Goal: Information Seeking & Learning: Learn about a topic

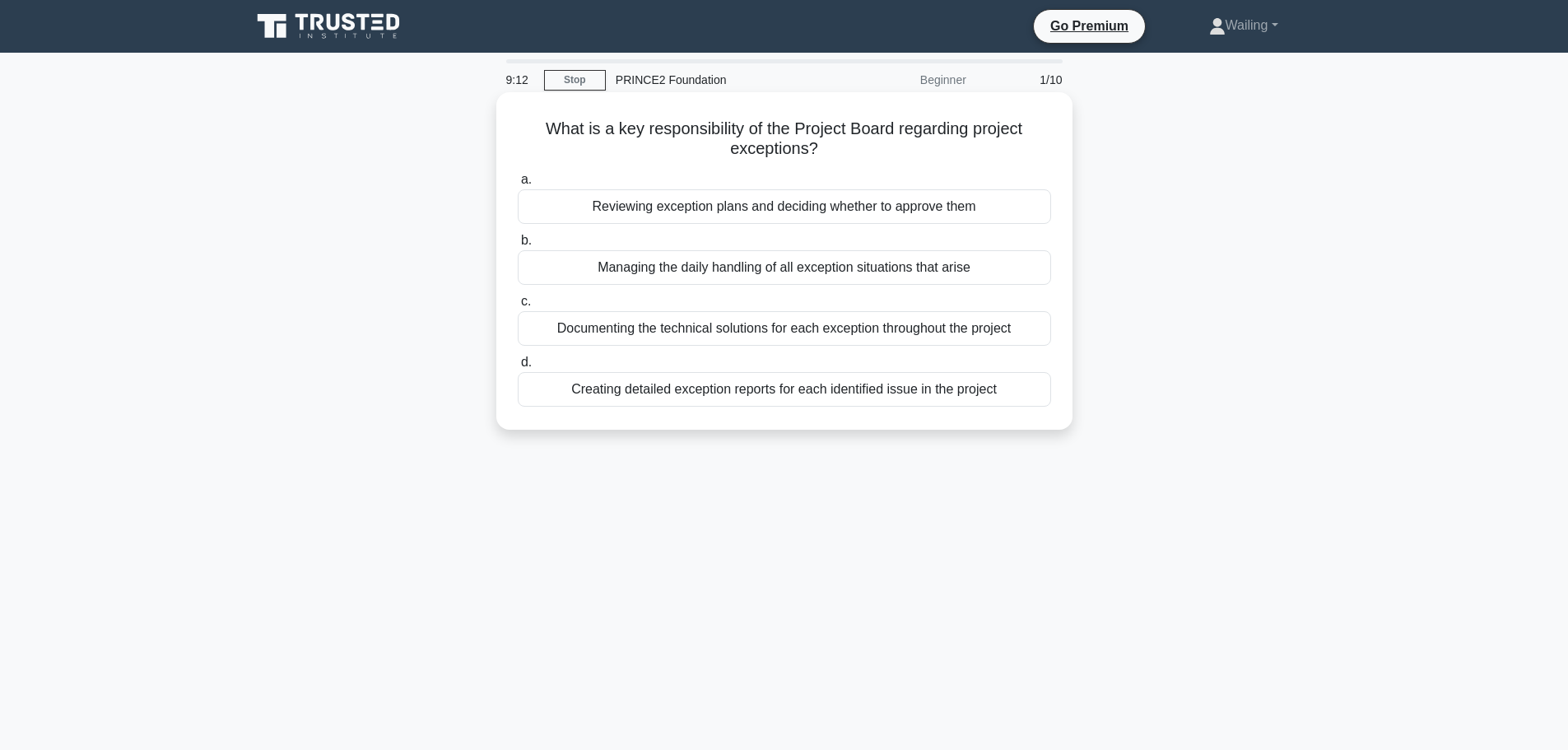
click at [726, 218] on div "Reviewing exception plans and deciding whether to approve them" at bounding box center [784, 206] width 533 height 34
click at [518, 186] on input "a. Reviewing exception plans and deciding whether to approve them" at bounding box center [518, 180] width 0 height 11
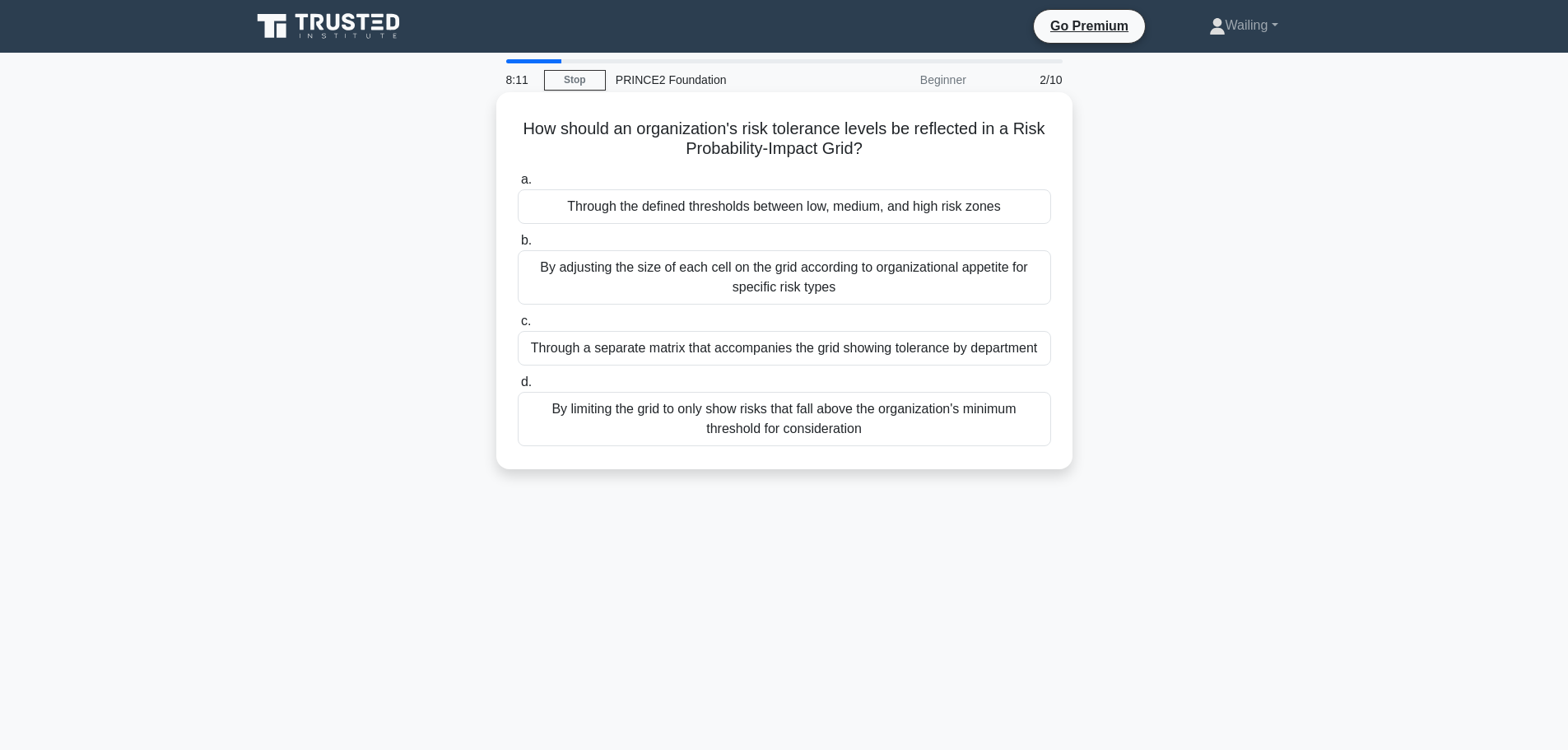
click at [781, 351] on div "Through a separate matrix that accompanies the grid showing tolerance by depart…" at bounding box center [784, 348] width 533 height 34
click at [518, 327] on input "c. Through a separate matrix that accompanies the grid showing tolerance by dep…" at bounding box center [518, 322] width 0 height 11
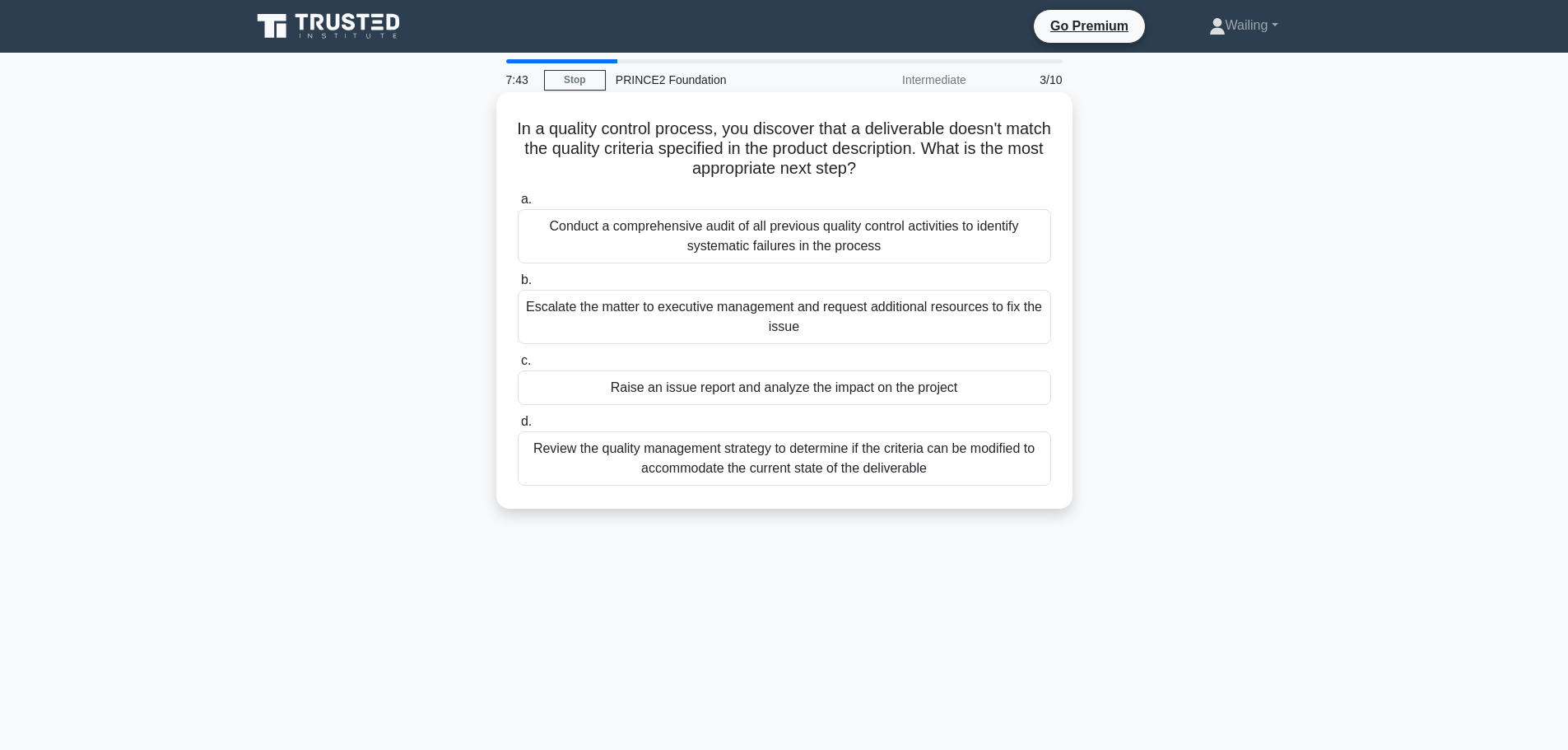
click at [765, 462] on div "Review the quality management strategy to determine if the criteria can be modi…" at bounding box center [784, 459] width 533 height 55
click at [518, 427] on input "d. Review the quality management strategy to determine if the criteria can be m…" at bounding box center [518, 422] width 0 height 11
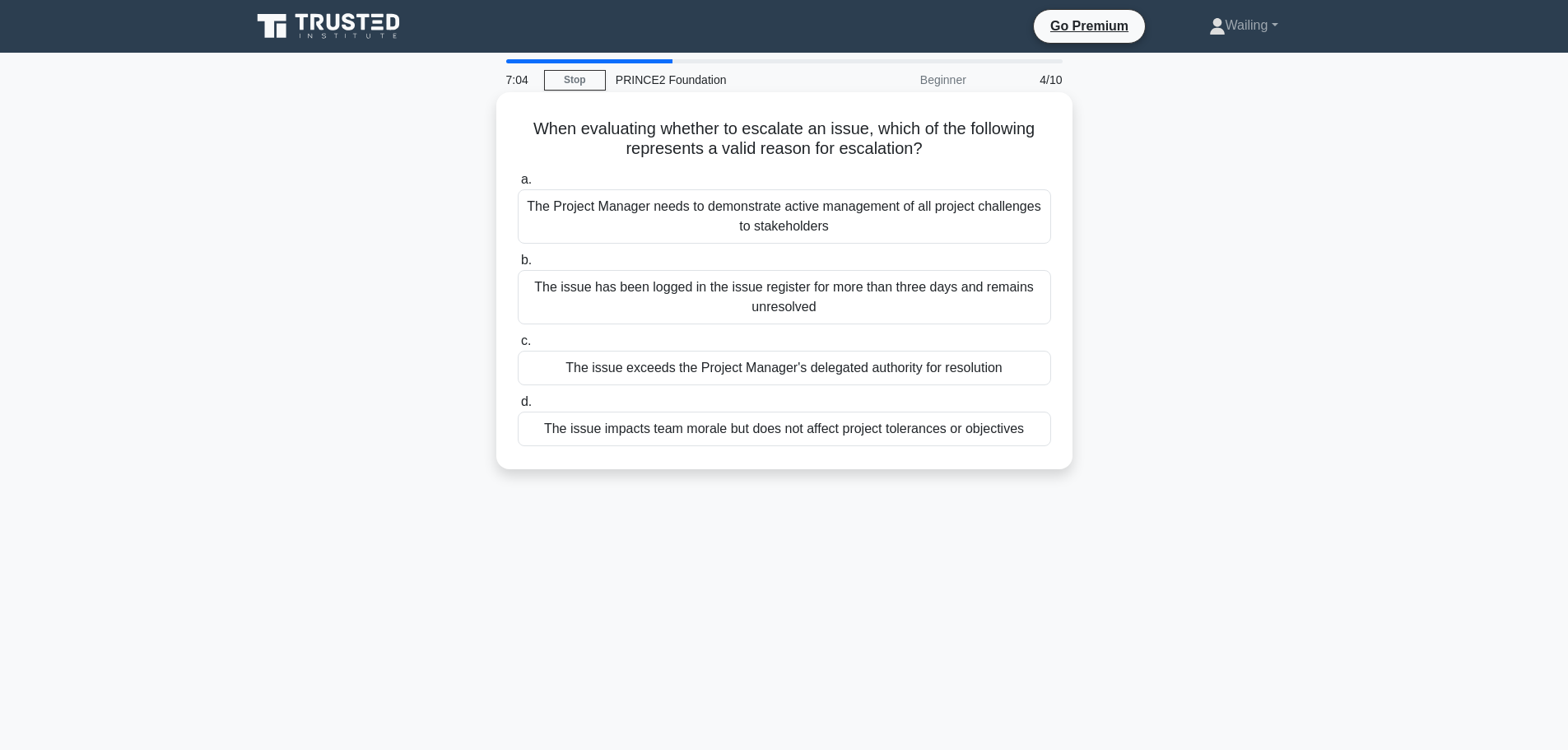
click at [767, 369] on div "The issue exceeds the Project Manager's delegated authority for resolution" at bounding box center [784, 368] width 533 height 34
click at [518, 346] on input "c. The issue exceeds the Project Manager's delegated authority for resolution" at bounding box center [518, 342] width 0 height 11
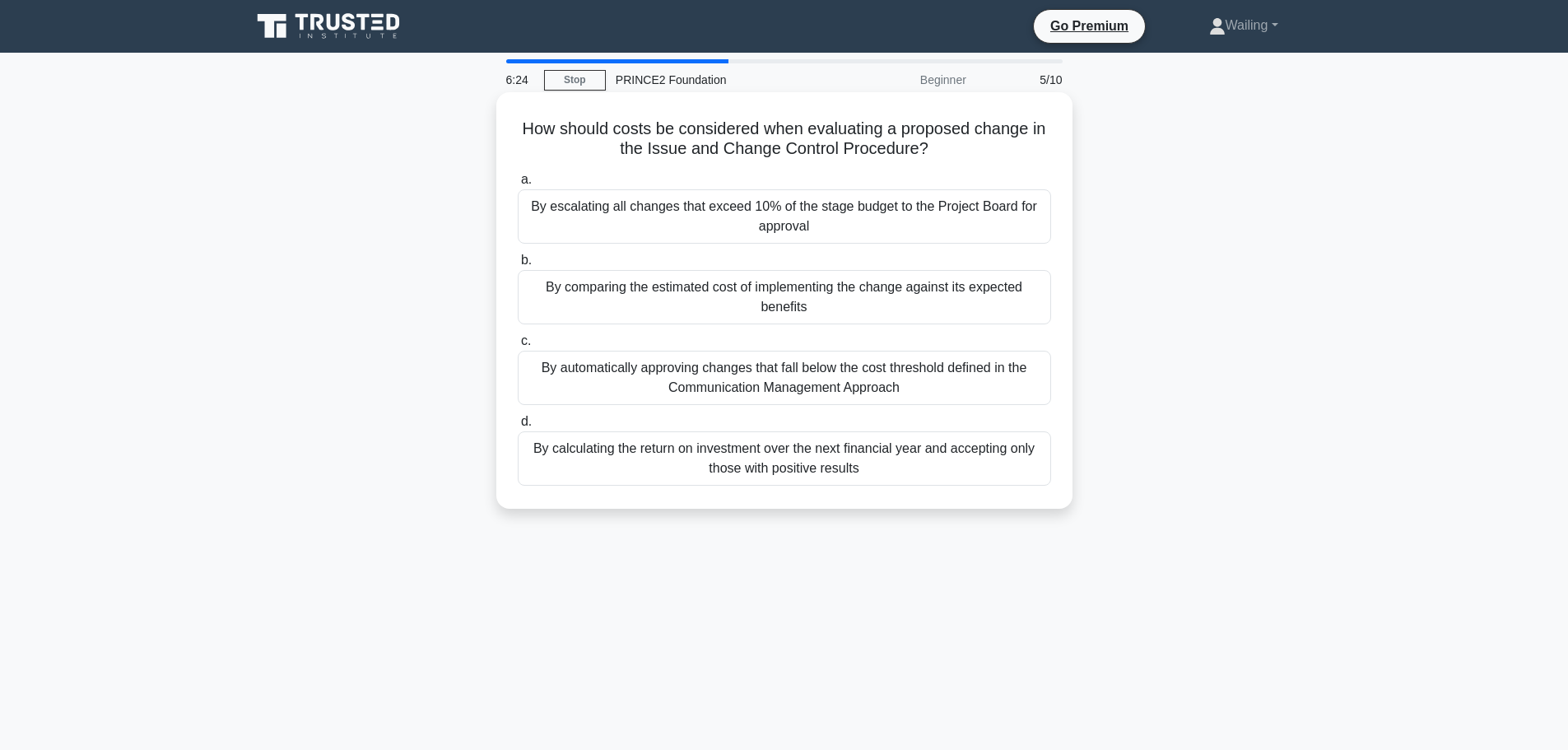
click at [681, 291] on div "By comparing the estimated cost of implementing the change against its expected…" at bounding box center [784, 297] width 533 height 55
click at [518, 265] on input "b. By comparing the estimated cost of implementing the change against its expec…" at bounding box center [518, 261] width 0 height 11
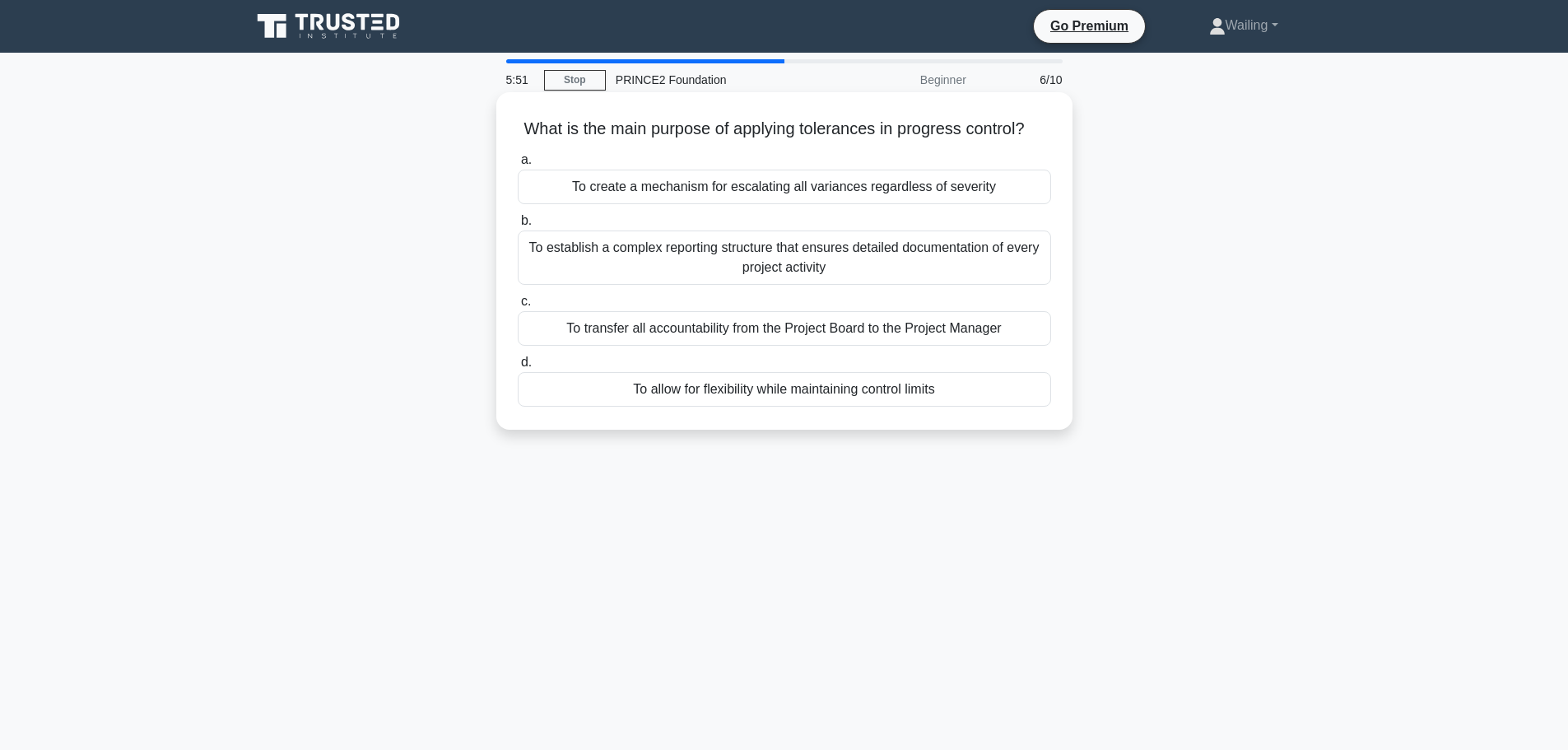
click at [765, 407] on div "To allow for flexibility while maintaining control limits" at bounding box center [784, 389] width 533 height 34
click at [518, 368] on input "d. To allow for flexibility while maintaining control limits" at bounding box center [518, 363] width 0 height 11
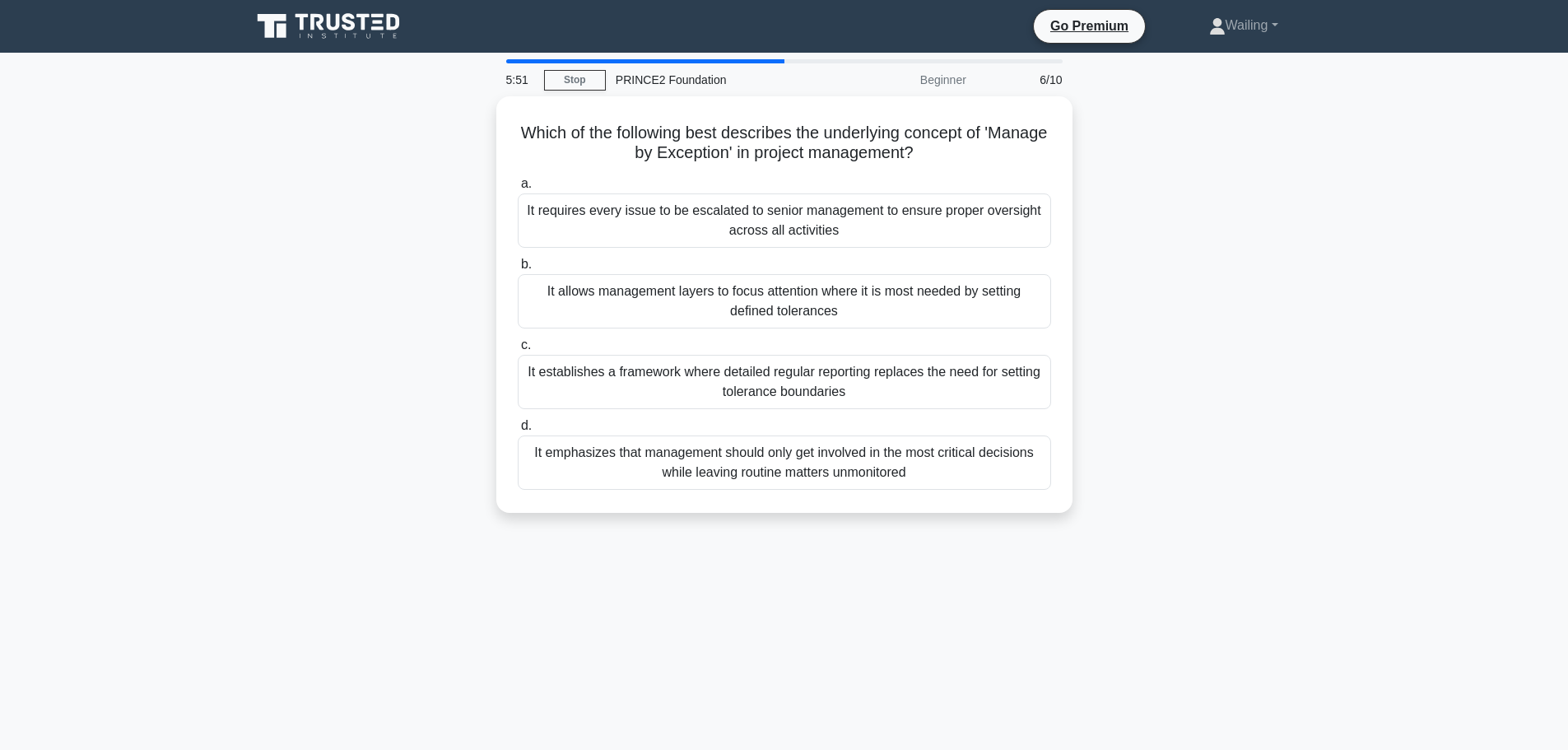
click at [765, 413] on div "a. It requires every issue to be escalated to senior management to ensure prope…" at bounding box center [784, 332] width 553 height 323
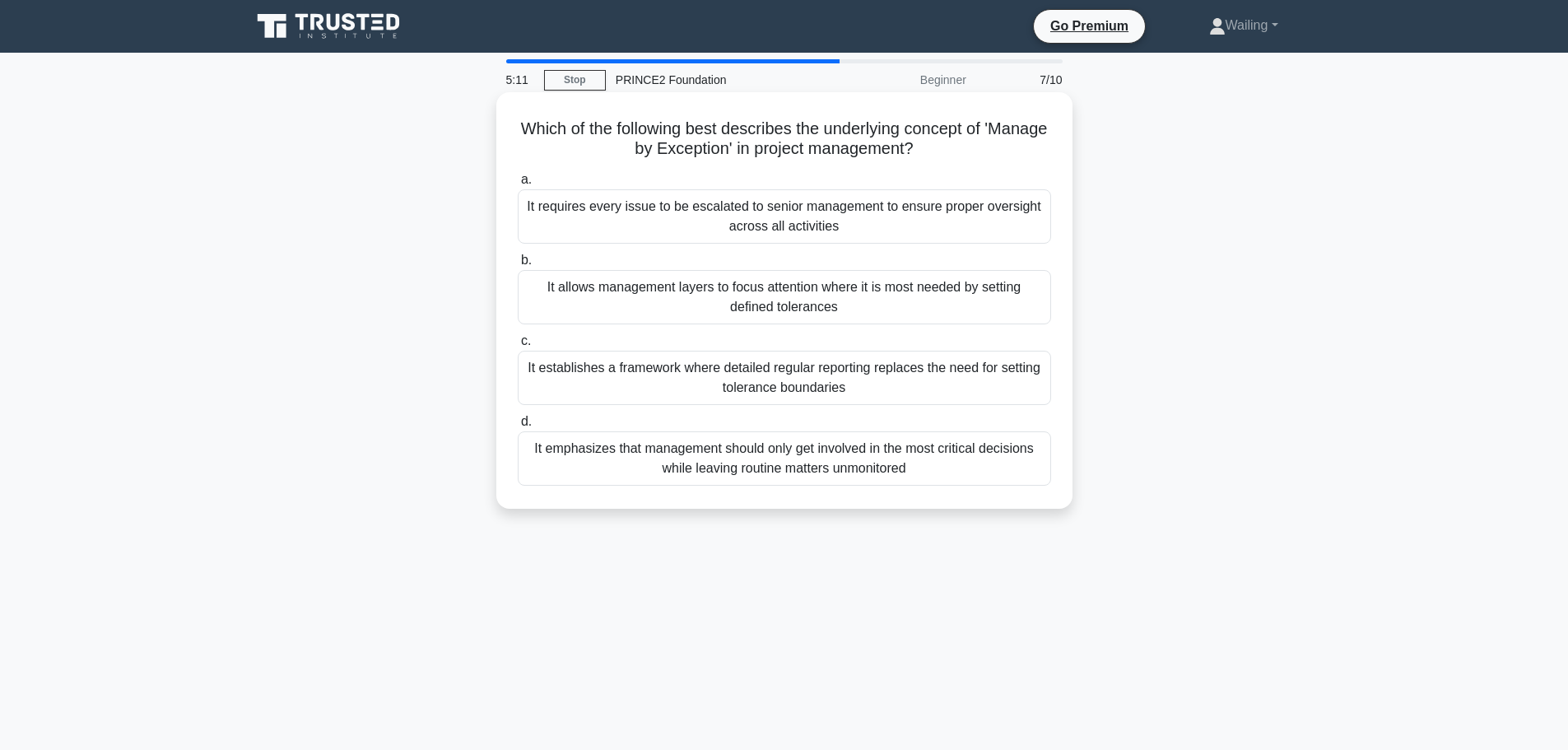
click at [772, 457] on div "It emphasizes that management should only get involved in the most critical dec…" at bounding box center [784, 459] width 533 height 55
click at [518, 427] on input "d. It emphasizes that management should only get involved in the most critical …" at bounding box center [518, 422] width 0 height 11
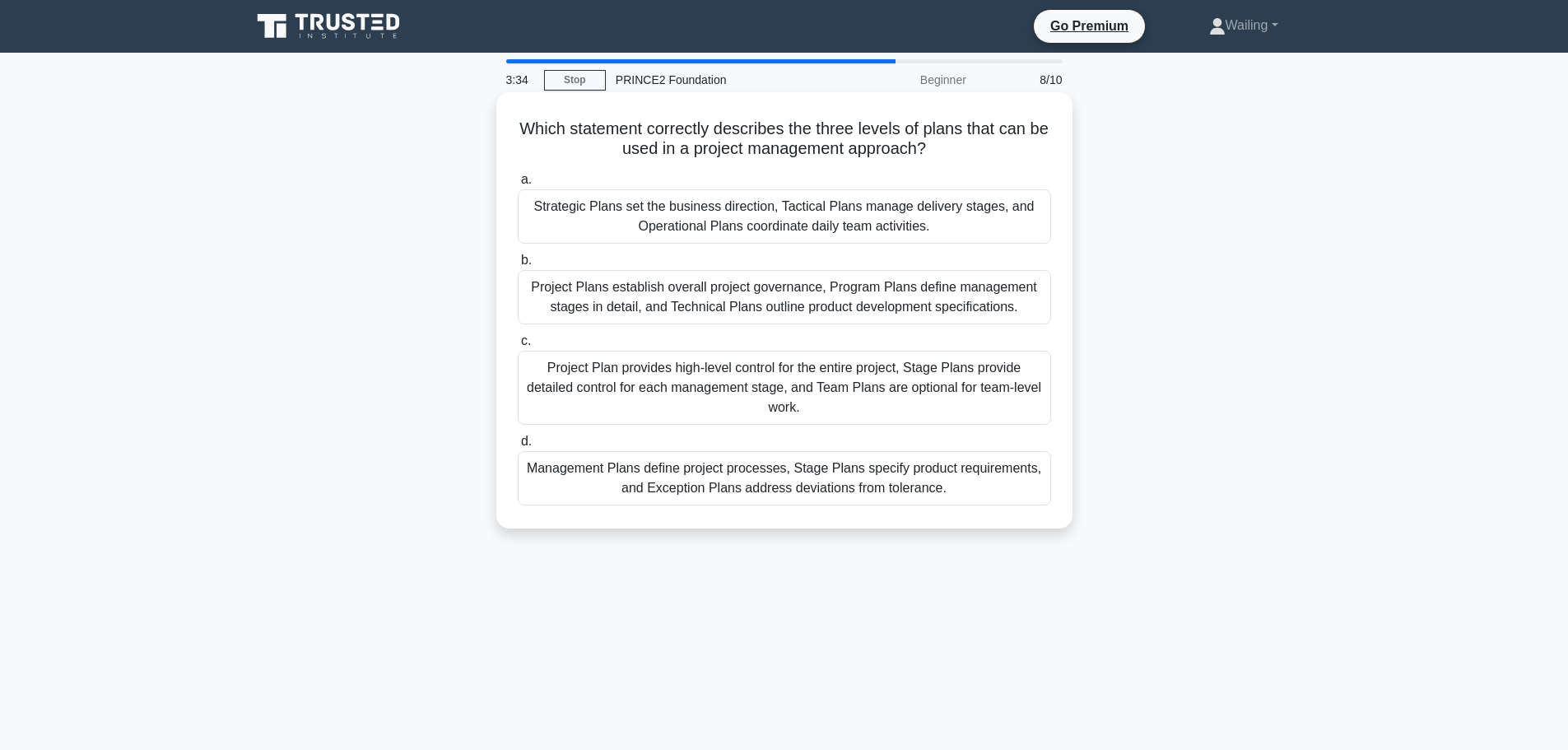
click at [688, 378] on div "Project Plan provides high-level control for the entire project, Stage Plans pr…" at bounding box center [784, 388] width 533 height 74
click at [518, 346] on input "c. Project Plan provides high-level control for the entire project, Stage Plans…" at bounding box center [518, 342] width 0 height 11
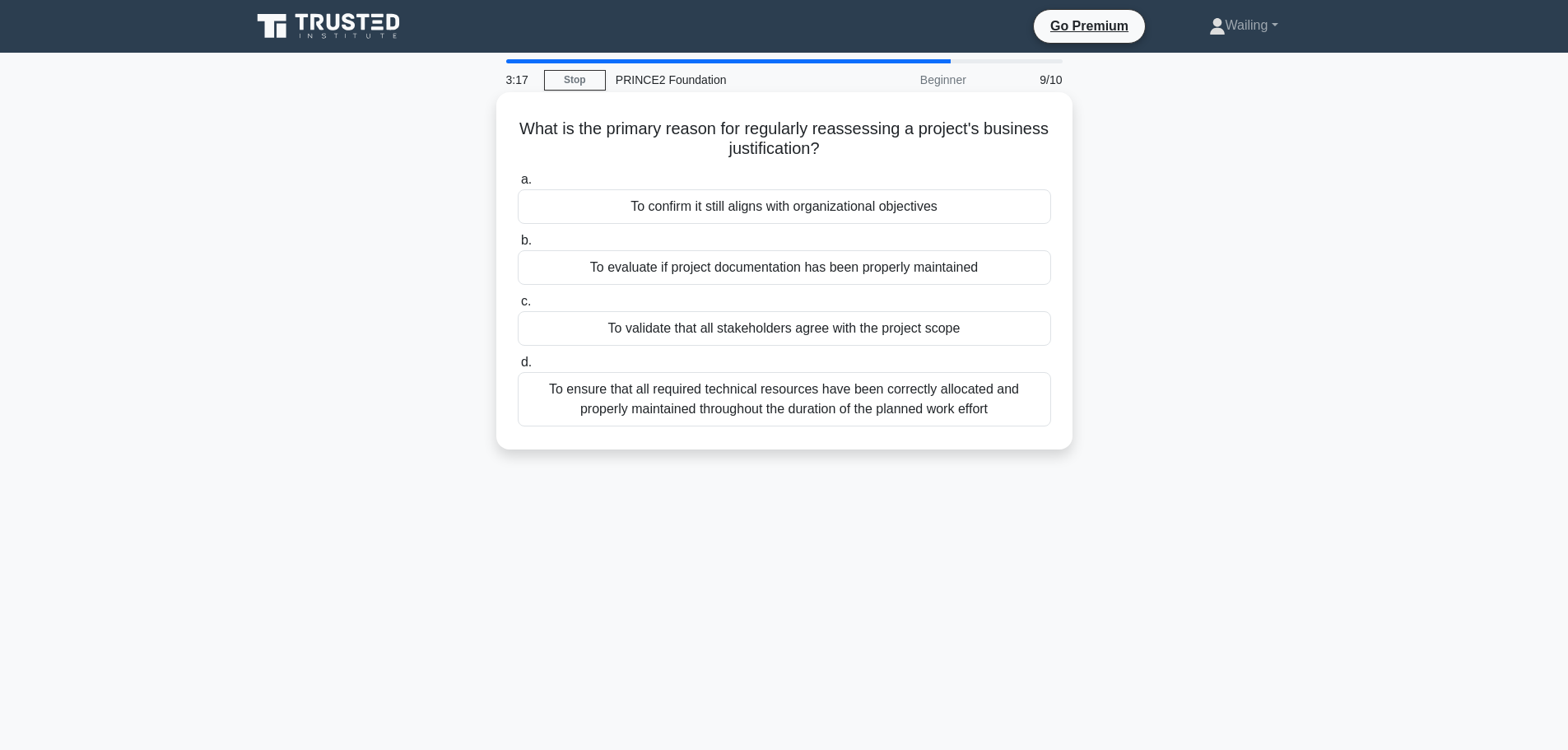
click at [790, 210] on div "To confirm it still aligns with organizational objectives" at bounding box center [784, 206] width 533 height 34
click at [518, 186] on input "a. To confirm it still aligns with organizational objectives" at bounding box center [518, 180] width 0 height 11
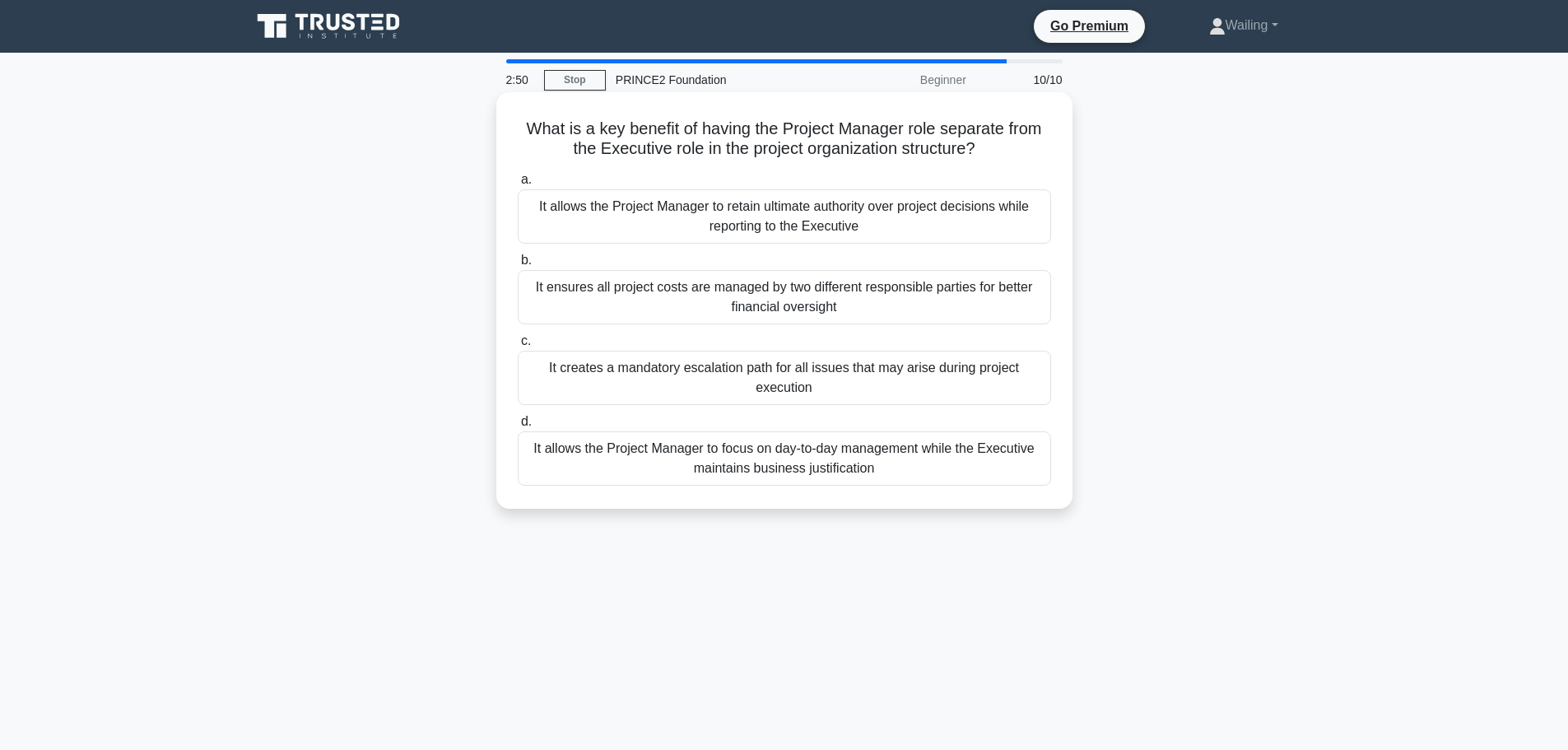
click at [798, 466] on div "It allows the Project Manager to focus on day-to-day management while the Execu…" at bounding box center [784, 459] width 533 height 55
click at [518, 427] on input "d. It allows the Project Manager to focus on day-to-day management while the Ex…" at bounding box center [518, 422] width 0 height 11
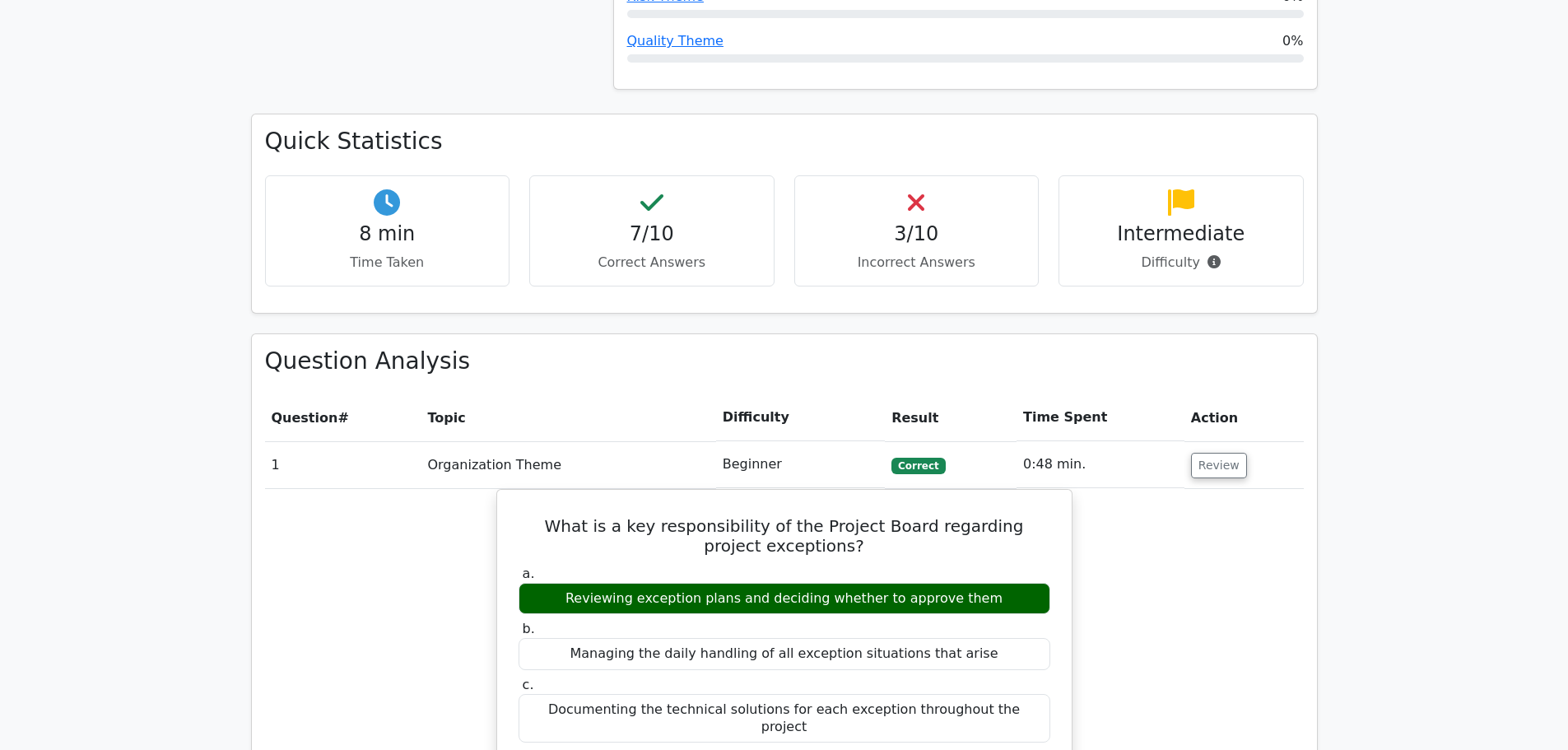
scroll to position [1070, 0]
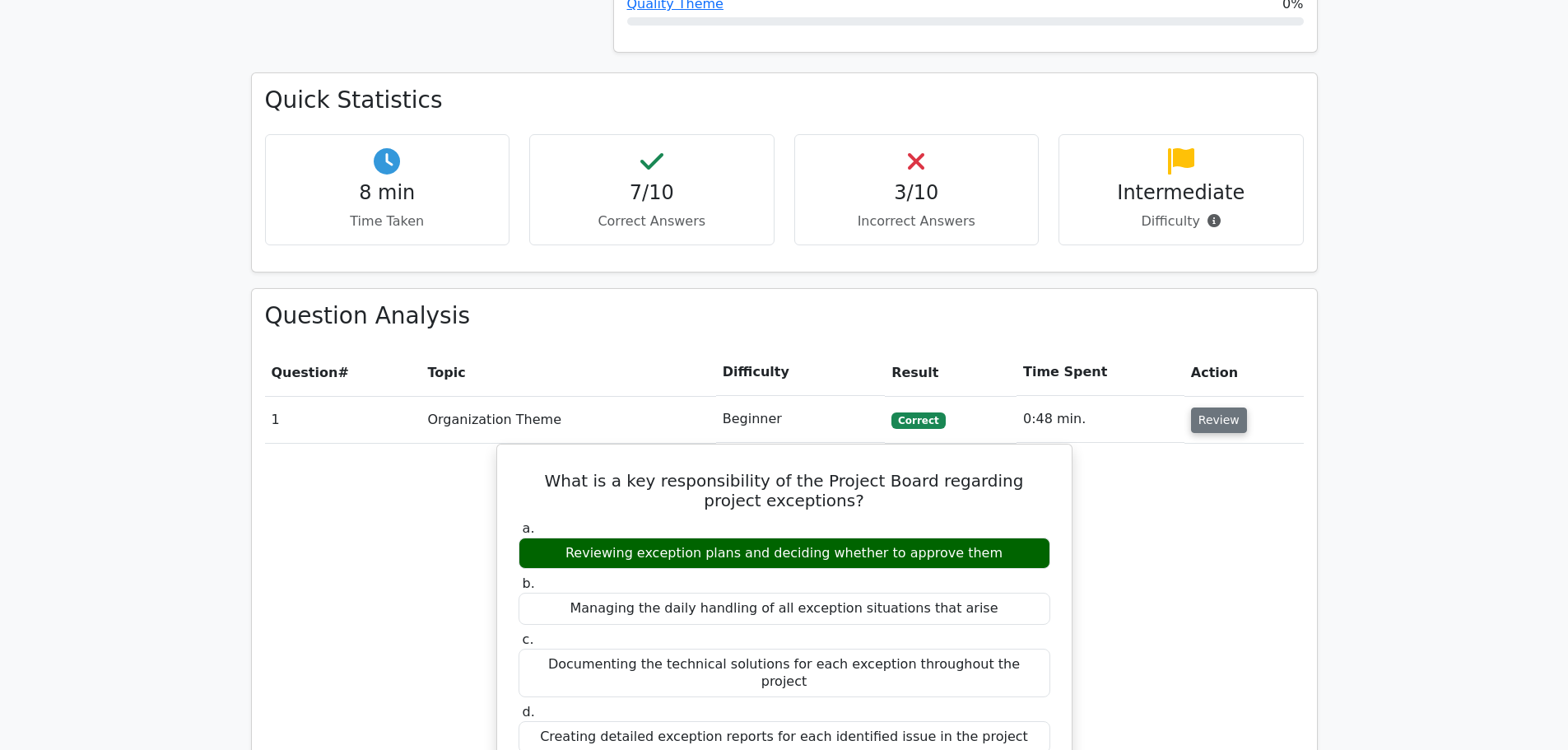
click at [1212, 407] on button "Review" at bounding box center [1218, 420] width 56 height 25
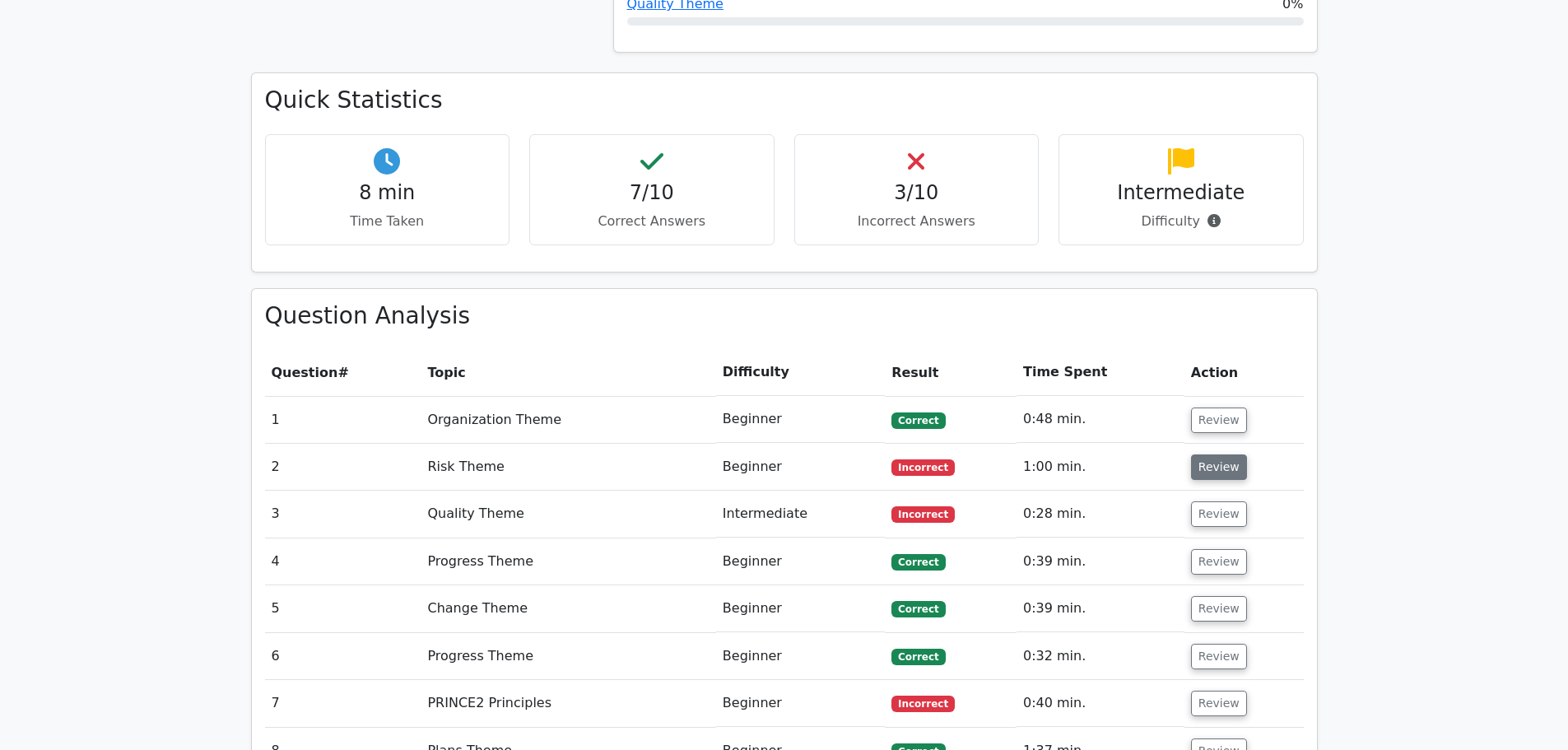
click at [1203, 455] on button "Review" at bounding box center [1218, 467] width 56 height 25
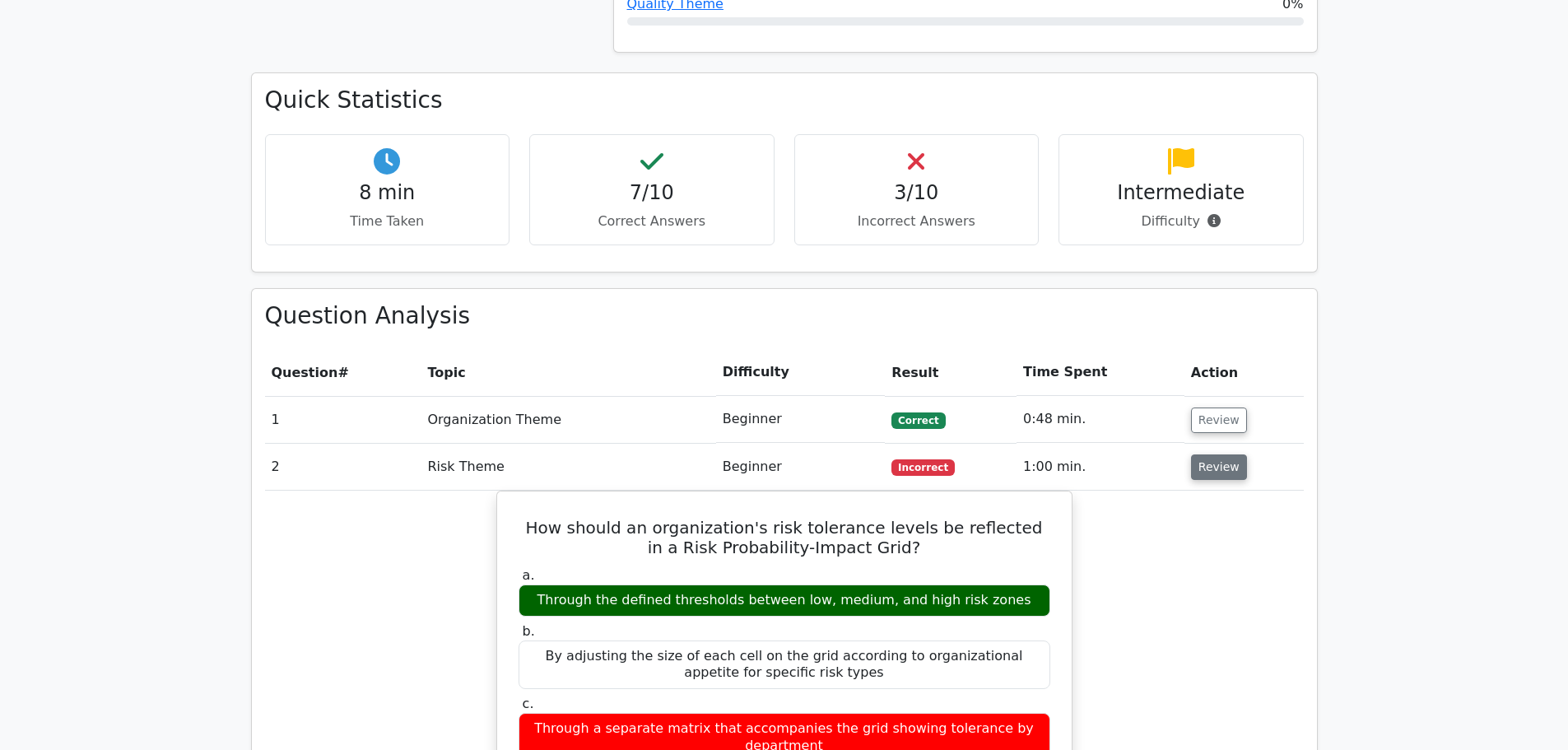
click at [1203, 455] on button "Review" at bounding box center [1218, 467] width 56 height 25
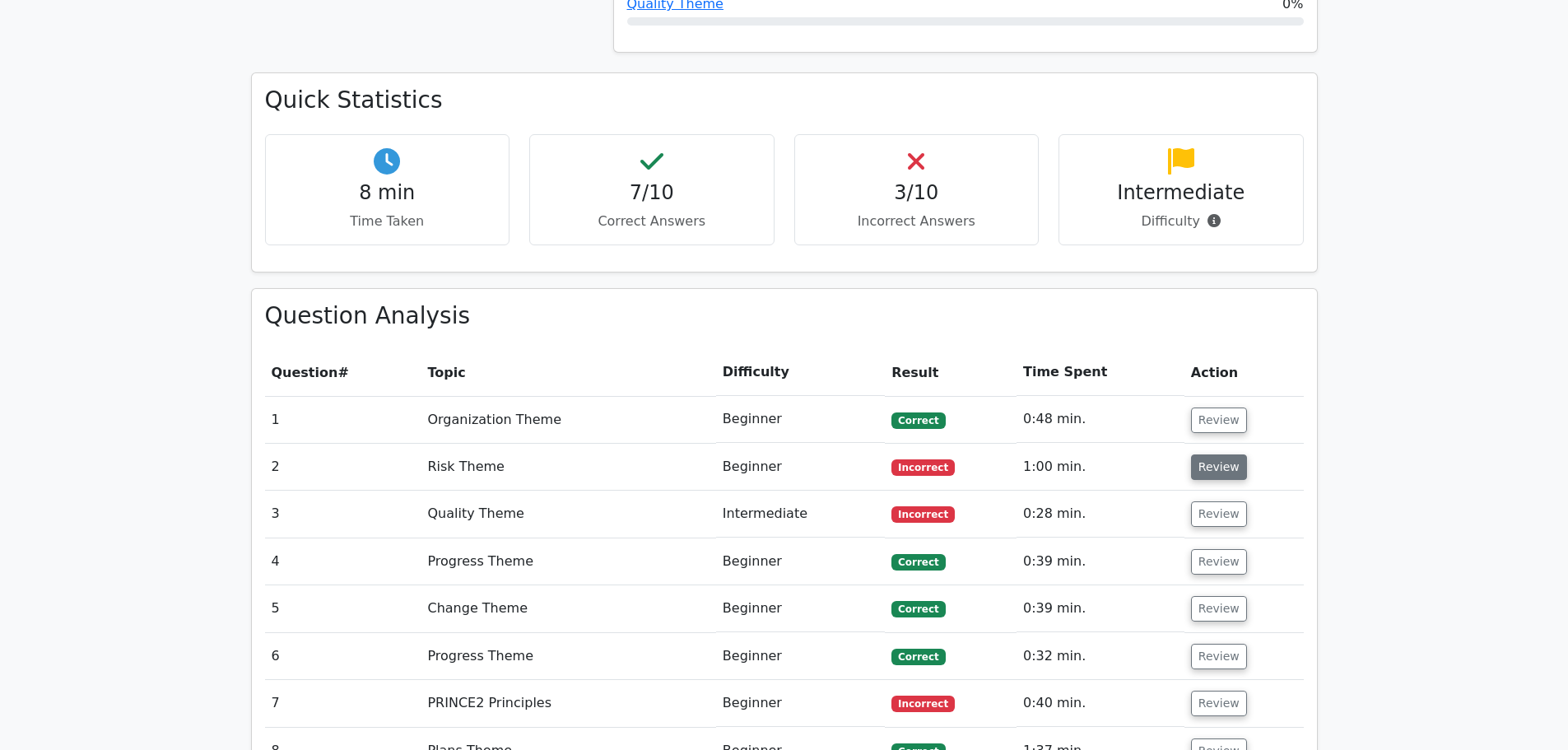
click at [1203, 455] on button "Review" at bounding box center [1218, 467] width 56 height 25
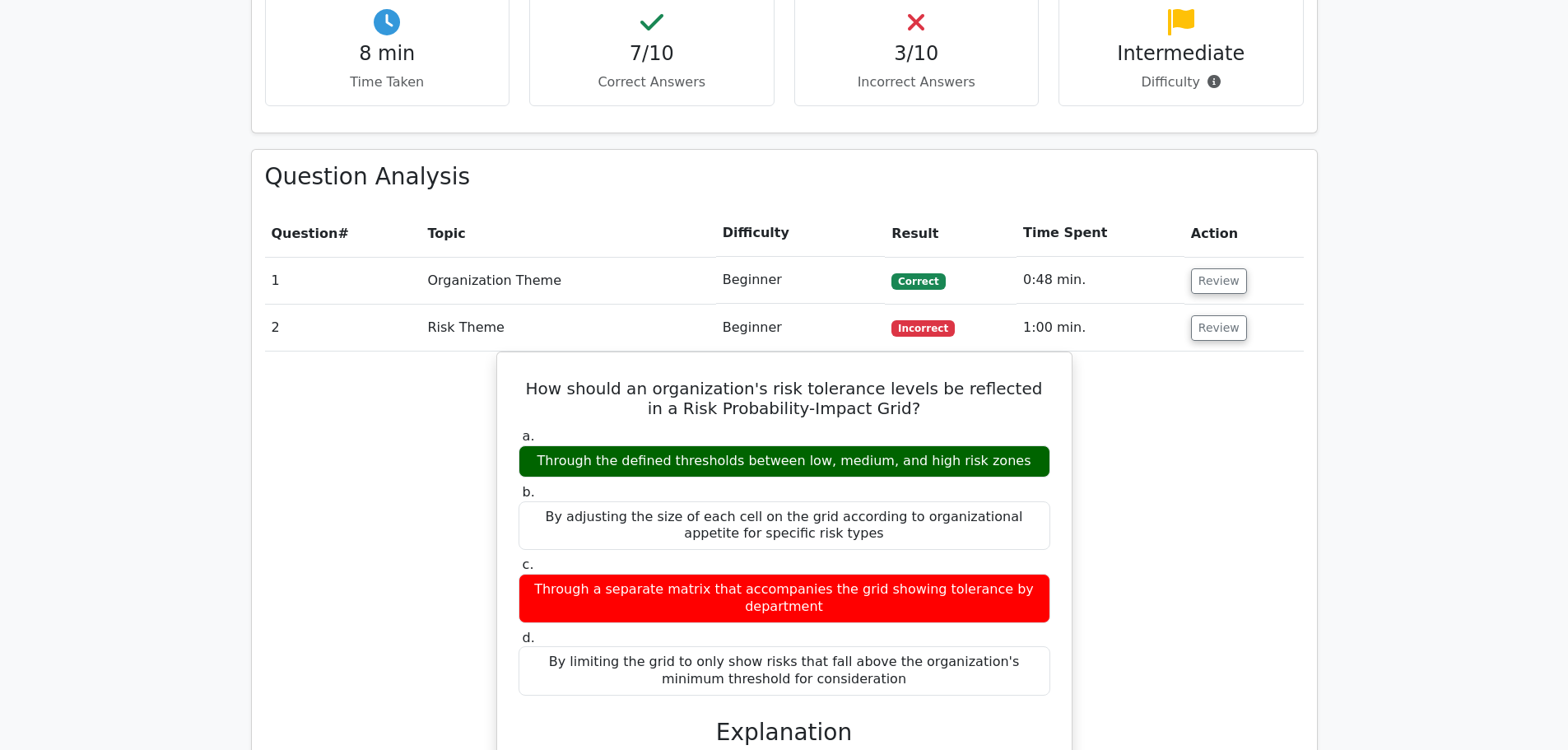
scroll to position [1235, 0]
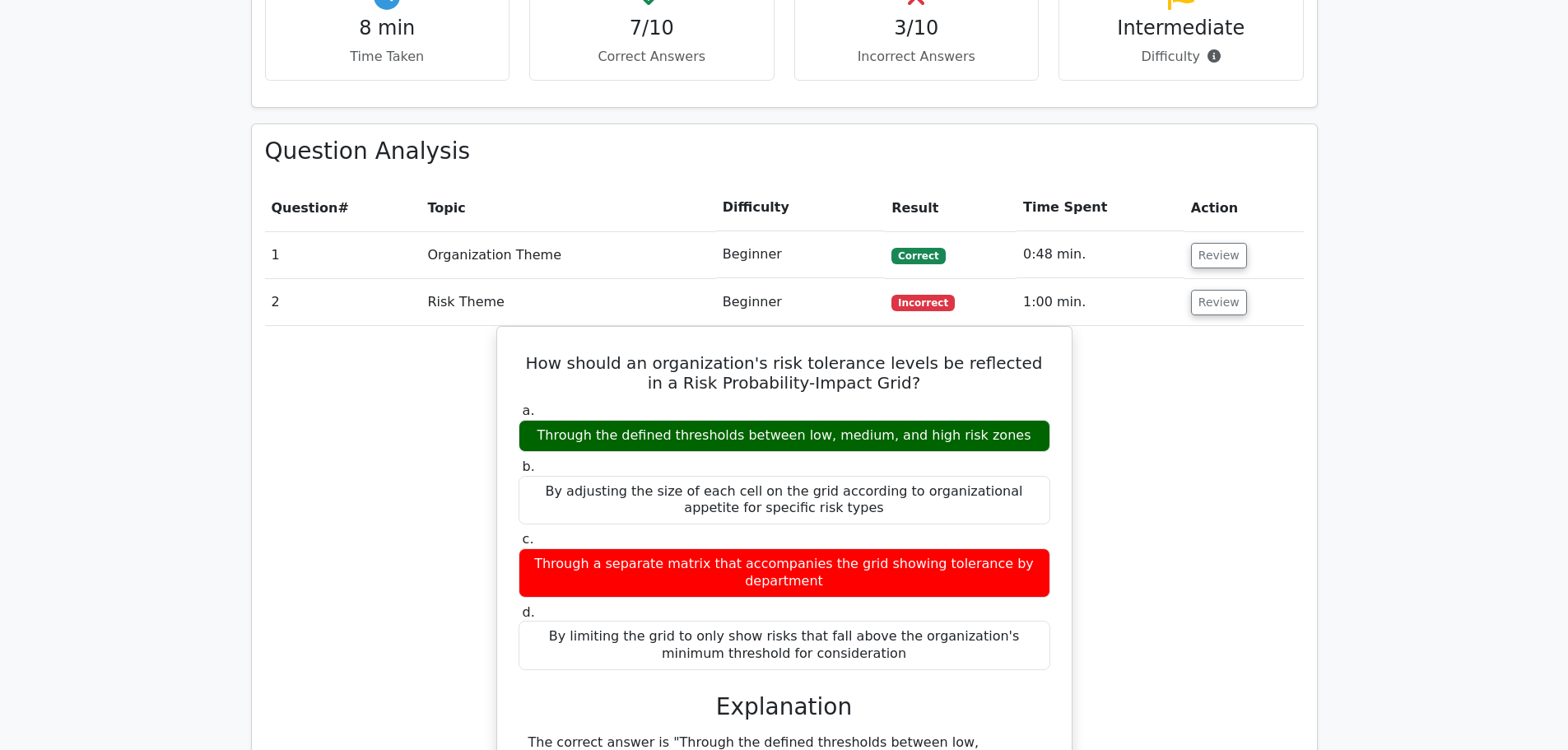
drag, startPoint x: 909, startPoint y: 596, endPoint x: 1146, endPoint y: 367, distance: 329.6
click at [1208, 290] on button "Review" at bounding box center [1218, 302] width 56 height 25
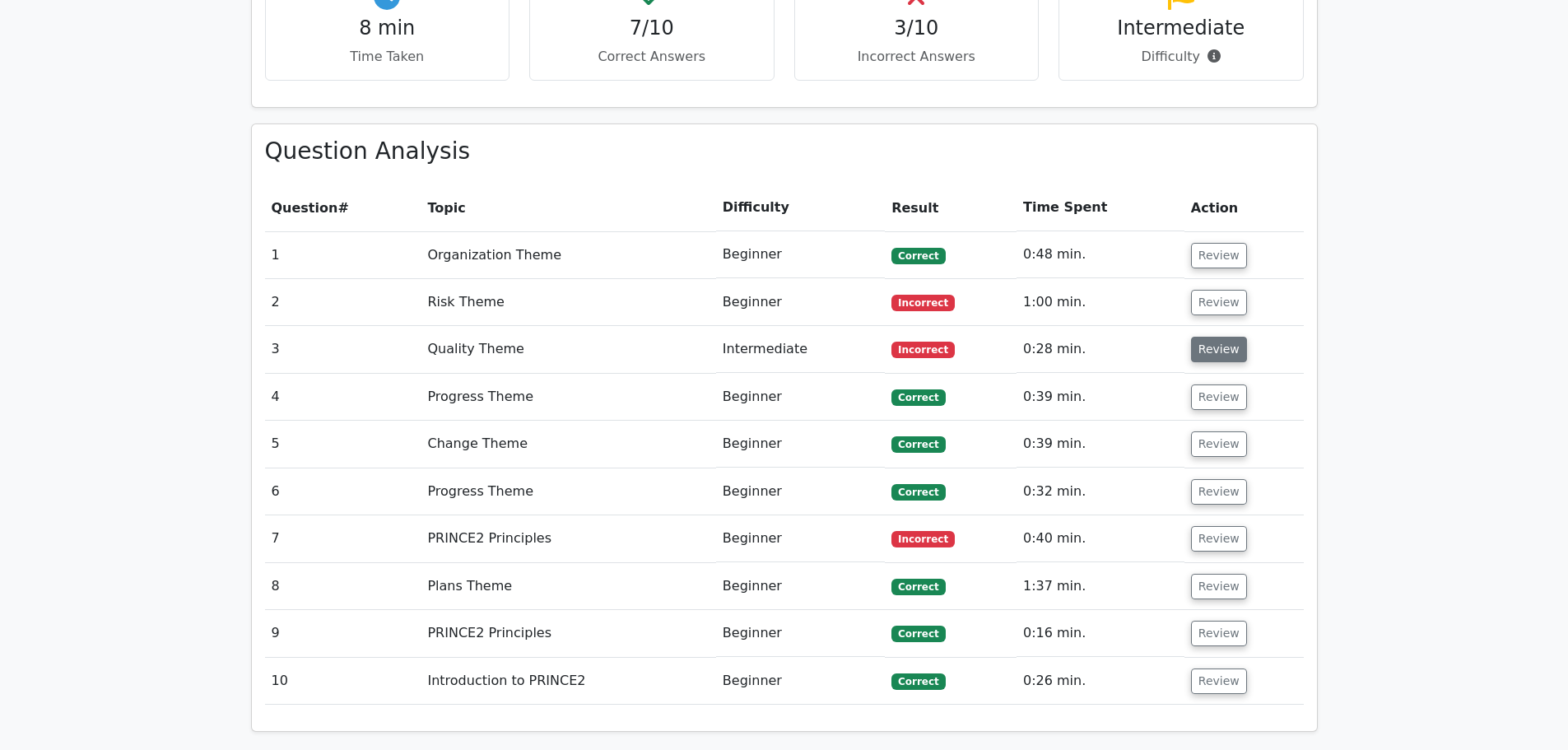
click at [1210, 337] on button "Review" at bounding box center [1218, 349] width 56 height 25
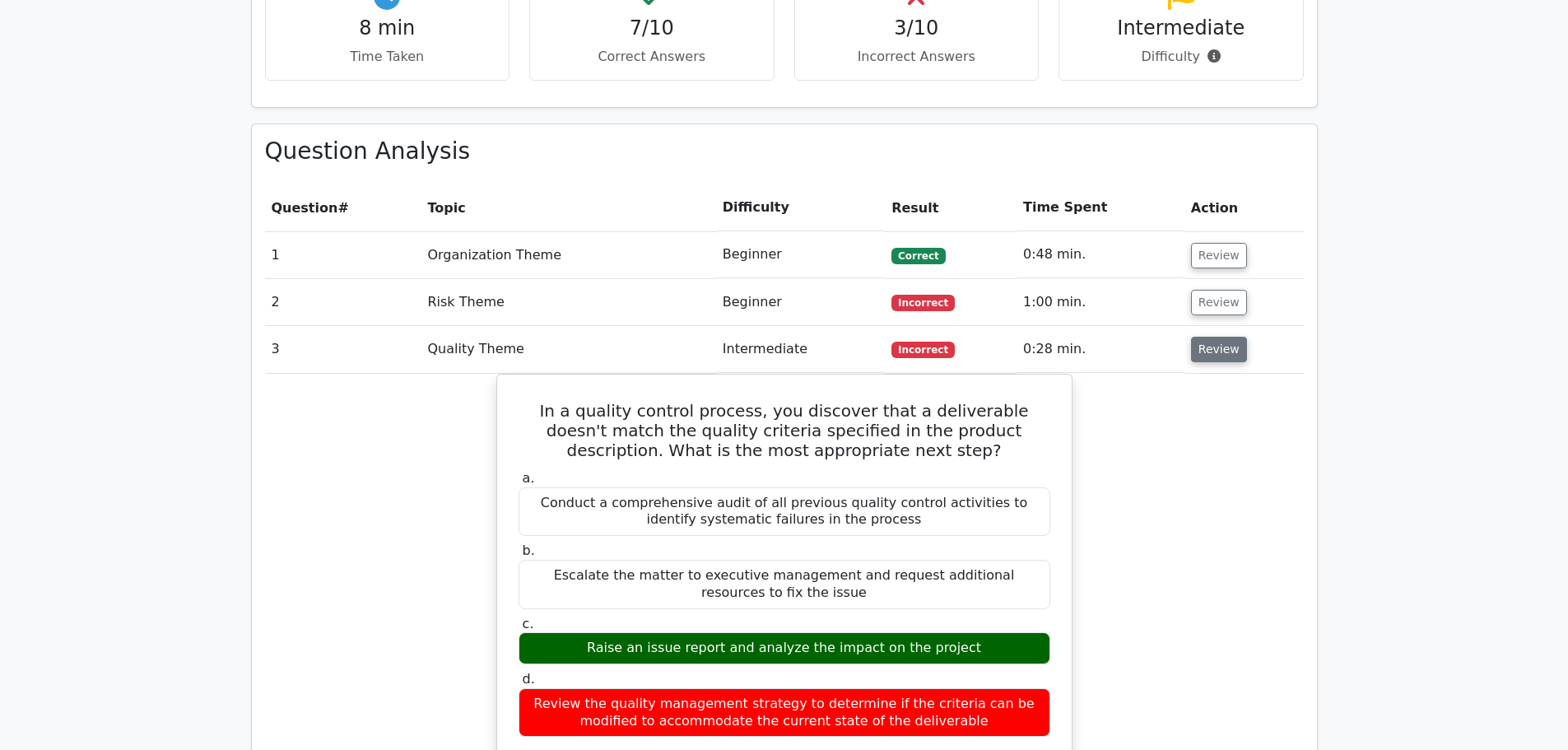
click at [1215, 337] on button "Review" at bounding box center [1218, 349] width 56 height 25
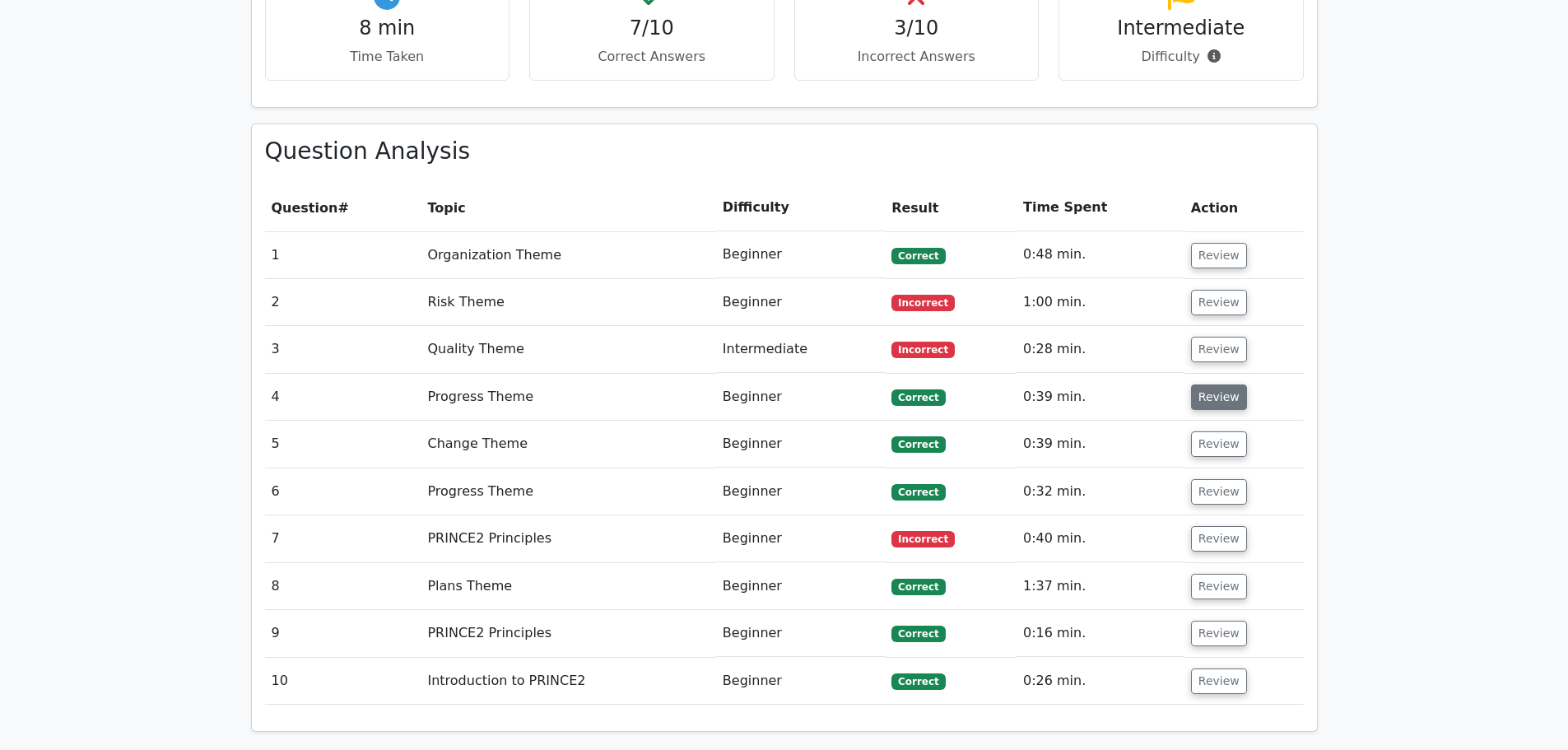
click at [1212, 384] on button "Review" at bounding box center [1218, 396] width 56 height 25
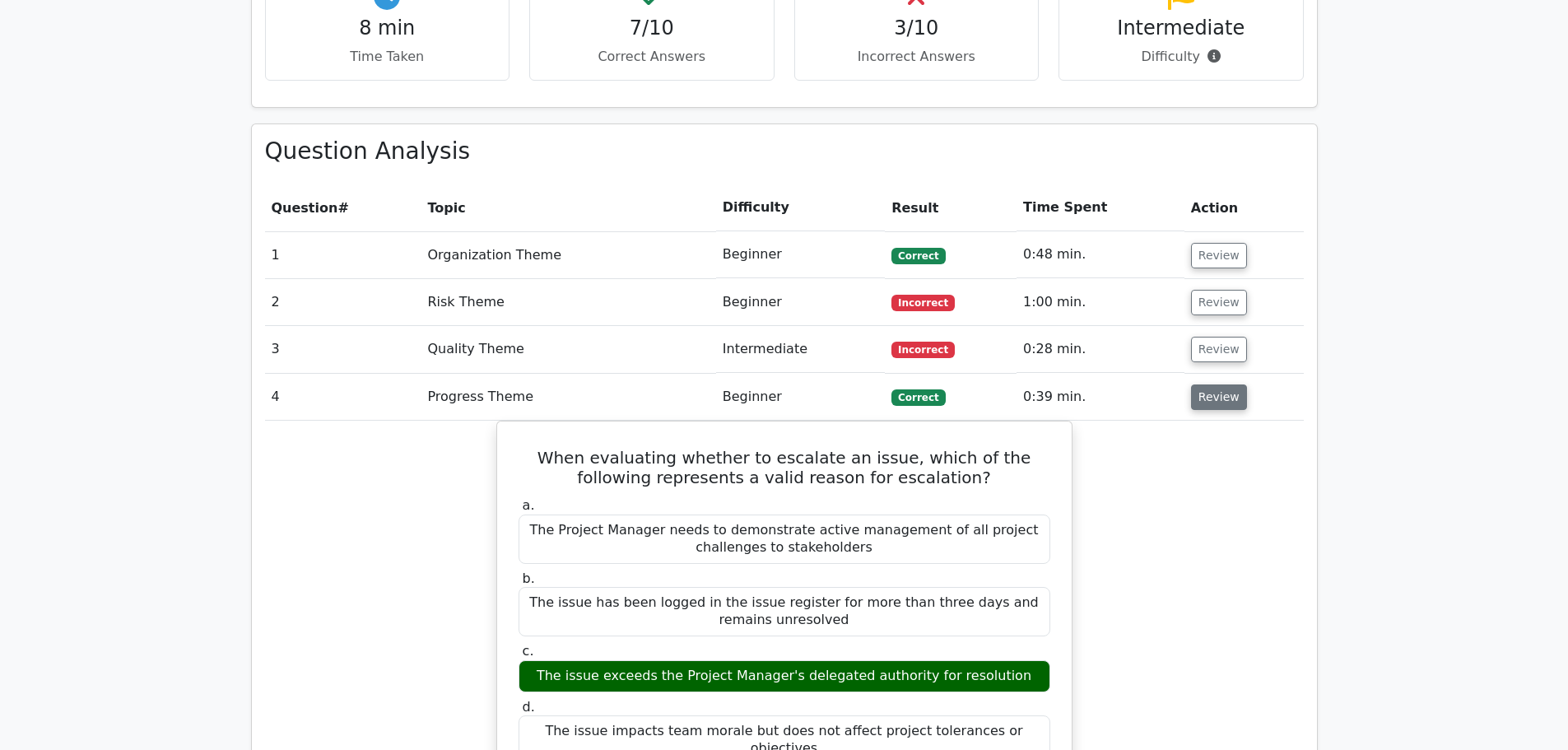
click at [1212, 384] on button "Review" at bounding box center [1218, 396] width 56 height 25
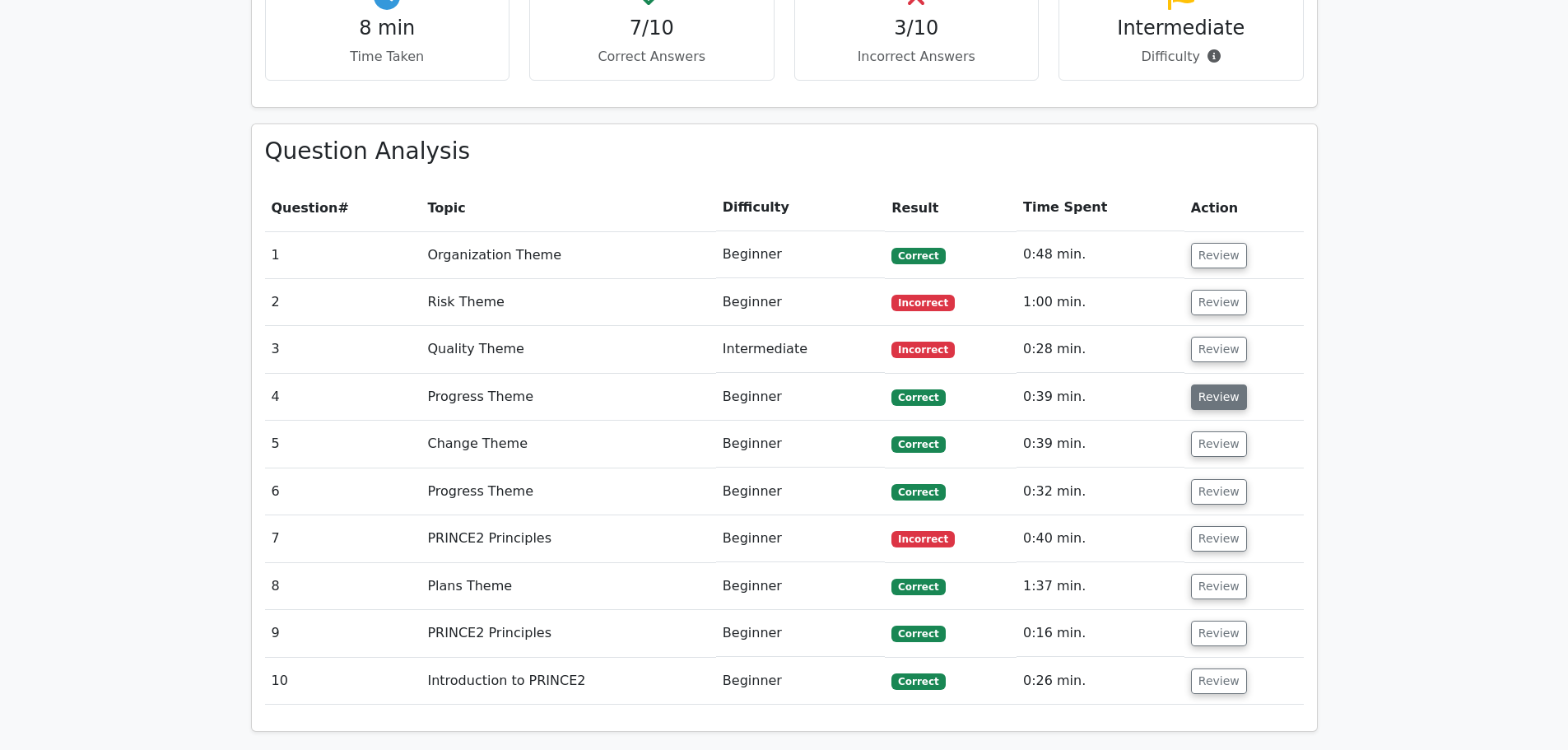
click at [1212, 384] on button "Review" at bounding box center [1218, 396] width 56 height 25
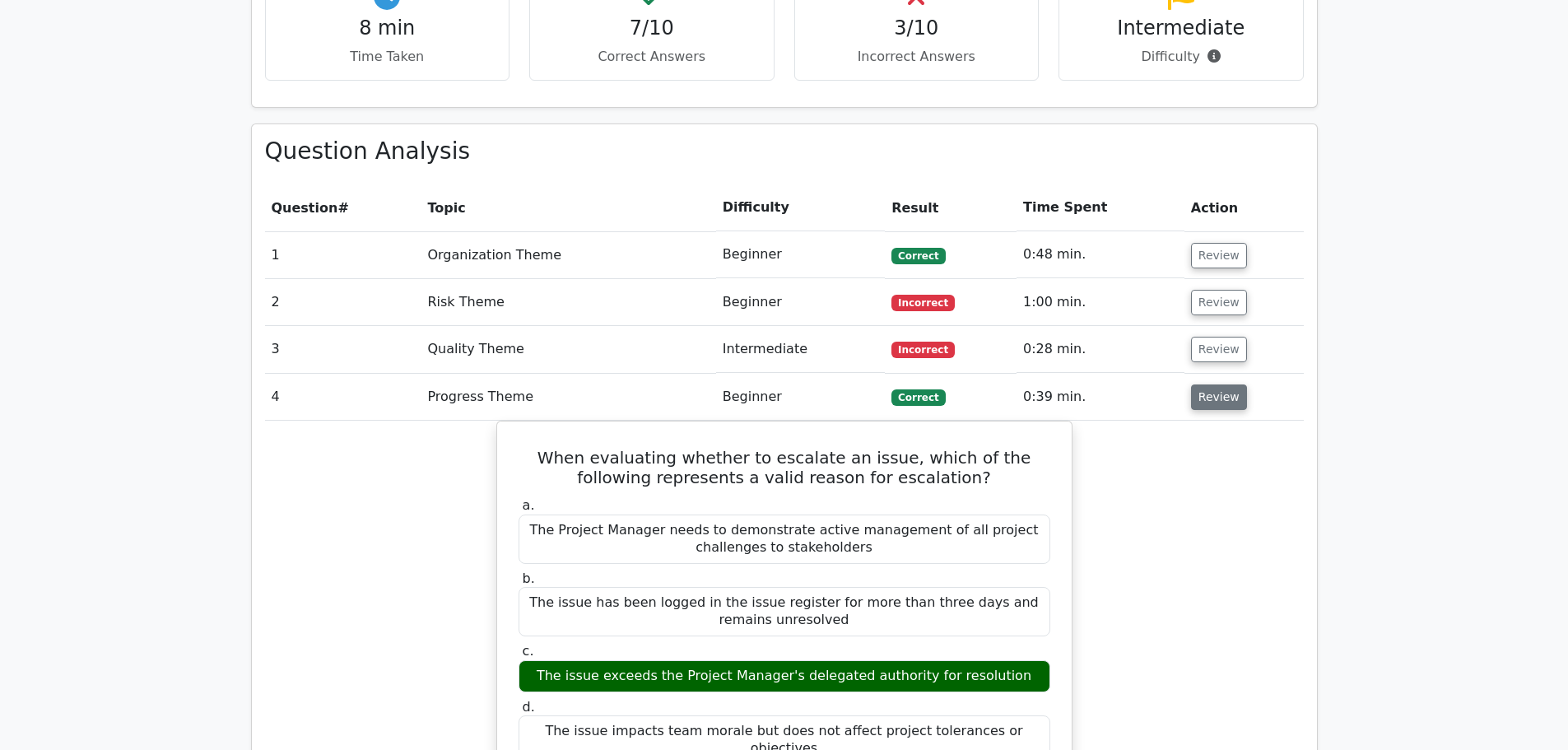
click at [1212, 384] on button "Review" at bounding box center [1218, 396] width 56 height 25
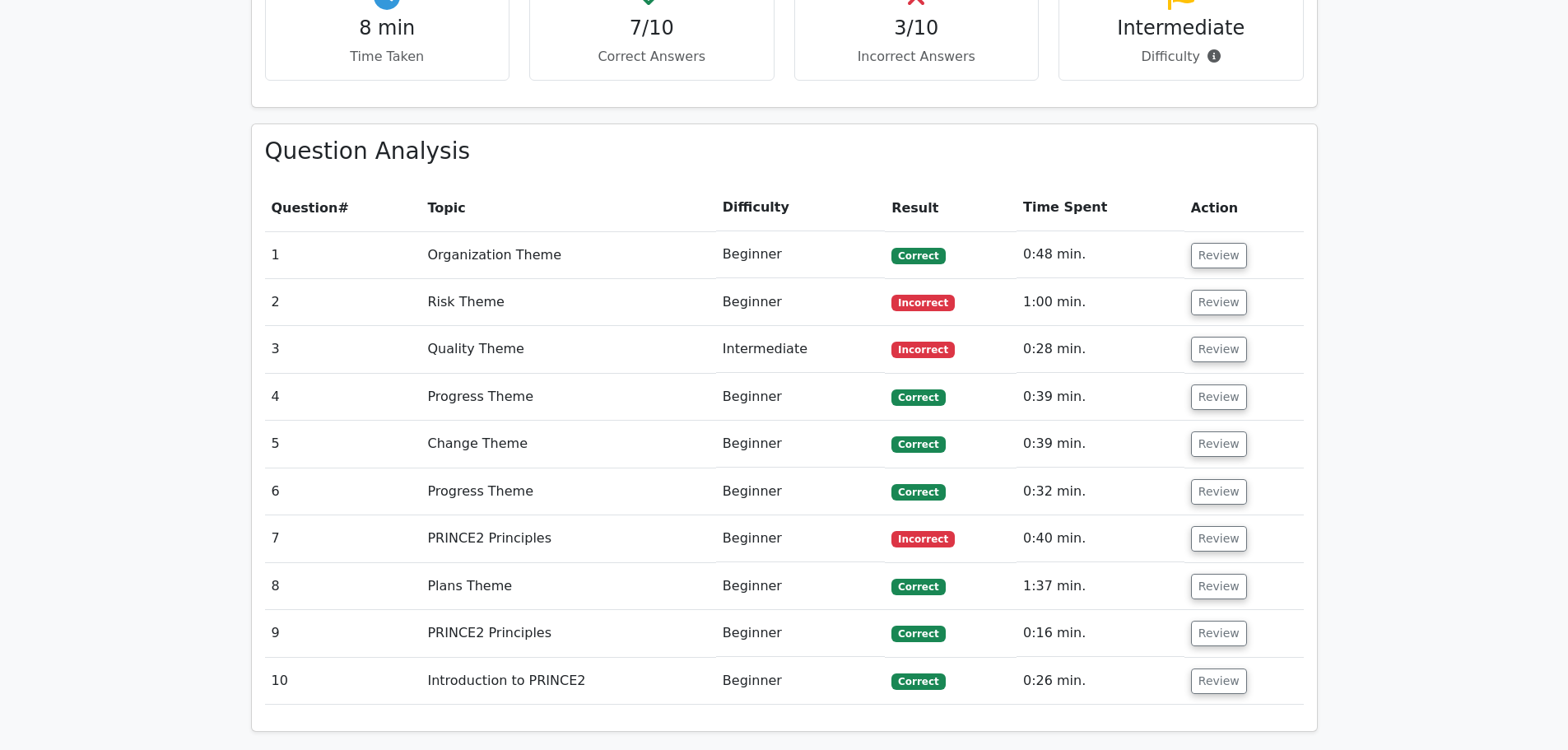
click at [1203, 420] on td "Review" at bounding box center [1243, 444] width 120 height 47
click at [1214, 432] on button "Review" at bounding box center [1218, 444] width 56 height 25
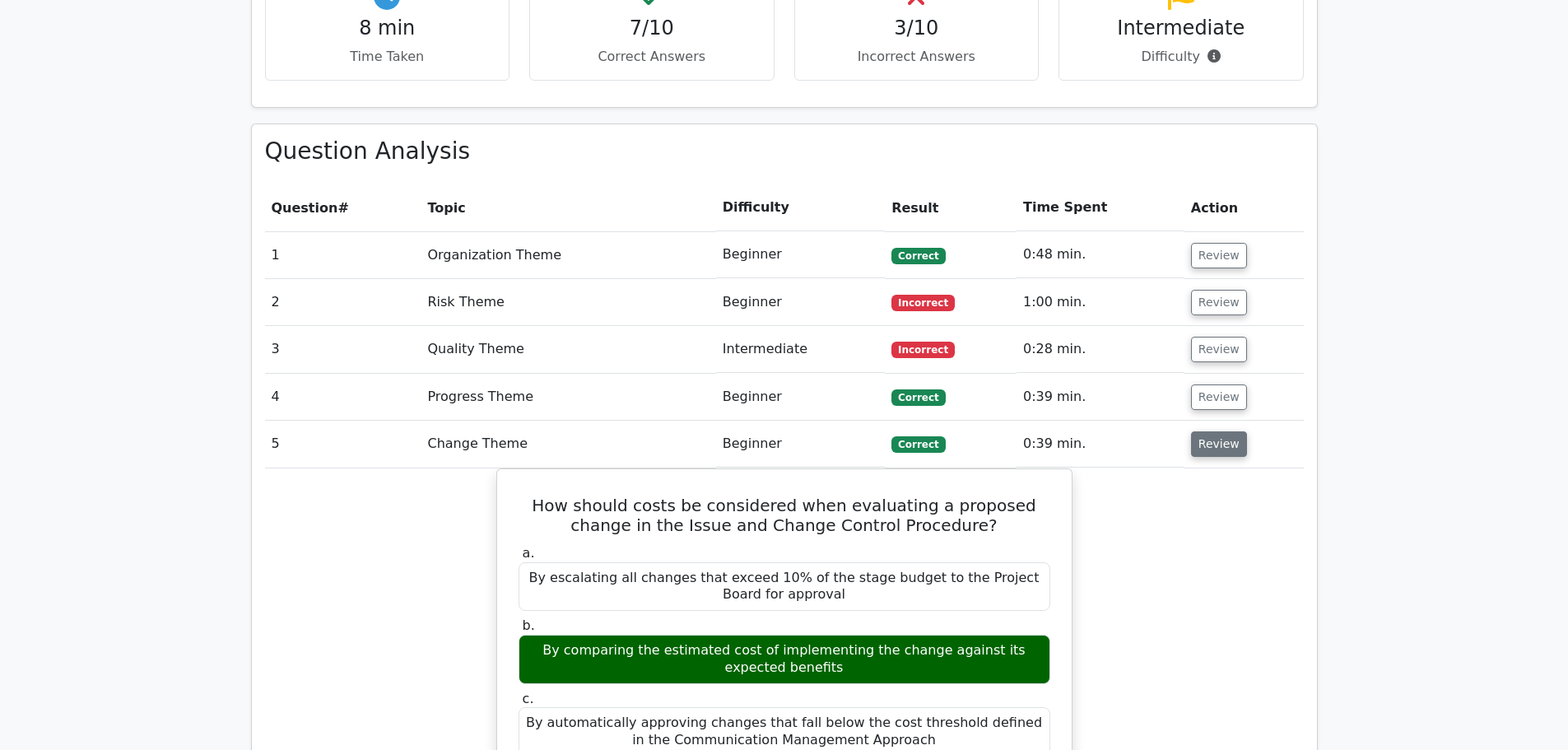
click at [1214, 432] on button "Review" at bounding box center [1218, 444] width 56 height 25
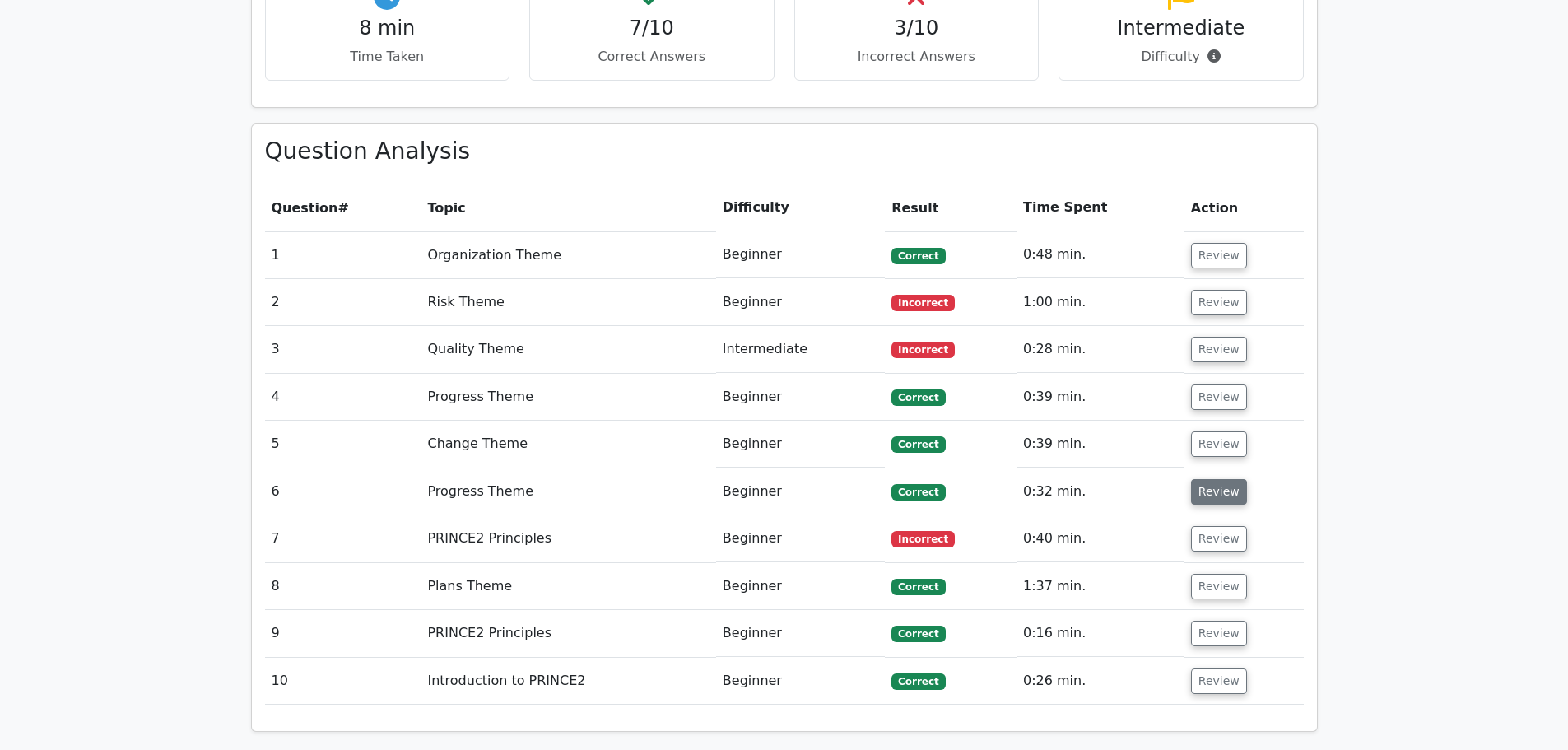
click at [1212, 479] on button "Review" at bounding box center [1218, 491] width 56 height 25
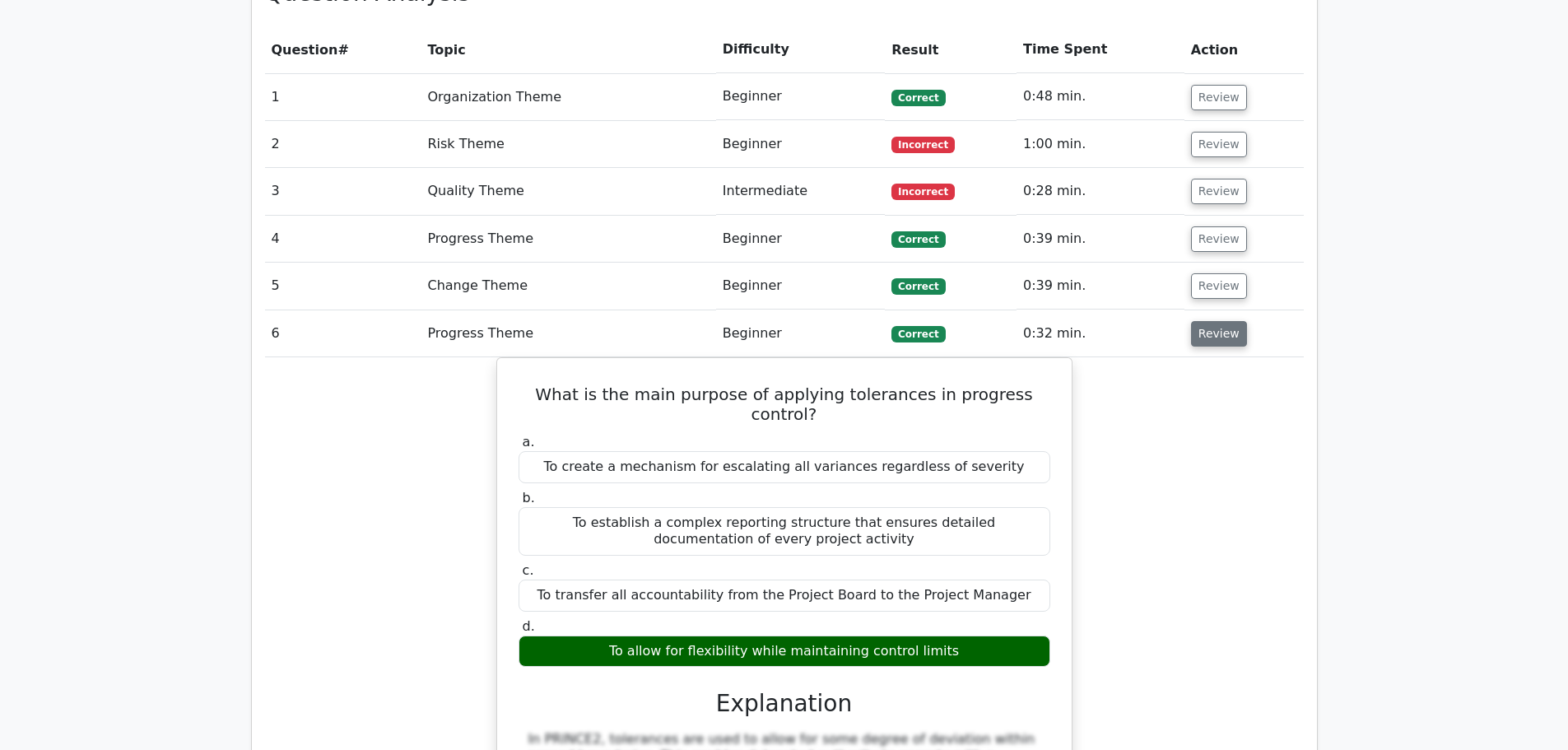
scroll to position [1400, 0]
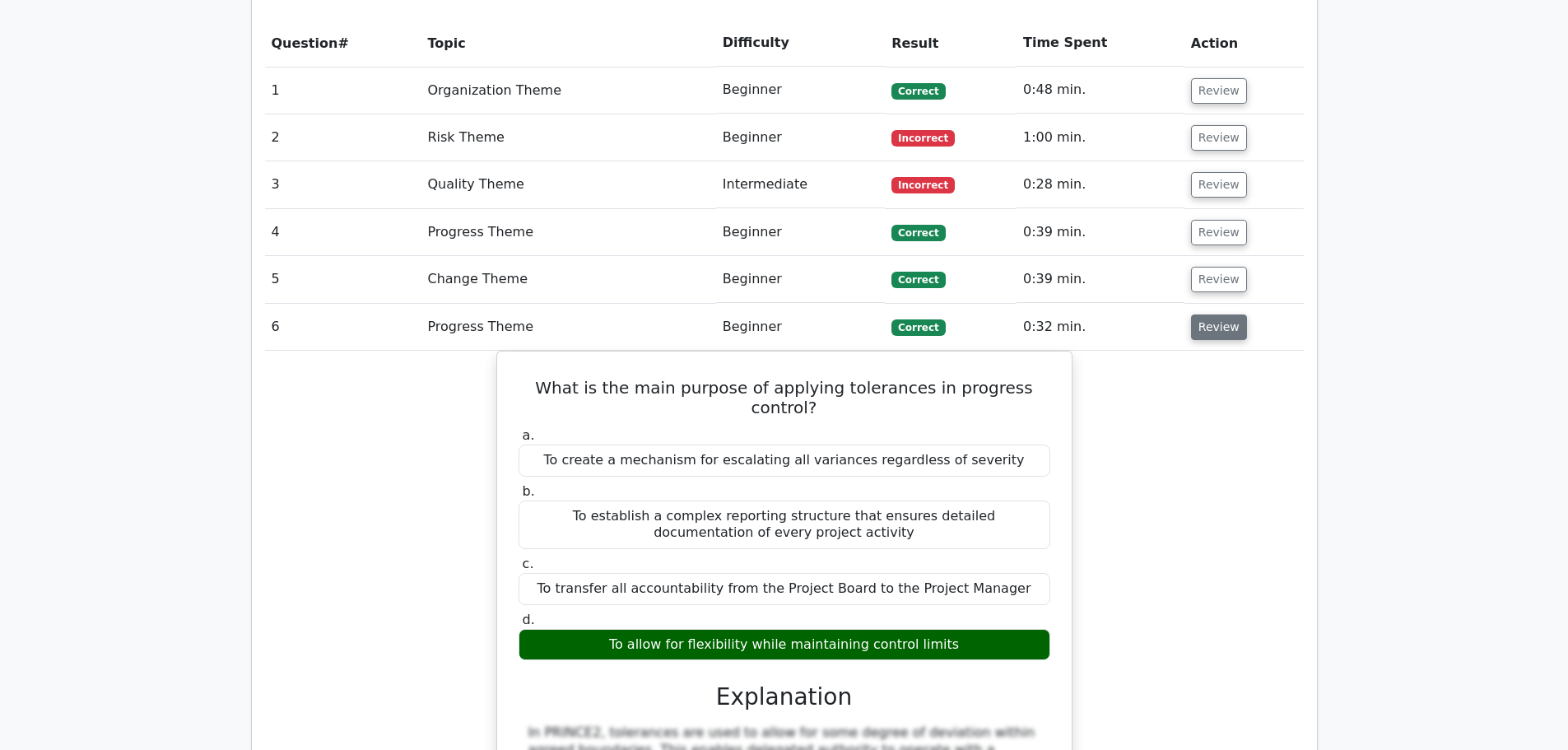
click at [1220, 315] on button "Review" at bounding box center [1218, 327] width 56 height 25
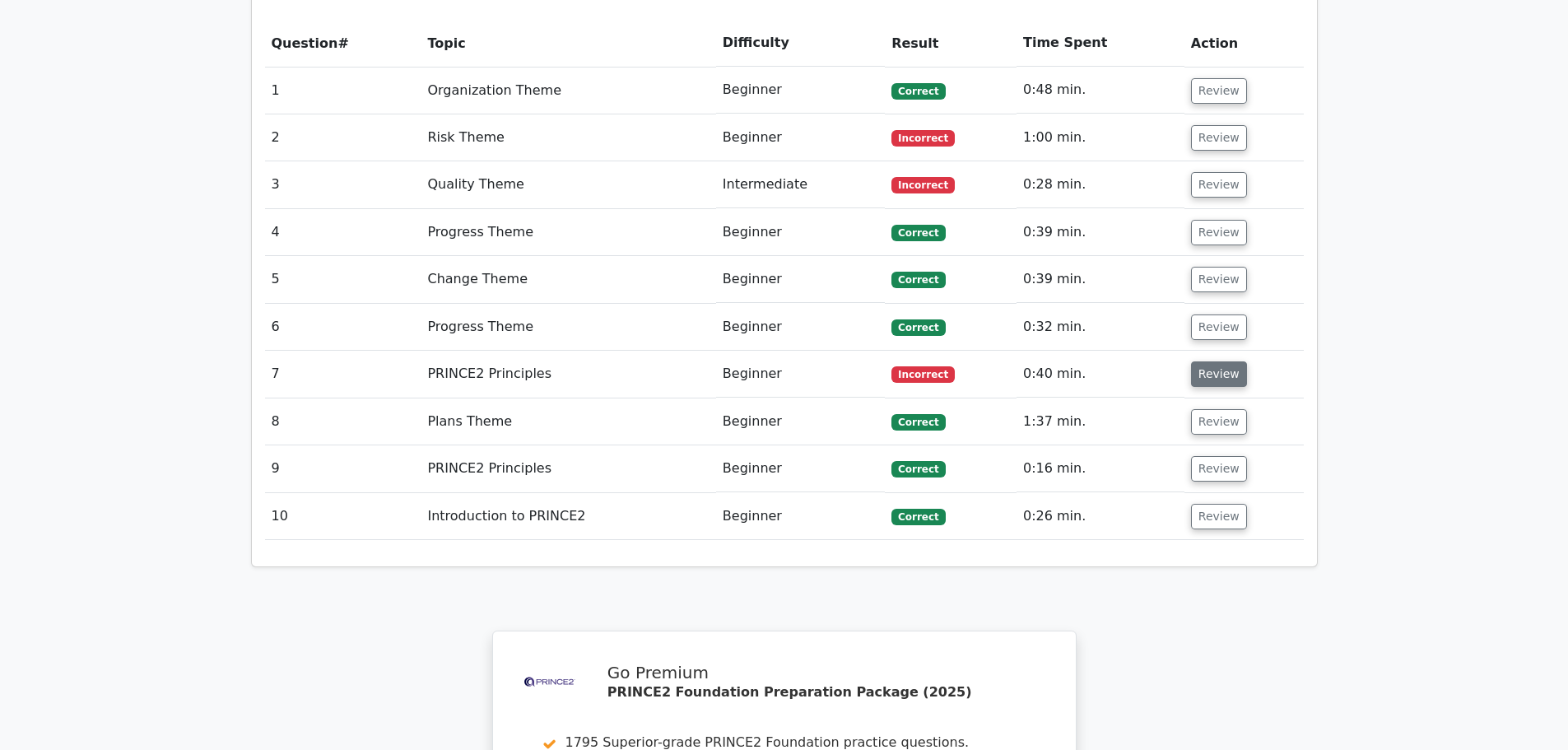
click at [1222, 361] on button "Review" at bounding box center [1218, 373] width 56 height 25
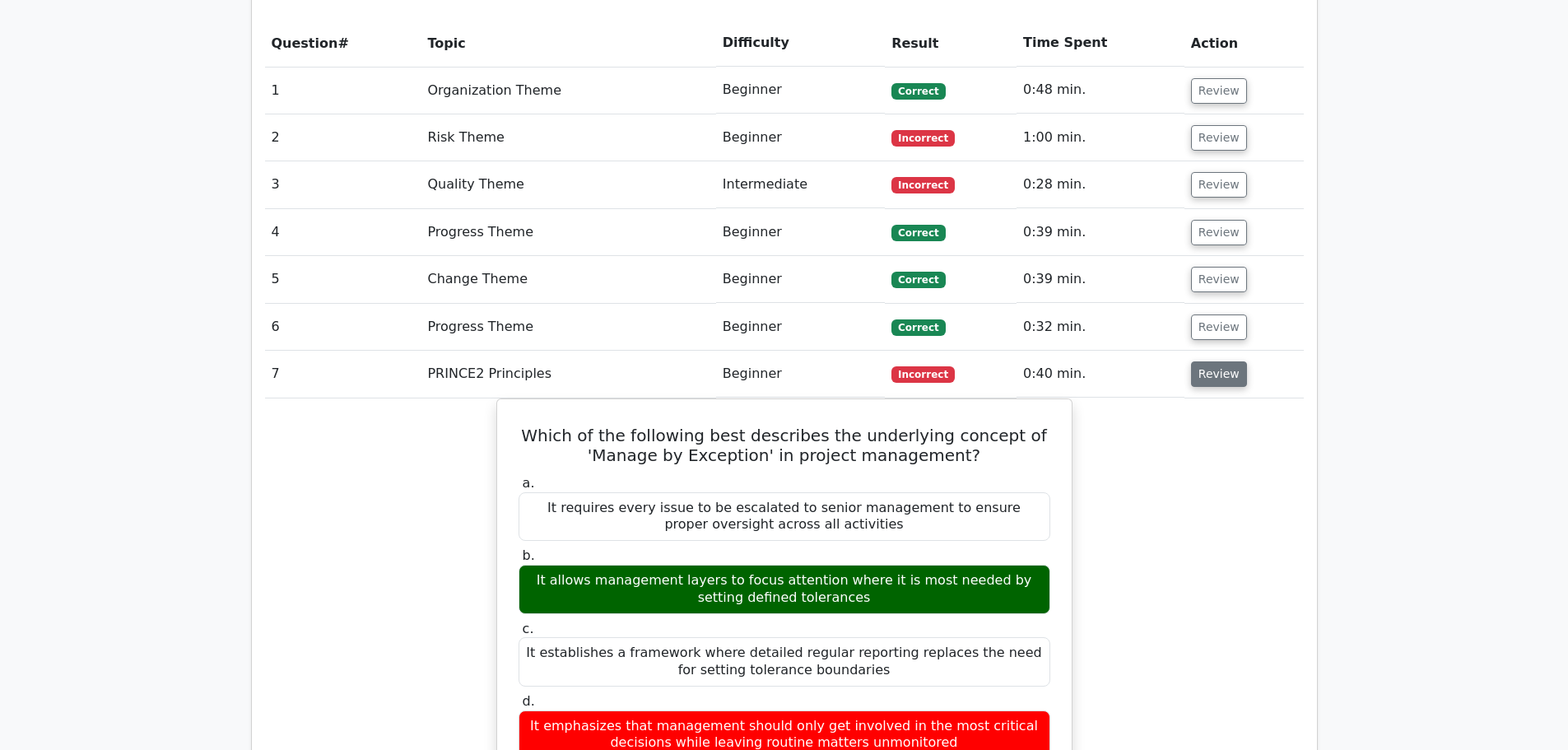
scroll to position [1481, 0]
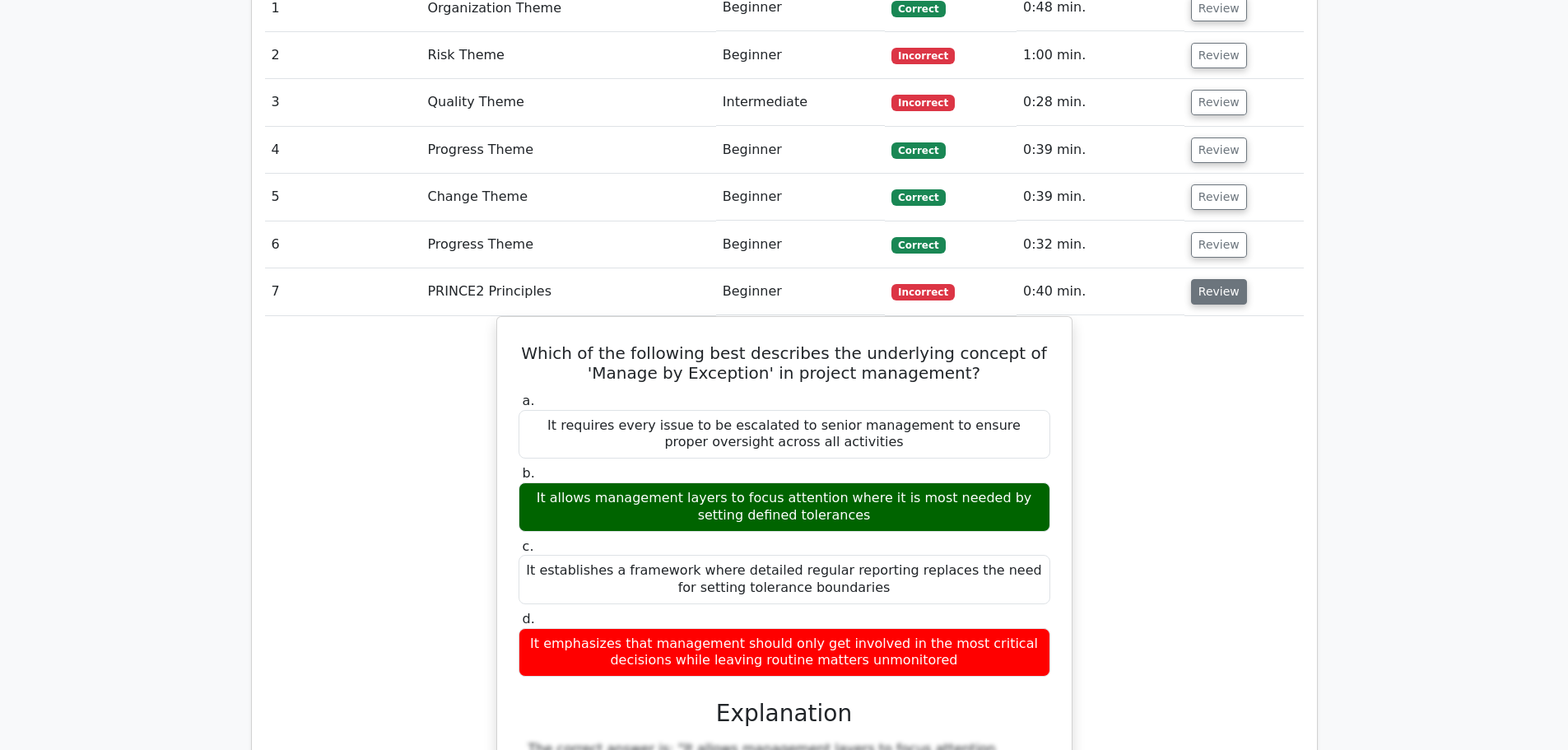
click at [1223, 279] on button "Review" at bounding box center [1218, 291] width 56 height 25
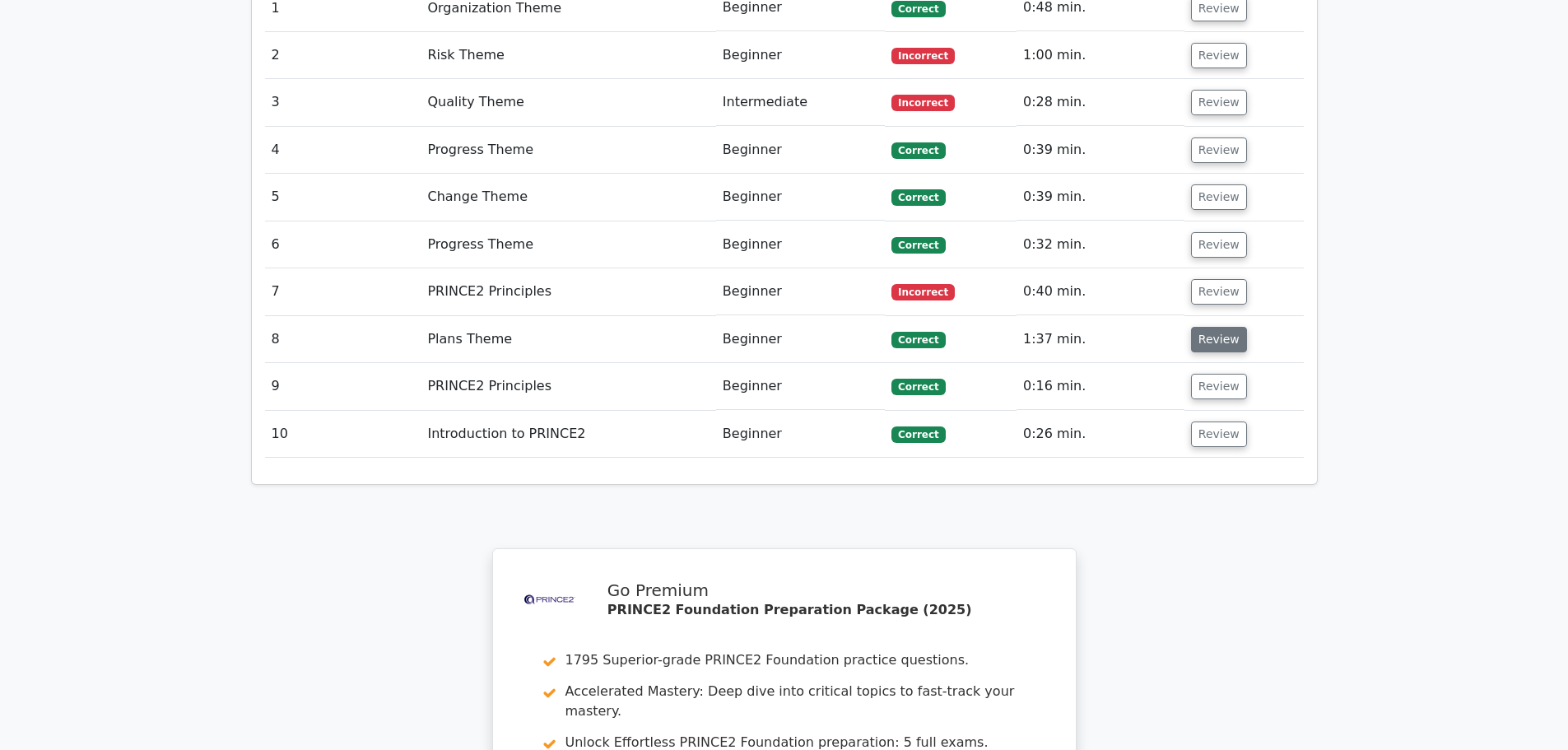
click at [1214, 327] on button "Review" at bounding box center [1218, 339] width 56 height 25
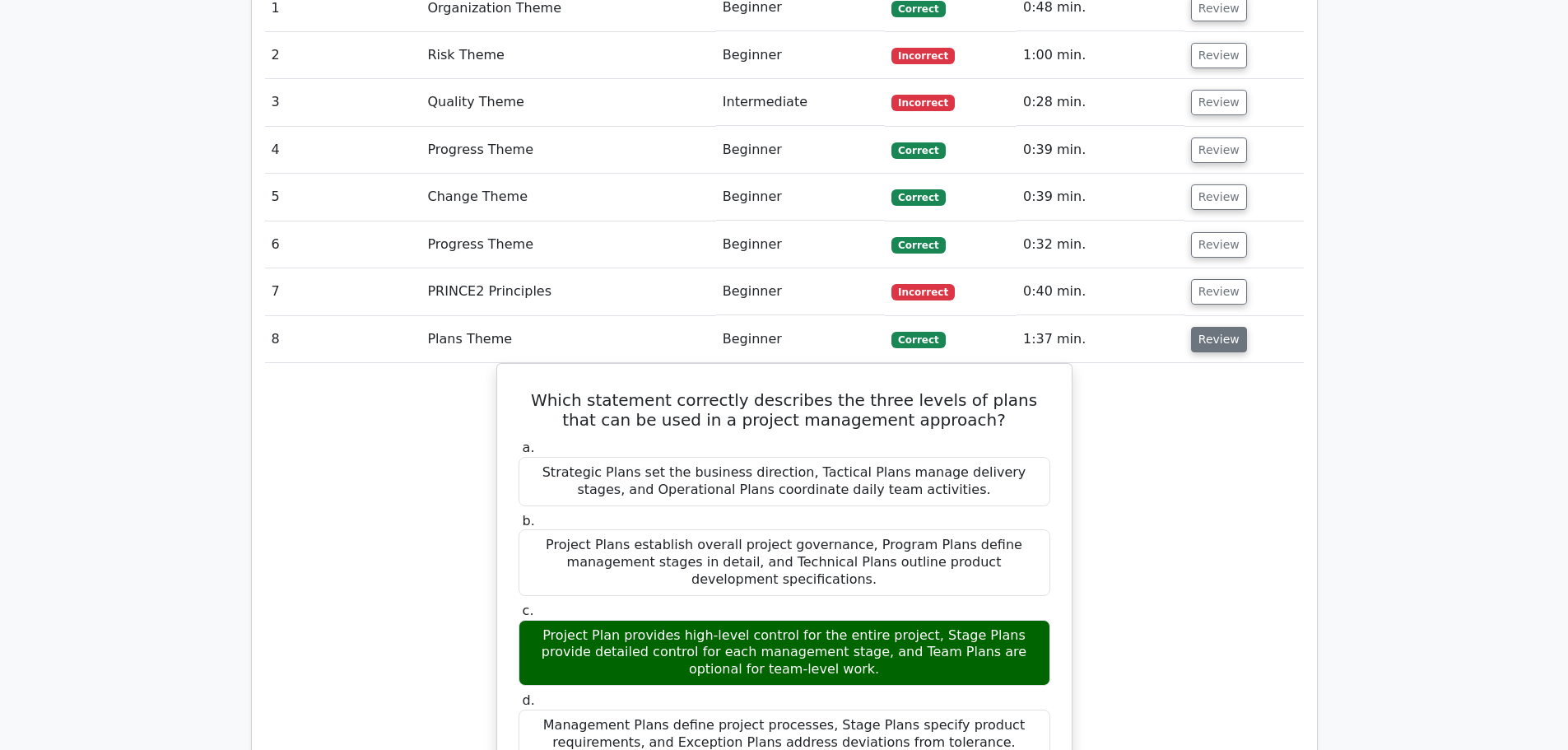
click at [1214, 327] on button "Review" at bounding box center [1218, 339] width 56 height 25
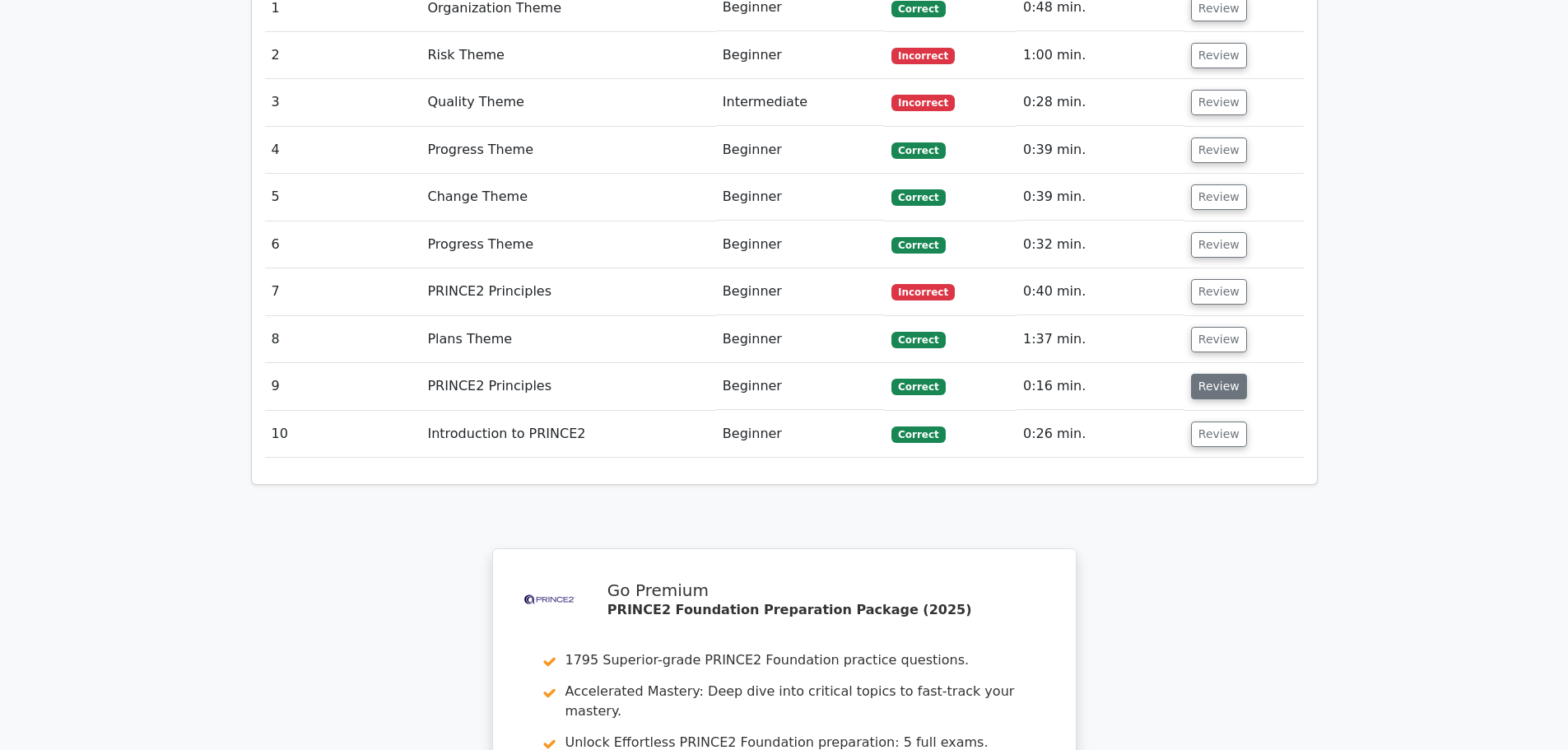
click at [1208, 374] on button "Review" at bounding box center [1218, 386] width 56 height 25
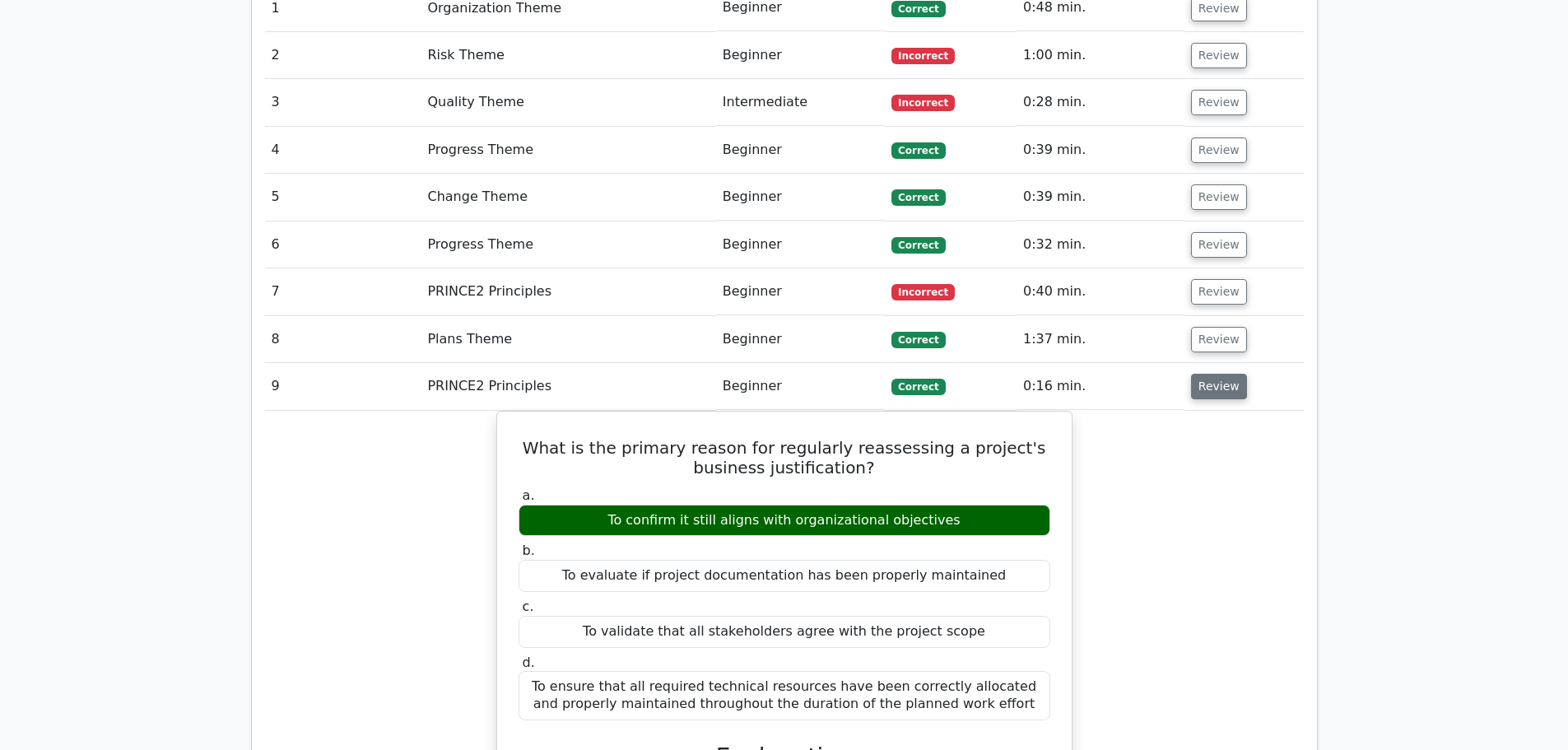
click at [1207, 374] on button "Review" at bounding box center [1218, 386] width 56 height 25
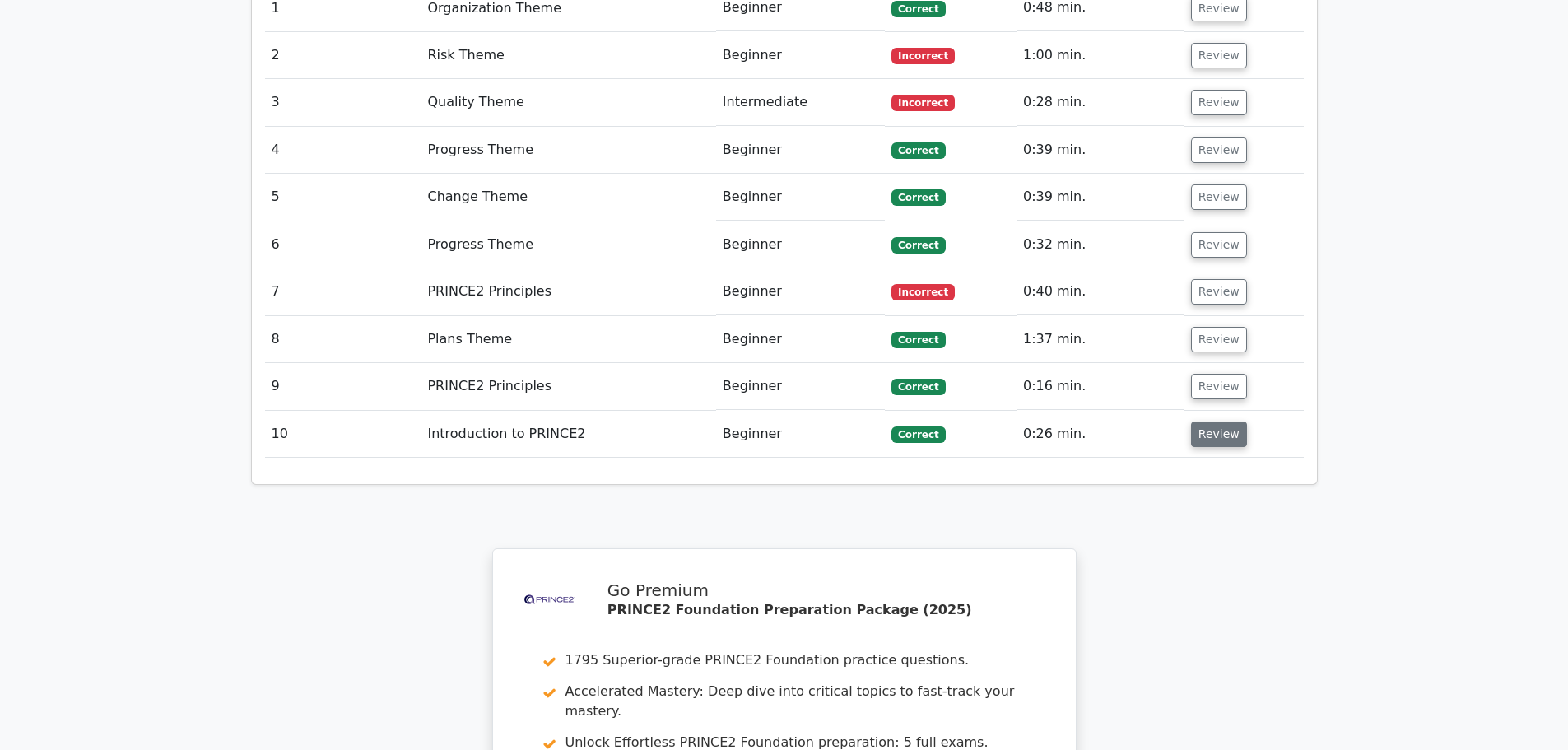
click at [1215, 421] on button "Review" at bounding box center [1218, 433] width 56 height 25
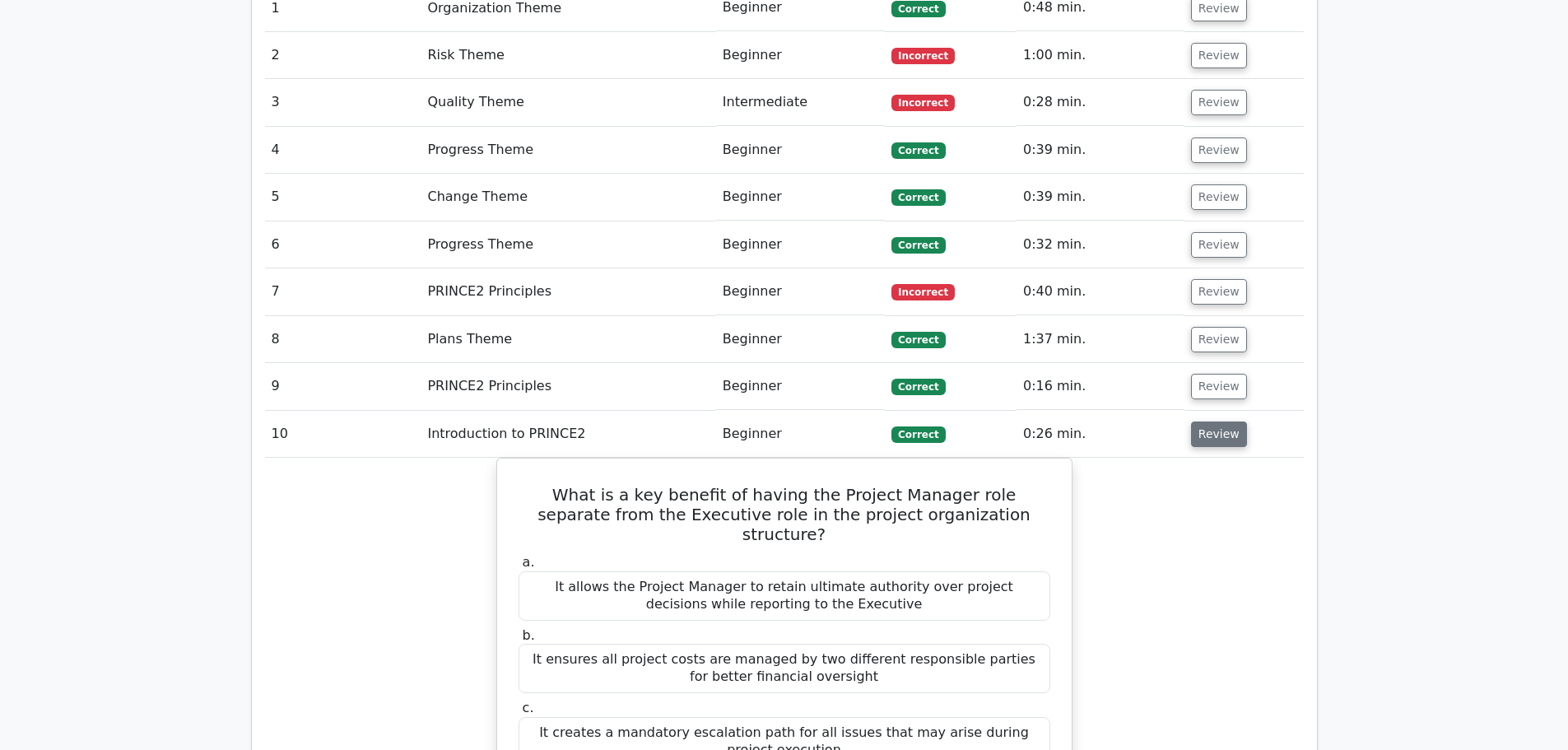
scroll to position [1564, 0]
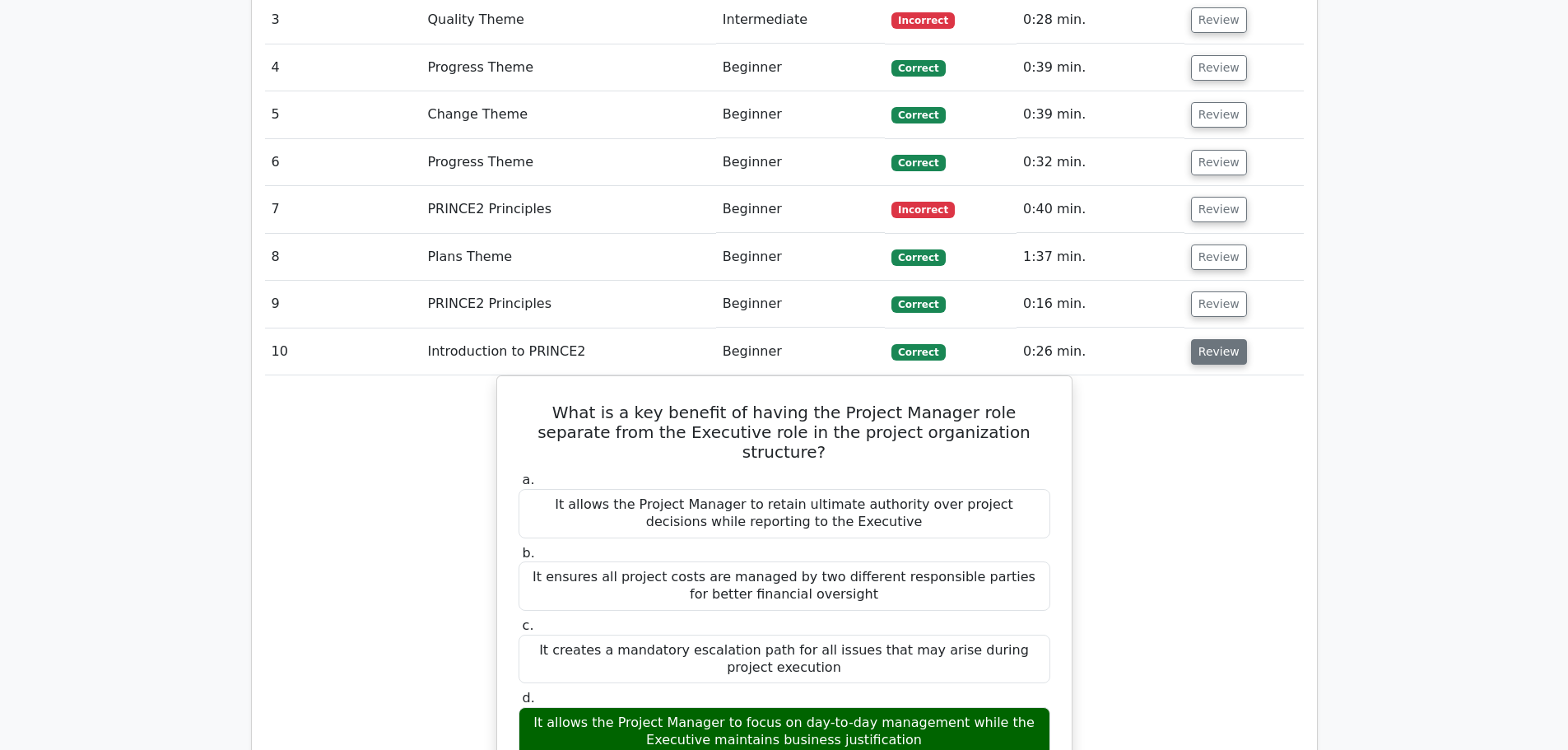
click at [1204, 339] on button "Review" at bounding box center [1218, 351] width 56 height 25
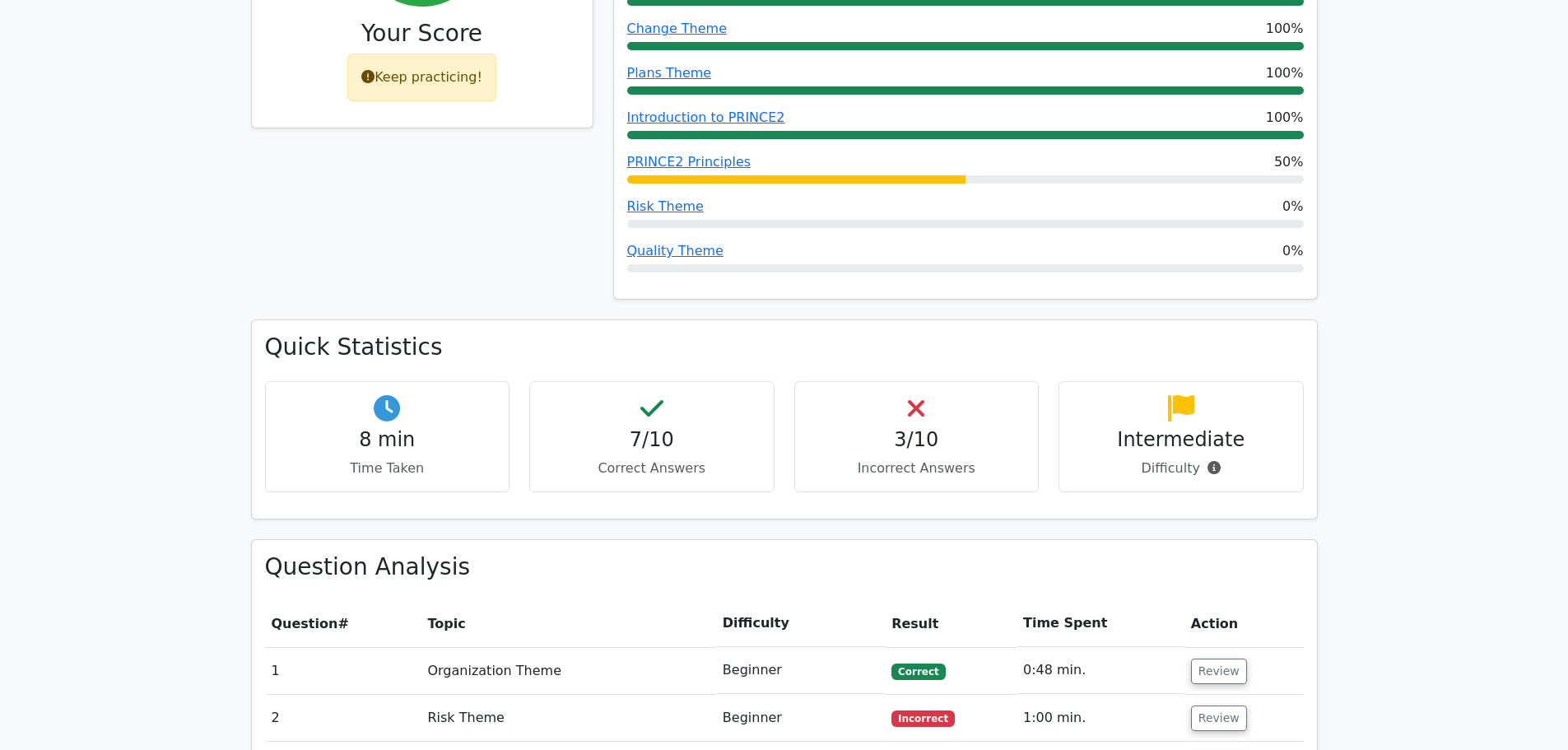
scroll to position [1153, 0]
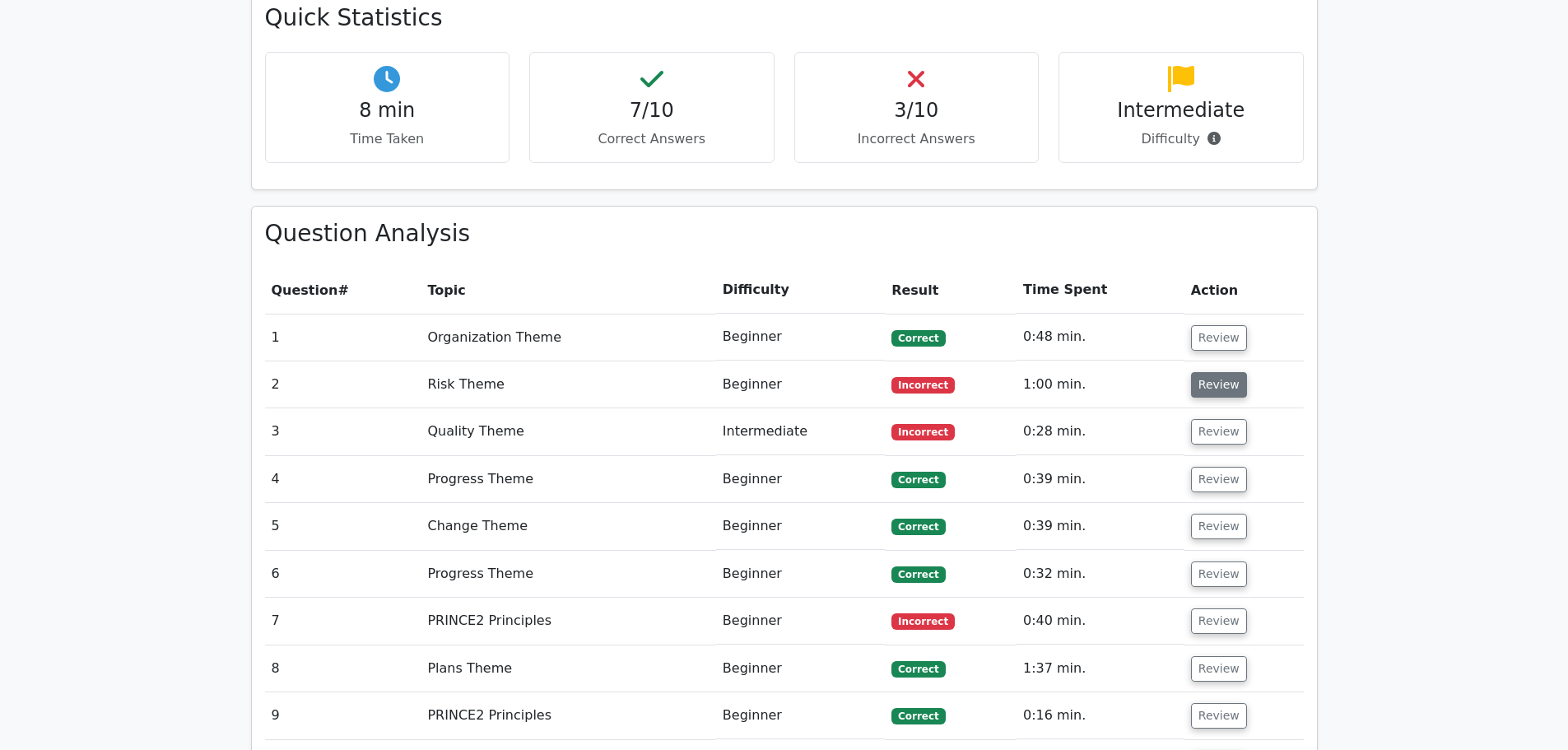
click at [1209, 372] on button "Review" at bounding box center [1218, 384] width 56 height 25
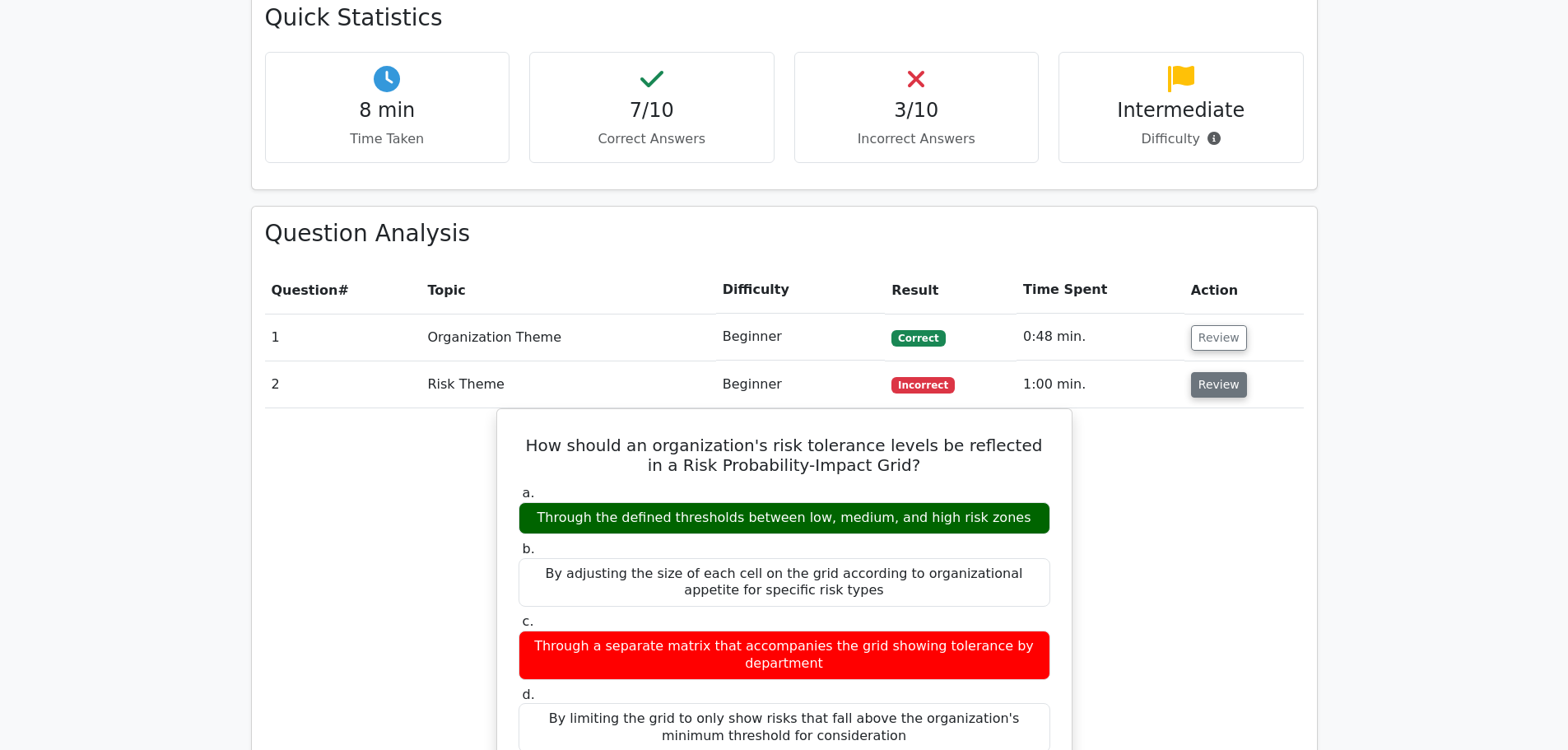
click at [1219, 372] on button "Review" at bounding box center [1218, 384] width 56 height 25
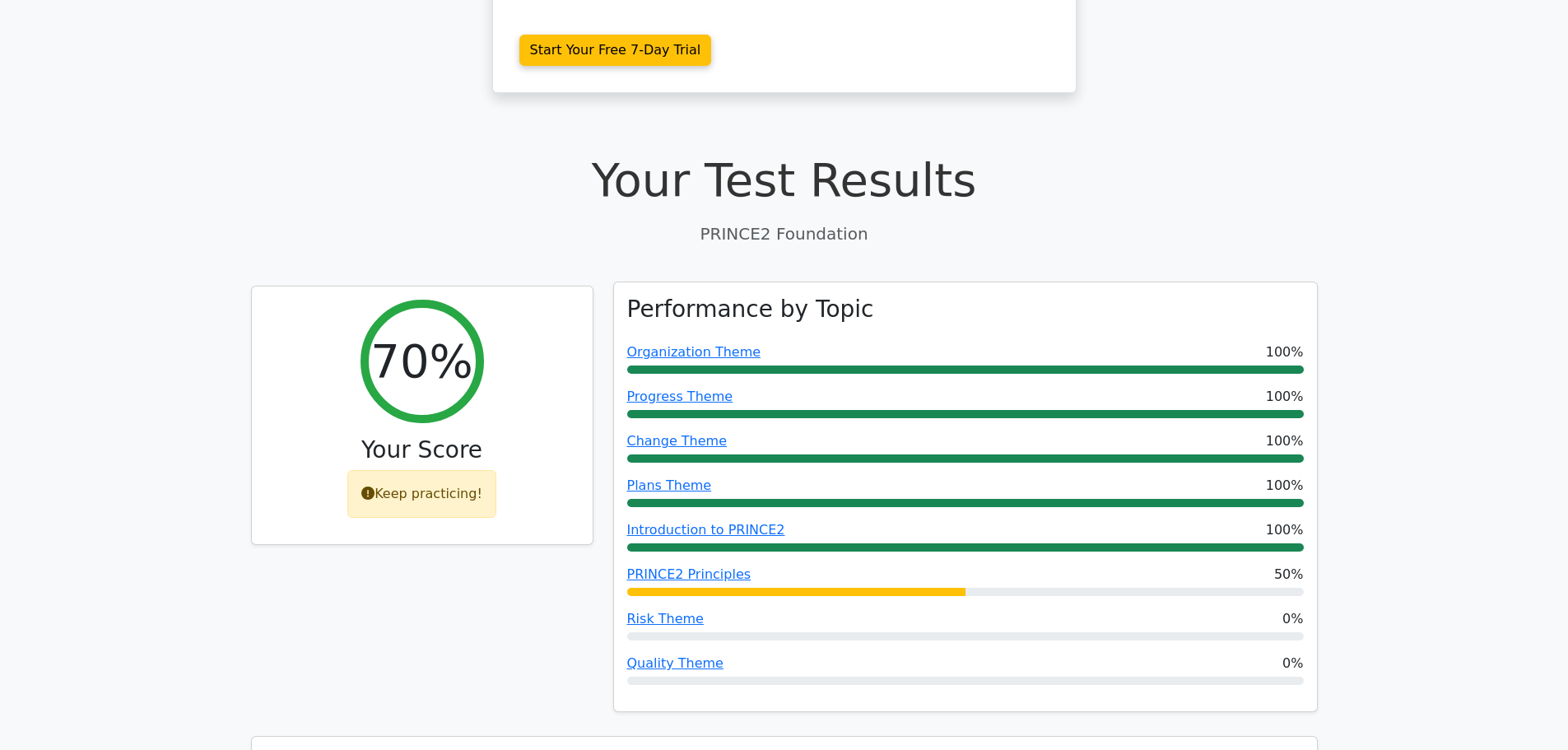
scroll to position [411, 0]
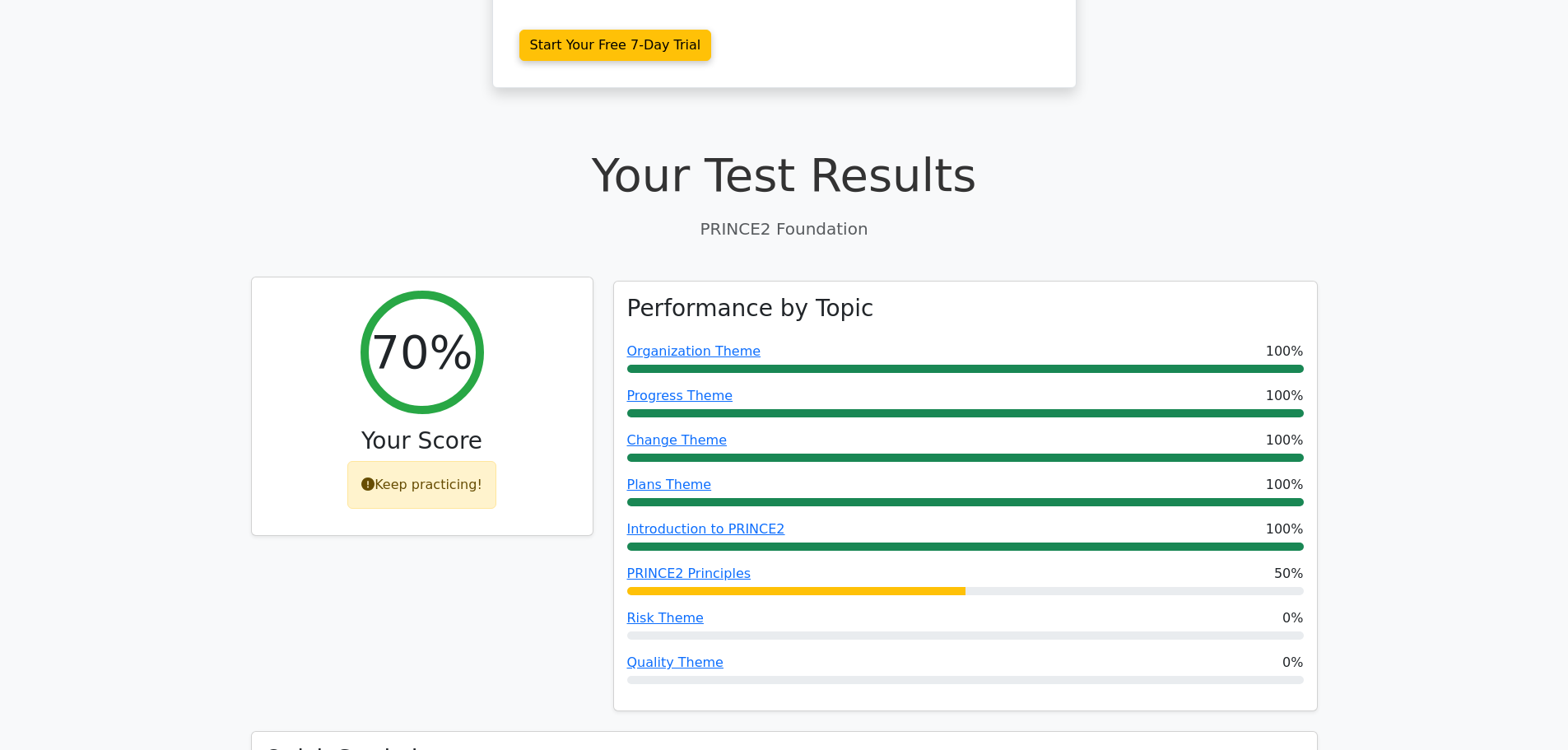
click at [386, 461] on div "Keep practicing!" at bounding box center [421, 485] width 149 height 47
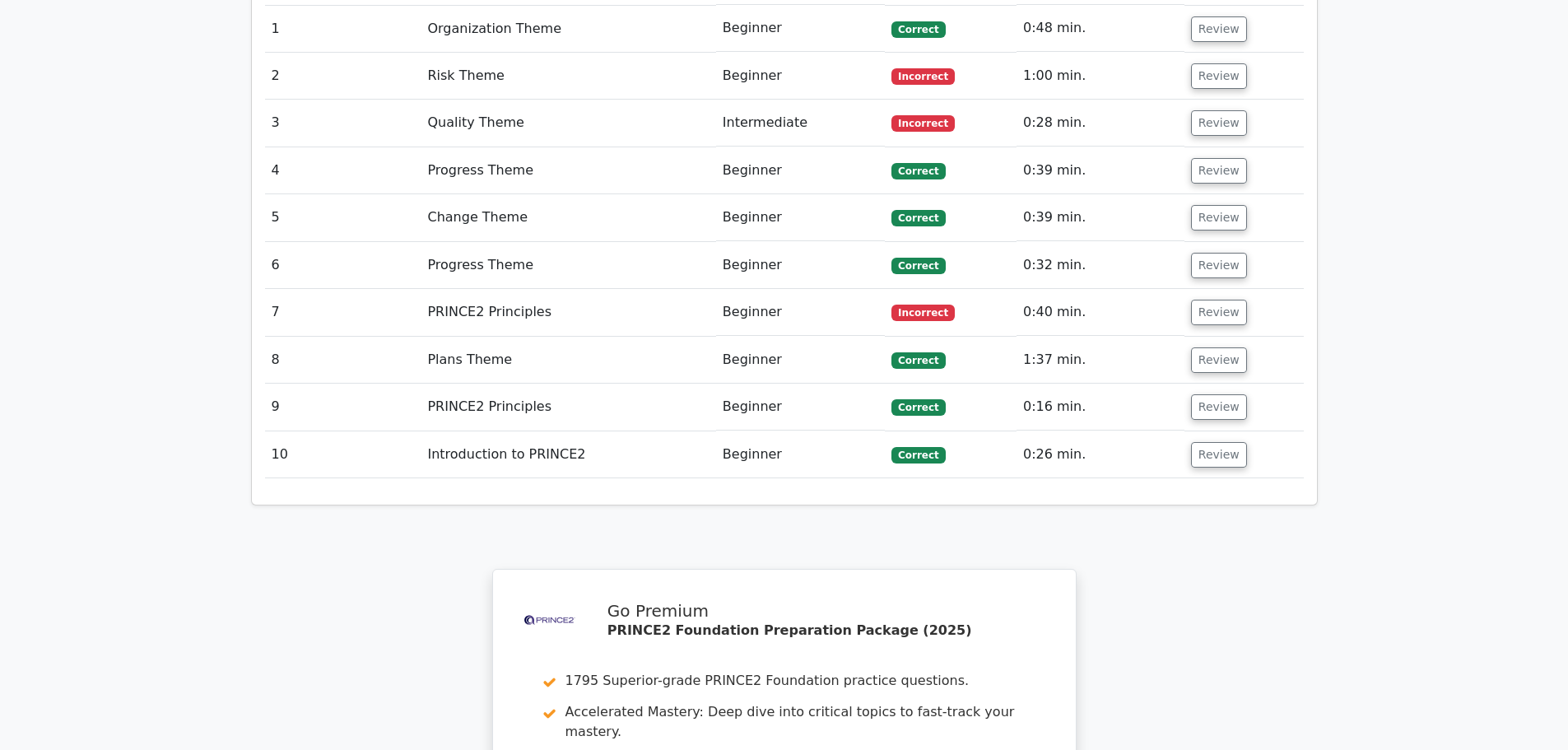
scroll to position [1811, 0]
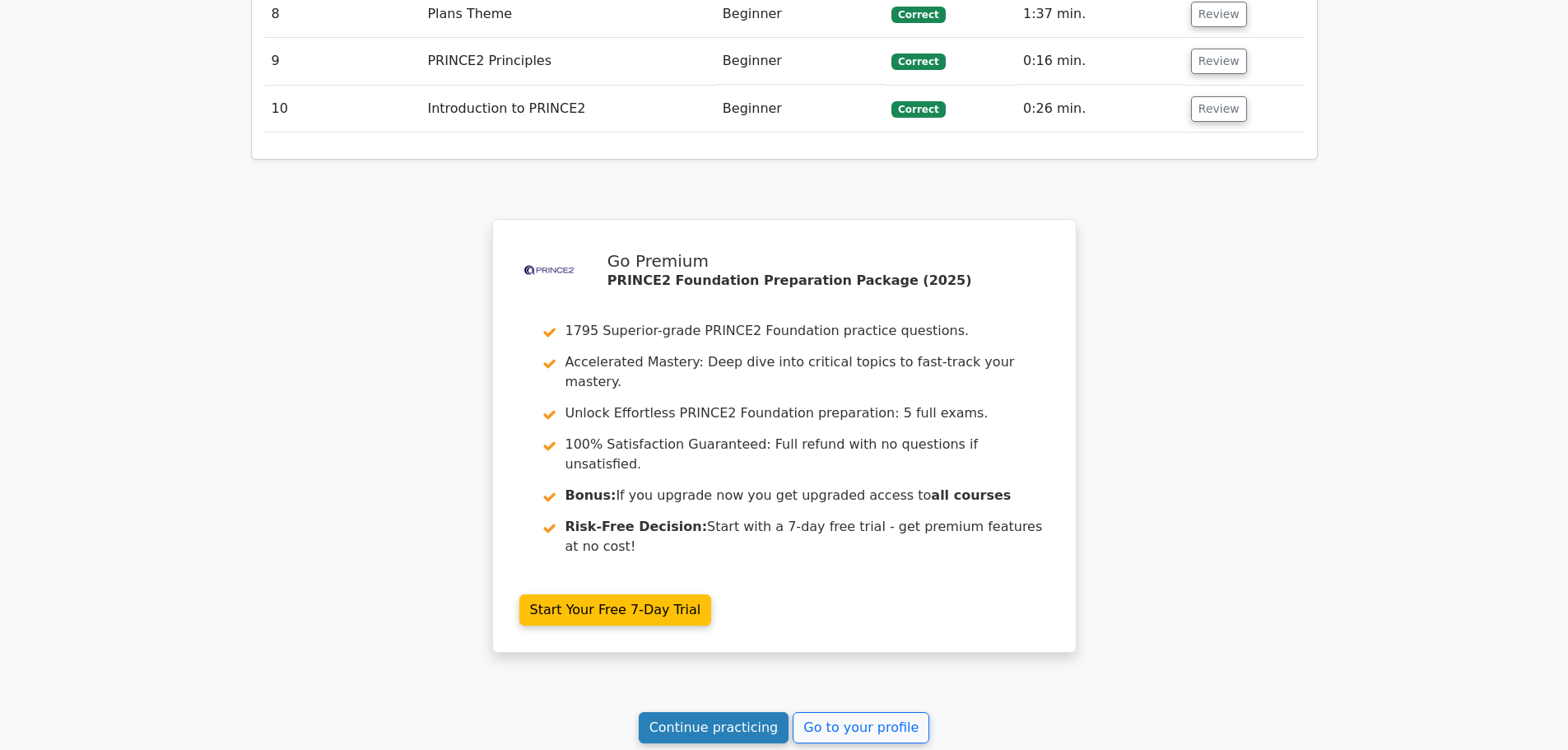
click at [740, 712] on link "Continue practicing" at bounding box center [713, 728] width 150 height 32
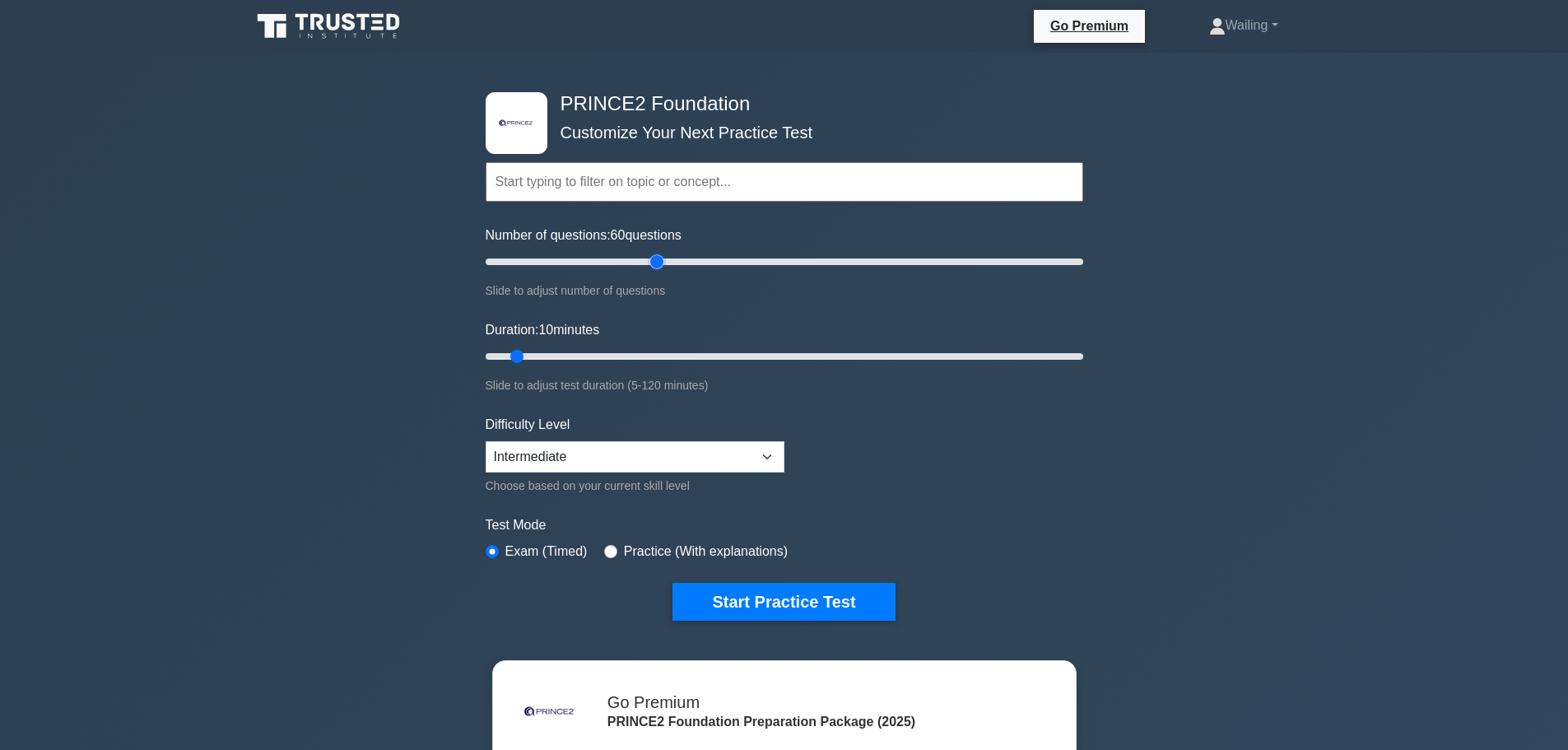
drag, startPoint x: 507, startPoint y: 262, endPoint x: 659, endPoint y: 272, distance: 152.3
type input "60"
click at [659, 272] on input "Number of questions: 60 questions" at bounding box center [784, 261] width 598 height 19
drag, startPoint x: 518, startPoint y: 358, endPoint x: 782, endPoint y: 362, distance: 264.0
type input "60"
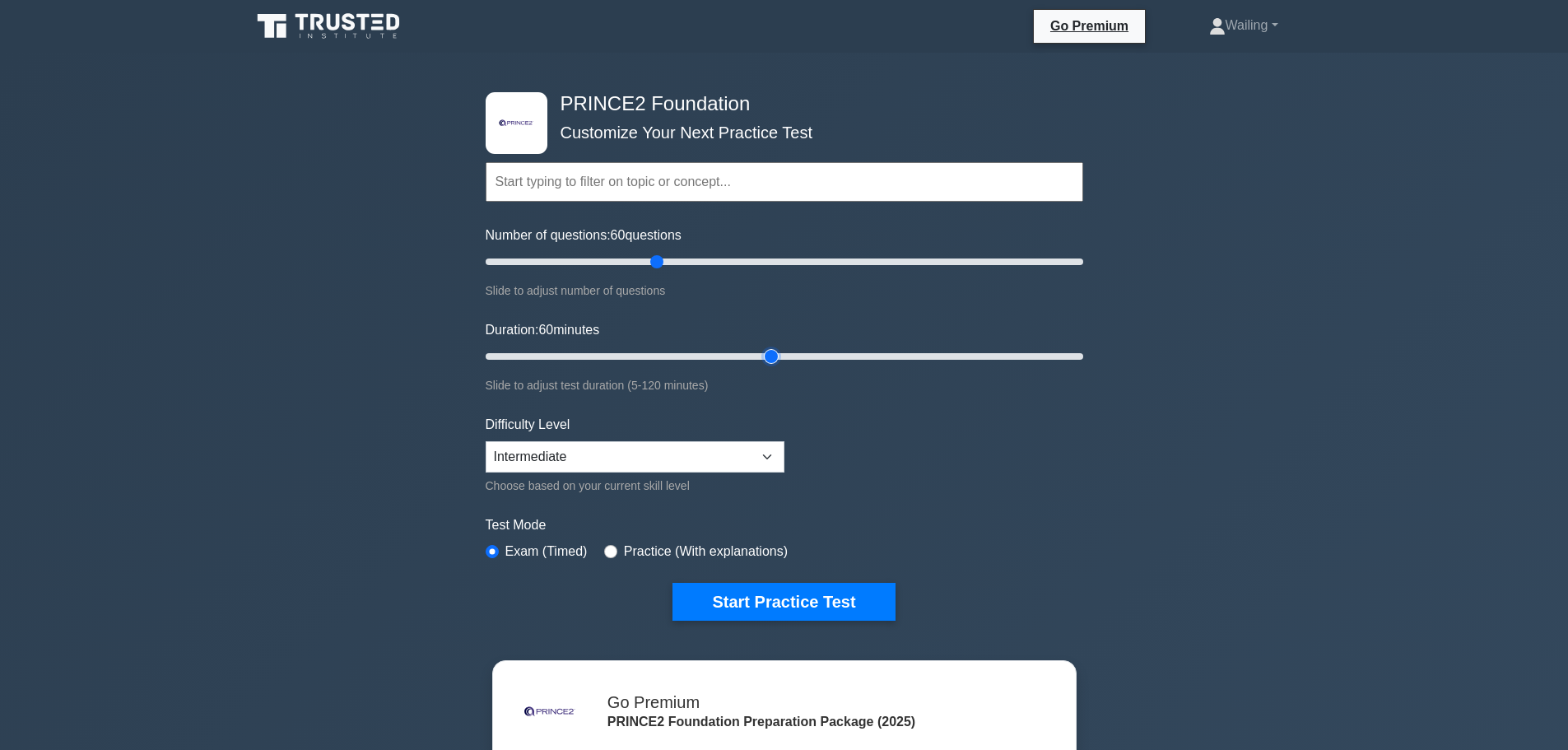
click at [782, 362] on input "Duration: 60 minutes" at bounding box center [784, 356] width 598 height 19
click at [772, 452] on select "Beginner Intermediate Expert" at bounding box center [635, 457] width 299 height 32
select select "expert"
click at [485, 441] on select "Beginner Intermediate Expert" at bounding box center [635, 457] width 299 height 32
click at [971, 436] on form "Topics Introduction to PRINCE2 PRINCE2 Principles Organization Theme Business C…" at bounding box center [784, 367] width 598 height 509
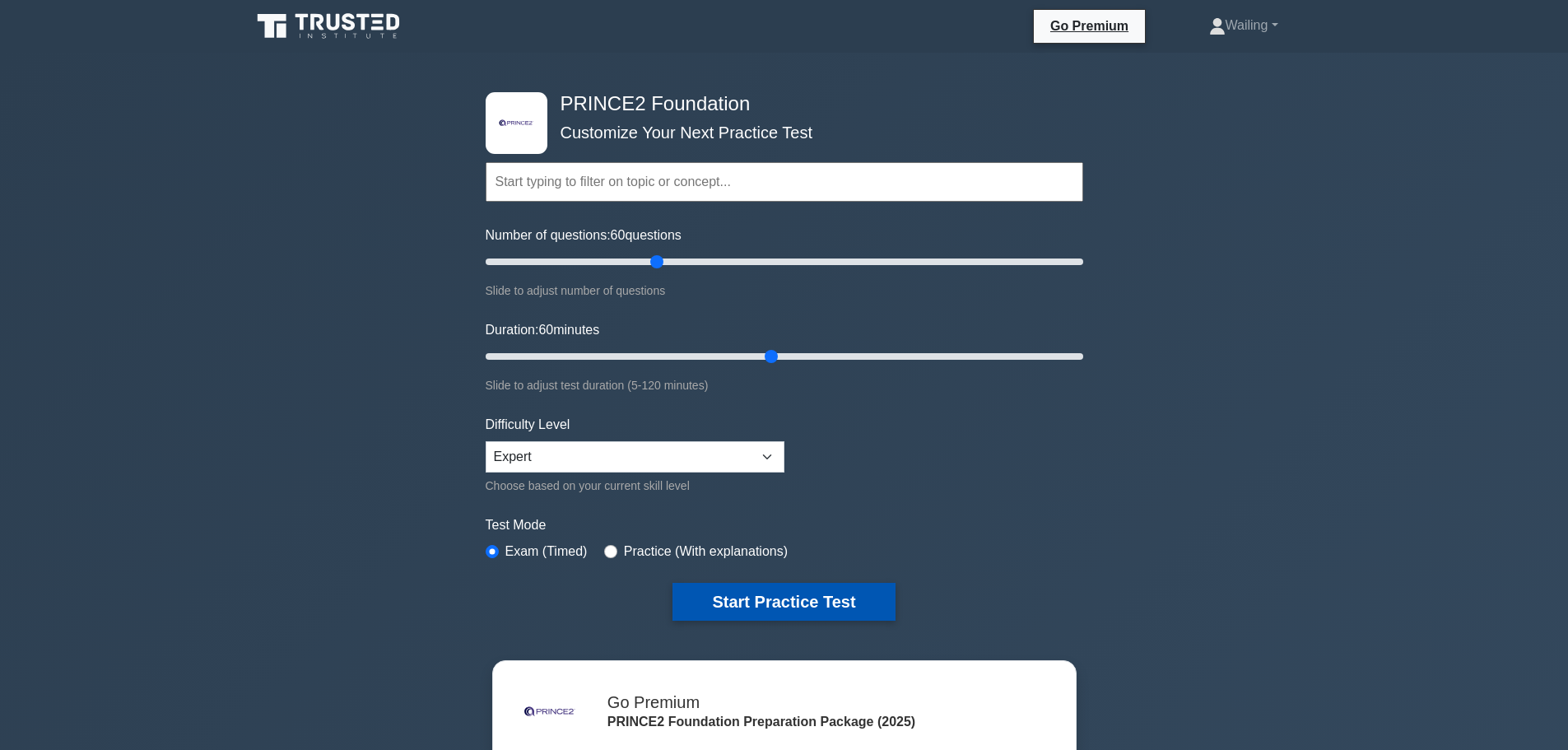
click at [752, 597] on button "Start Practice Test" at bounding box center [783, 601] width 222 height 38
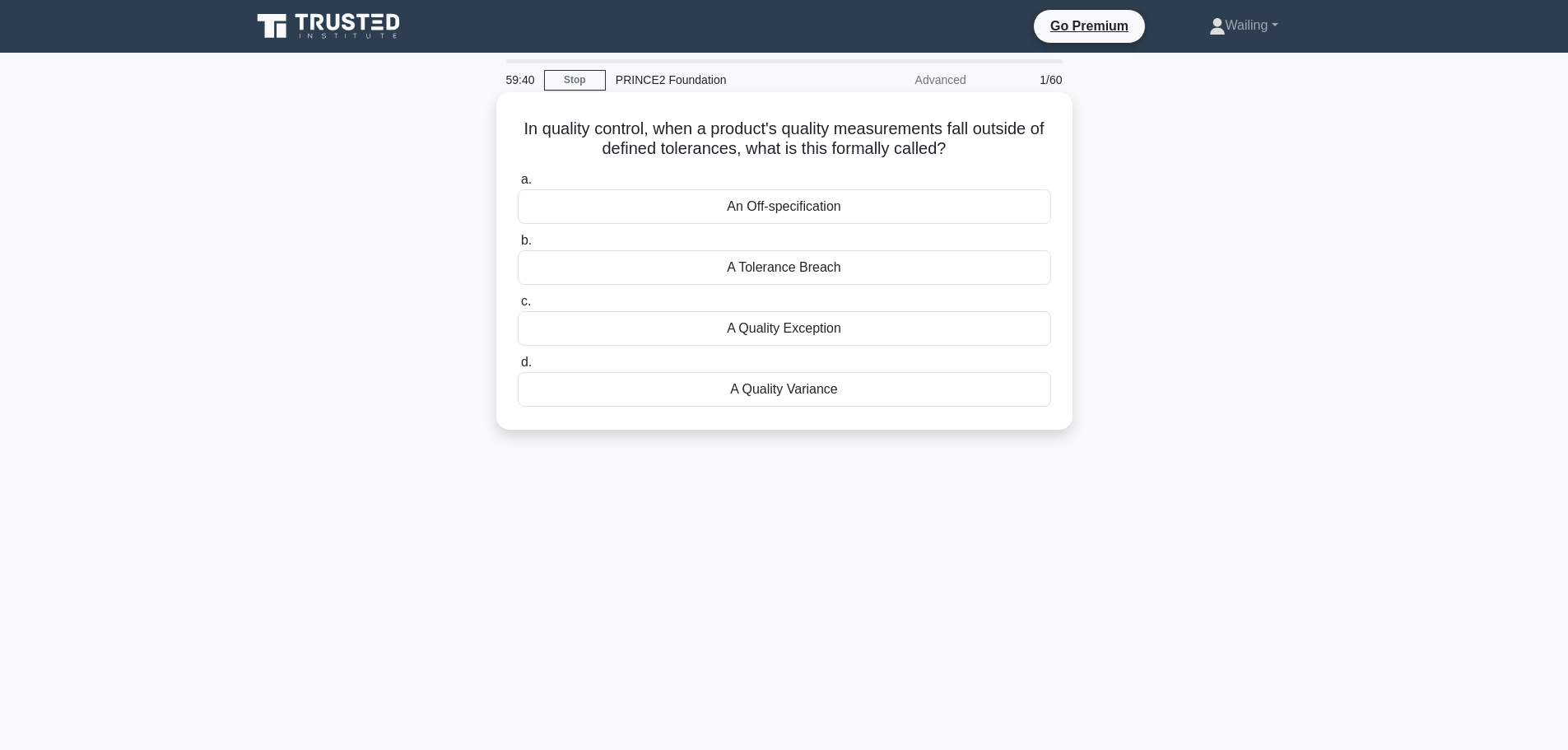
click at [775, 273] on div "A Tolerance Breach" at bounding box center [784, 267] width 533 height 34
click at [518, 246] on input "b. A Tolerance Breach" at bounding box center [518, 241] width 0 height 11
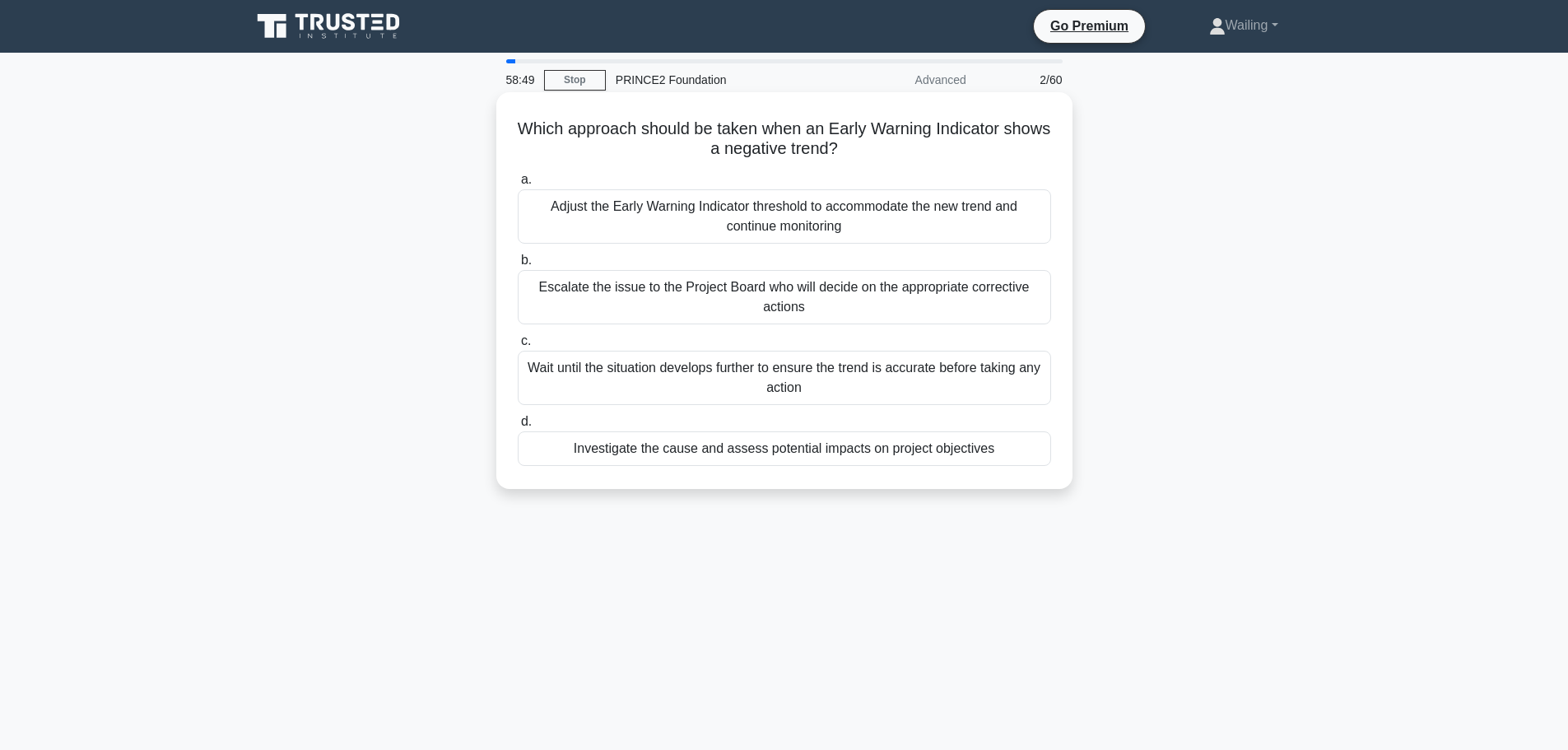
click at [826, 447] on div "Investigate the cause and assess potential impacts on project objectives" at bounding box center [784, 448] width 533 height 34
click at [518, 427] on input "d. Investigate the cause and assess potential impacts on project objectives" at bounding box center [518, 422] width 0 height 11
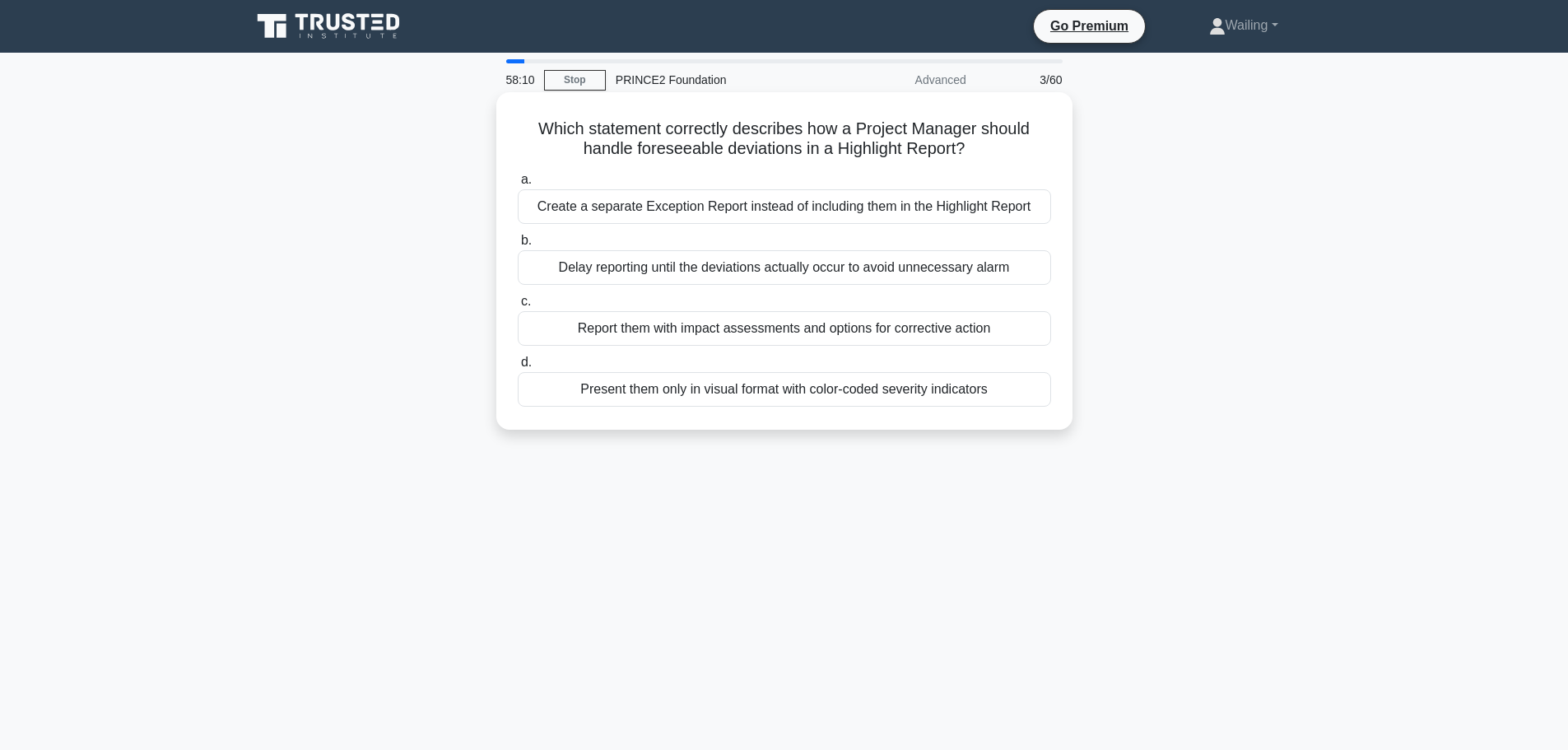
click at [775, 204] on div "Create a separate Exception Report instead of including them in the Highlight R…" at bounding box center [784, 206] width 533 height 34
click at [518, 186] on input "a. Create a separate Exception Report instead of including them in the Highligh…" at bounding box center [518, 180] width 0 height 11
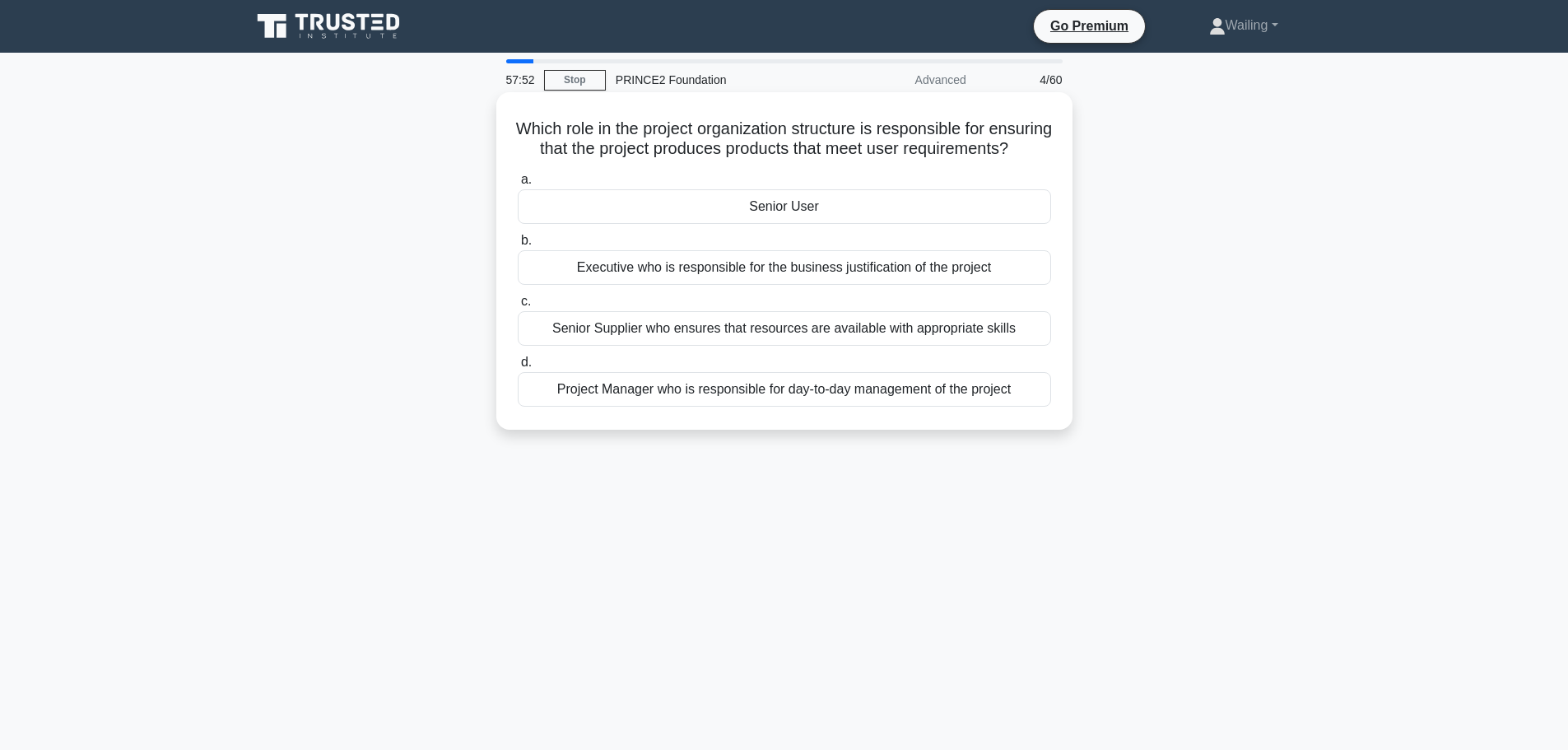
click at [776, 224] on div "Senior User" at bounding box center [784, 206] width 533 height 34
click at [518, 186] on input "a. Senior User" at bounding box center [518, 180] width 0 height 11
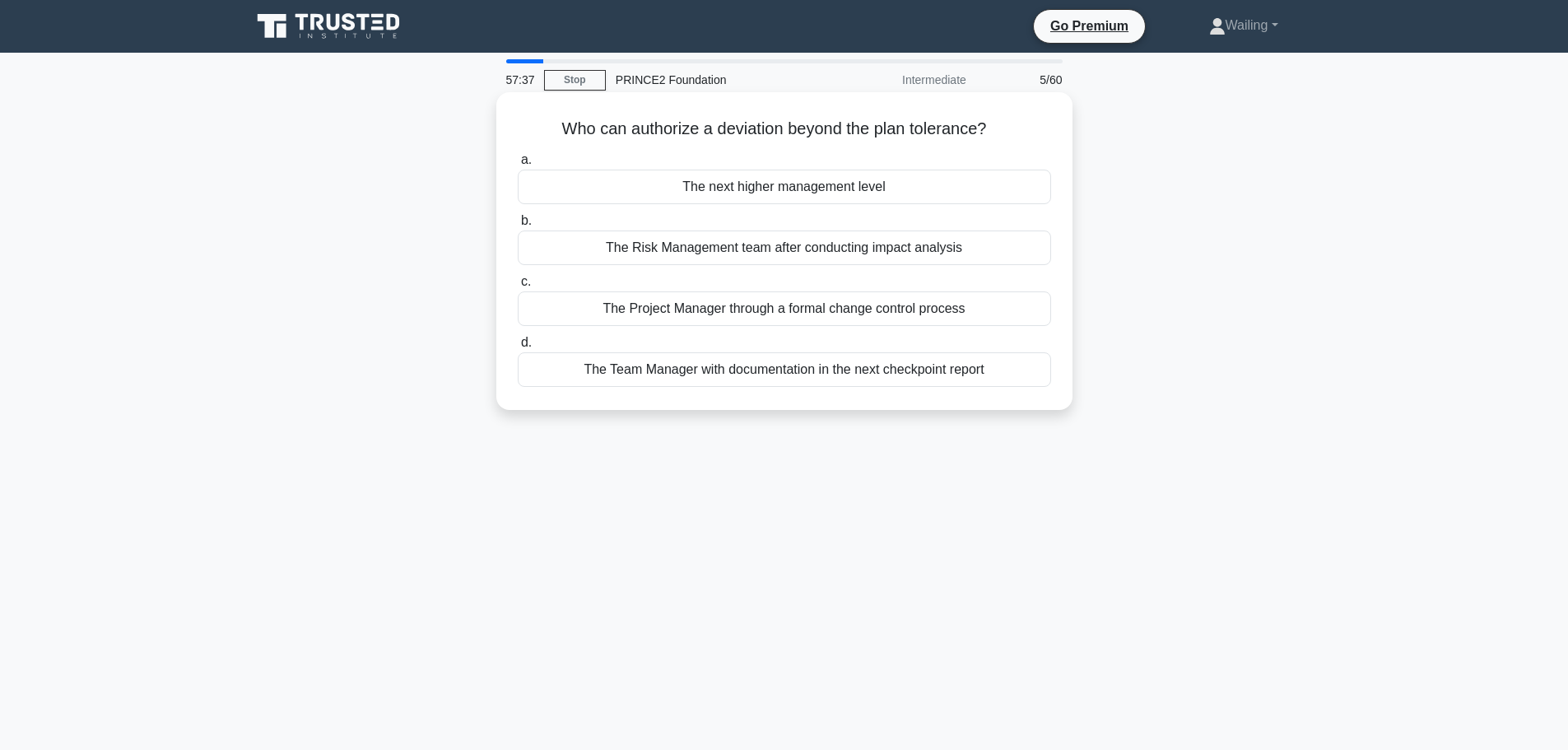
click at [790, 194] on div "The next higher management level" at bounding box center [784, 187] width 533 height 34
click at [518, 165] on input "a. The next higher management level" at bounding box center [518, 161] width 0 height 11
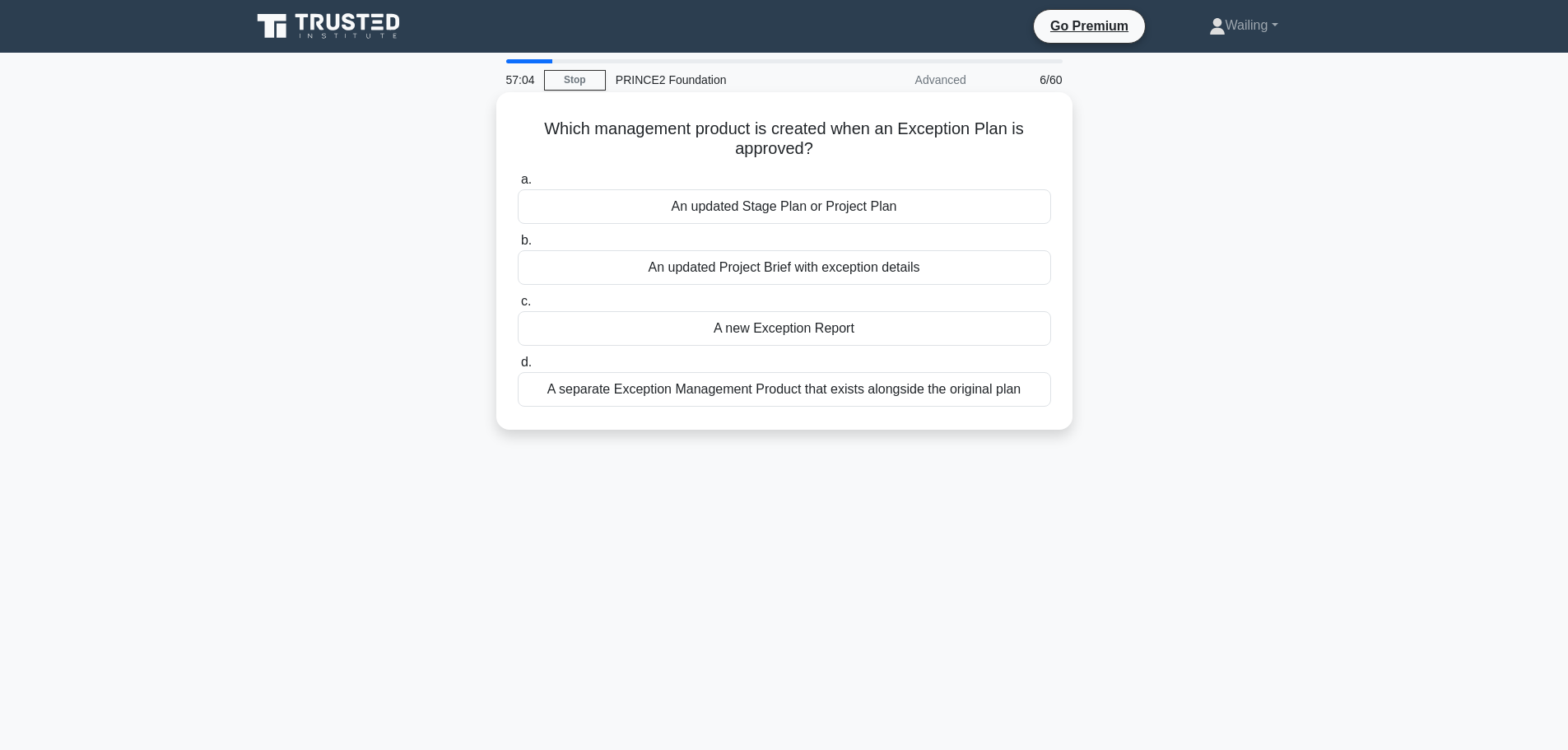
click at [782, 213] on div "An updated Stage Plan or Project Plan" at bounding box center [784, 206] width 533 height 34
click at [518, 186] on input "a. An updated Stage Plan or Project Plan" at bounding box center [518, 180] width 0 height 11
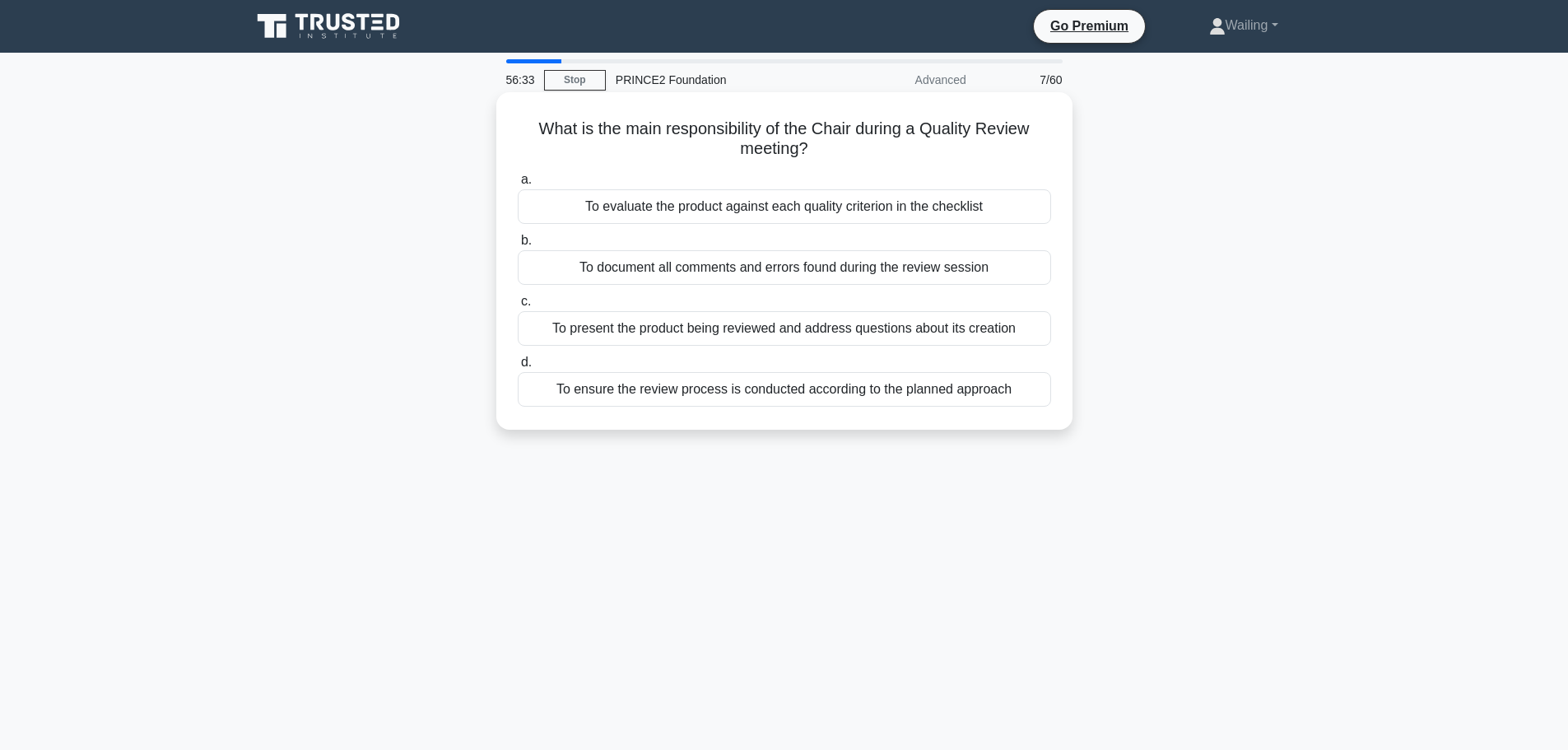
click at [790, 396] on div "To ensure the review process is conducted according to the planned approach" at bounding box center [784, 389] width 533 height 34
click at [518, 368] on input "d. To ensure the review process is conducted according to the planned approach" at bounding box center [518, 363] width 0 height 11
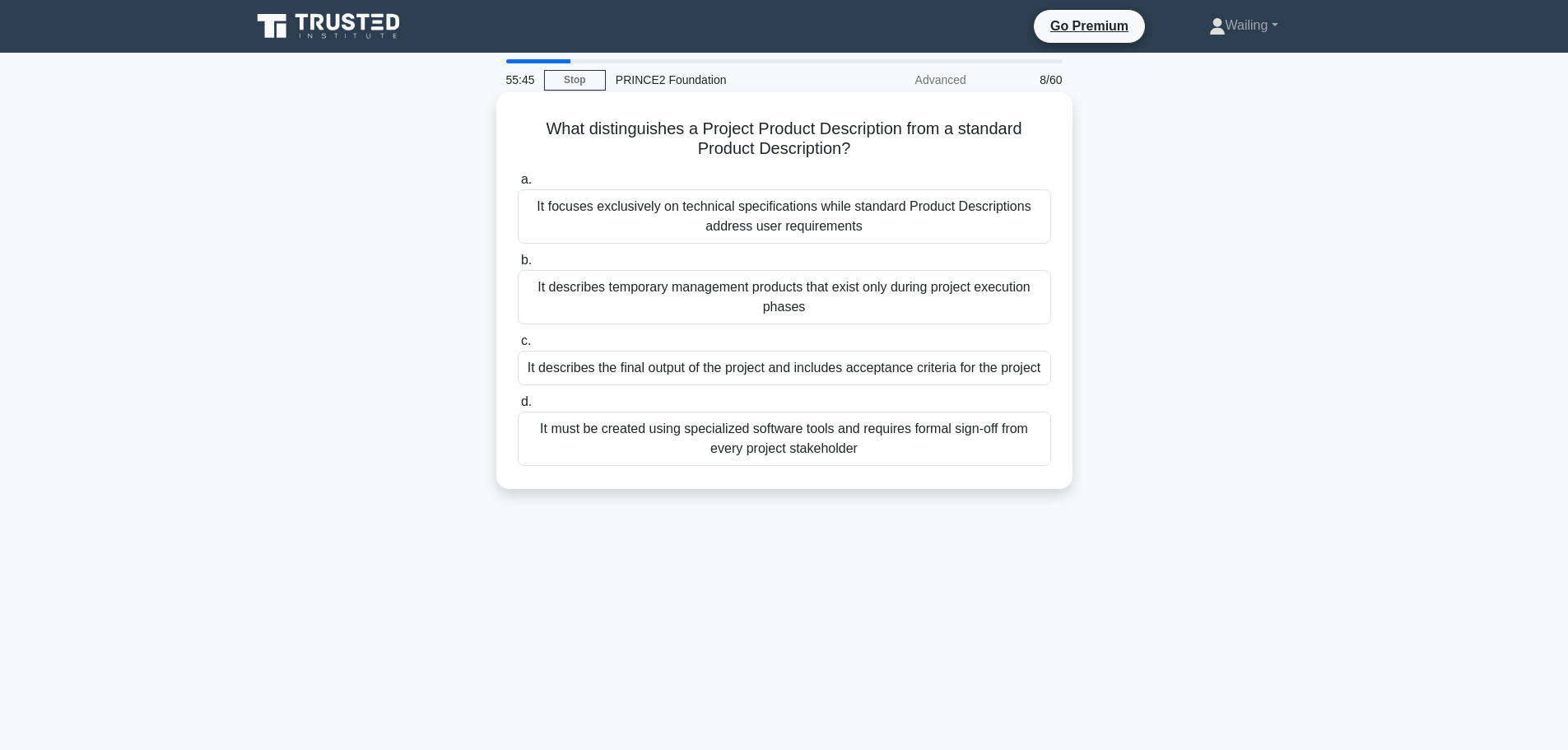
click at [758, 373] on div "It describes the final output of the project and includes acceptance criteria f…" at bounding box center [784, 368] width 533 height 34
click at [518, 346] on input "c. It describes the final output of the project and includes acceptance criteri…" at bounding box center [518, 342] width 0 height 11
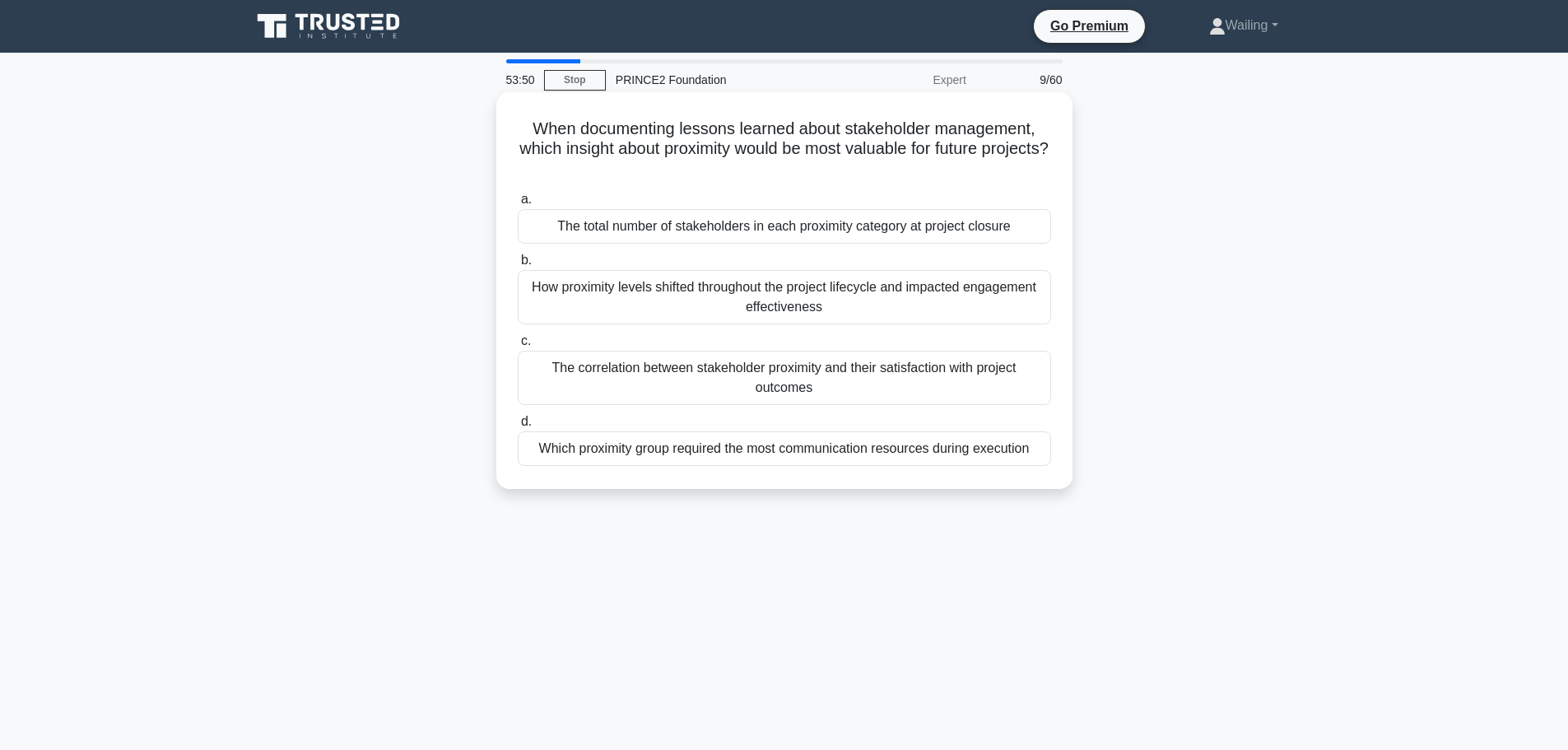
click at [782, 369] on div "The correlation between stakeholder proximity and their satisfaction with proje…" at bounding box center [784, 378] width 533 height 55
click at [518, 346] on input "c. The correlation between stakeholder proximity and their satisfaction with pr…" at bounding box center [518, 342] width 0 height 11
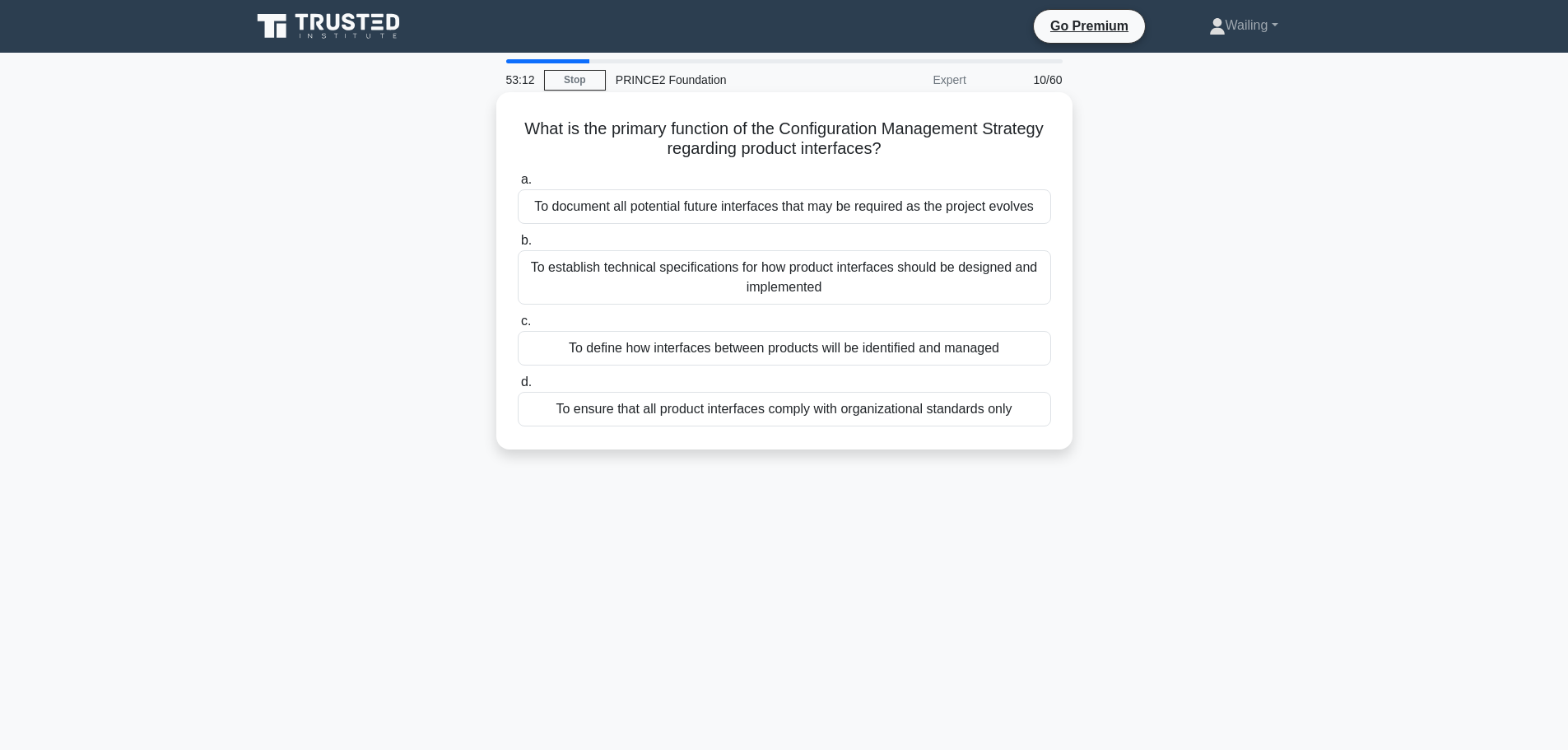
click at [735, 353] on div "To define how interfaces between products will be identified and managed" at bounding box center [784, 348] width 533 height 34
click at [518, 327] on input "c. To define how interfaces between products will be identified and managed" at bounding box center [518, 322] width 0 height 11
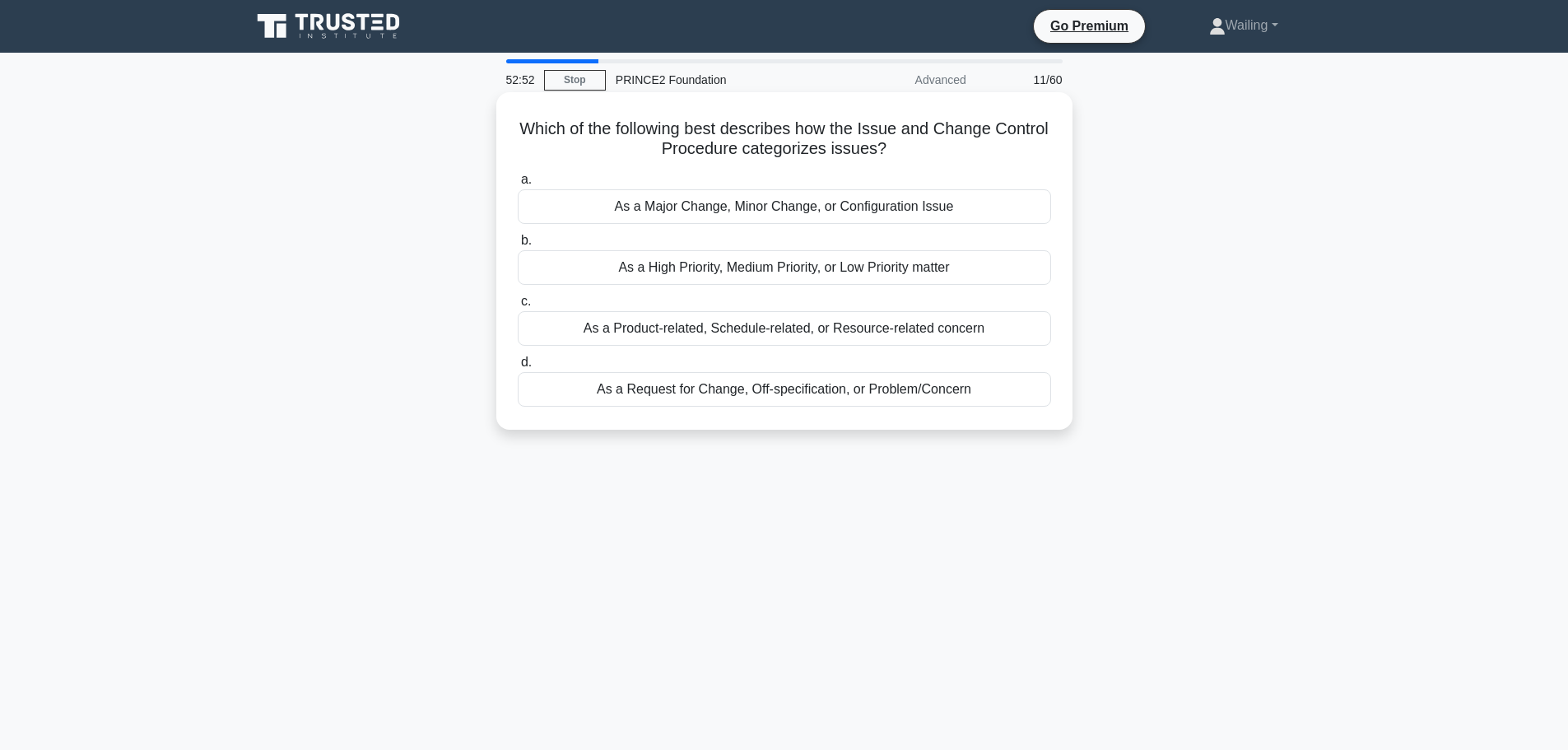
click at [714, 265] on div "As a High Priority, Medium Priority, or Low Priority matter" at bounding box center [784, 267] width 533 height 34
click at [518, 246] on input "b. As a High Priority, Medium Priority, or Low Priority matter" at bounding box center [518, 241] width 0 height 11
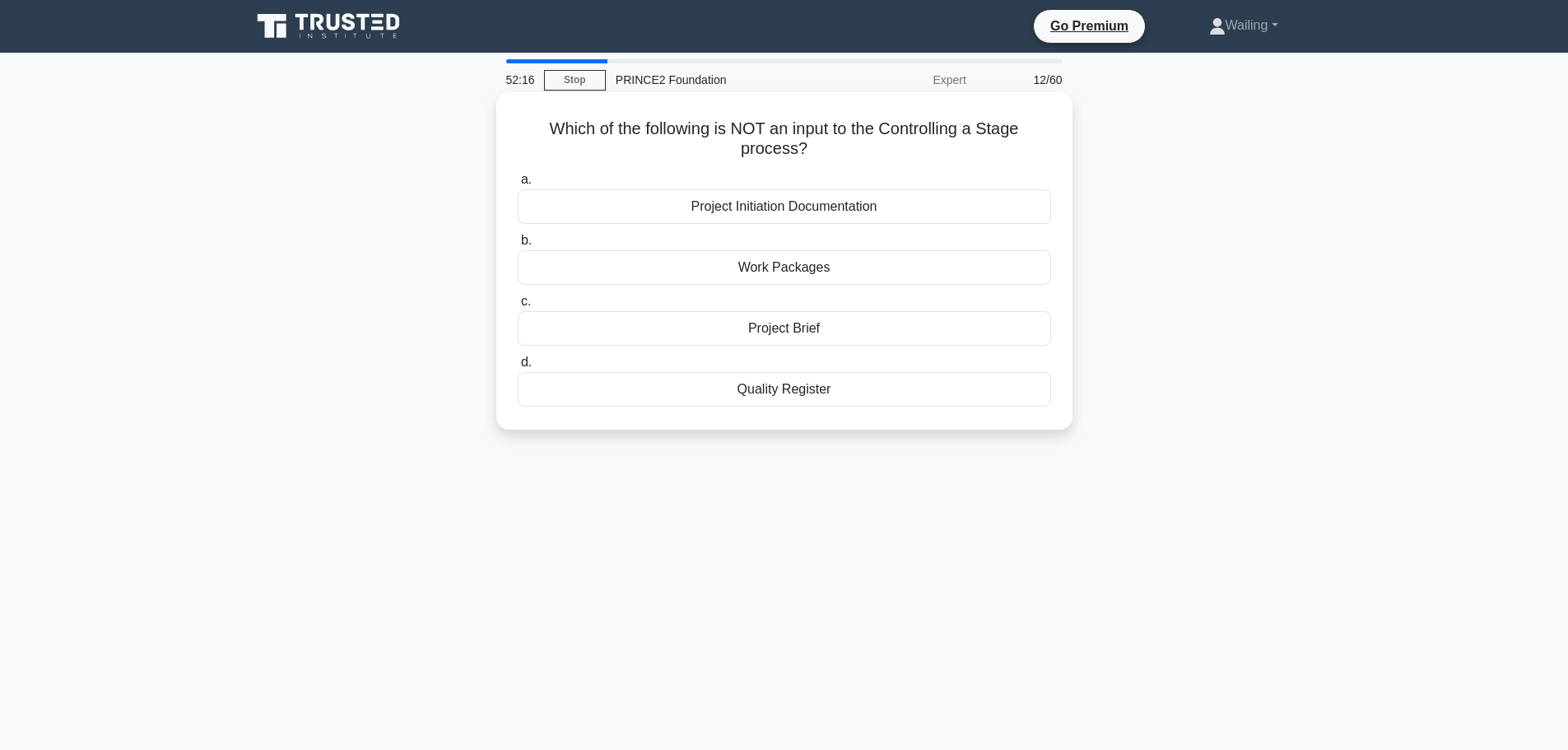
click at [794, 321] on div "Project Brief" at bounding box center [784, 328] width 533 height 34
click at [518, 307] on input "c. Project Brief" at bounding box center [518, 302] width 0 height 11
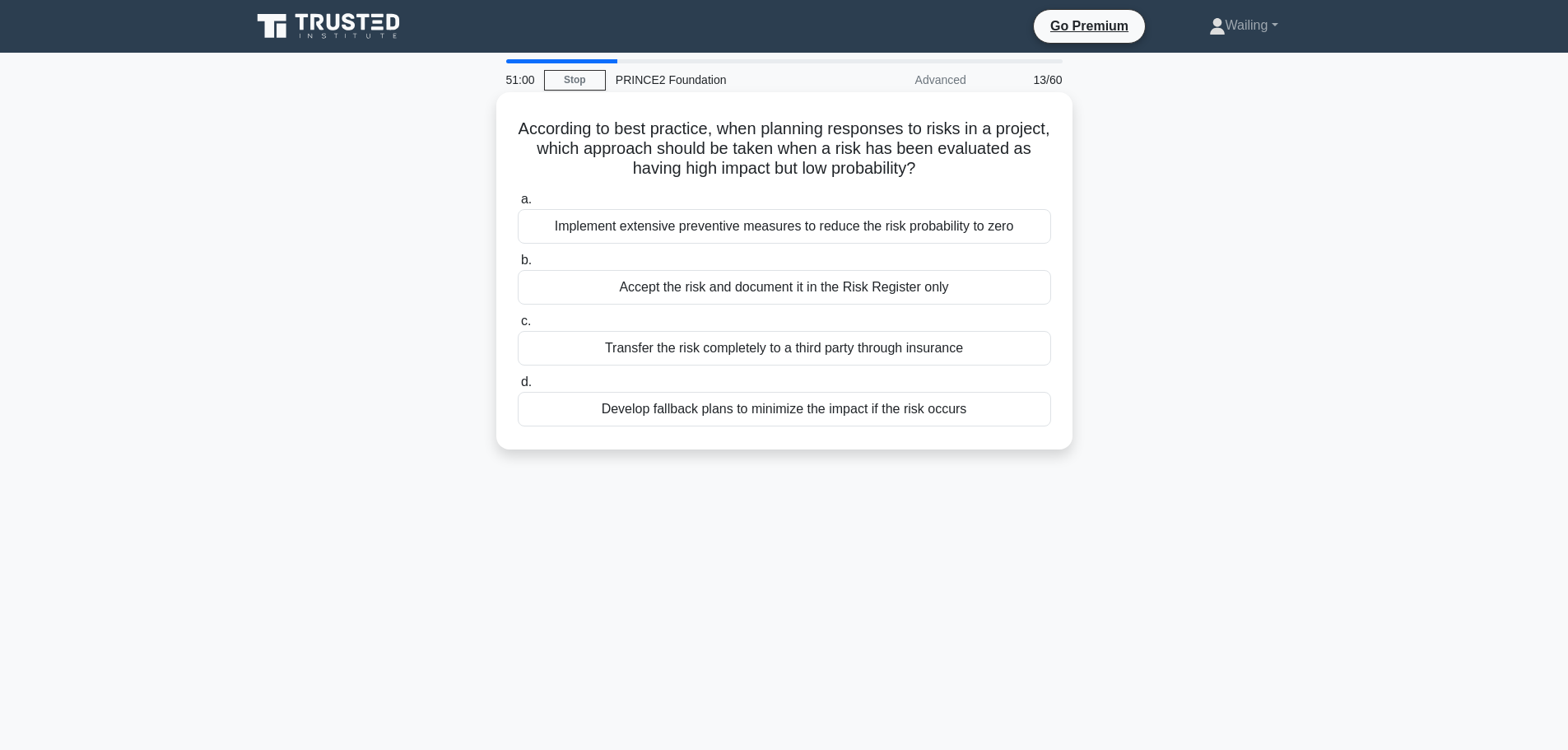
click at [791, 410] on div "Develop fallback plans to minimize the impact if the risk occurs" at bounding box center [784, 408] width 533 height 34
click at [518, 388] on input "d. Develop fallback plans to minimize the impact if the risk occurs" at bounding box center [518, 382] width 0 height 11
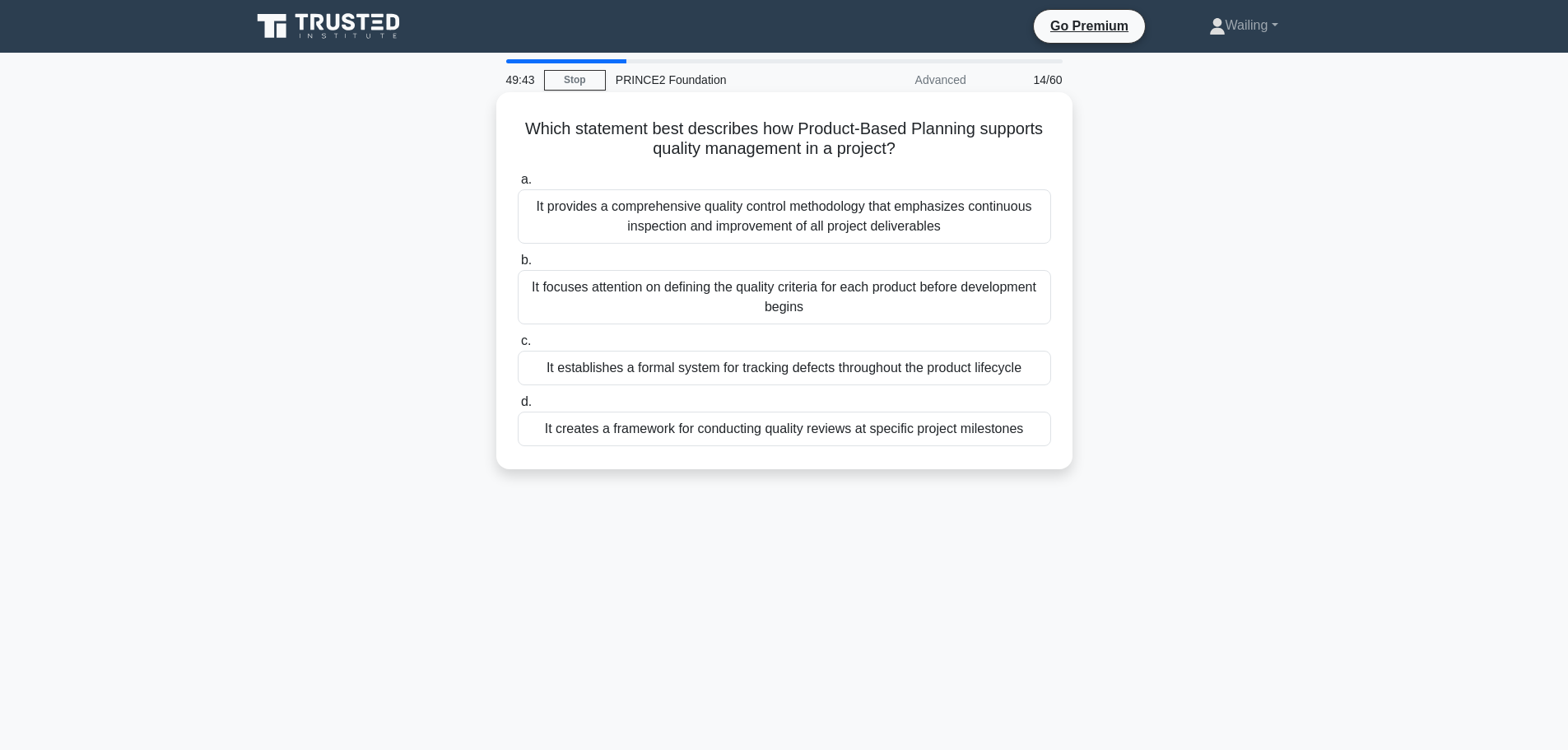
click at [766, 298] on div "It focuses attention on defining the quality criteria for each product before d…" at bounding box center [784, 297] width 533 height 55
click at [518, 265] on input "b. It focuses attention on defining the quality criteria for each product befor…" at bounding box center [518, 261] width 0 height 11
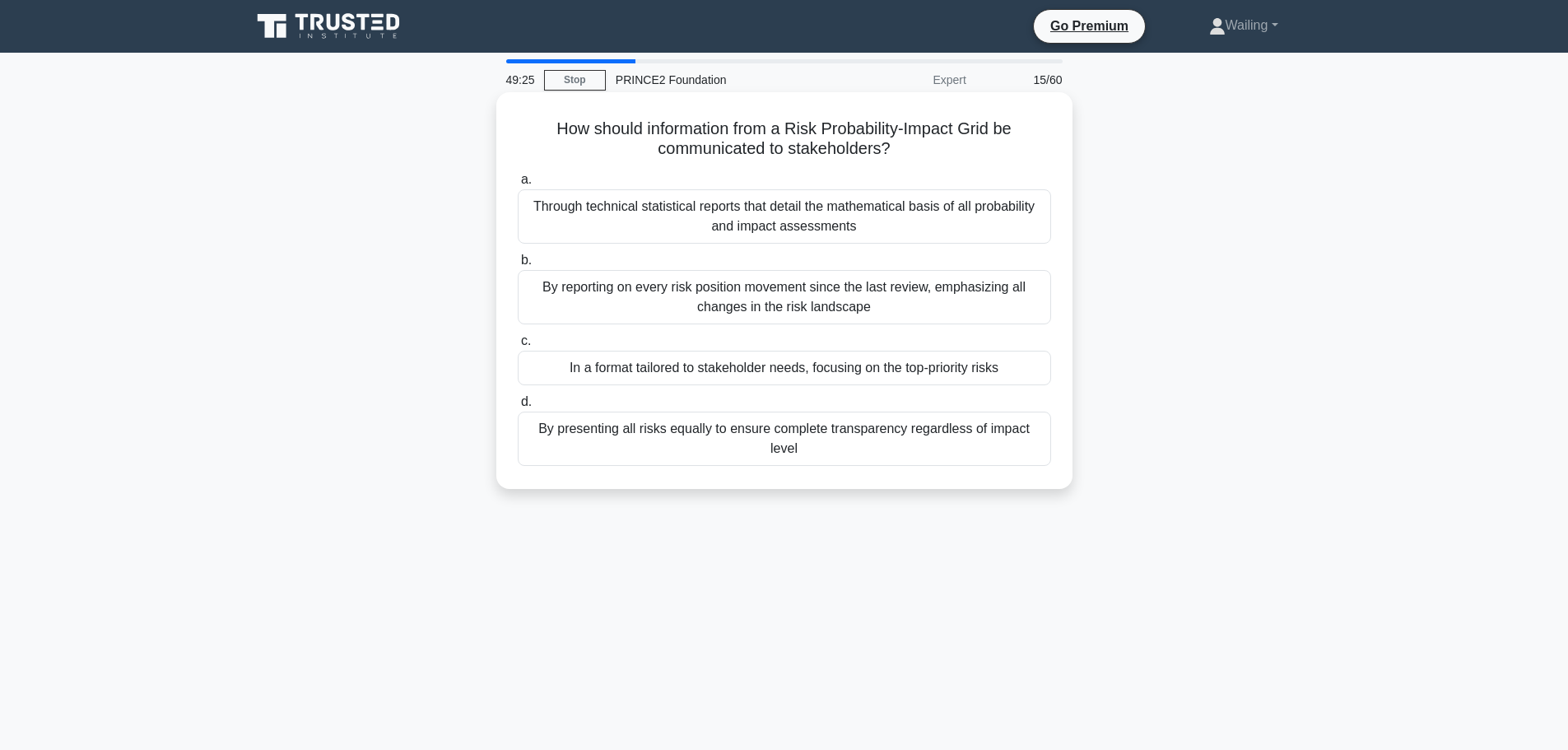
click at [710, 372] on div "In a format tailored to stakeholder needs, focusing on the top-priority risks" at bounding box center [784, 368] width 533 height 34
click at [518, 346] on input "c. In a format tailored to stakeholder needs, focusing on the top-priority risks" at bounding box center [518, 342] width 0 height 11
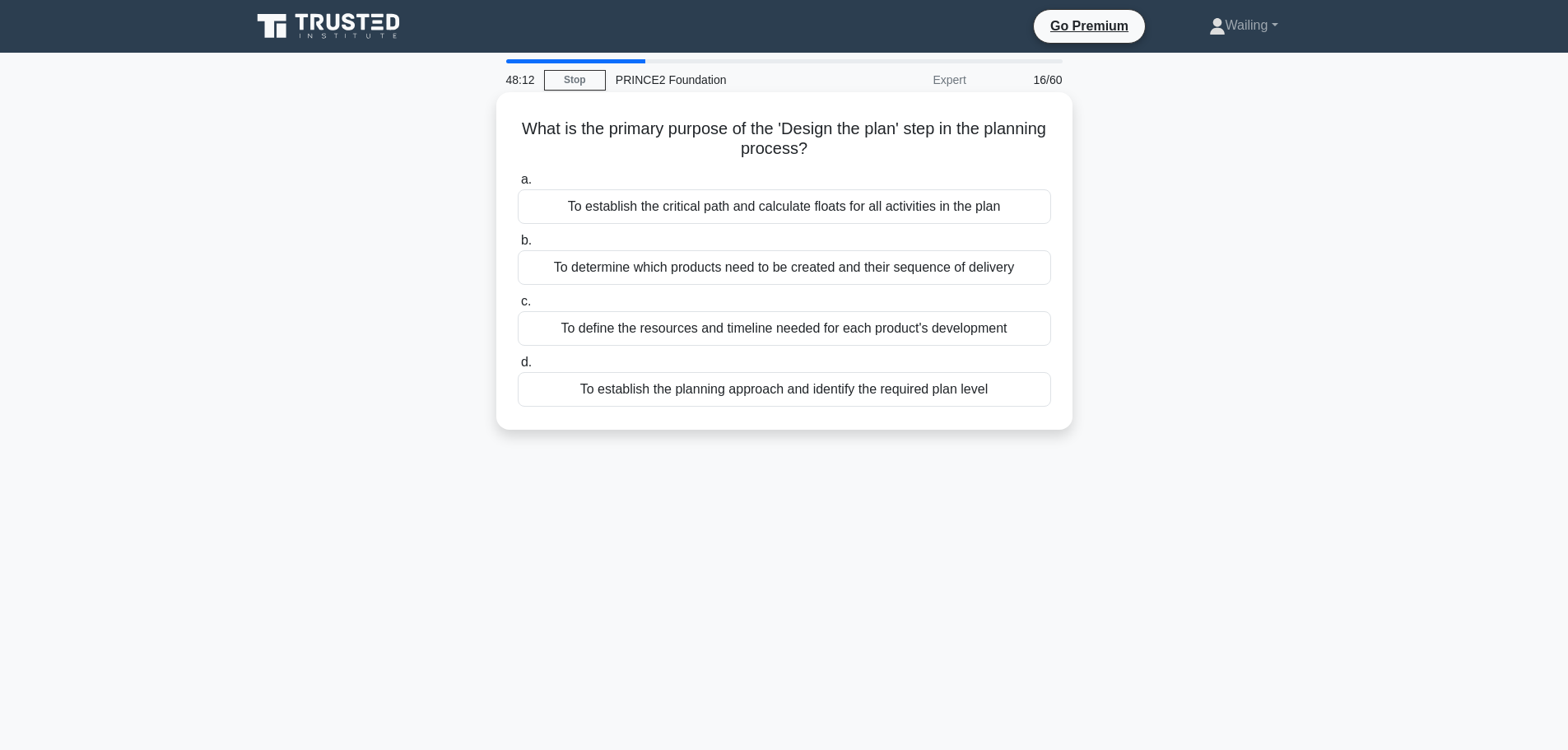
click at [728, 335] on div "To define the resources and timeline needed for each product's development" at bounding box center [784, 328] width 533 height 34
click at [518, 307] on input "c. To define the resources and timeline needed for each product's development" at bounding box center [518, 302] width 0 height 11
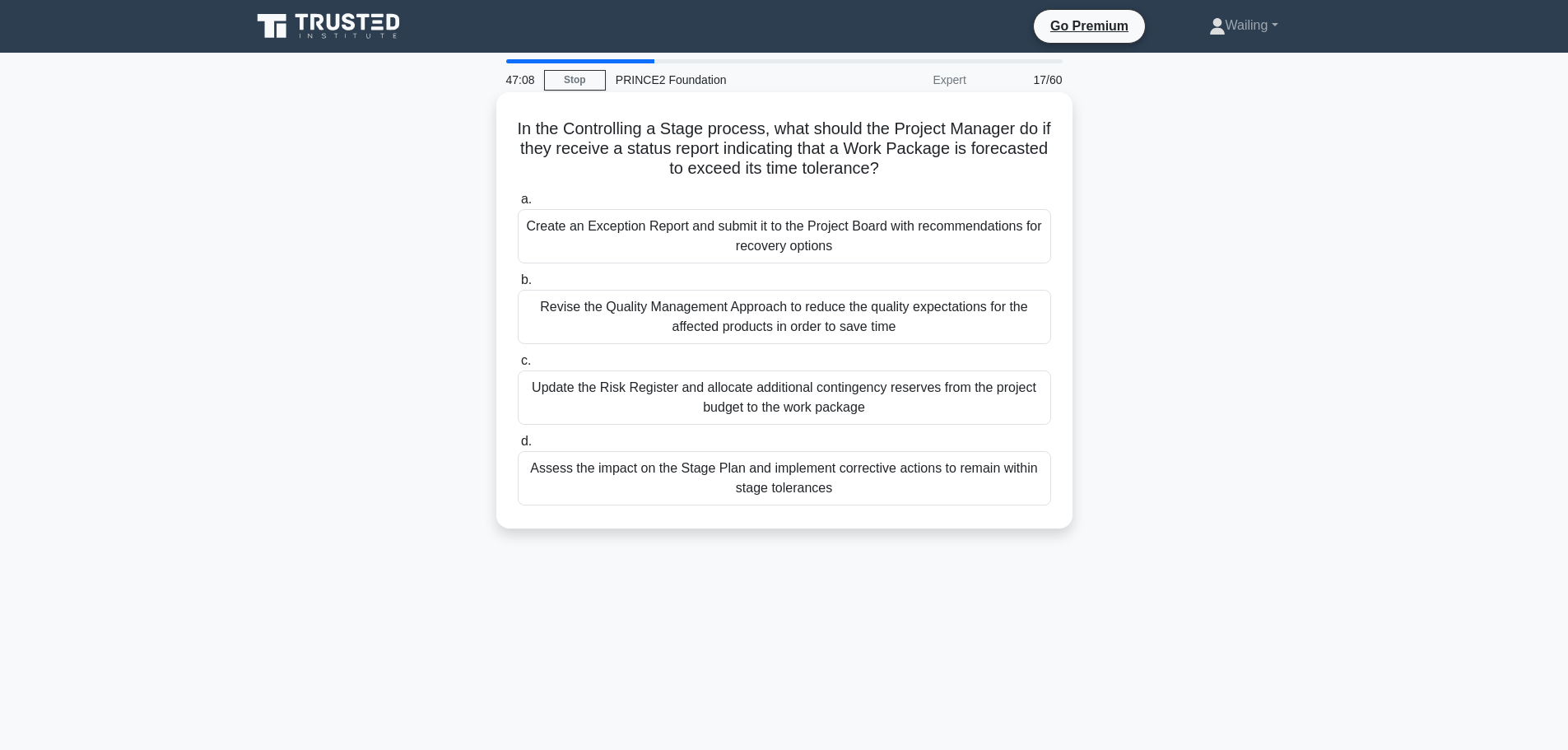
click at [831, 477] on div "Assess the impact on the Stage Plan and implement corrective actions to remain …" at bounding box center [784, 478] width 533 height 55
click at [518, 447] on input "d. Assess the impact on the Stage Plan and implement corrective actions to rema…" at bounding box center [518, 442] width 0 height 11
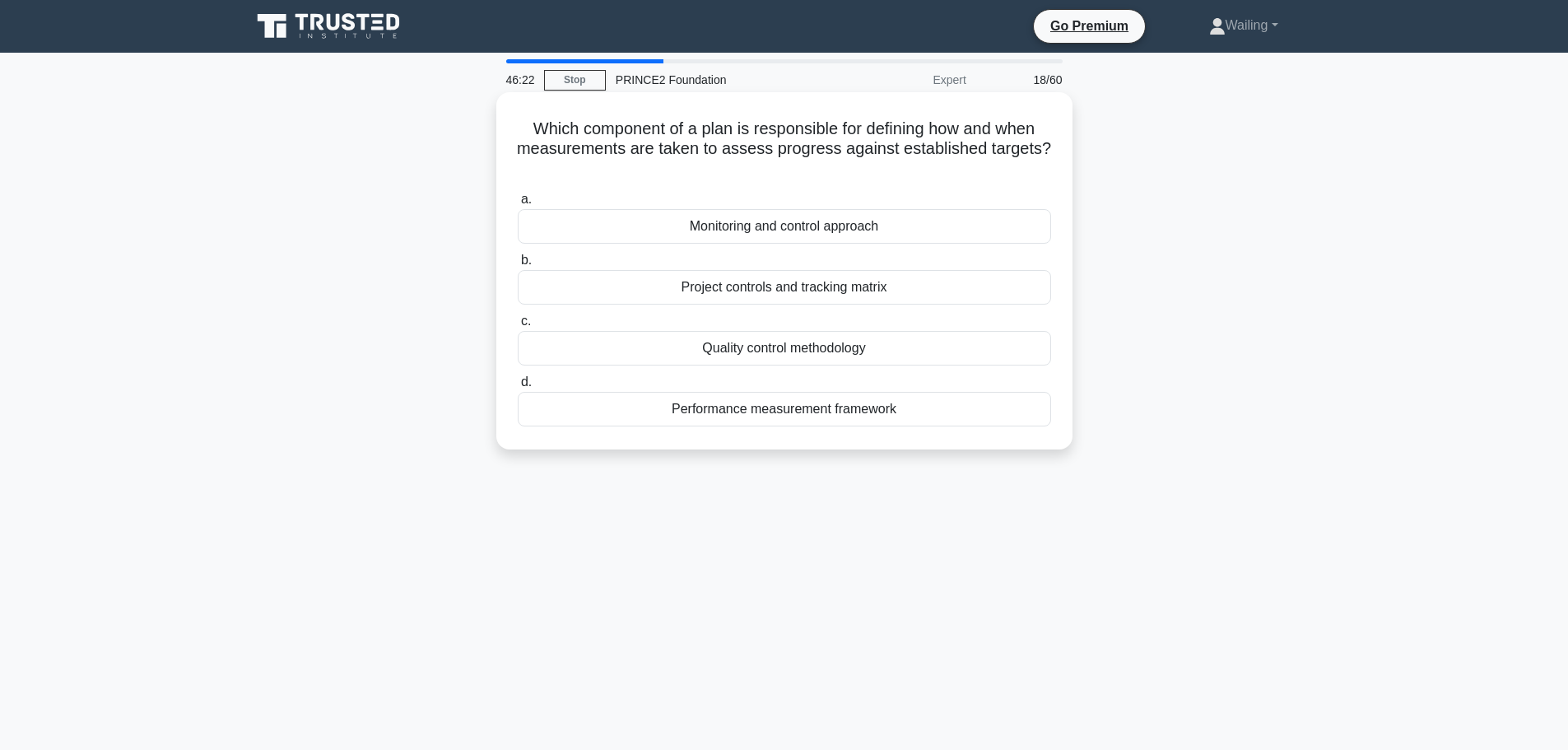
click at [786, 230] on div "Monitoring and control approach" at bounding box center [784, 226] width 533 height 34
click at [518, 205] on input "a. Monitoring and control approach" at bounding box center [518, 200] width 0 height 11
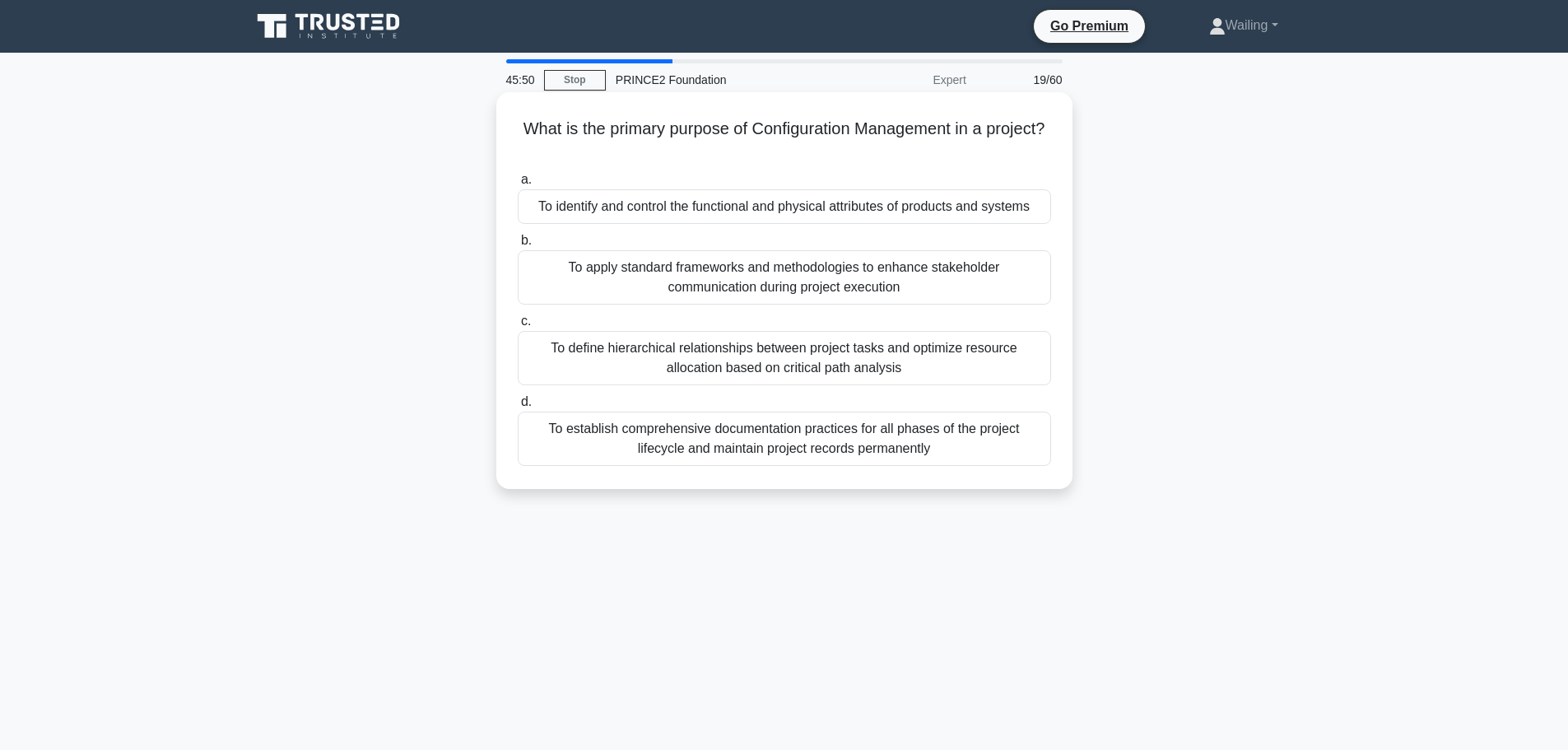
click at [722, 210] on div "To identify and control the functional and physical attributes of products and …" at bounding box center [784, 206] width 533 height 34
click at [518, 186] on input "a. To identify and control the functional and physical attributes of products a…" at bounding box center [518, 180] width 0 height 11
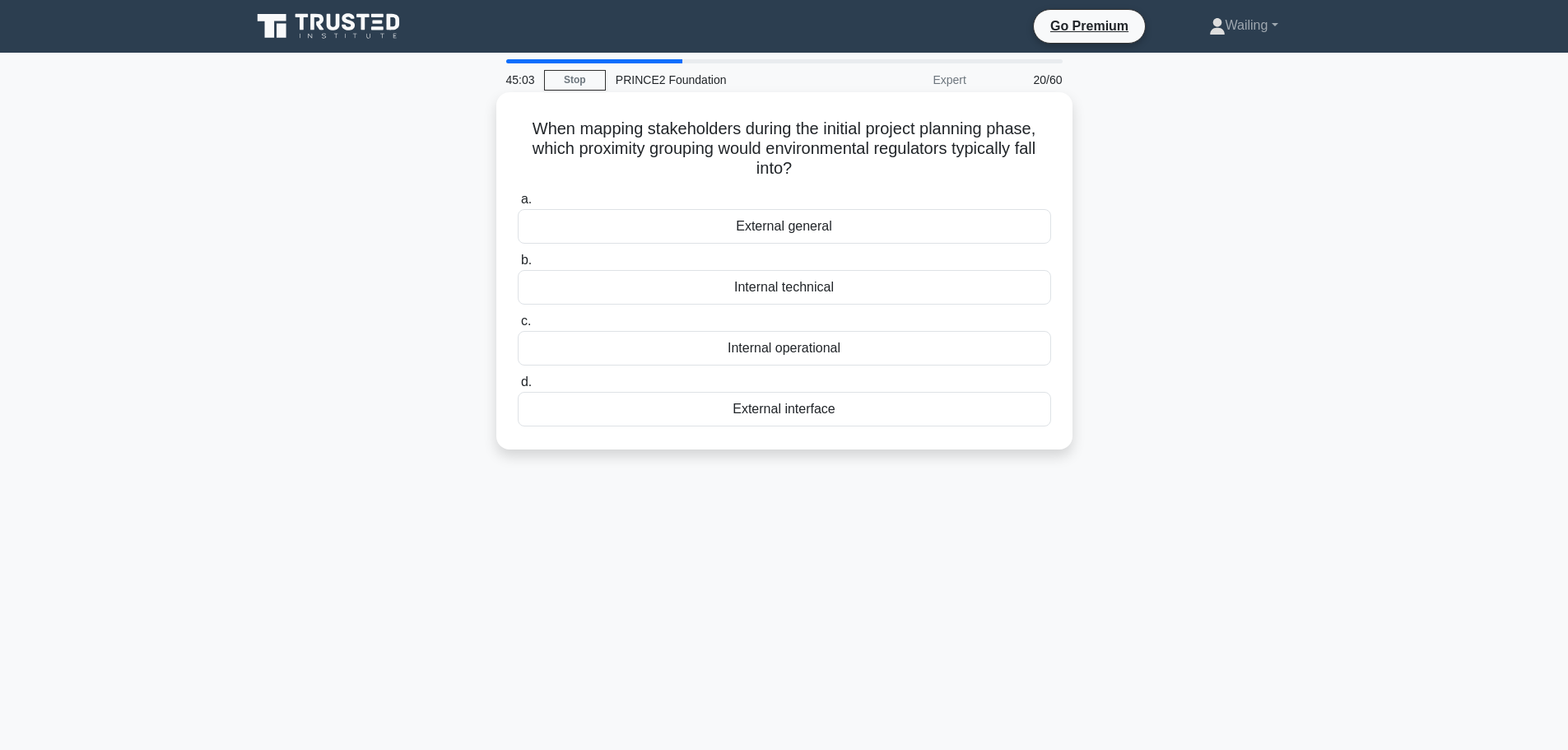
click at [792, 292] on div "Internal technical" at bounding box center [784, 287] width 533 height 34
click at [518, 265] on input "b. Internal technical" at bounding box center [518, 261] width 0 height 11
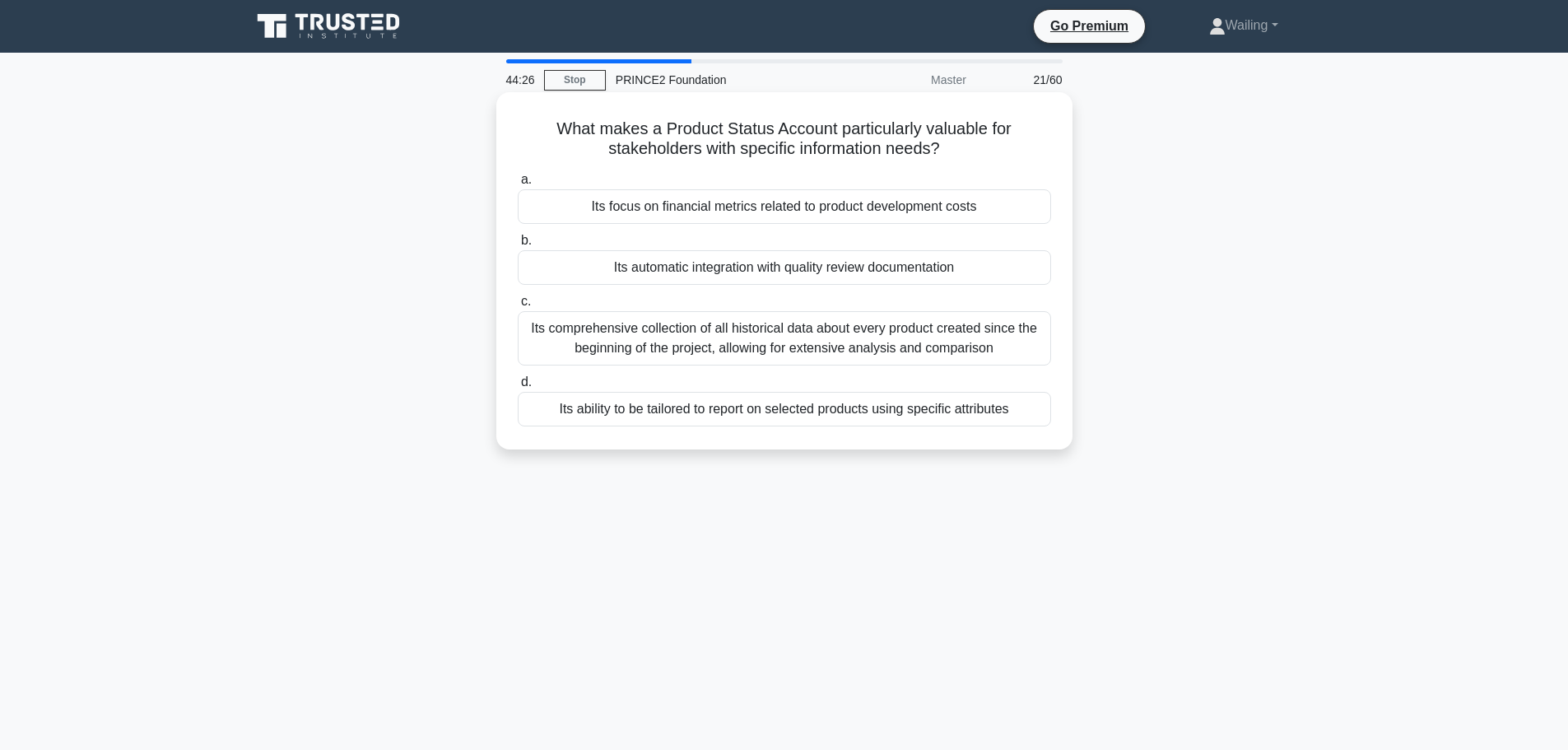
click at [750, 343] on div "Its comprehensive collection of all historical data about every product created…" at bounding box center [784, 338] width 533 height 55
click at [518, 307] on input "c. Its comprehensive collection of all historical data about every product crea…" at bounding box center [518, 302] width 0 height 11
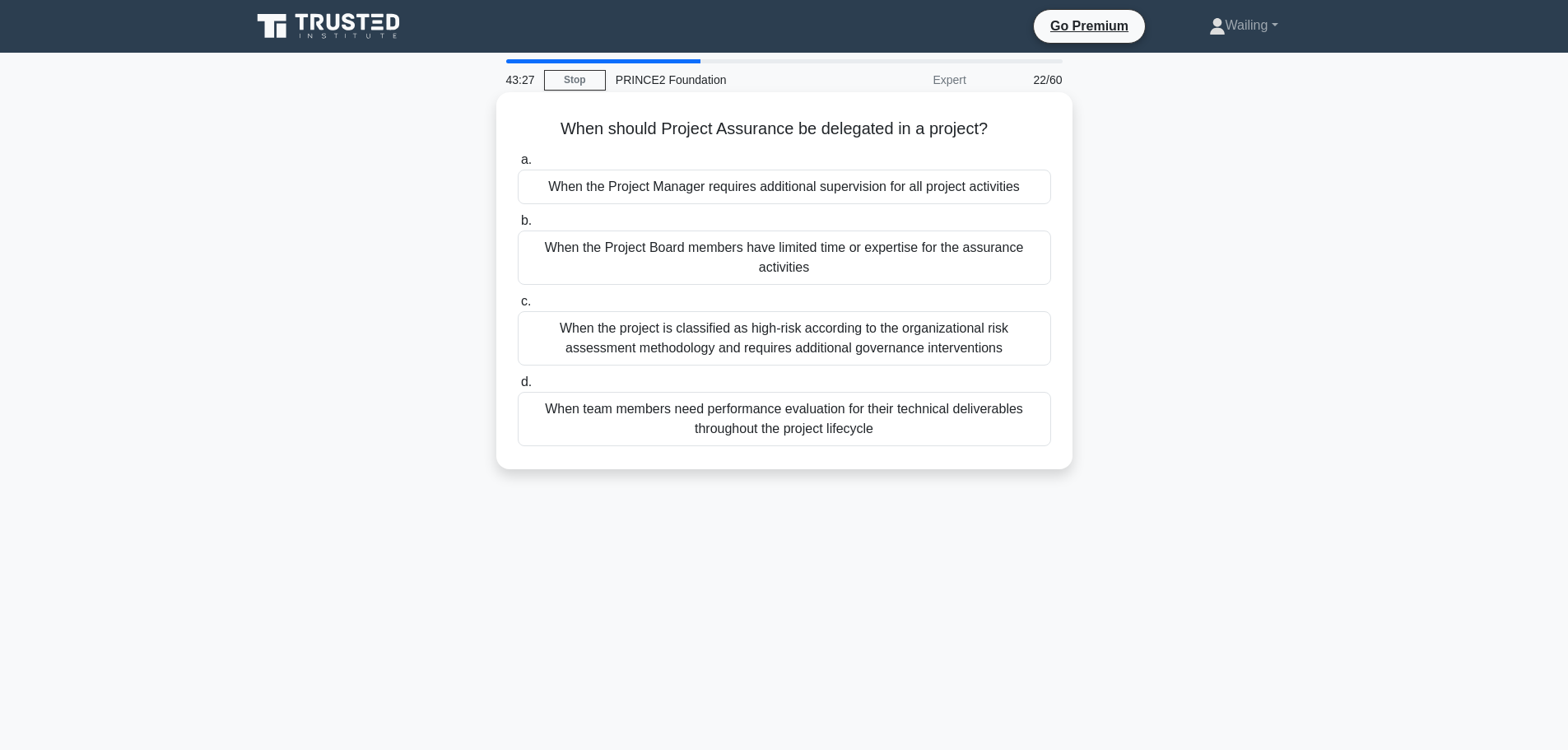
click at [826, 192] on div "When the Project Manager requires additional supervision for all project activi…" at bounding box center [784, 187] width 533 height 34
click at [518, 165] on input "a. When the Project Manager requires additional supervision for all project act…" at bounding box center [518, 161] width 0 height 11
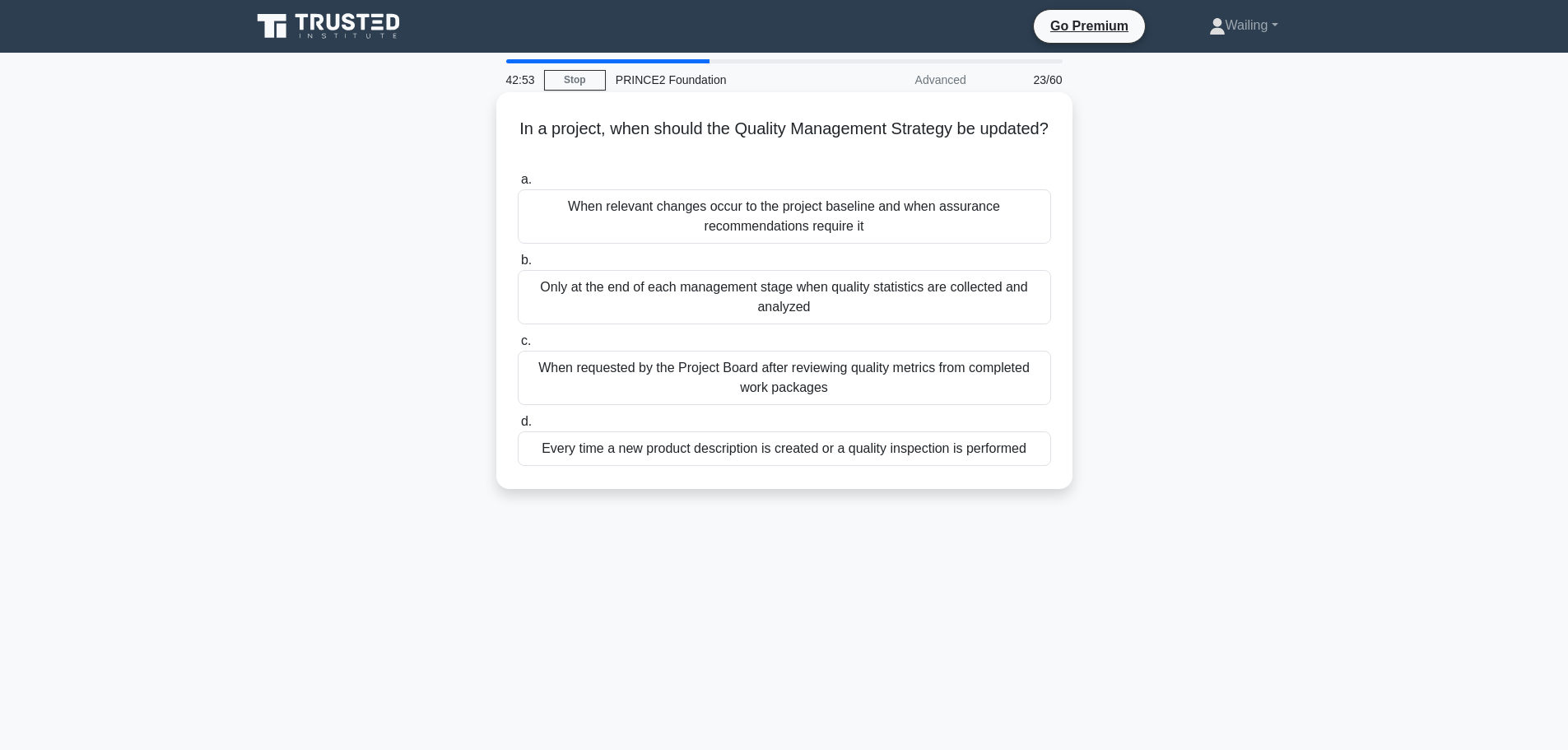
click at [785, 220] on div "When relevant changes occur to the project baseline and when assurance recommen…" at bounding box center [784, 216] width 533 height 55
click at [518, 186] on input "a. When relevant changes occur to the project baseline and when assurance recom…" at bounding box center [518, 180] width 0 height 11
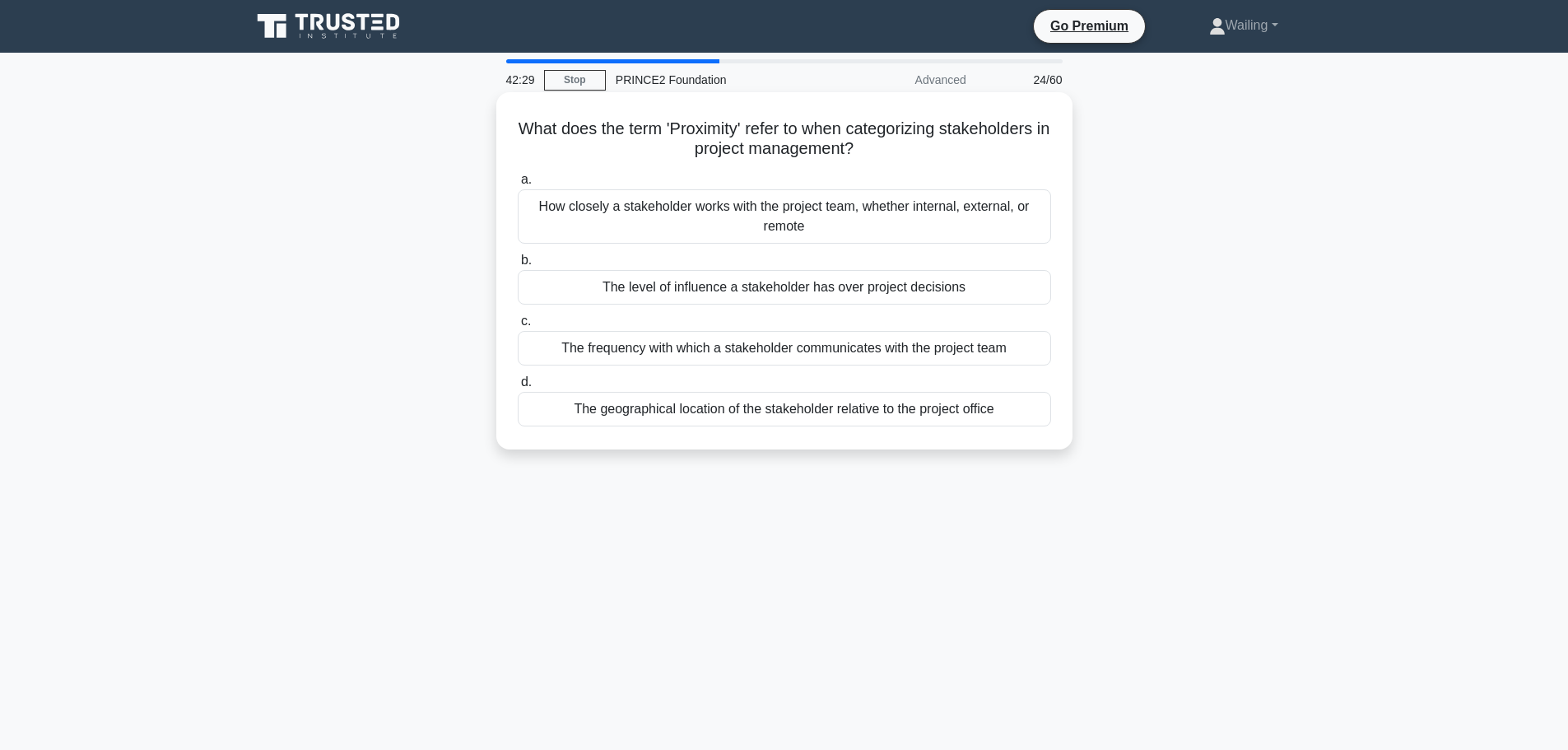
click at [832, 284] on div "The level of influence a stakeholder has over project decisions" at bounding box center [784, 287] width 533 height 34
click at [518, 265] on input "b. The level of influence a stakeholder has over project decisions" at bounding box center [518, 261] width 0 height 11
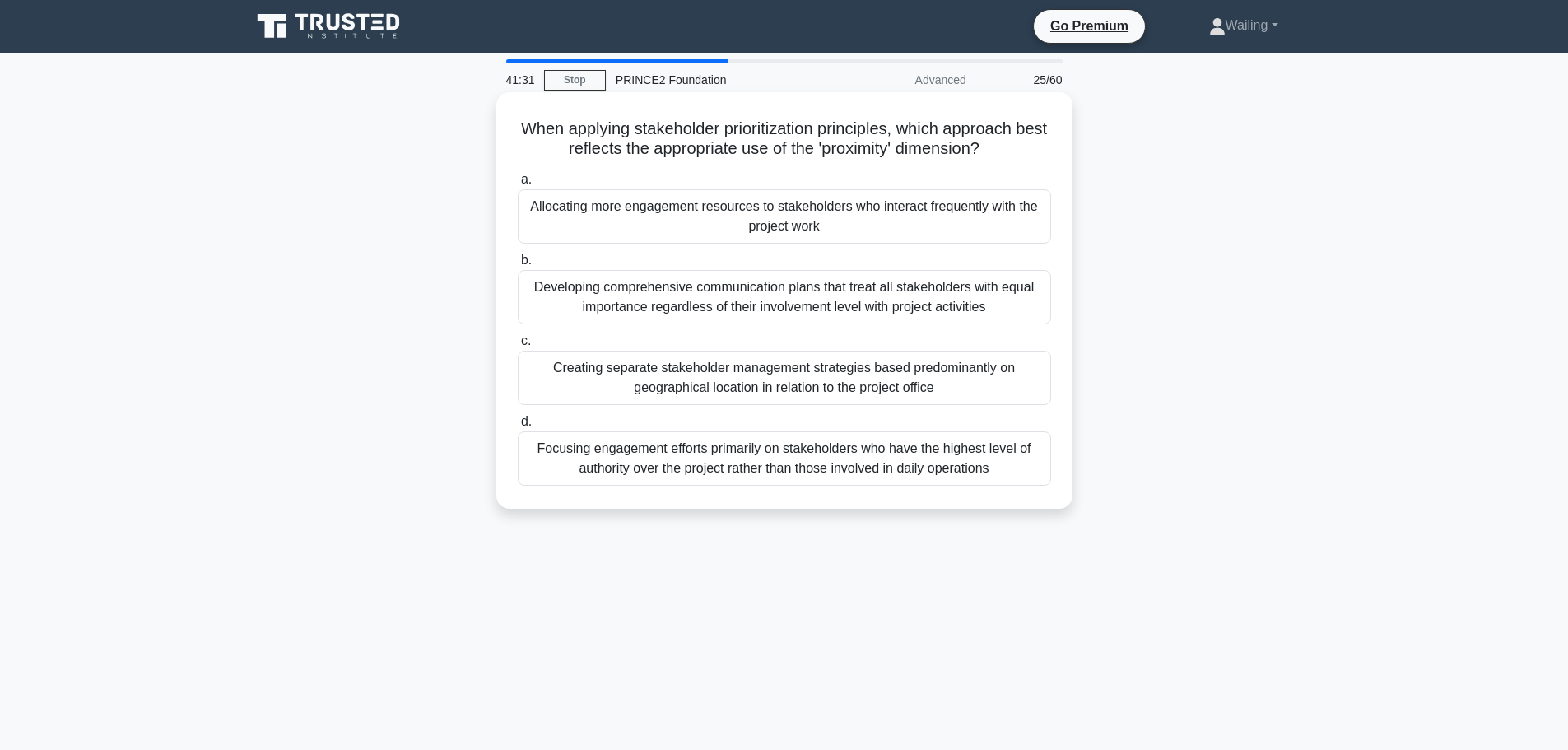
click at [732, 212] on div "Allocating more engagement resources to stakeholders who interact frequently wi…" at bounding box center [784, 216] width 533 height 55
click at [518, 186] on input "a. Allocating more engagement resources to stakeholders who interact frequently…" at bounding box center [518, 180] width 0 height 11
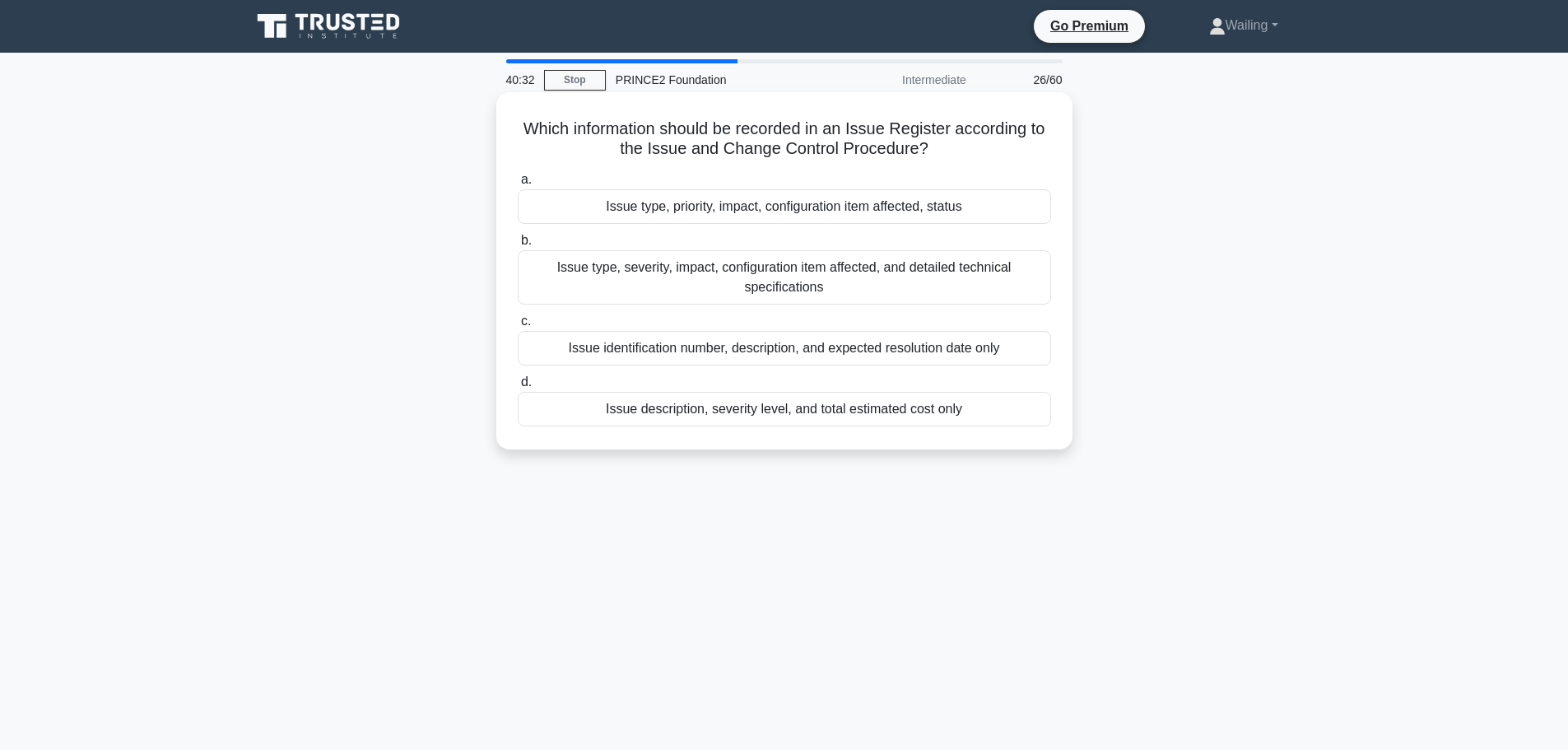
click at [755, 352] on div "Issue identification number, description, and expected resolution date only" at bounding box center [784, 348] width 533 height 34
click at [518, 327] on input "c. Issue identification number, description, and expected resolution date only" at bounding box center [518, 322] width 0 height 11
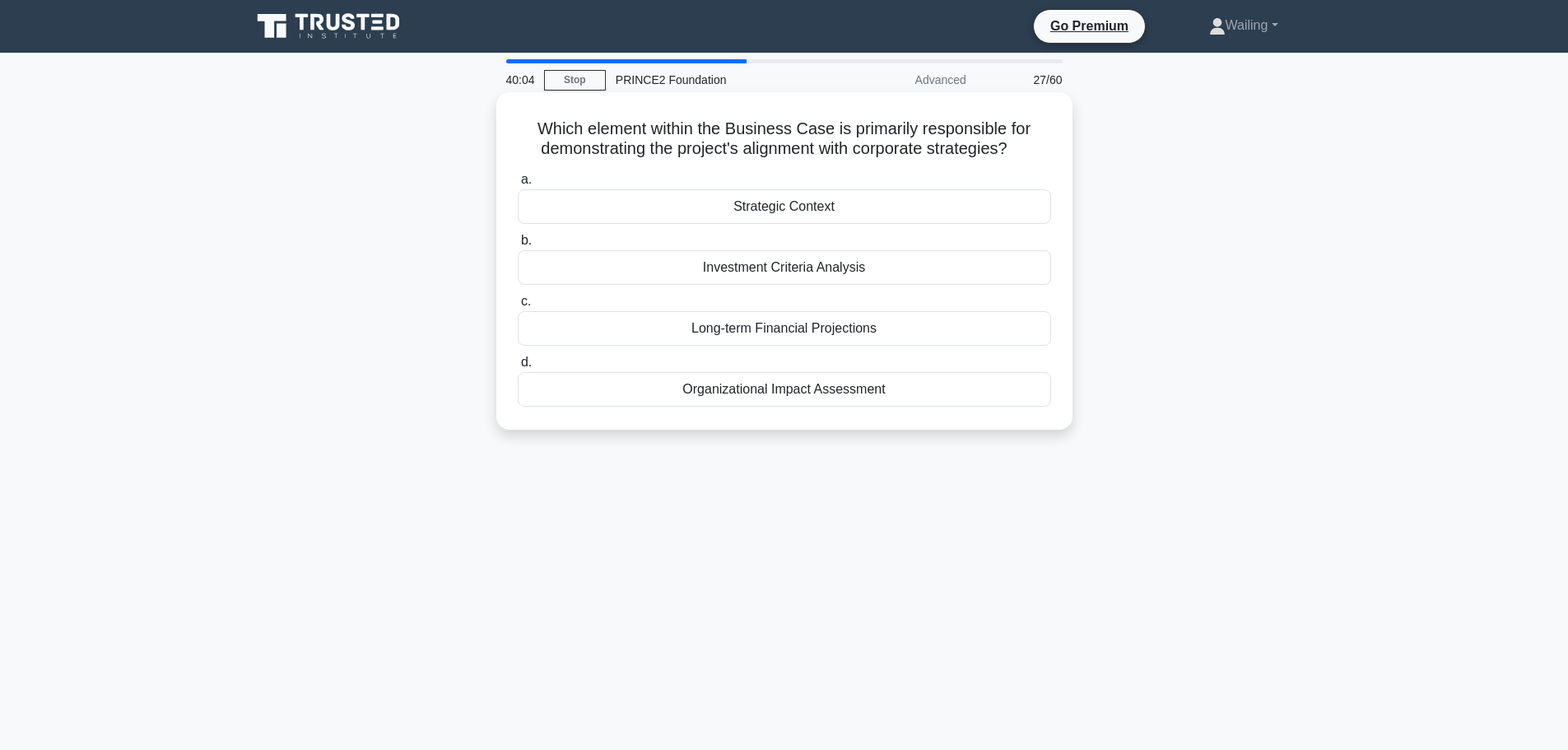
click at [790, 208] on div "Strategic Context" at bounding box center [784, 206] width 533 height 34
click at [518, 186] on input "a. Strategic Context" at bounding box center [518, 180] width 0 height 11
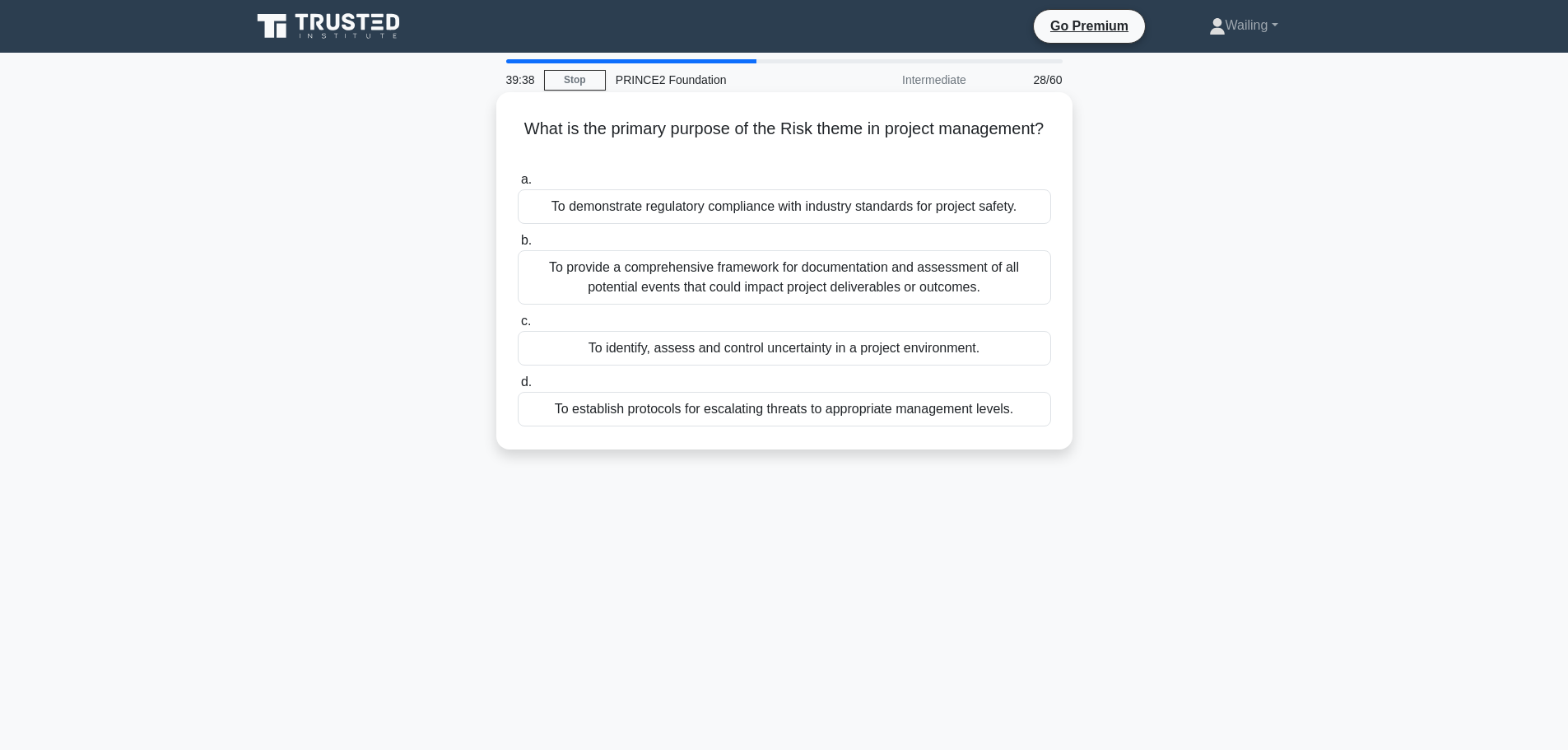
click at [811, 350] on div "To identify, assess and control uncertainty in a project environment." at bounding box center [784, 348] width 533 height 34
click at [518, 327] on input "c. To identify, assess and control uncertainty in a project environment." at bounding box center [518, 322] width 0 height 11
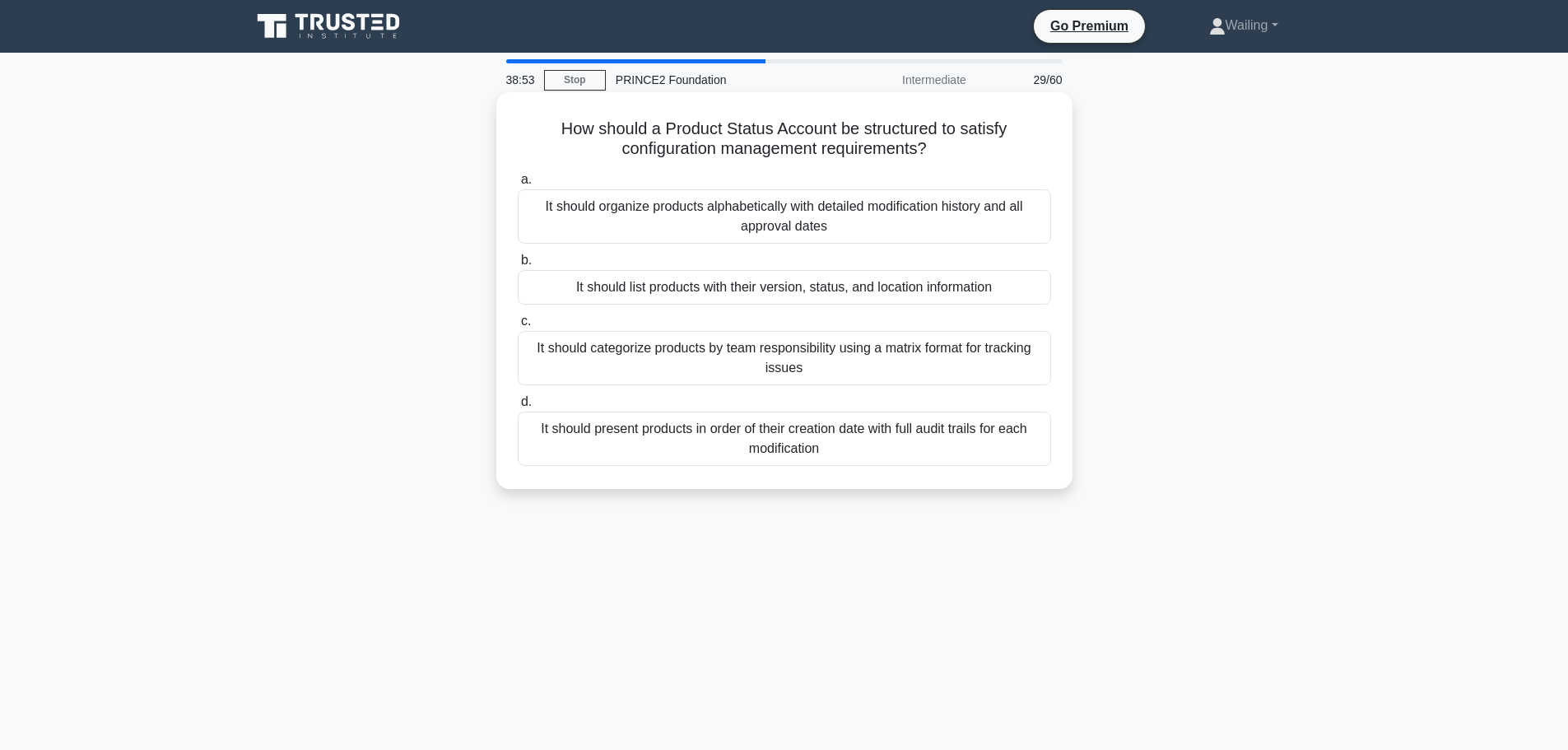
click at [726, 290] on div "It should list products with their version, status, and location information" at bounding box center [784, 287] width 533 height 34
click at [518, 265] on input "b. It should list products with their version, status, and location information" at bounding box center [518, 261] width 0 height 11
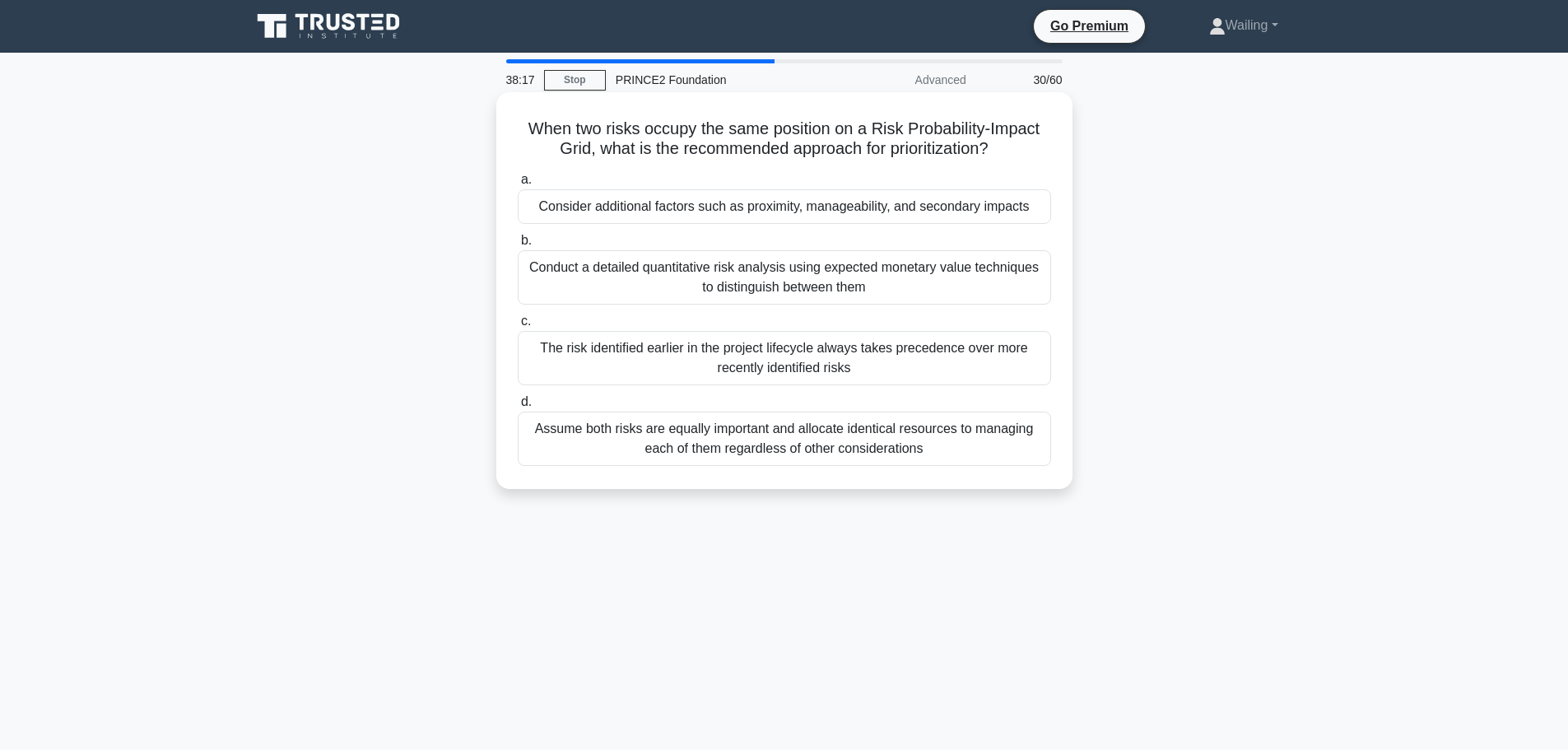
click at [754, 212] on div "Consider additional factors such as proximity, manageability, and secondary imp…" at bounding box center [784, 206] width 533 height 34
click at [518, 186] on input "a. Consider additional factors such as proximity, manageability, and secondary …" at bounding box center [518, 180] width 0 height 11
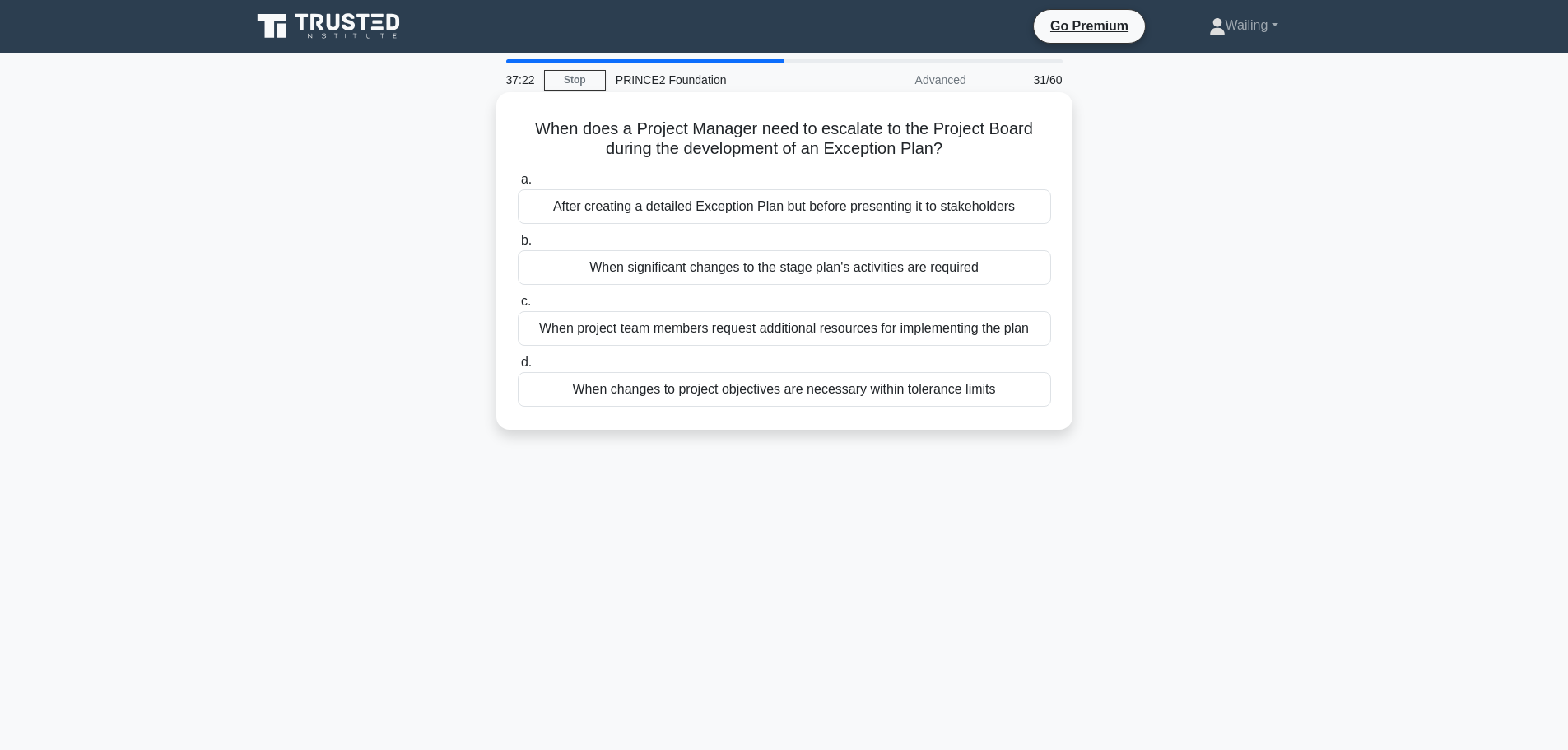
click at [725, 391] on div "When changes to project objectives are necessary within tolerance limits" at bounding box center [784, 389] width 533 height 34
click at [518, 368] on input "d. When changes to project objectives are necessary within tolerance limits" at bounding box center [518, 363] width 0 height 11
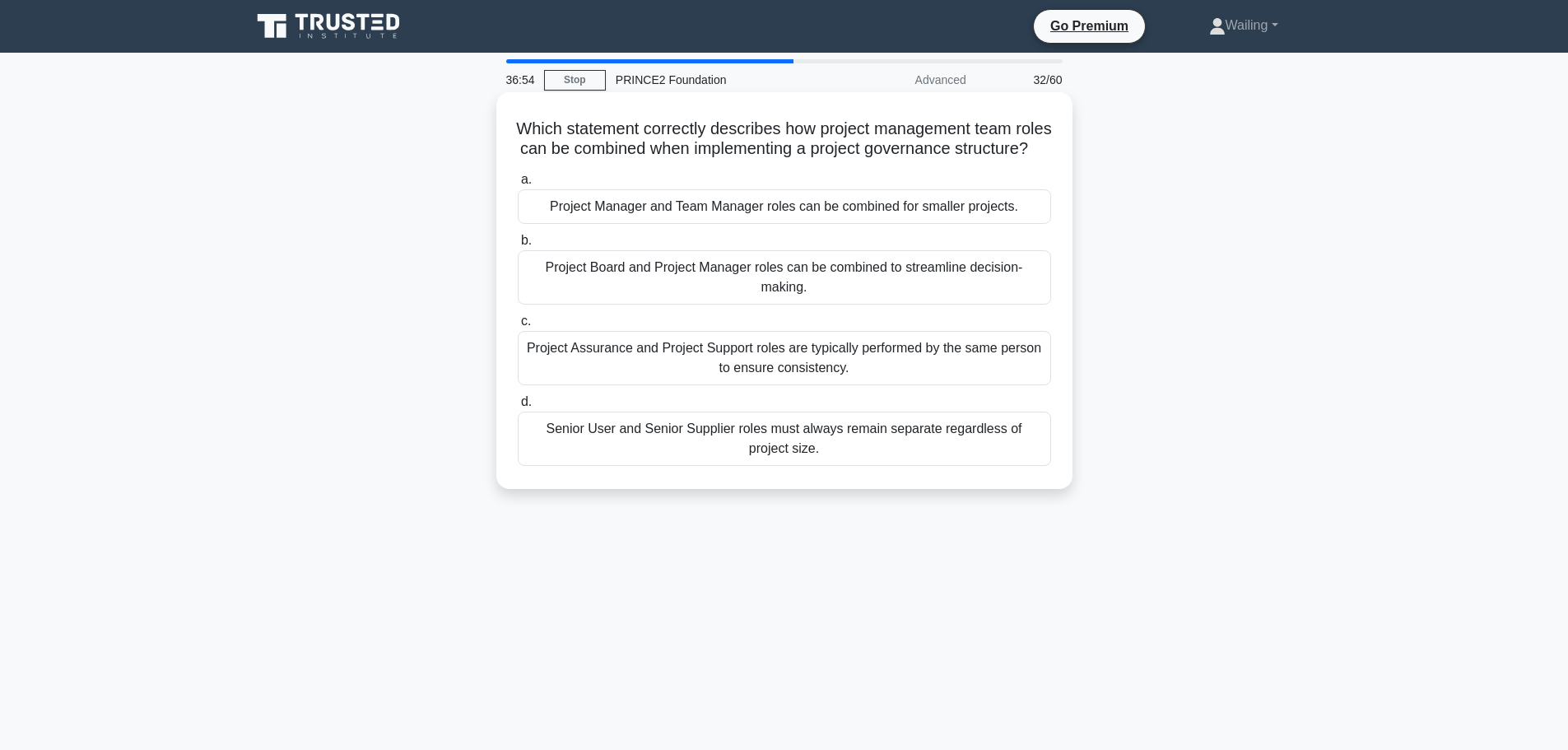
click at [797, 224] on div "Project Manager and Team Manager roles can be combined for smaller projects." at bounding box center [784, 206] width 533 height 34
click at [518, 186] on input "a. Project Manager and Team Manager roles can be combined for smaller projects." at bounding box center [518, 180] width 0 height 11
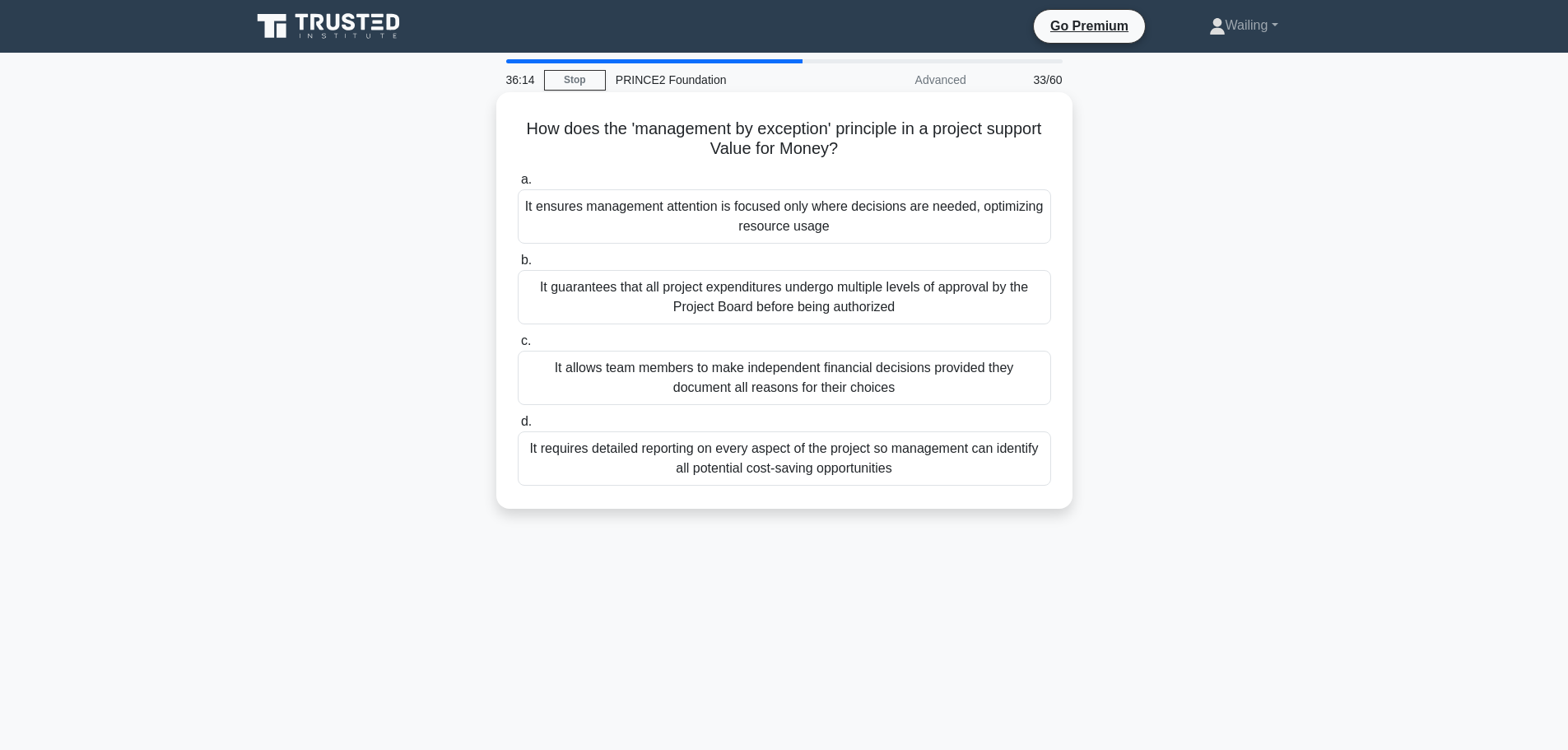
click at [728, 219] on div "It ensures management attention is focused only where decisions are needed, opt…" at bounding box center [784, 216] width 533 height 55
click at [518, 186] on input "a. It ensures management attention is focused only where decisions are needed, …" at bounding box center [518, 180] width 0 height 11
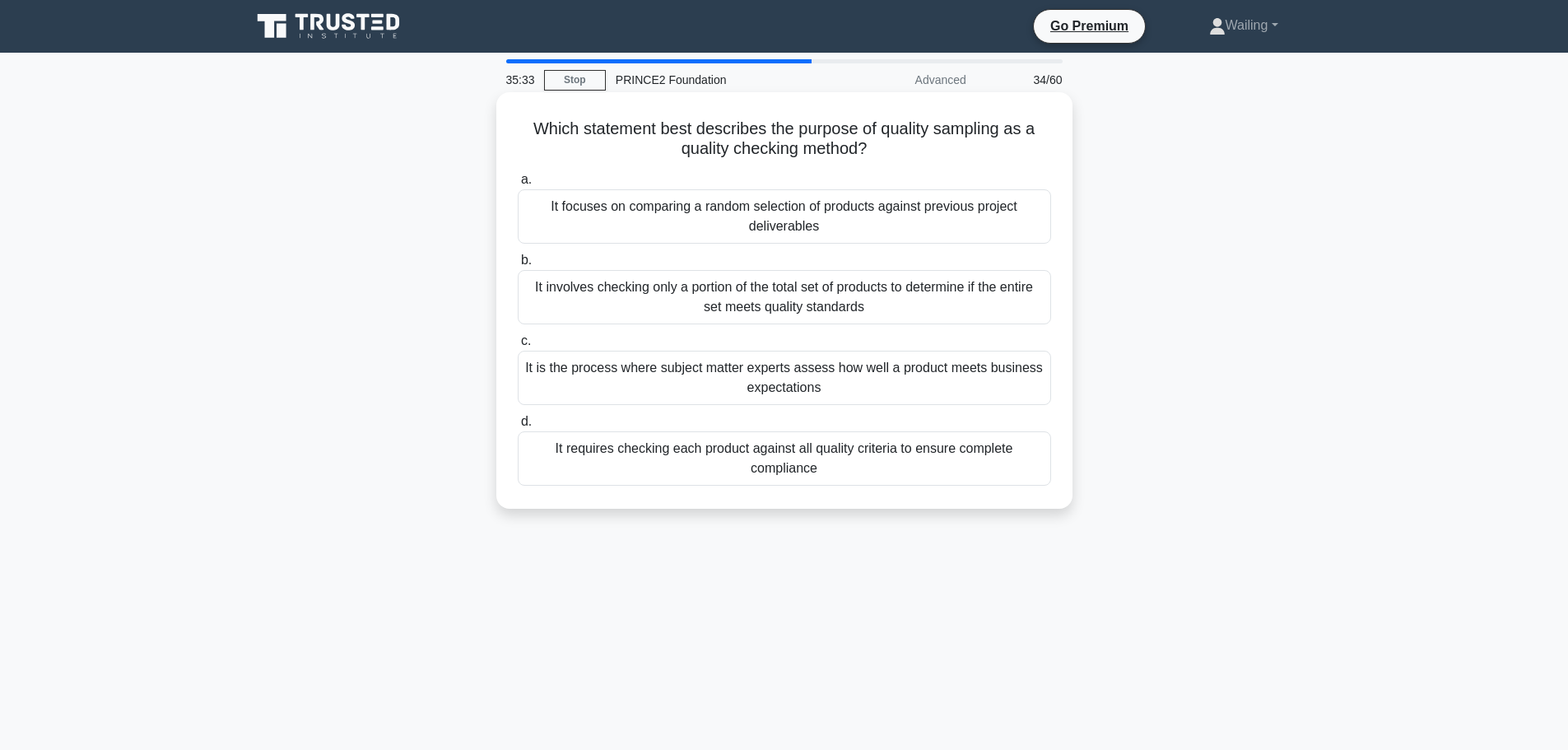
click at [710, 292] on div "It involves checking only a portion of the total set of products to determine i…" at bounding box center [784, 297] width 533 height 55
click at [518, 265] on input "b. It involves checking only a portion of the total set of products to determin…" at bounding box center [518, 261] width 0 height 11
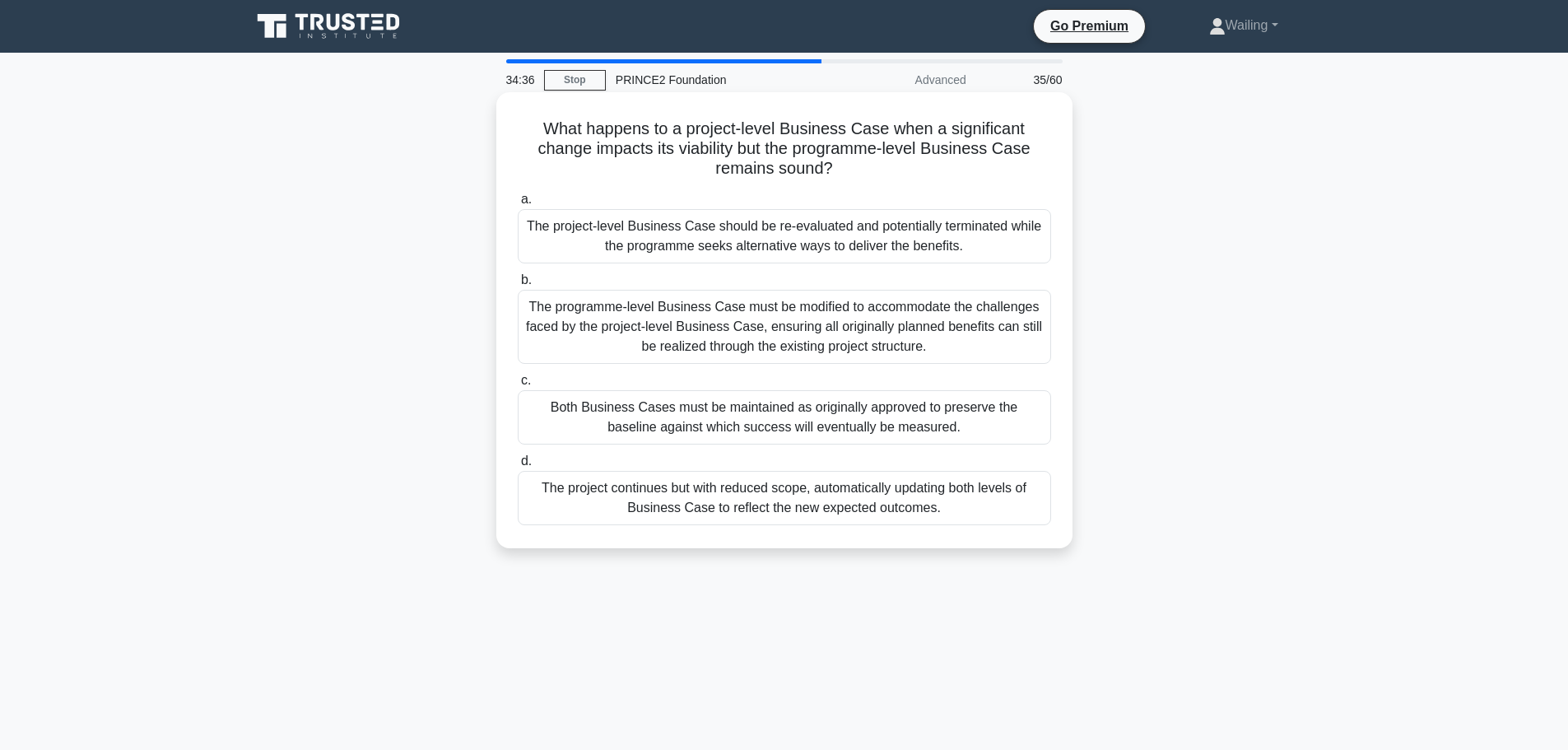
click at [849, 231] on div "The project-level Business Case should be re-evaluated and potentially terminat…" at bounding box center [784, 236] width 533 height 55
click at [518, 205] on input "a. The project-level Business Case should be re-evaluated and potentially termi…" at bounding box center [518, 200] width 0 height 11
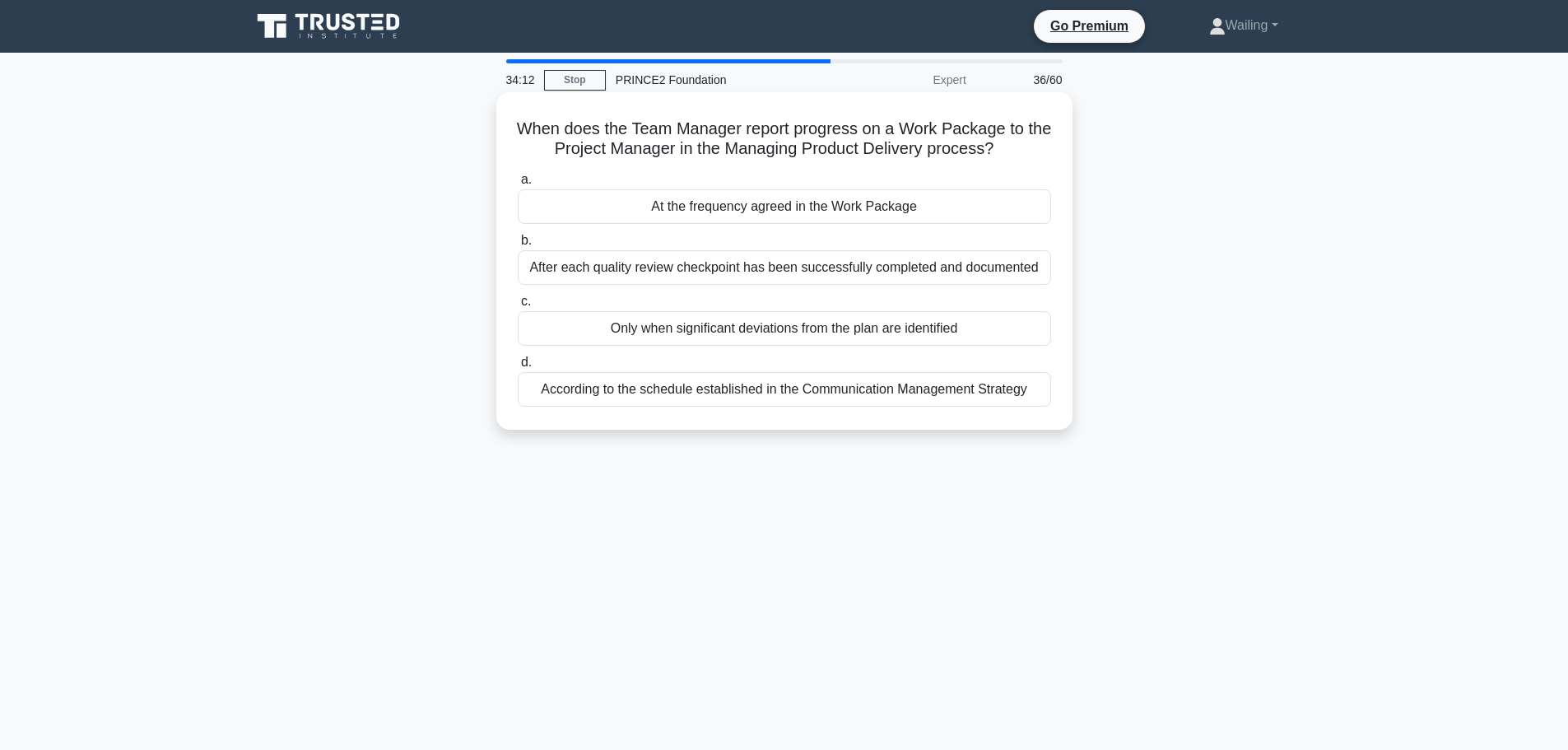
click at [729, 206] on div "At the frequency agreed in the Work Package" at bounding box center [784, 206] width 533 height 34
click at [518, 186] on input "a. At the frequency agreed in the Work Package" at bounding box center [518, 180] width 0 height 11
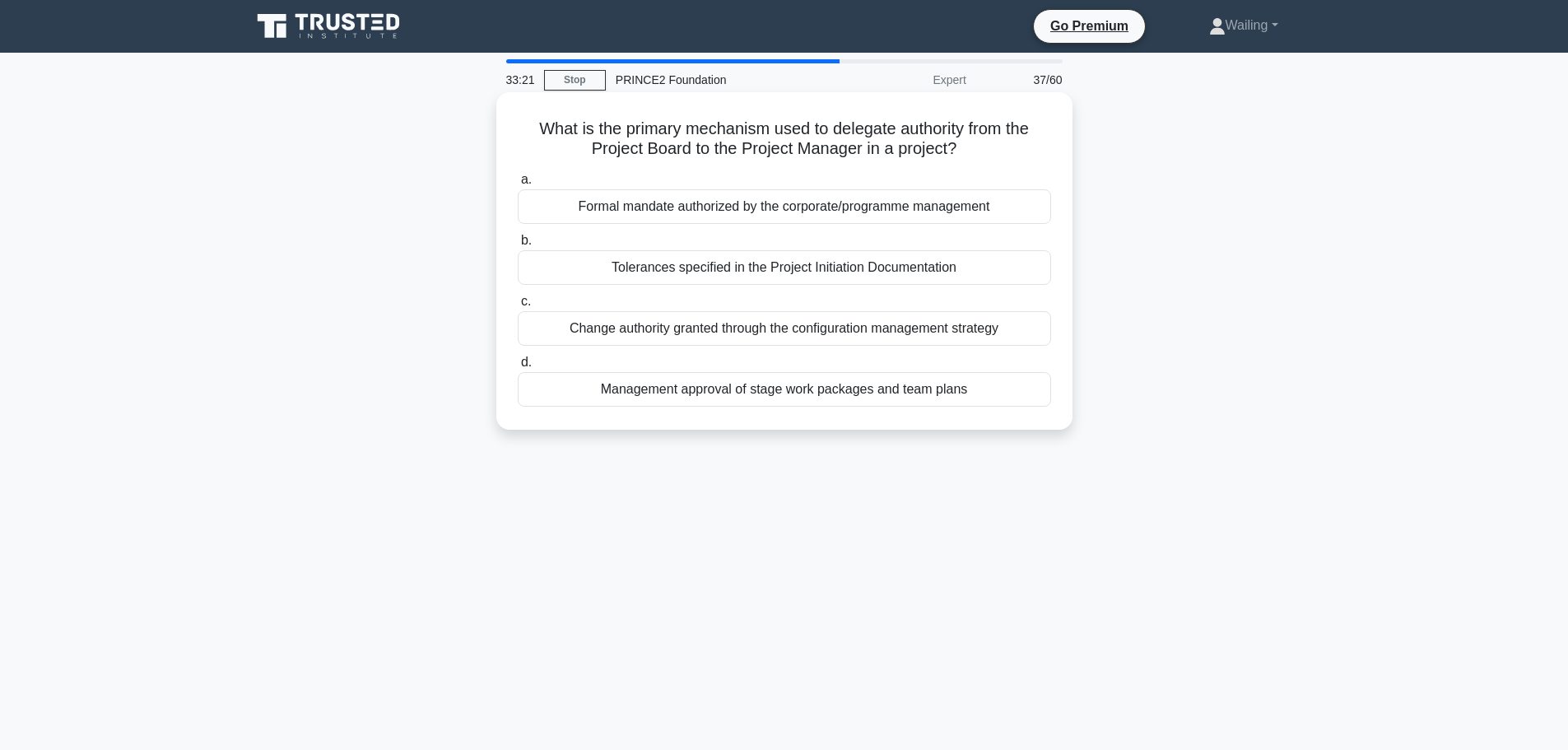
click at [684, 274] on div "Tolerances specified in the Project Initiation Documentation" at bounding box center [784, 267] width 533 height 34
click at [518, 246] on input "b. Tolerances specified in the Project Initiation Documentation" at bounding box center [518, 241] width 0 height 11
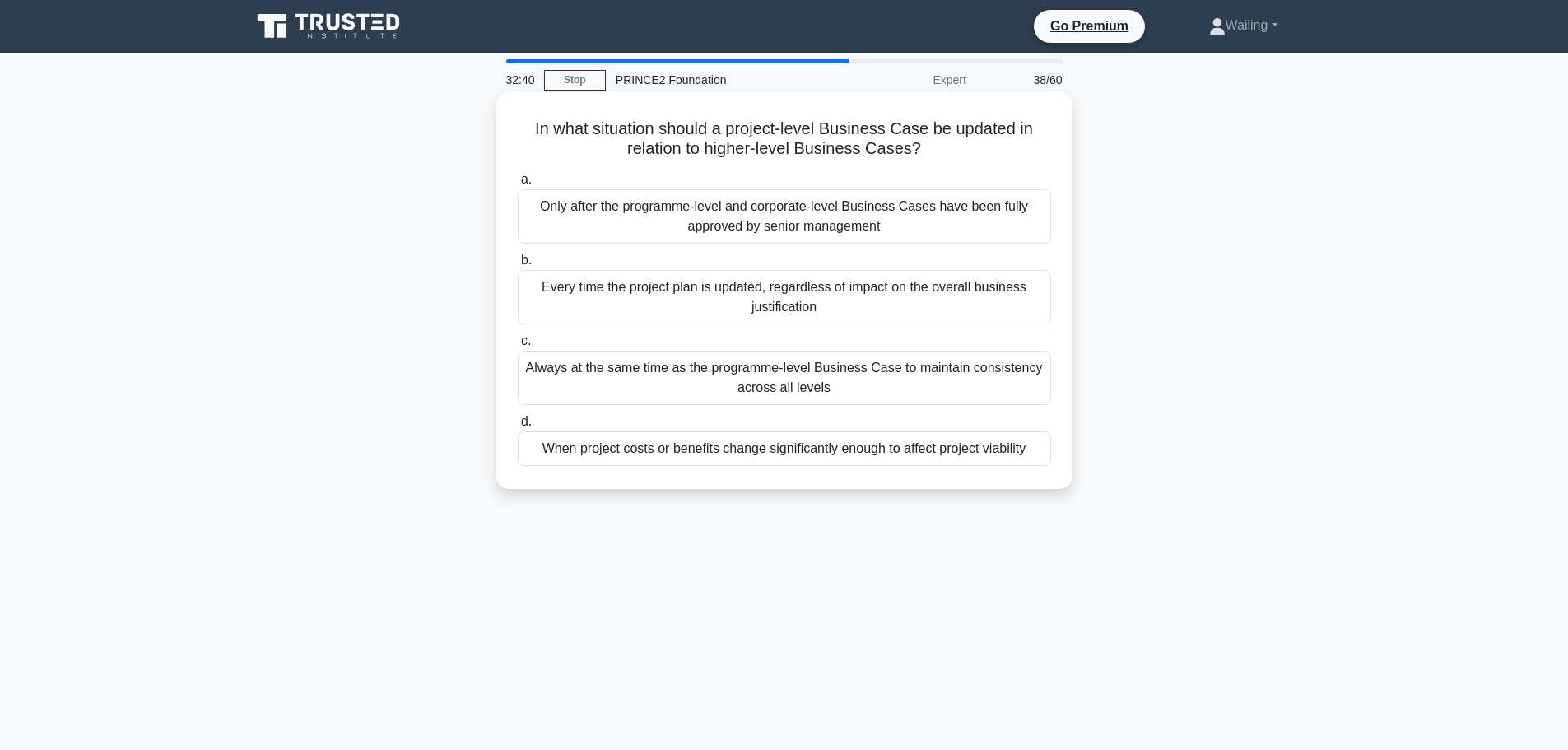
click at [680, 296] on div "Every time the project plan is updated, regardless of impact on the overall bus…" at bounding box center [784, 297] width 533 height 55
click at [518, 265] on input "b. Every time the project plan is updated, regardless of impact on the overall …" at bounding box center [518, 261] width 0 height 11
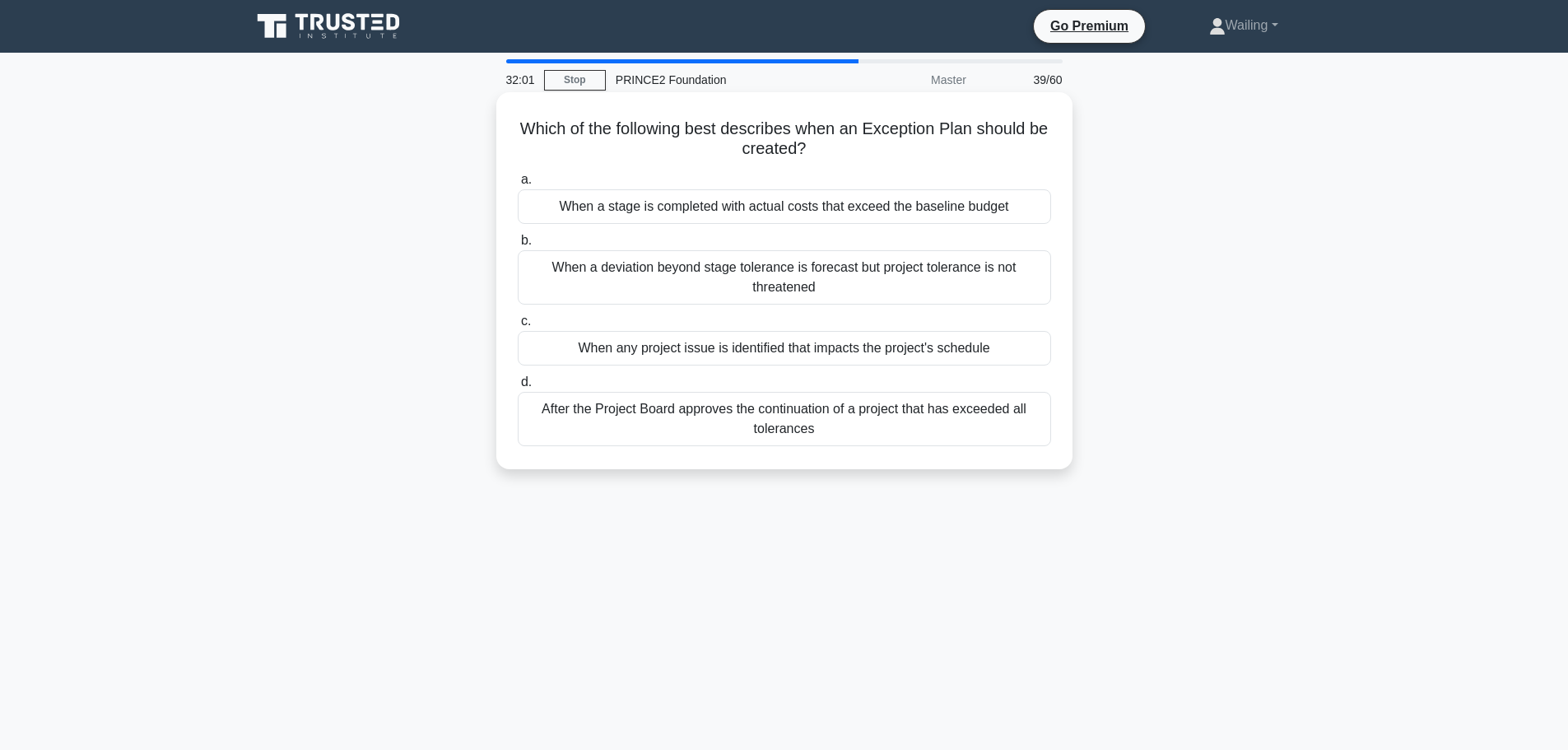
click at [773, 282] on div "When a deviation beyond stage tolerance is forecast but project tolerance is no…" at bounding box center [784, 278] width 533 height 55
click at [518, 246] on input "b. When a deviation beyond stage tolerance is forecast but project tolerance is…" at bounding box center [518, 241] width 0 height 11
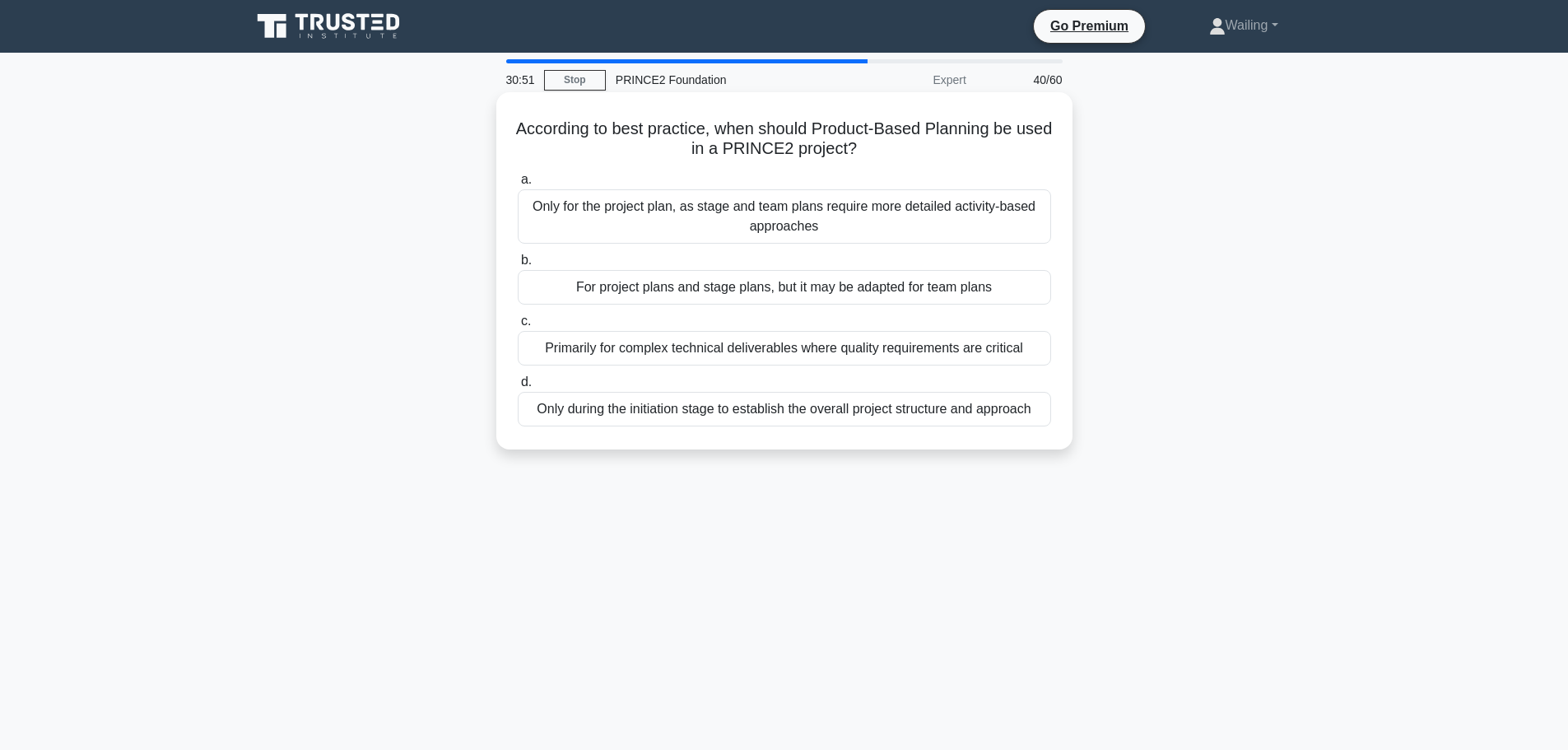
click at [728, 219] on div "Only for the project plan, as stage and team plans require more detailed activi…" at bounding box center [784, 216] width 533 height 55
click at [518, 186] on input "a. Only for the project plan, as stage and team plans require more detailed act…" at bounding box center [518, 180] width 0 height 11
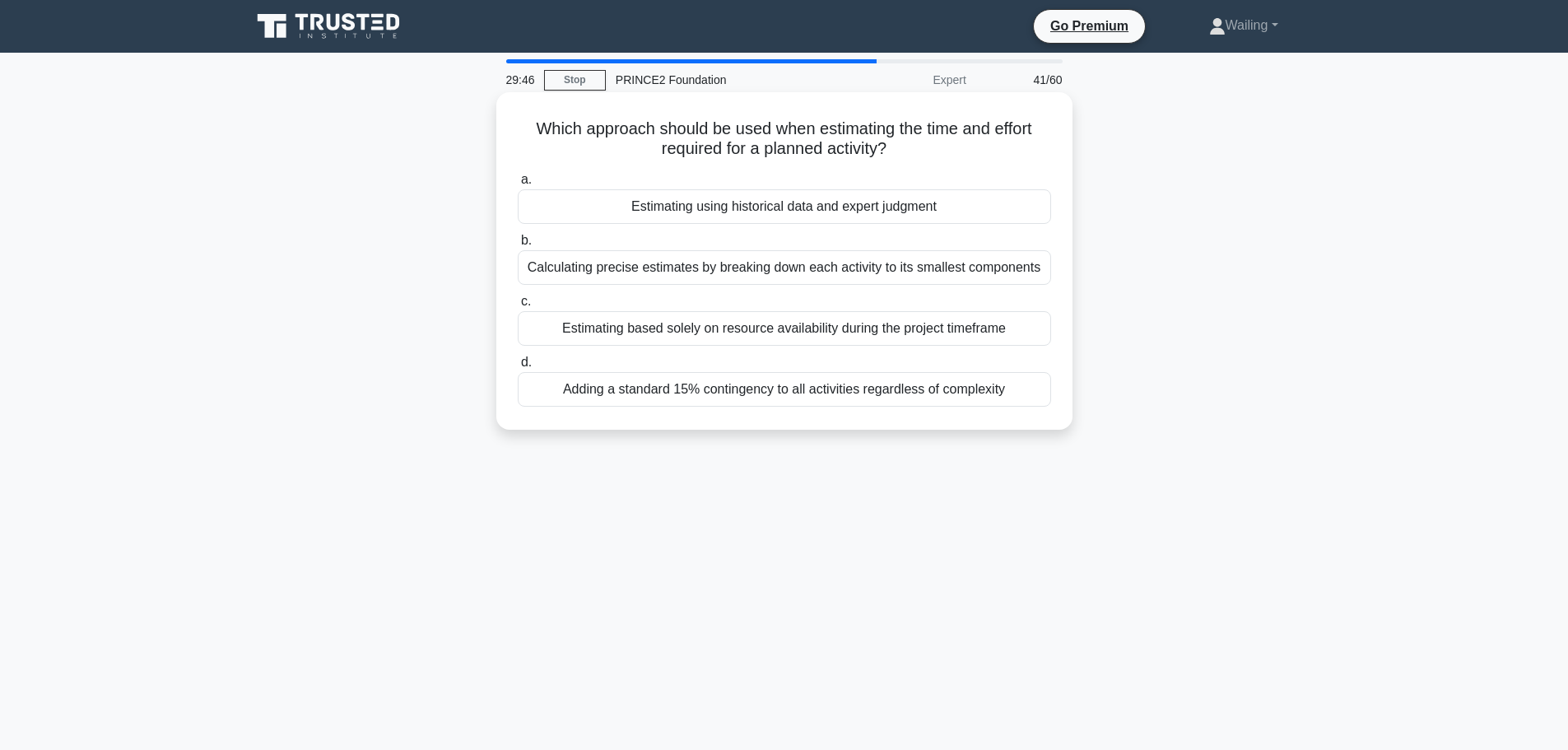
click at [795, 265] on div "Calculating precise estimates by breaking down each activity to its smallest co…" at bounding box center [784, 267] width 533 height 34
click at [518, 246] on input "b. Calculating precise estimates by breaking down each activity to its smallest…" at bounding box center [518, 241] width 0 height 11
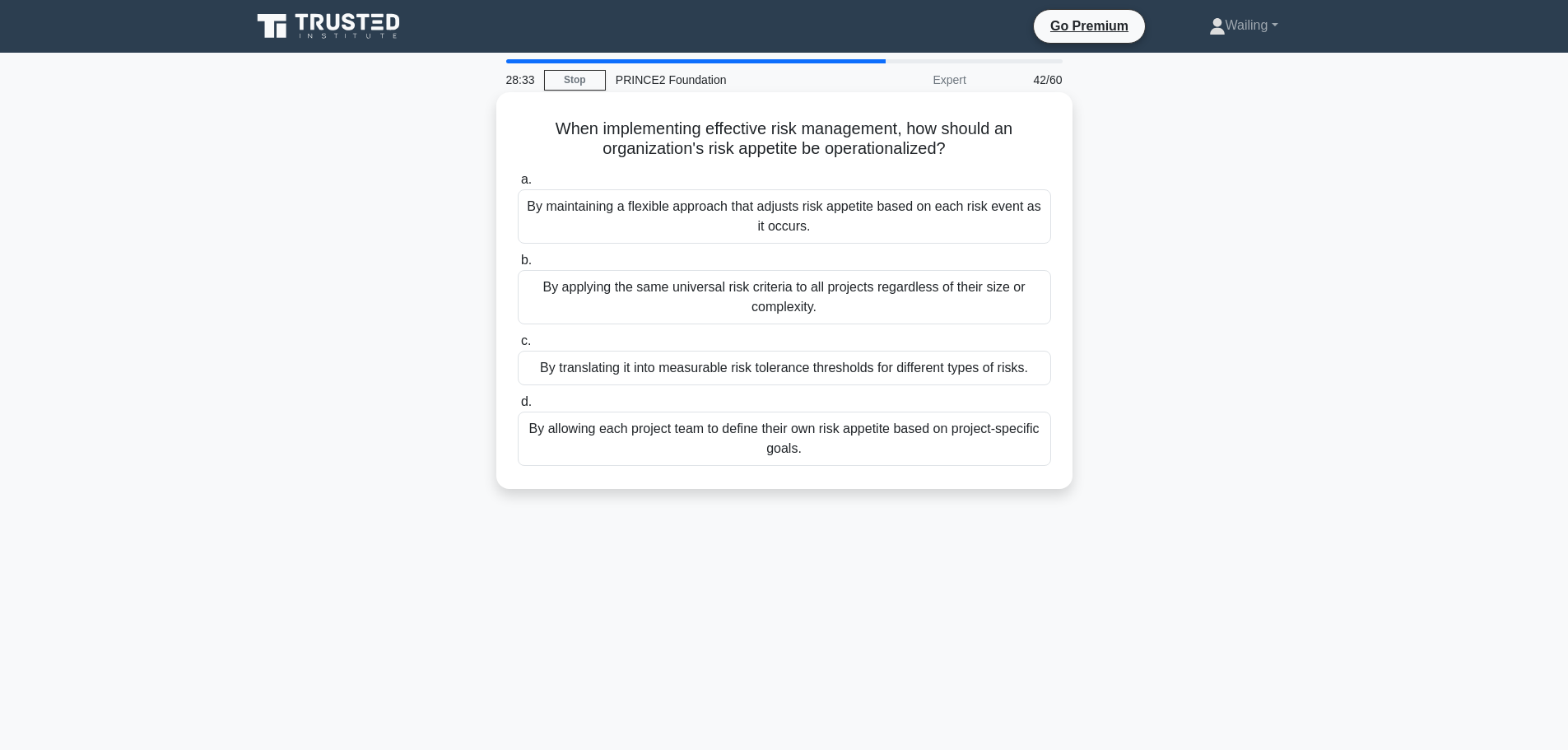
click at [762, 375] on div "By translating it into measurable risk tolerance thresholds for different types…" at bounding box center [784, 368] width 533 height 34
click at [518, 346] on input "c. By translating it into measurable risk tolerance thresholds for different ty…" at bounding box center [518, 342] width 0 height 11
click at [803, 212] on div "An Exception Plan can only be created during end stage assessments when reviewi…" at bounding box center [784, 216] width 533 height 55
click at [518, 186] on input "a. An Exception Plan can only be created during end stage assessments when revi…" at bounding box center [518, 180] width 0 height 11
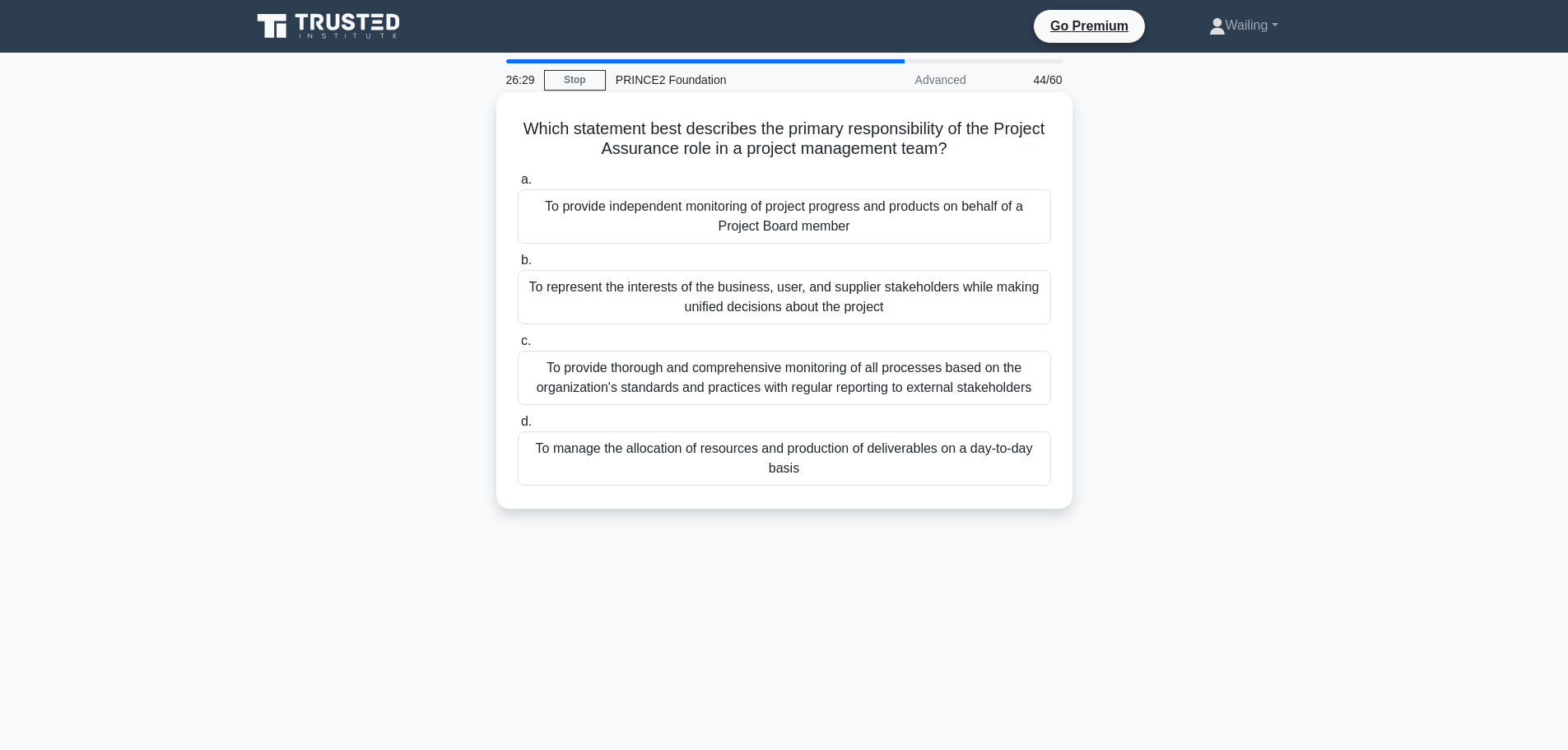
click at [796, 217] on div "To provide independent monitoring of project progress and products on behalf of…" at bounding box center [784, 216] width 533 height 55
click at [518, 186] on input "a. To provide independent monitoring of project progress and products on behalf…" at bounding box center [518, 180] width 0 height 11
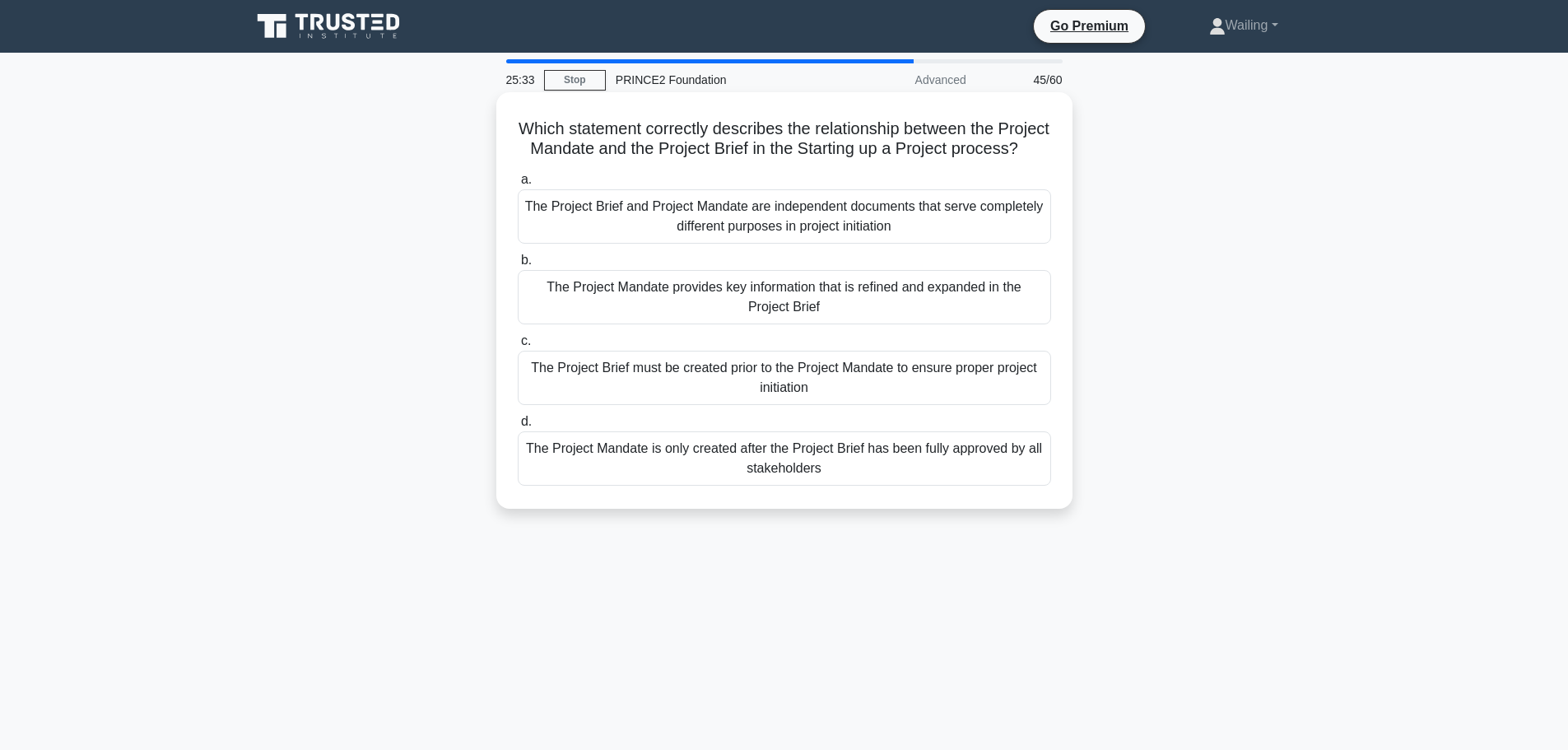
click at [768, 317] on div "The Project Mandate provides key information that is refined and expanded in th…" at bounding box center [784, 297] width 533 height 55
click at [518, 265] on input "b. The Project Mandate provides key information that is refined and expanded in…" at bounding box center [518, 261] width 0 height 11
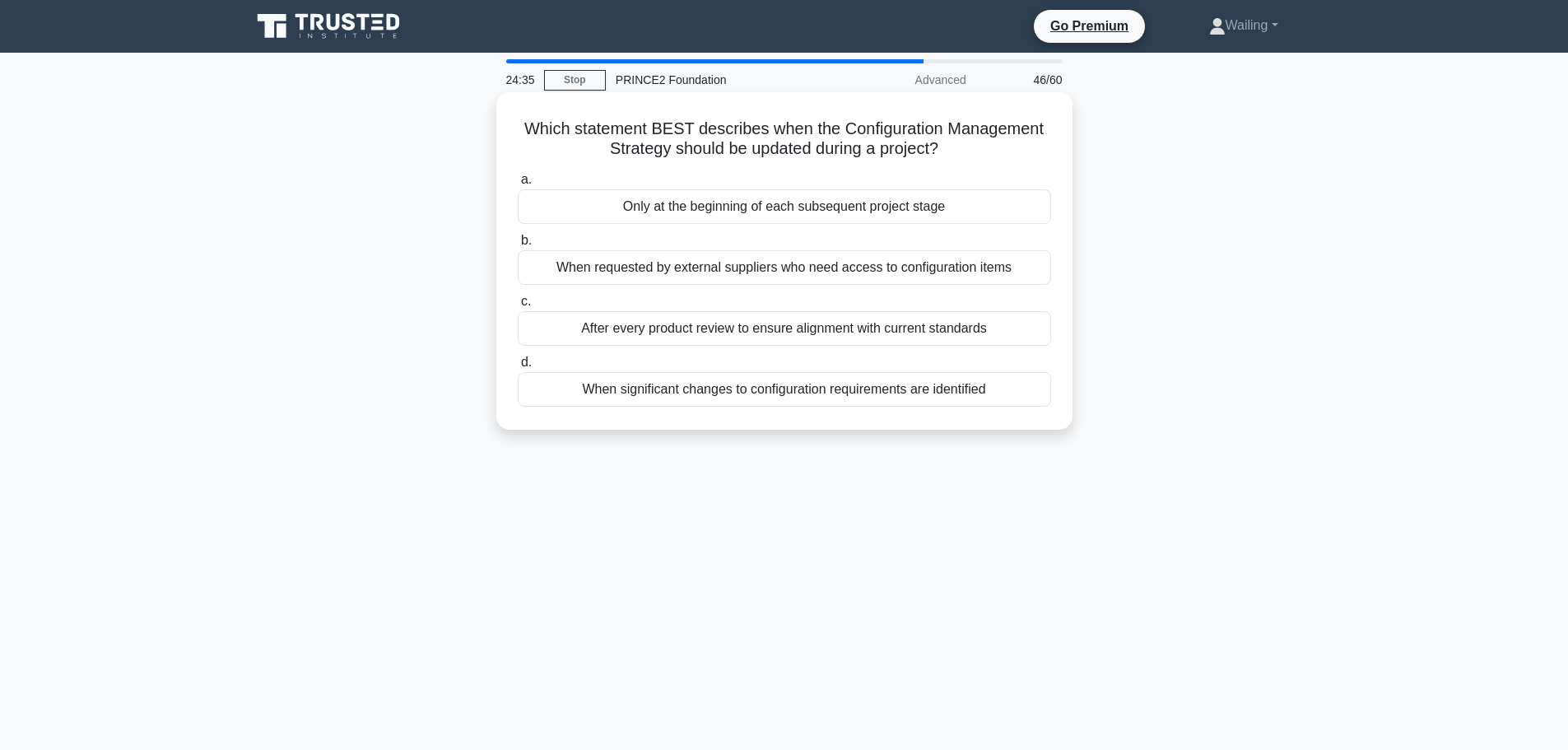
click at [783, 391] on div "When significant changes to configuration requirements are identified" at bounding box center [784, 389] width 533 height 34
click at [518, 368] on input "d. When significant changes to configuration requirements are identified" at bounding box center [518, 363] width 0 height 11
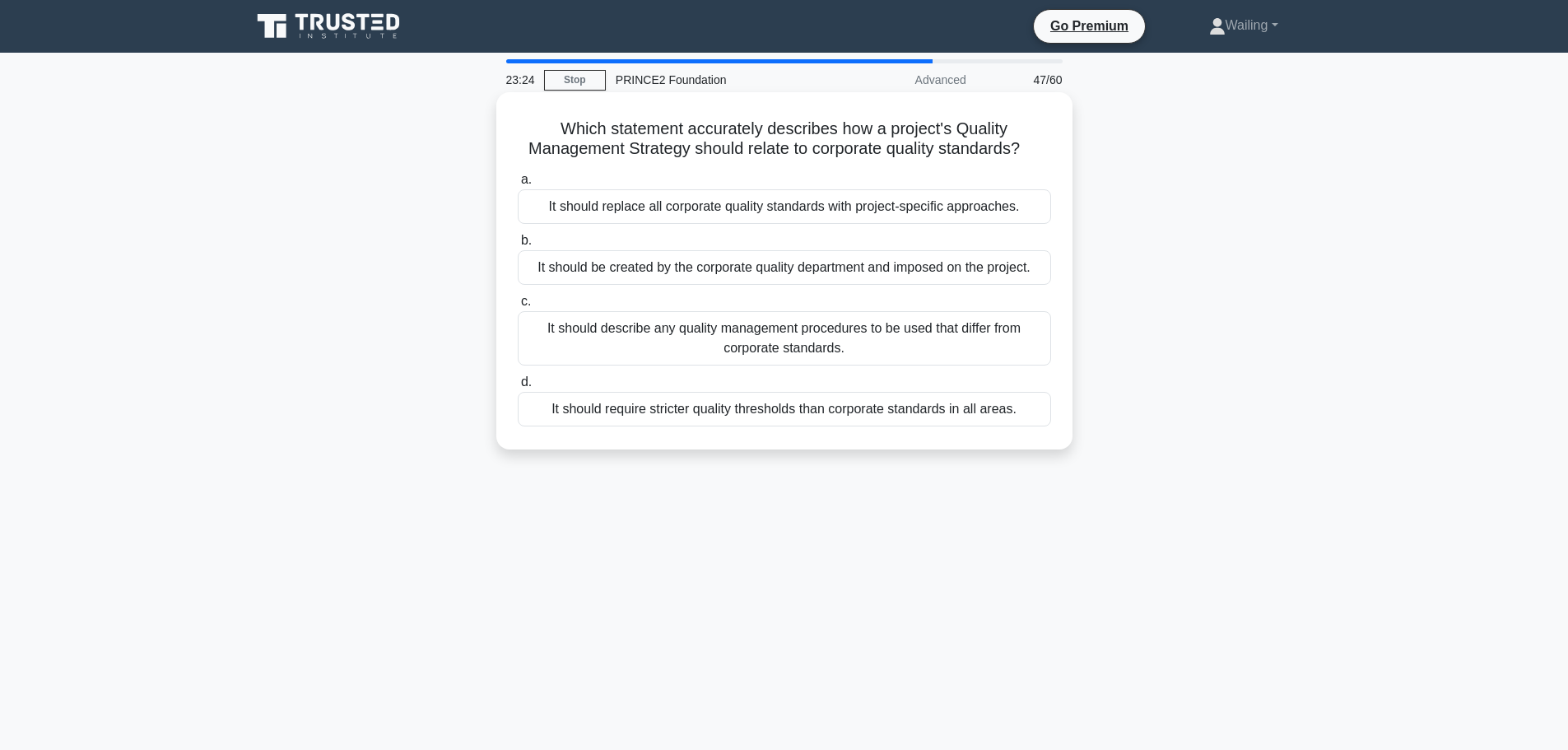
click at [797, 348] on div "It should describe any quality management procedures to be used that differ fro…" at bounding box center [784, 338] width 533 height 55
click at [518, 307] on input "c. It should describe any quality management procedures to be used that differ …" at bounding box center [518, 302] width 0 height 11
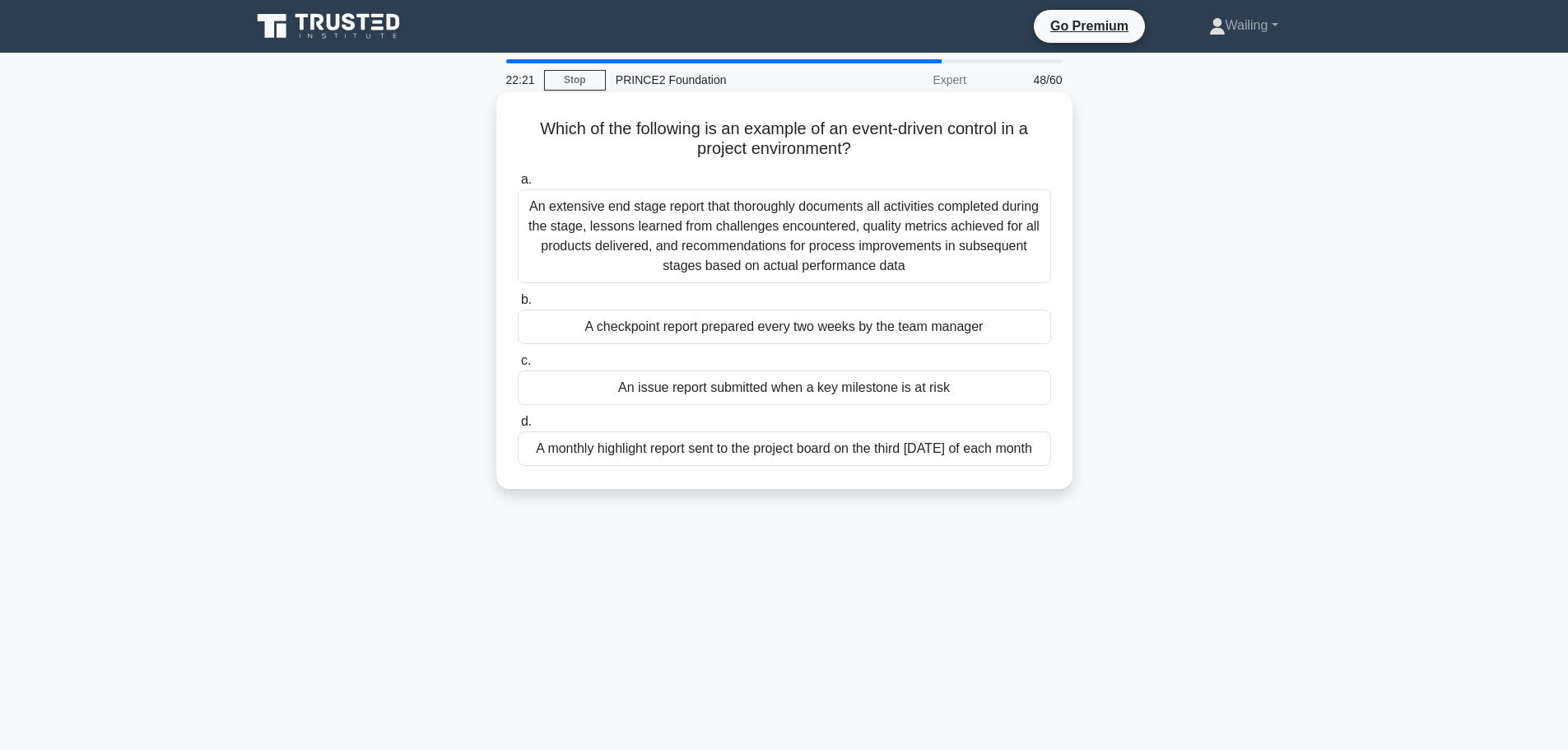
click at [739, 389] on div "An issue report submitted when a key milestone is at risk" at bounding box center [784, 387] width 533 height 34
click at [518, 367] on input "c. An issue report submitted when a key milestone is at risk" at bounding box center [518, 361] width 0 height 11
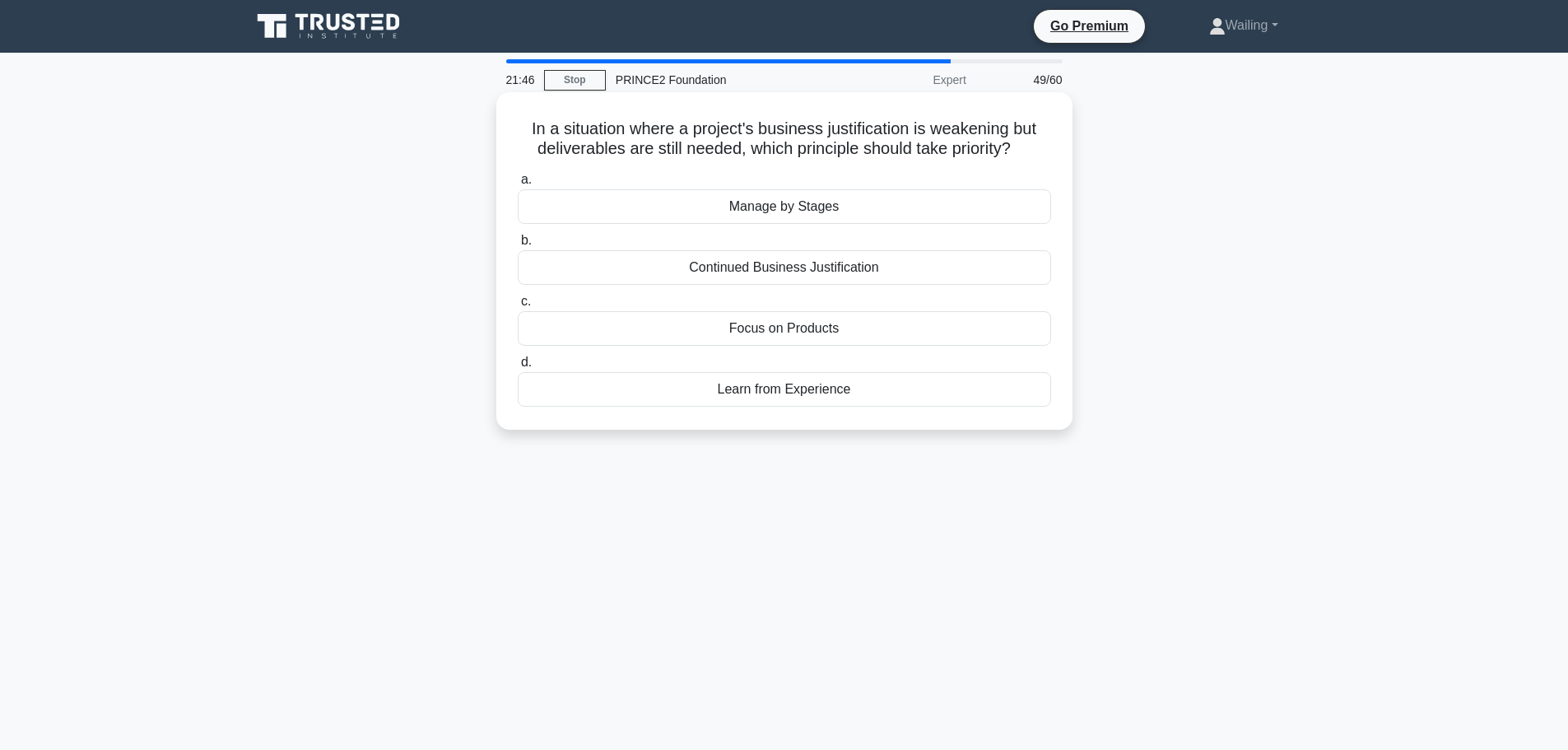
click at [768, 270] on div "Continued Business Justification" at bounding box center [784, 267] width 533 height 34
click at [518, 246] on input "b. Continued Business Justification" at bounding box center [518, 241] width 0 height 11
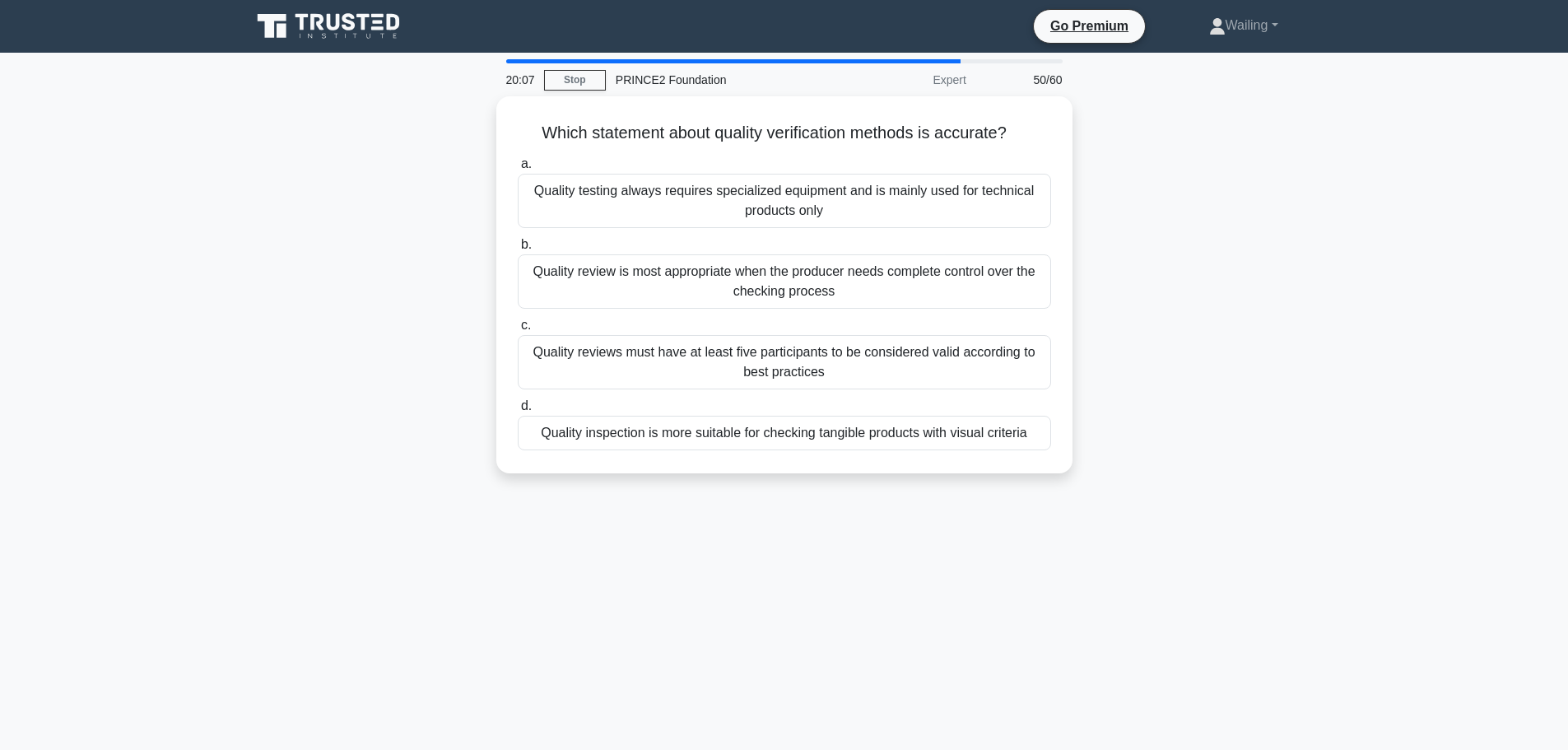
drag, startPoint x: 762, startPoint y: 277, endPoint x: 1466, endPoint y: 407, distance: 715.9
click at [1466, 407] on main "20:07 Stop PRINCE2 Foundation Expert 50/60 Which statement about quality verifi…" at bounding box center [784, 471] width 1568 height 836
click at [1464, 407] on main "20:07 Stop PRINCE2 Foundation Expert 50/60 Which statement about quality verifi…" at bounding box center [784, 471] width 1568 height 836
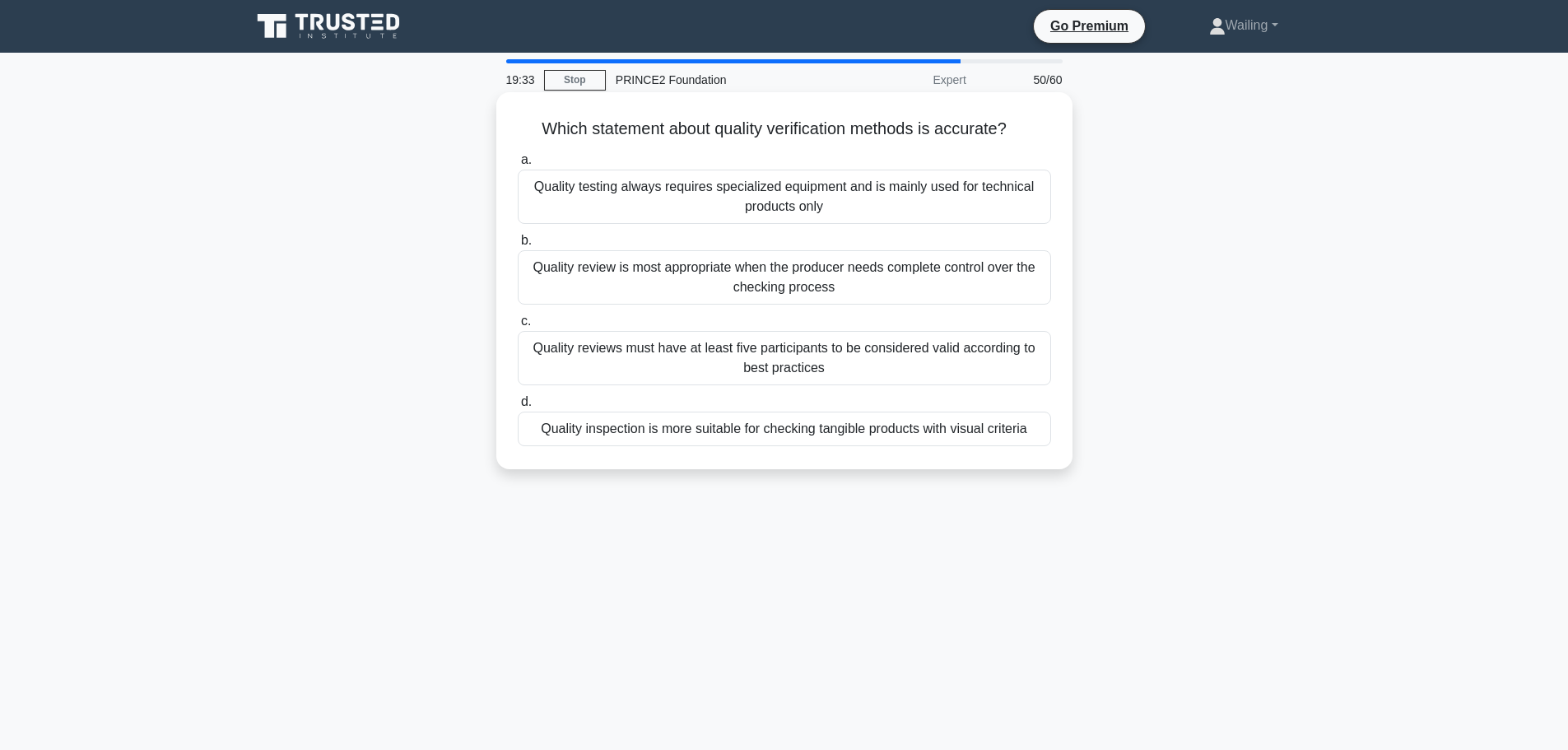
click at [720, 280] on div "Quality review is most appropriate when the producer needs complete control ove…" at bounding box center [784, 278] width 533 height 55
click at [518, 246] on input "b. Quality review is most appropriate when the producer needs complete control …" at bounding box center [518, 241] width 0 height 11
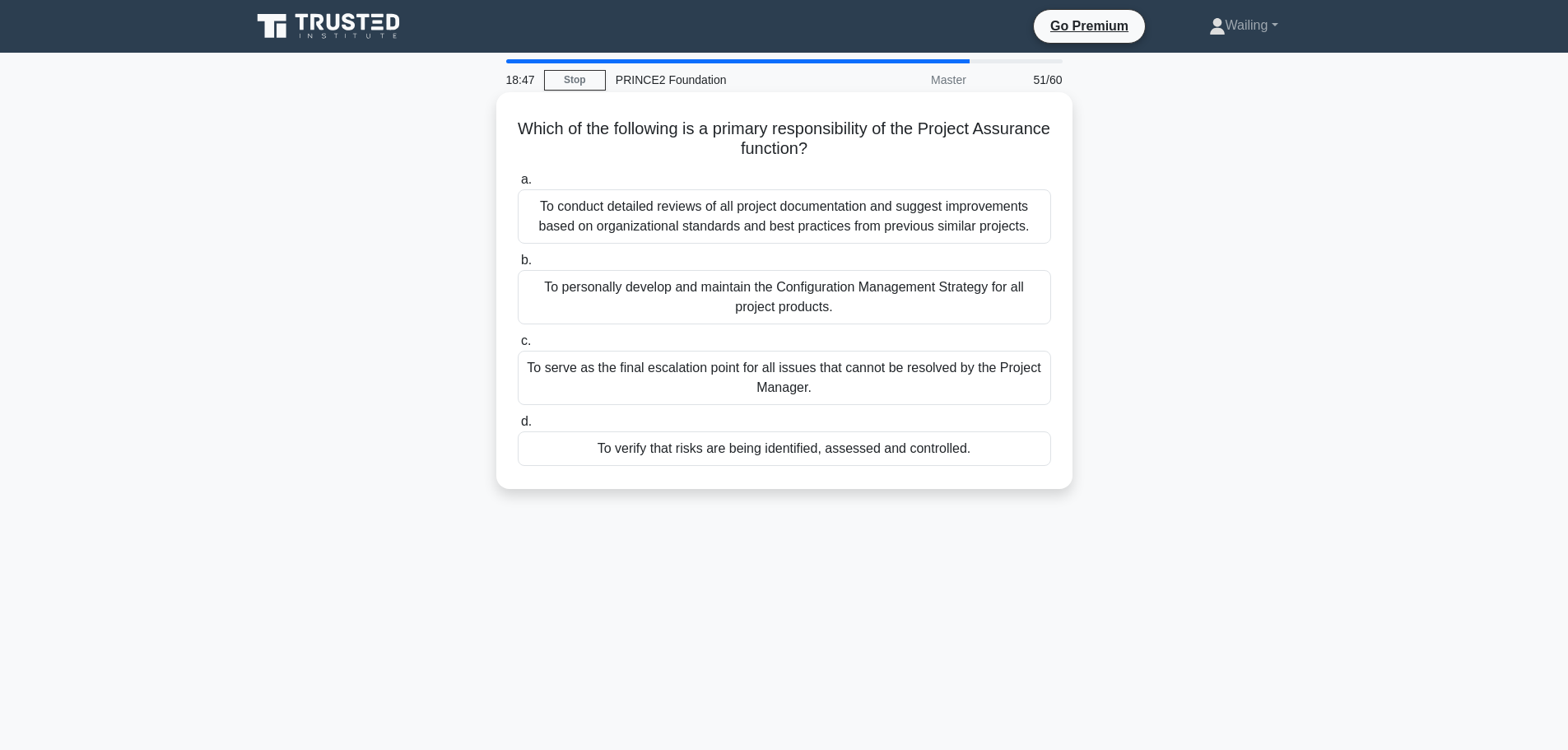
click at [811, 451] on div "To verify that risks are being identified, assessed and controlled." at bounding box center [784, 448] width 533 height 34
click at [518, 427] on input "d. To verify that risks are being identified, assessed and controlled." at bounding box center [518, 422] width 0 height 11
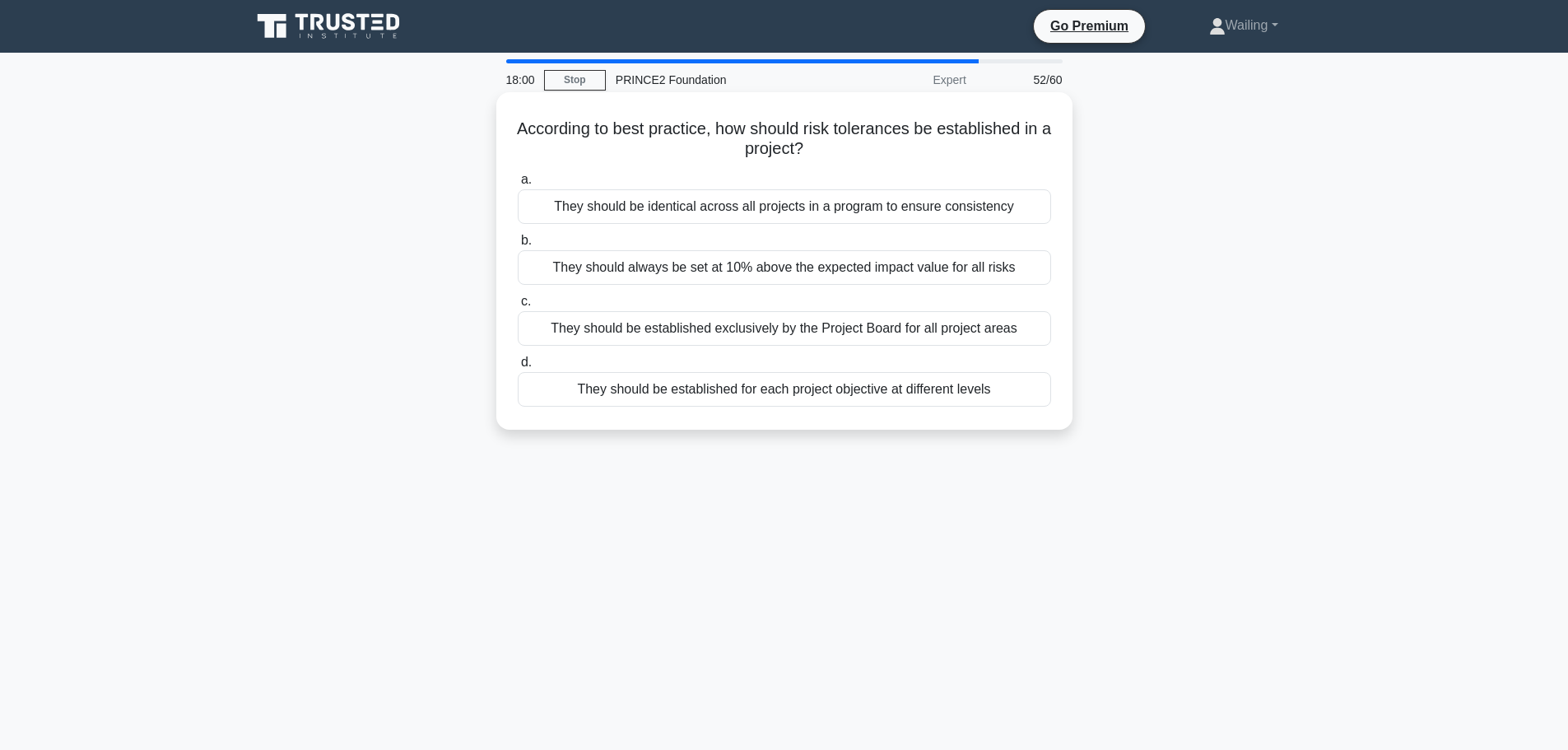
click at [740, 394] on div "They should be established for each project objective at different levels" at bounding box center [784, 389] width 533 height 34
click at [518, 368] on input "d. They should be established for each project objective at different levels" at bounding box center [518, 363] width 0 height 11
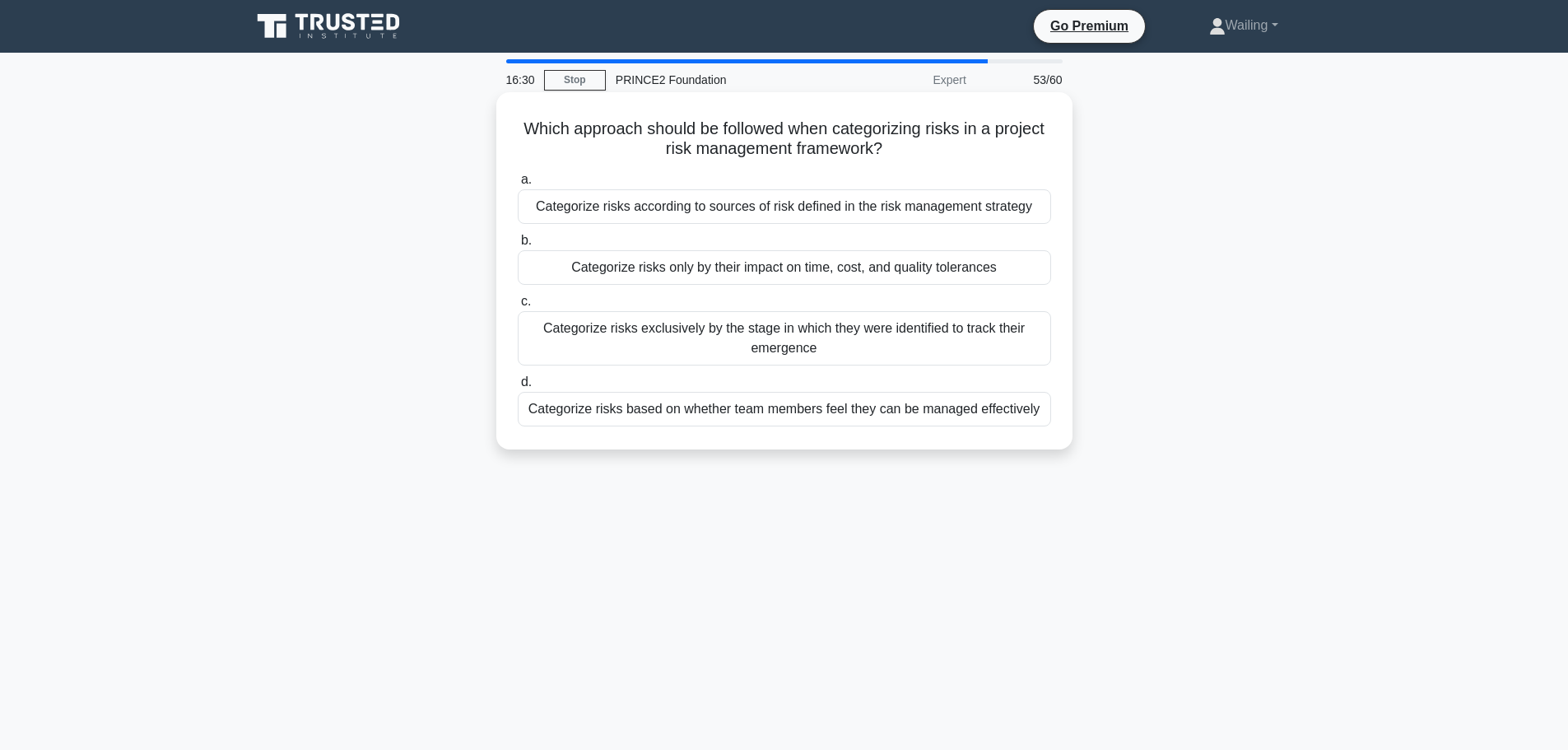
click at [769, 210] on div "Categorize risks according to sources of risk defined in the risk management st…" at bounding box center [784, 206] width 533 height 34
click at [518, 186] on input "a. Categorize risks according to sources of risk defined in the risk management…" at bounding box center [518, 180] width 0 height 11
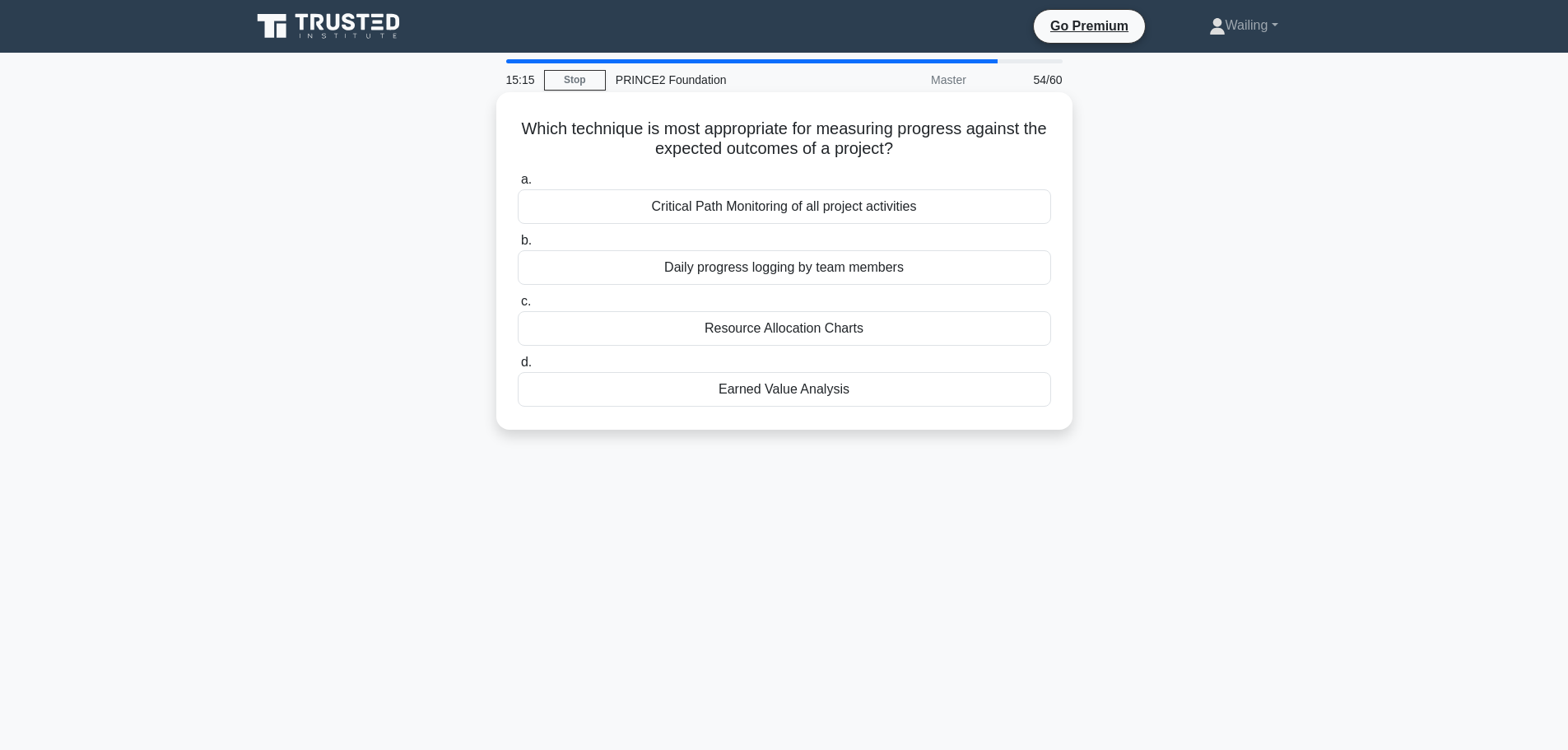
click at [786, 270] on div "Daily progress logging by team members" at bounding box center [784, 267] width 533 height 34
click at [518, 246] on input "b. Daily progress logging by team members" at bounding box center [518, 241] width 0 height 11
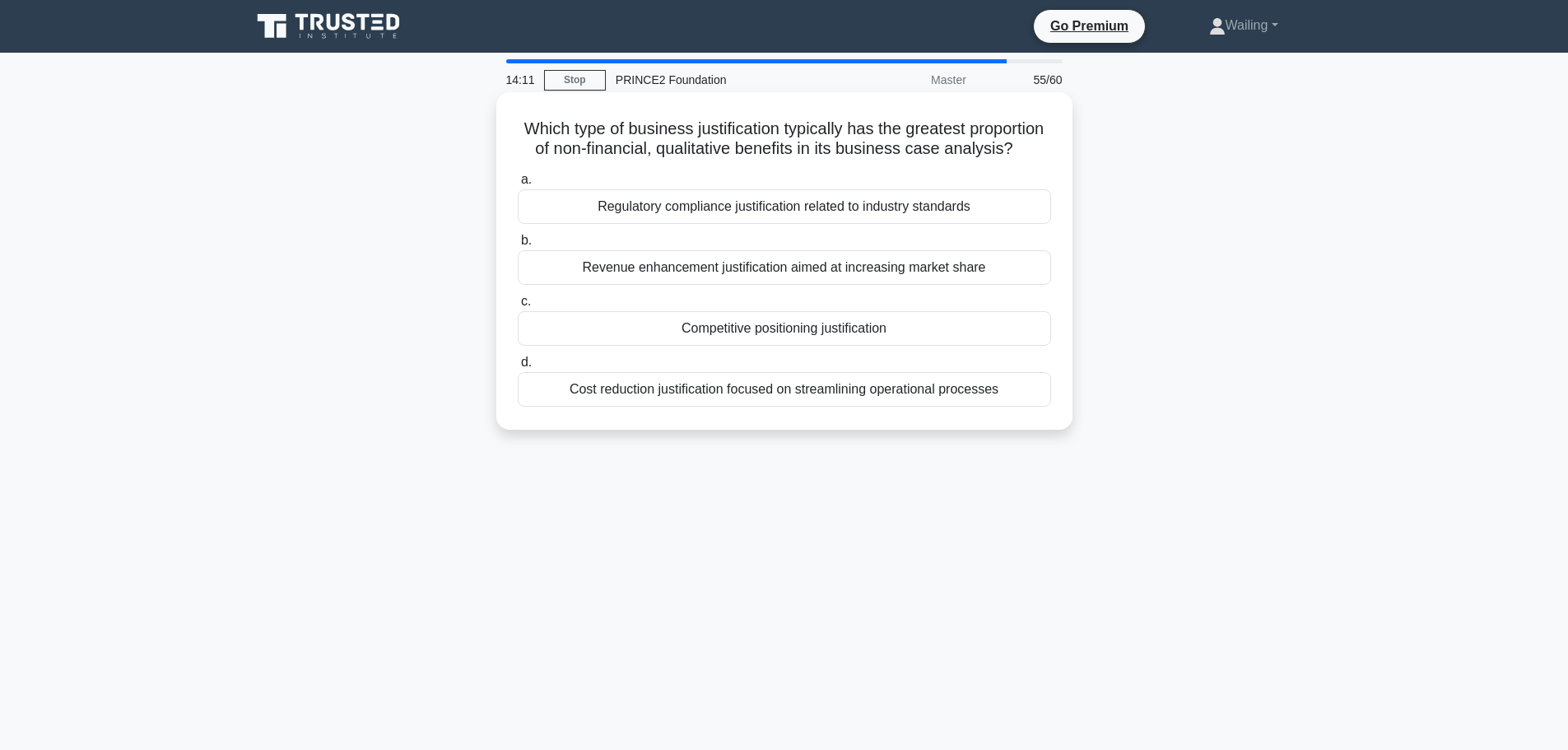
click at [788, 346] on div "Competitive positioning justification" at bounding box center [784, 328] width 533 height 34
click at [518, 307] on input "c. Competitive positioning justification" at bounding box center [518, 302] width 0 height 11
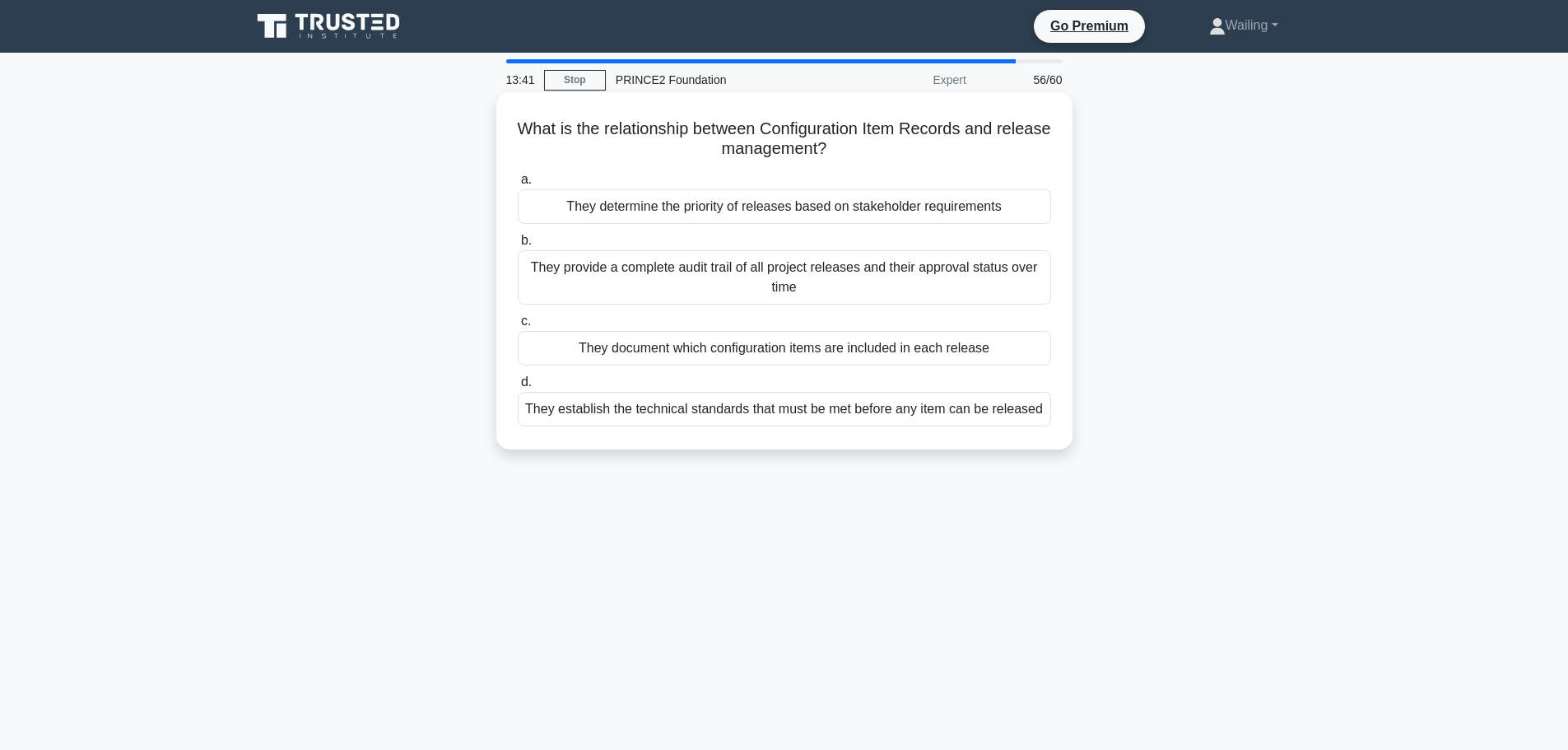
click at [727, 351] on div "They document which configuration items are included in each release" at bounding box center [784, 348] width 533 height 34
click at [518, 327] on input "c. They document which configuration items are included in each release" at bounding box center [518, 322] width 0 height 11
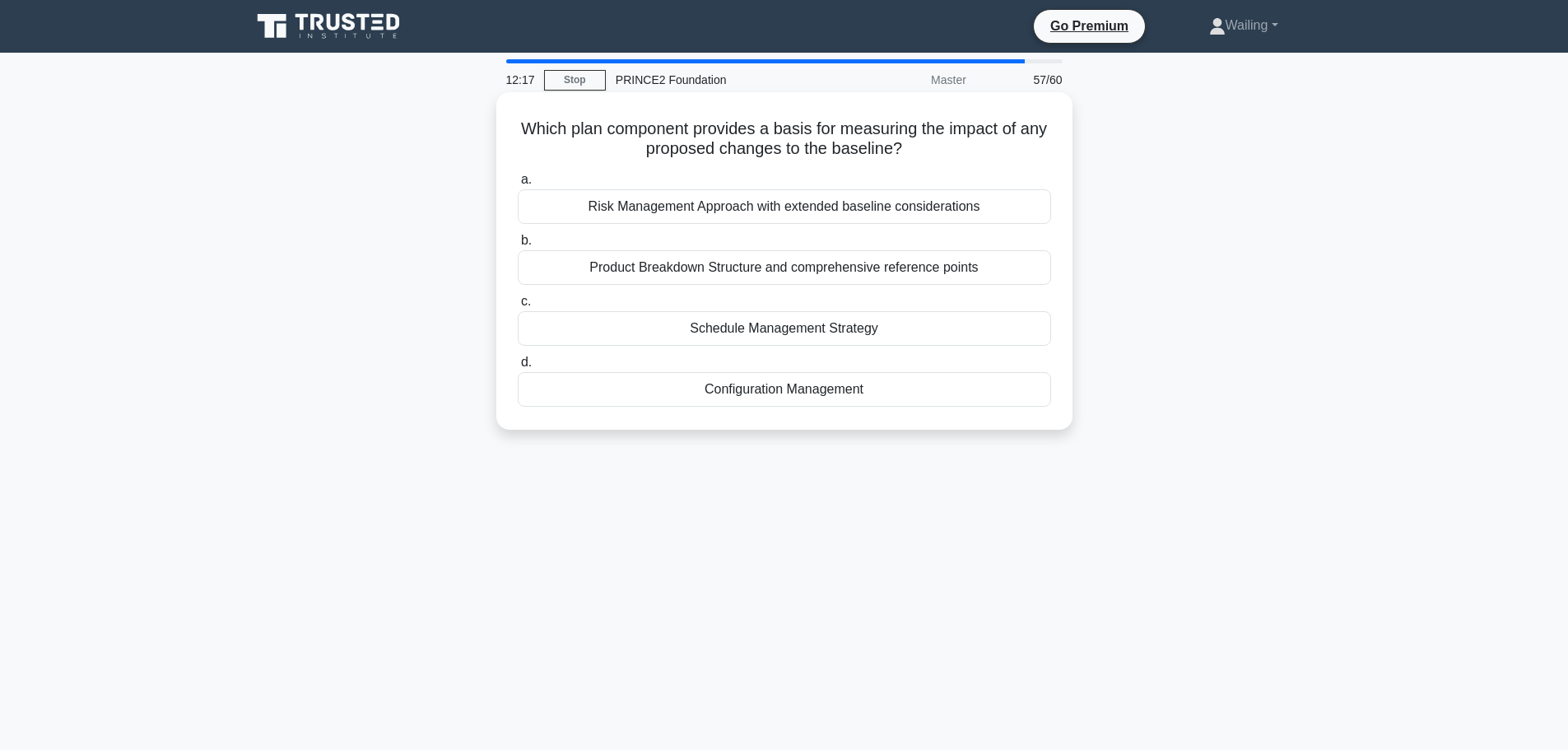
click at [776, 209] on div "Risk Management Approach with extended baseline considerations" at bounding box center [784, 206] width 533 height 34
click at [518, 186] on input "a. Risk Management Approach with extended baseline considerations" at bounding box center [518, 180] width 0 height 11
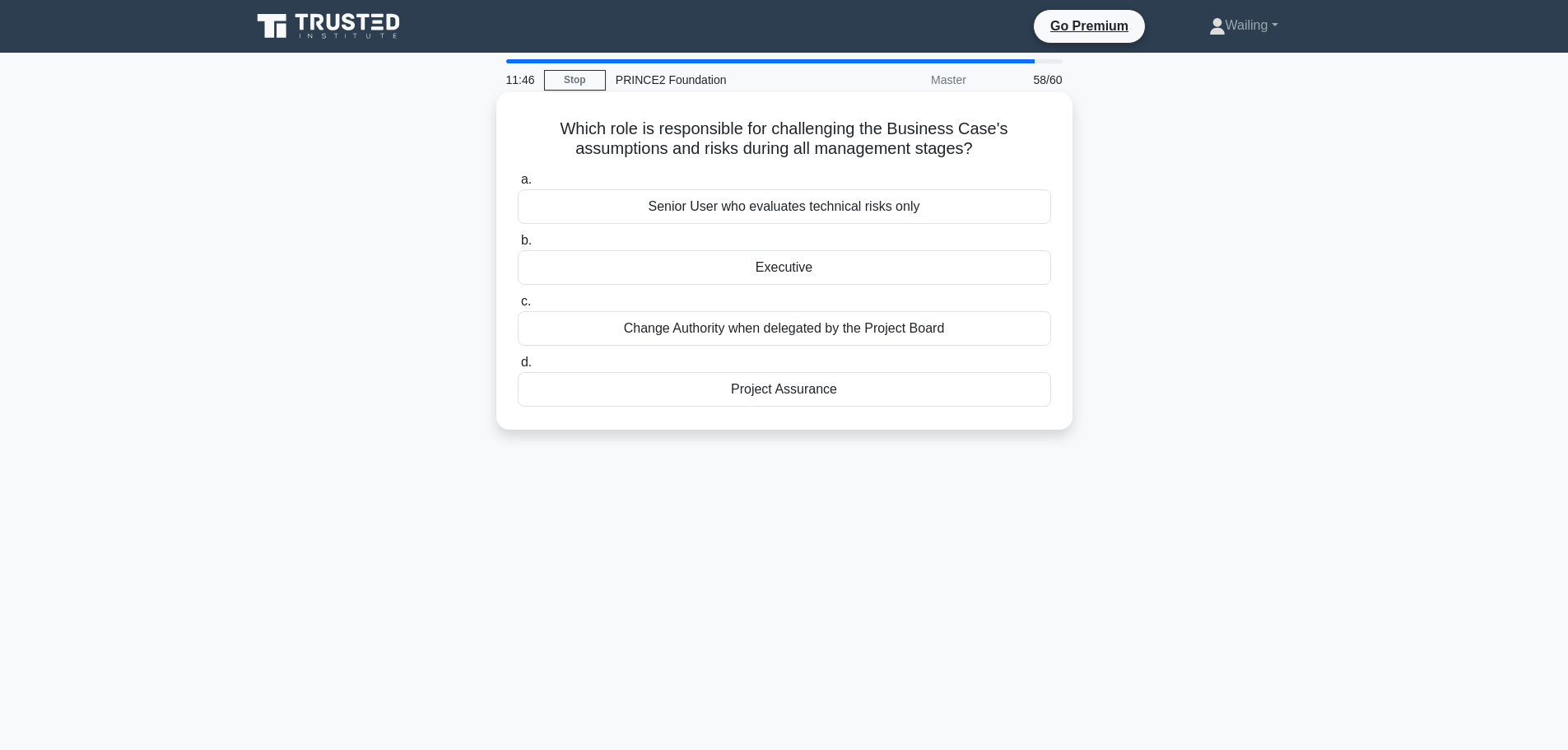
click at [775, 268] on div "Executive" at bounding box center [784, 267] width 533 height 34
click at [518, 246] on input "b. Executive" at bounding box center [518, 241] width 0 height 11
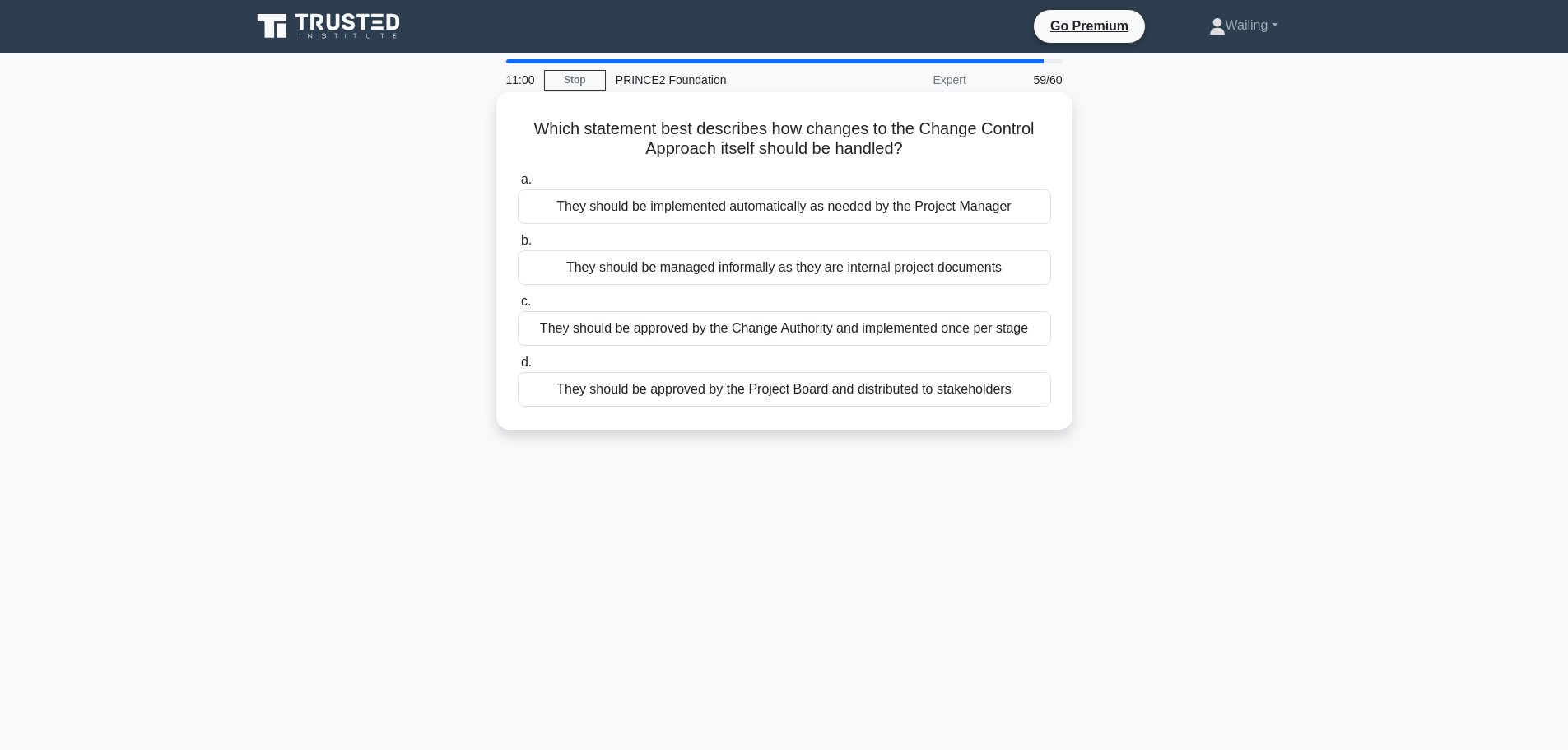
click at [705, 396] on div "They should be approved by the Project Board and distributed to stakeholders" at bounding box center [784, 389] width 533 height 34
click at [518, 368] on input "d. They should be approved by the Project Board and distributed to stakeholders" at bounding box center [518, 363] width 0 height 11
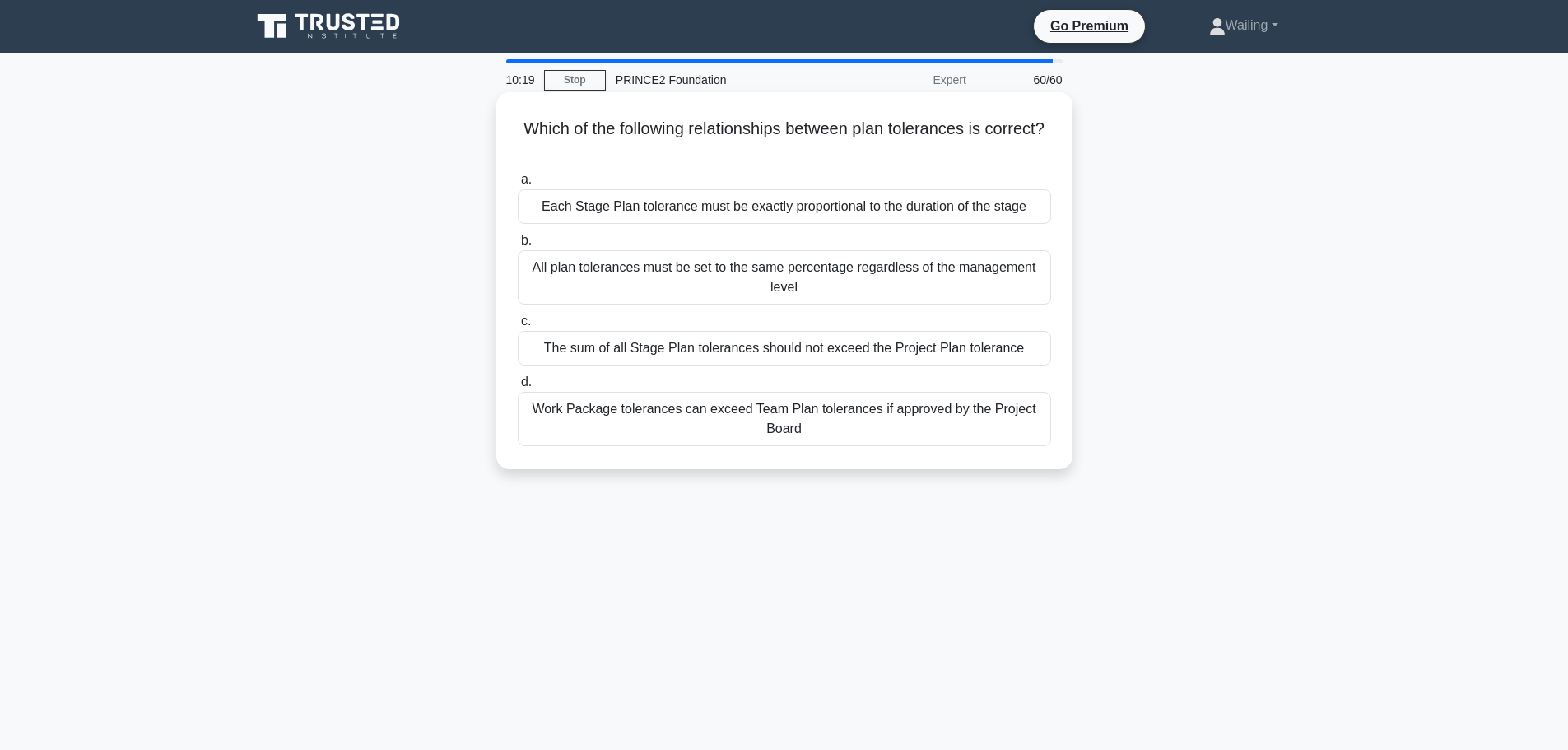
click at [707, 204] on div "Each Stage Plan tolerance must be exactly proportional to the duration of the s…" at bounding box center [784, 206] width 533 height 34
click at [518, 186] on input "a. Each Stage Plan tolerance must be exactly proportional to the duration of th…" at bounding box center [518, 180] width 0 height 11
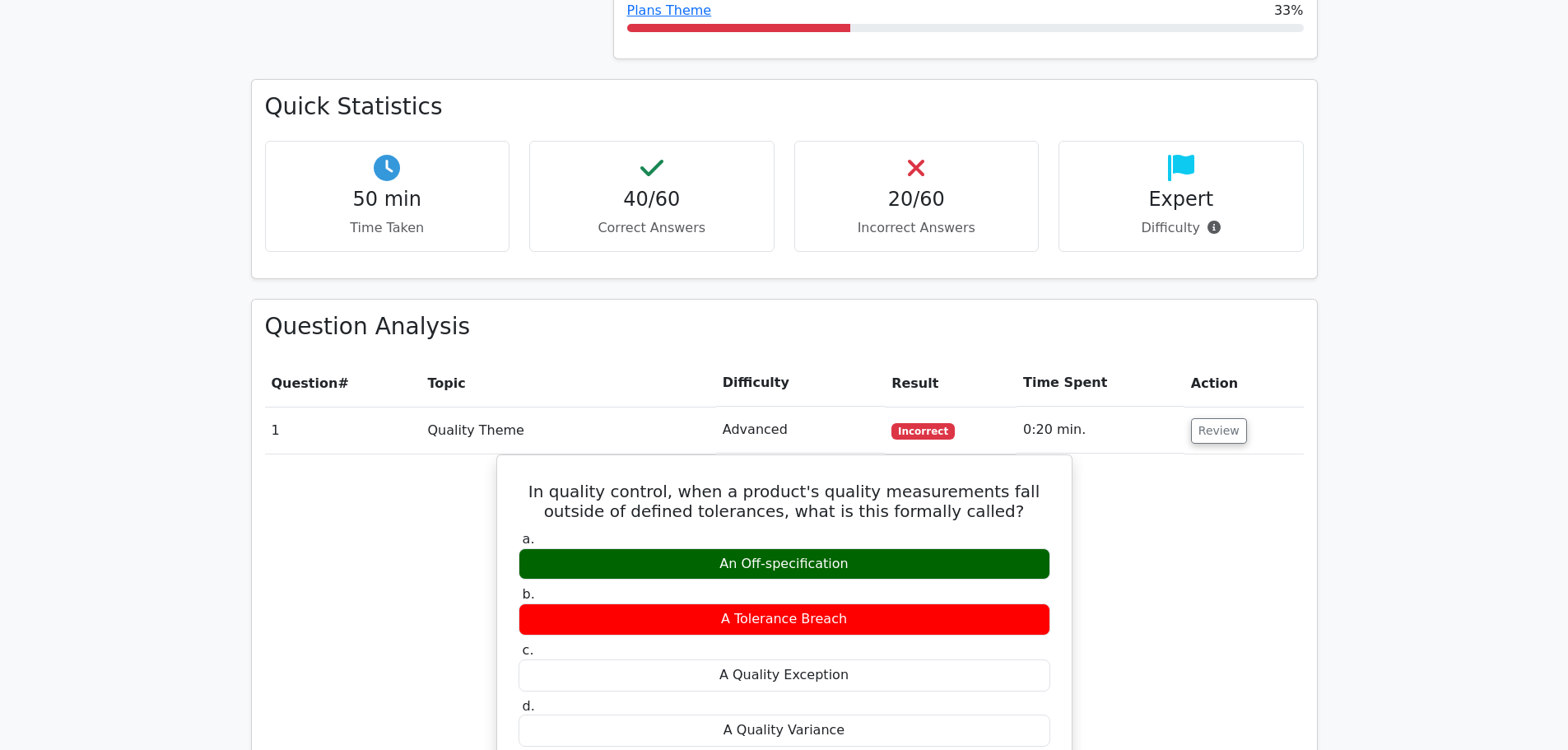
scroll to position [1317, 0]
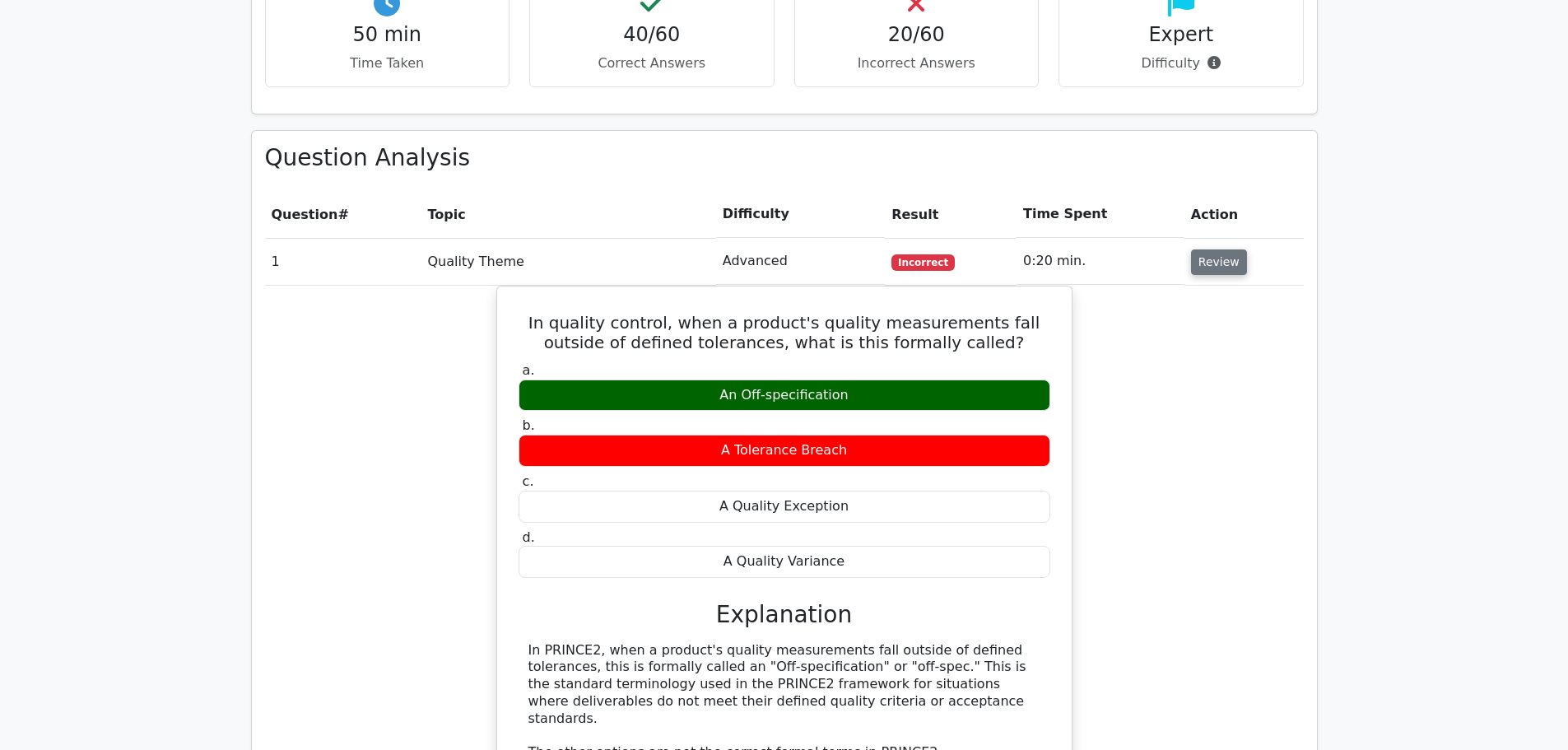
click at [1201, 250] on button "Review" at bounding box center [1218, 262] width 56 height 25
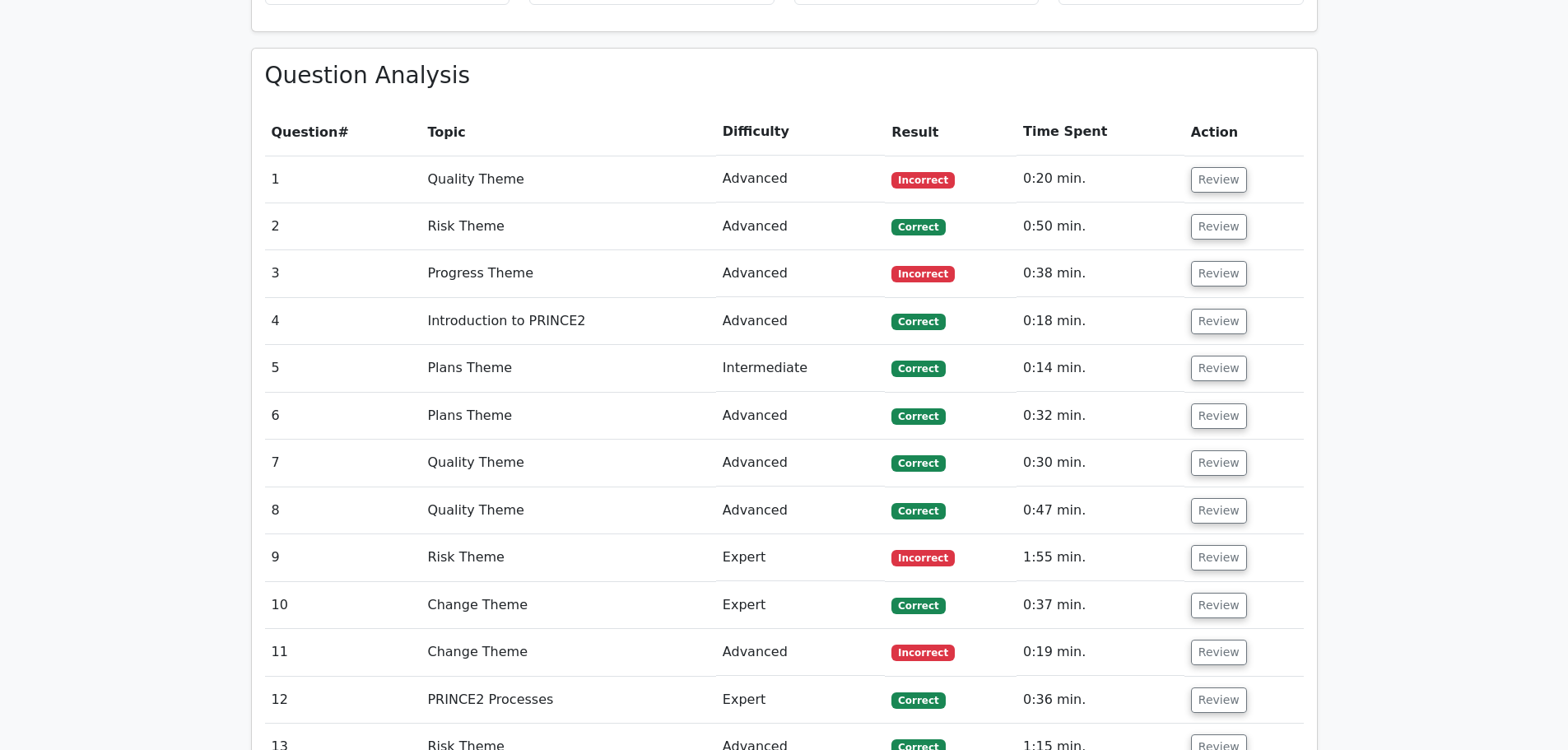
scroll to position [1235, 0]
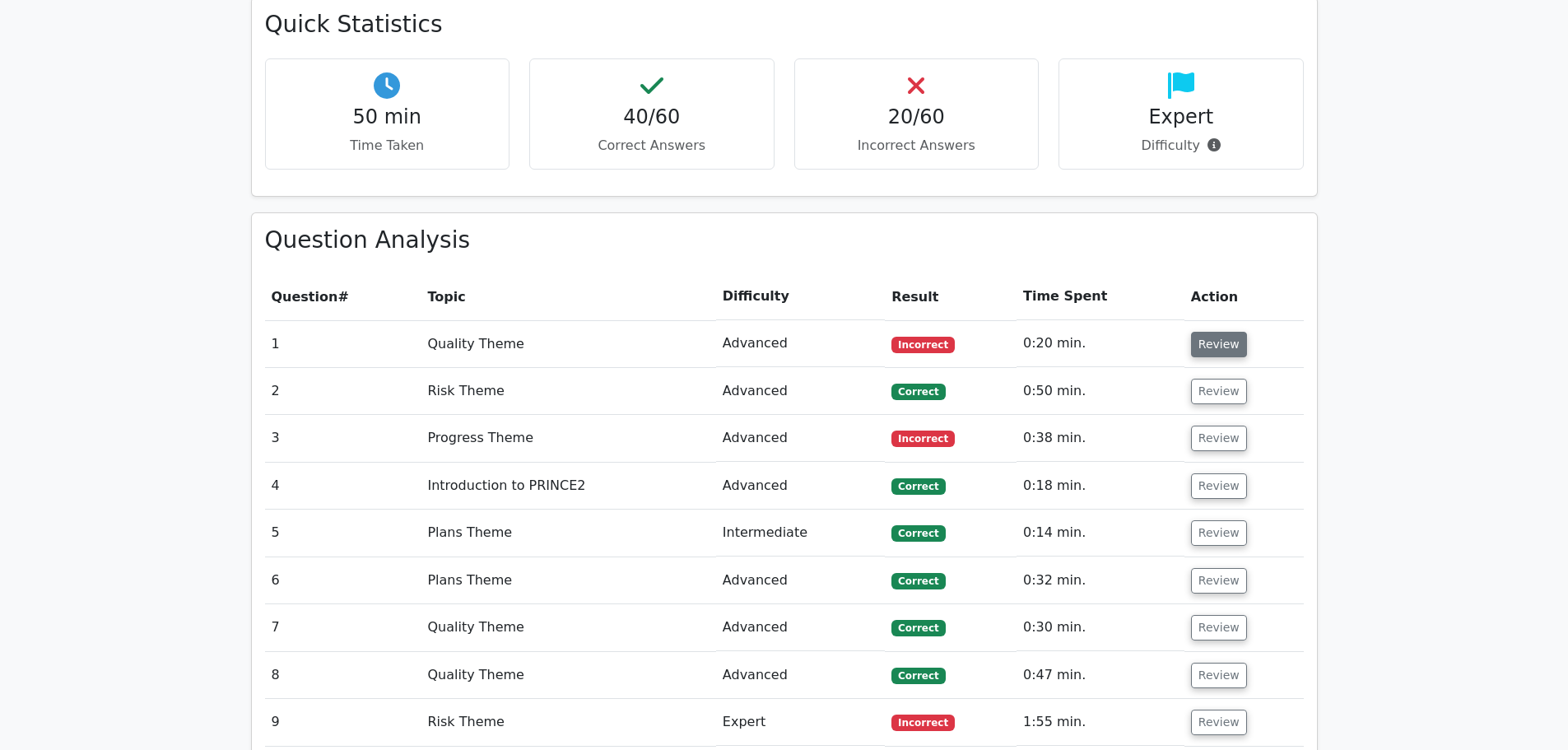
click at [1199, 331] on button "Review" at bounding box center [1218, 343] width 56 height 25
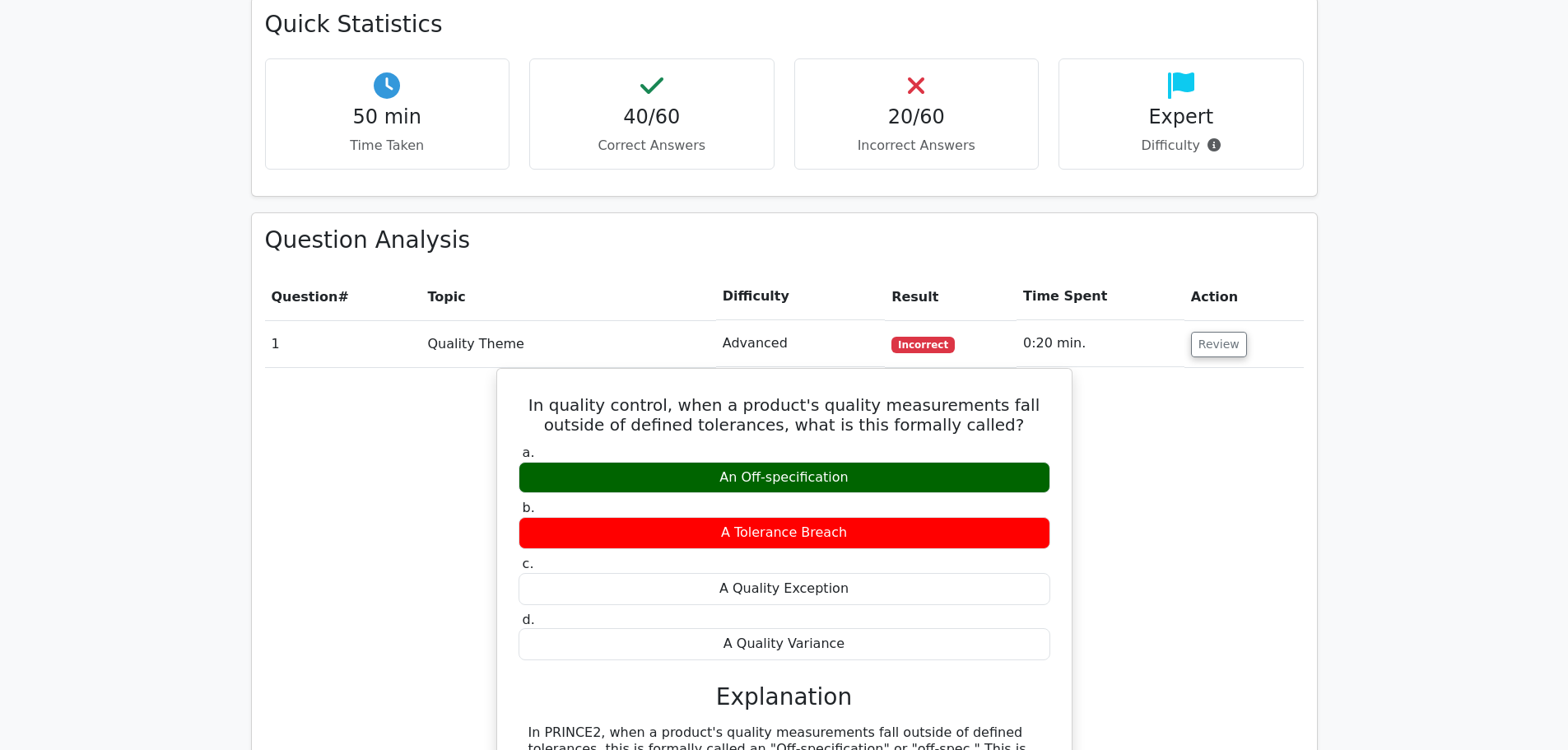
click at [1253, 640] on div "In quality control, when a product's quality measurements fall outside of defin…" at bounding box center [784, 726] width 1038 height 718
click at [1202, 331] on button "Review" at bounding box center [1218, 343] width 56 height 25
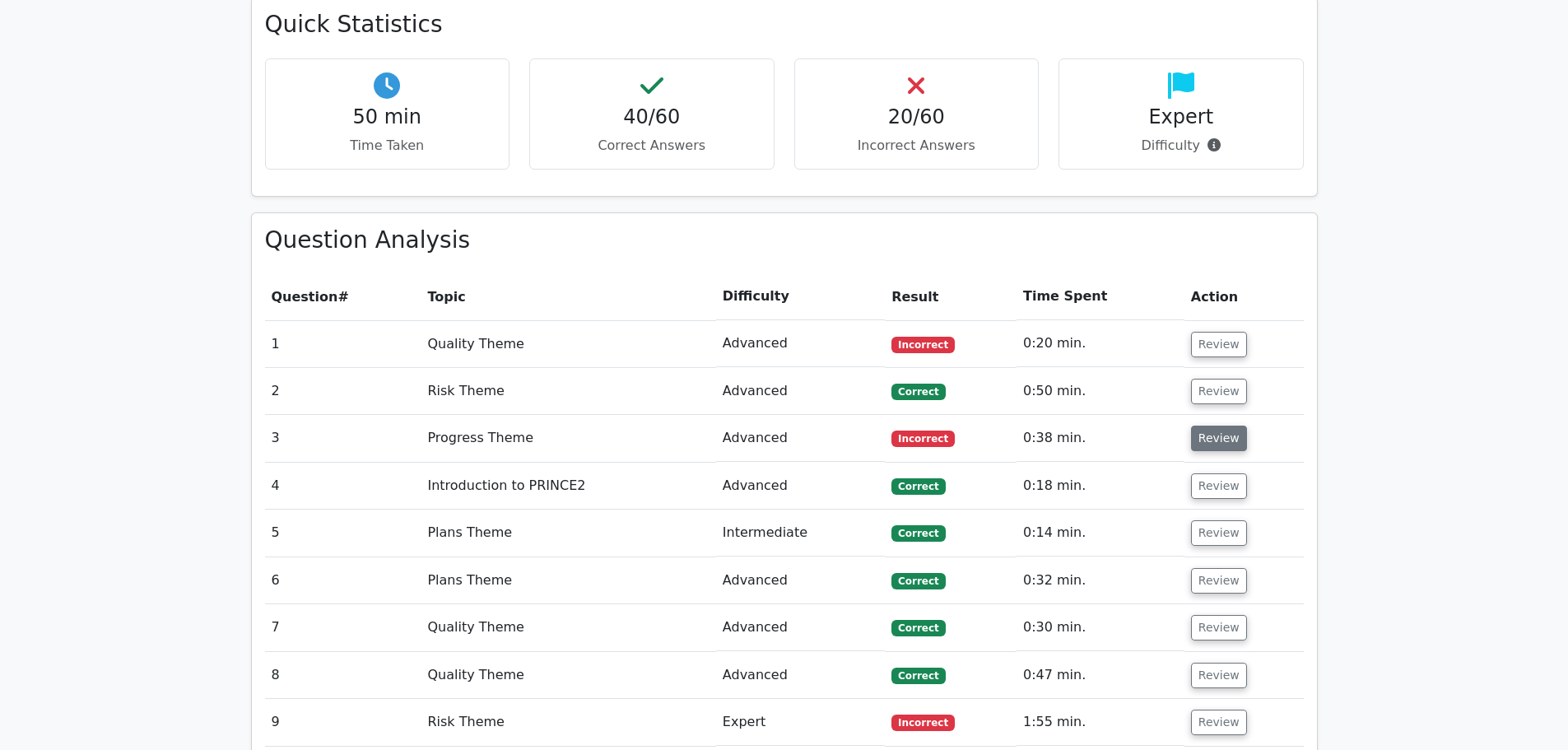
click at [1201, 426] on button "Review" at bounding box center [1218, 438] width 56 height 25
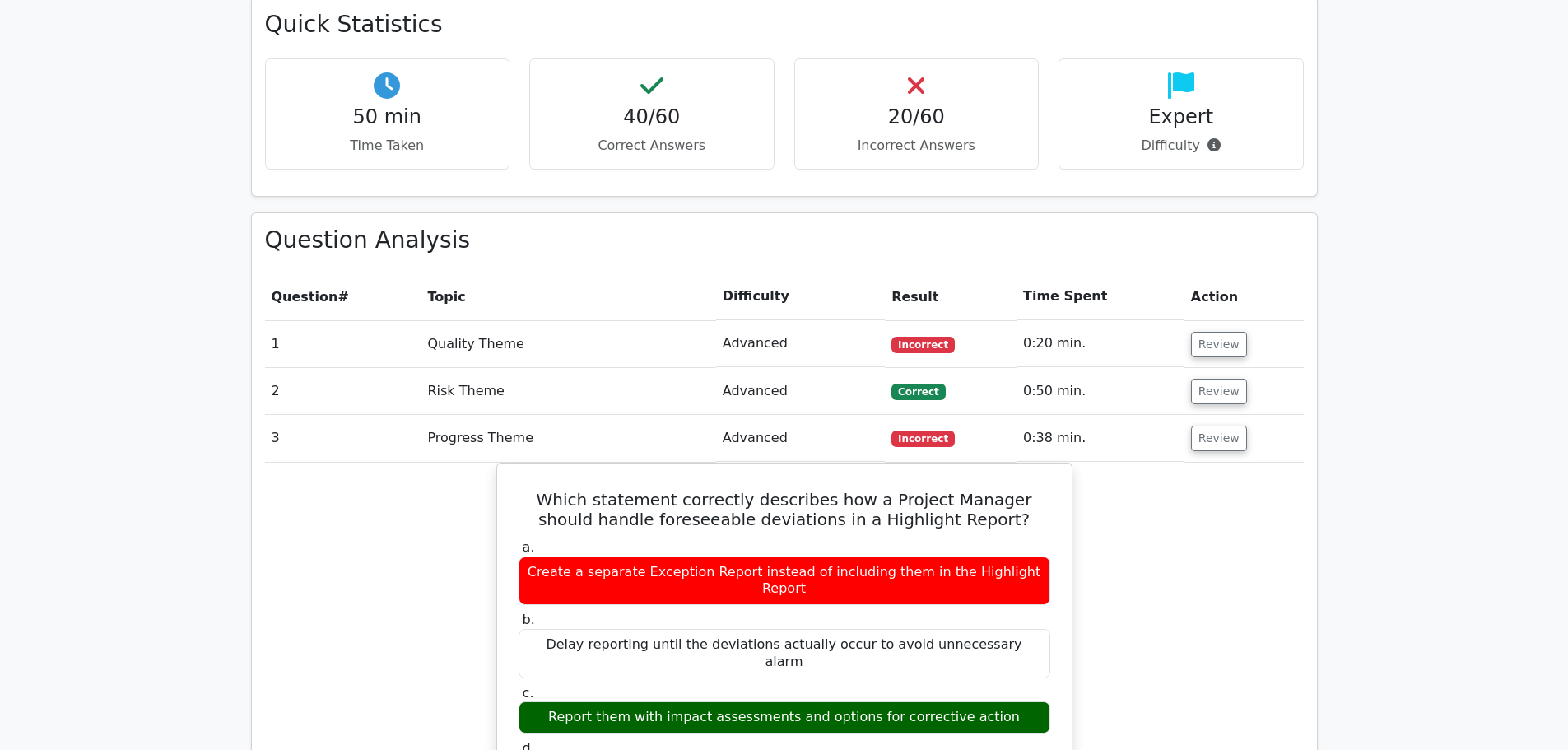
drag, startPoint x: 1145, startPoint y: 494, endPoint x: 1169, endPoint y: 416, distance: 81.6
click at [1196, 379] on button "Review" at bounding box center [1218, 391] width 56 height 25
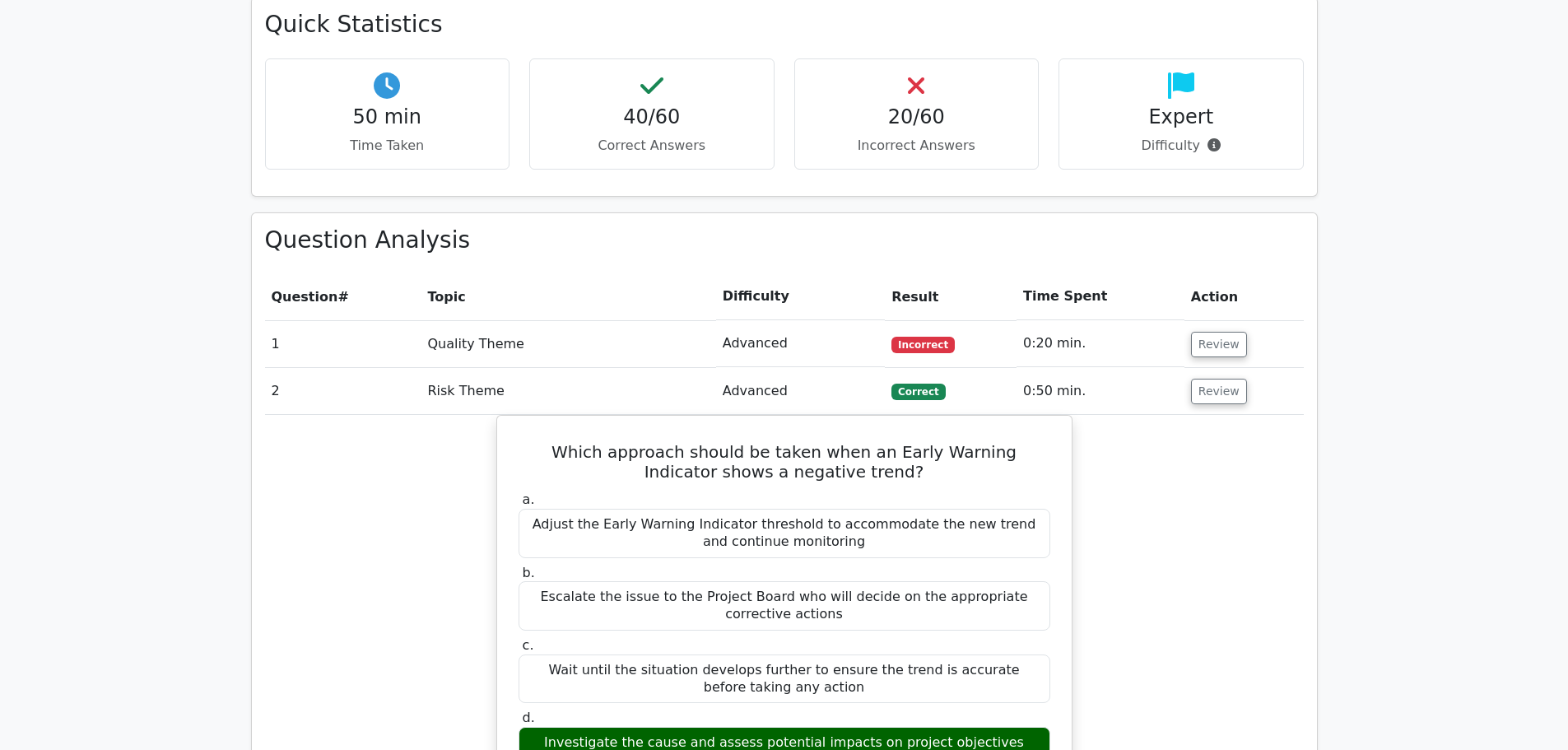
click at [1216, 379] on button "Review" at bounding box center [1218, 391] width 56 height 25
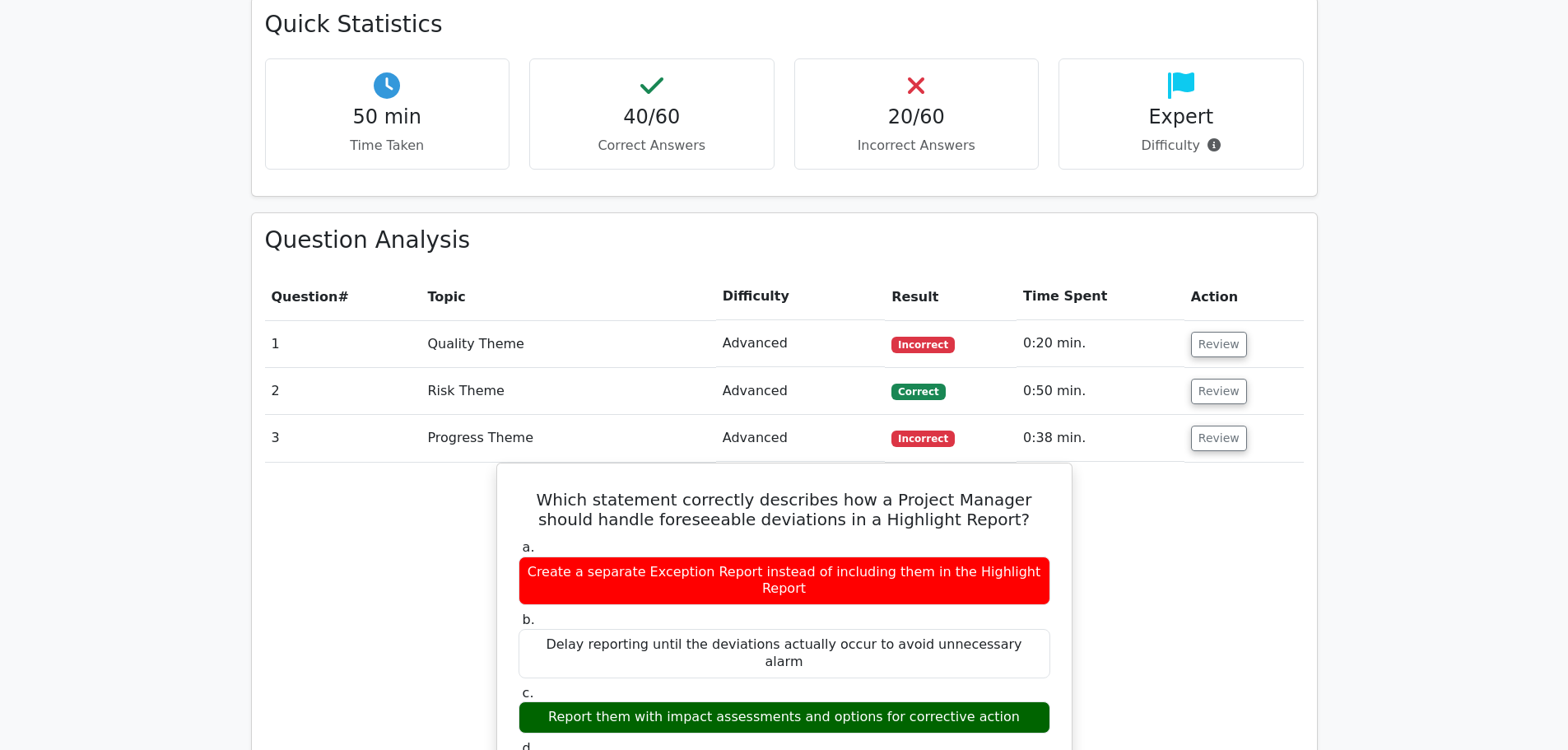
click at [1202, 415] on td "Review" at bounding box center [1243, 438] width 120 height 47
click at [1223, 426] on button "Review" at bounding box center [1218, 438] width 56 height 25
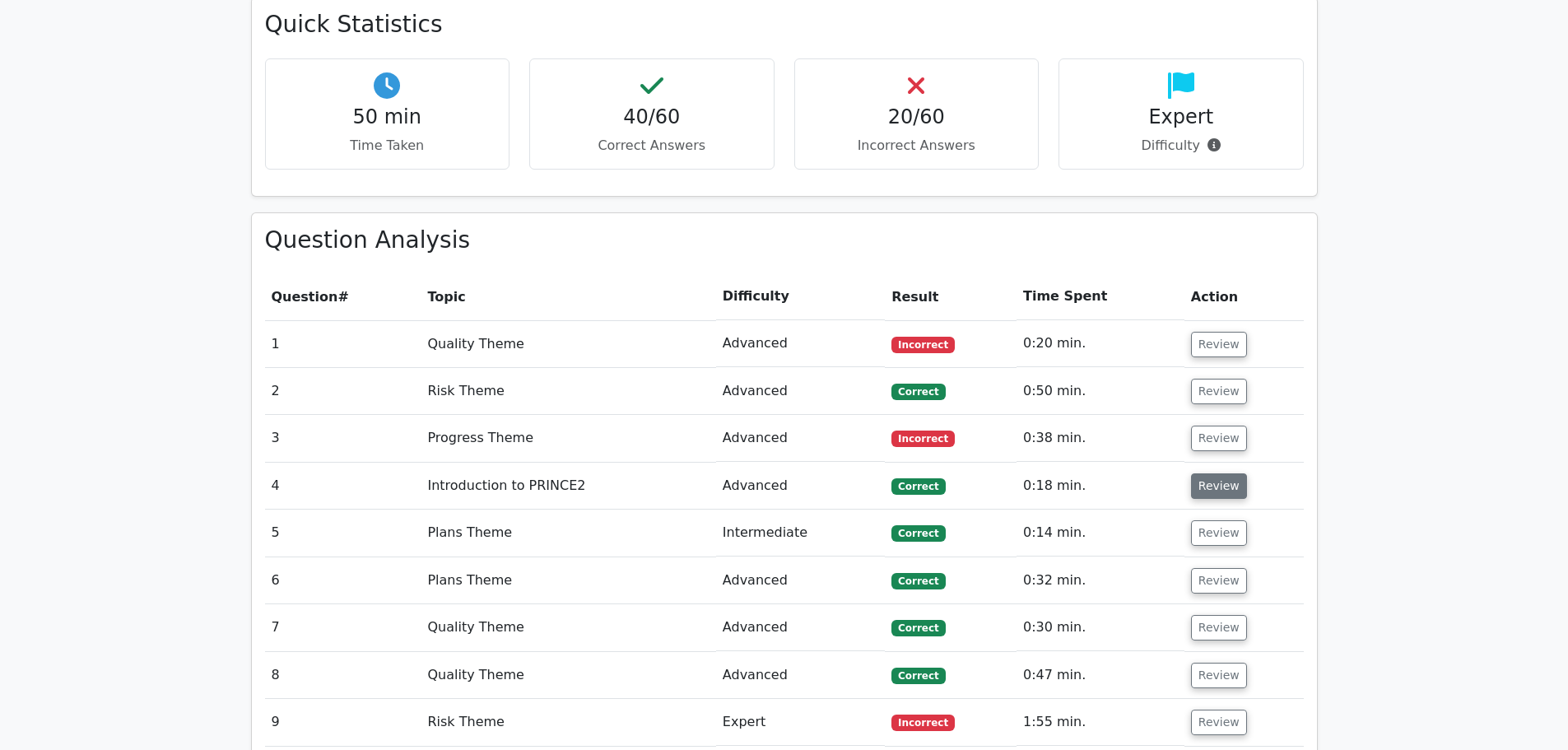
click at [1213, 473] on button "Review" at bounding box center [1218, 485] width 56 height 25
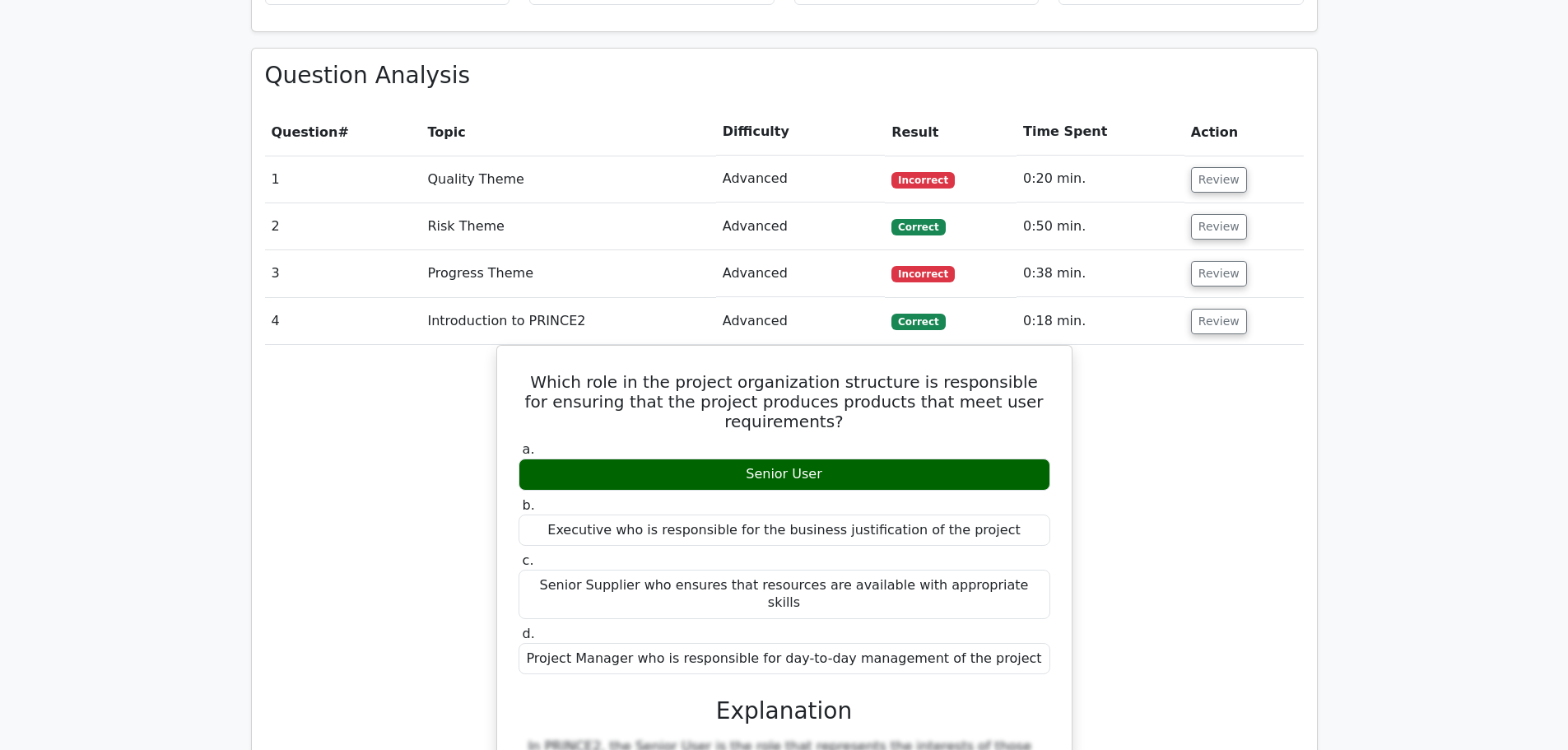
scroll to position [1481, 0]
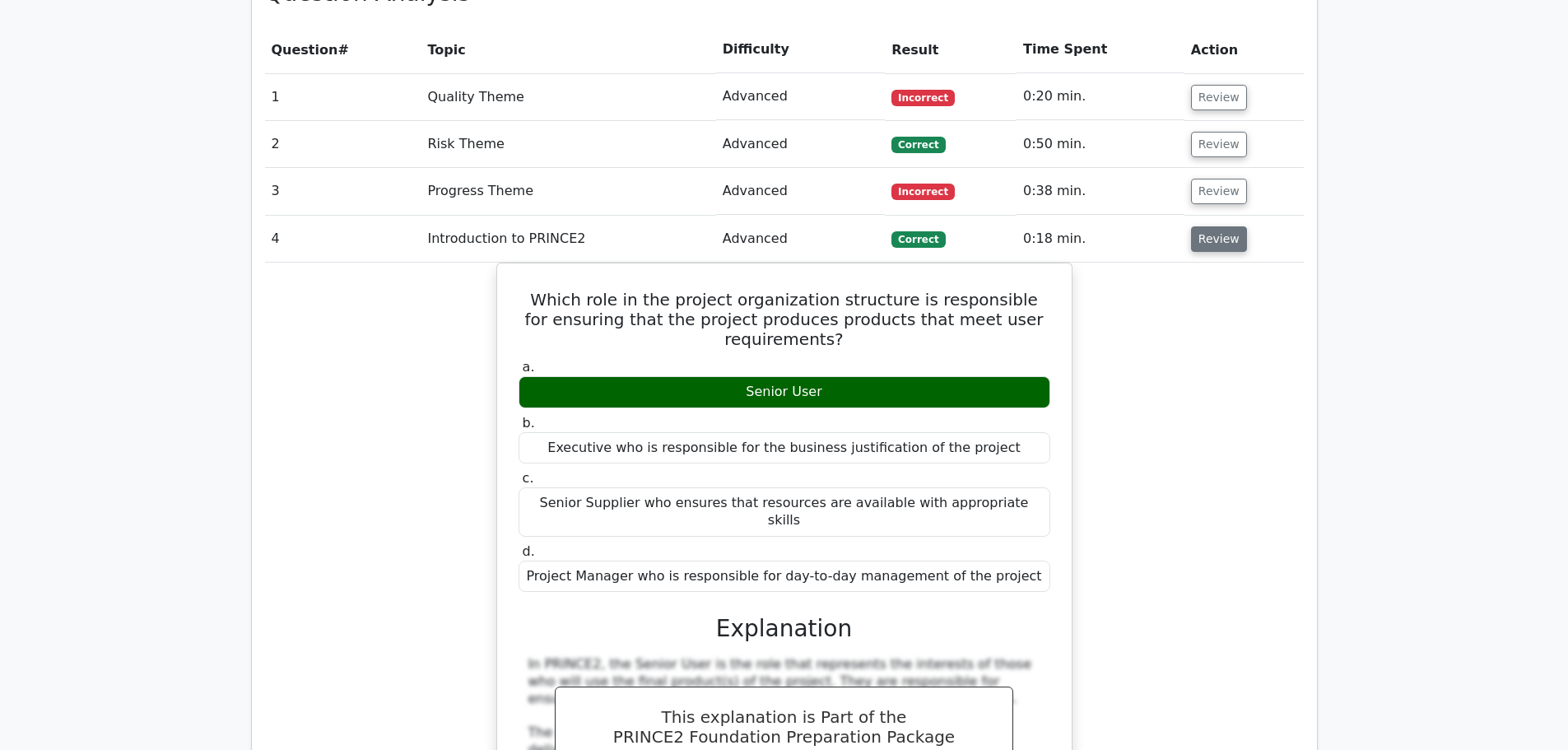
click at [1232, 226] on button "Review" at bounding box center [1218, 239] width 56 height 25
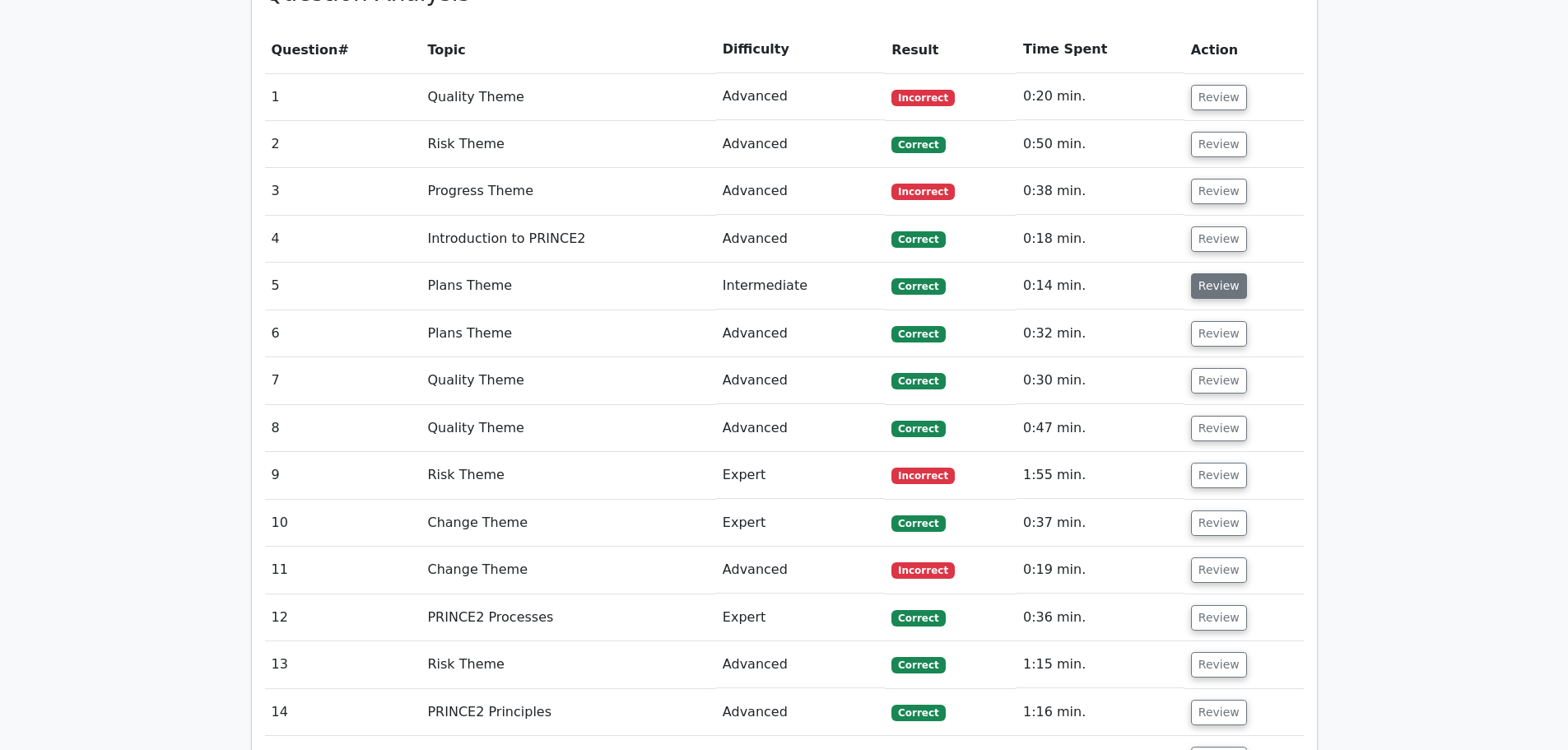
click at [1223, 273] on button "Review" at bounding box center [1218, 285] width 56 height 25
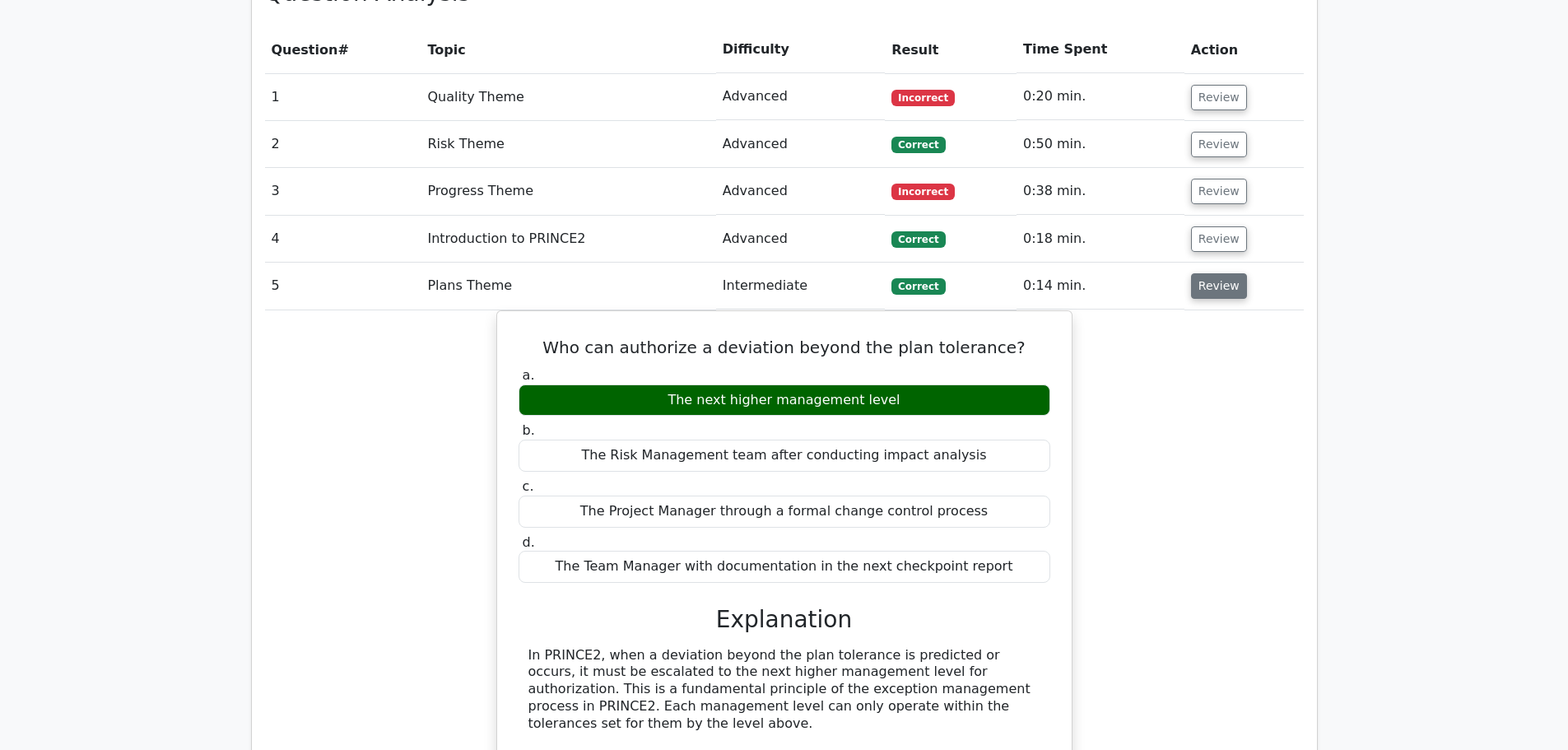
click at [1223, 273] on button "Review" at bounding box center [1218, 285] width 56 height 25
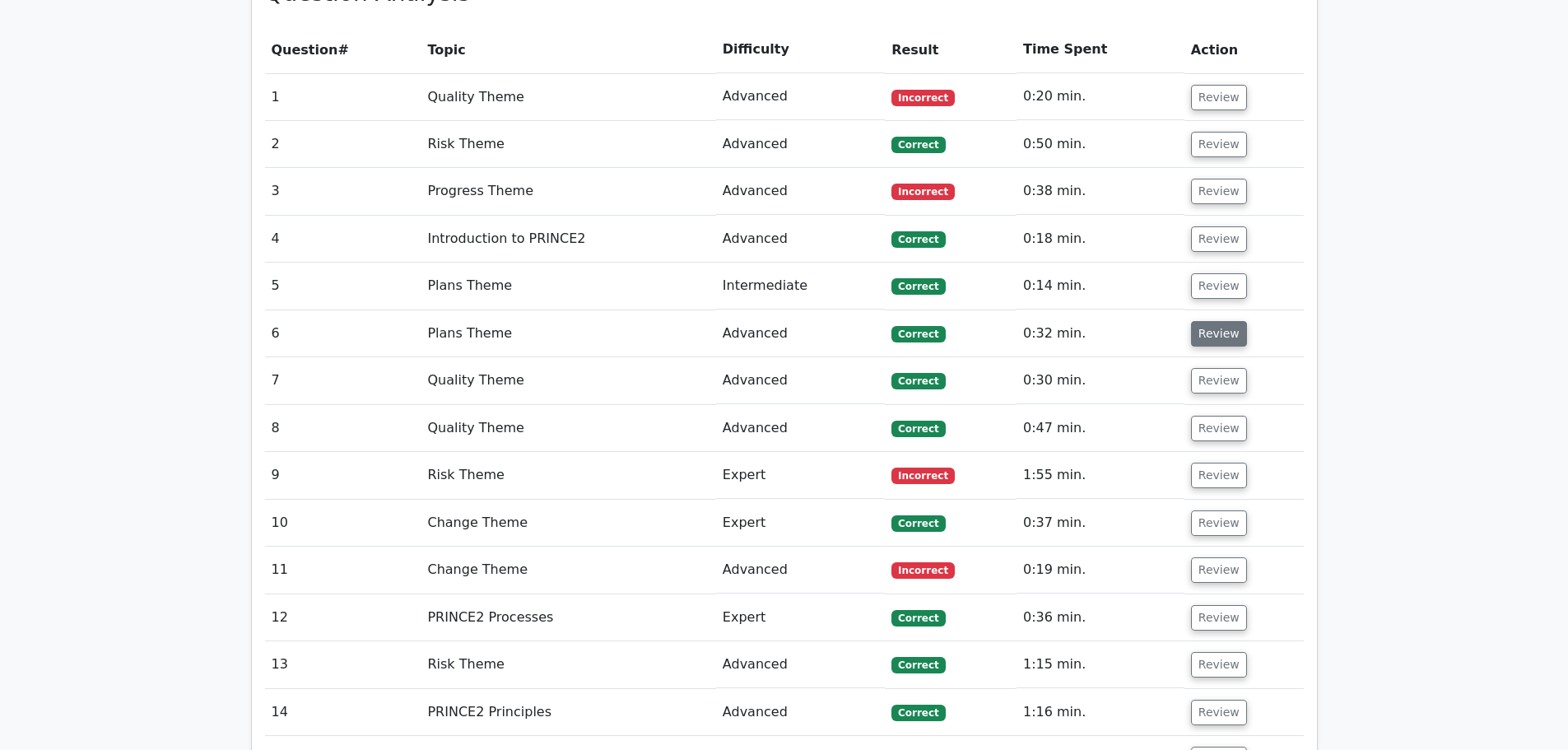
click at [1228, 321] on button "Review" at bounding box center [1218, 333] width 56 height 25
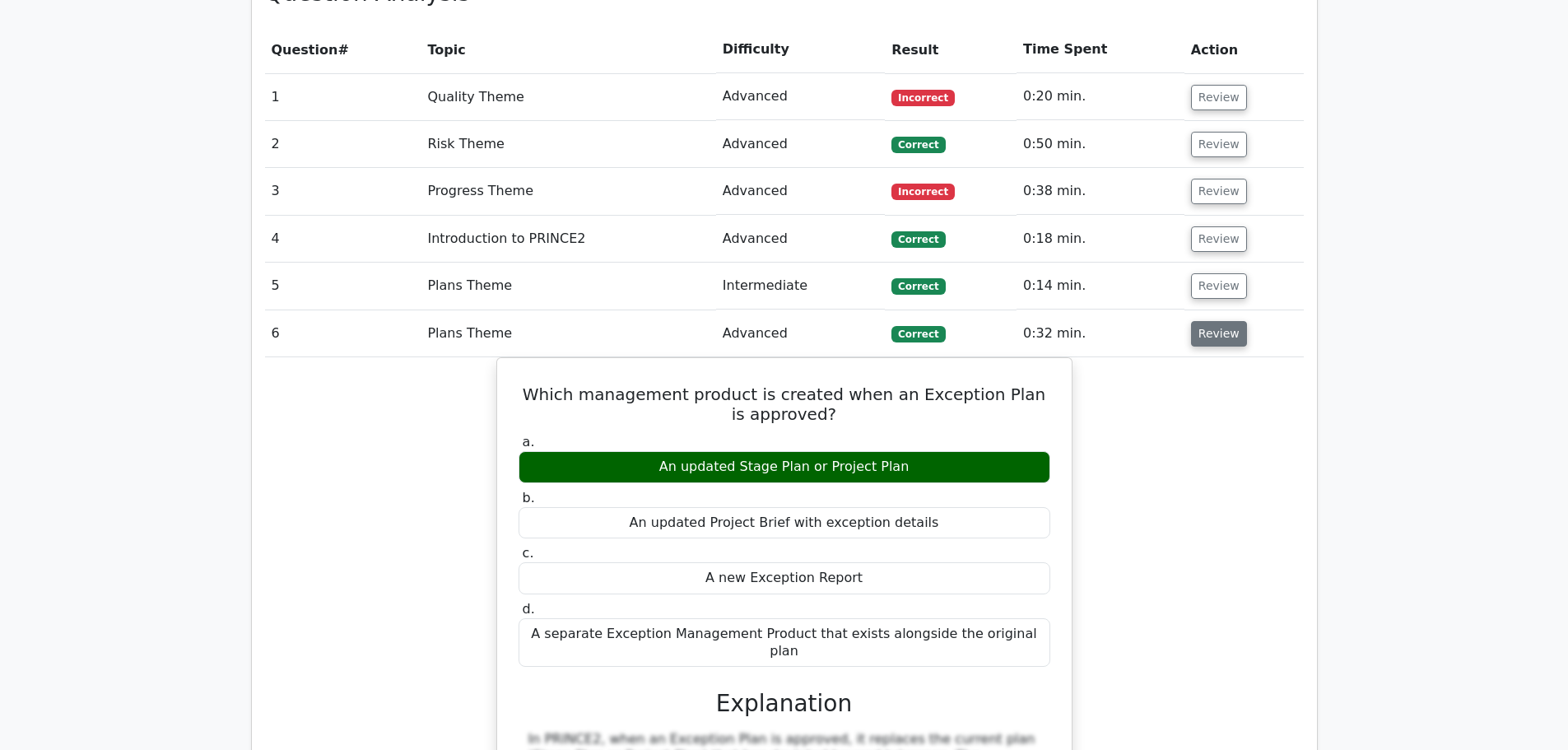
click at [1228, 321] on button "Review" at bounding box center [1218, 333] width 56 height 25
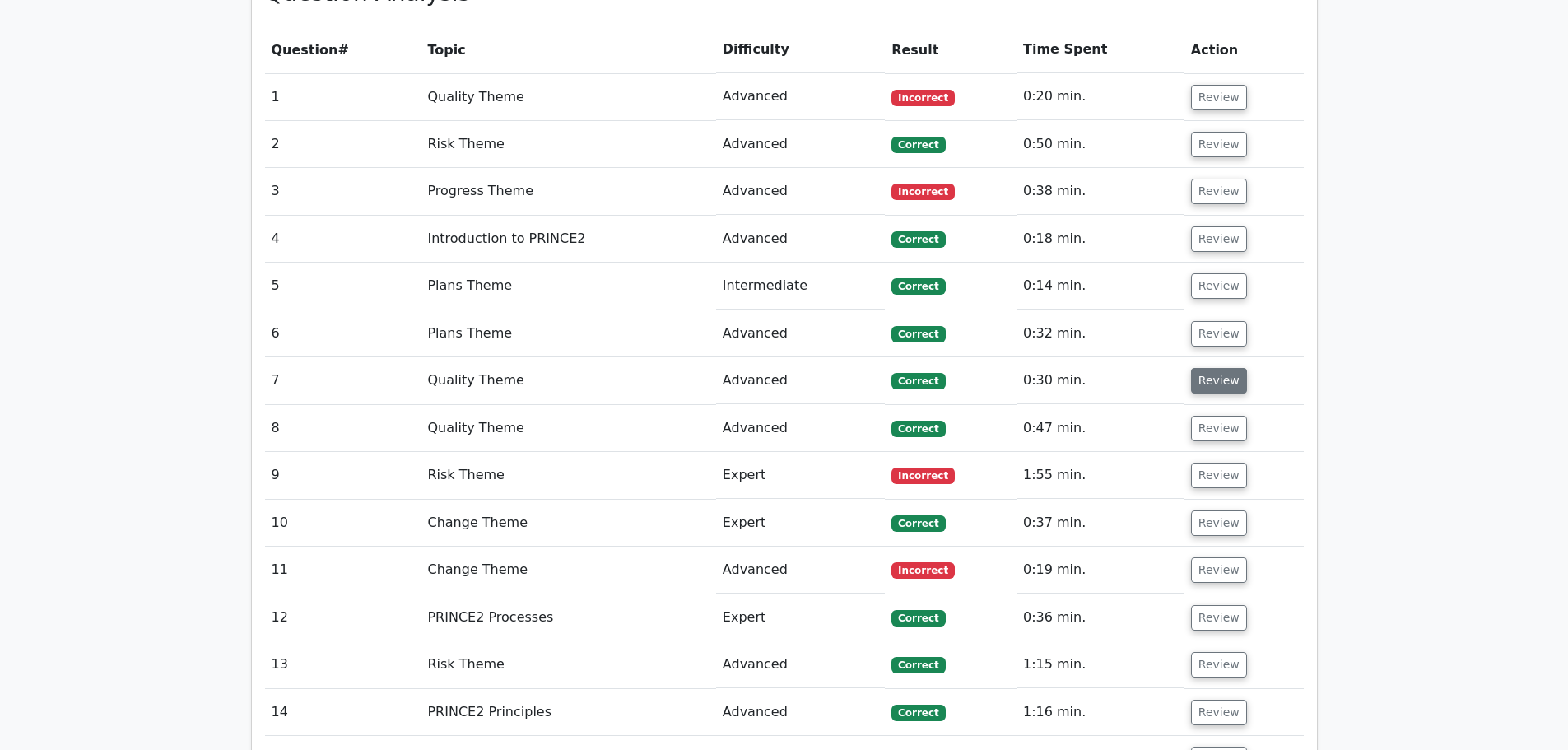
click at [1215, 368] on button "Review" at bounding box center [1218, 380] width 56 height 25
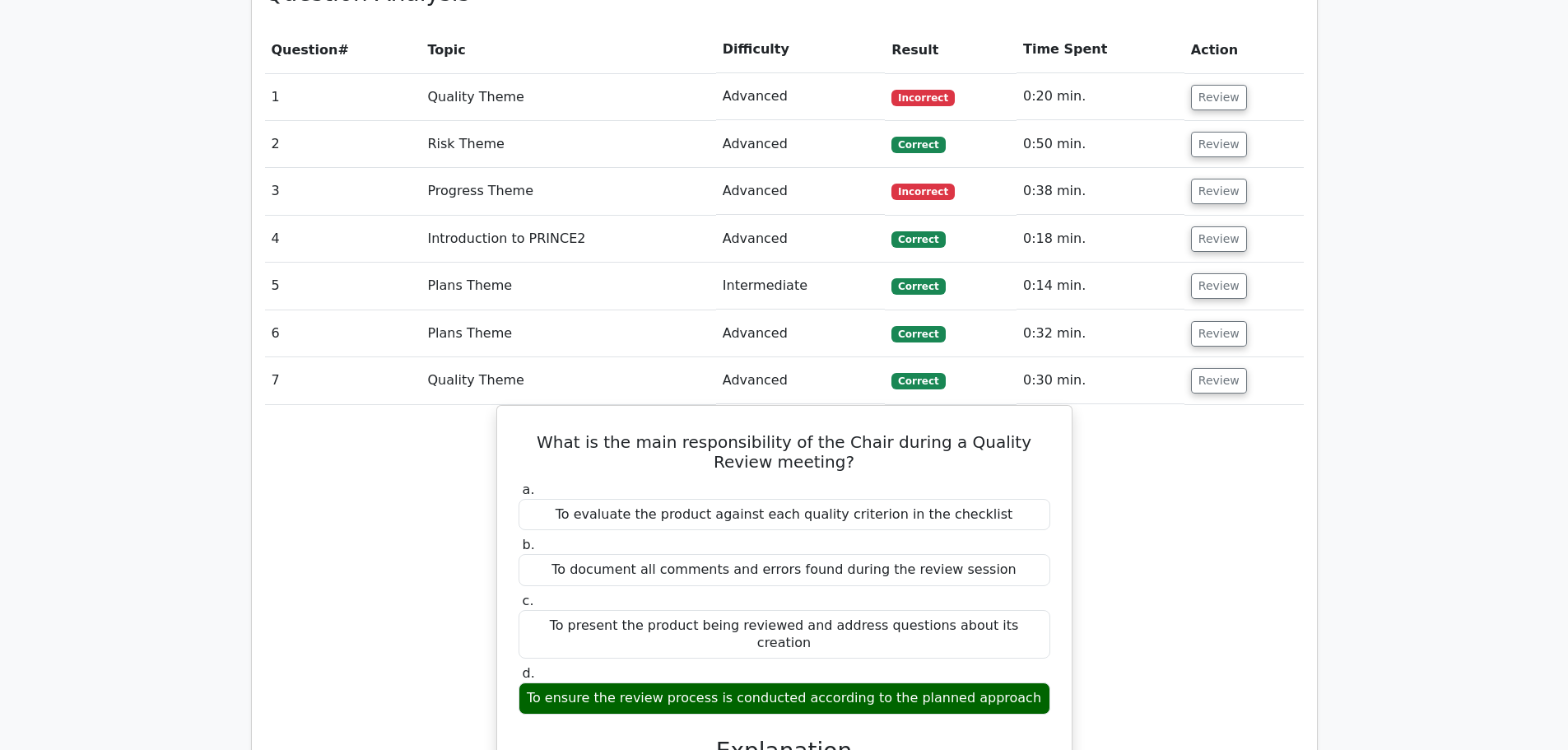
scroll to position [1729, 0]
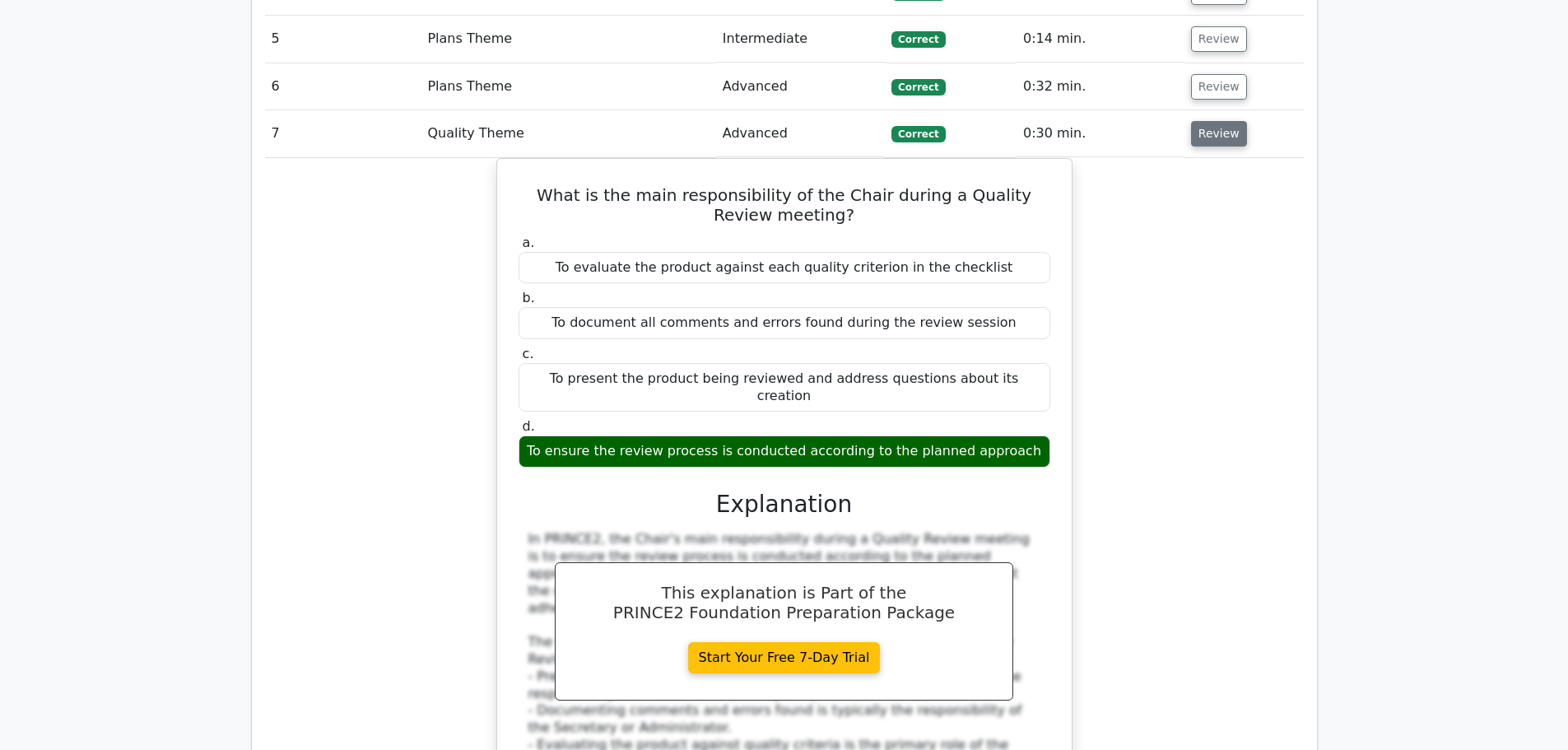
click at [1212, 121] on button "Review" at bounding box center [1218, 133] width 56 height 25
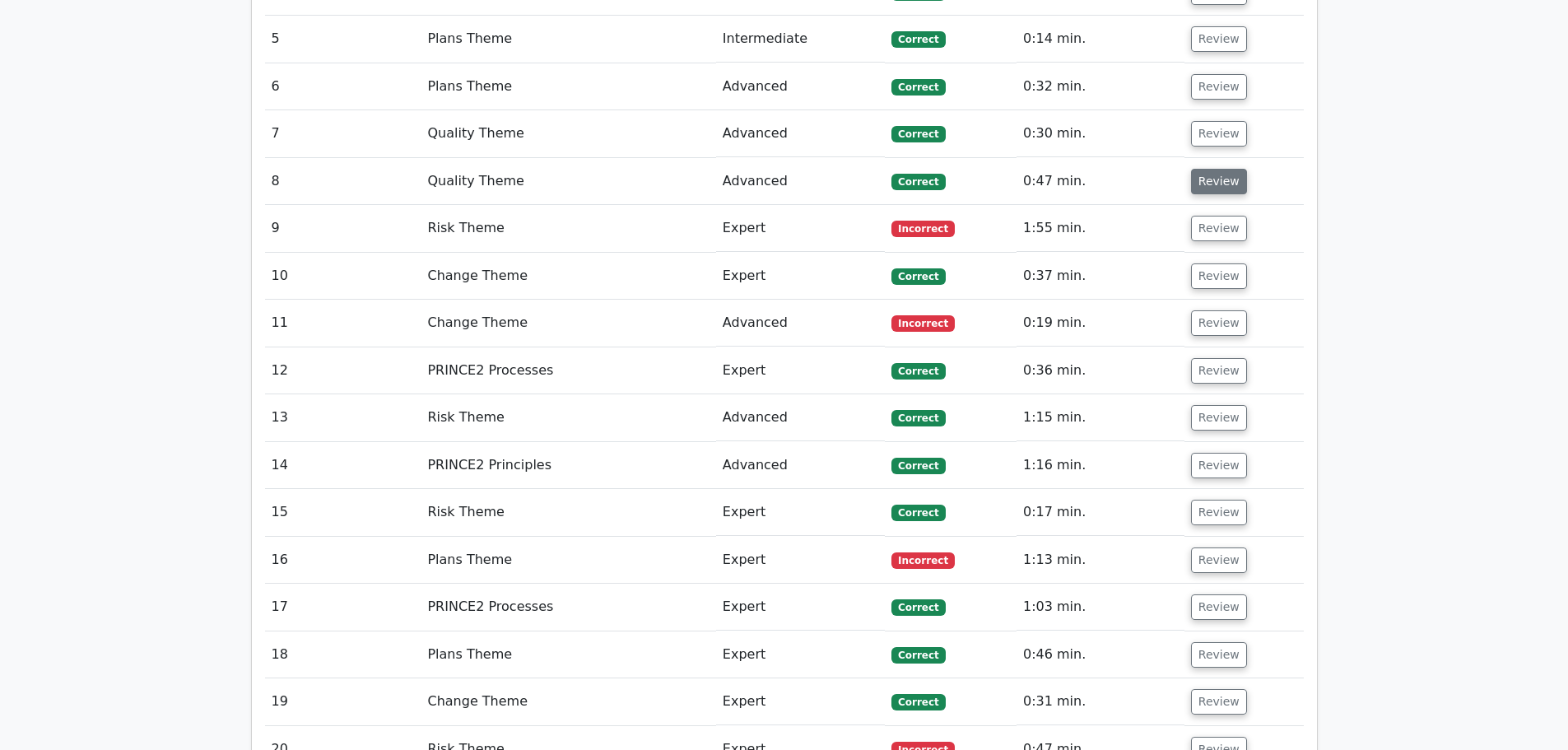
click at [1196, 169] on button "Review" at bounding box center [1218, 181] width 56 height 25
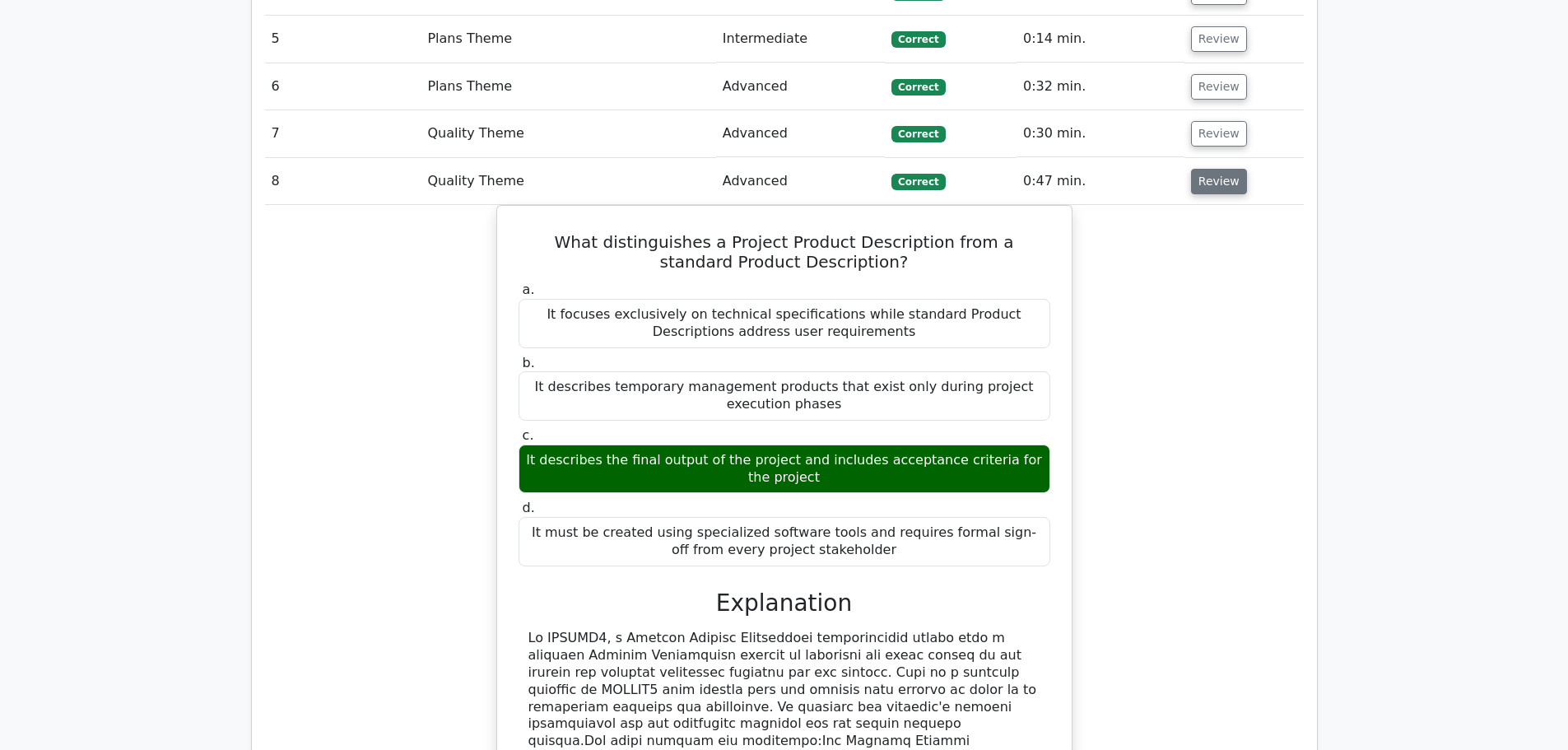
click at [1208, 169] on button "Review" at bounding box center [1218, 181] width 56 height 25
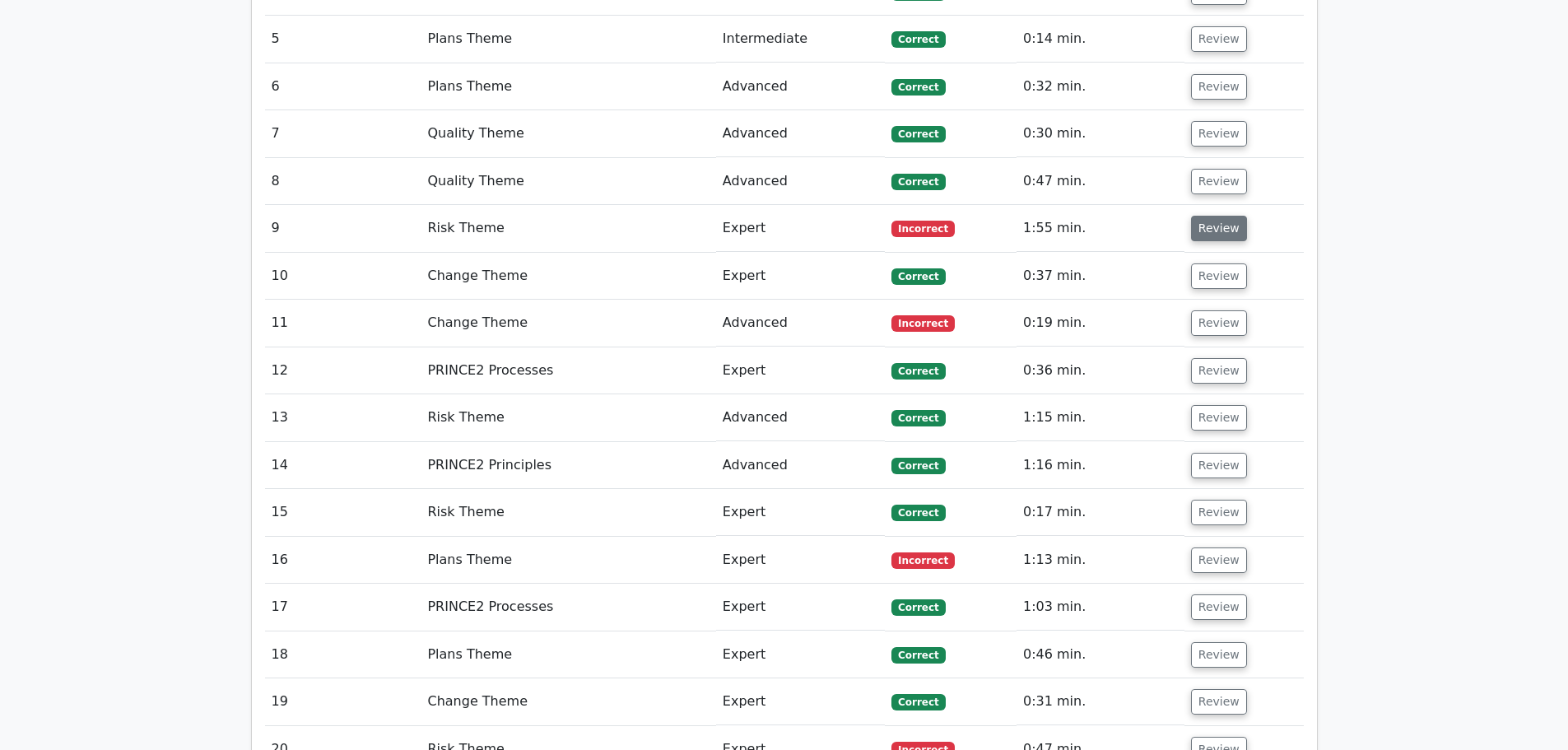
click at [1208, 215] on button "Review" at bounding box center [1218, 227] width 56 height 25
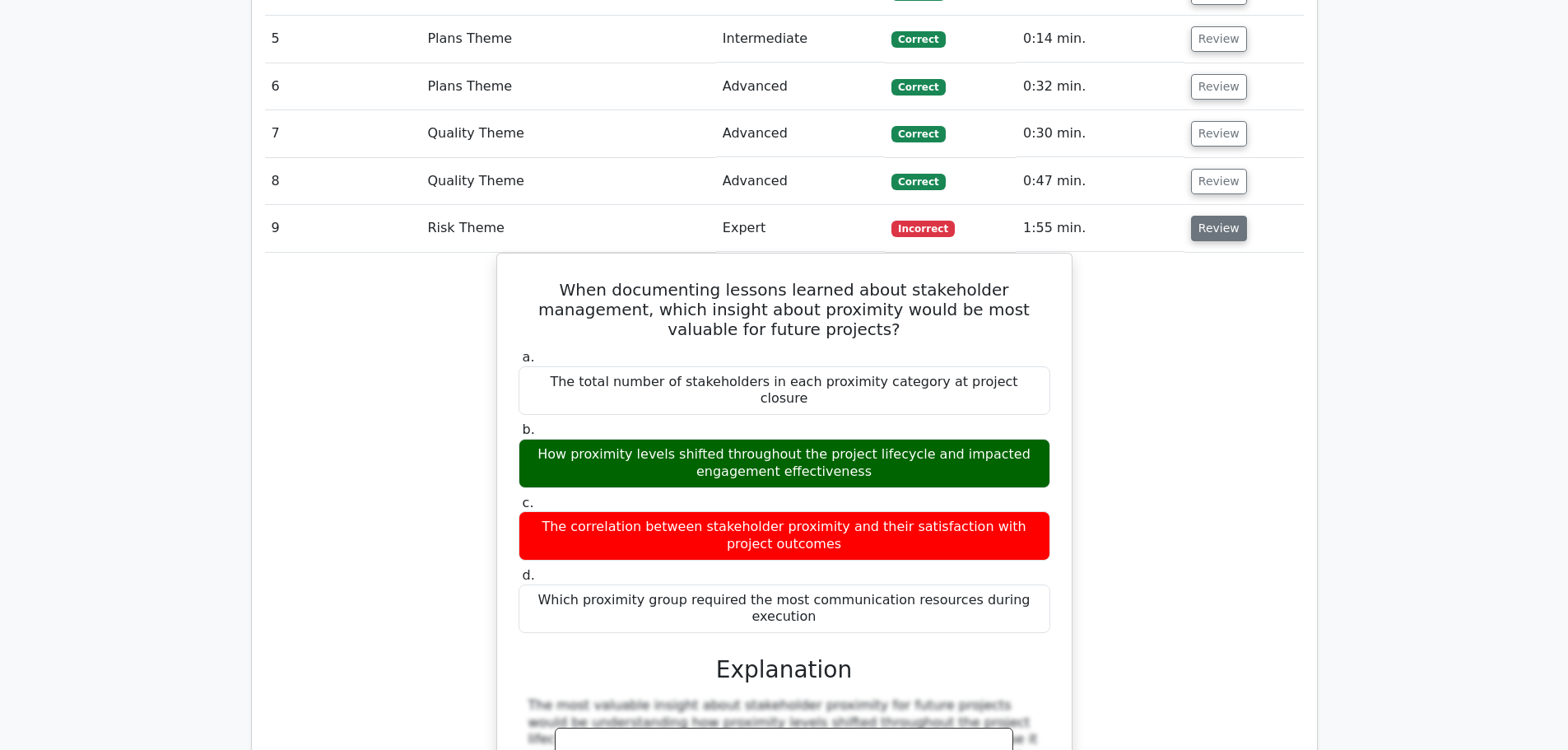
click at [1209, 215] on button "Review" at bounding box center [1218, 227] width 56 height 25
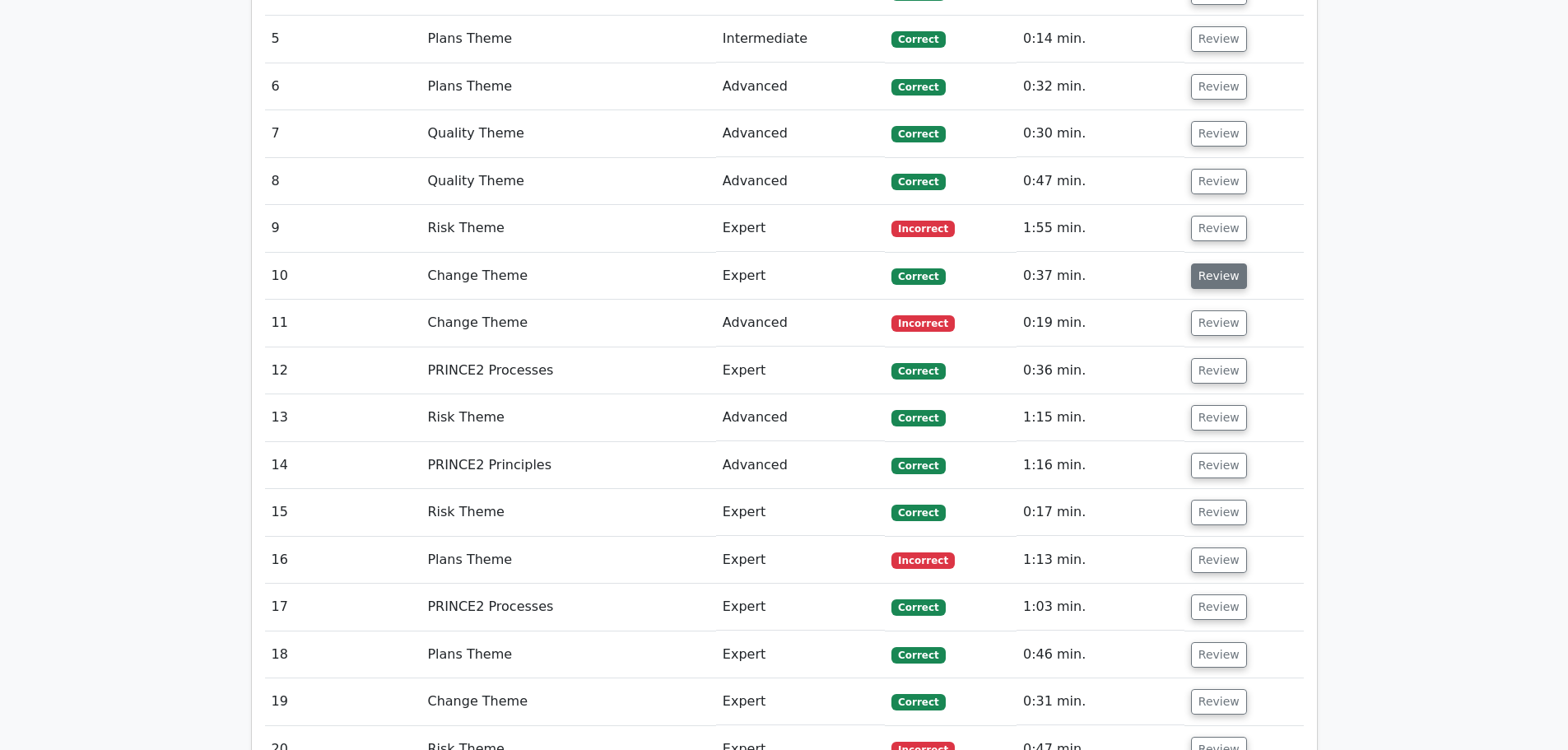
click at [1205, 264] on button "Review" at bounding box center [1218, 276] width 56 height 25
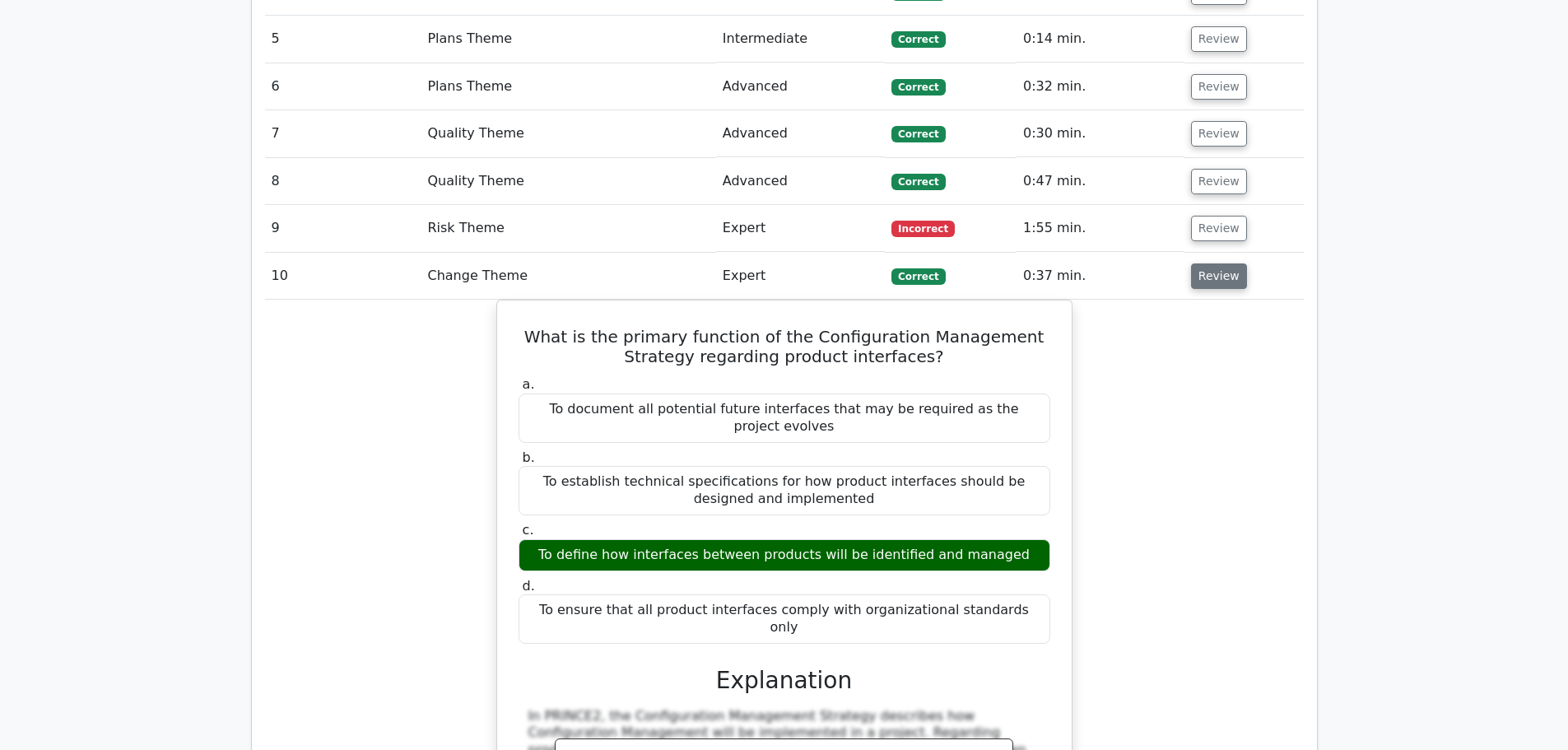
scroll to position [1811, 0]
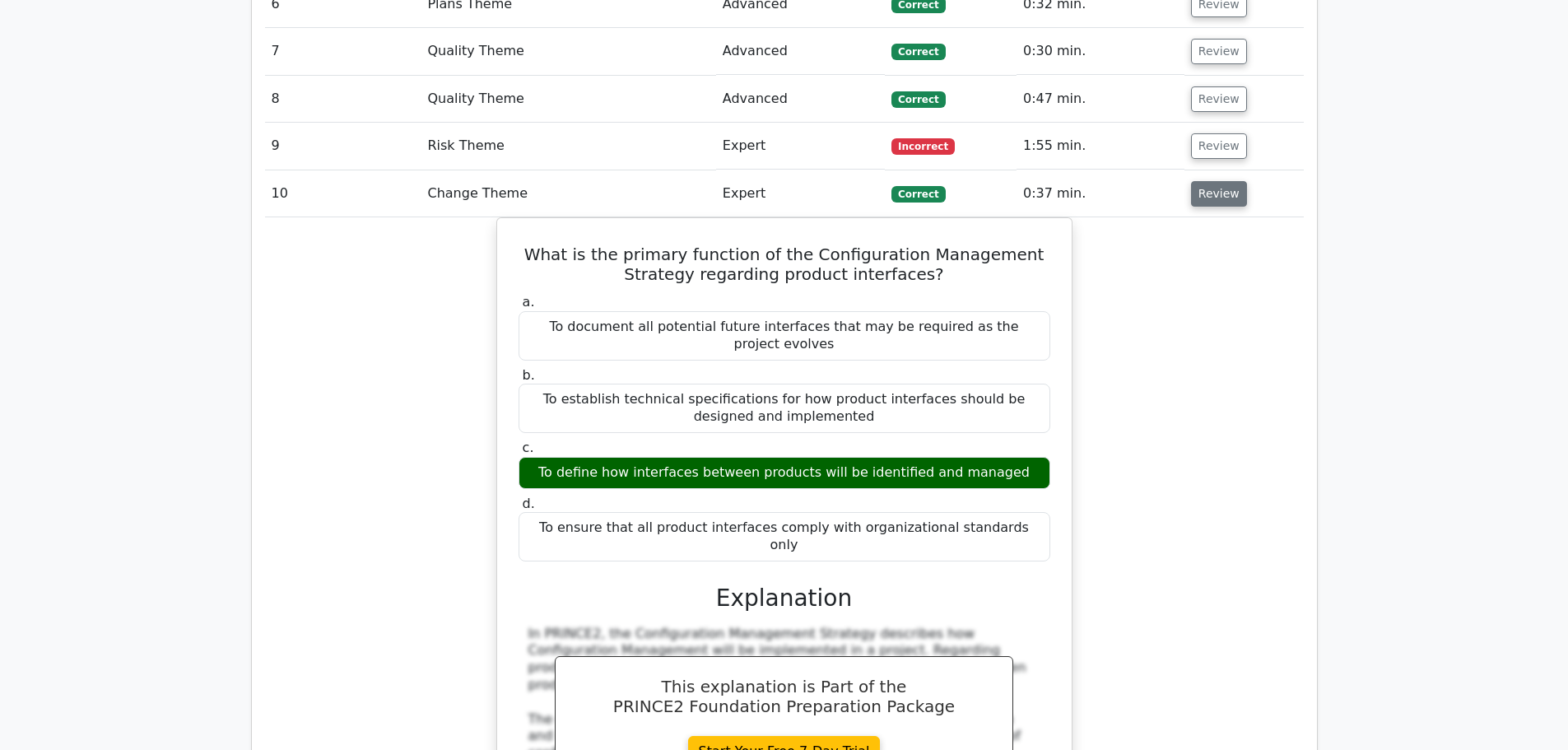
click at [1222, 181] on button "Review" at bounding box center [1218, 193] width 56 height 25
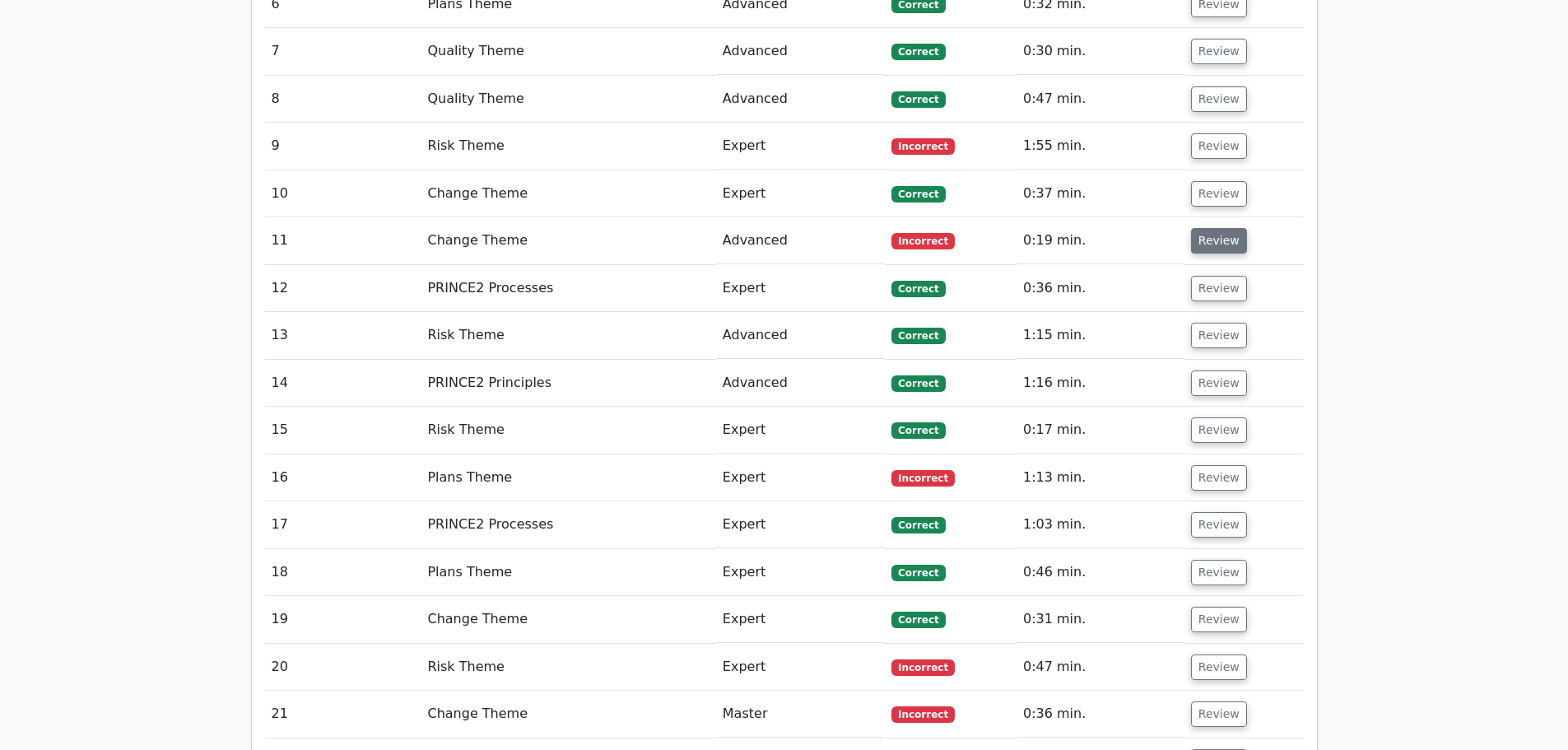
click at [1215, 228] on button "Review" at bounding box center [1218, 240] width 56 height 25
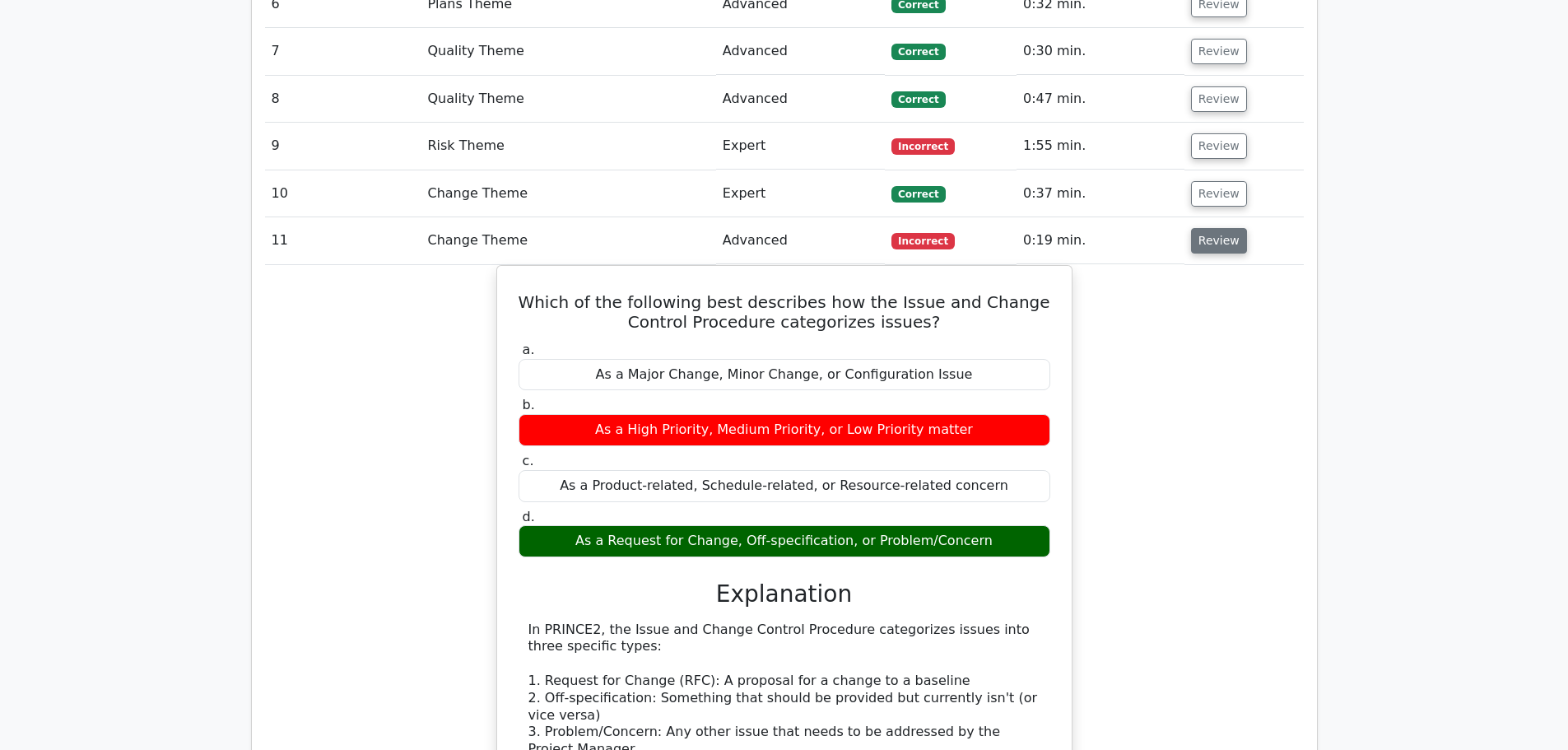
click at [1215, 228] on button "Review" at bounding box center [1218, 240] width 56 height 25
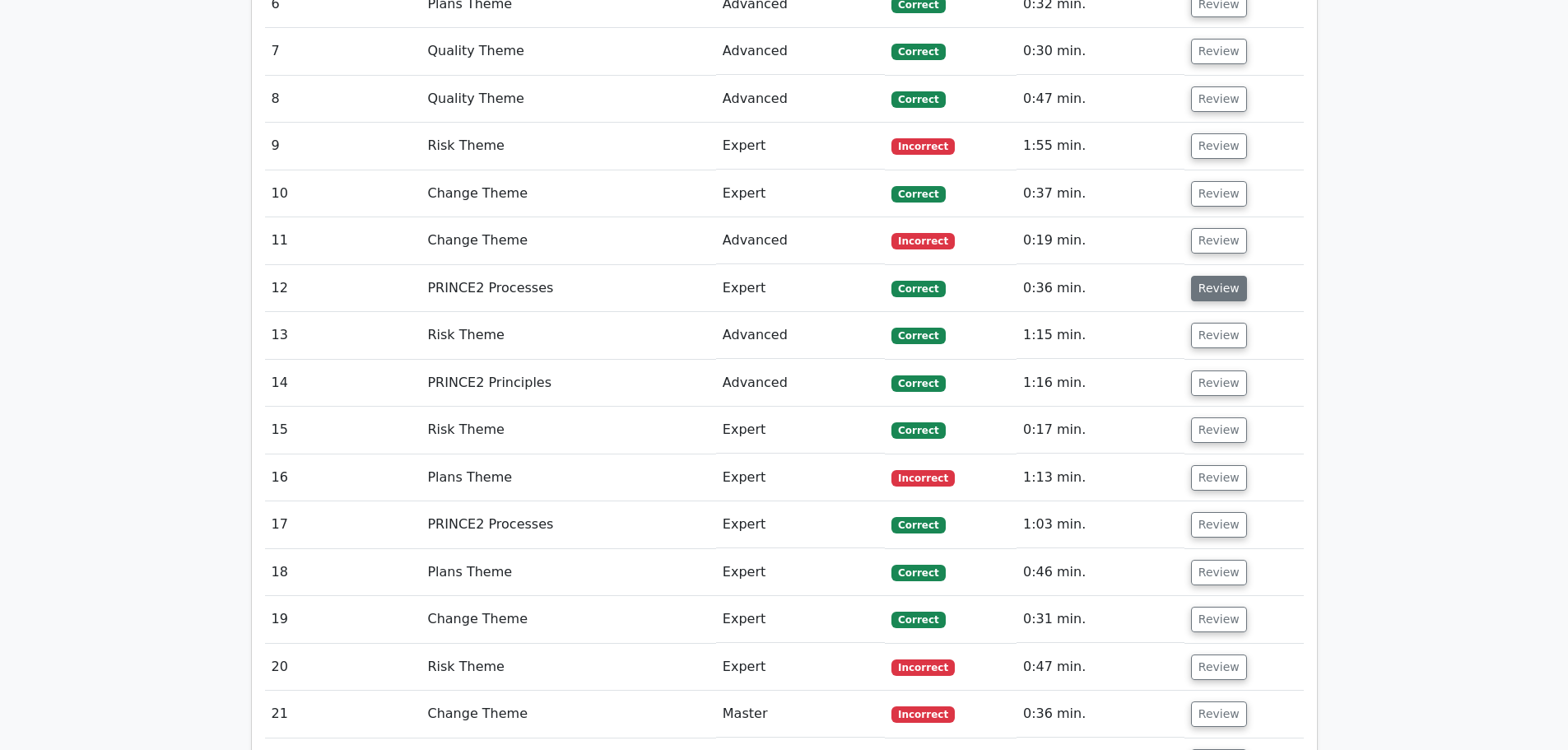
click at [1194, 276] on button "Review" at bounding box center [1218, 288] width 56 height 25
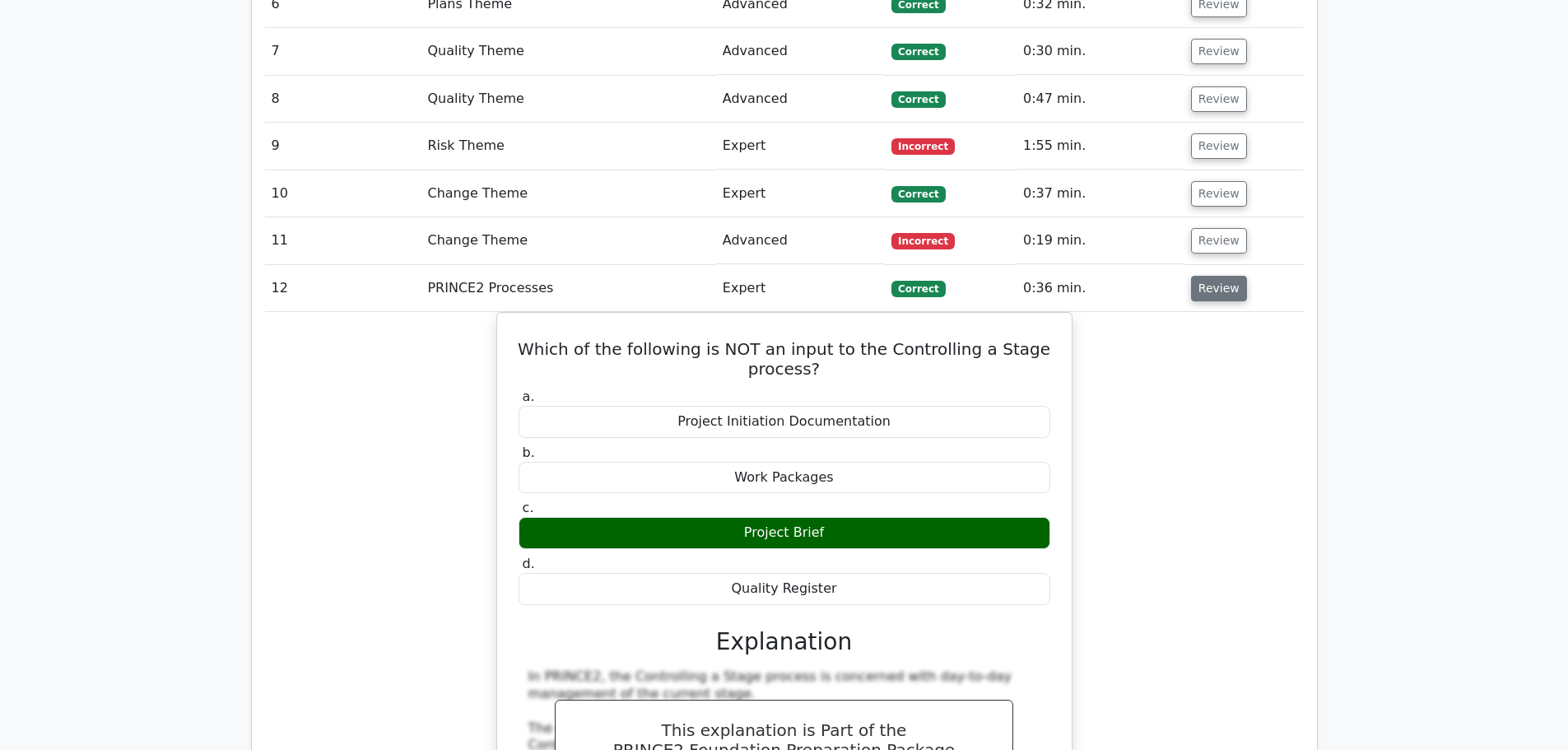
click at [1194, 276] on button "Review" at bounding box center [1218, 288] width 56 height 25
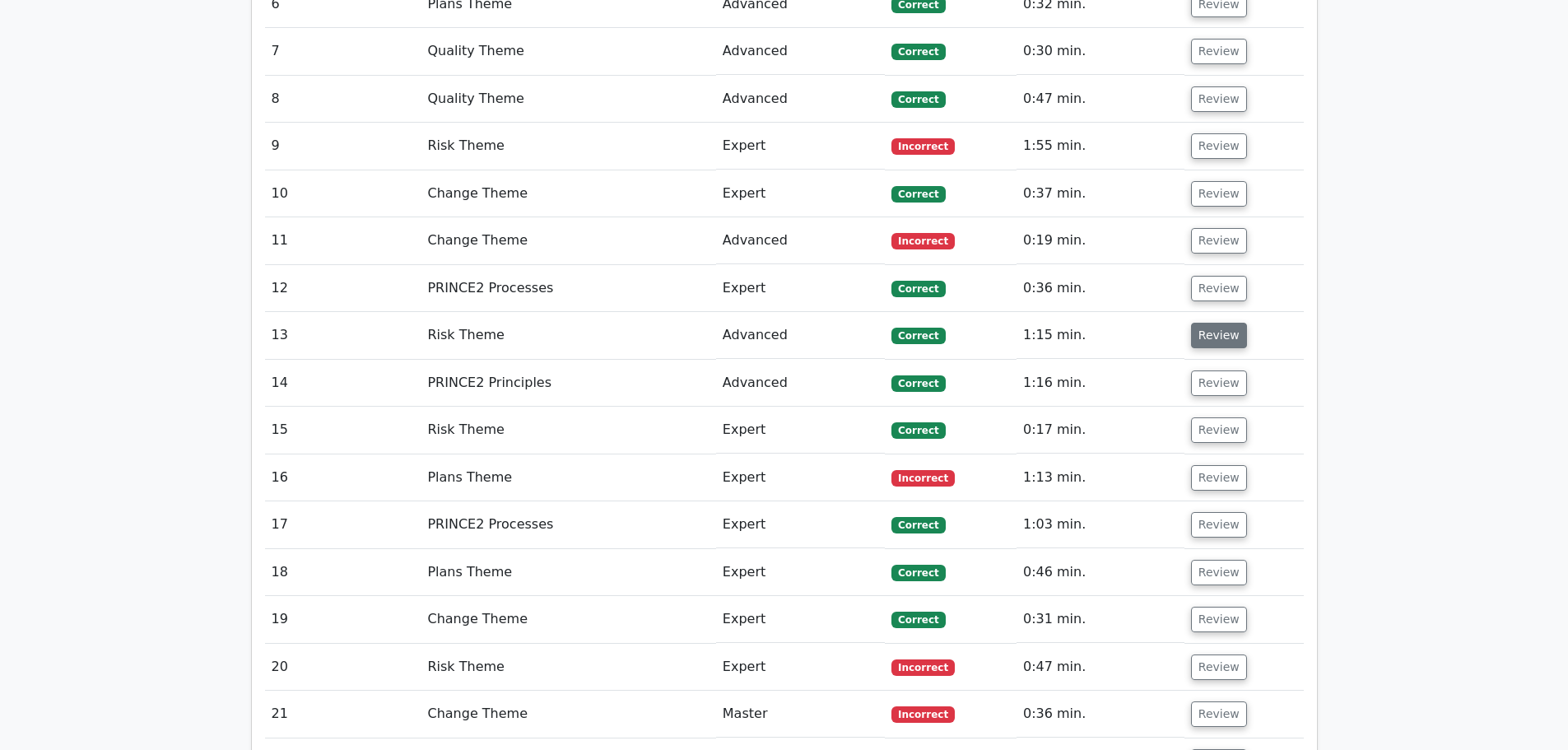
click at [1195, 323] on button "Review" at bounding box center [1218, 335] width 56 height 25
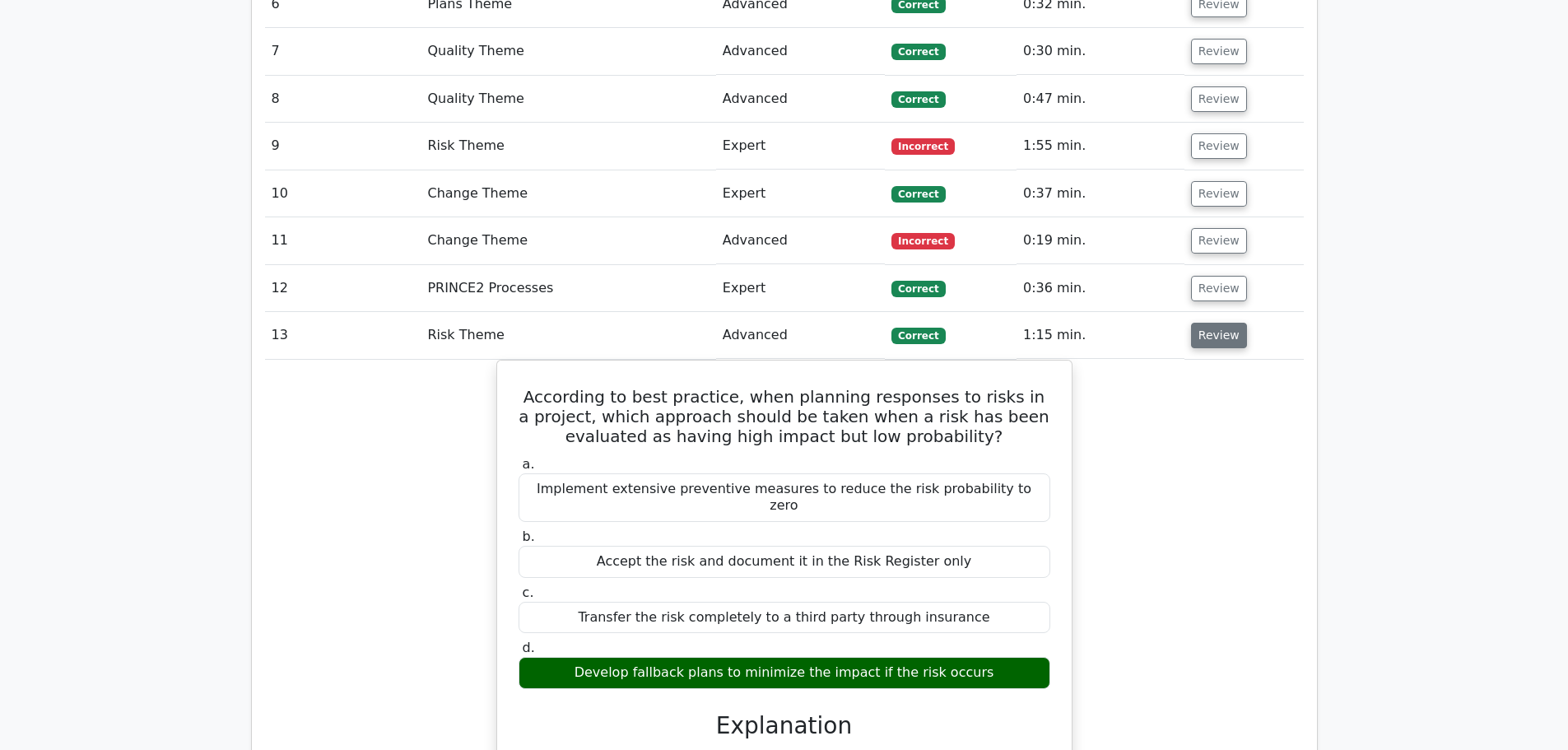
click at [1195, 323] on button "Review" at bounding box center [1218, 335] width 56 height 25
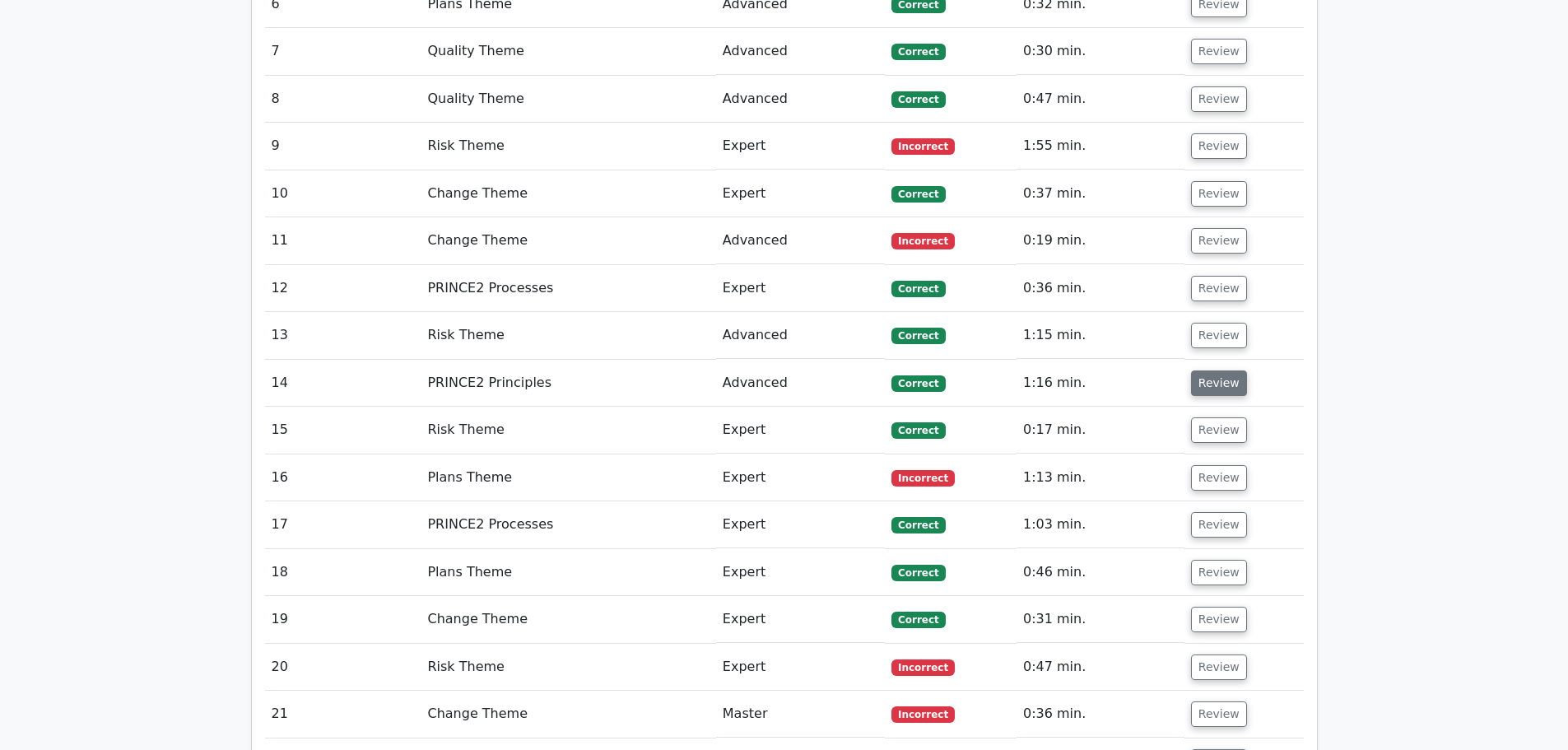
click at [1208, 370] on button "Review" at bounding box center [1218, 382] width 56 height 25
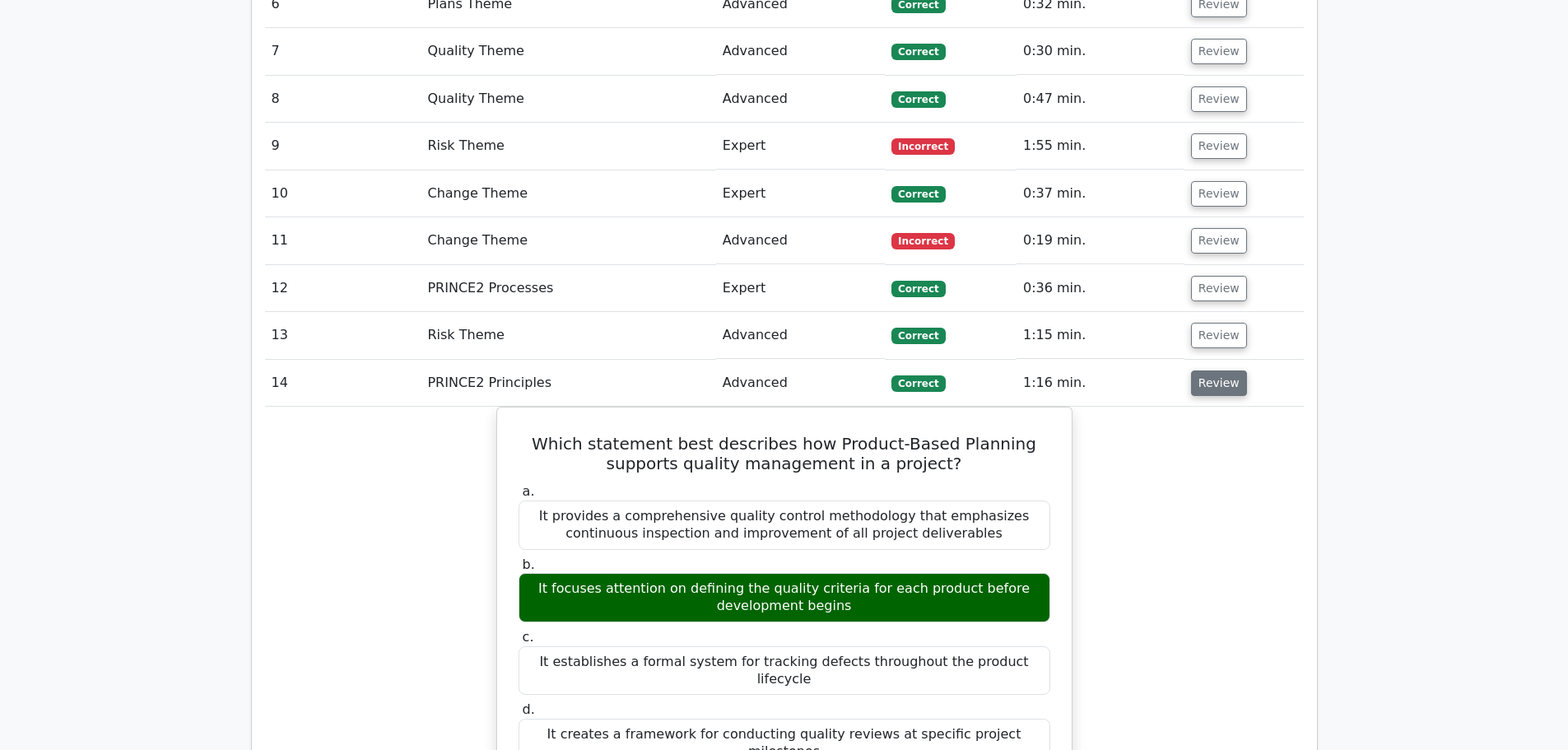
click at [1217, 370] on button "Review" at bounding box center [1218, 382] width 56 height 25
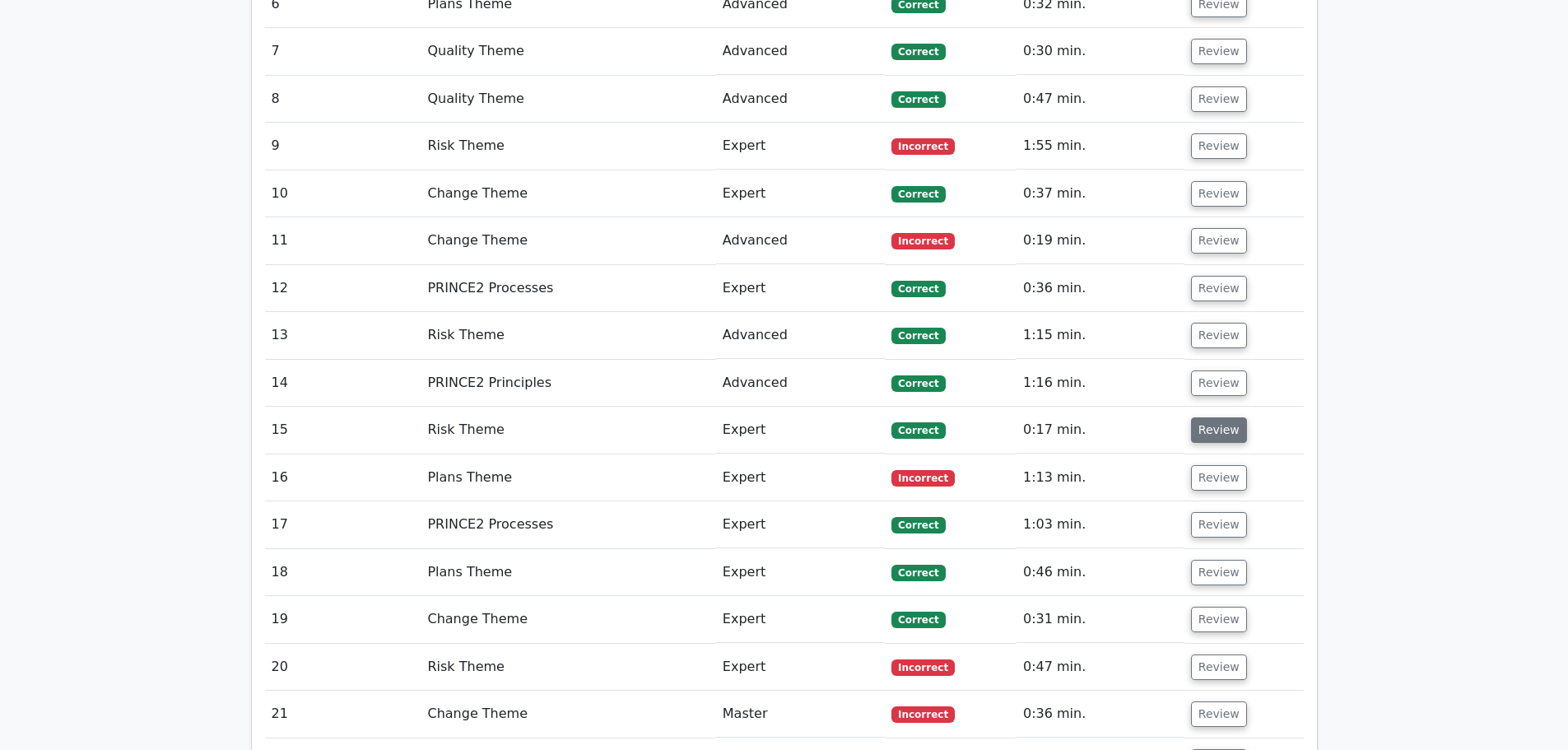
click at [1208, 418] on button "Review" at bounding box center [1218, 430] width 56 height 25
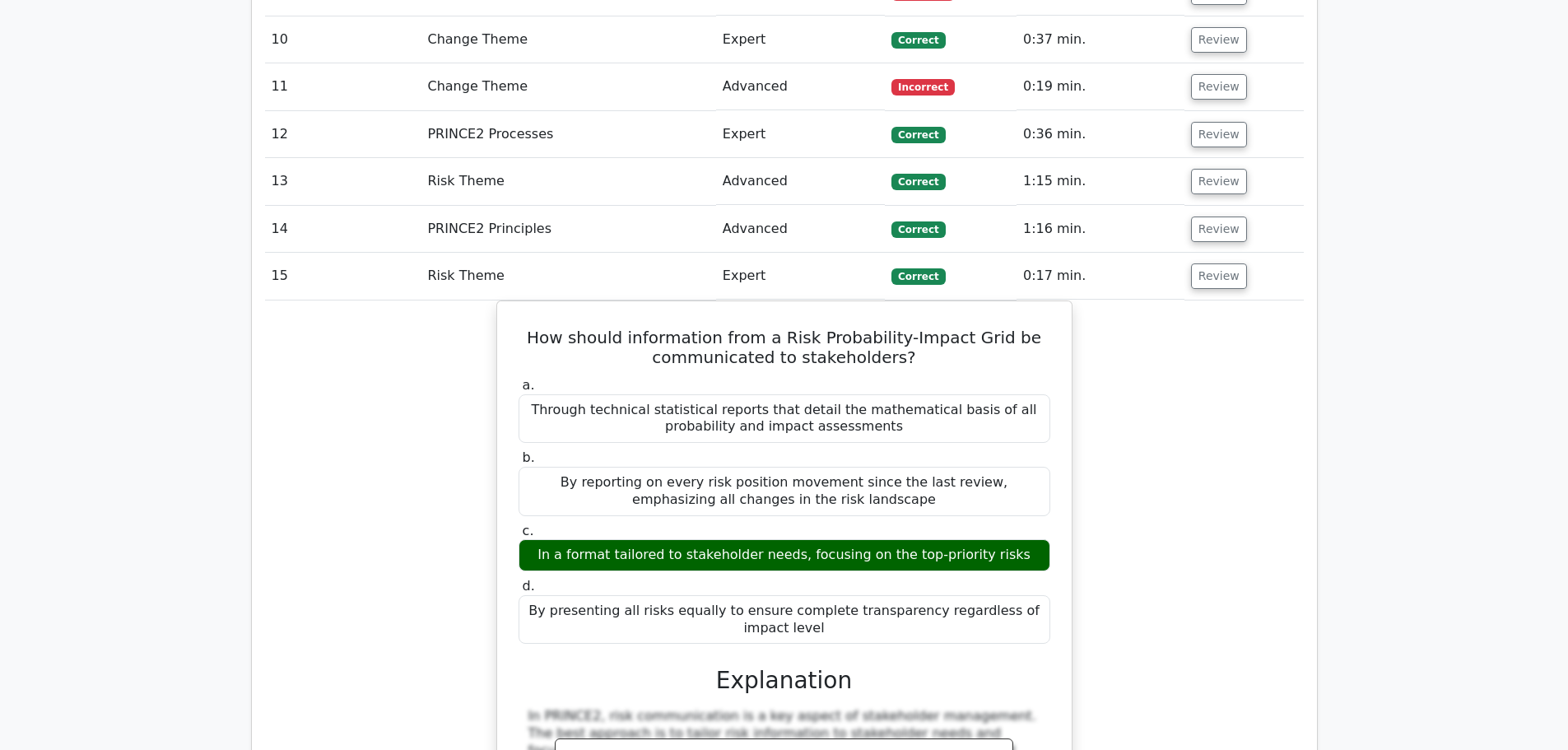
scroll to position [1976, 0]
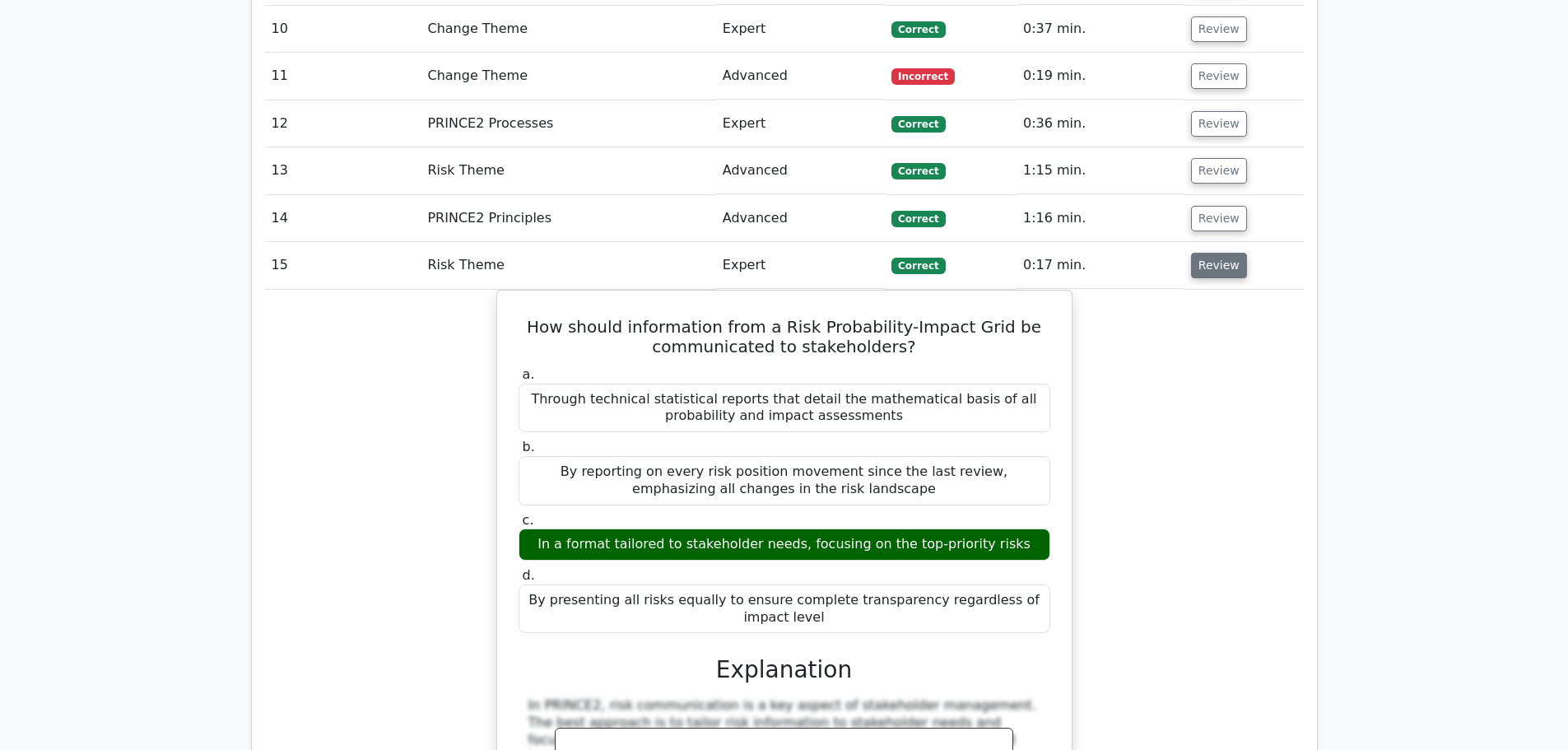
click at [1210, 252] on button "Review" at bounding box center [1218, 265] width 56 height 25
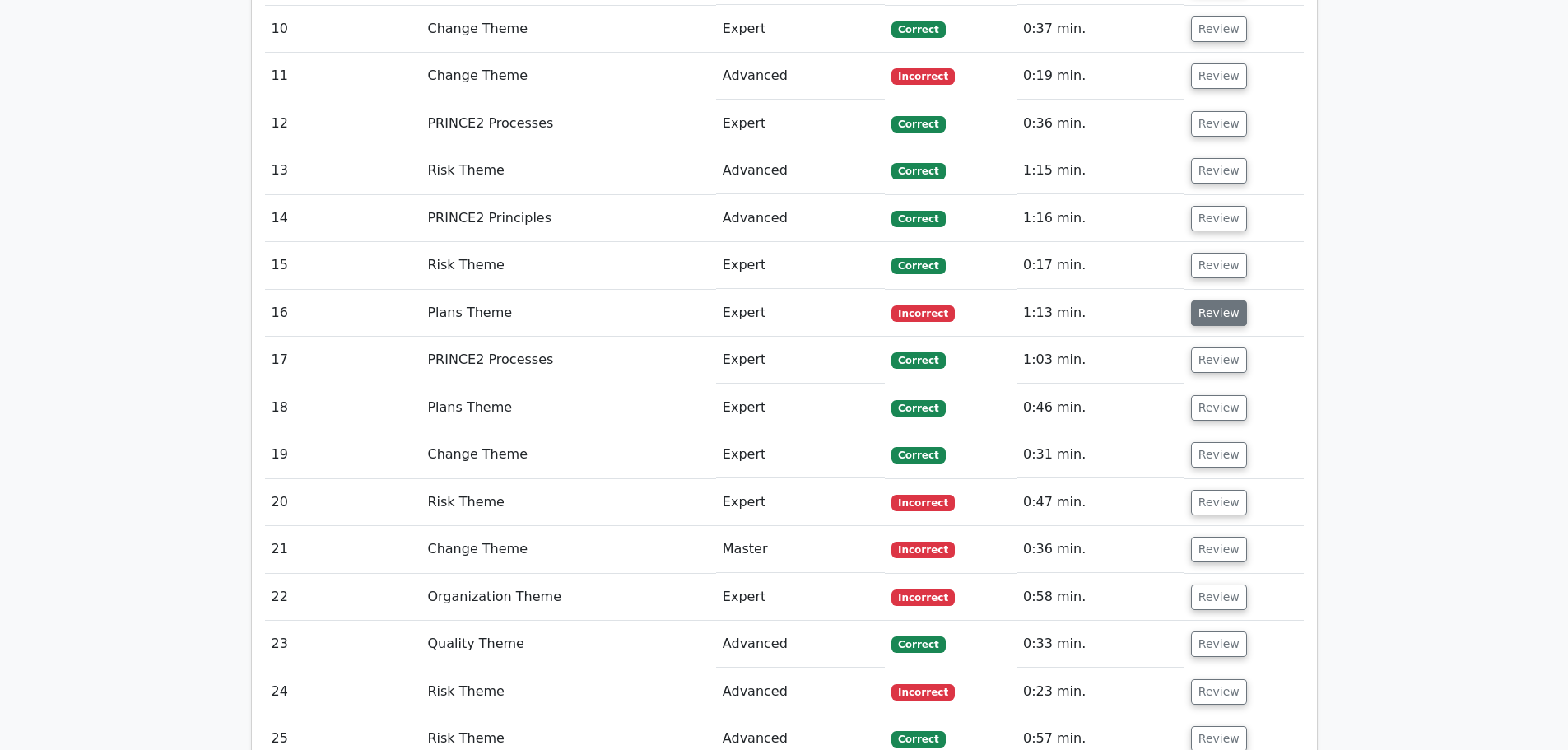
click at [1197, 301] on button "Review" at bounding box center [1218, 313] width 56 height 25
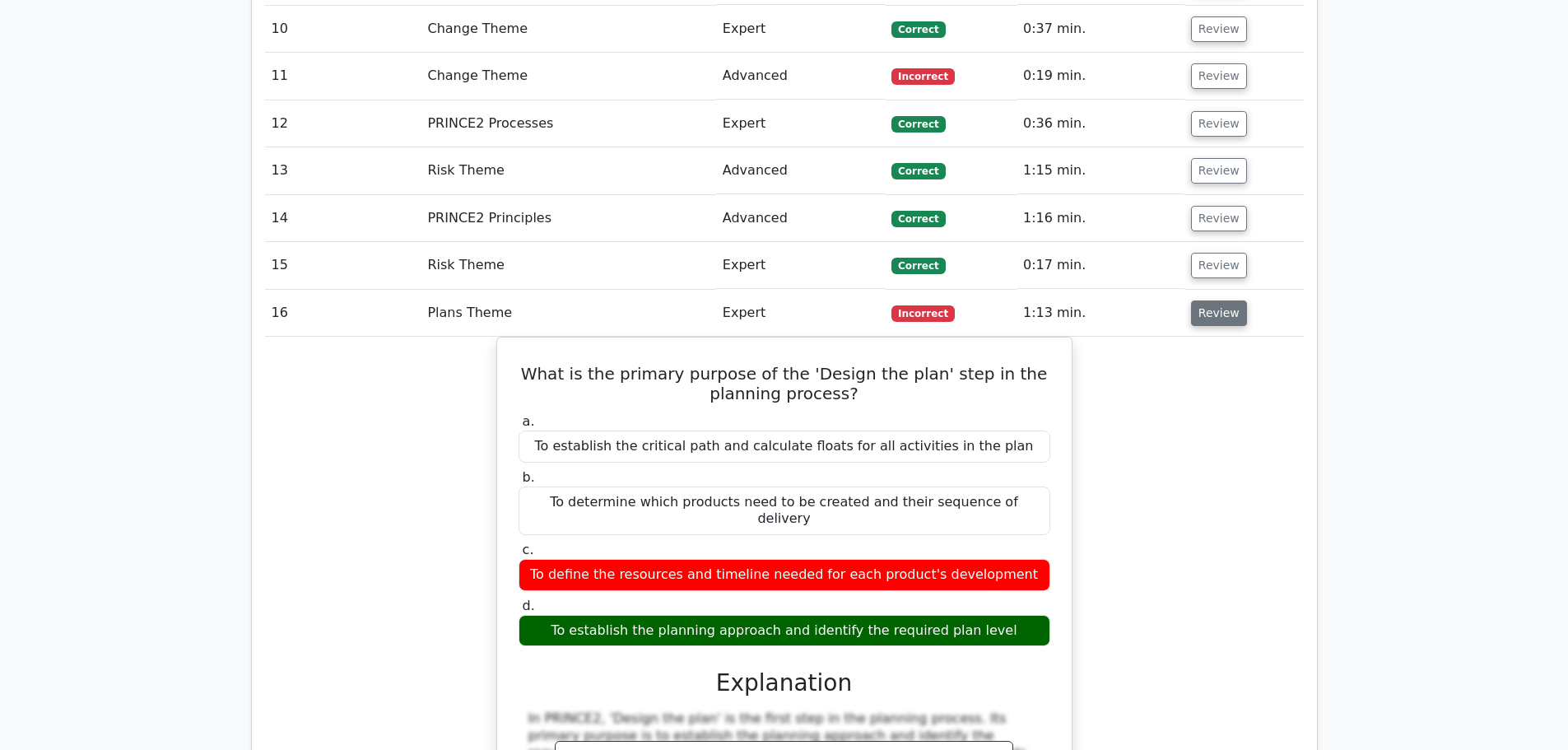
click at [1215, 301] on button "Review" at bounding box center [1218, 313] width 56 height 25
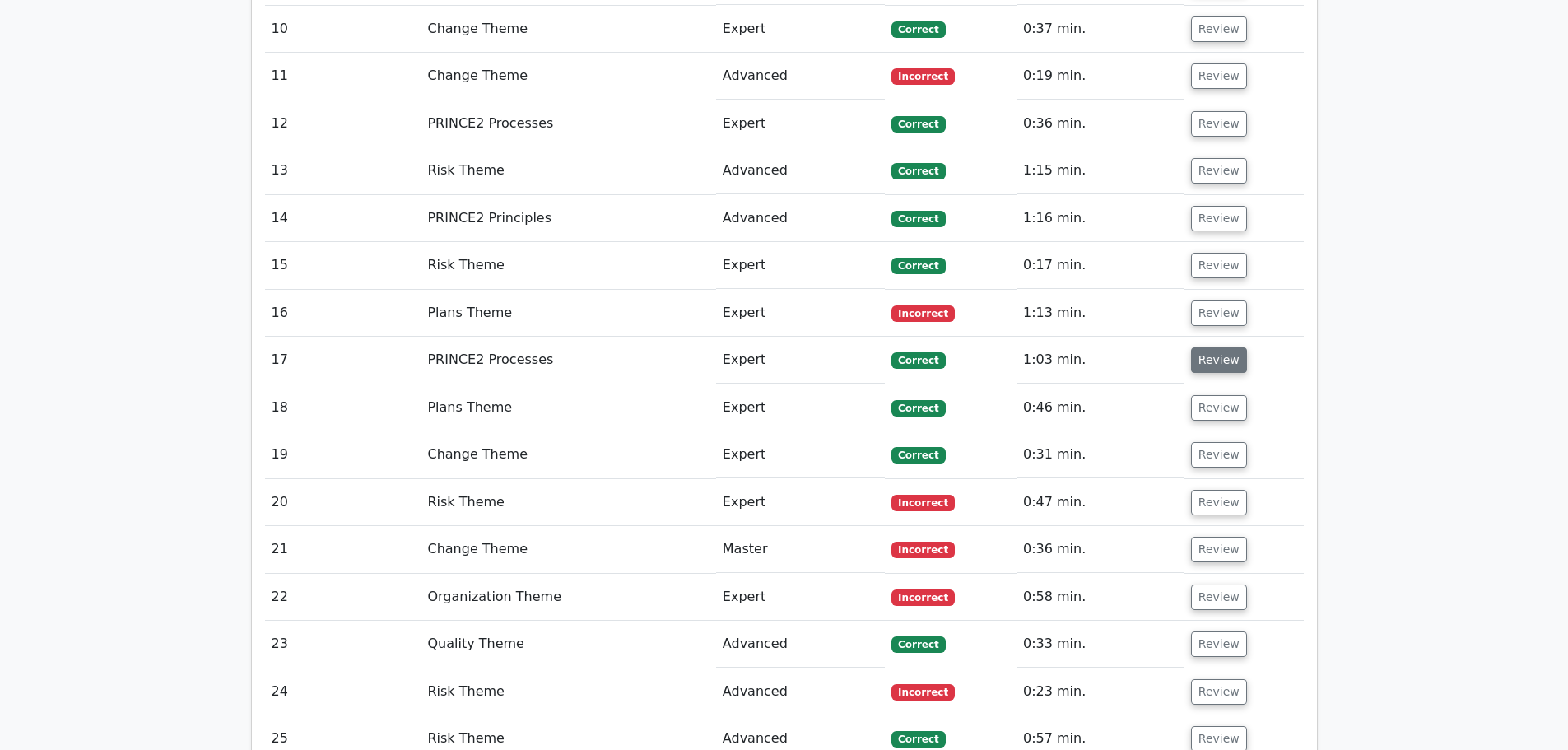
click at [1216, 347] on button "Review" at bounding box center [1218, 359] width 56 height 25
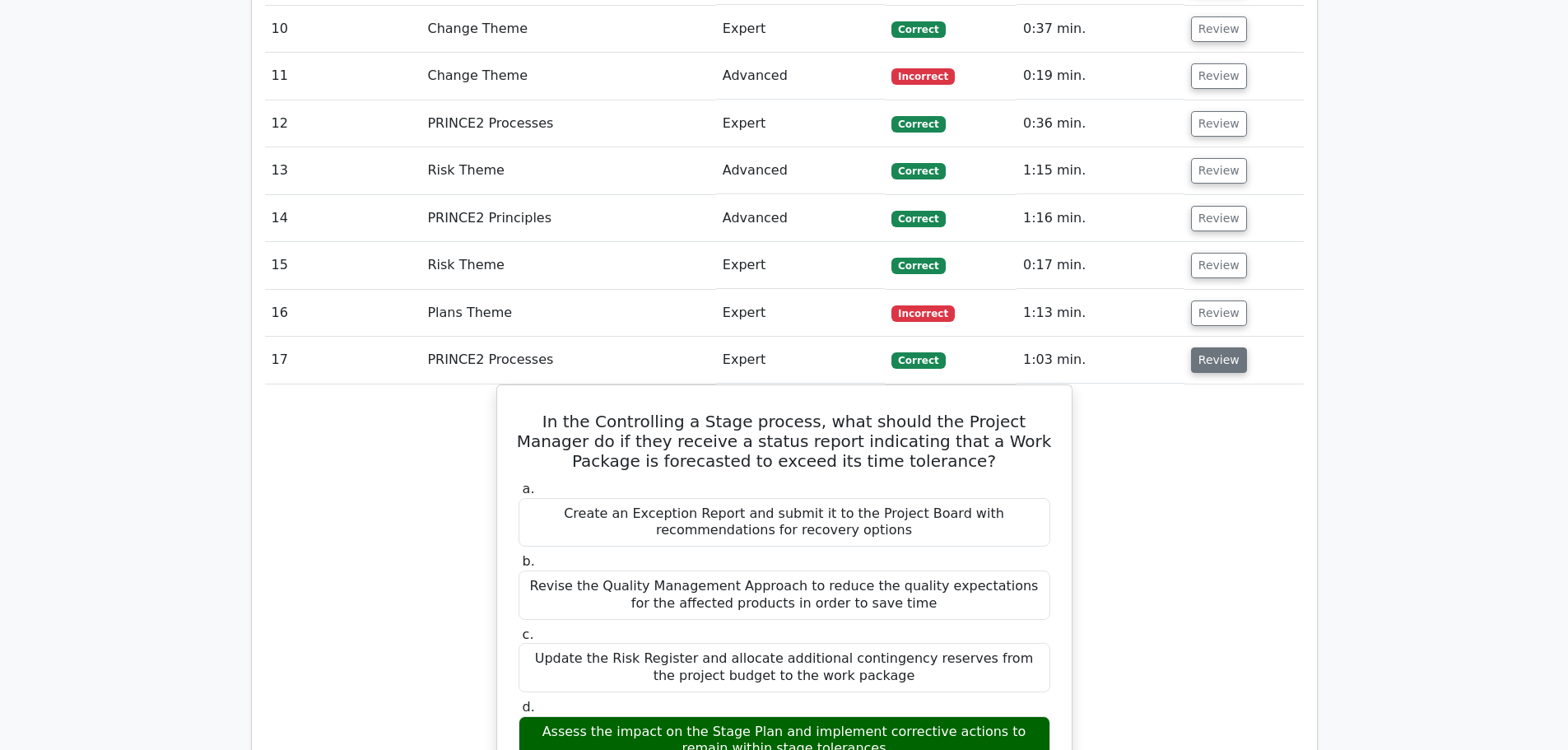
click at [1199, 347] on button "Review" at bounding box center [1218, 359] width 56 height 25
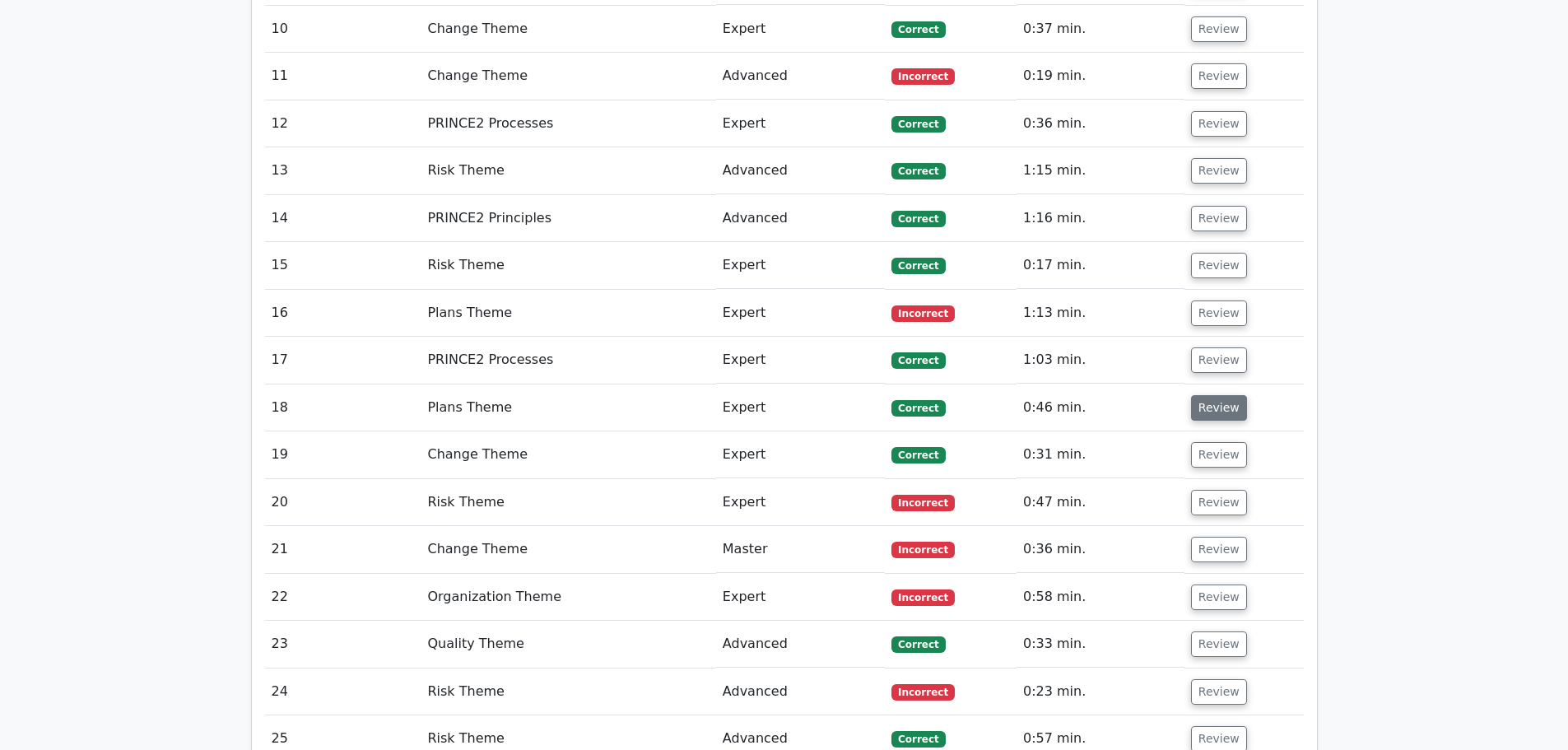
click at [1210, 395] on button "Review" at bounding box center [1218, 407] width 56 height 25
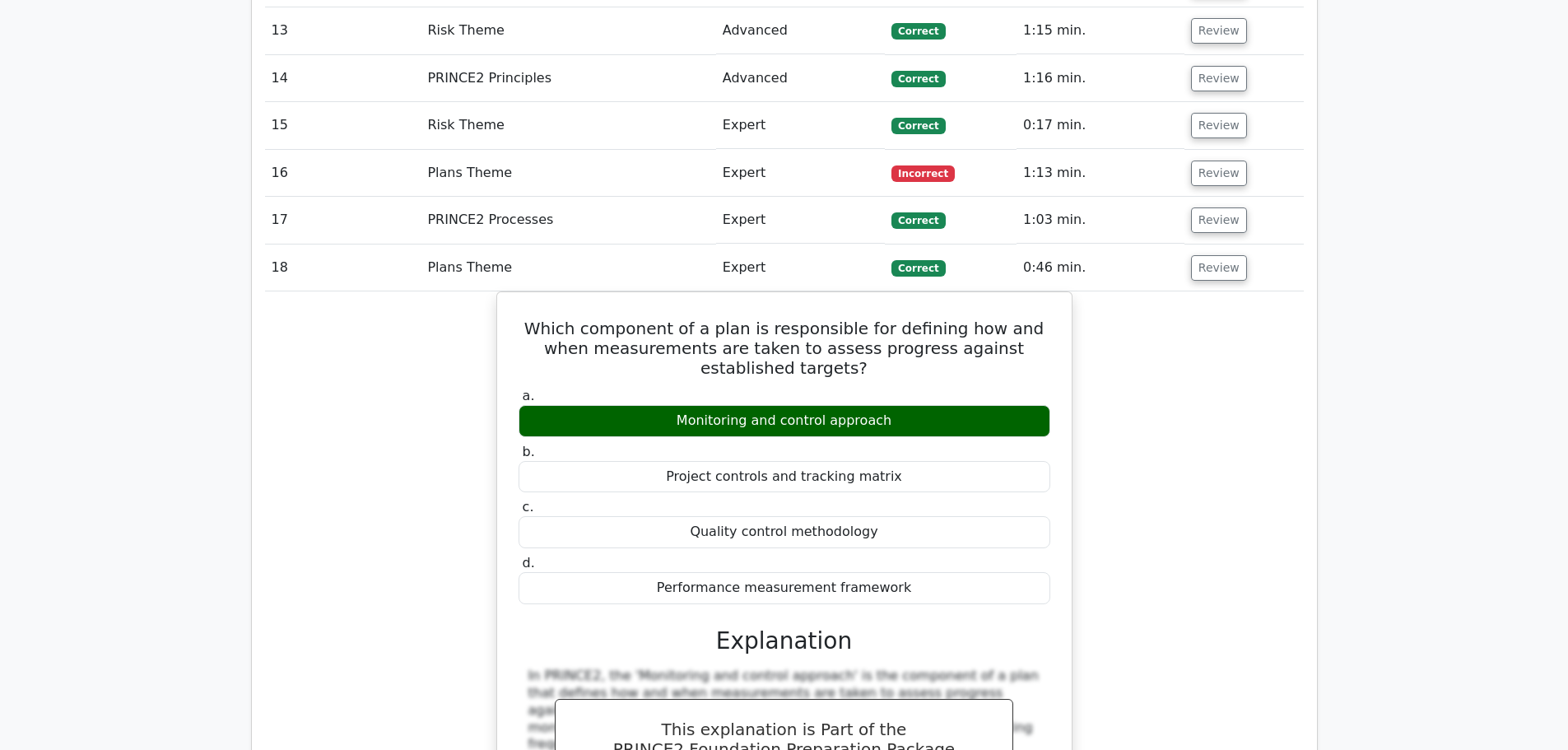
scroll to position [2140, 0]
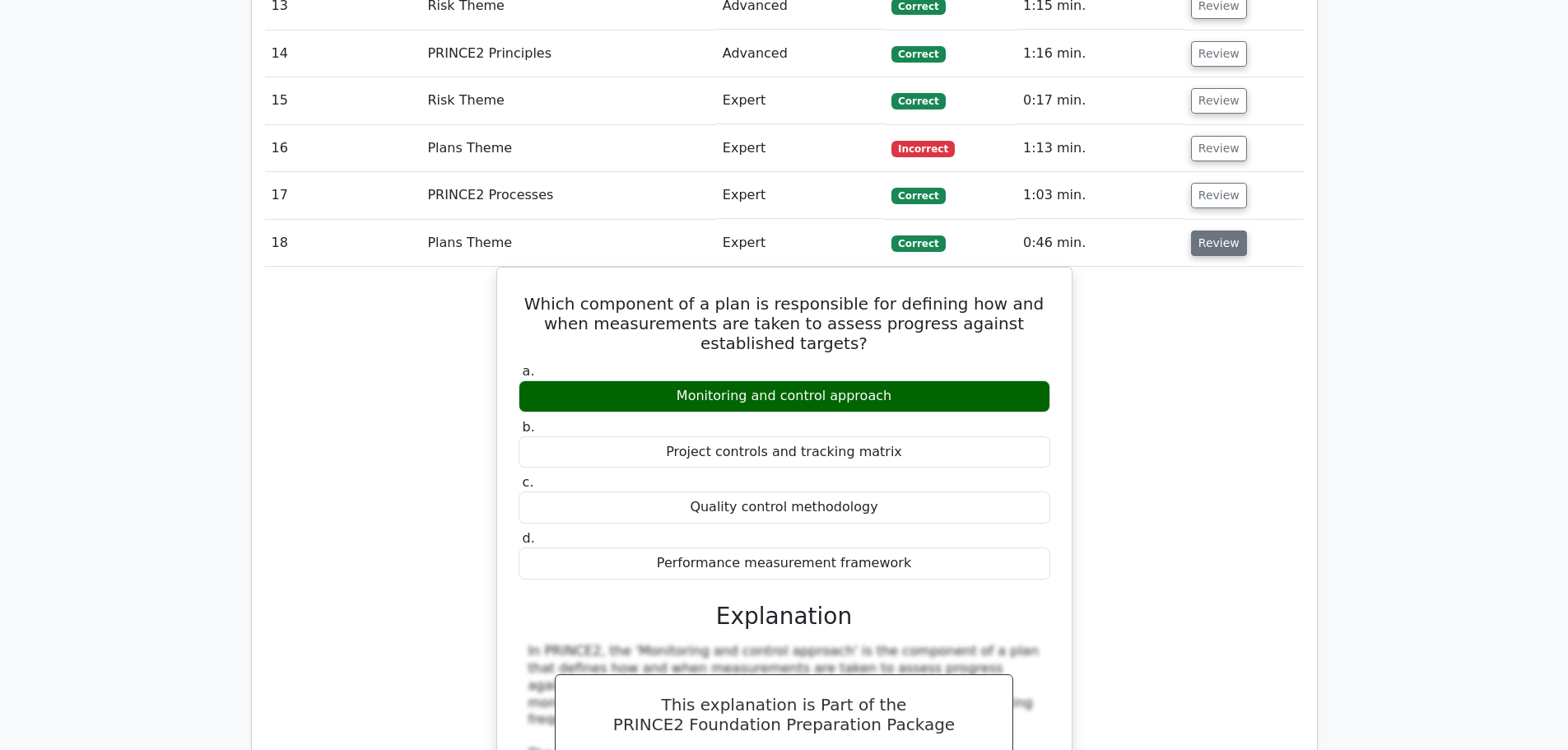
click at [1215, 230] on button "Review" at bounding box center [1218, 242] width 56 height 25
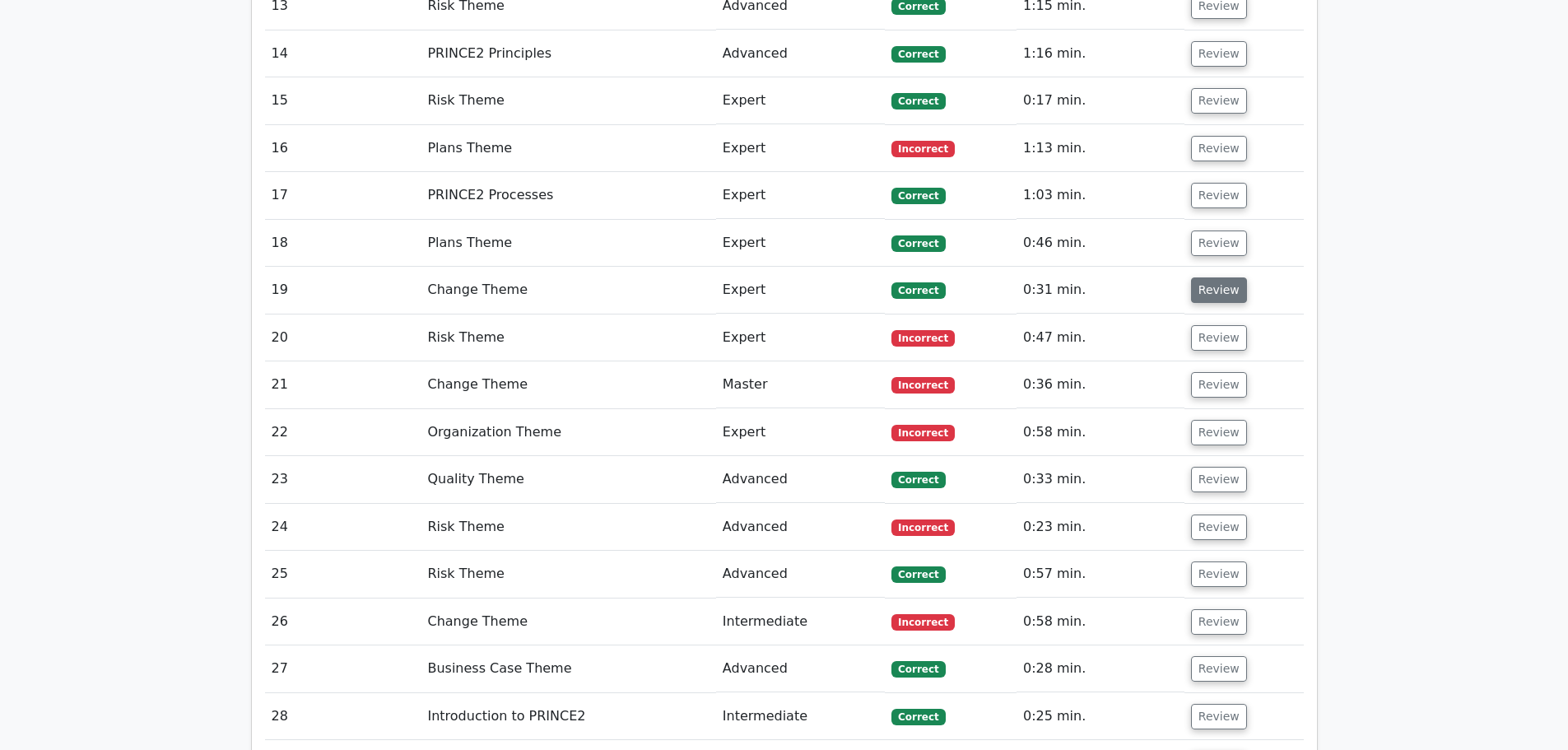
click at [1210, 278] on button "Review" at bounding box center [1218, 290] width 56 height 25
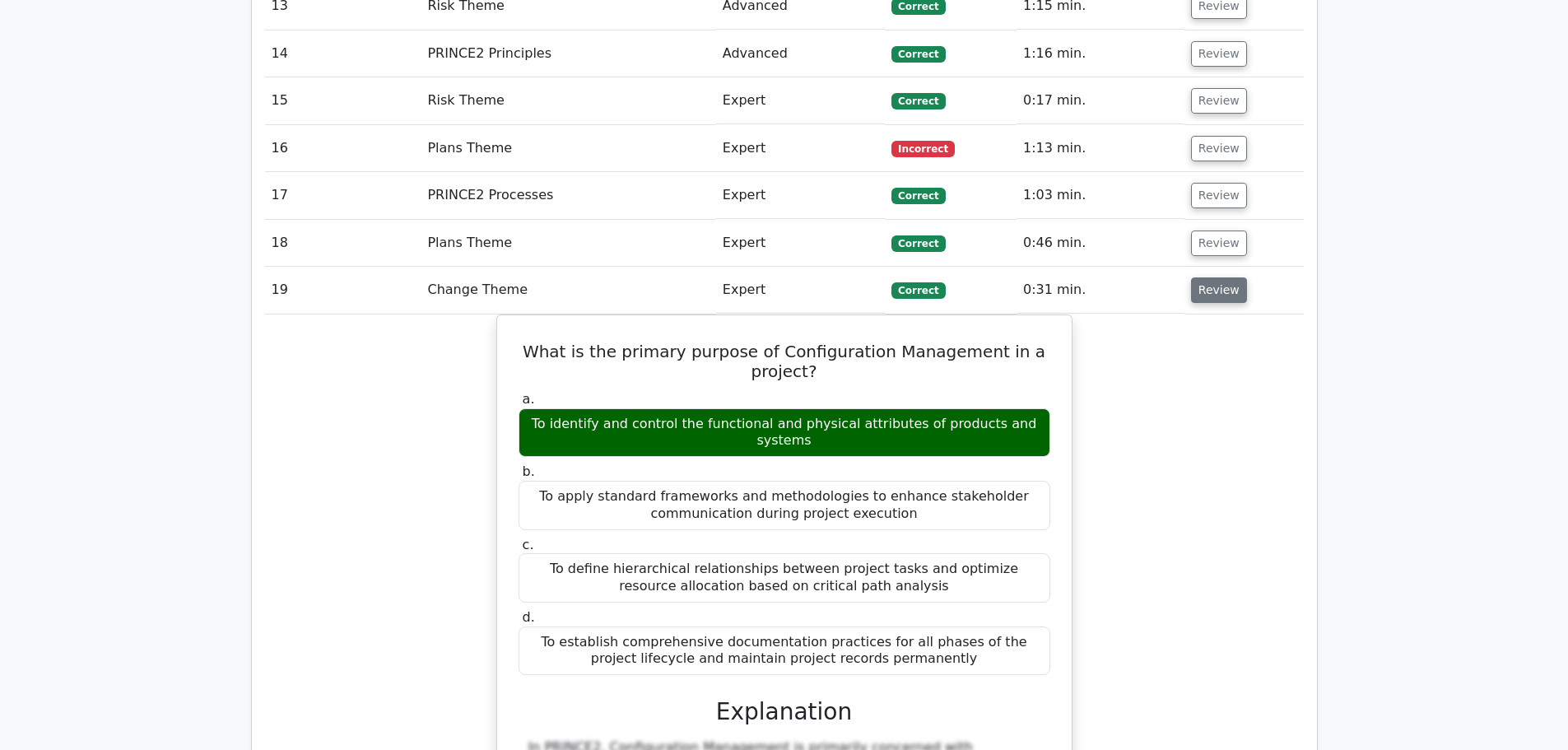
click at [1207, 278] on button "Review" at bounding box center [1218, 290] width 56 height 25
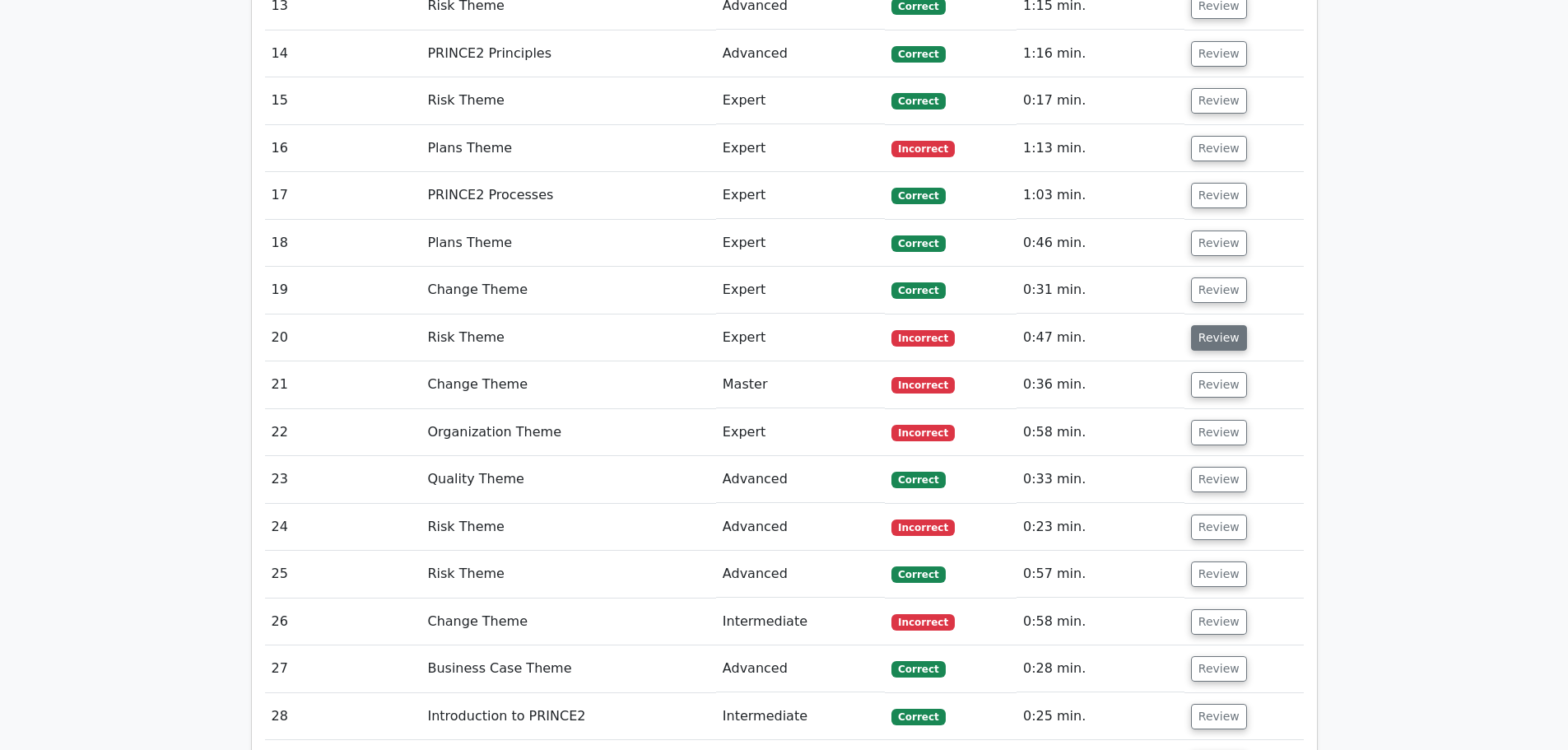
click at [1215, 325] on button "Review" at bounding box center [1218, 337] width 56 height 25
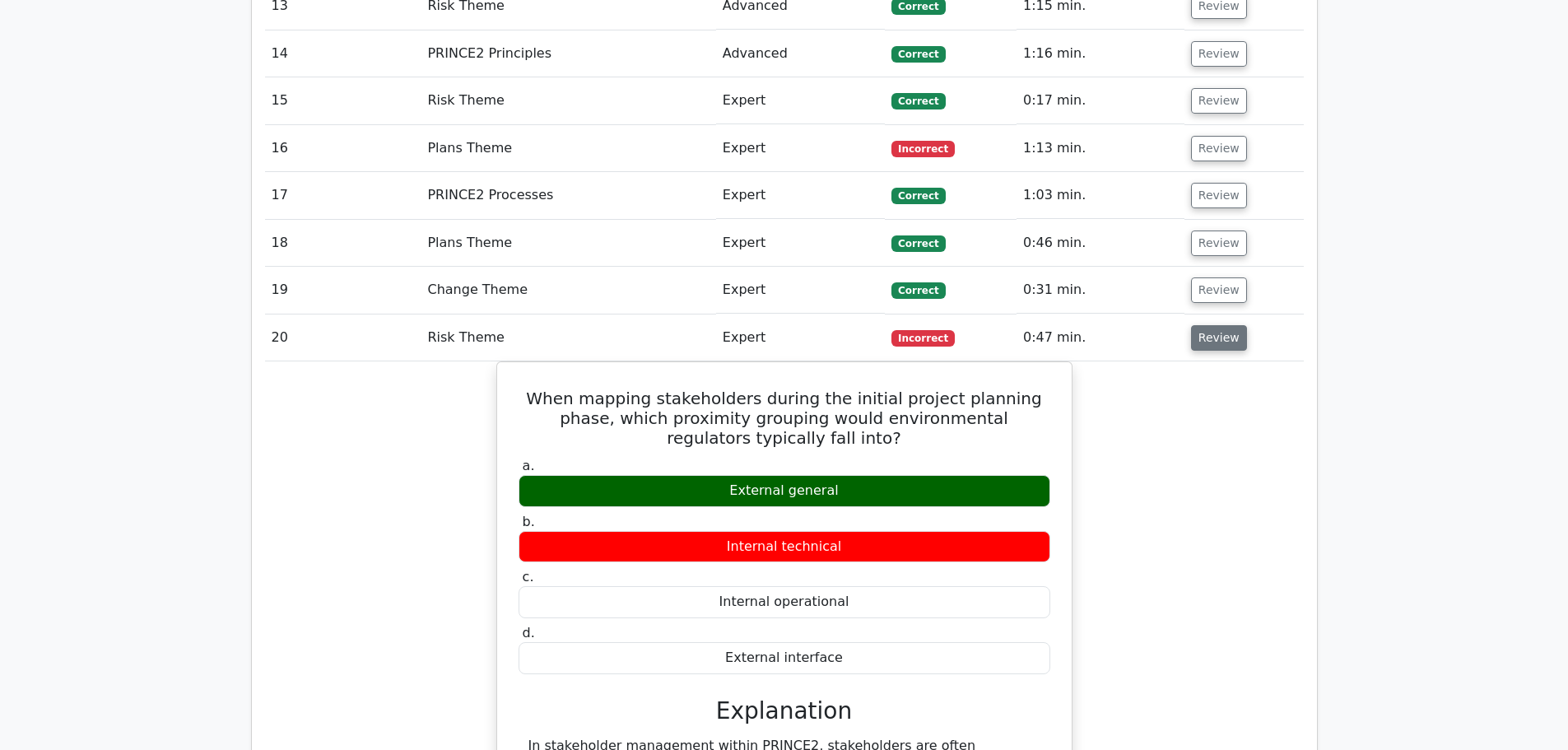
click at [1215, 325] on button "Review" at bounding box center [1218, 337] width 56 height 25
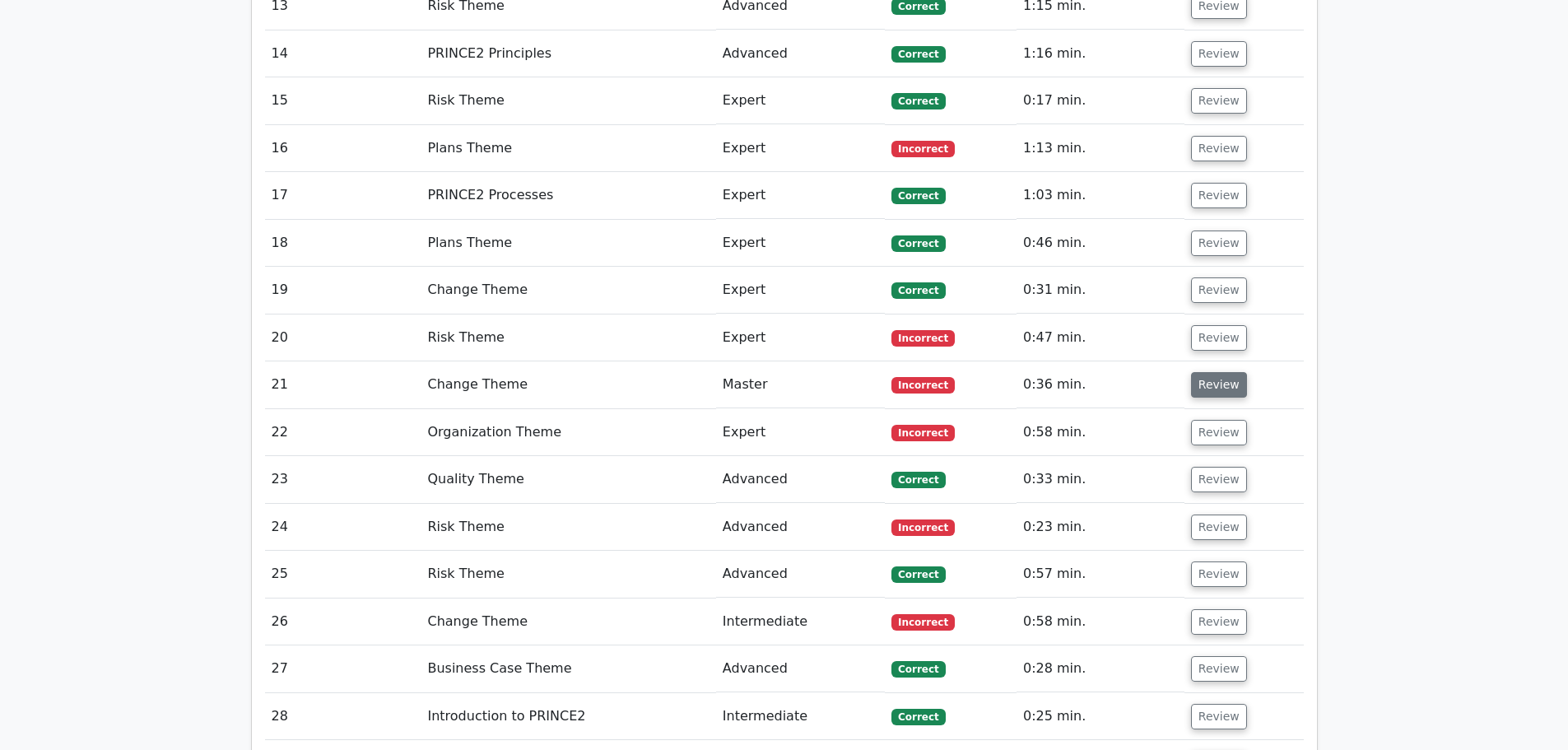
click at [1209, 372] on button "Review" at bounding box center [1218, 384] width 56 height 25
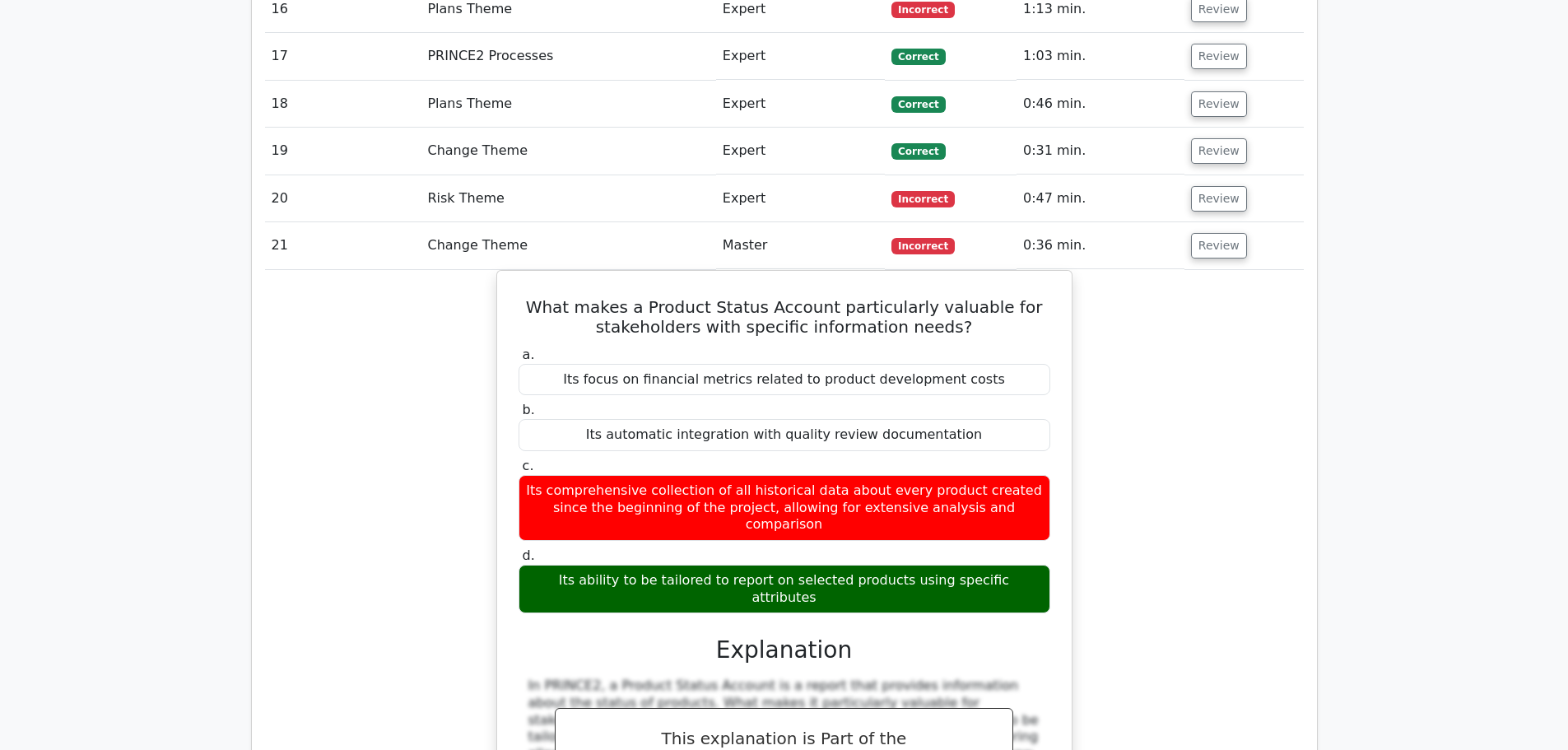
scroll to position [2305, 0]
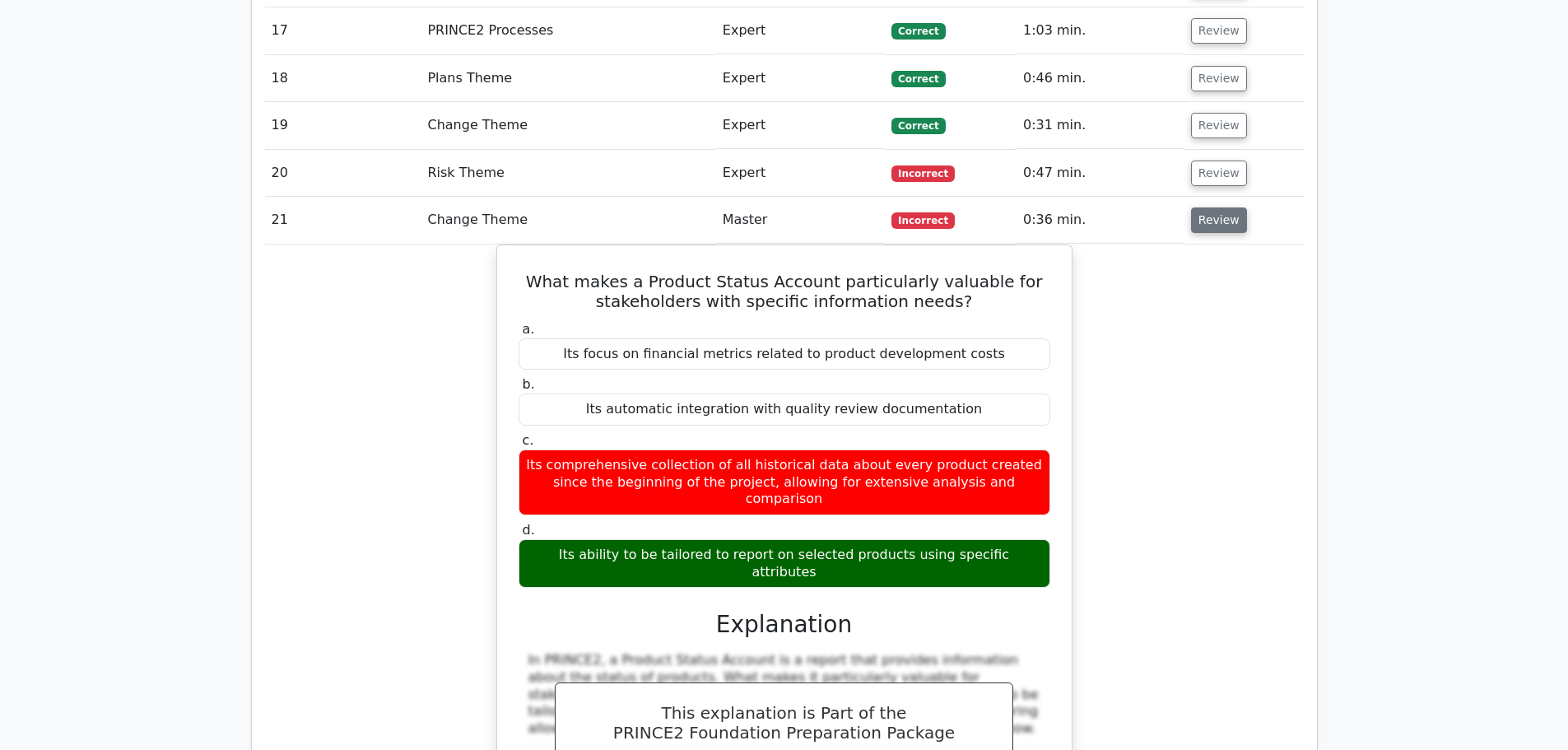
click at [1190, 208] on button "Review" at bounding box center [1218, 220] width 56 height 25
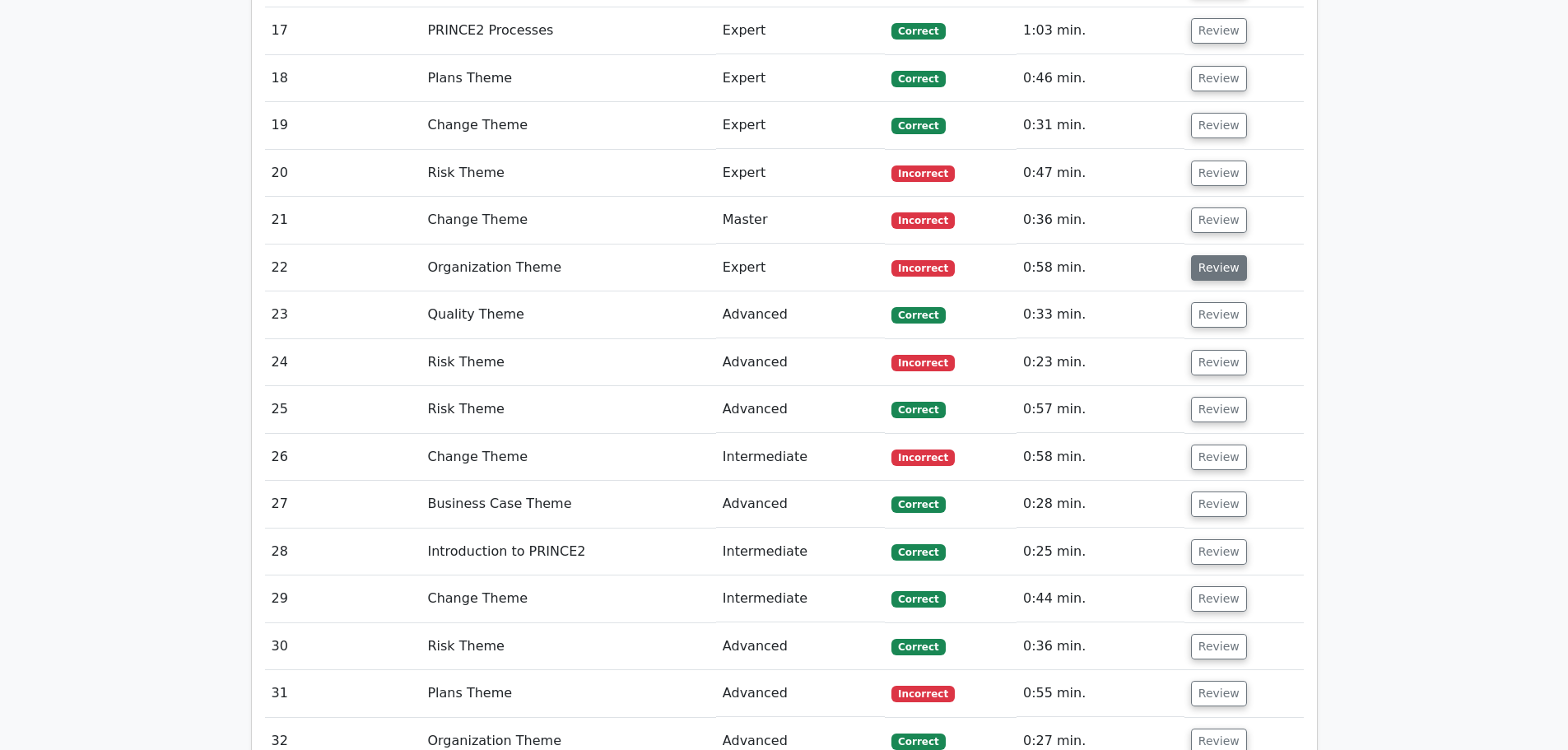
click at [1219, 255] on button "Review" at bounding box center [1218, 267] width 56 height 25
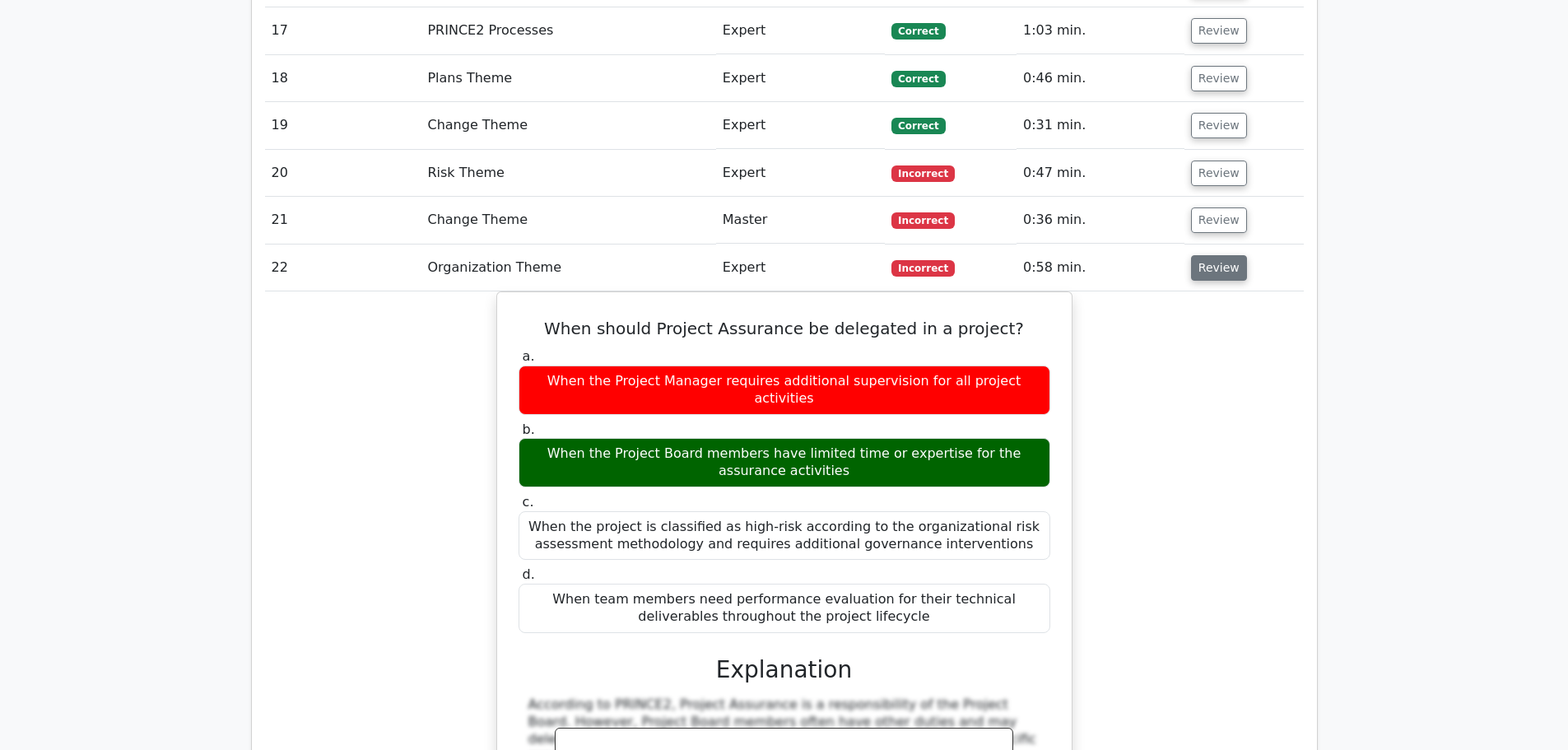
click at [1207, 255] on button "Review" at bounding box center [1218, 267] width 56 height 25
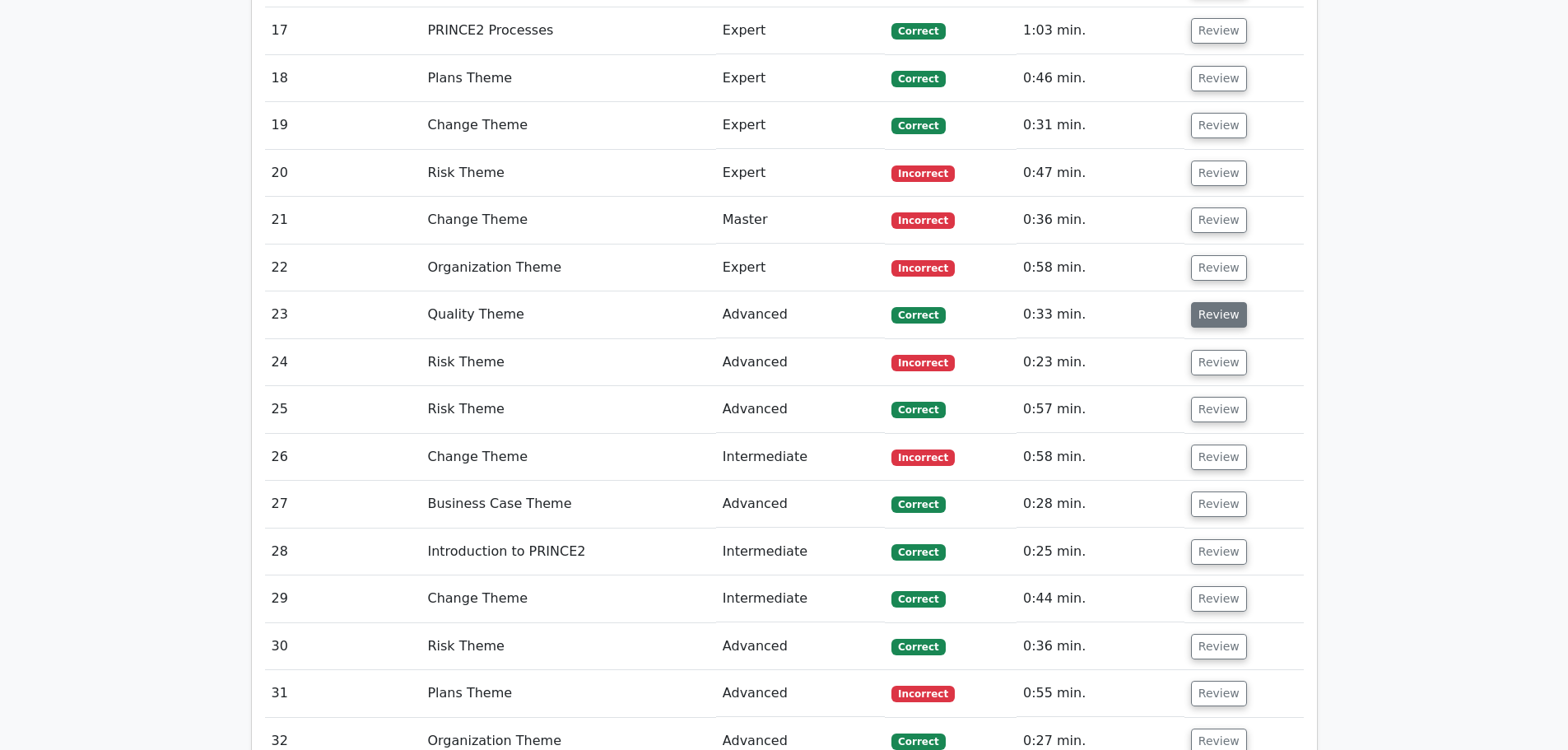
click at [1211, 302] on button "Review" at bounding box center [1218, 314] width 56 height 25
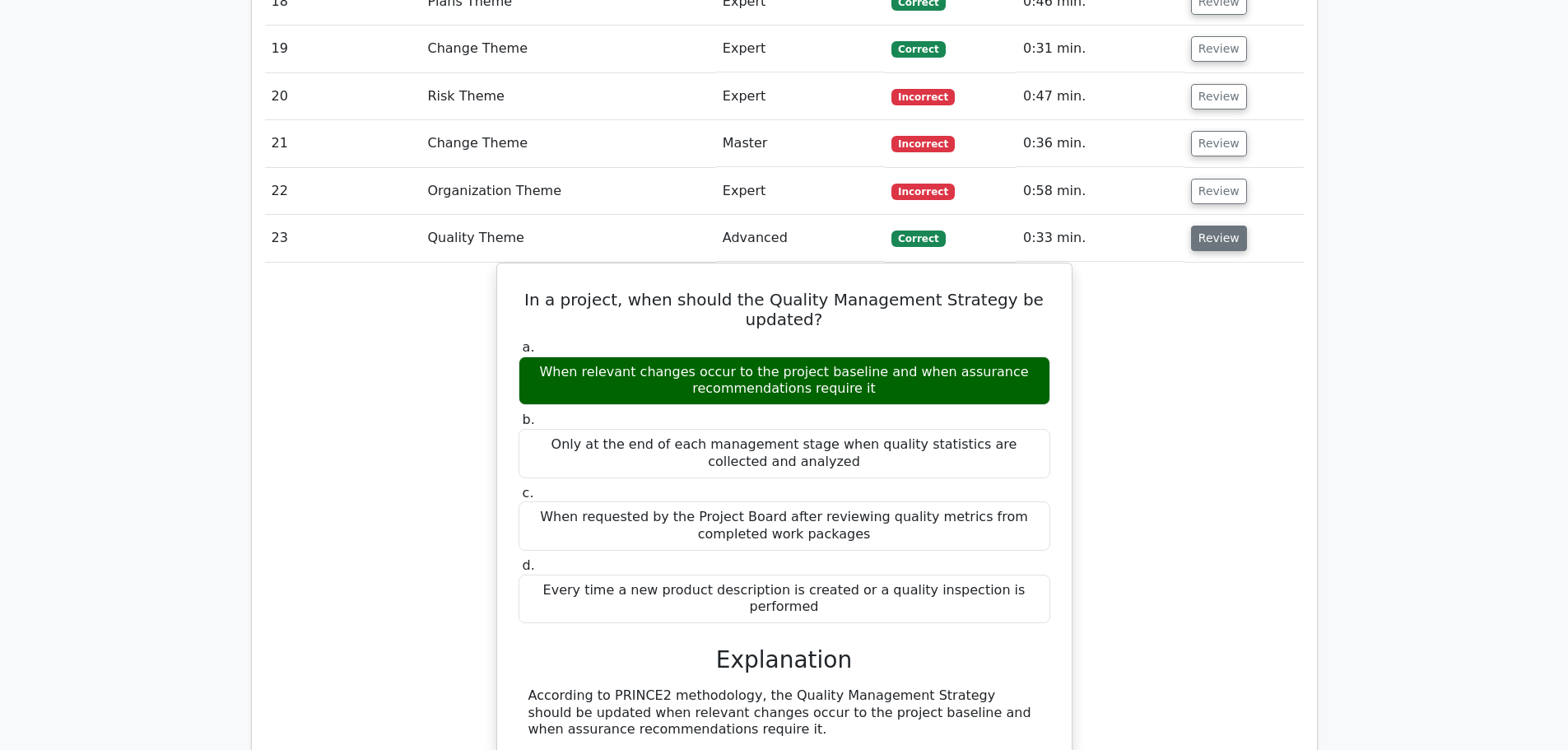
scroll to position [2470, 0]
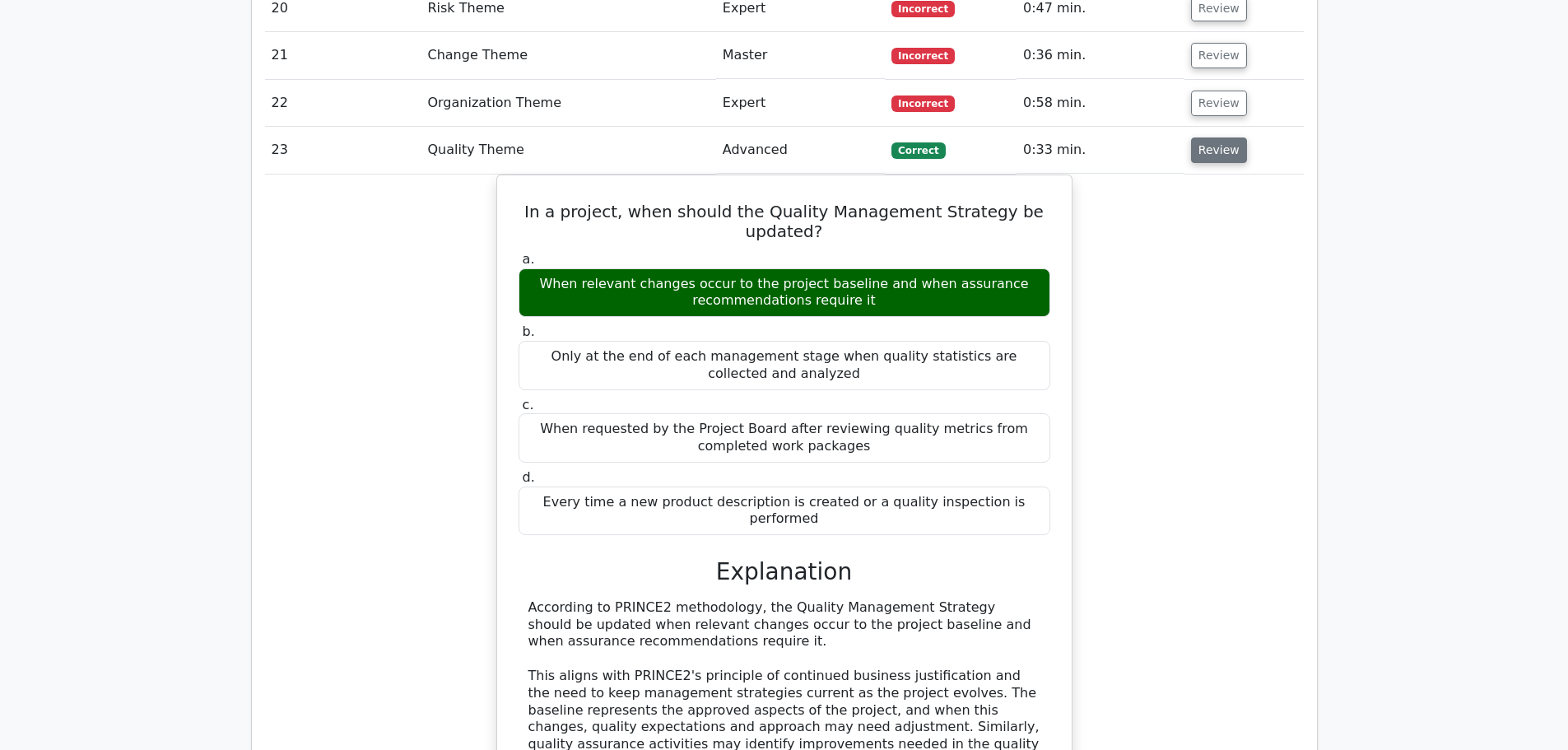
click at [1210, 137] on button "Review" at bounding box center [1218, 149] width 56 height 25
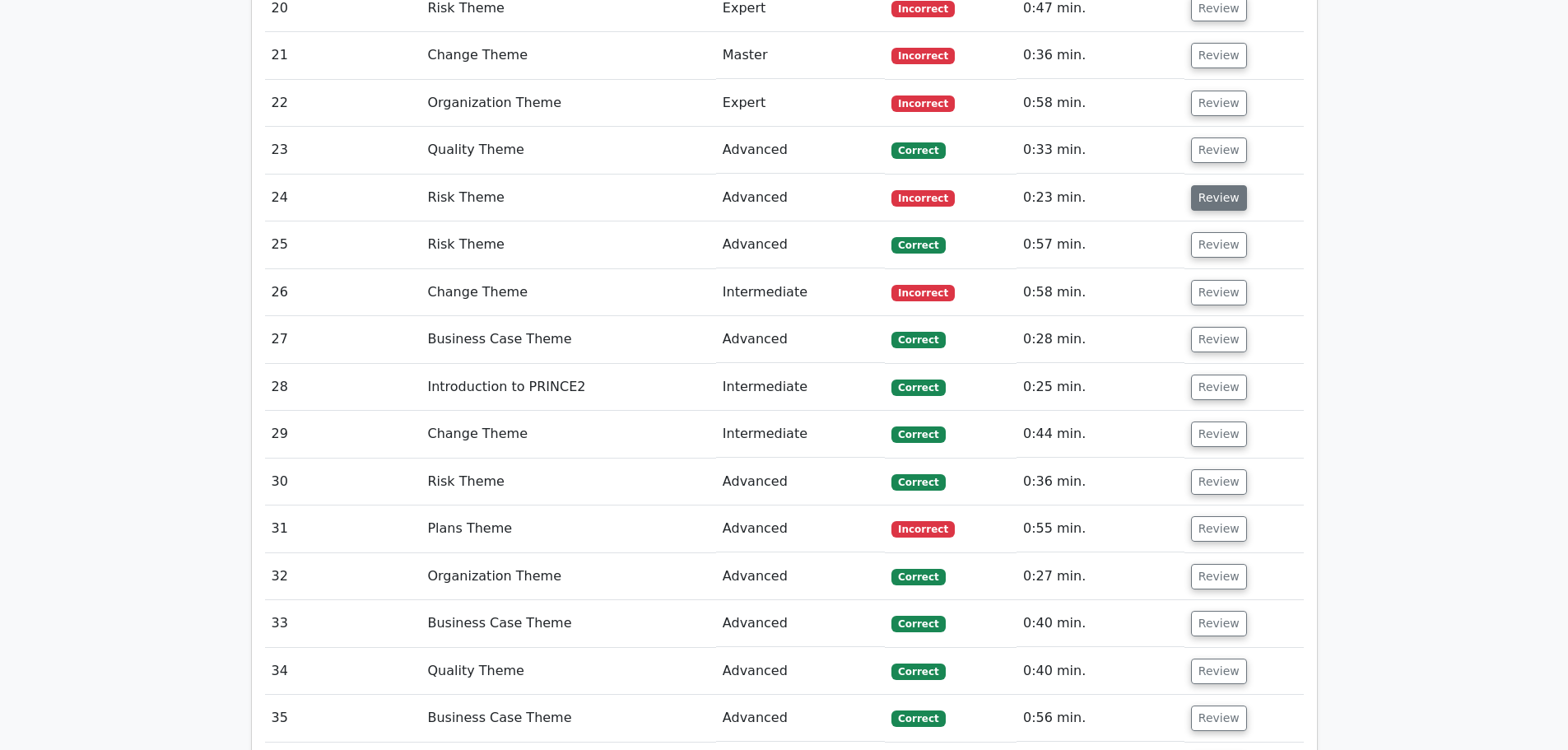
click at [1209, 186] on button "Review" at bounding box center [1218, 198] width 56 height 25
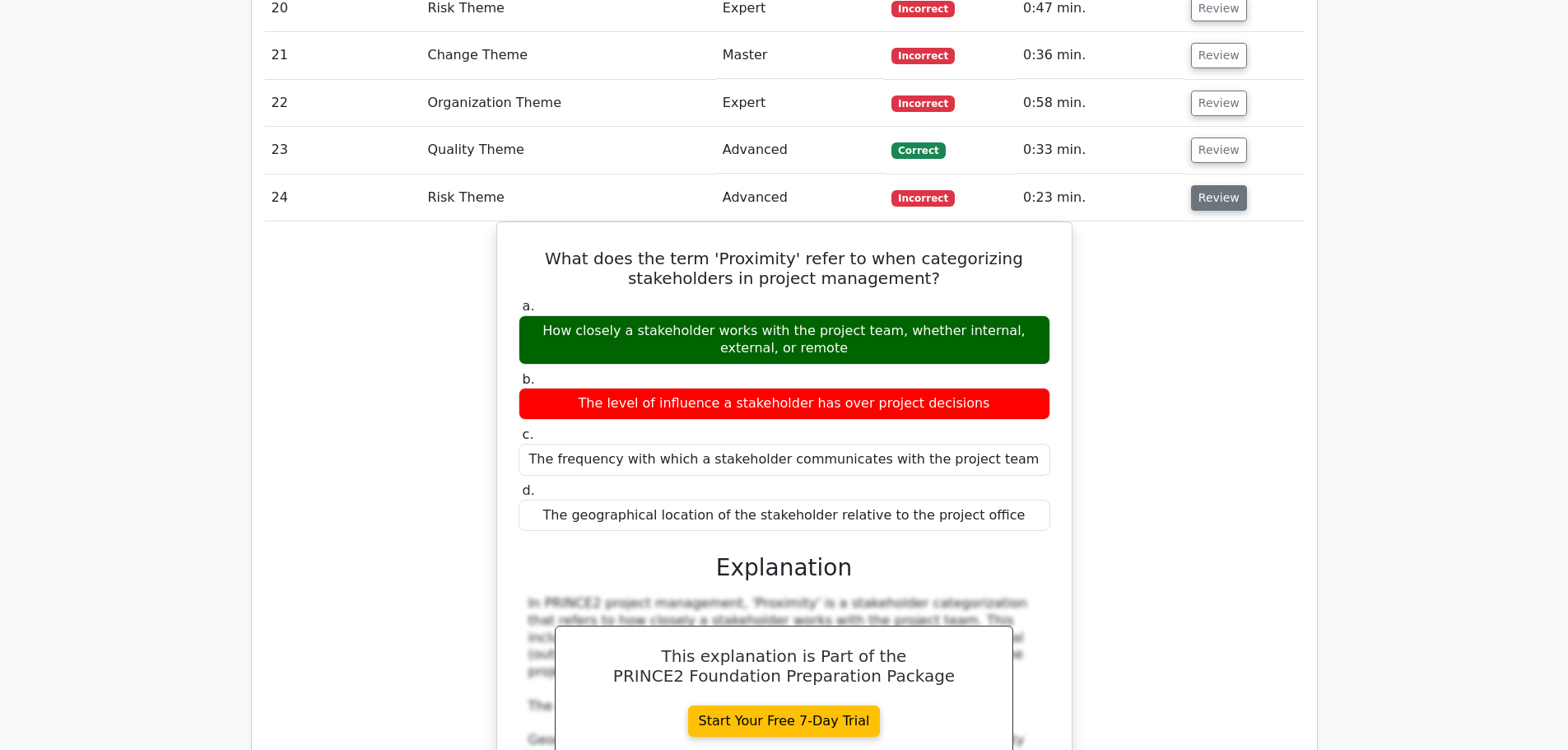
click at [1209, 186] on button "Review" at bounding box center [1218, 198] width 56 height 25
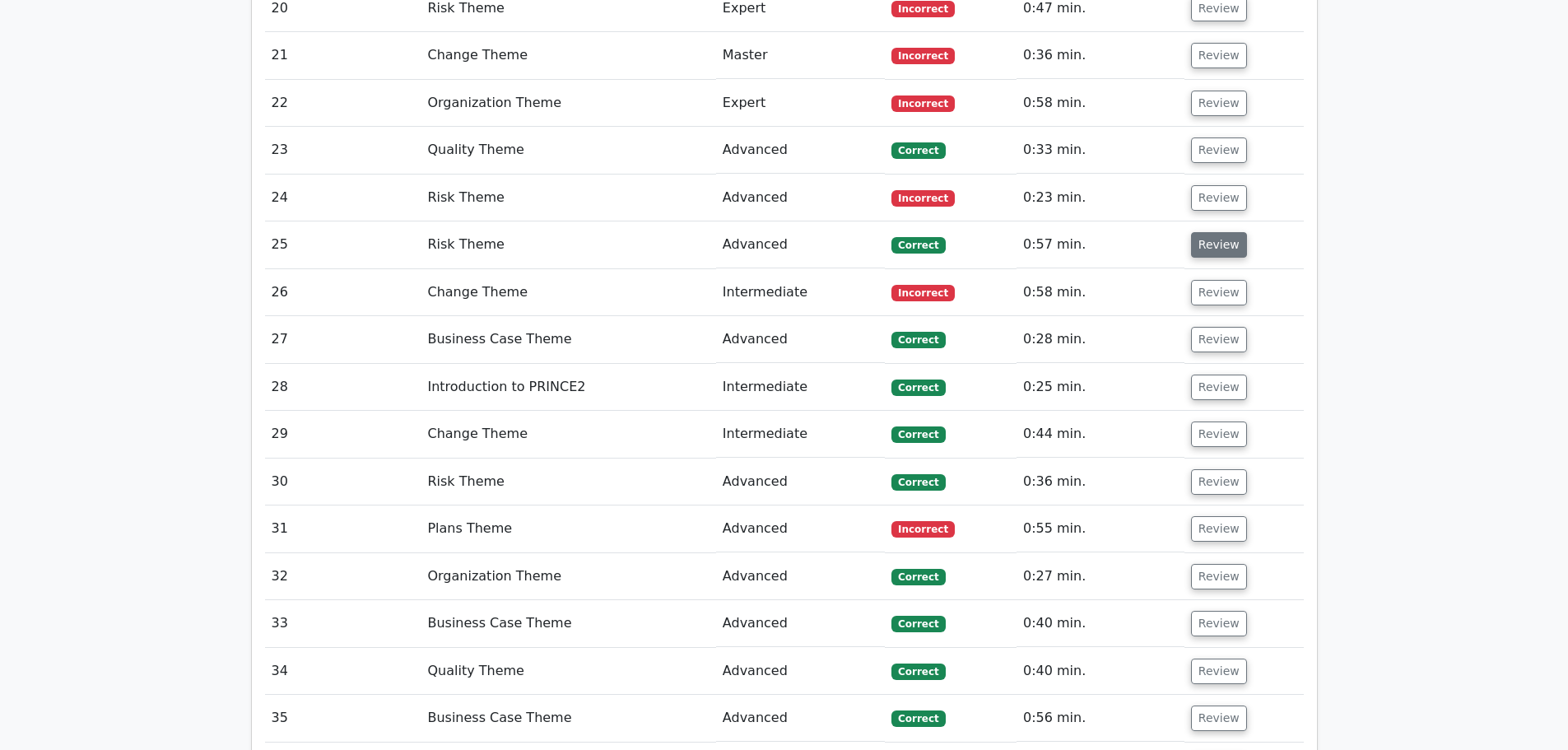
click at [1205, 232] on button "Review" at bounding box center [1218, 244] width 56 height 25
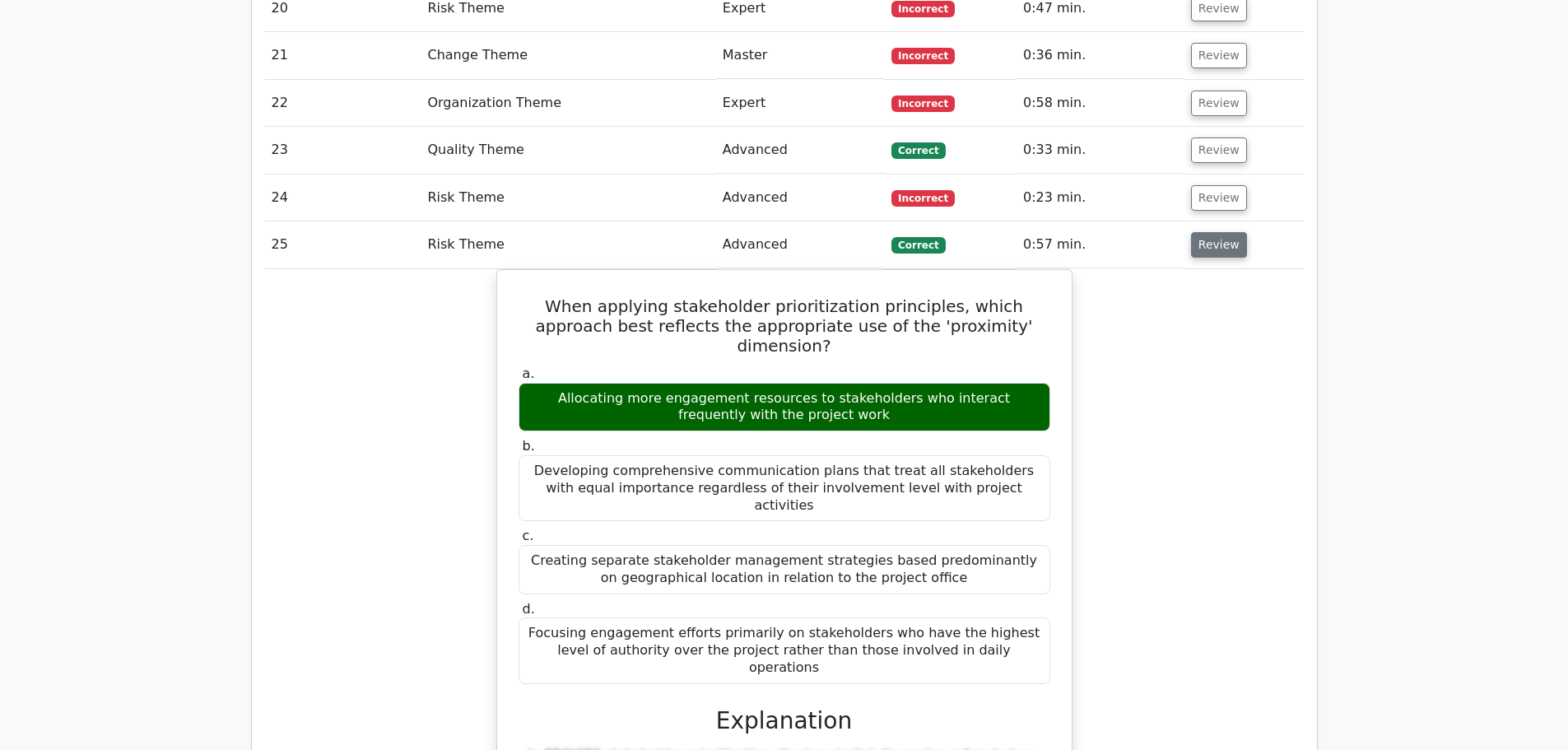
click at [1205, 232] on button "Review" at bounding box center [1218, 244] width 56 height 25
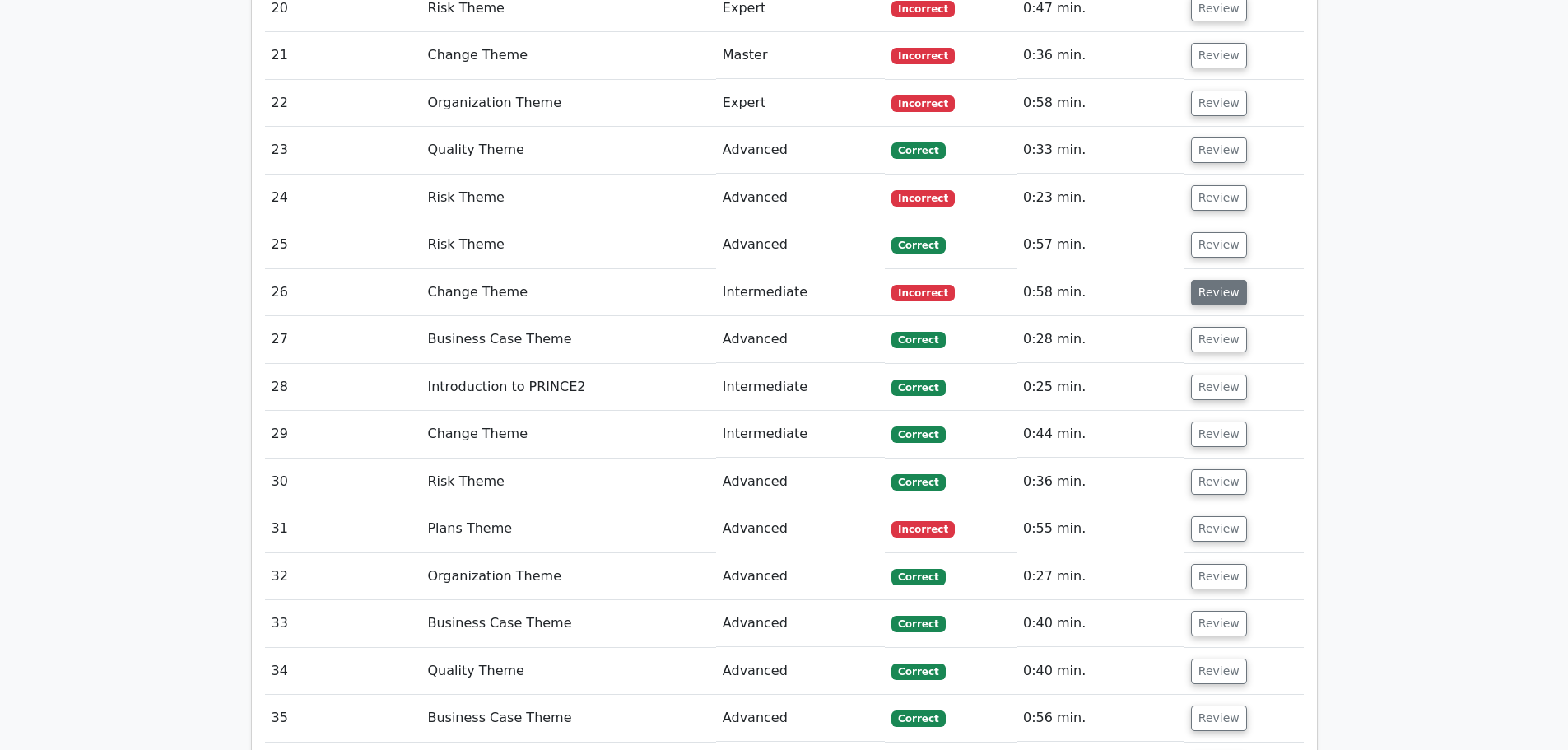
click at [1213, 280] on button "Review" at bounding box center [1218, 292] width 56 height 25
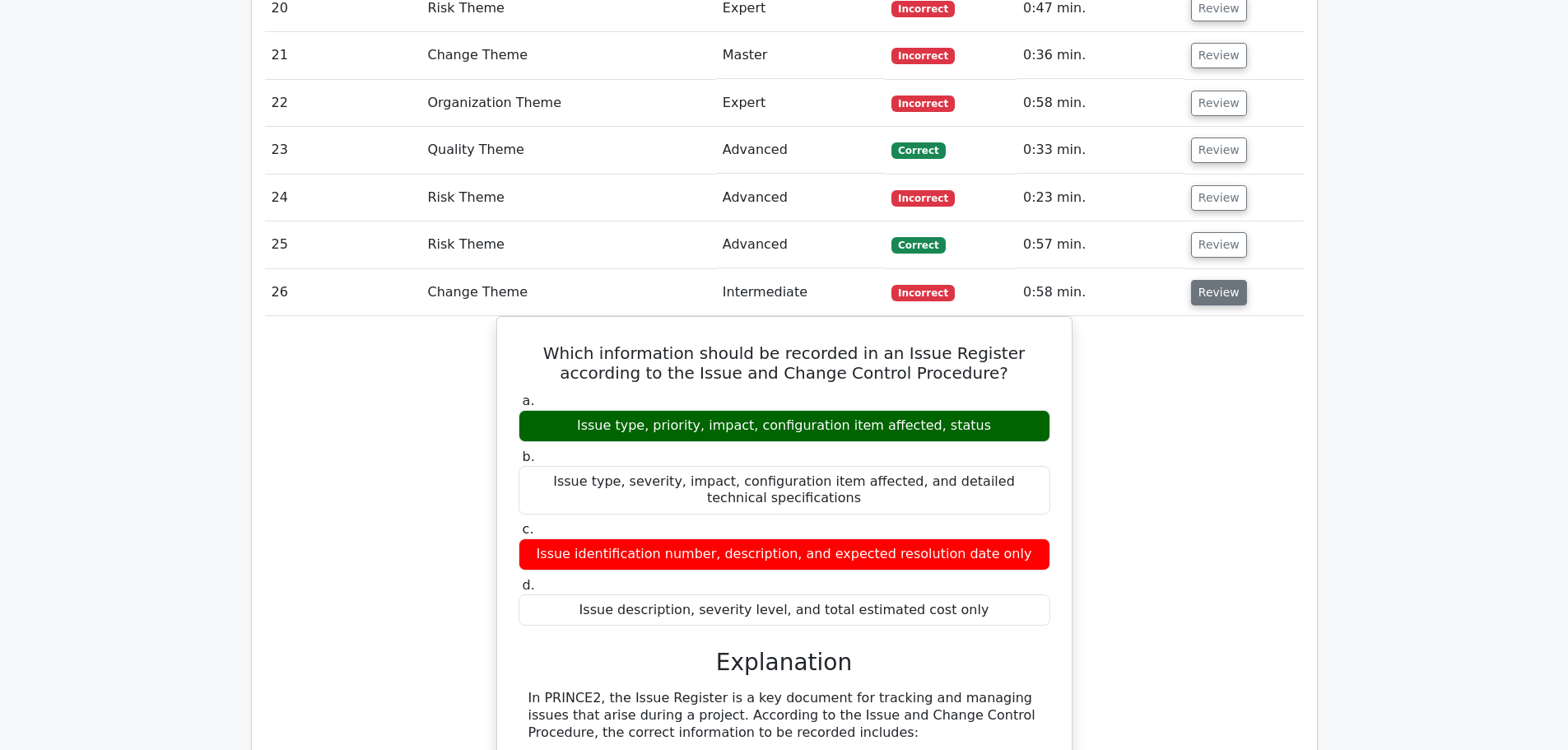
click at [1213, 280] on button "Review" at bounding box center [1218, 292] width 56 height 25
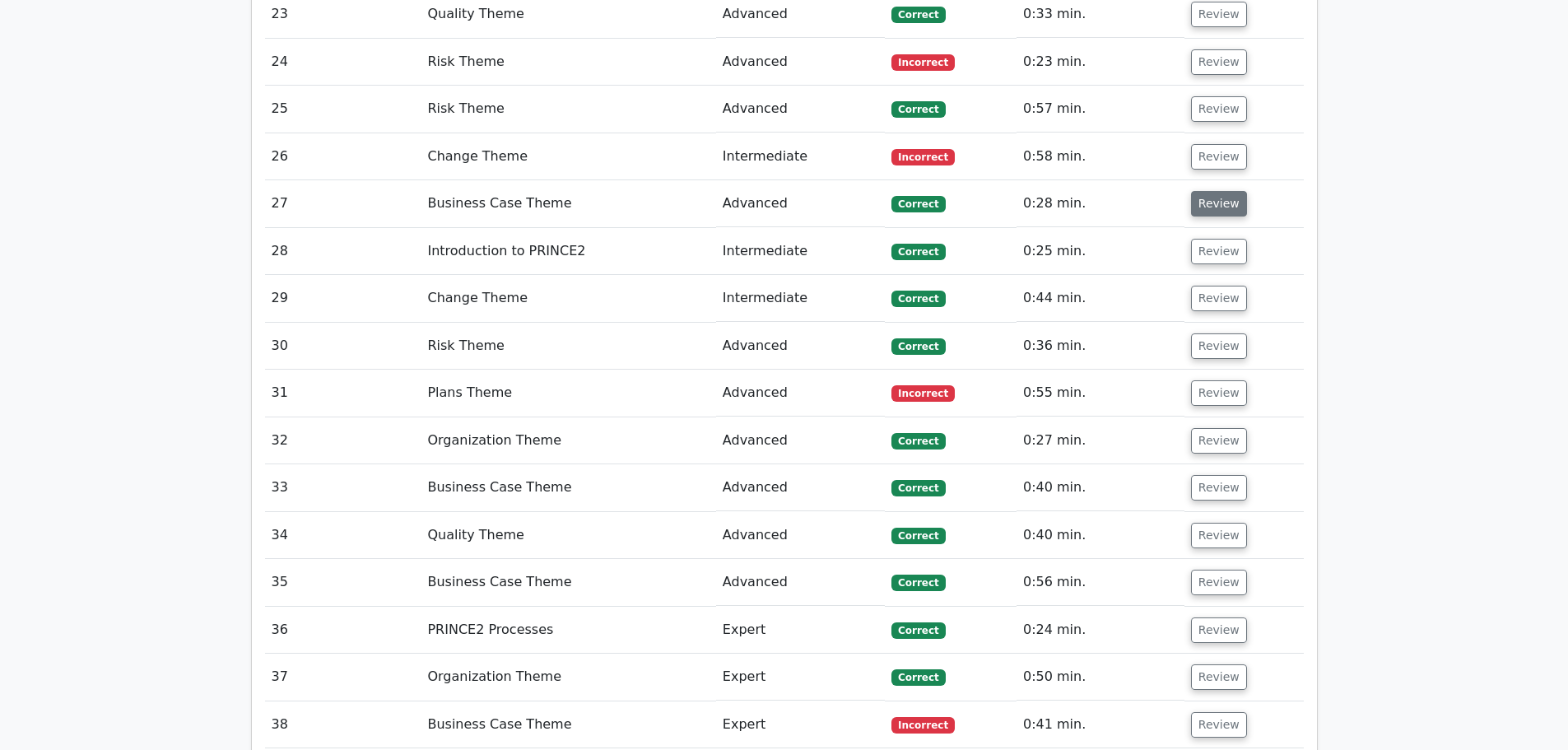
scroll to position [2634, 0]
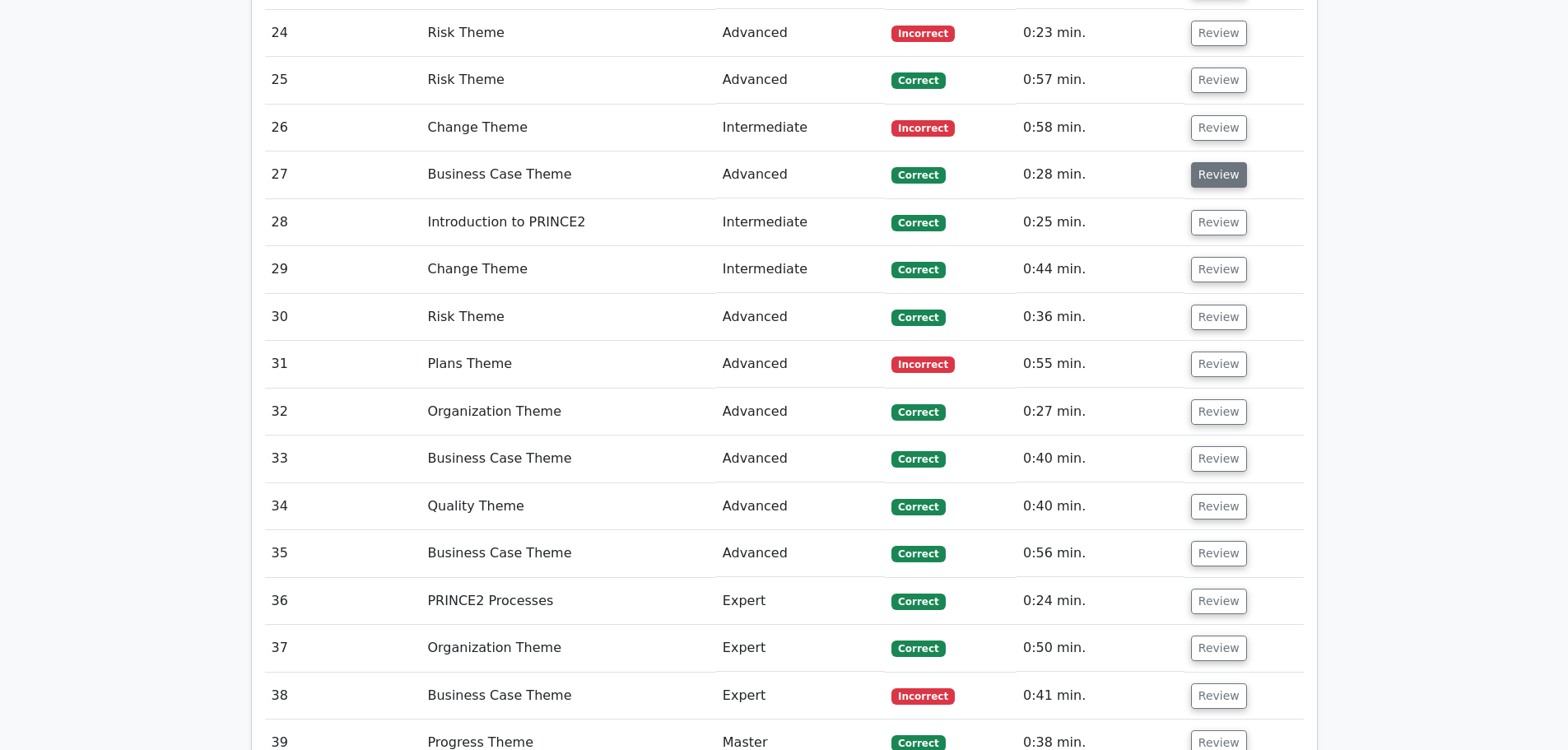
click at [1208, 162] on button "Review" at bounding box center [1218, 175] width 56 height 25
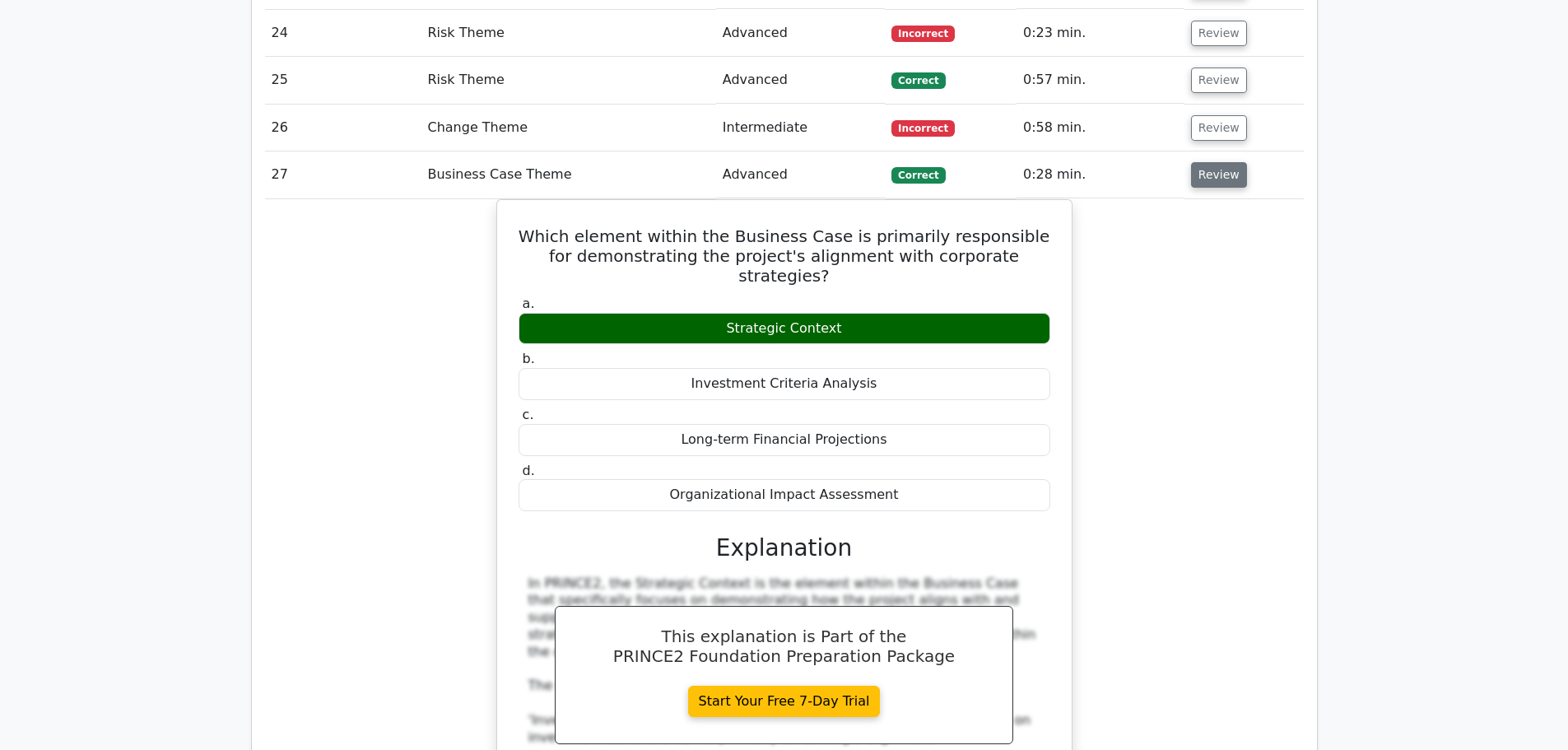
click at [1208, 162] on button "Review" at bounding box center [1218, 175] width 56 height 25
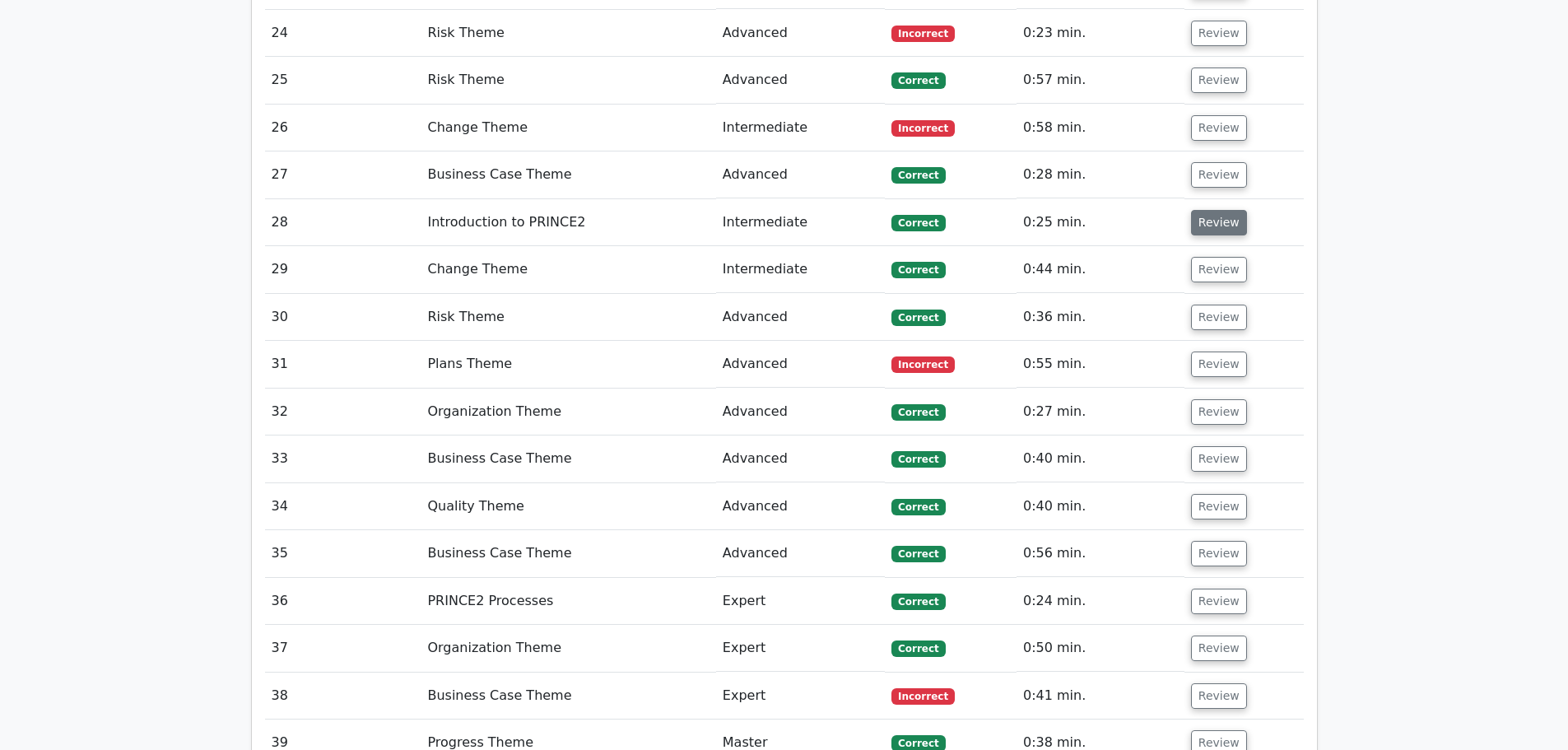
click at [1207, 210] on button "Review" at bounding box center [1218, 222] width 56 height 25
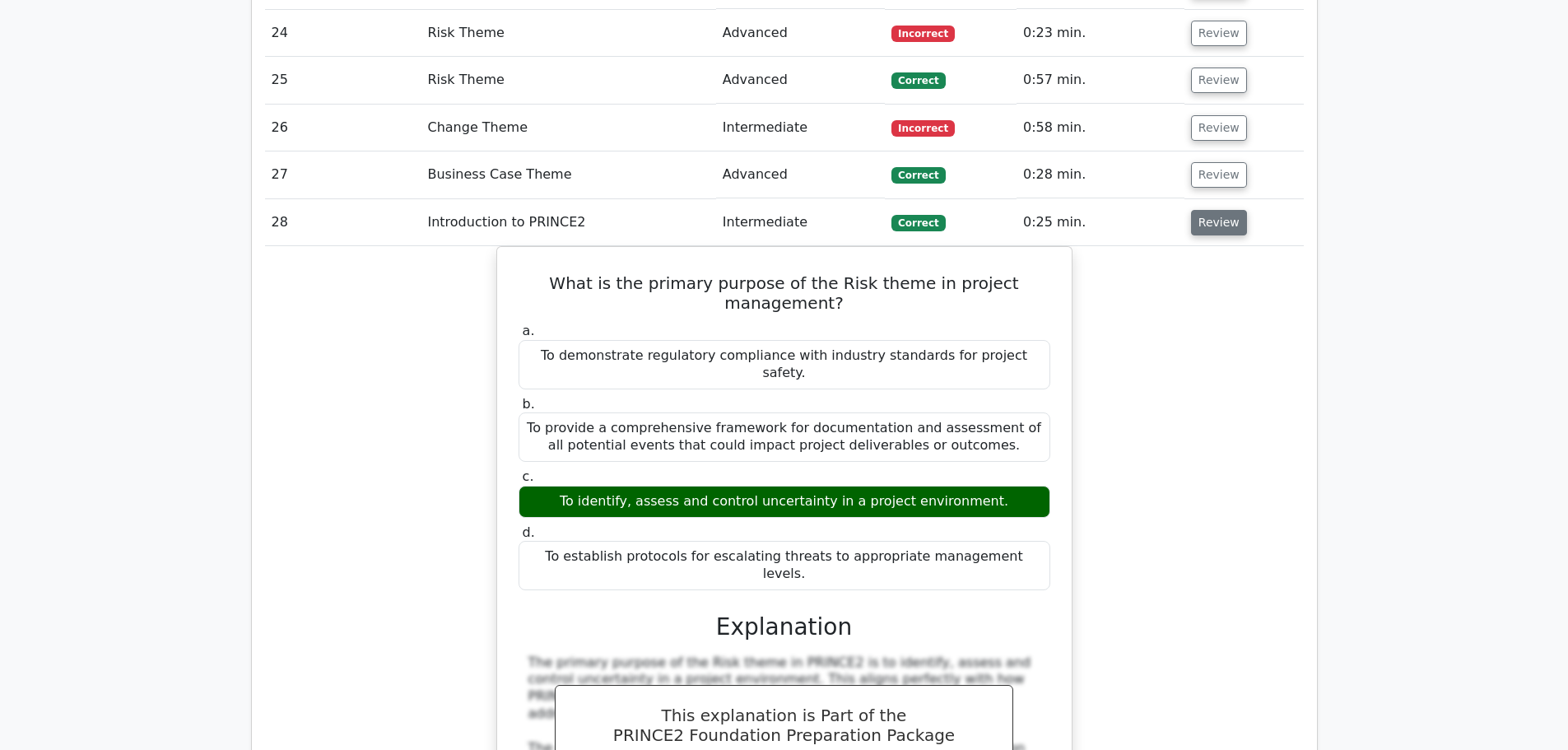
click at [1207, 210] on button "Review" at bounding box center [1218, 222] width 56 height 25
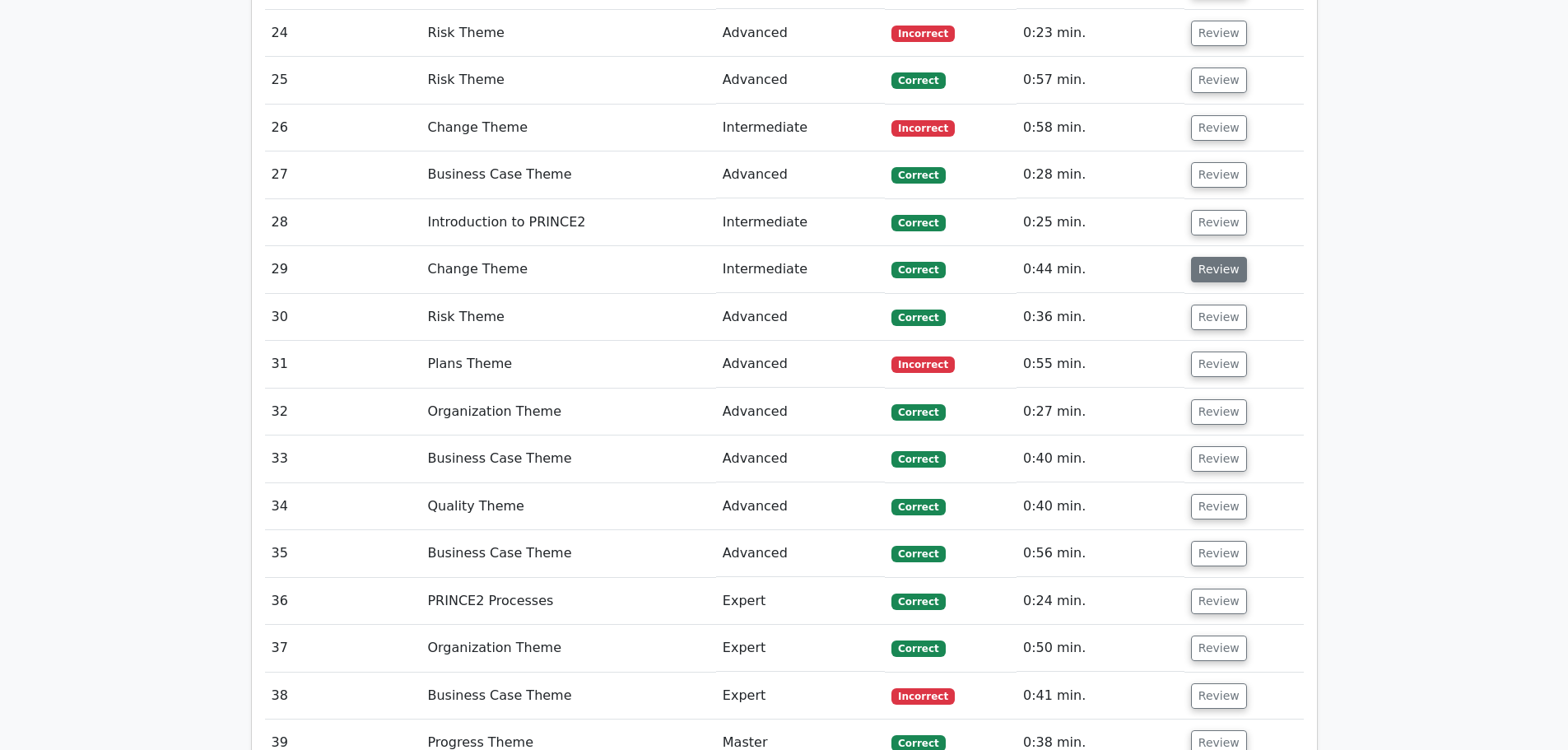
click at [1211, 257] on button "Review" at bounding box center [1218, 269] width 56 height 25
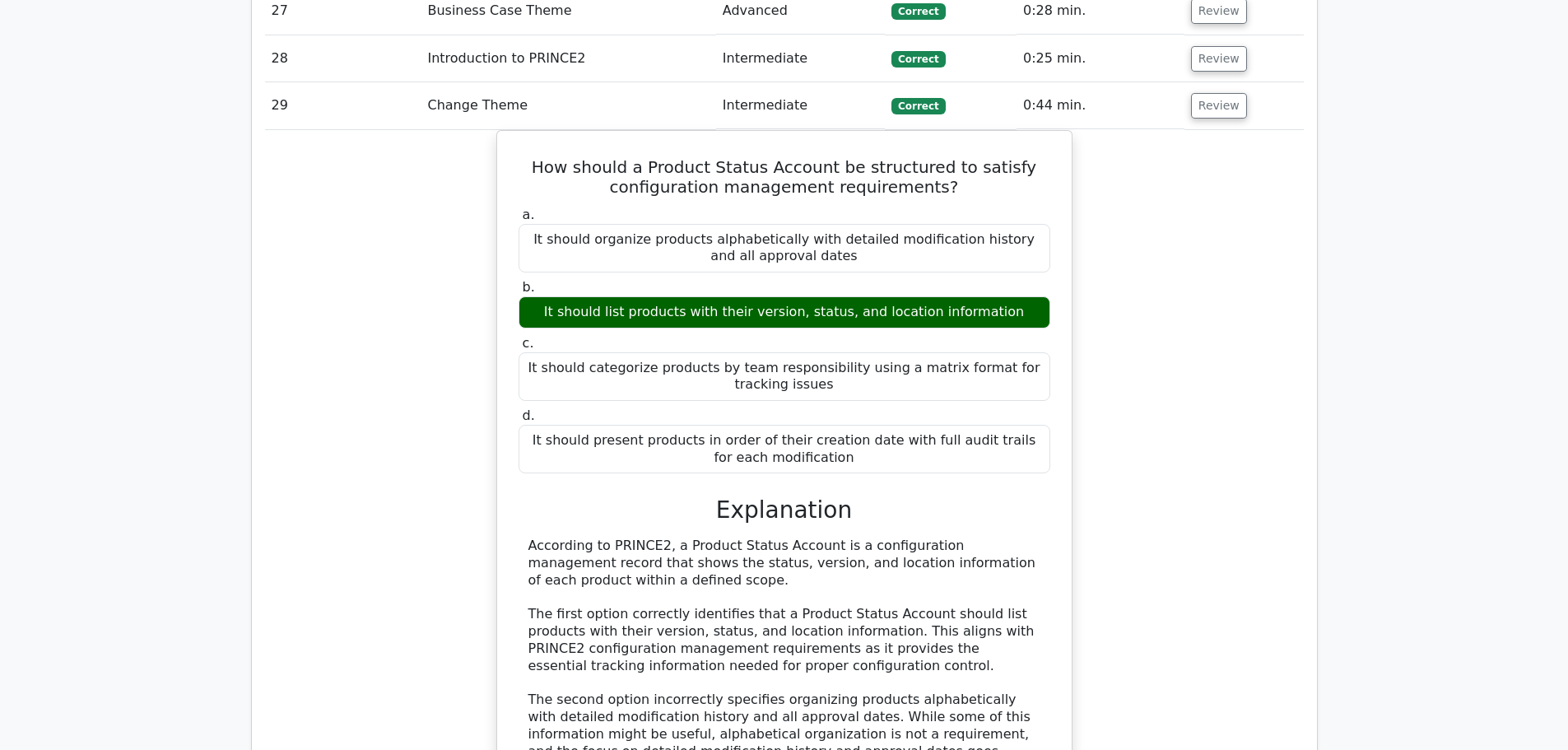
scroll to position [2800, 0]
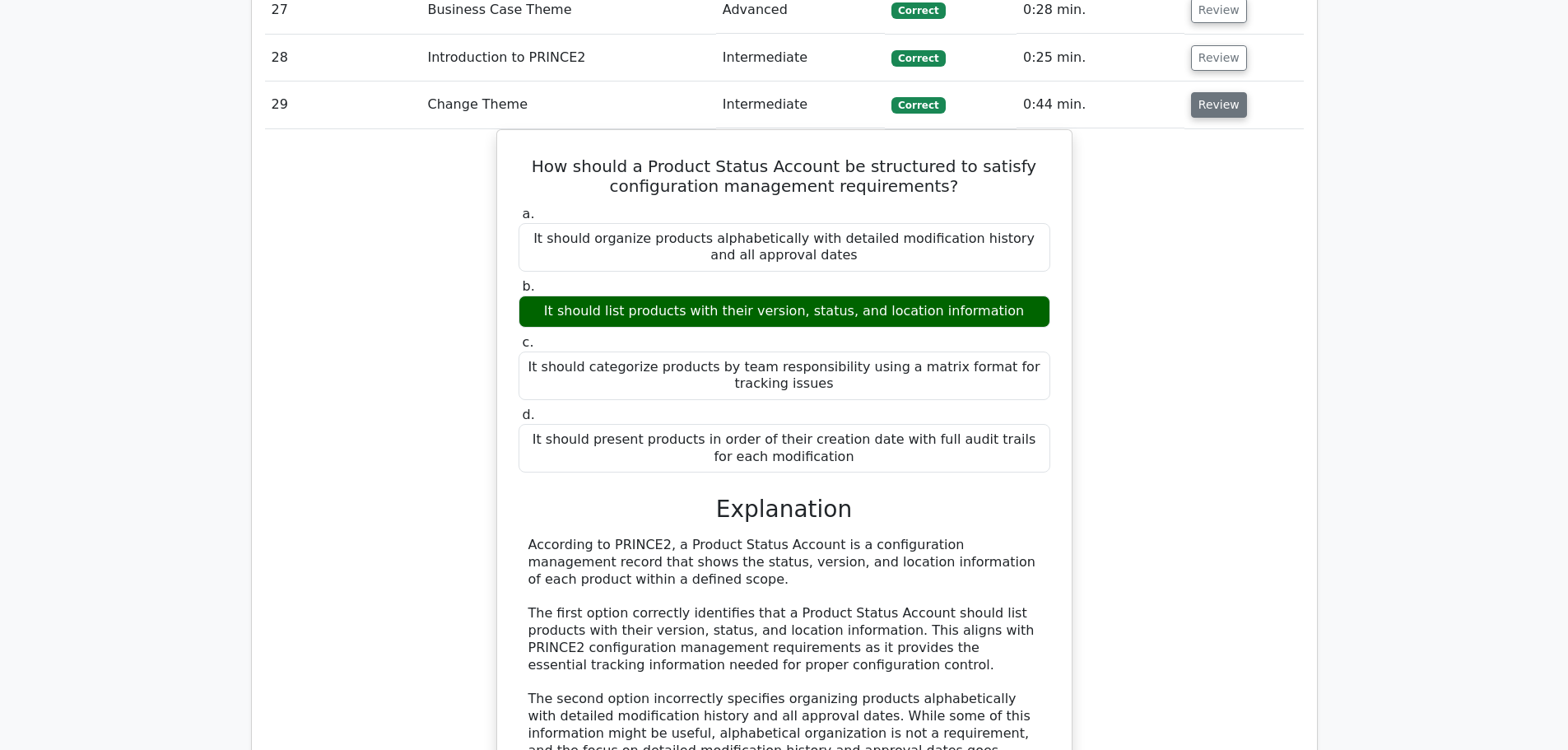
click at [1212, 92] on button "Review" at bounding box center [1218, 104] width 56 height 25
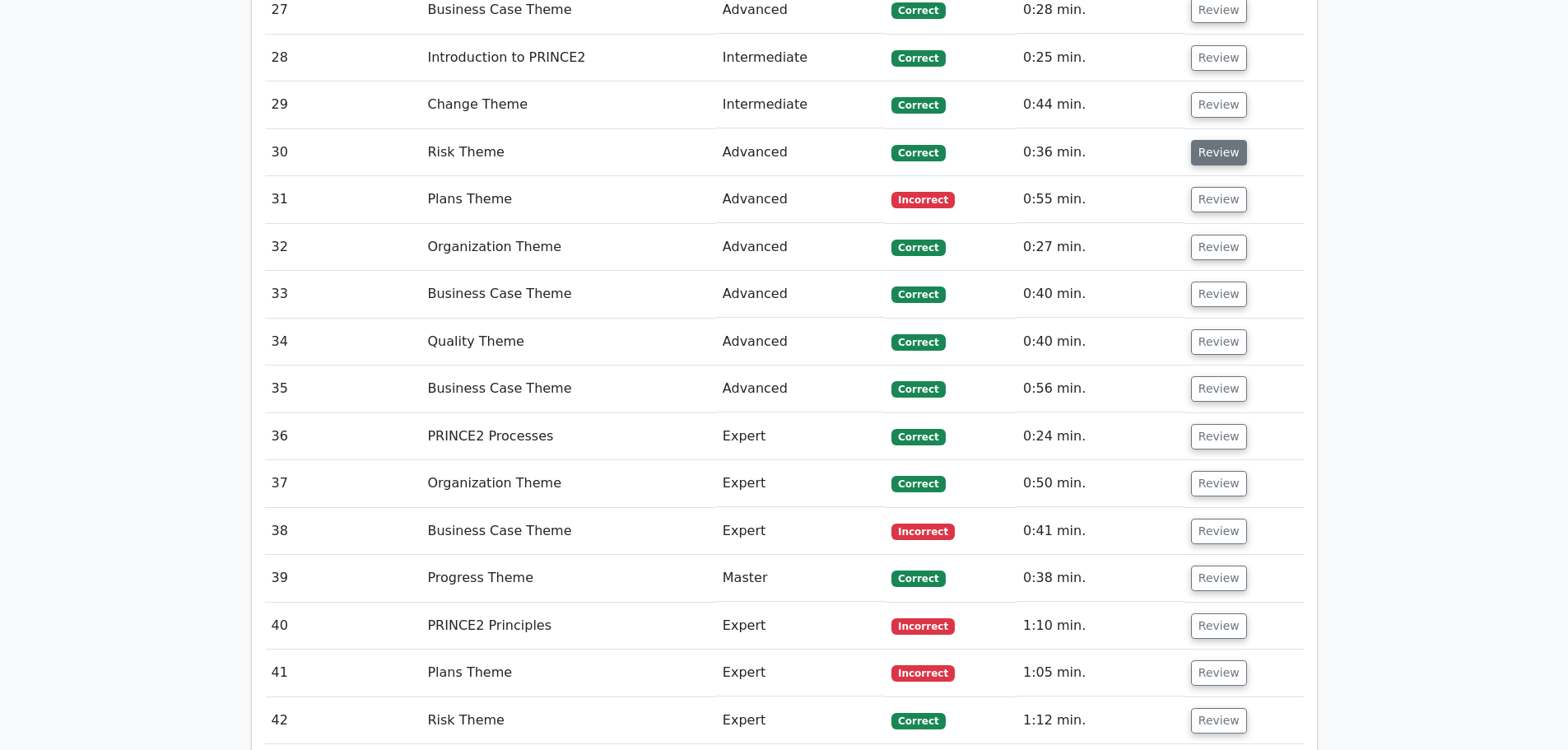
click at [1211, 140] on button "Review" at bounding box center [1218, 152] width 56 height 25
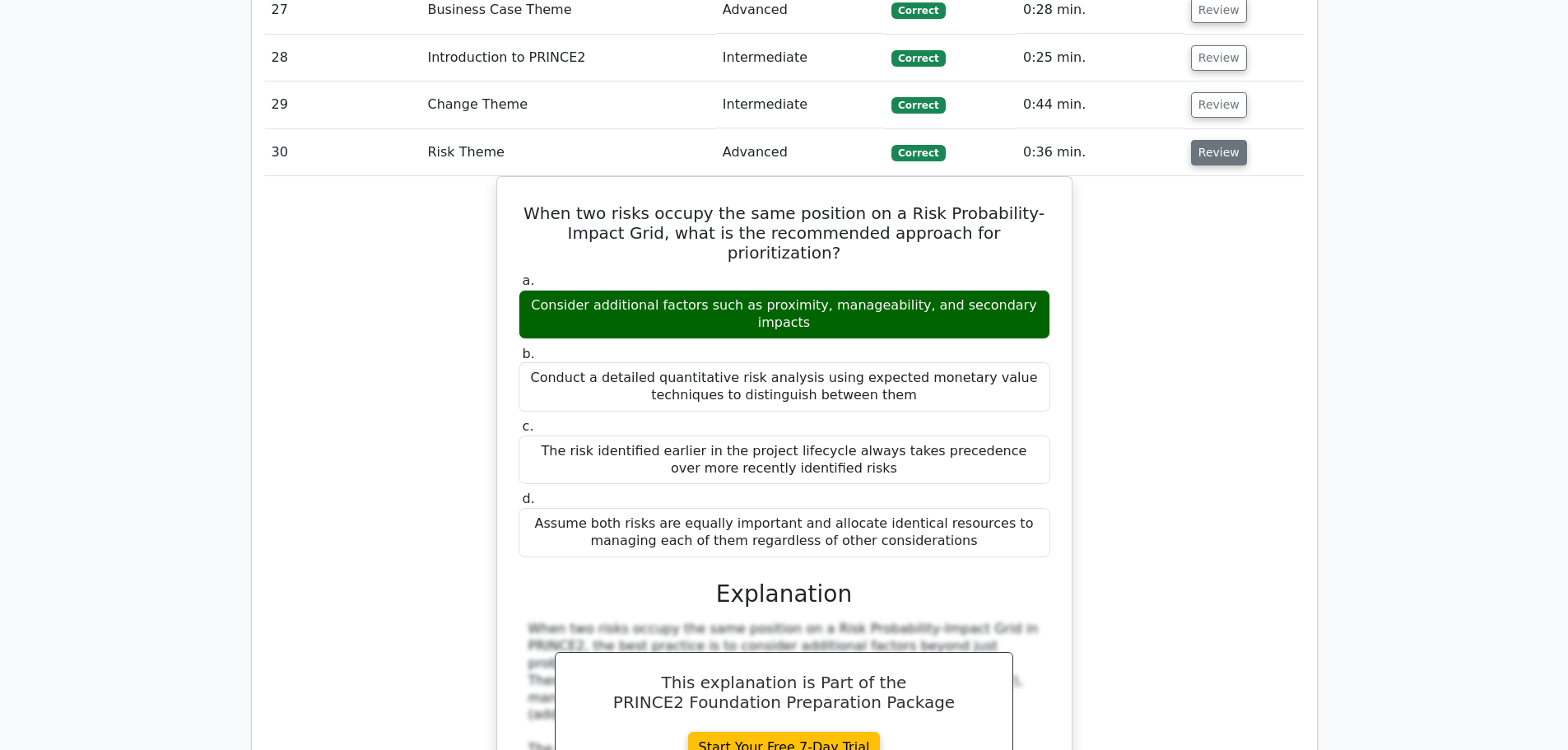
click at [1211, 140] on button "Review" at bounding box center [1218, 152] width 56 height 25
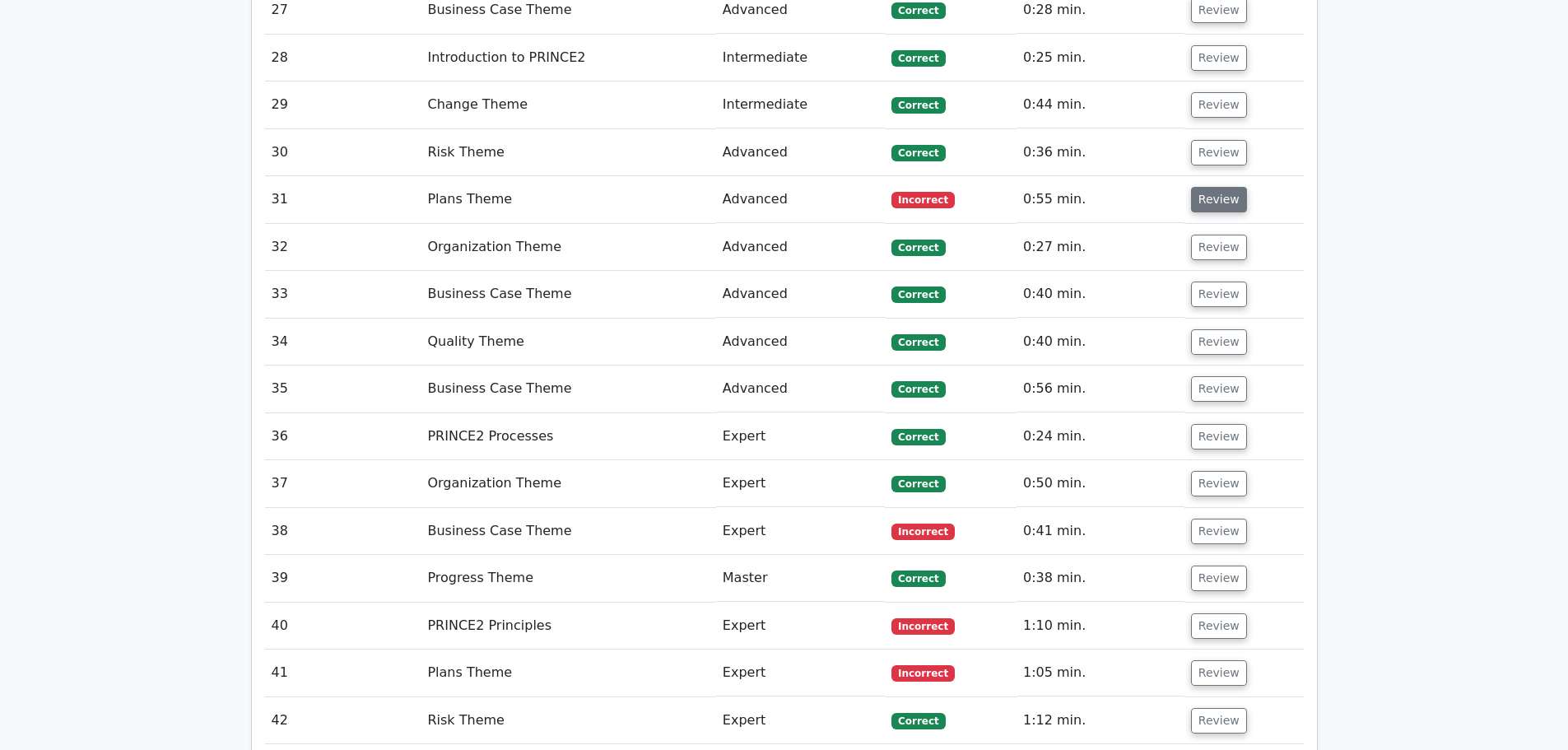
click at [1209, 187] on button "Review" at bounding box center [1218, 199] width 56 height 25
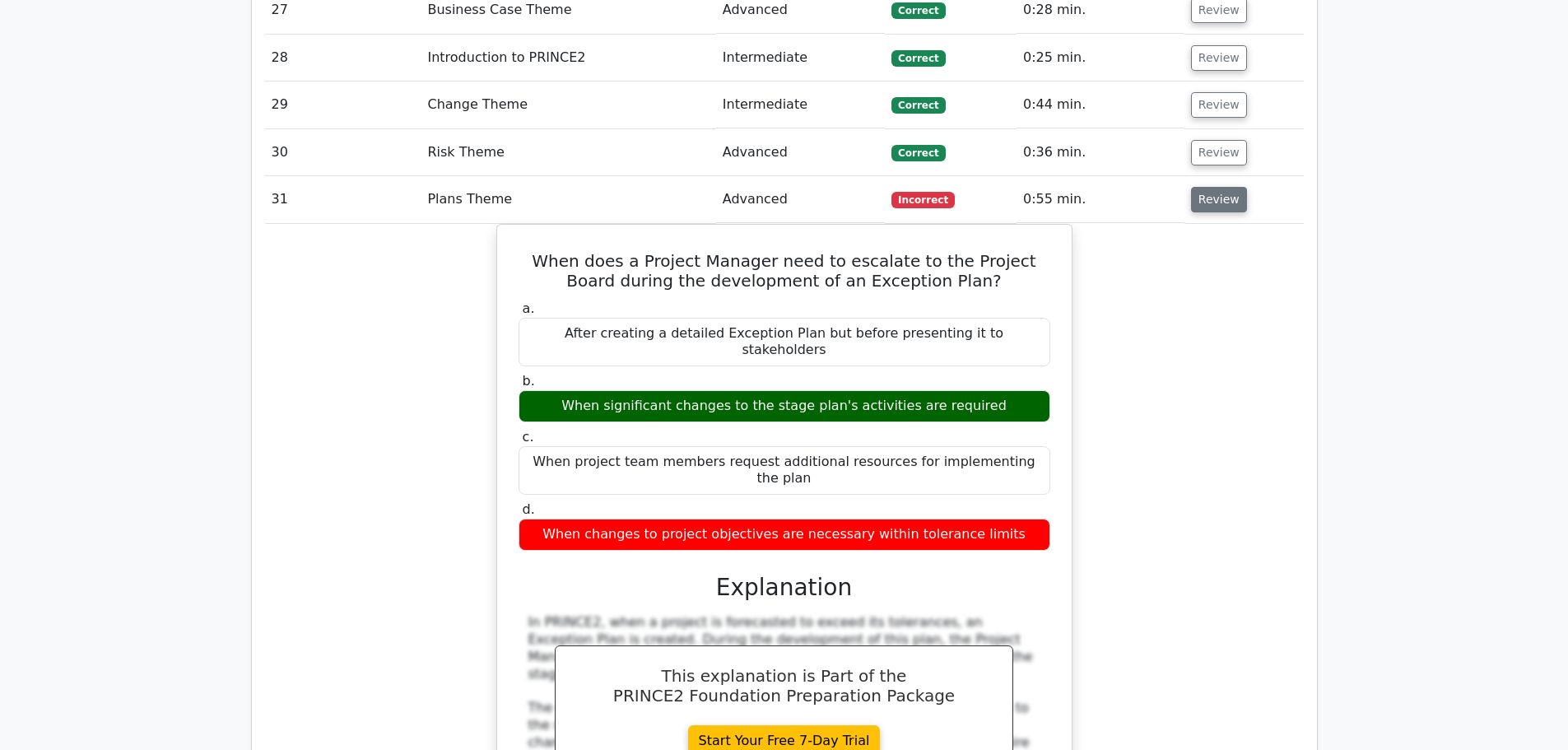
click at [1205, 187] on button "Review" at bounding box center [1218, 199] width 56 height 25
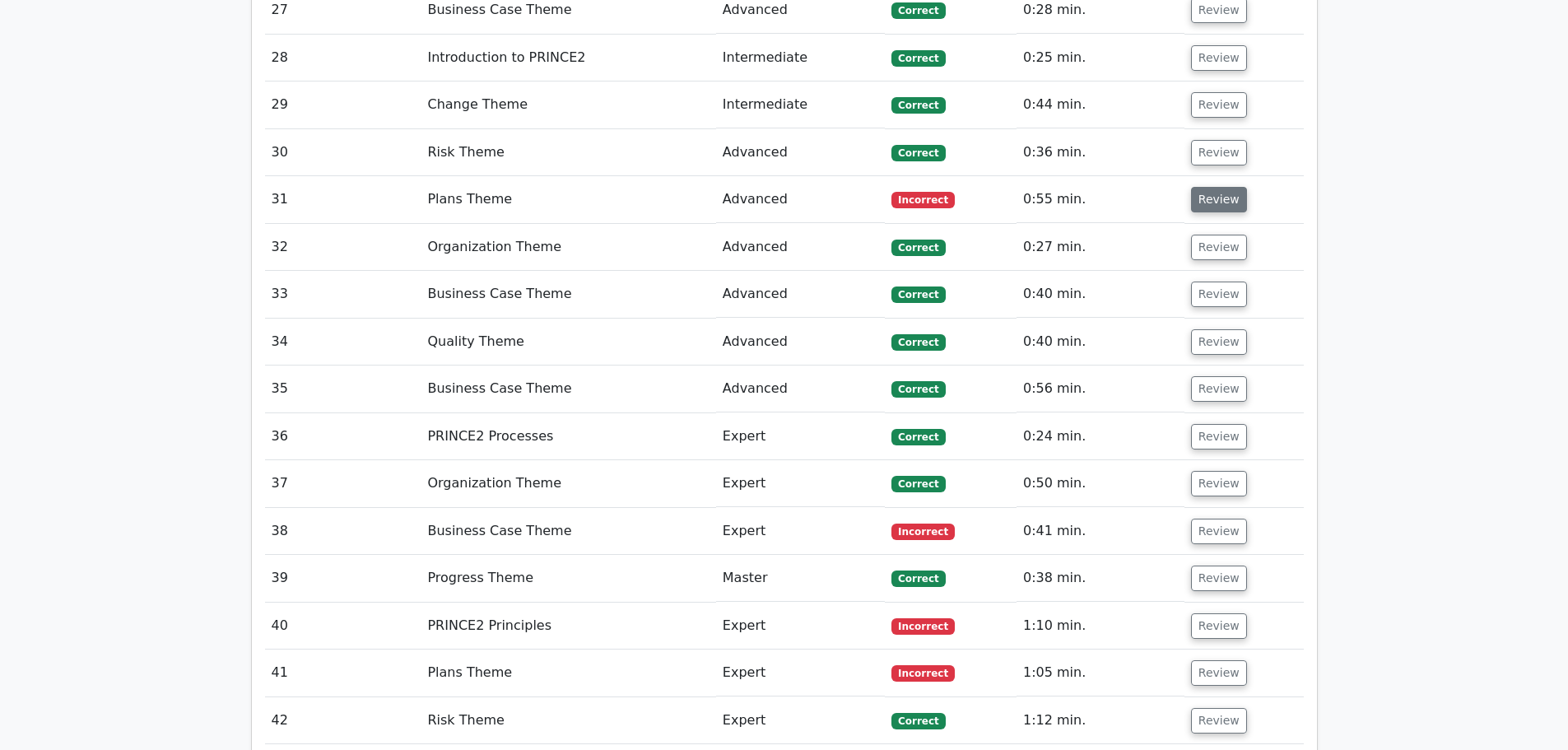
click at [1218, 187] on button "Review" at bounding box center [1218, 199] width 56 height 25
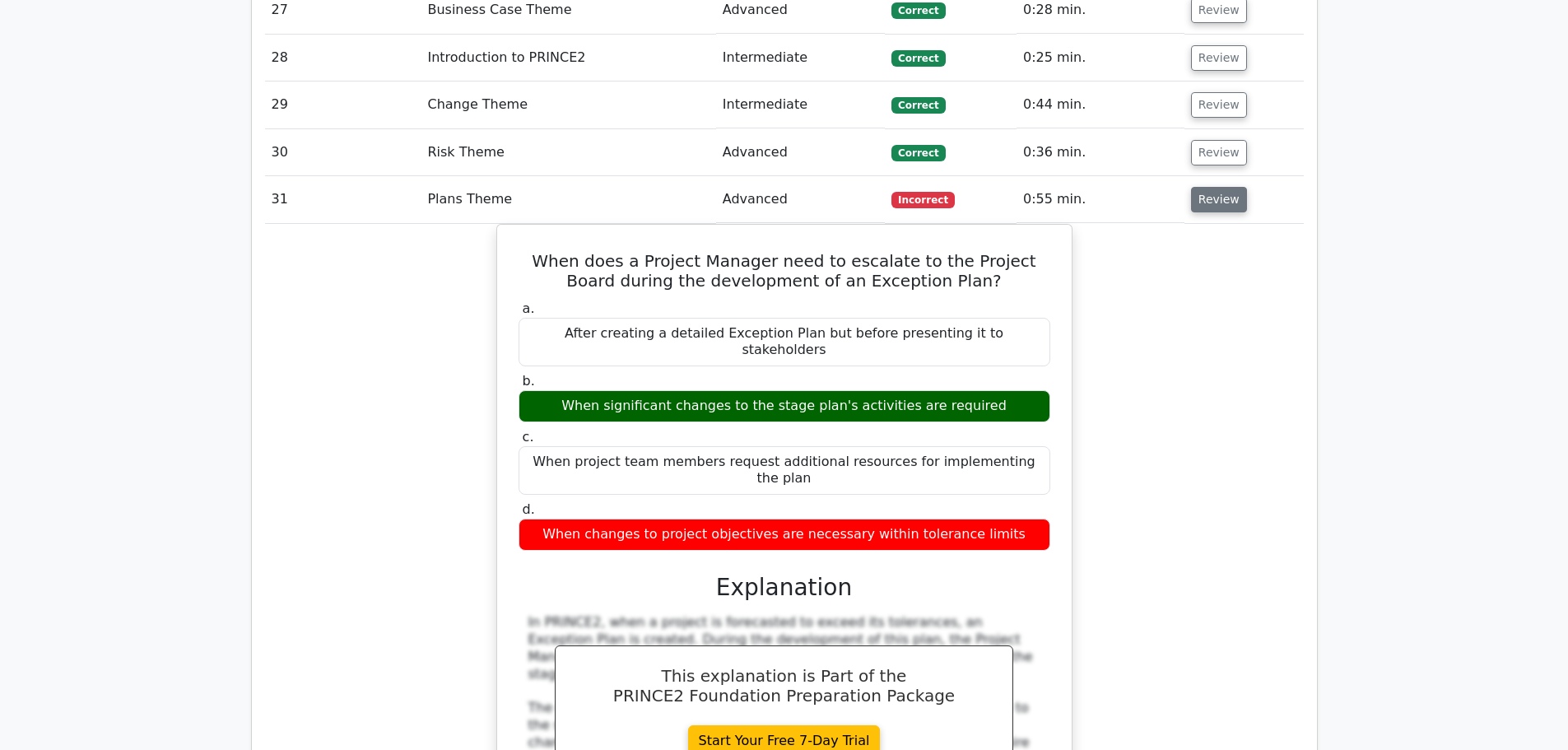
click at [1219, 187] on button "Review" at bounding box center [1218, 199] width 56 height 25
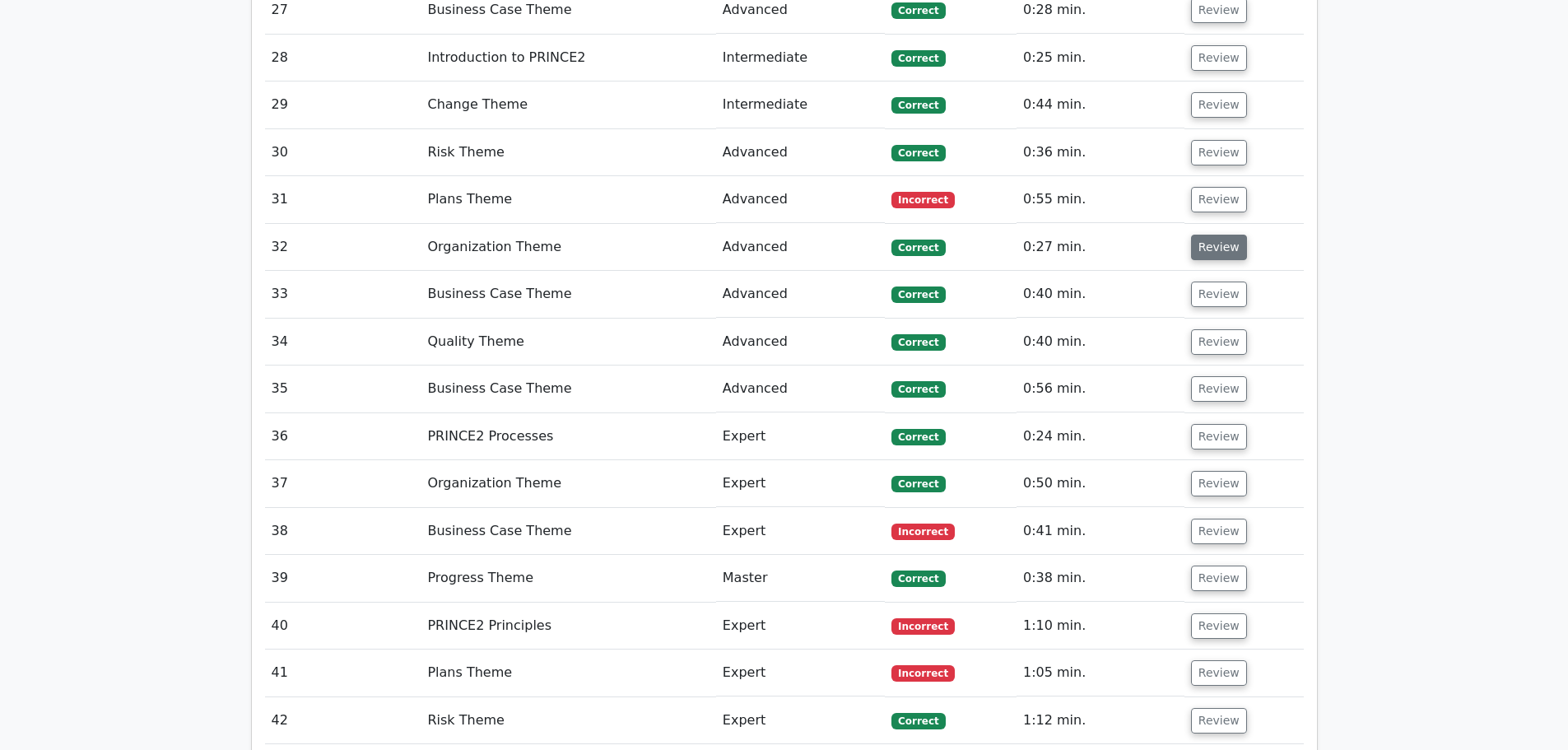
click at [1213, 235] on button "Review" at bounding box center [1218, 247] width 56 height 25
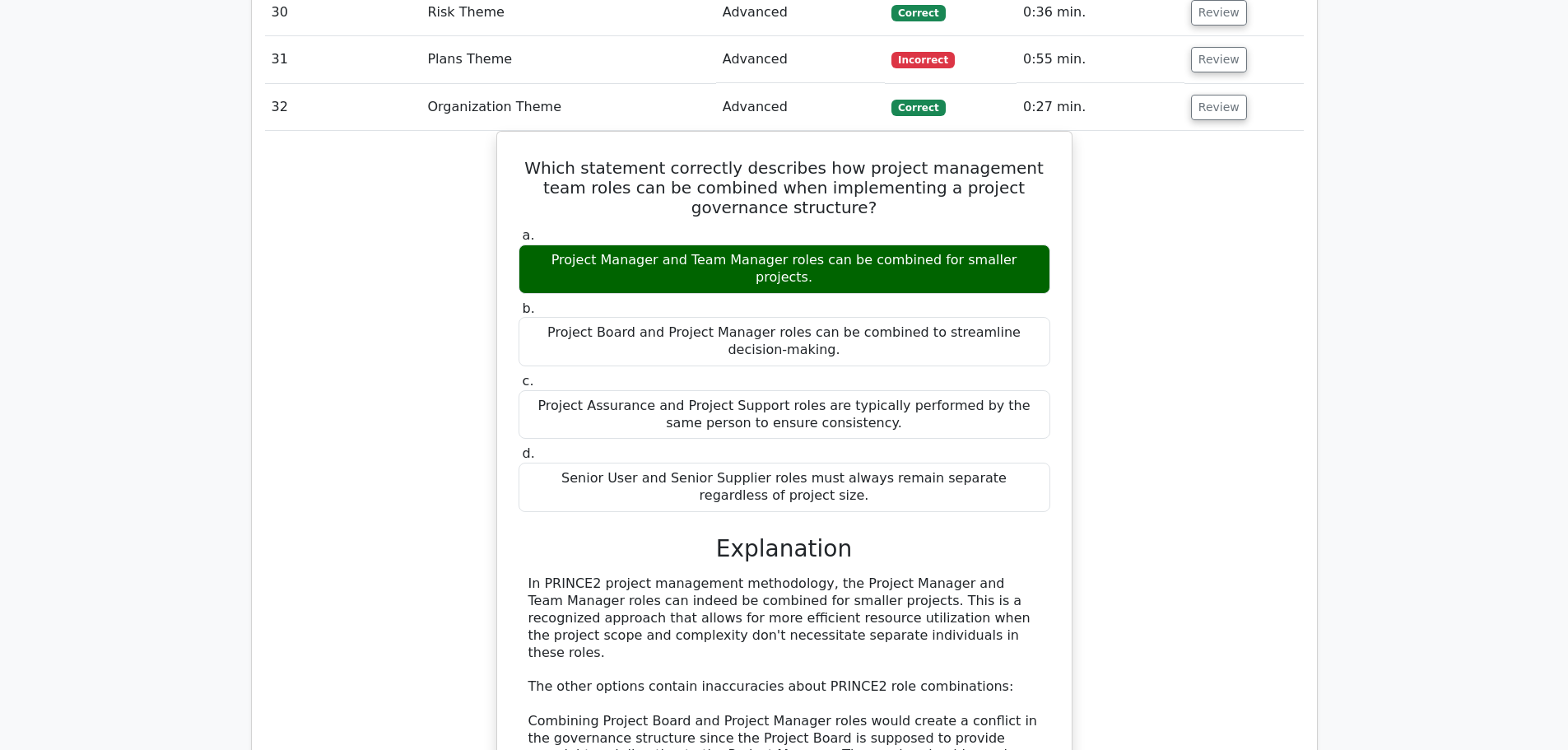
scroll to position [2964, 0]
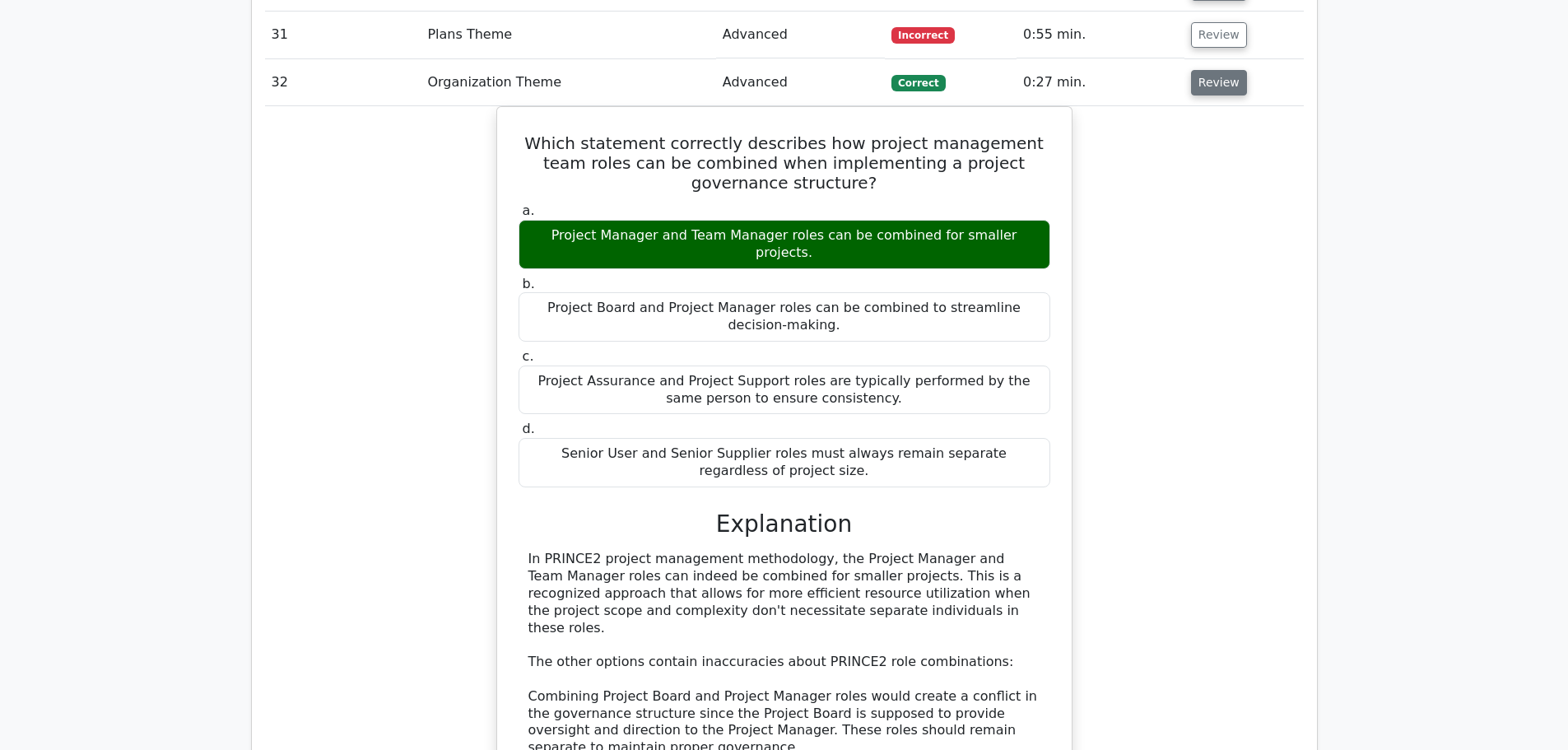
click at [1227, 70] on button "Review" at bounding box center [1218, 82] width 56 height 25
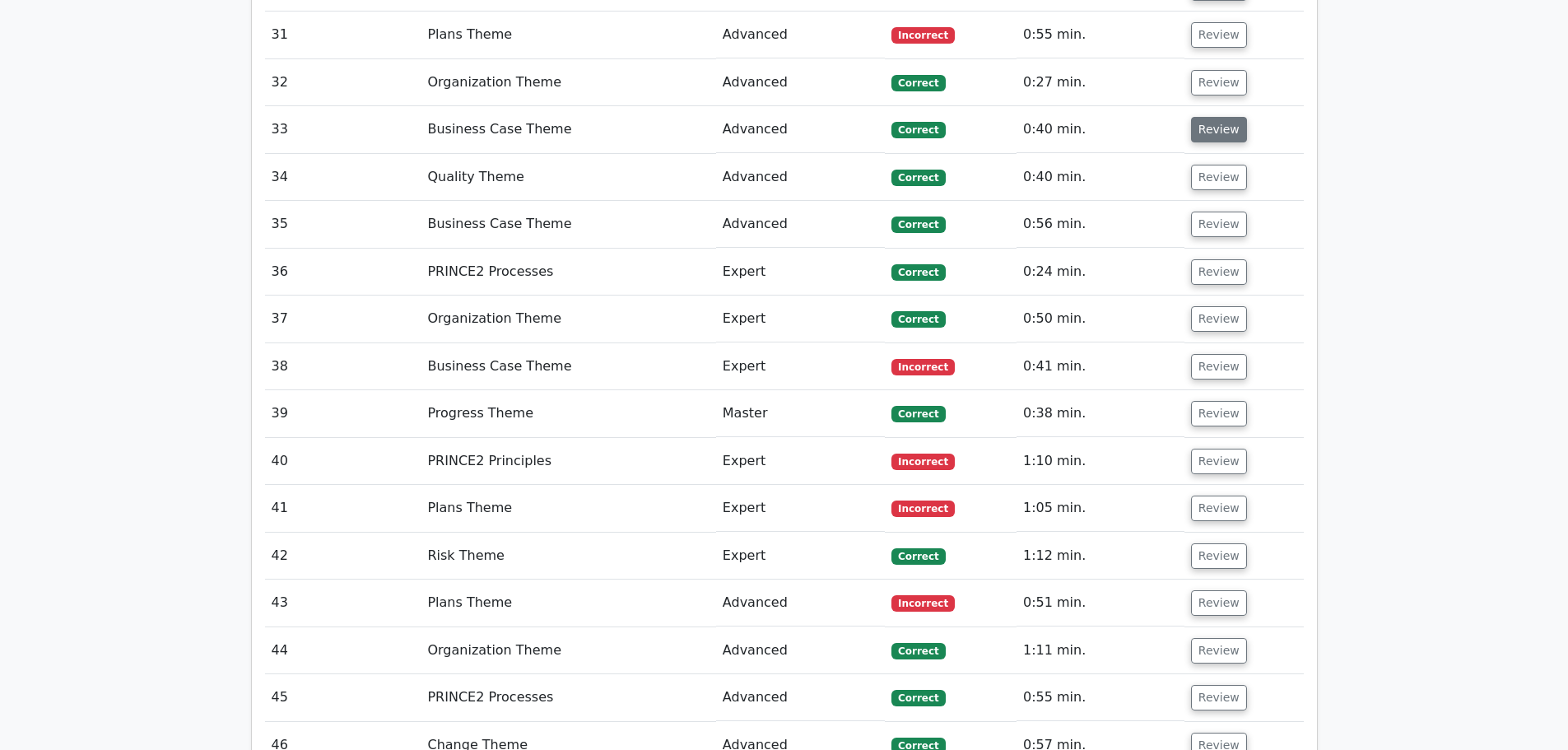
click at [1222, 117] on button "Review" at bounding box center [1218, 129] width 56 height 25
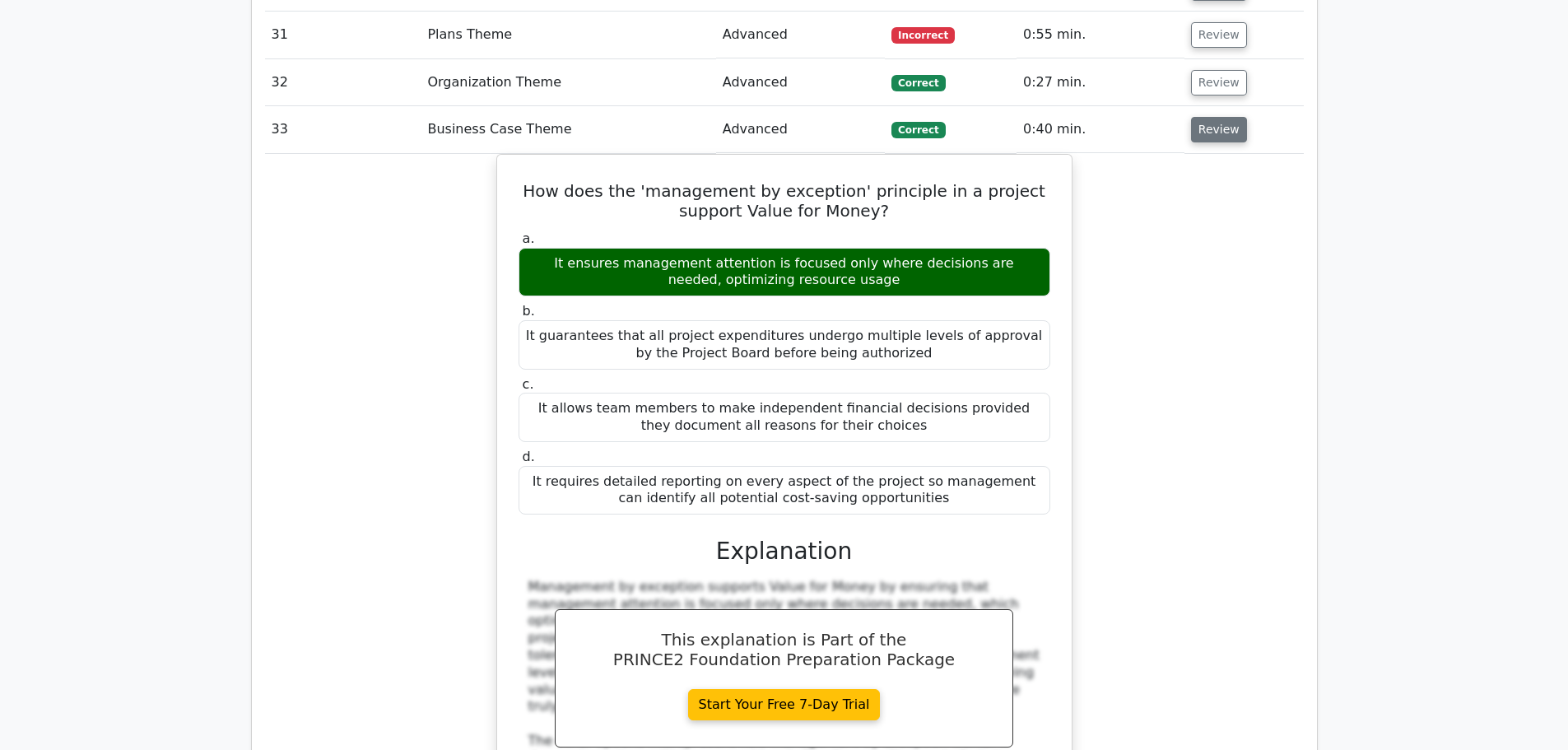
click at [1213, 117] on button "Review" at bounding box center [1218, 129] width 56 height 25
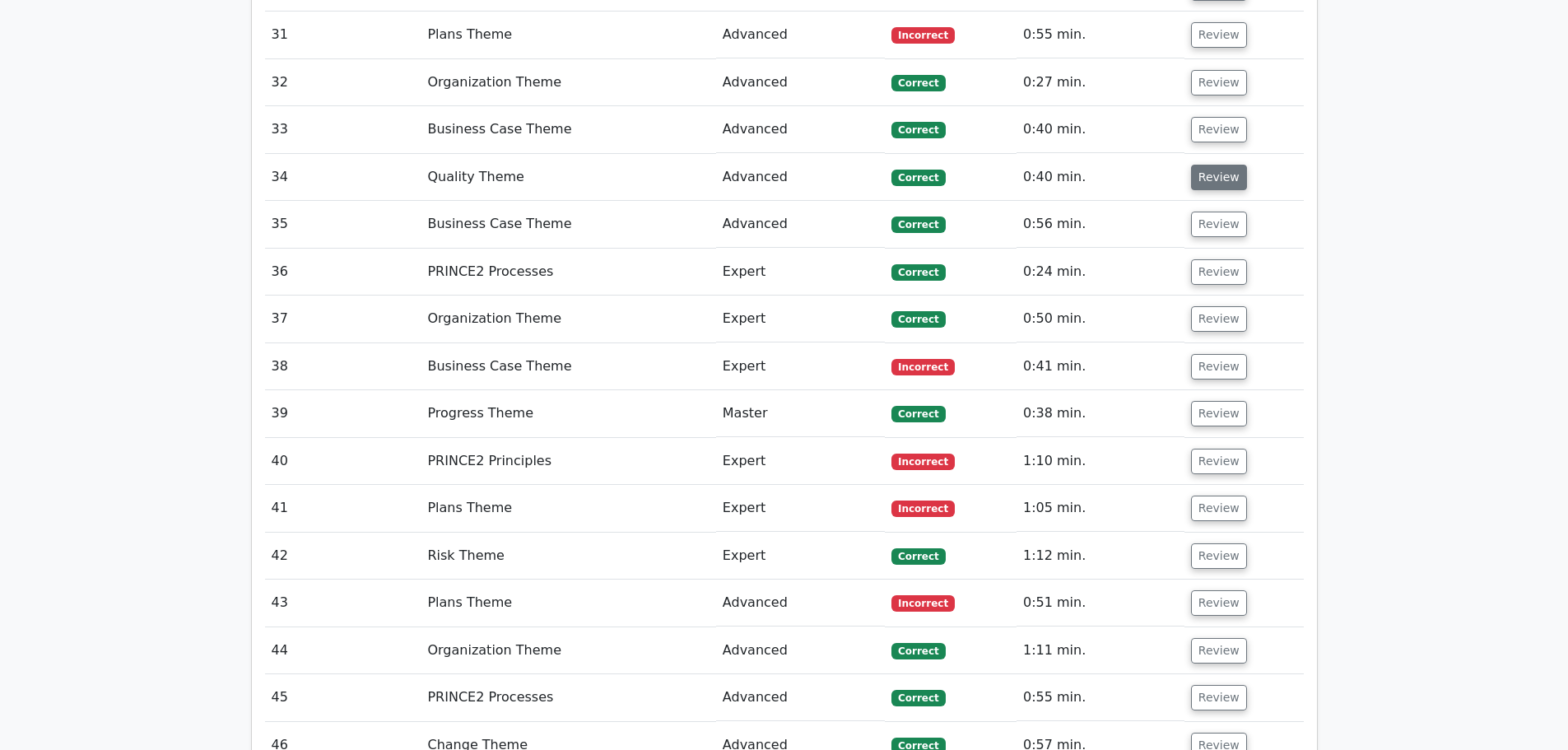
click at [1213, 164] on button "Review" at bounding box center [1218, 176] width 56 height 25
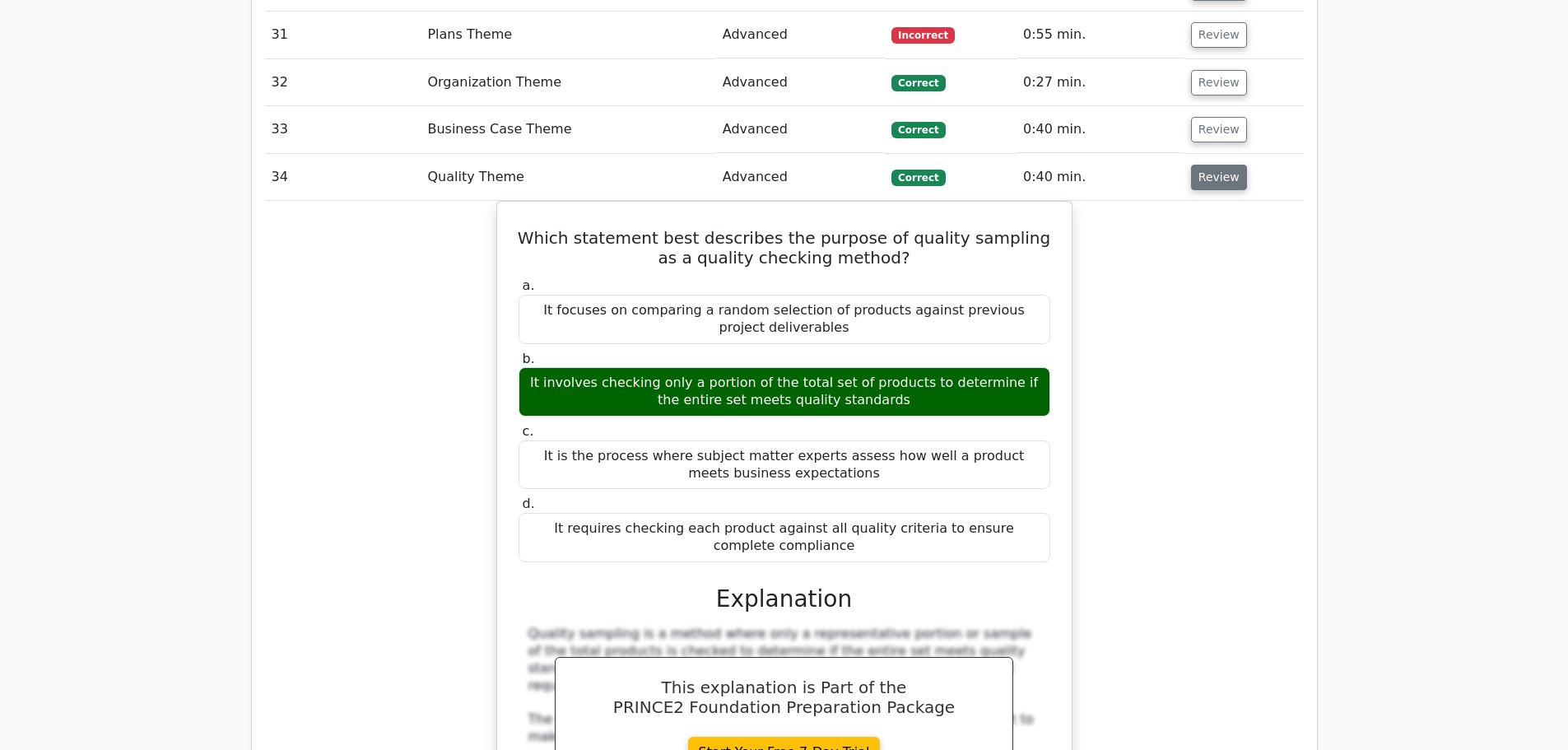
click at [1208, 164] on button "Review" at bounding box center [1218, 176] width 56 height 25
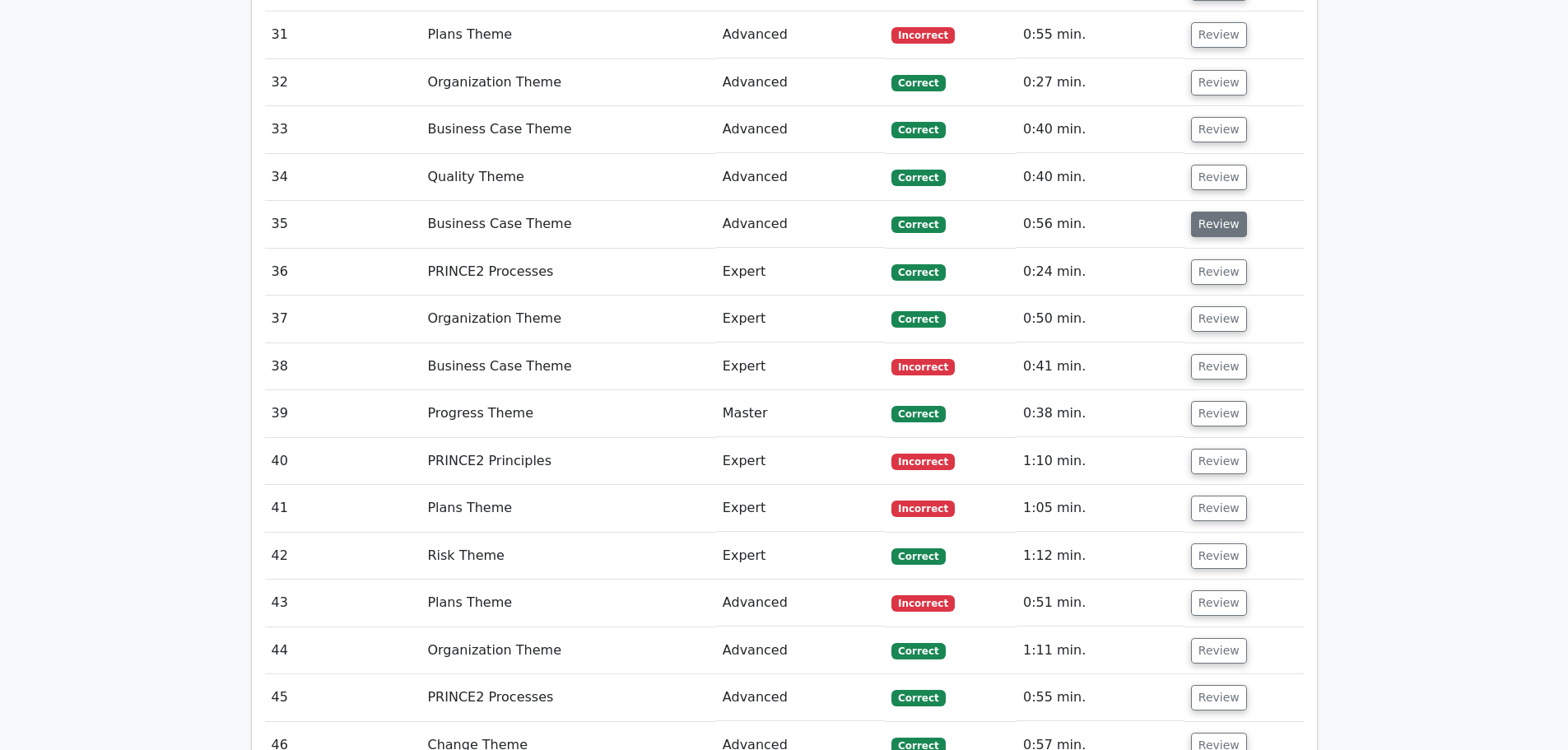
click at [1210, 212] on button "Review" at bounding box center [1218, 224] width 56 height 25
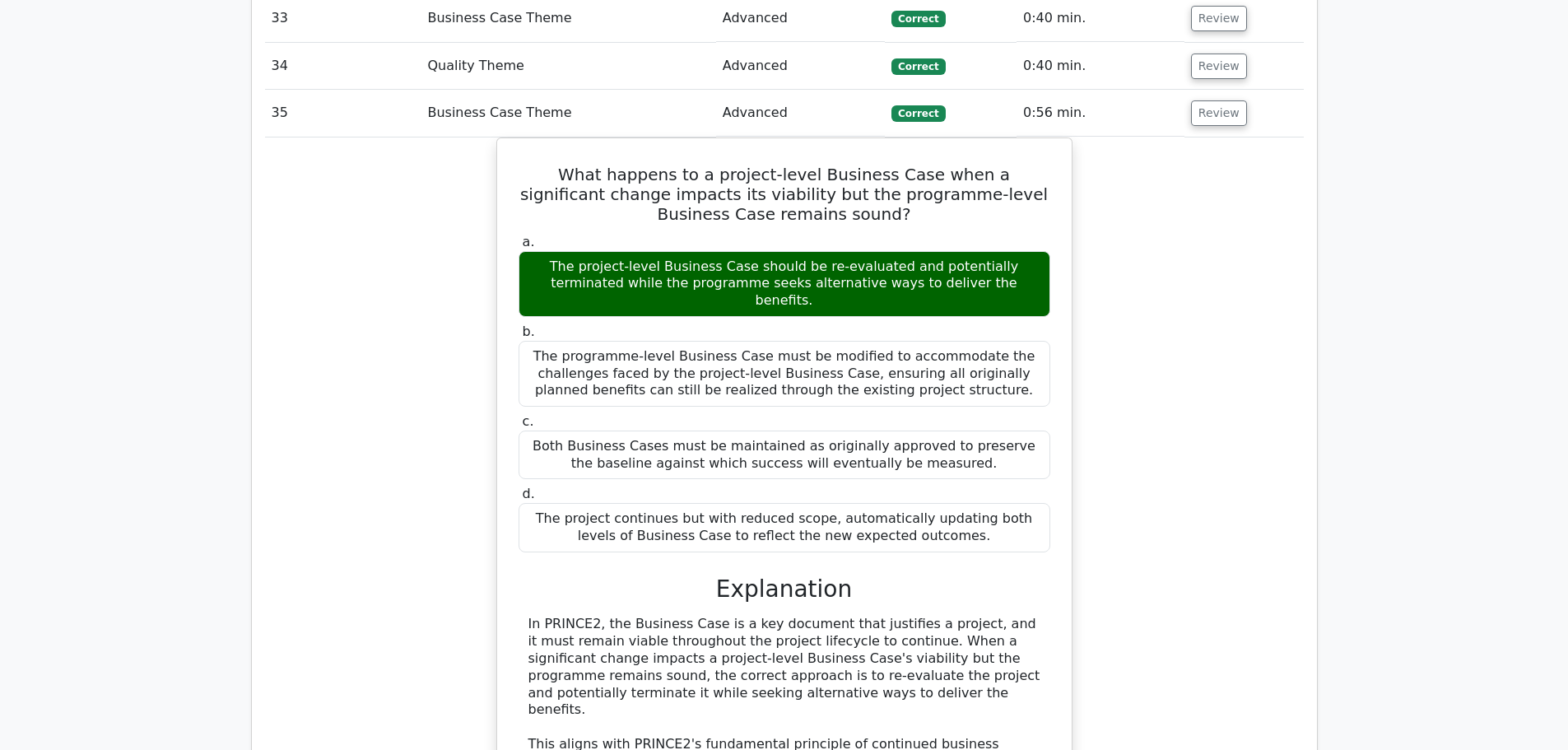
scroll to position [3046, 0]
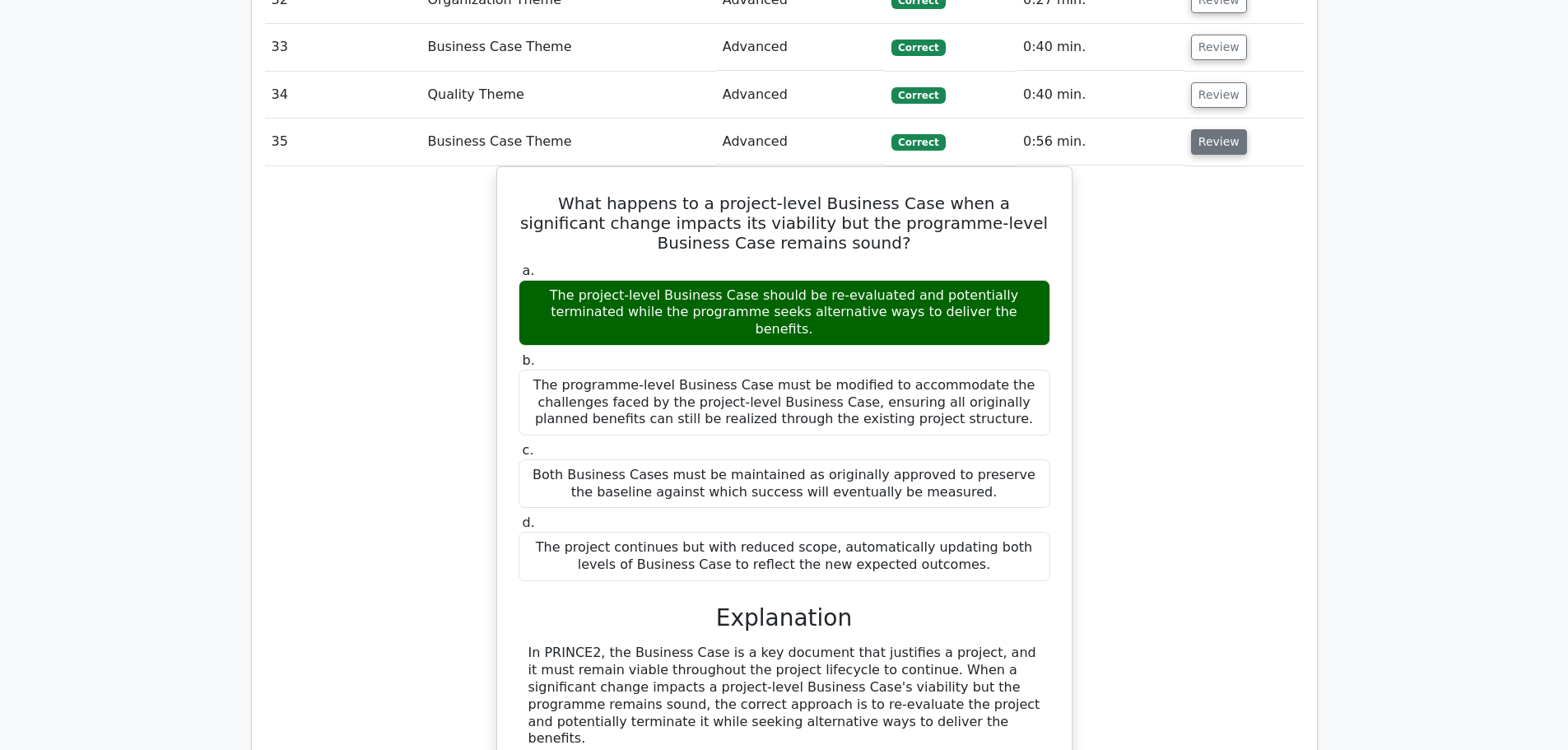
click at [1211, 129] on button "Review" at bounding box center [1218, 141] width 56 height 25
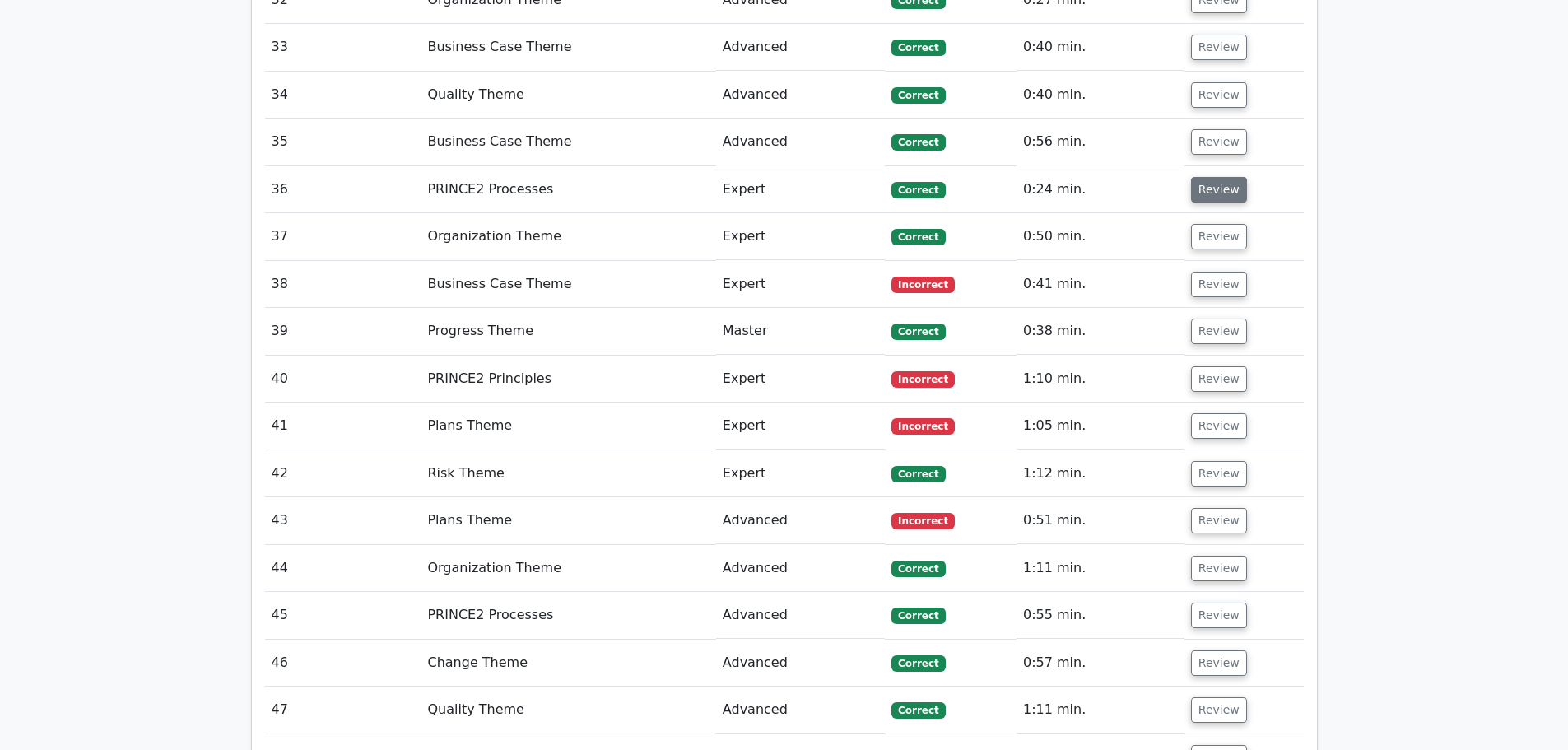
click at [1207, 177] on button "Review" at bounding box center [1218, 189] width 56 height 25
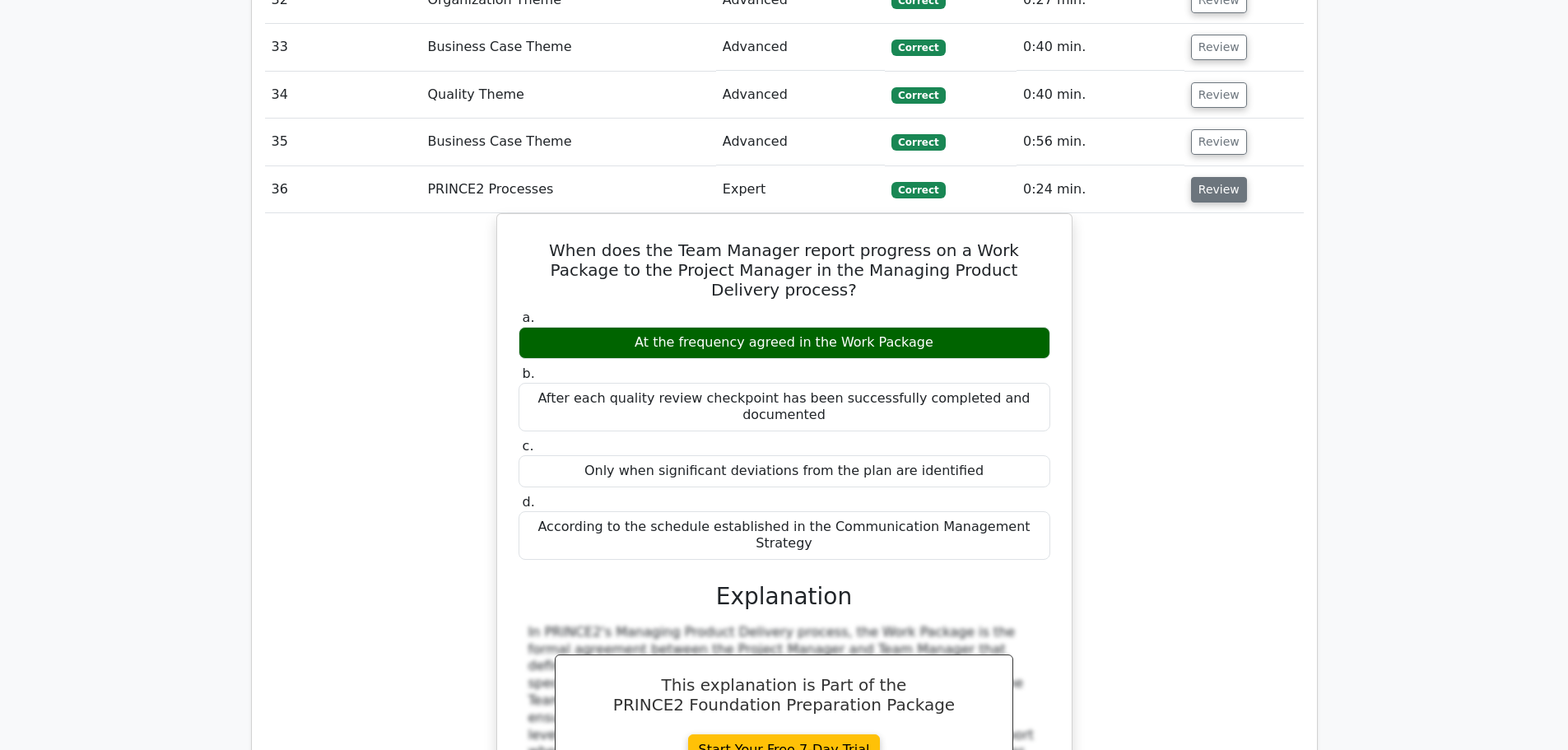
click at [1207, 177] on button "Review" at bounding box center [1218, 189] width 56 height 25
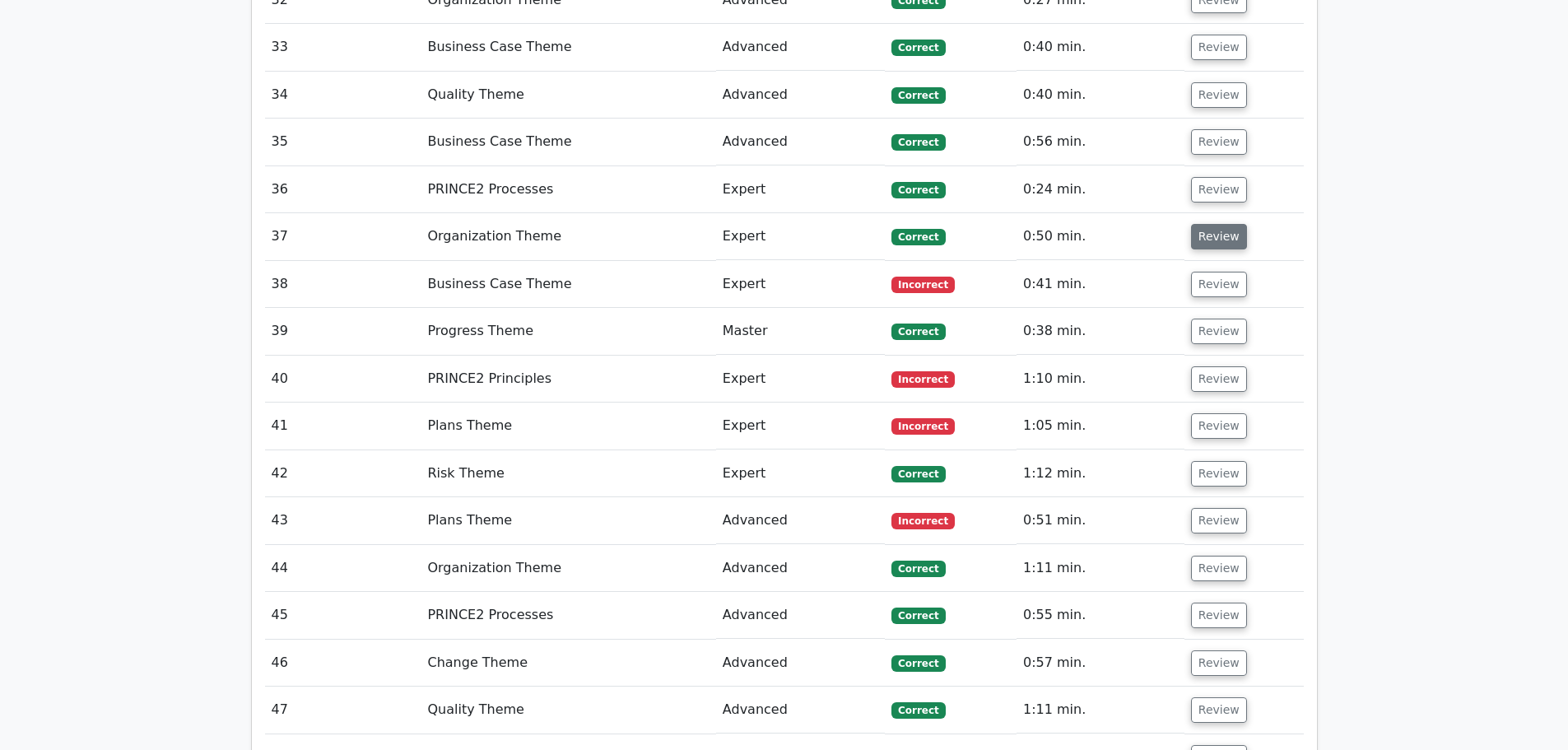
click at [1198, 224] on button "Review" at bounding box center [1218, 236] width 56 height 25
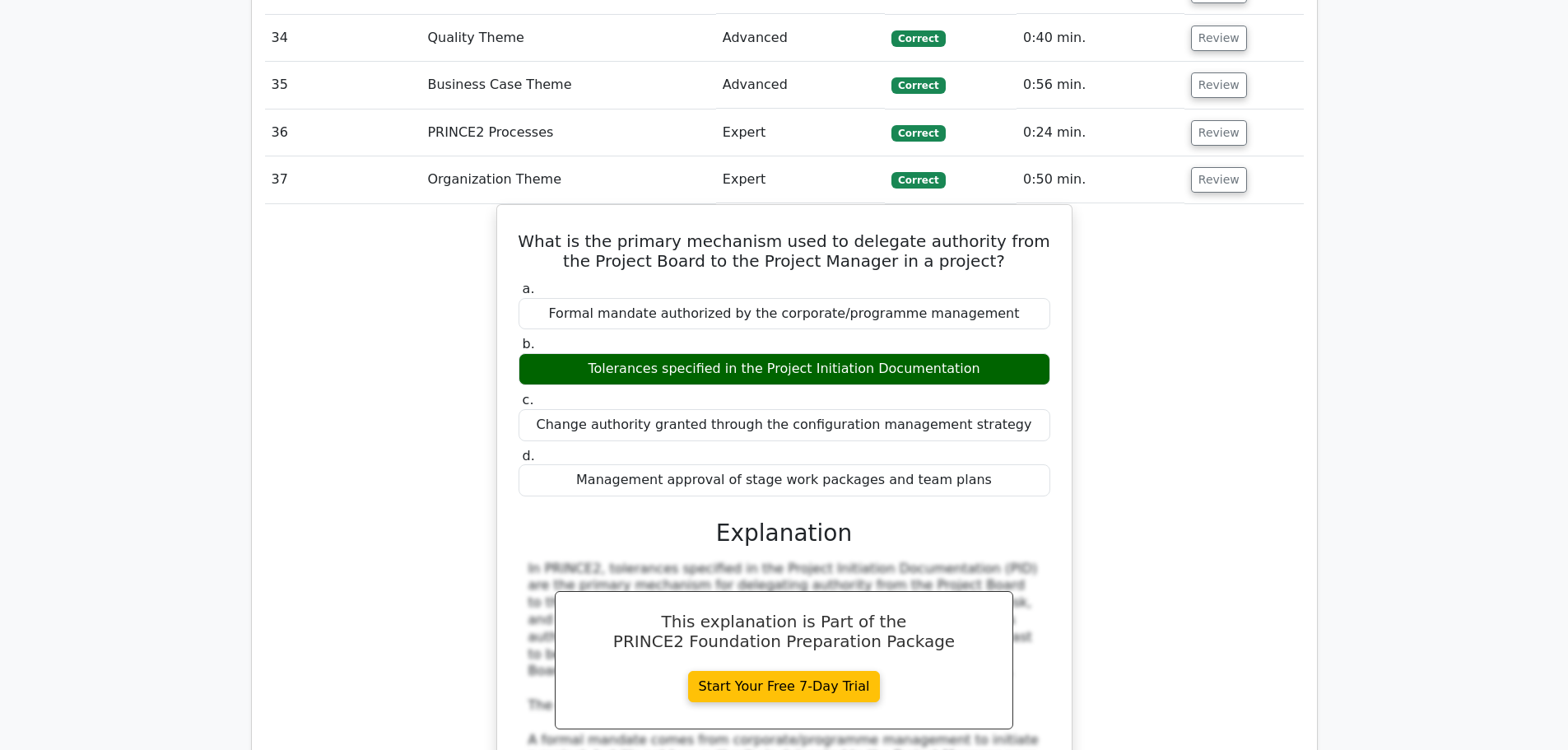
scroll to position [3128, 0]
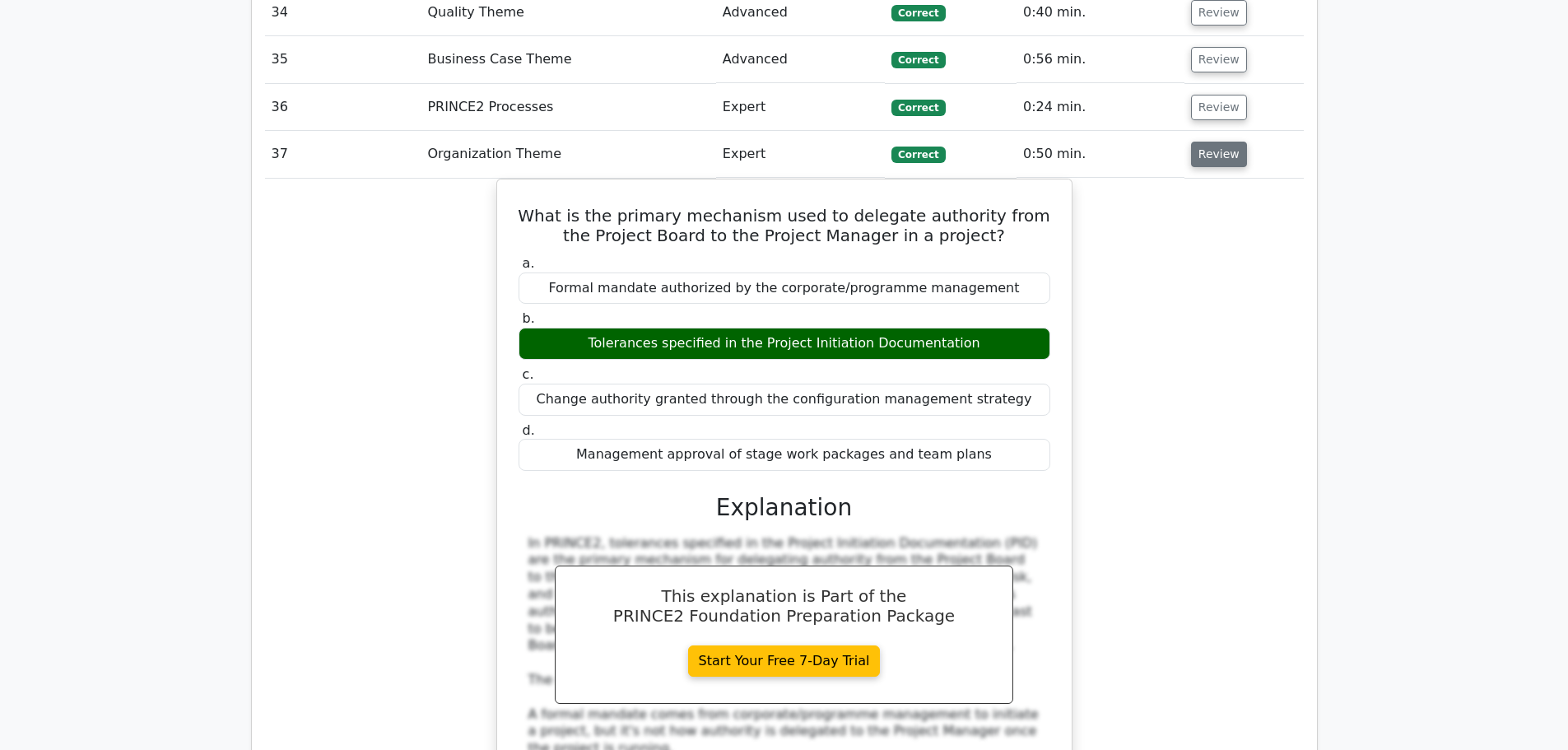
click at [1201, 142] on button "Review" at bounding box center [1218, 154] width 56 height 25
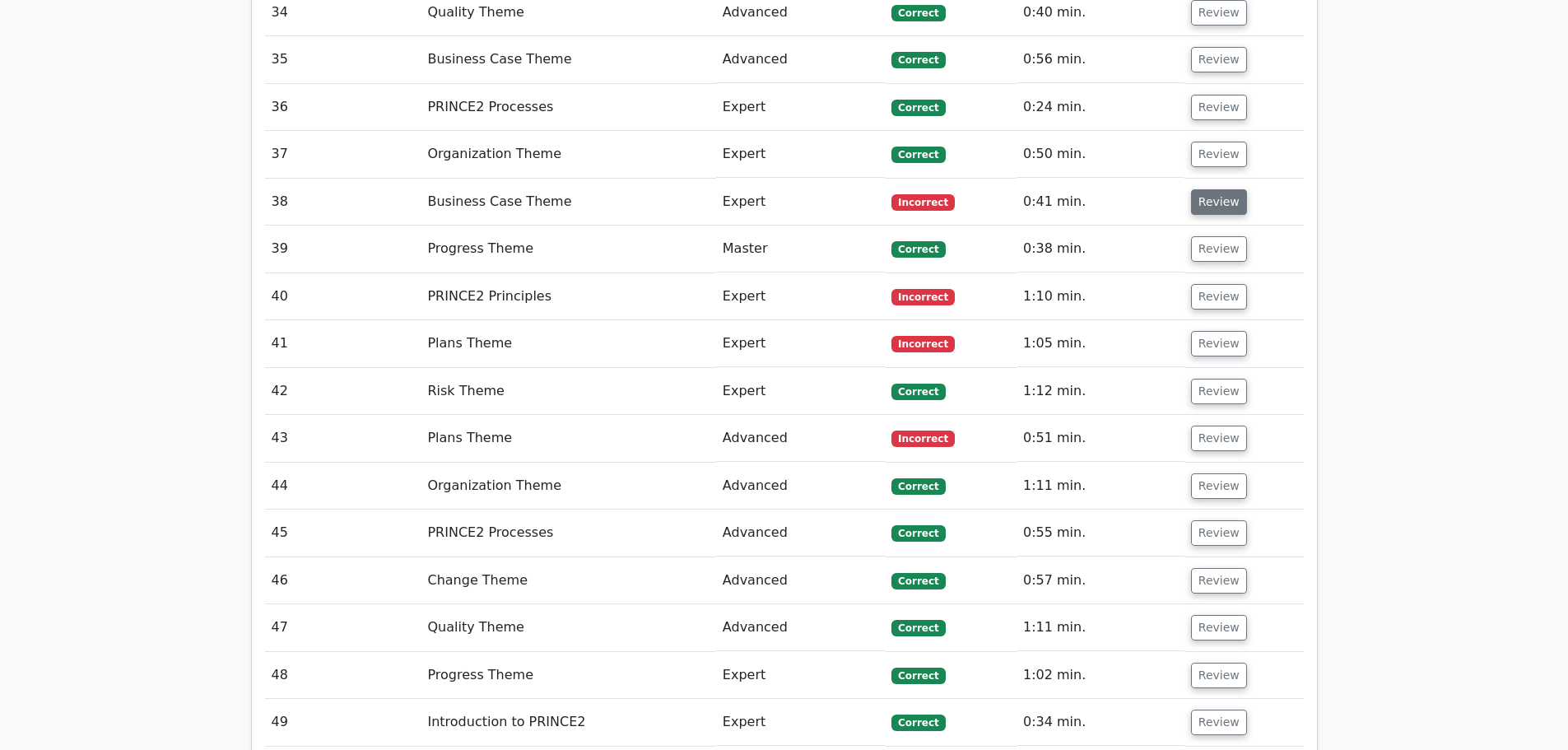
click at [1196, 189] on button "Review" at bounding box center [1218, 201] width 56 height 25
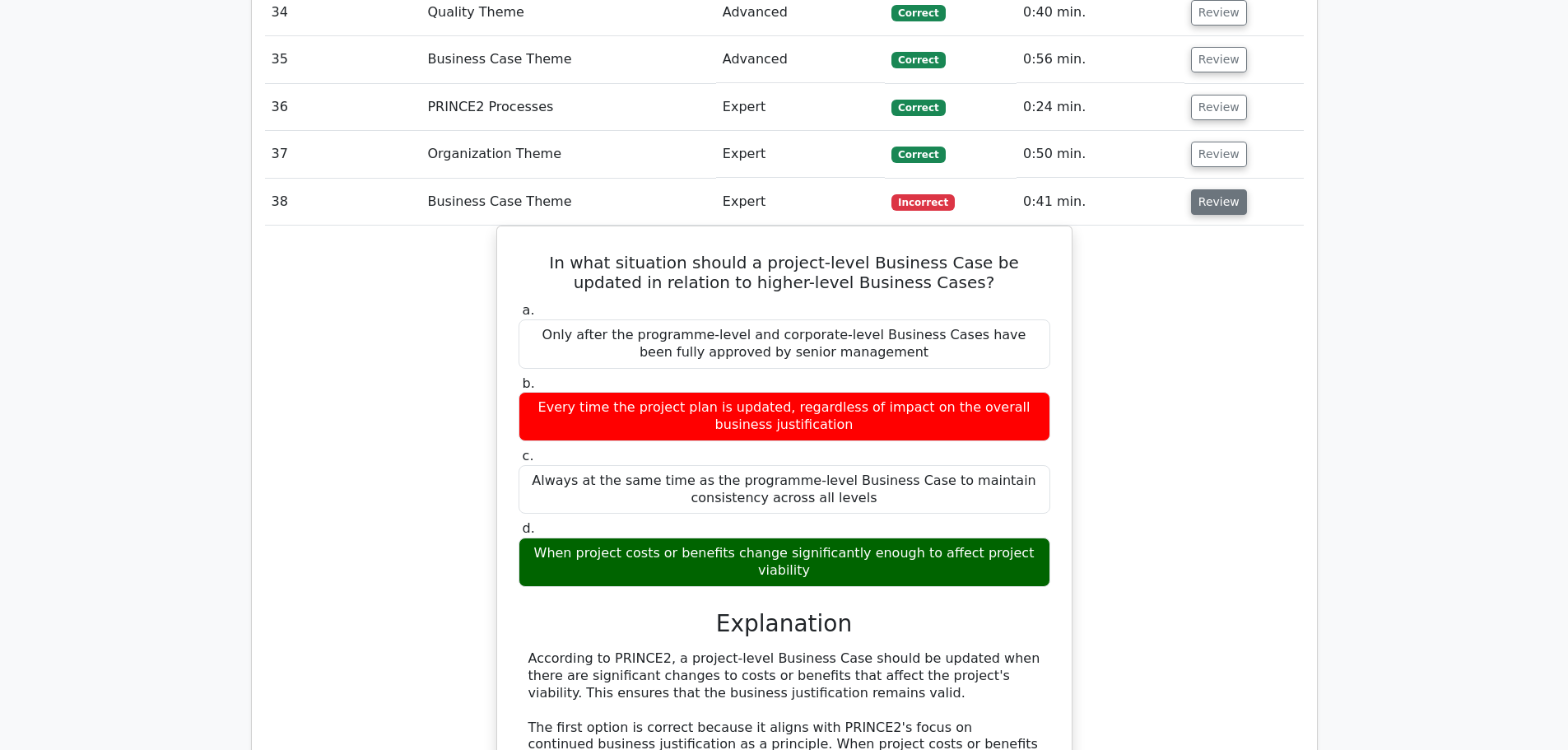
click at [1220, 189] on button "Review" at bounding box center [1218, 201] width 56 height 25
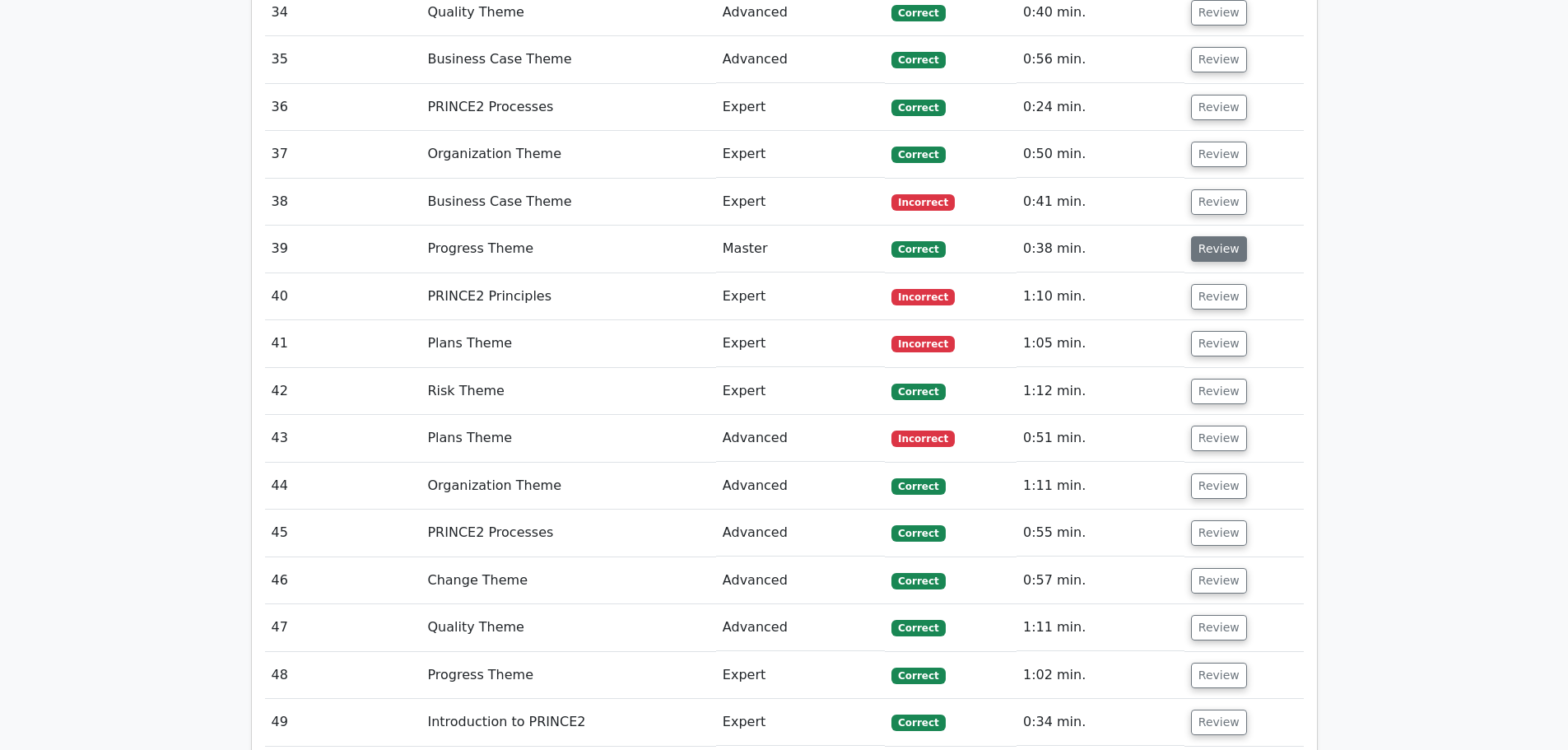
click at [1209, 237] on button "Review" at bounding box center [1218, 249] width 56 height 25
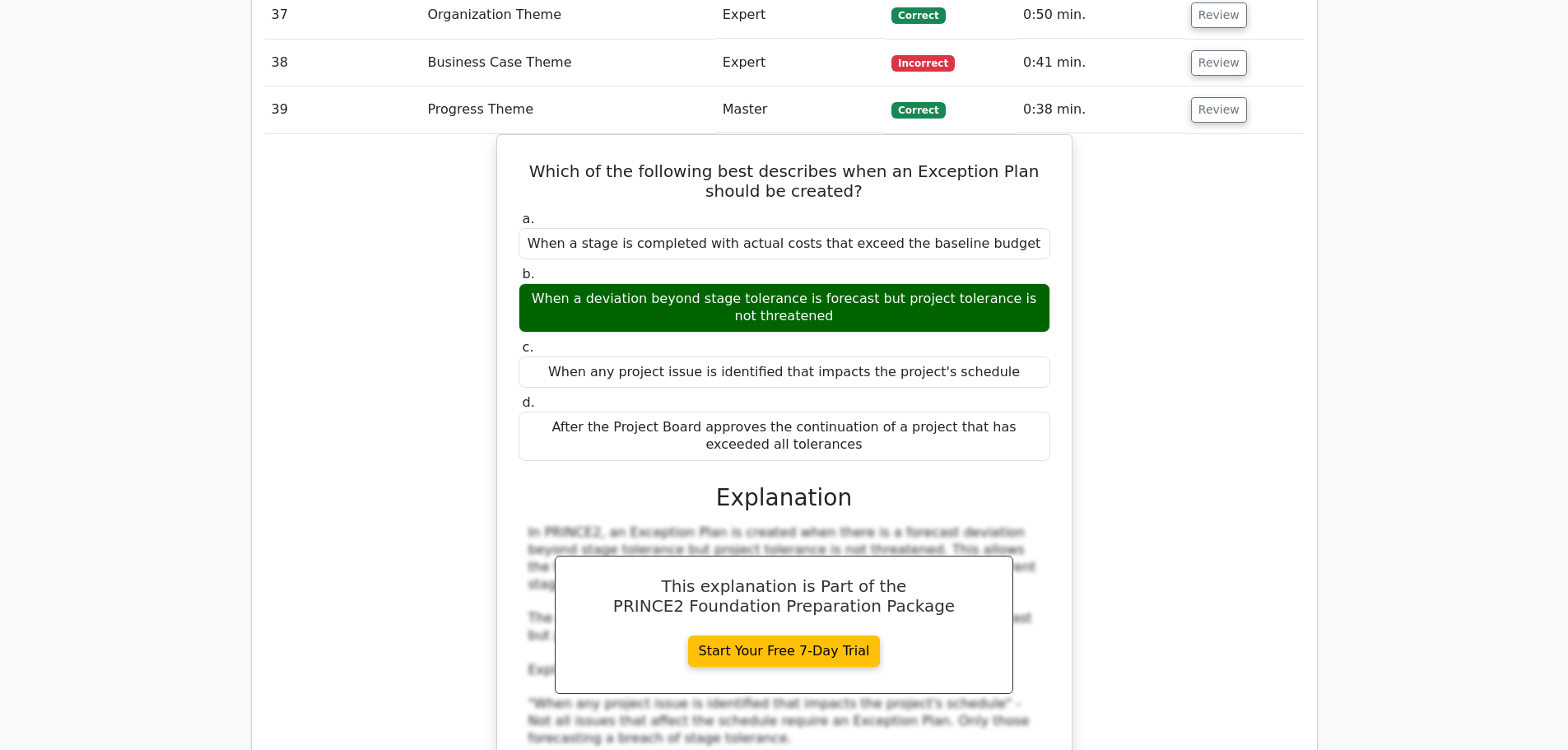
scroll to position [3293, 0]
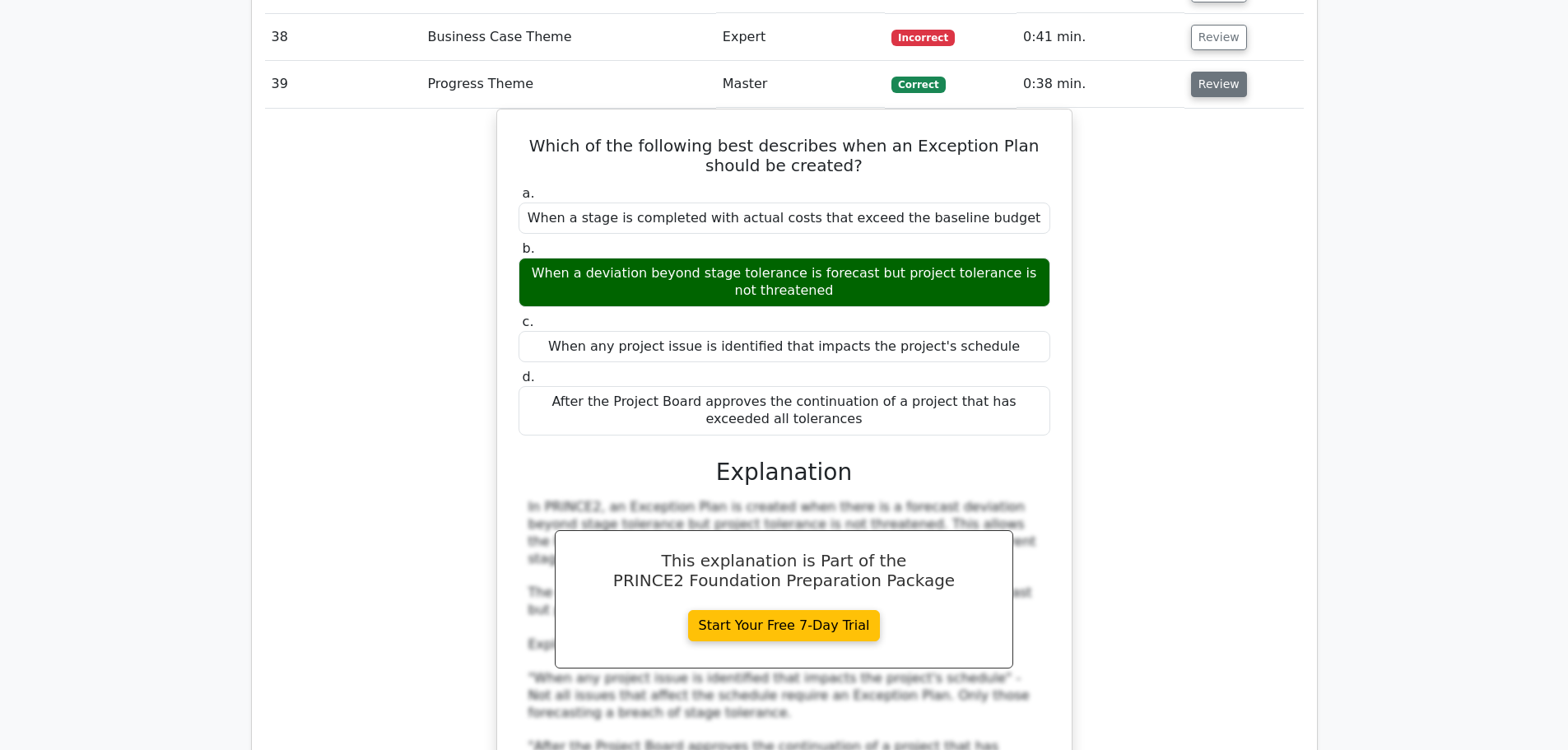
click at [1214, 71] on button "Review" at bounding box center [1218, 84] width 56 height 25
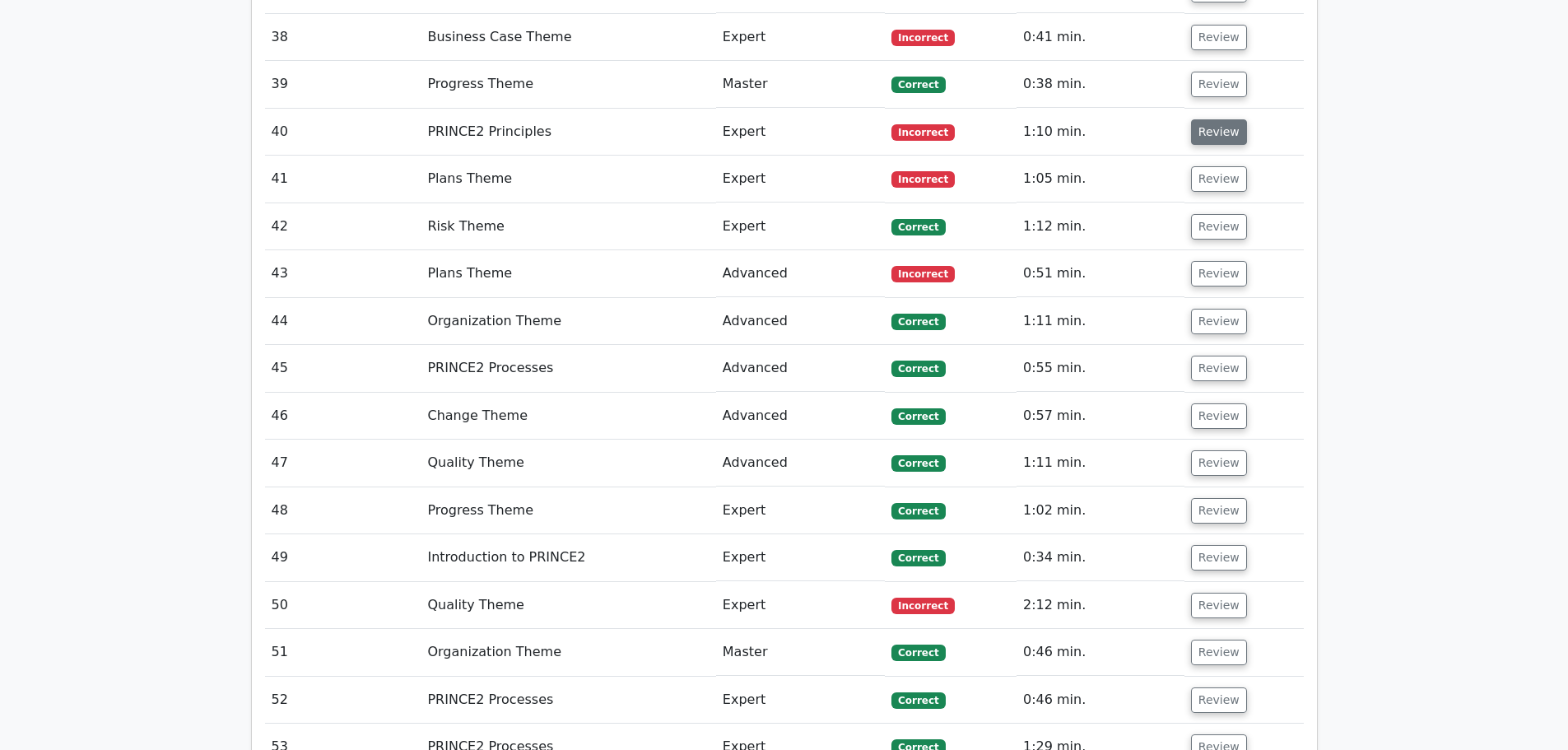
click at [1206, 120] on button "Review" at bounding box center [1218, 132] width 56 height 25
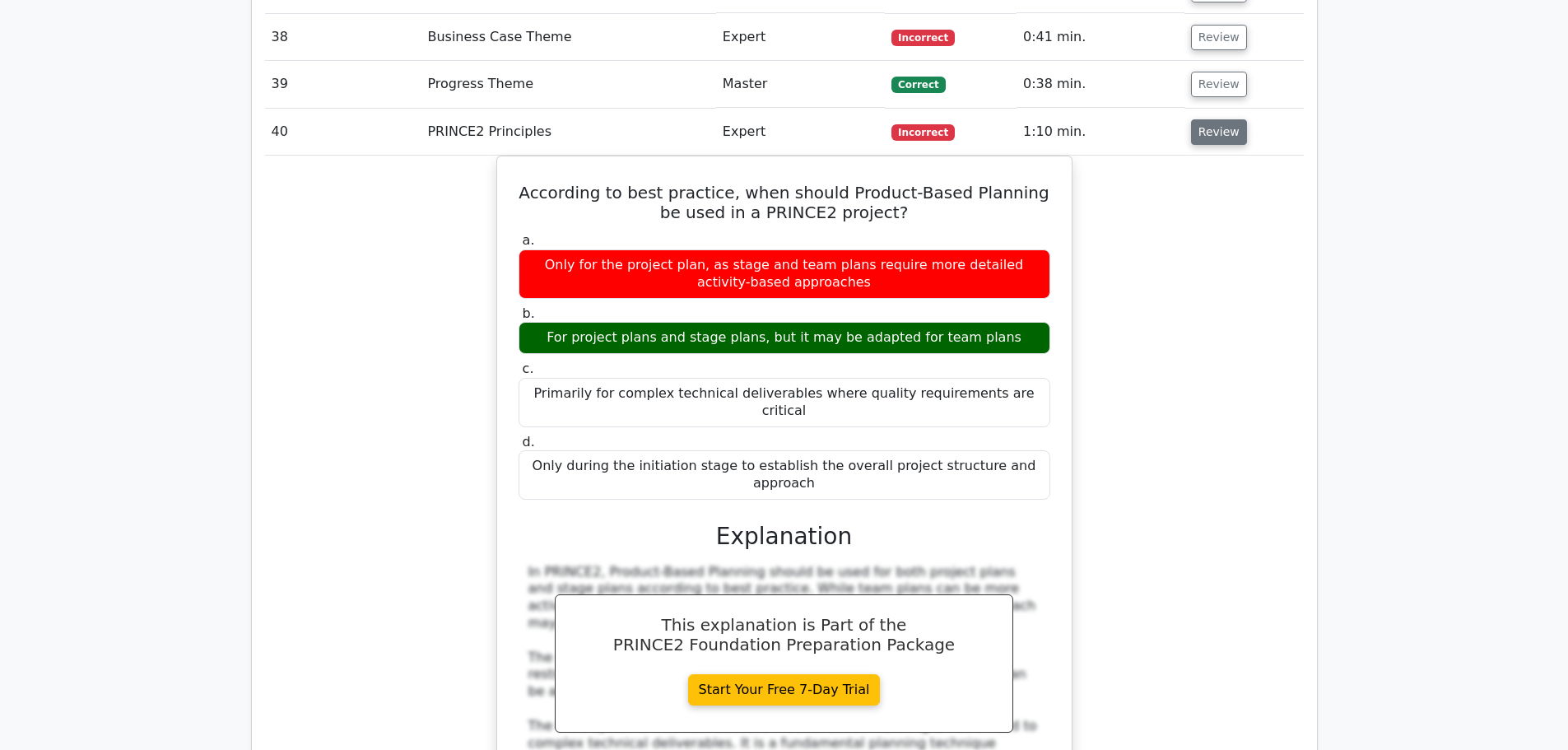
click at [1223, 120] on button "Review" at bounding box center [1218, 132] width 56 height 25
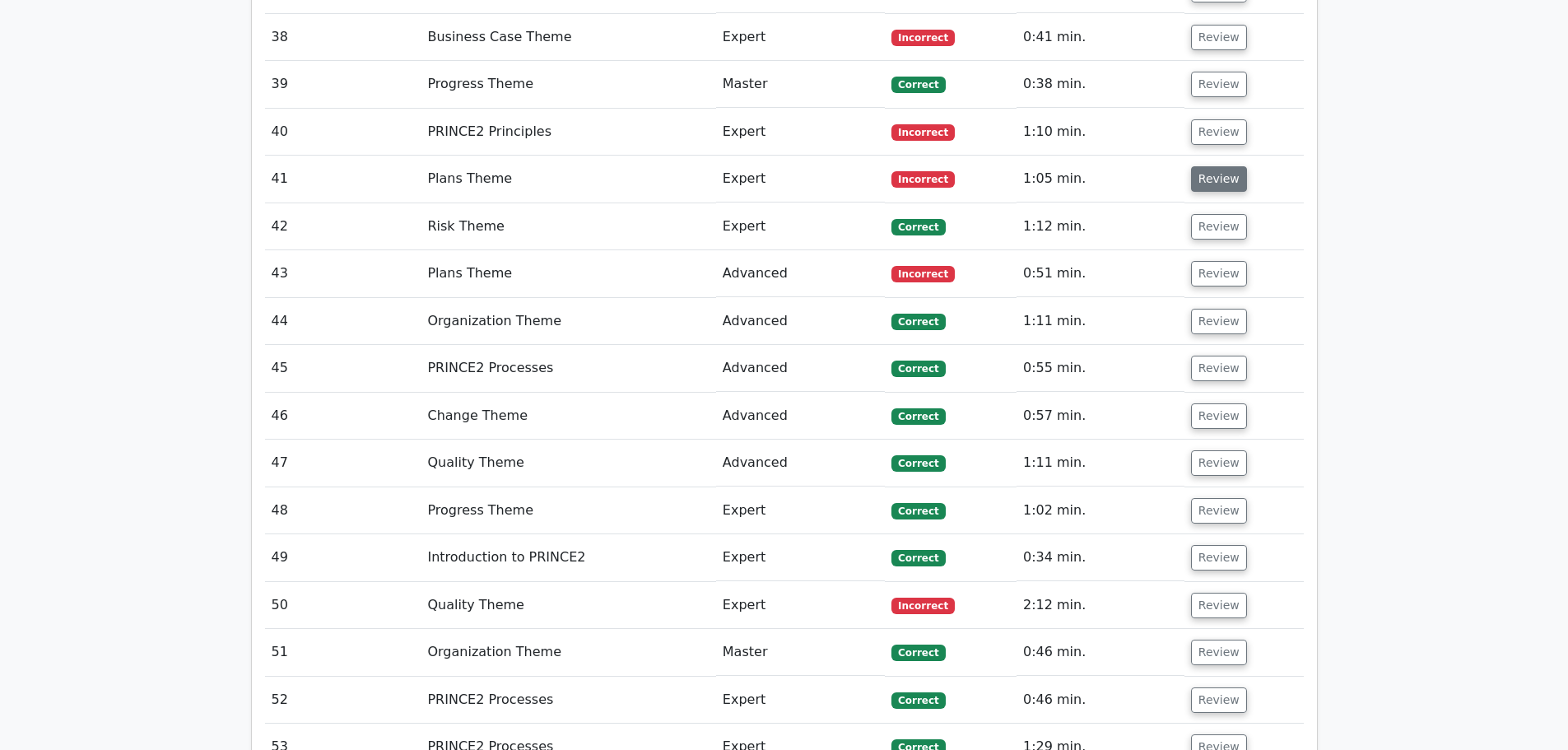
click at [1212, 166] on button "Review" at bounding box center [1218, 178] width 56 height 25
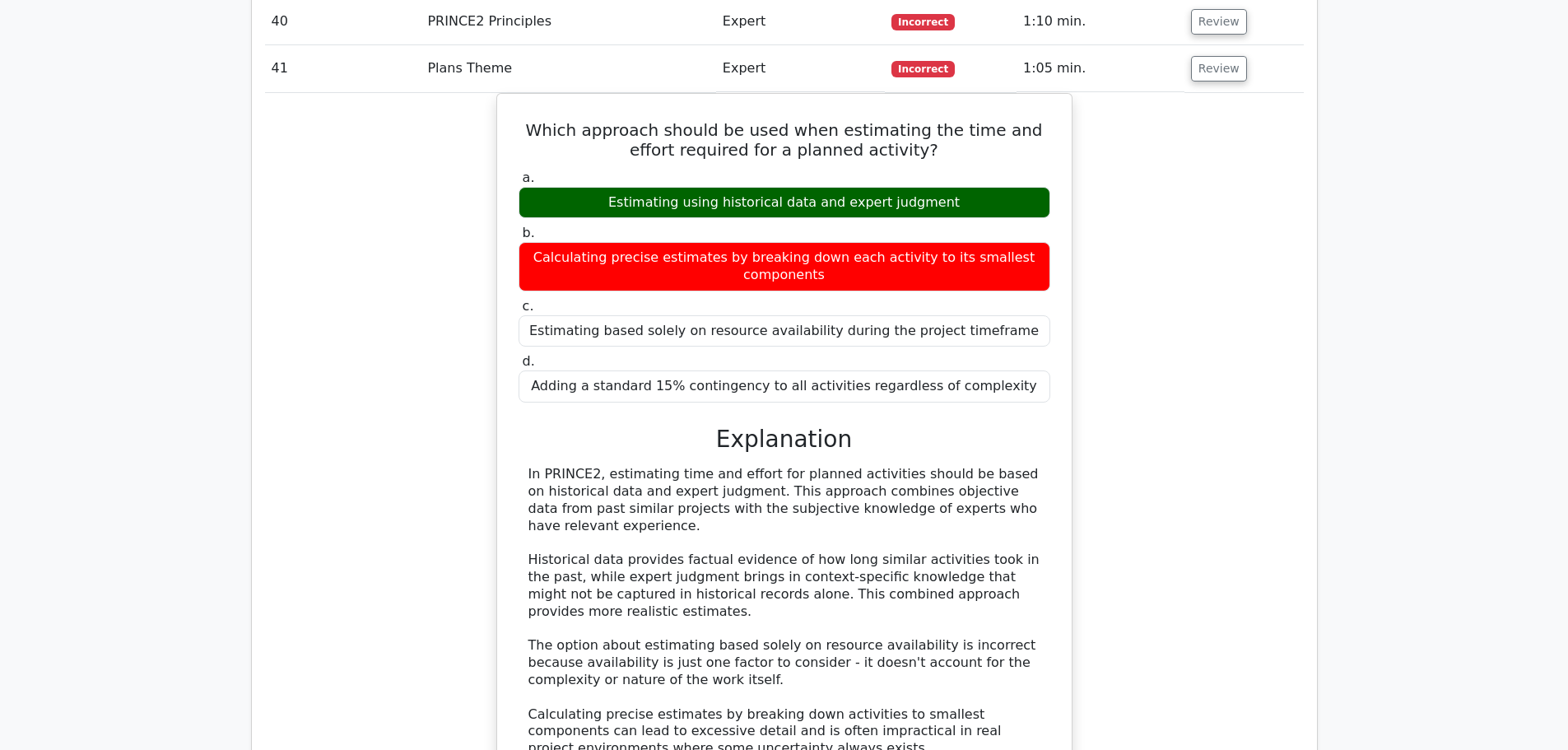
scroll to position [3375, 0]
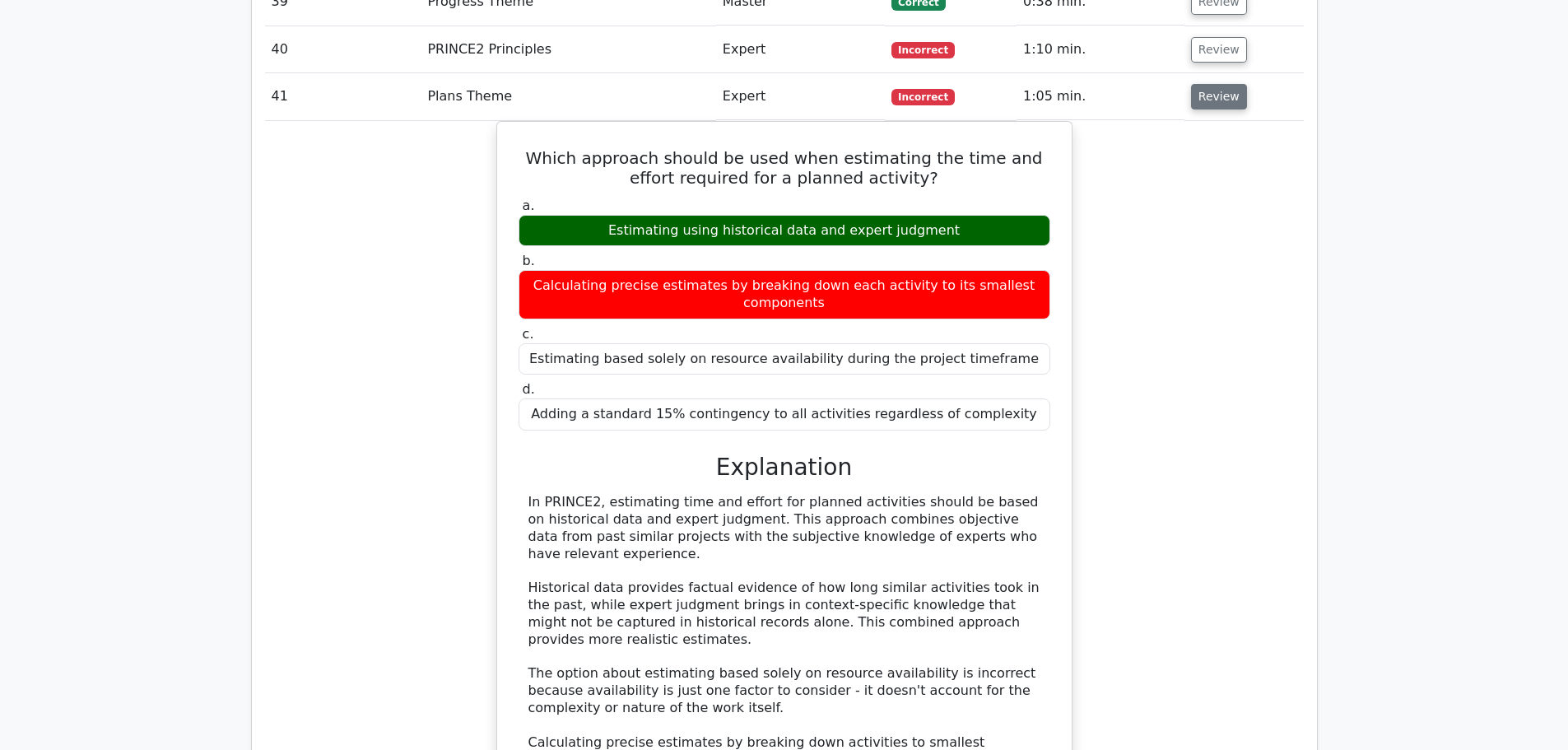
click at [1223, 84] on button "Review" at bounding box center [1218, 96] width 56 height 25
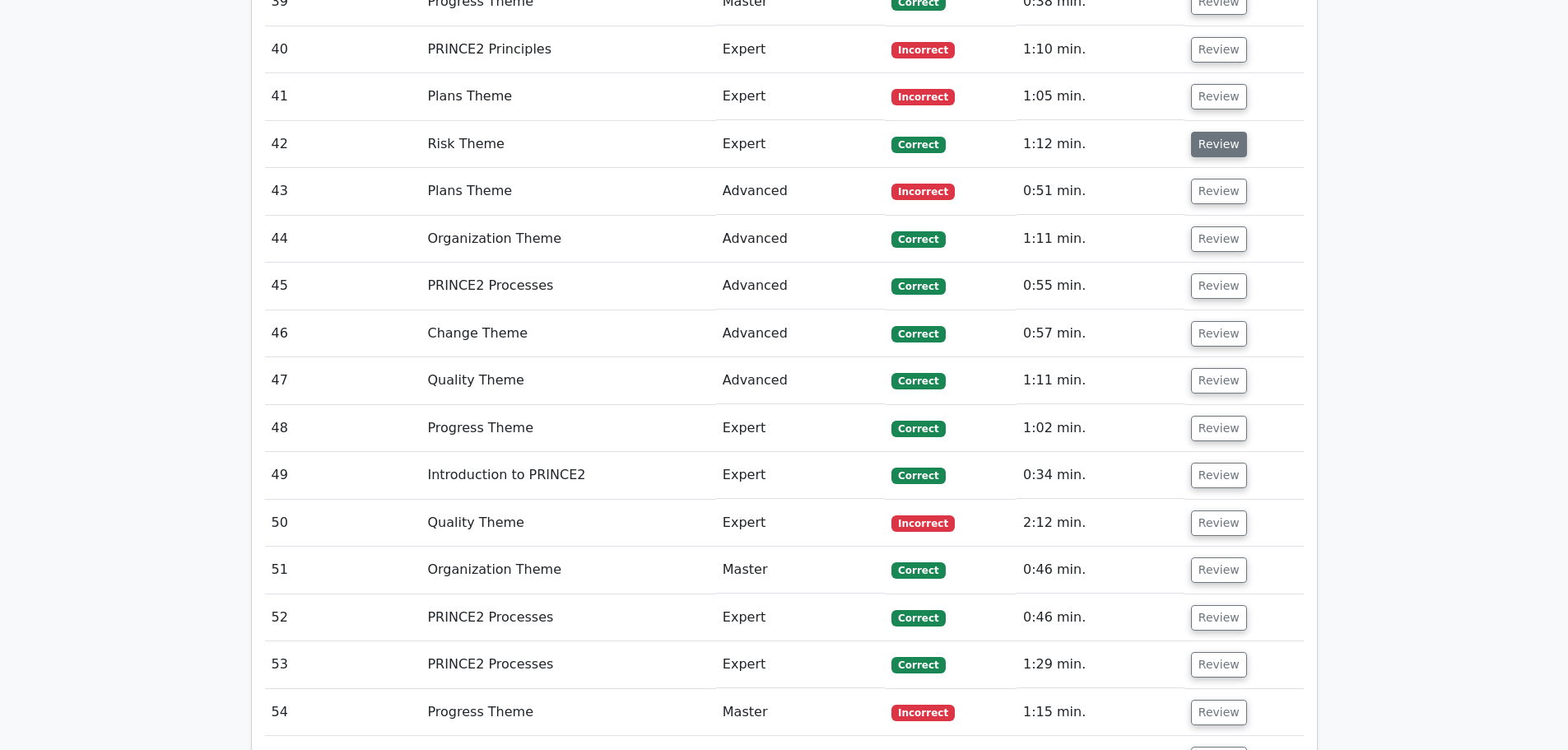
click at [1203, 132] on button "Review" at bounding box center [1218, 144] width 56 height 25
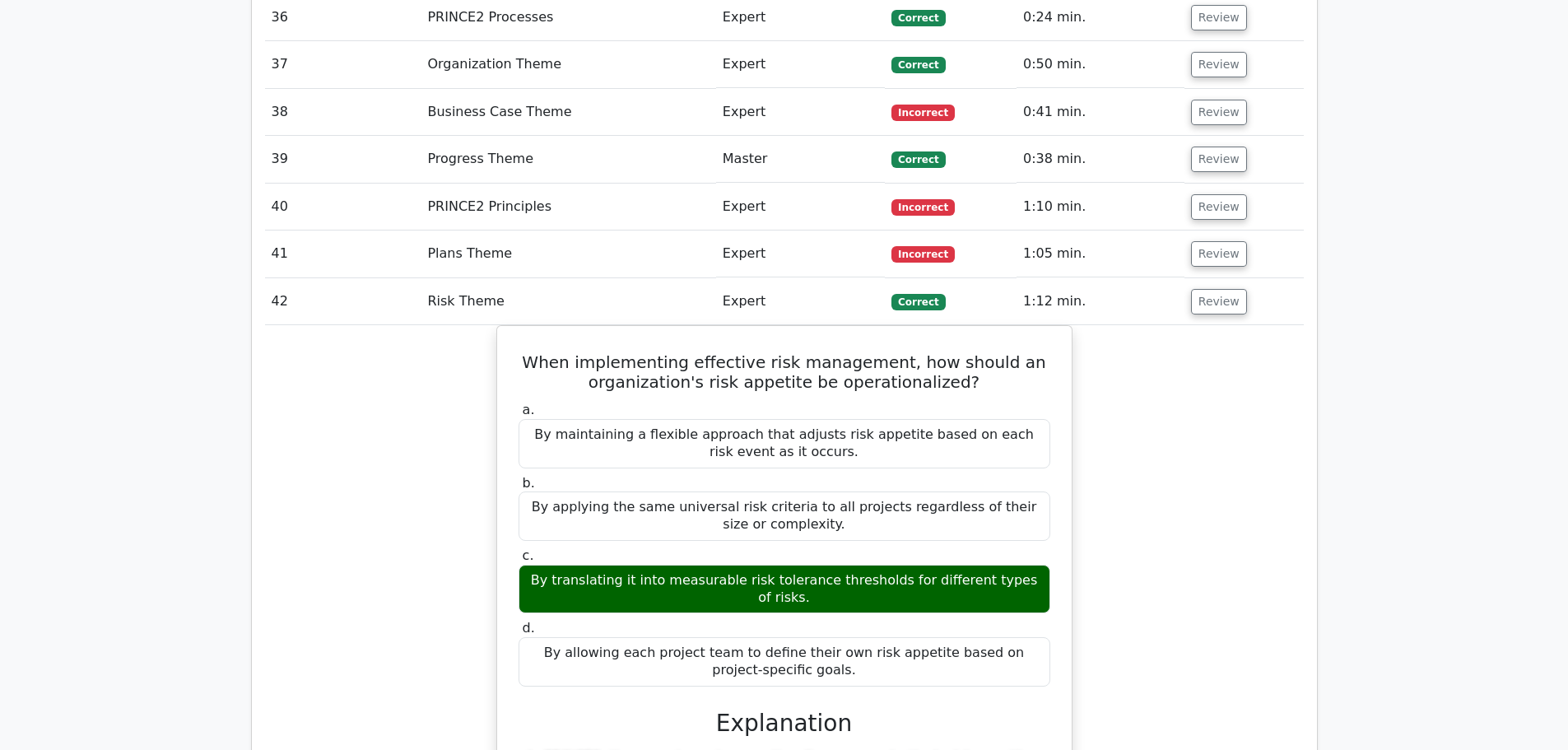
scroll to position [3211, 0]
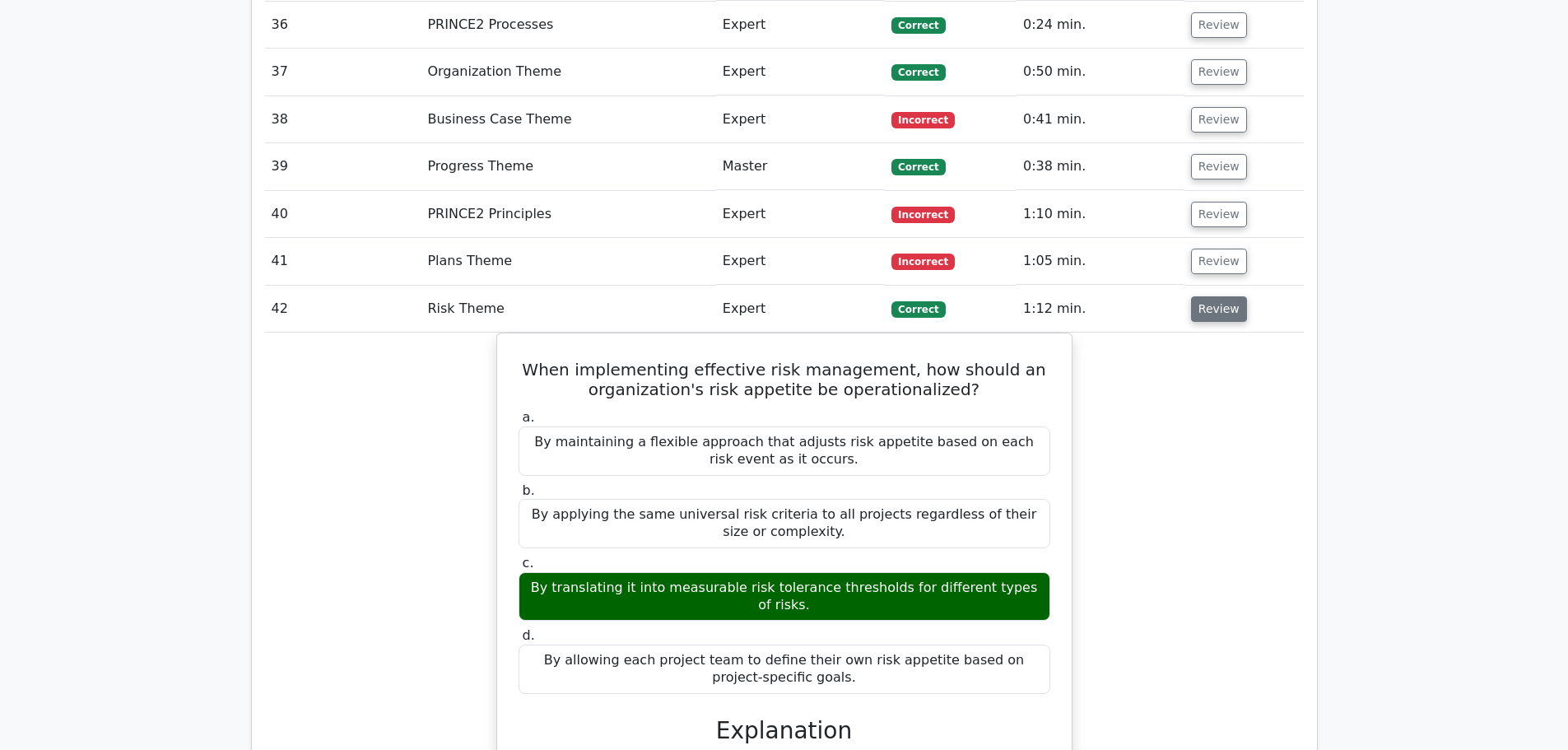
click at [1200, 296] on button "Review" at bounding box center [1218, 308] width 56 height 25
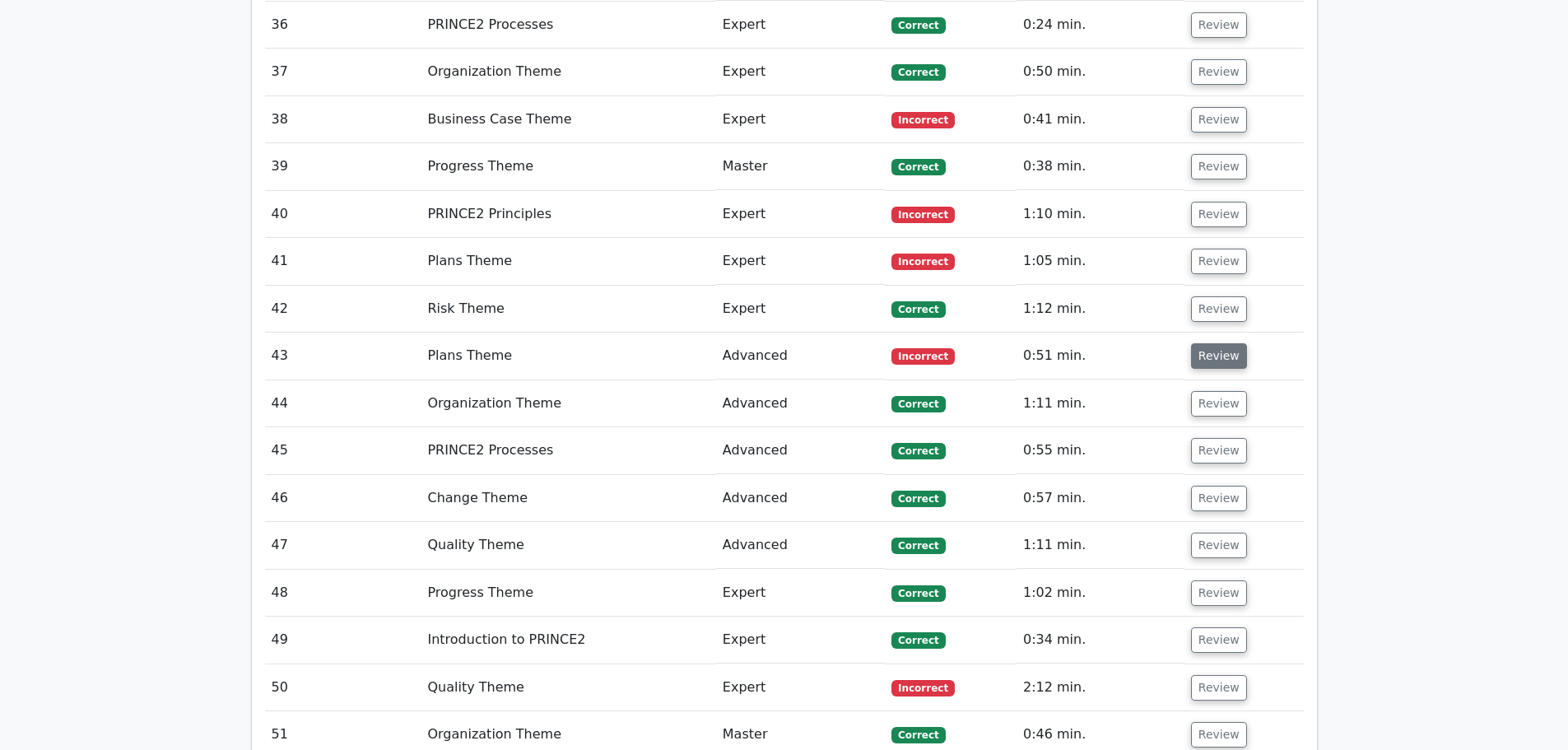
click at [1209, 343] on button "Review" at bounding box center [1218, 356] width 56 height 25
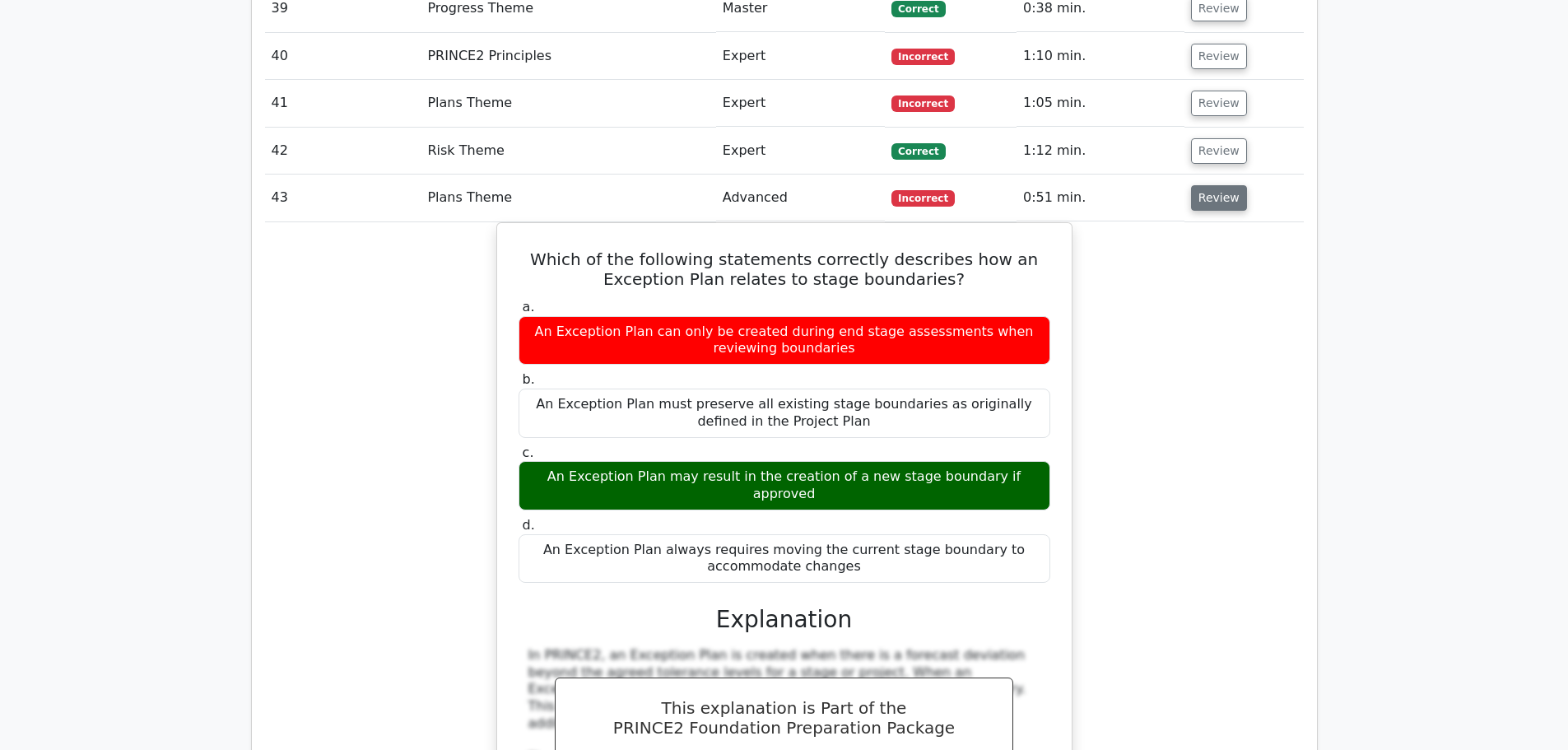
scroll to position [3375, 0]
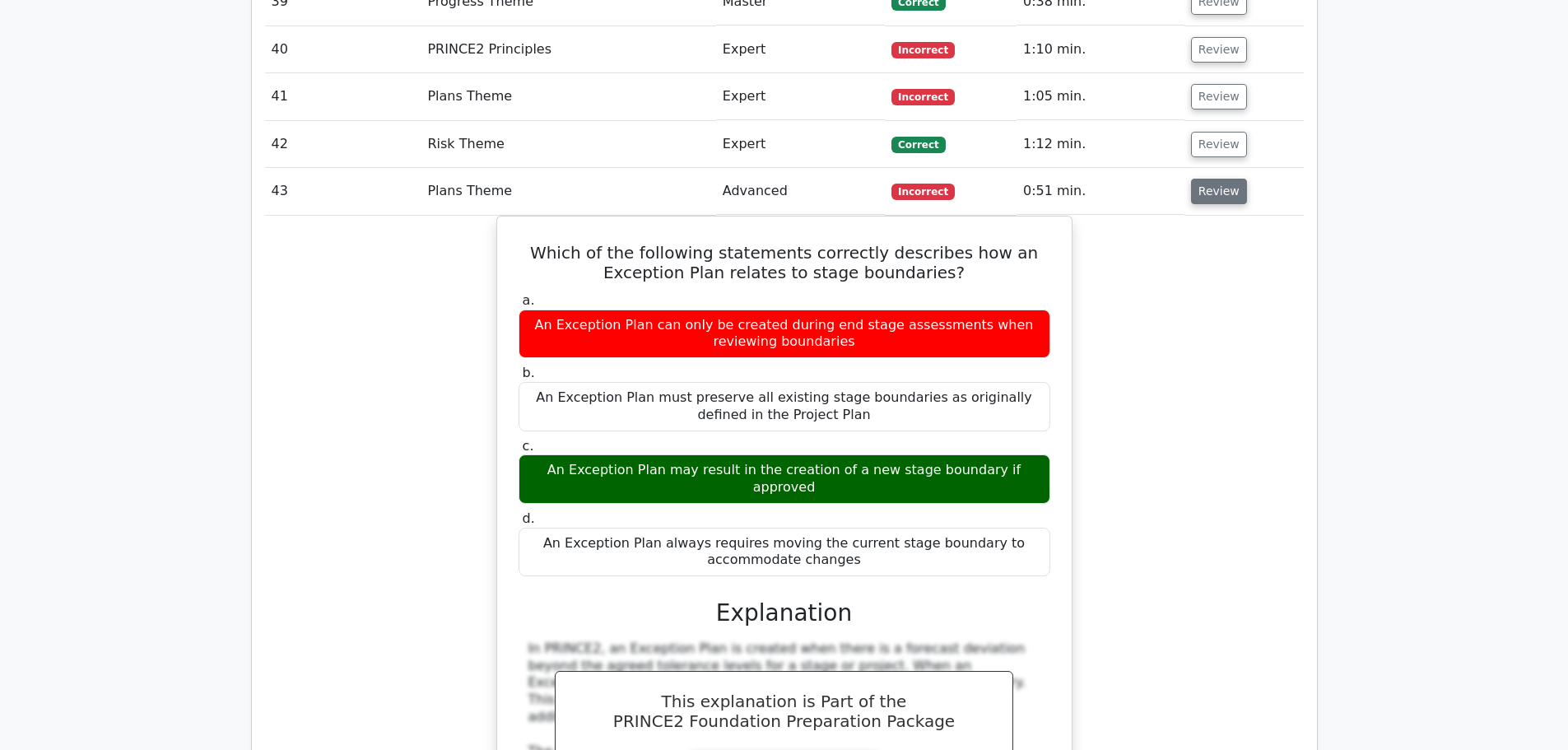
click at [1215, 178] on button "Review" at bounding box center [1218, 190] width 56 height 25
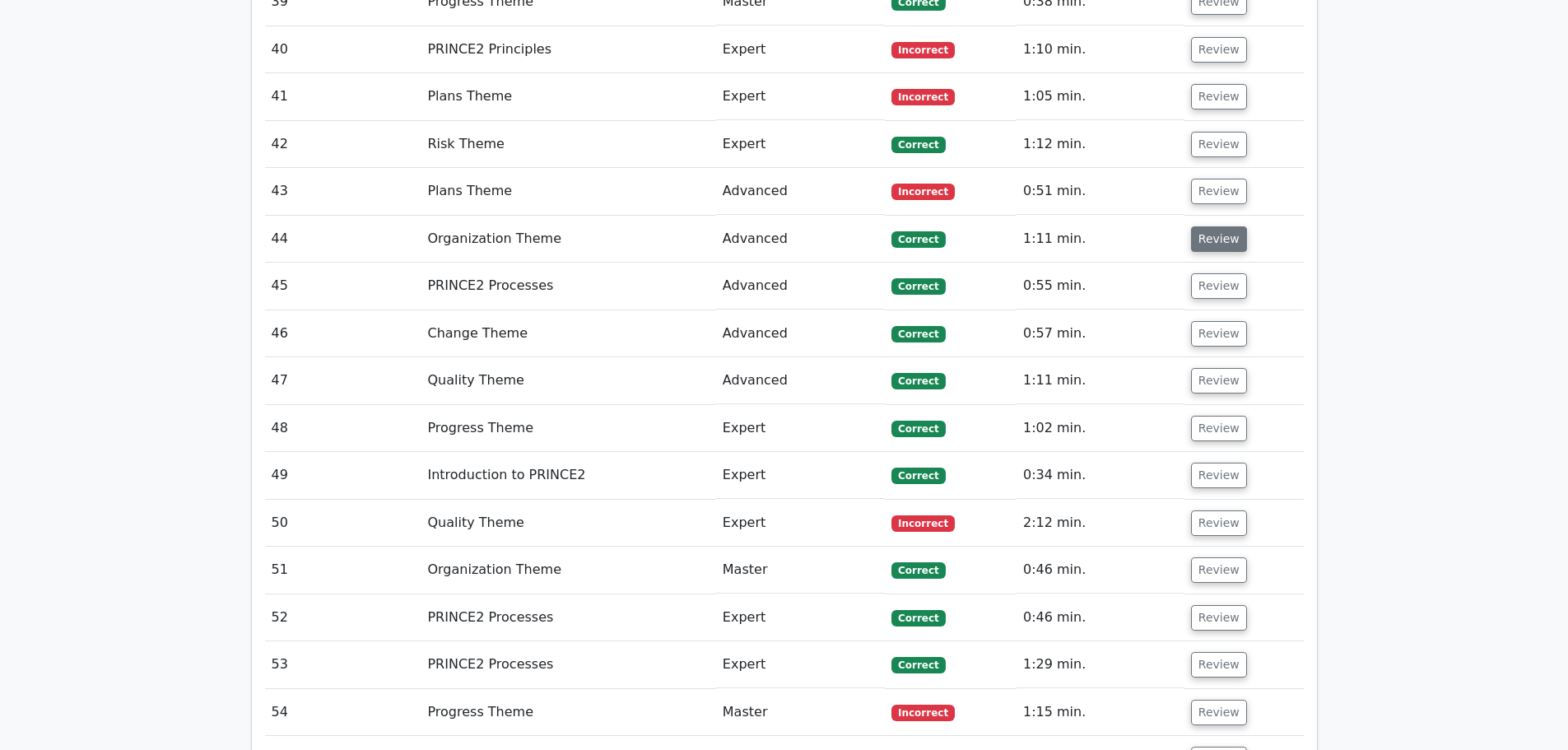
click at [1210, 226] on button "Review" at bounding box center [1218, 239] width 56 height 25
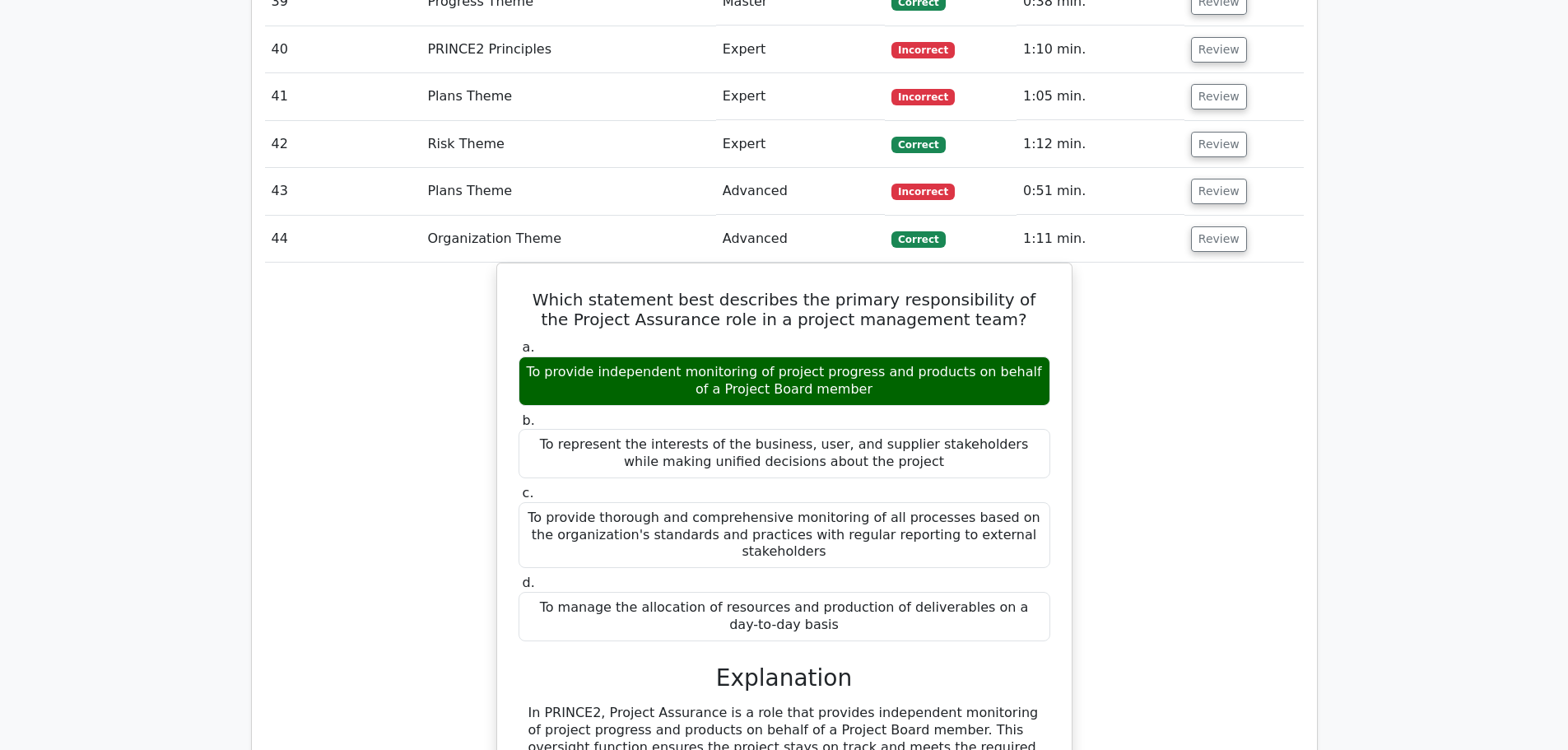
scroll to position [3458, 0]
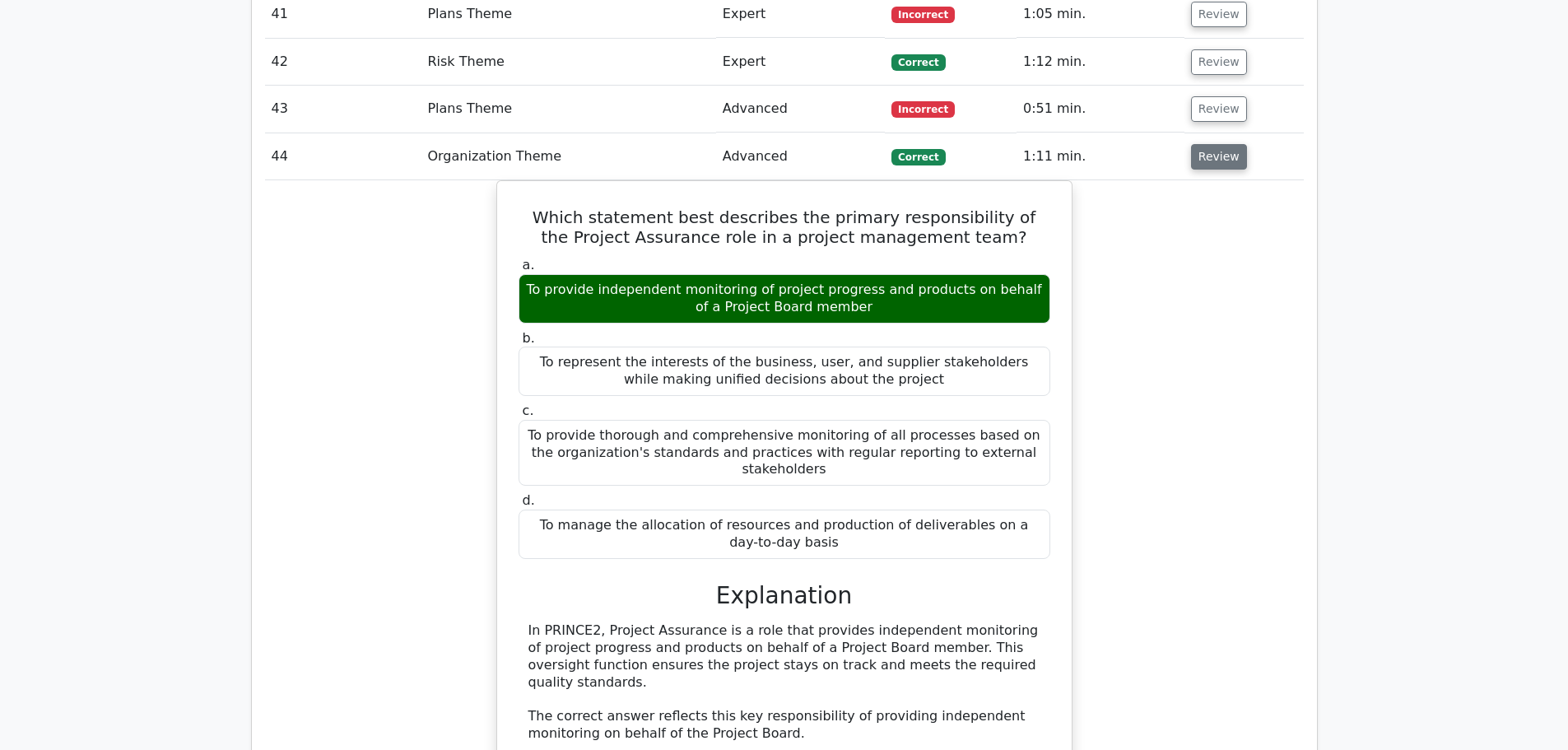
click at [1219, 144] on button "Review" at bounding box center [1218, 156] width 56 height 25
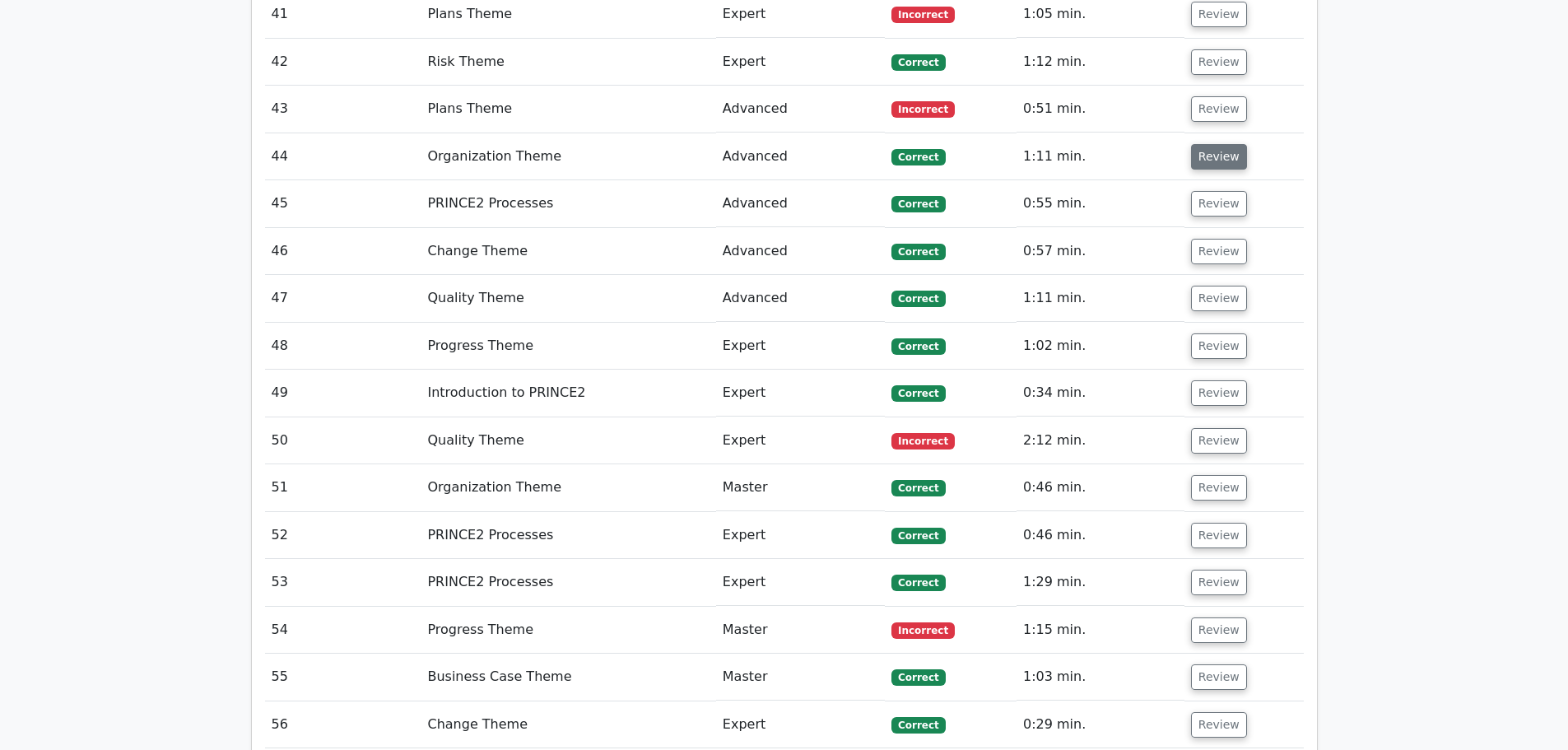
click at [1206, 144] on button "Review" at bounding box center [1218, 156] width 56 height 25
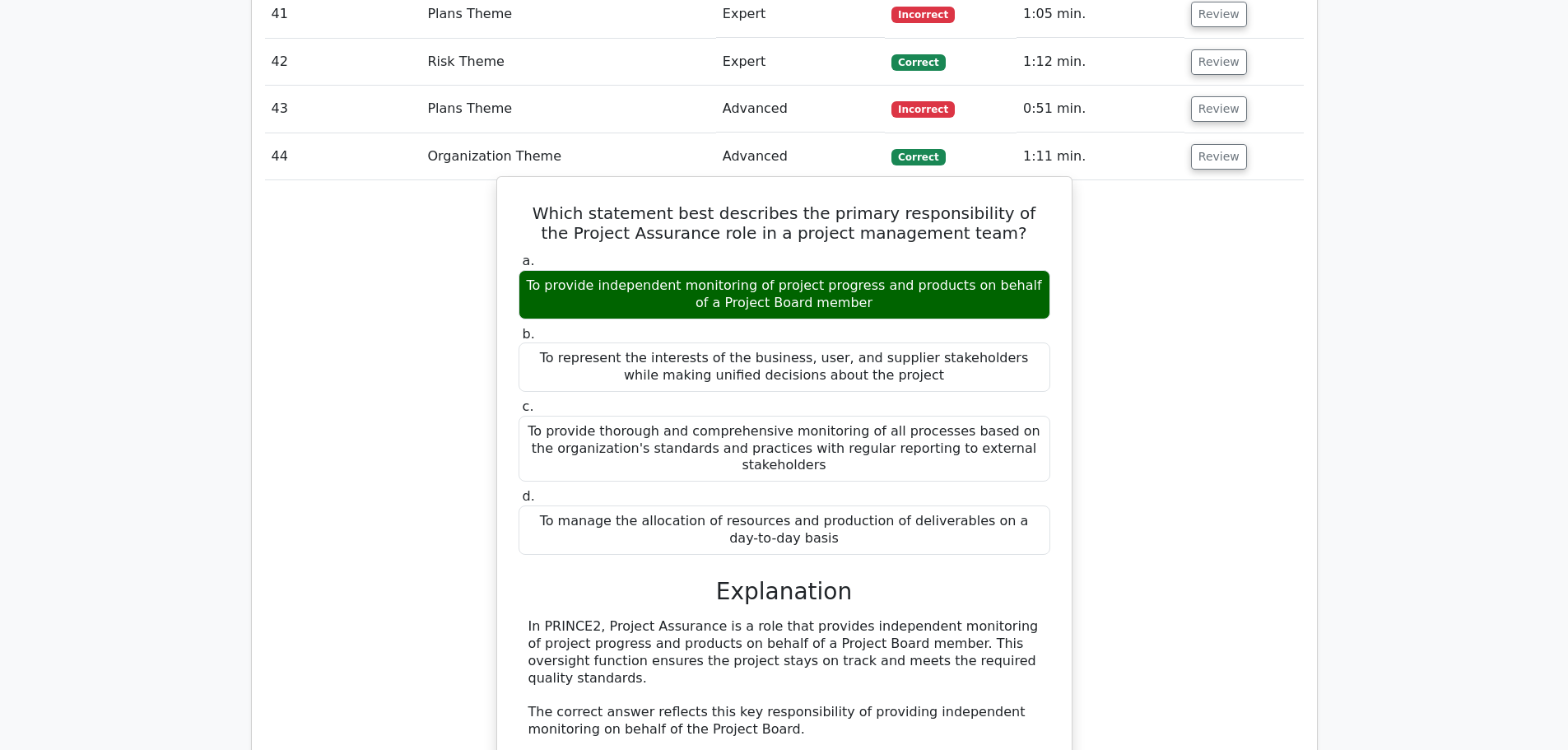
drag, startPoint x: 855, startPoint y: 244, endPoint x: 536, endPoint y: 214, distance: 320.4
click at [536, 270] on div "To provide independent monitoring of project progress and products on behalf of…" at bounding box center [784, 294] width 532 height 49
copy div "To provide independent monitoring of project progress and products on behalf of…"
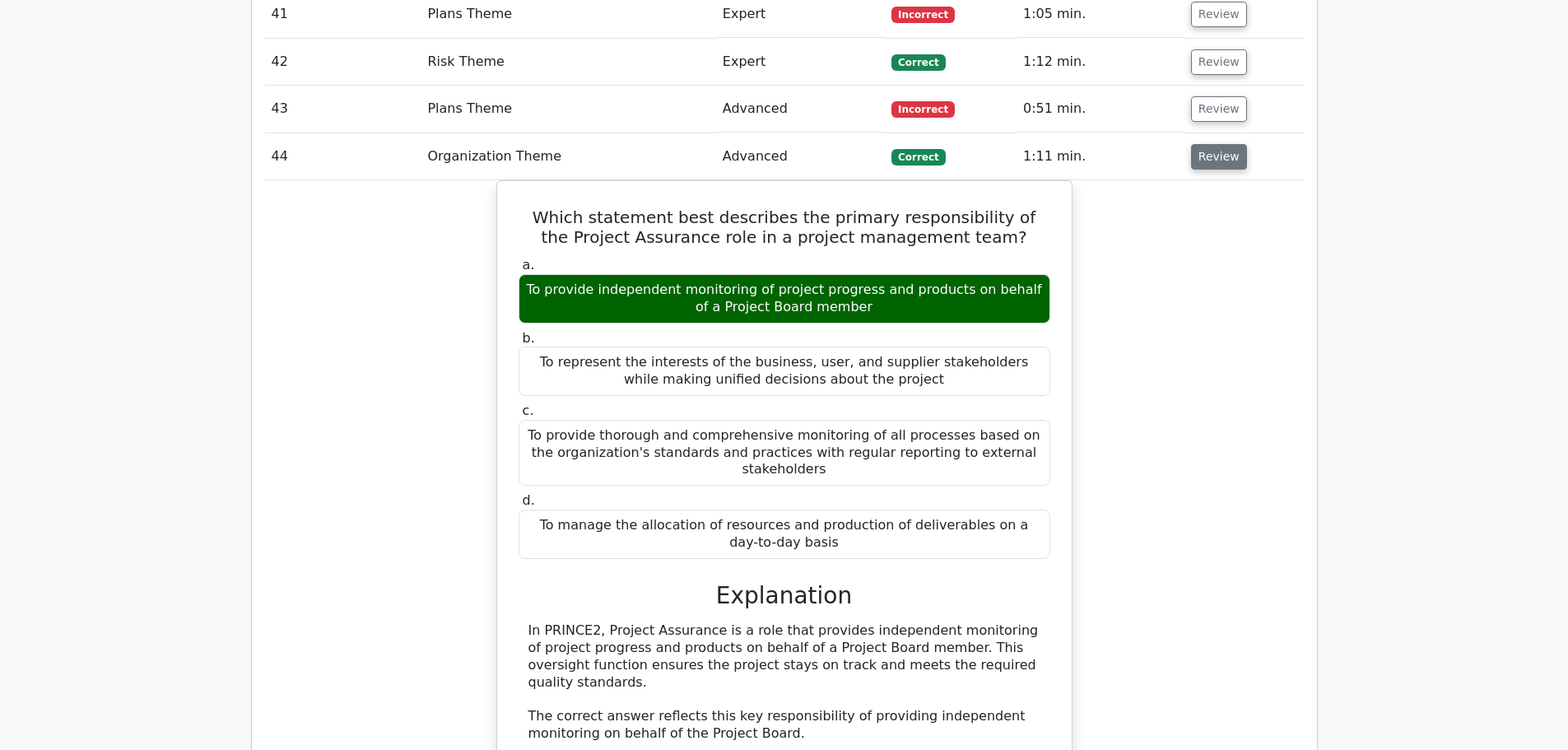
click at [1221, 144] on button "Review" at bounding box center [1218, 156] width 56 height 25
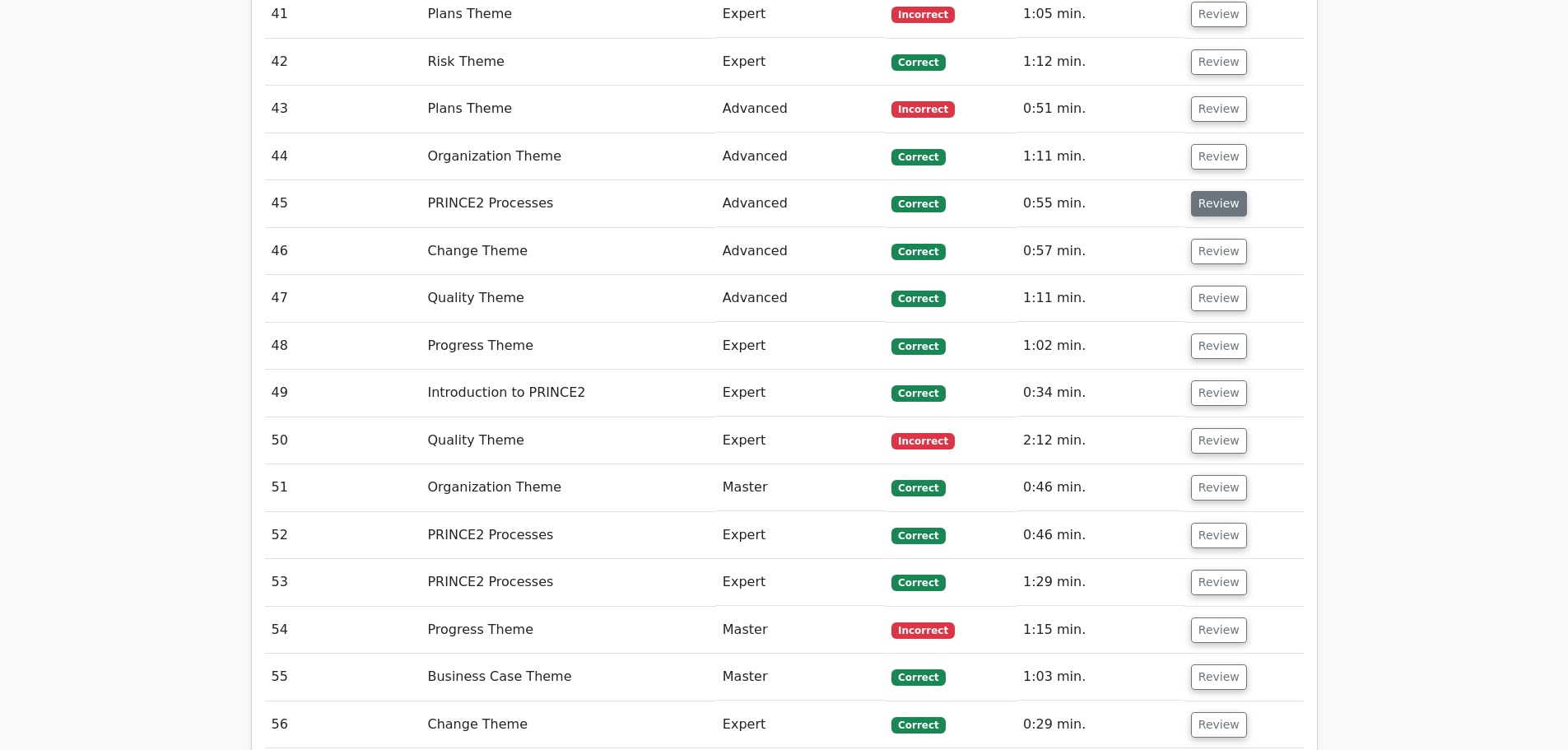
click at [1208, 191] on button "Review" at bounding box center [1218, 203] width 56 height 25
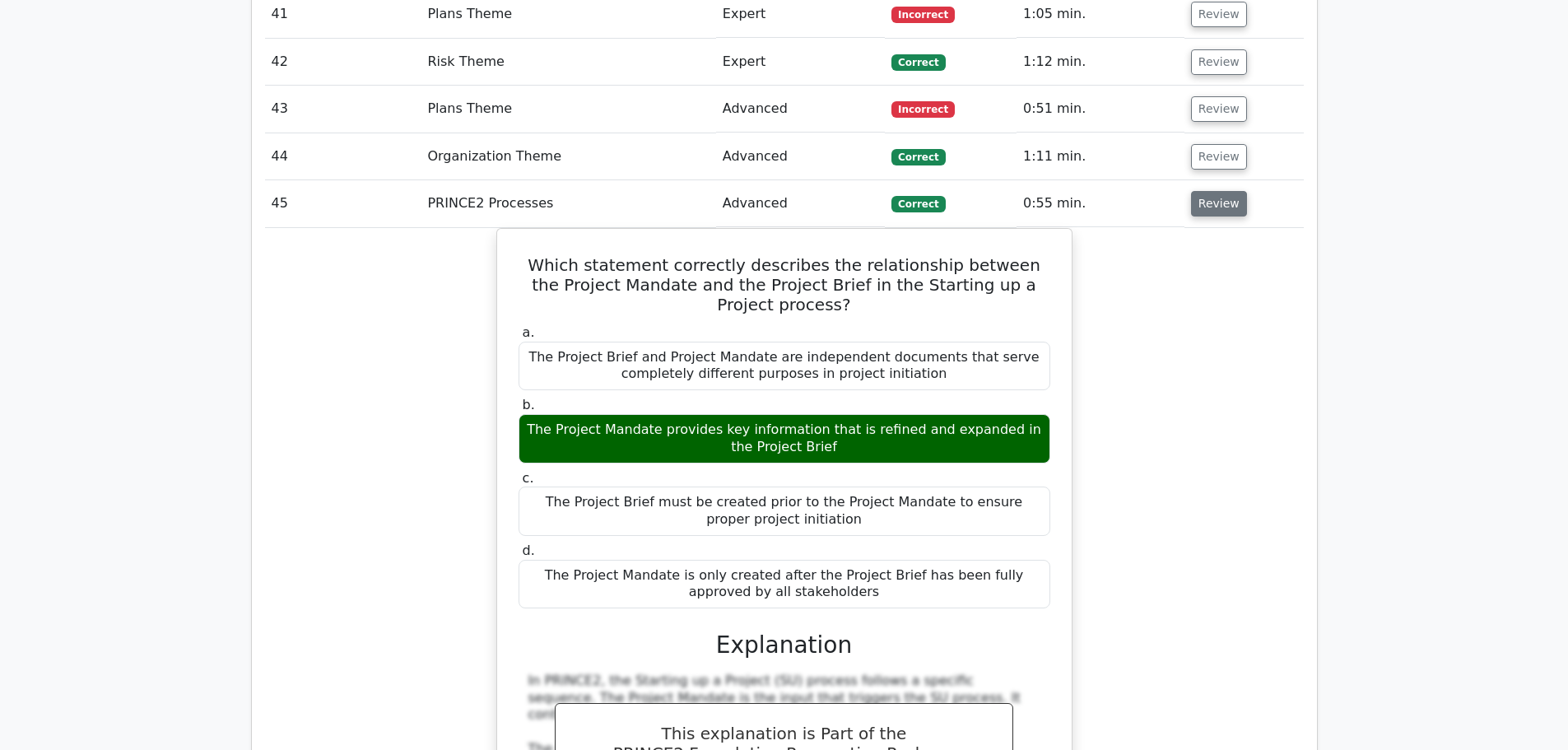
click at [1212, 191] on button "Review" at bounding box center [1218, 203] width 56 height 25
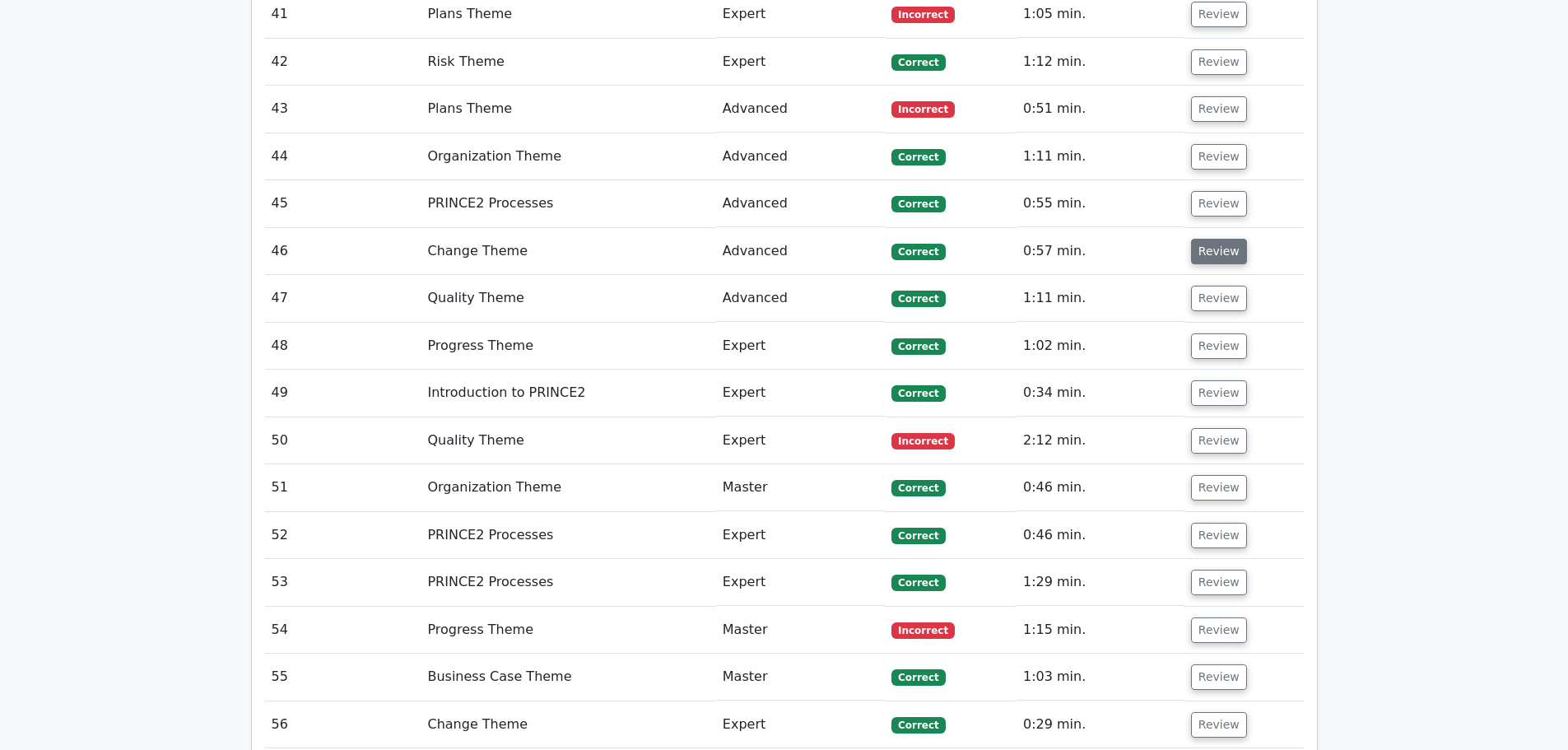
click at [1215, 239] on button "Review" at bounding box center [1218, 251] width 56 height 25
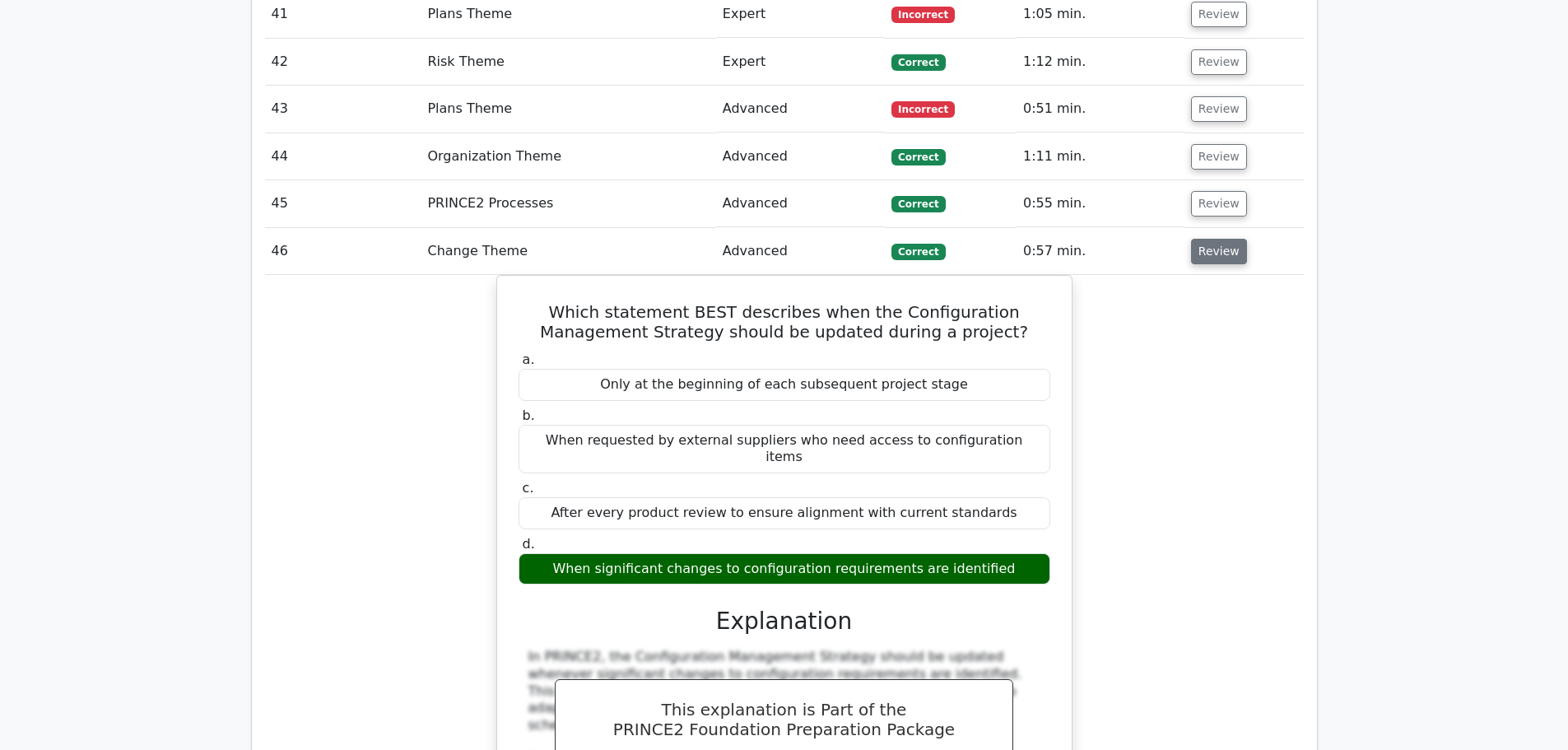
click at [1215, 239] on button "Review" at bounding box center [1218, 251] width 56 height 25
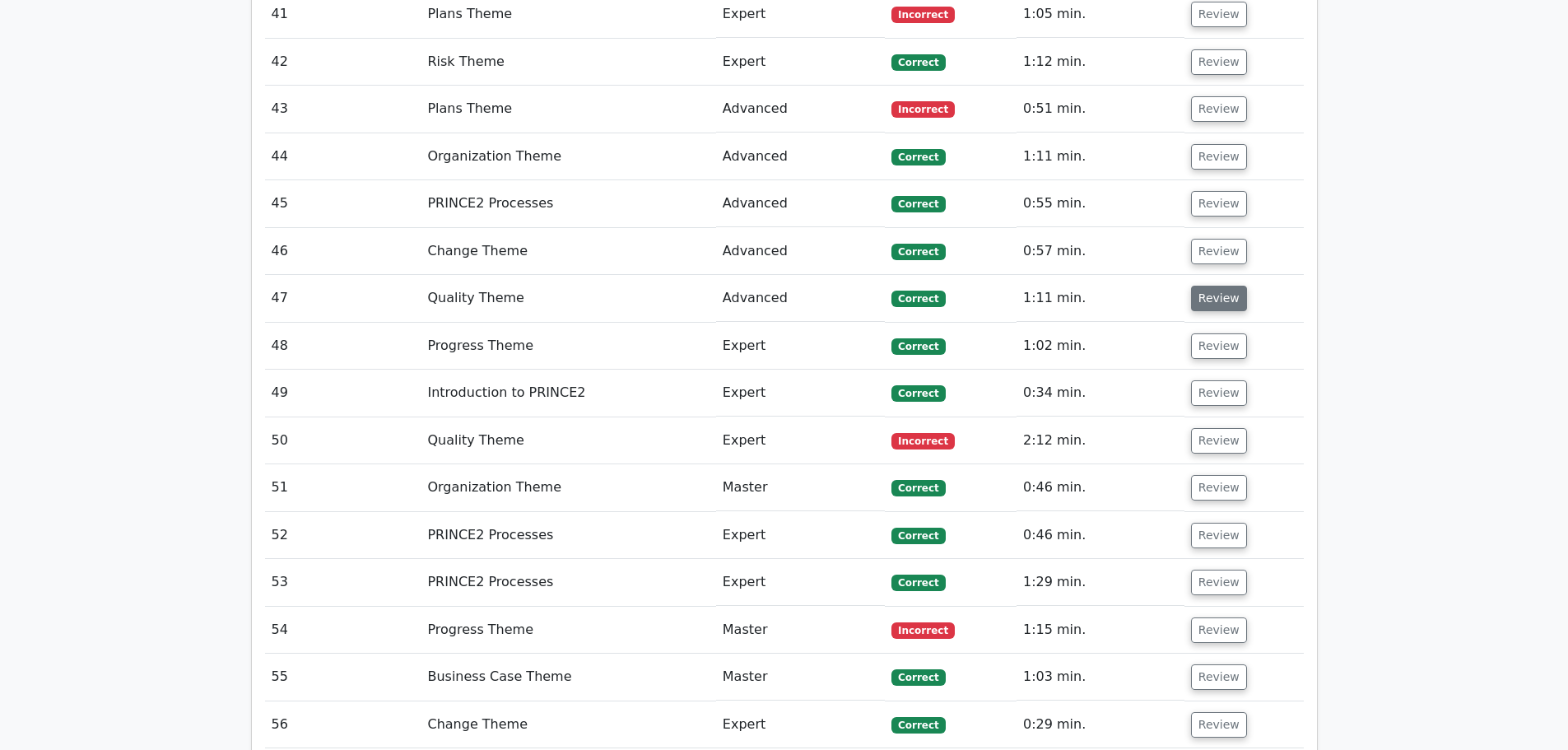
click at [1219, 286] on button "Review" at bounding box center [1218, 298] width 56 height 25
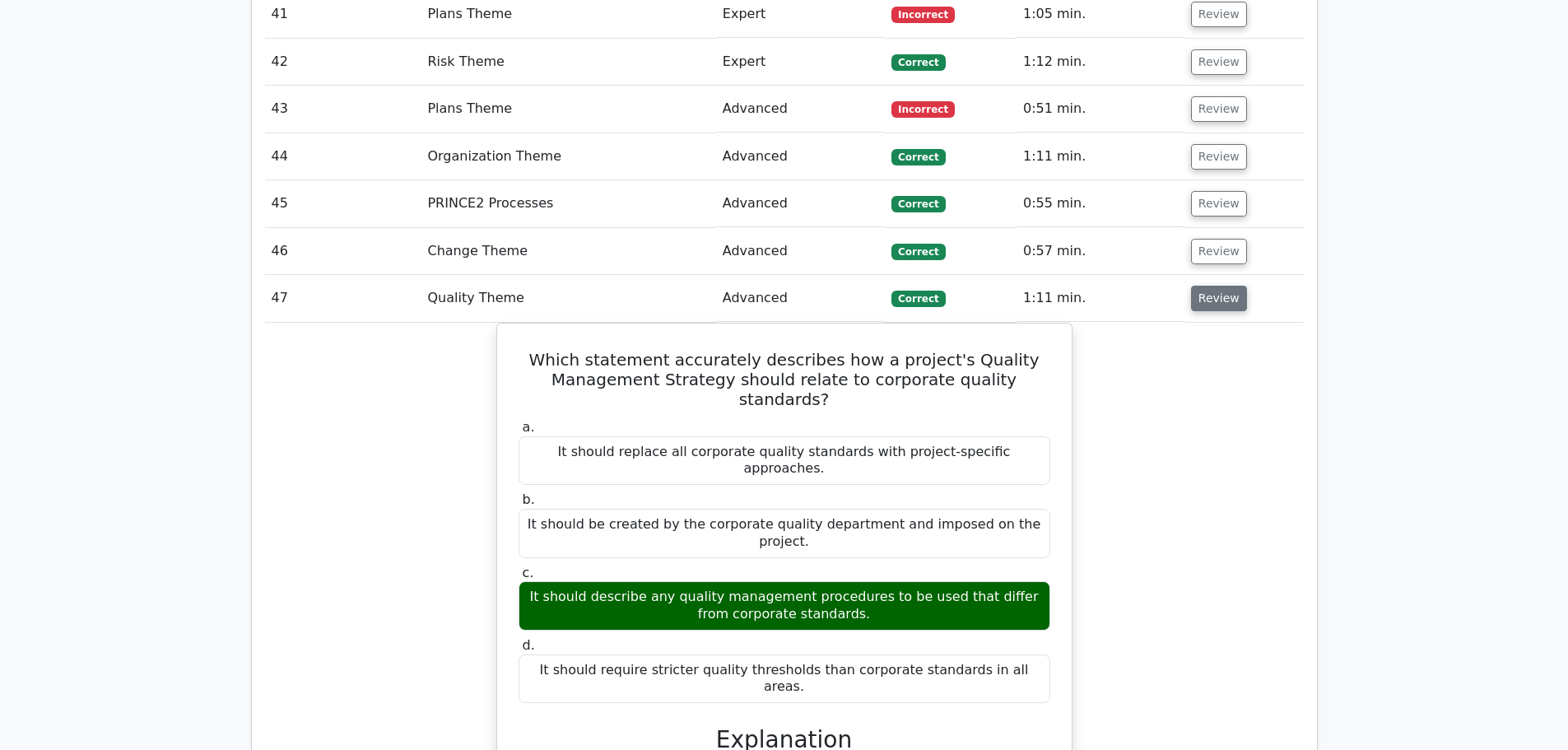
click at [1222, 286] on button "Review" at bounding box center [1218, 298] width 56 height 25
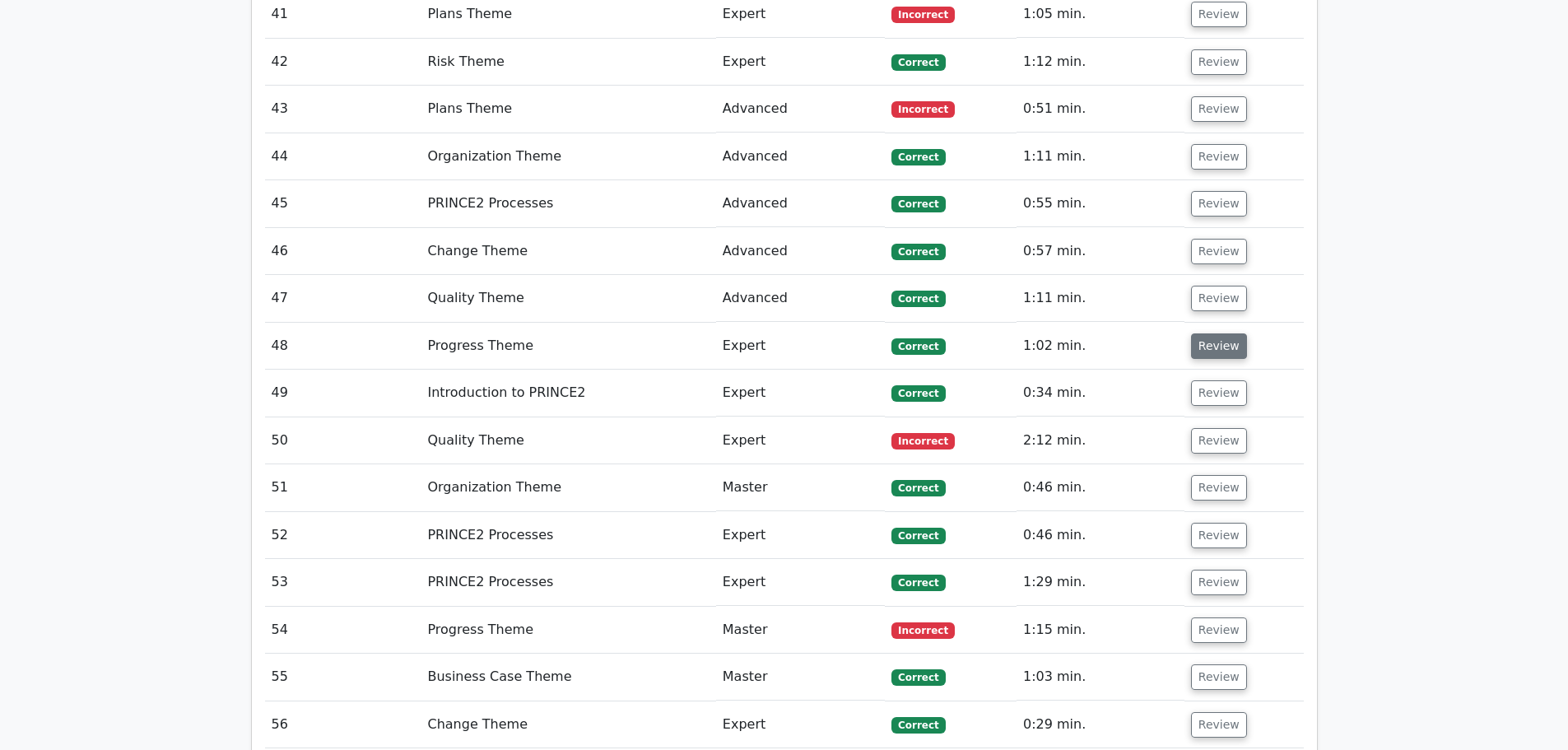
click at [1222, 333] on button "Review" at bounding box center [1218, 345] width 56 height 25
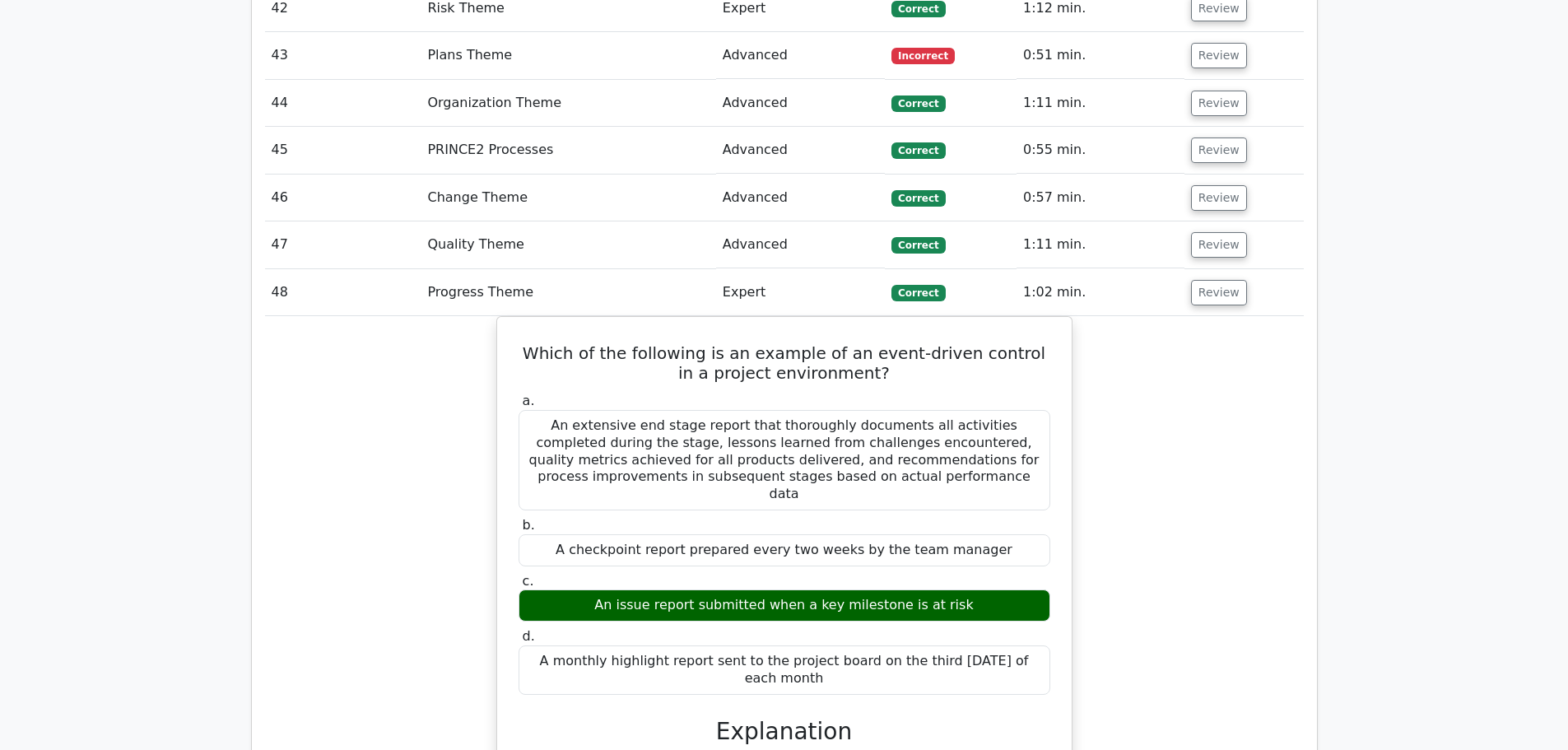
scroll to position [3540, 0]
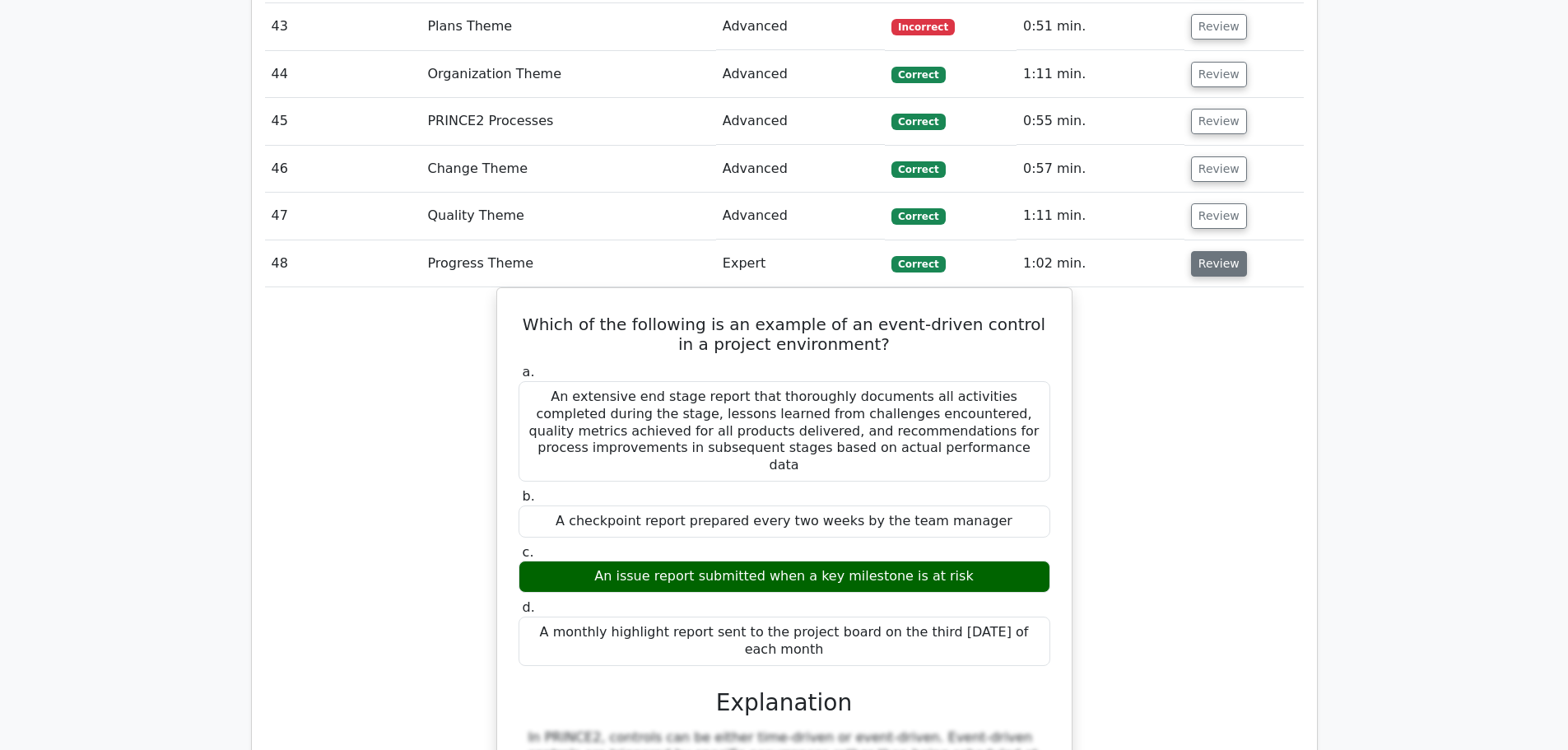
click at [1200, 252] on button "Review" at bounding box center [1218, 264] width 56 height 25
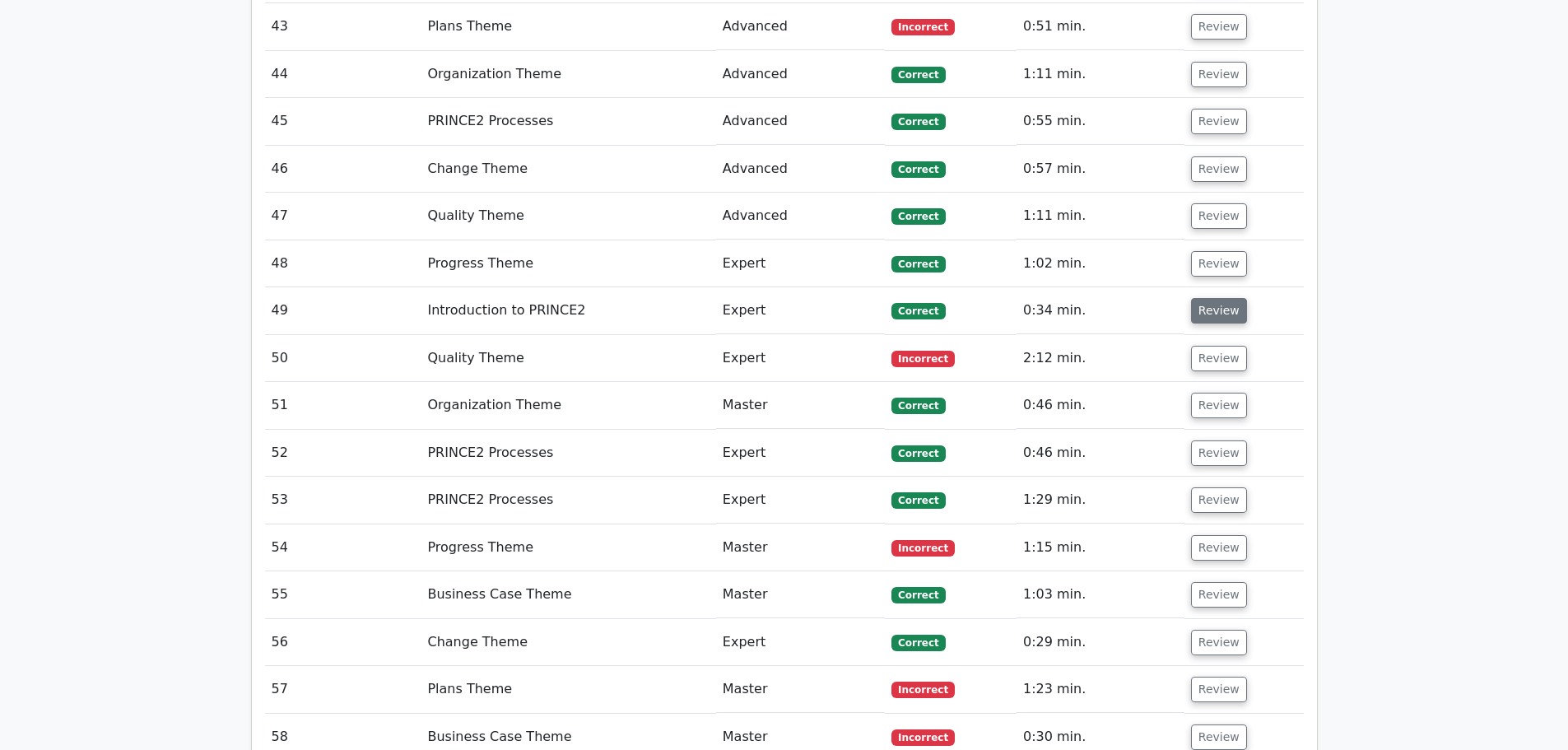
click at [1211, 298] on button "Review" at bounding box center [1218, 310] width 56 height 25
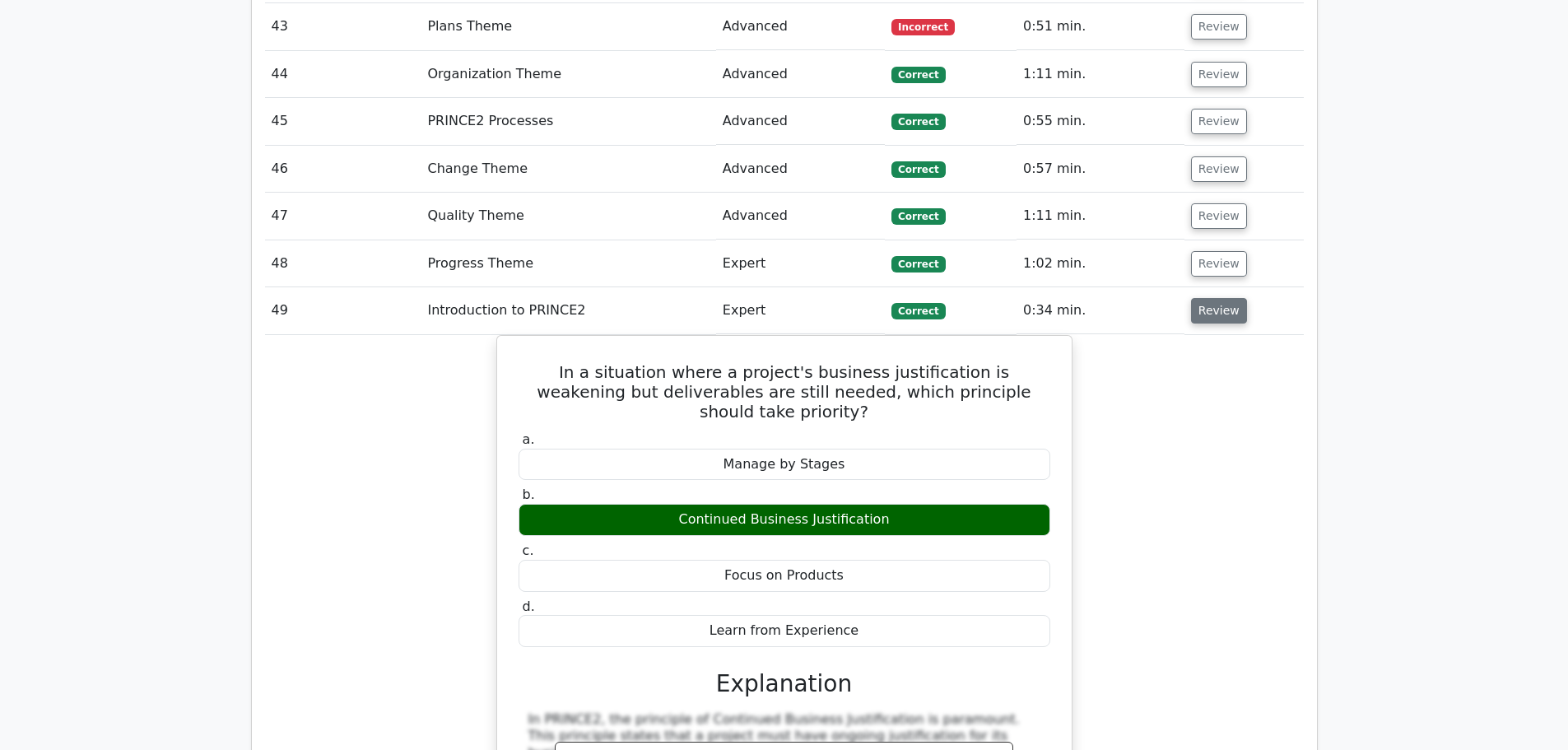
click at [1219, 298] on button "Review" at bounding box center [1218, 310] width 56 height 25
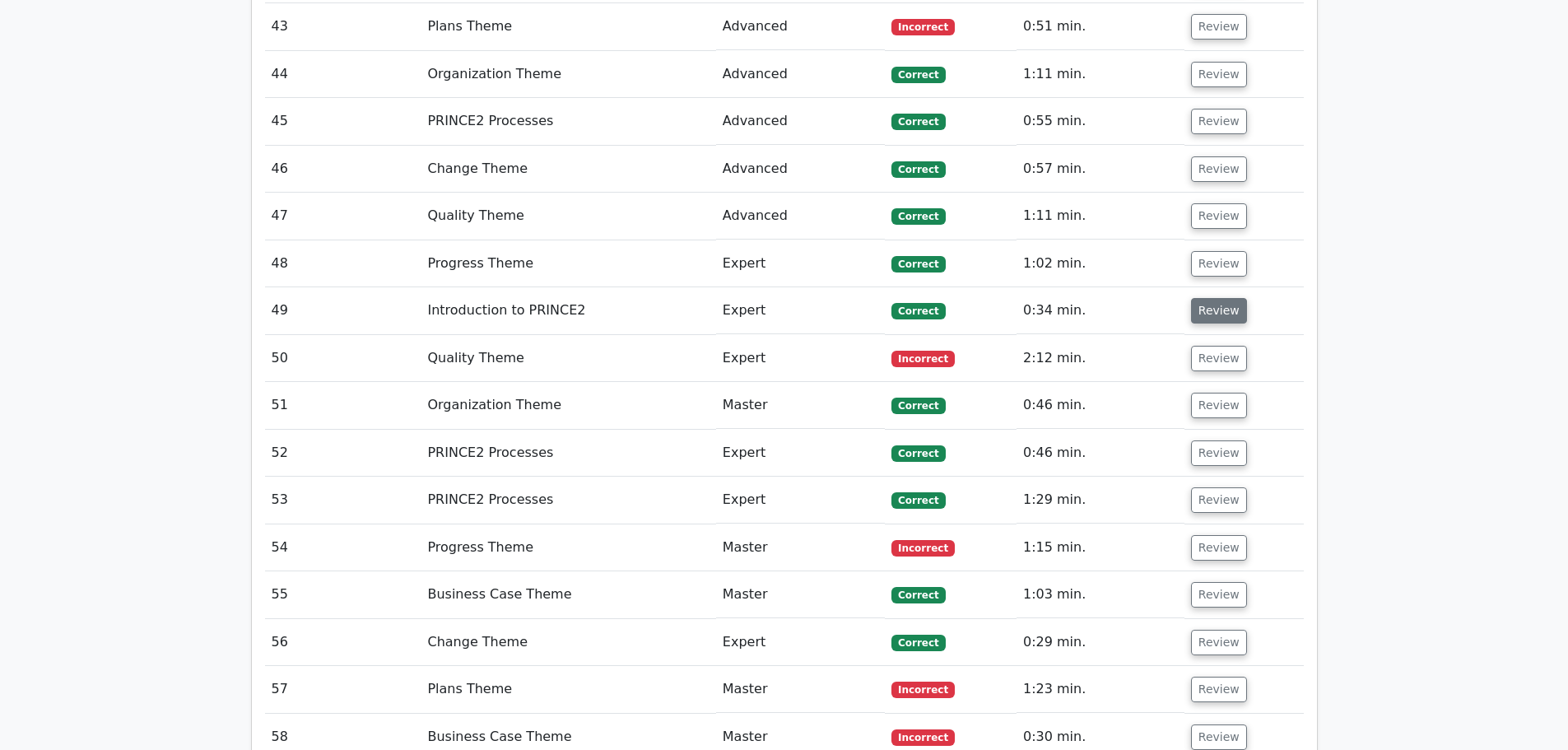
click at [1220, 298] on button "Review" at bounding box center [1218, 310] width 56 height 25
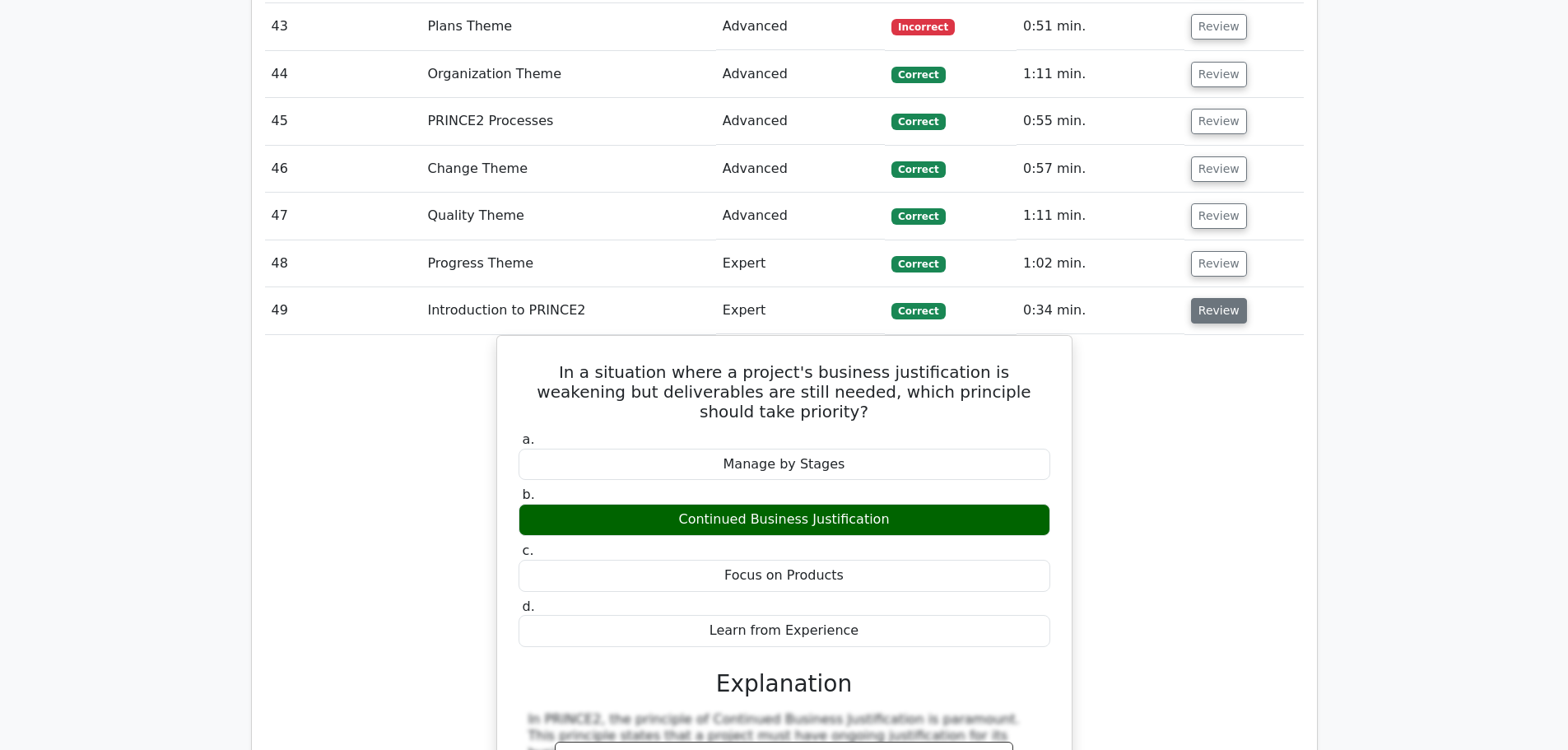
click at [1222, 298] on button "Review" at bounding box center [1218, 310] width 56 height 25
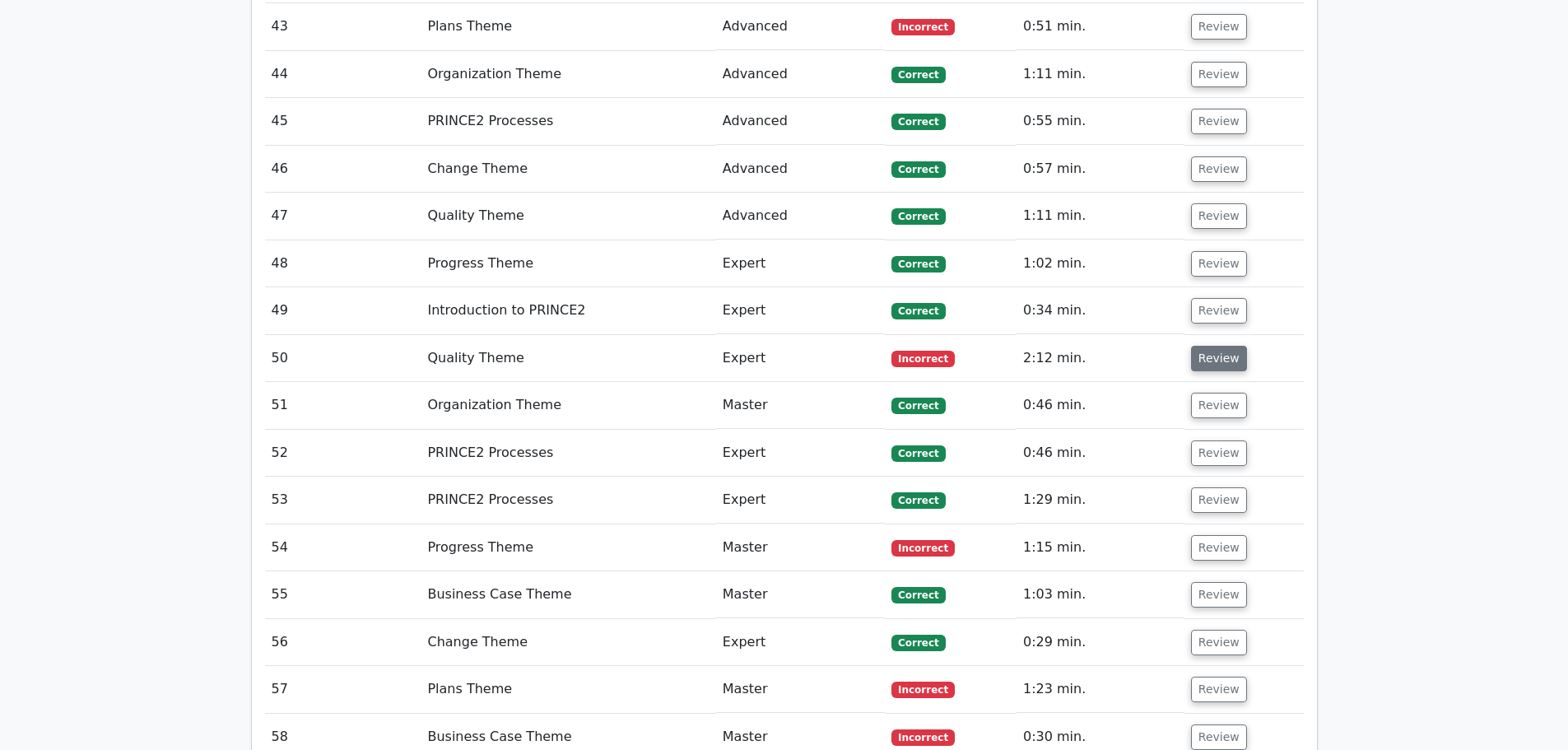
click at [1219, 346] on button "Review" at bounding box center [1218, 358] width 56 height 25
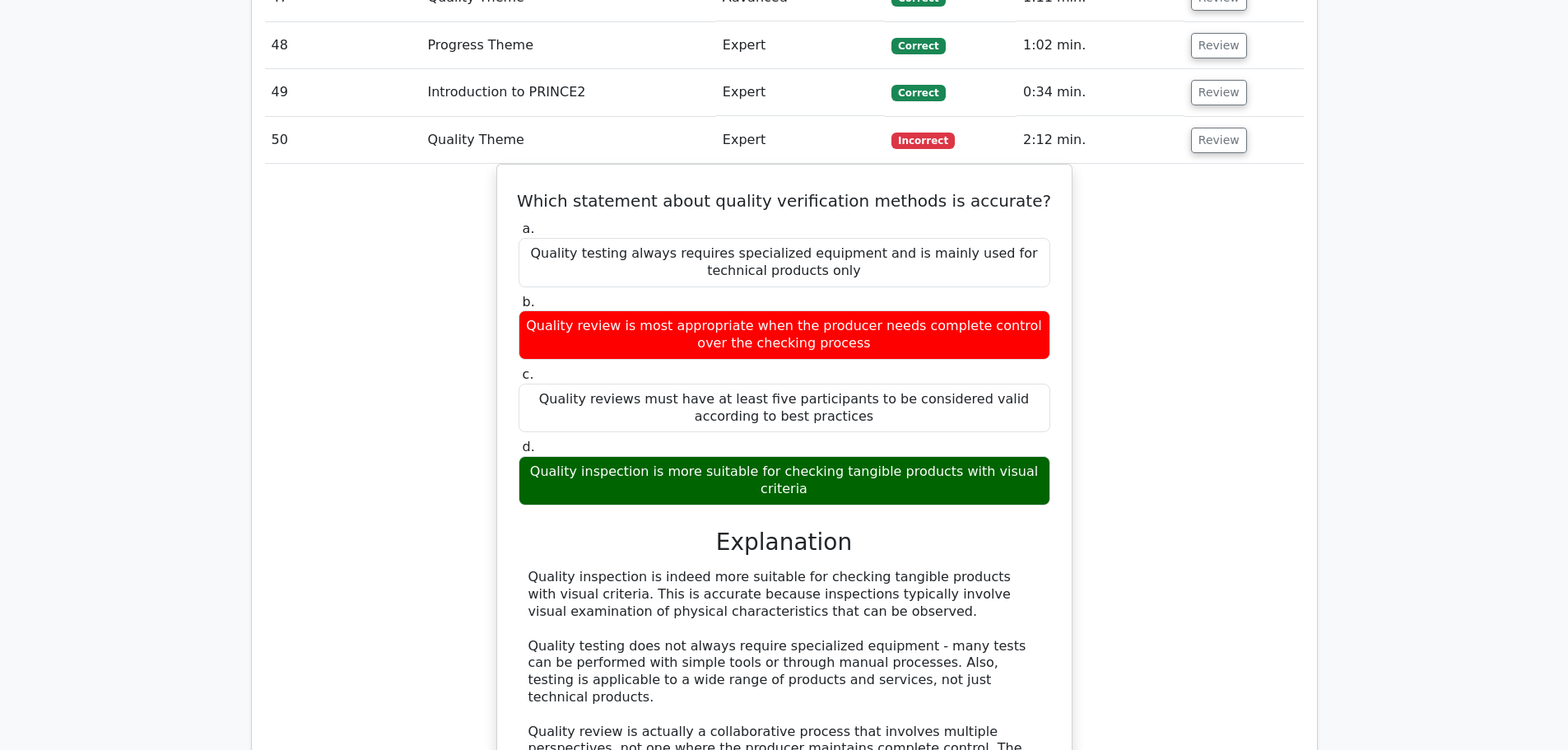
scroll to position [3787, 0]
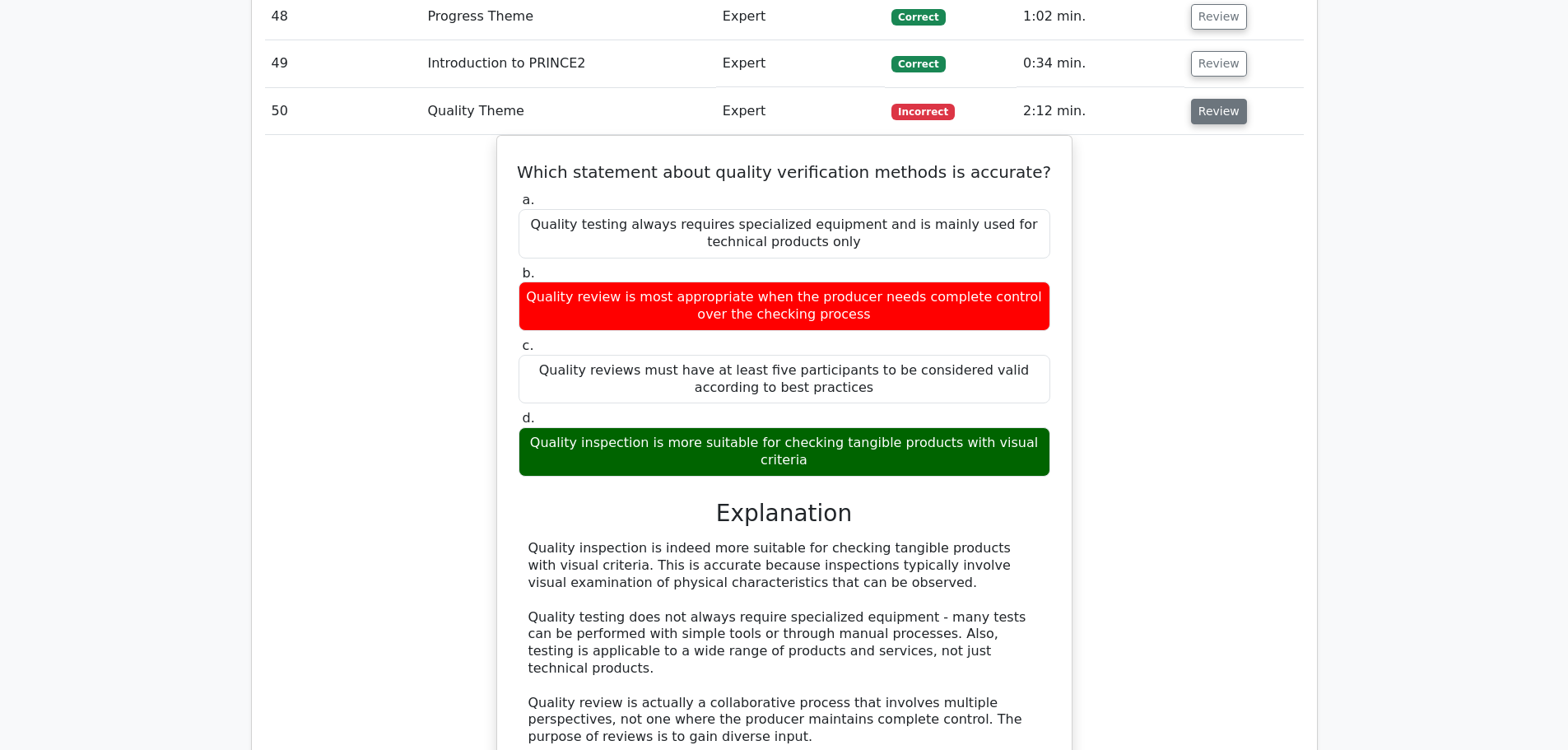
click at [1196, 98] on button "Review" at bounding box center [1218, 110] width 56 height 25
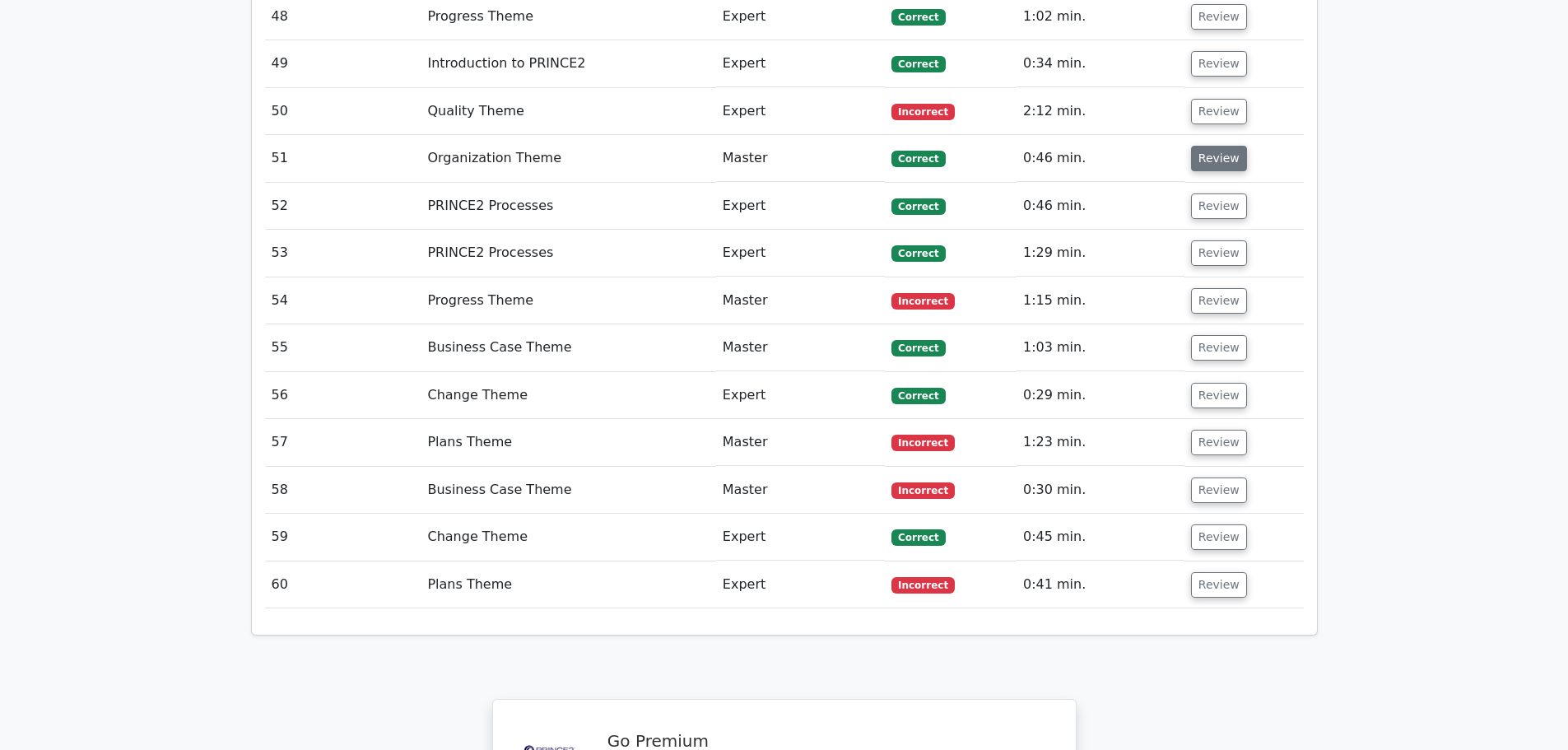
click at [1212, 146] on button "Review" at bounding box center [1218, 158] width 56 height 25
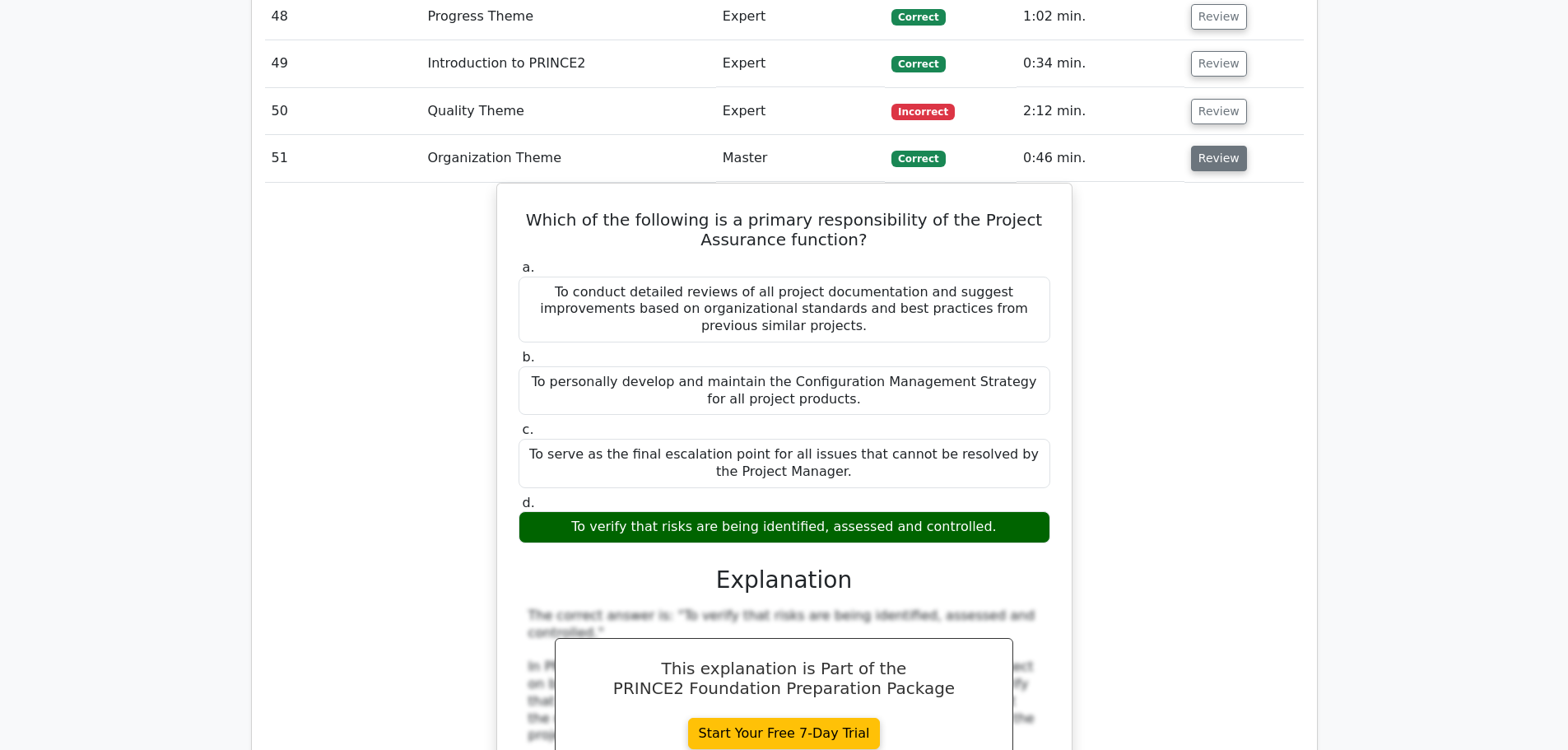
click at [1218, 146] on button "Review" at bounding box center [1218, 158] width 56 height 25
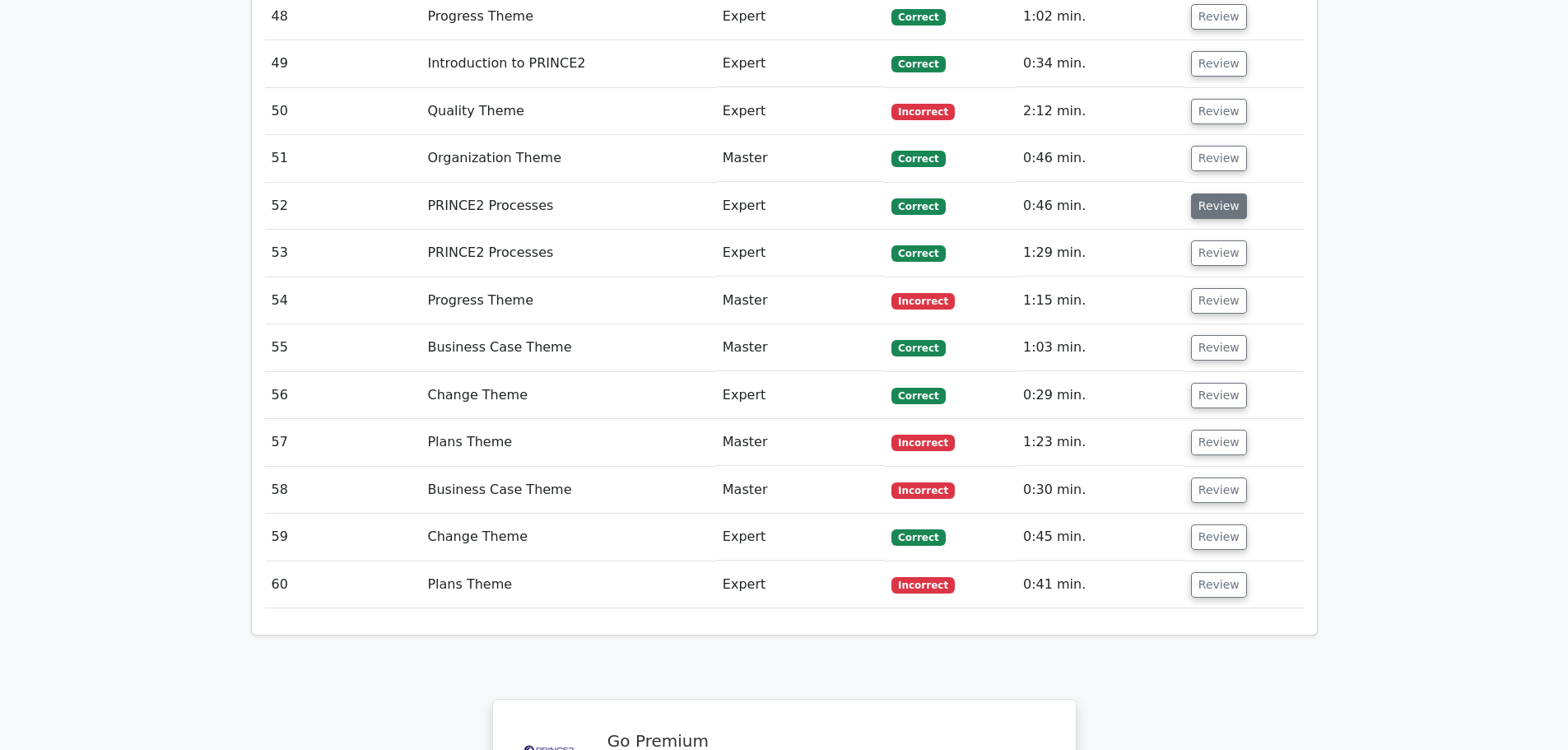
click at [1226, 193] on button "Review" at bounding box center [1218, 205] width 56 height 25
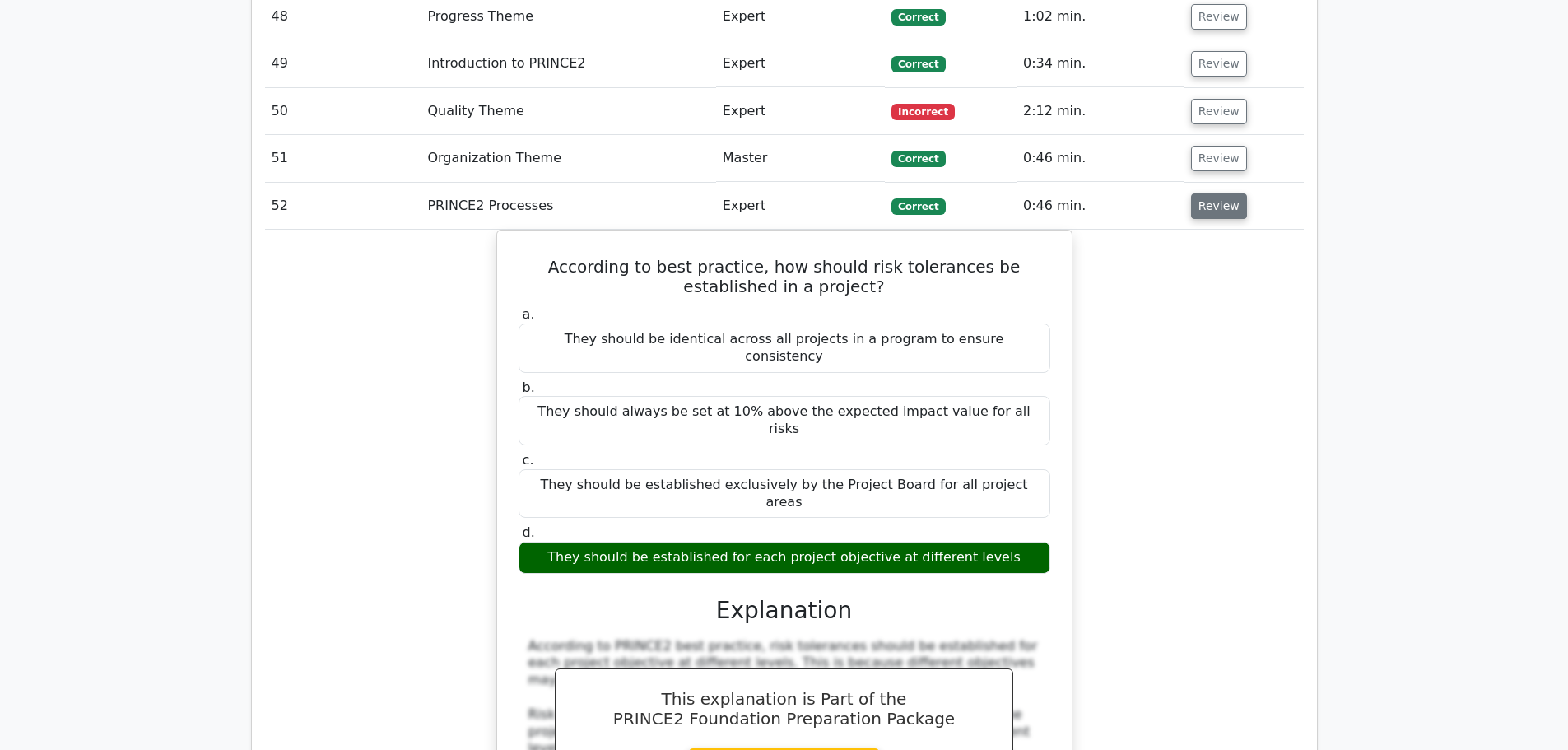
click at [1206, 193] on button "Review" at bounding box center [1218, 205] width 56 height 25
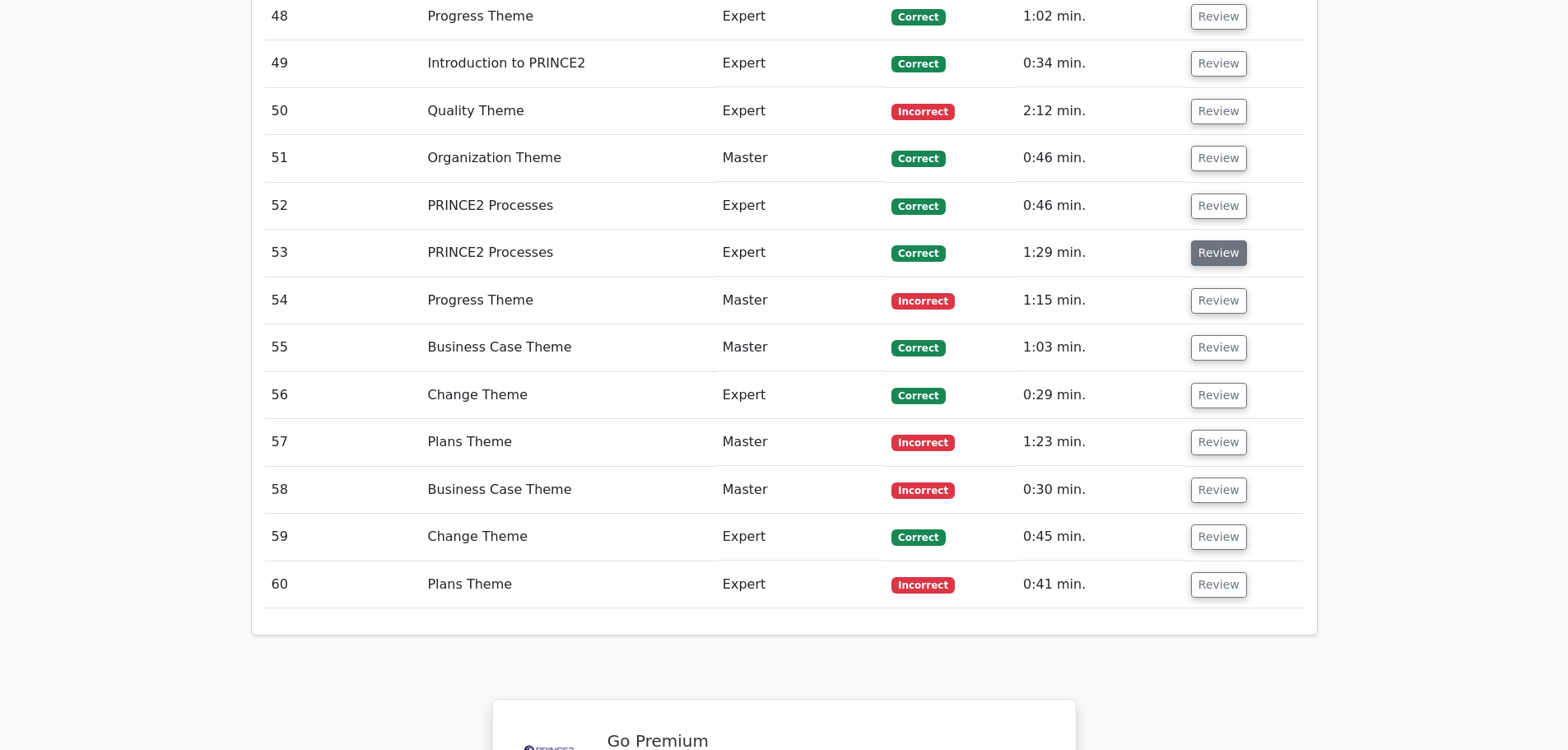
click at [1215, 240] on button "Review" at bounding box center [1218, 252] width 56 height 25
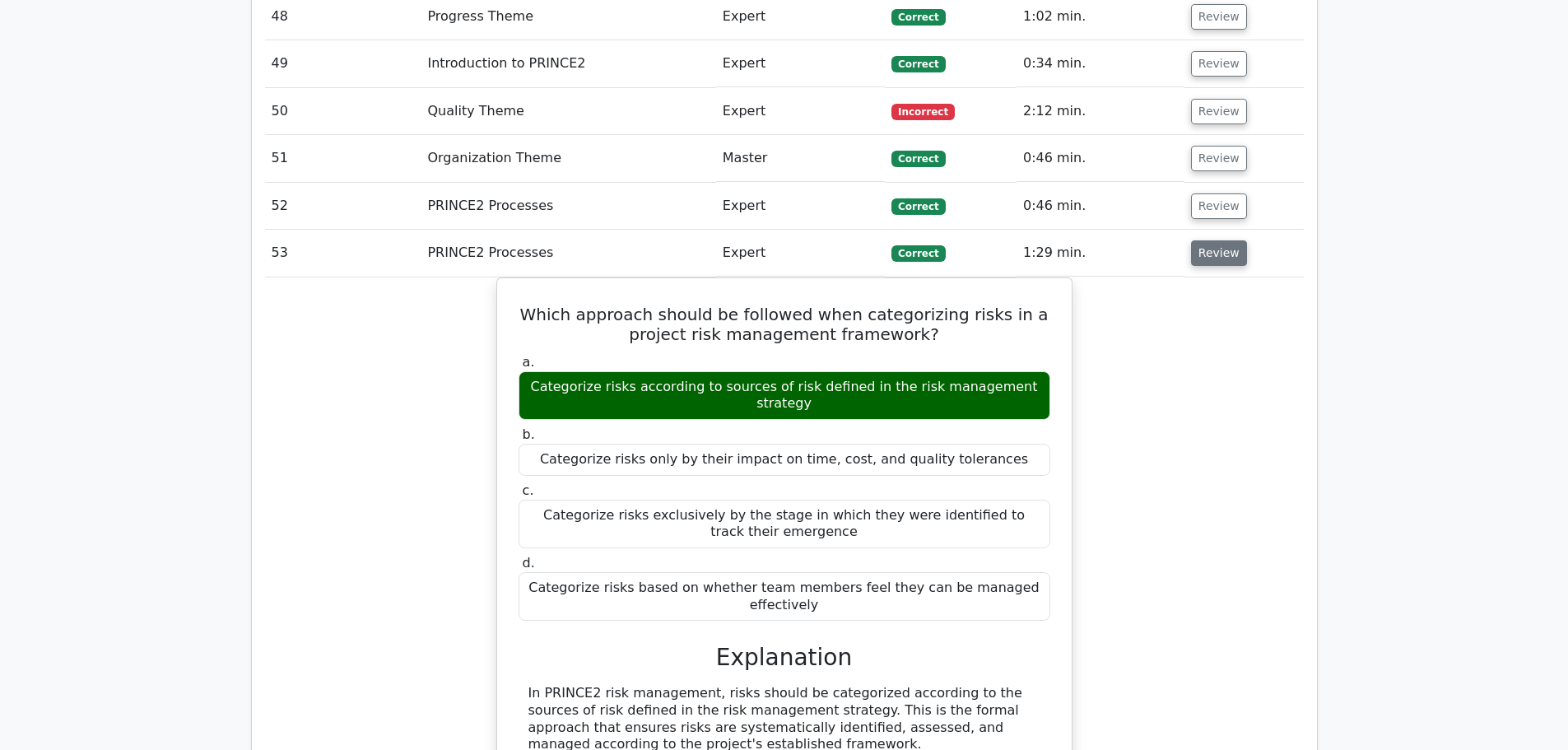
click at [1215, 240] on button "Review" at bounding box center [1218, 252] width 56 height 25
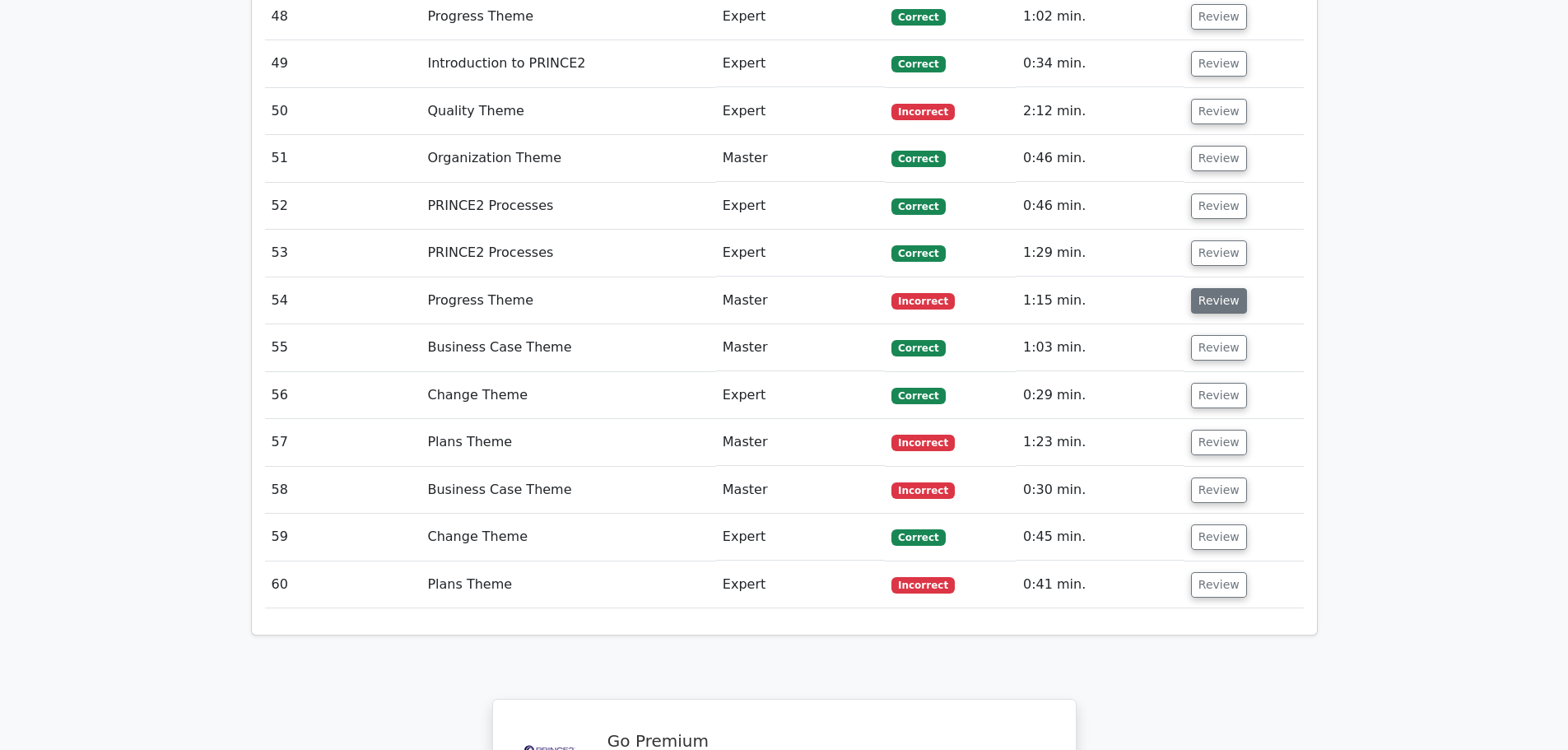
click at [1217, 288] on button "Review" at bounding box center [1218, 300] width 56 height 25
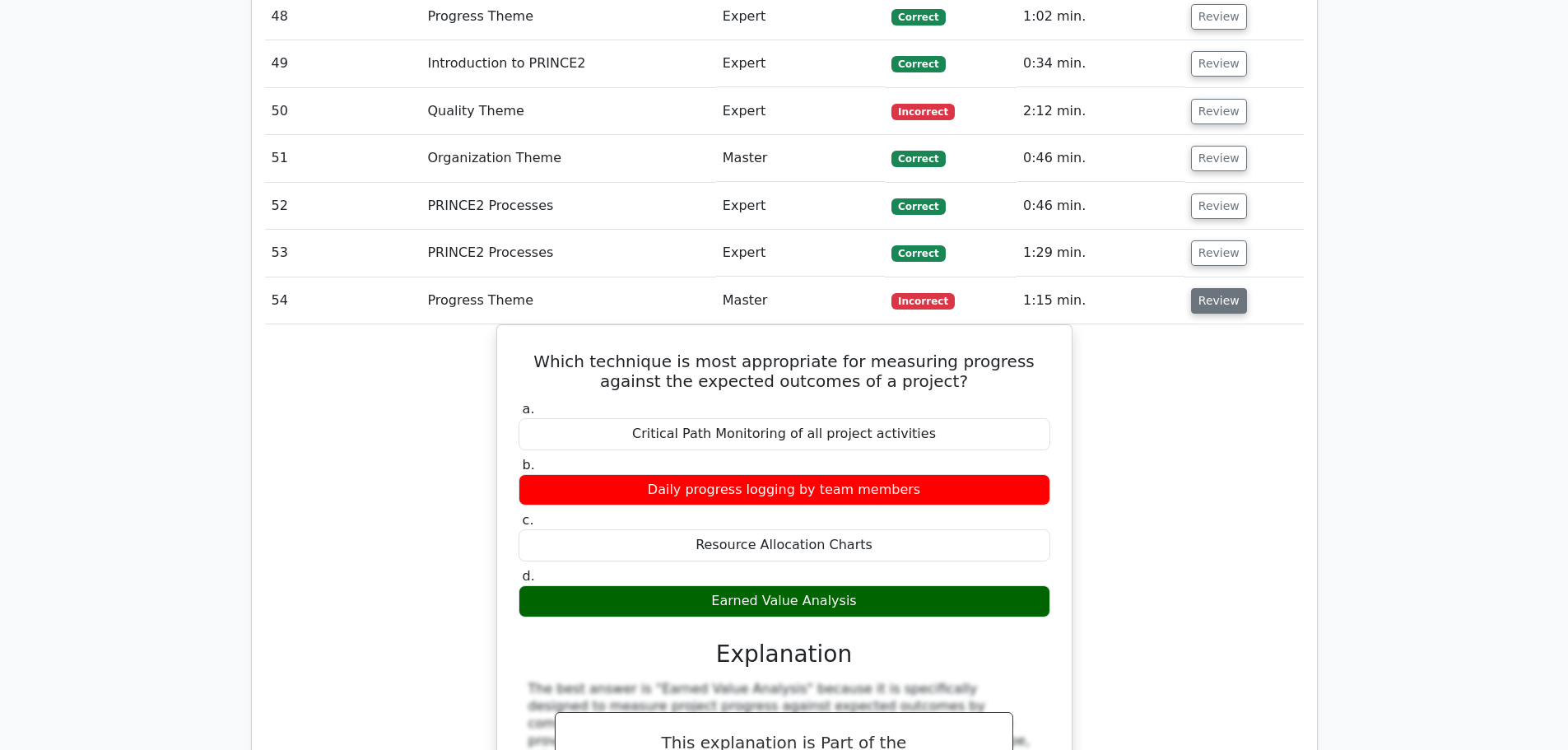
click at [1208, 288] on button "Review" at bounding box center [1218, 300] width 56 height 25
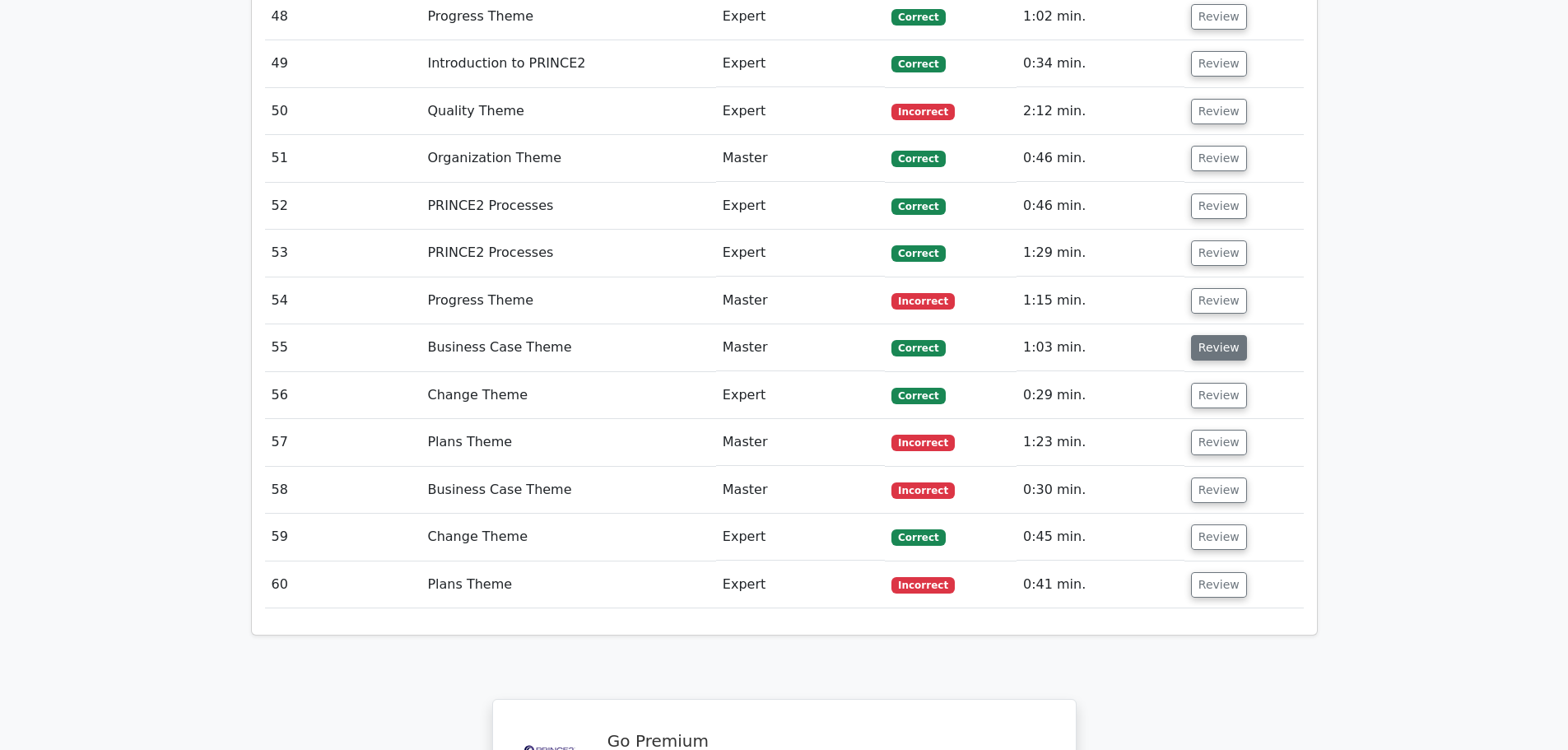
click at [1216, 335] on button "Review" at bounding box center [1218, 347] width 56 height 25
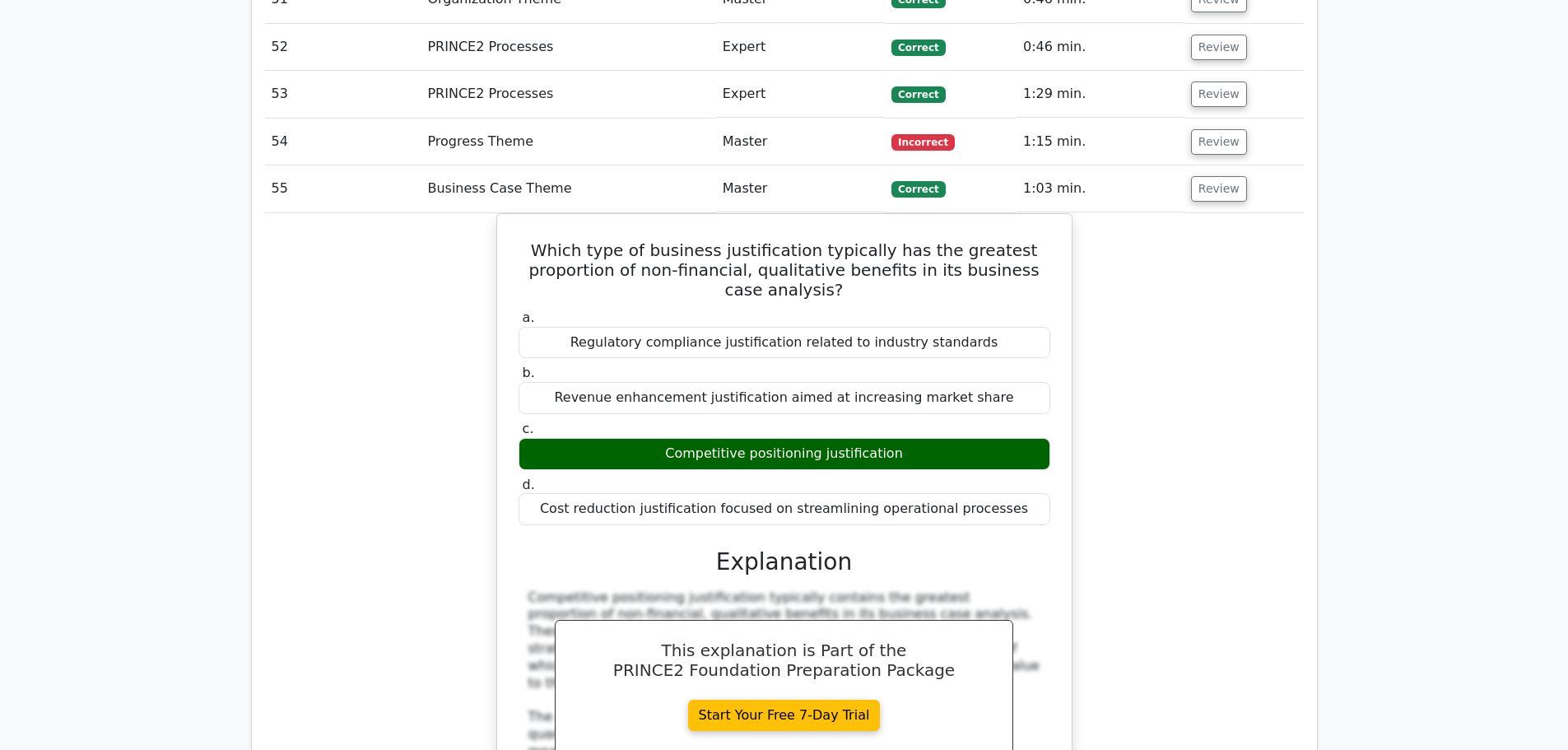
scroll to position [3951, 0]
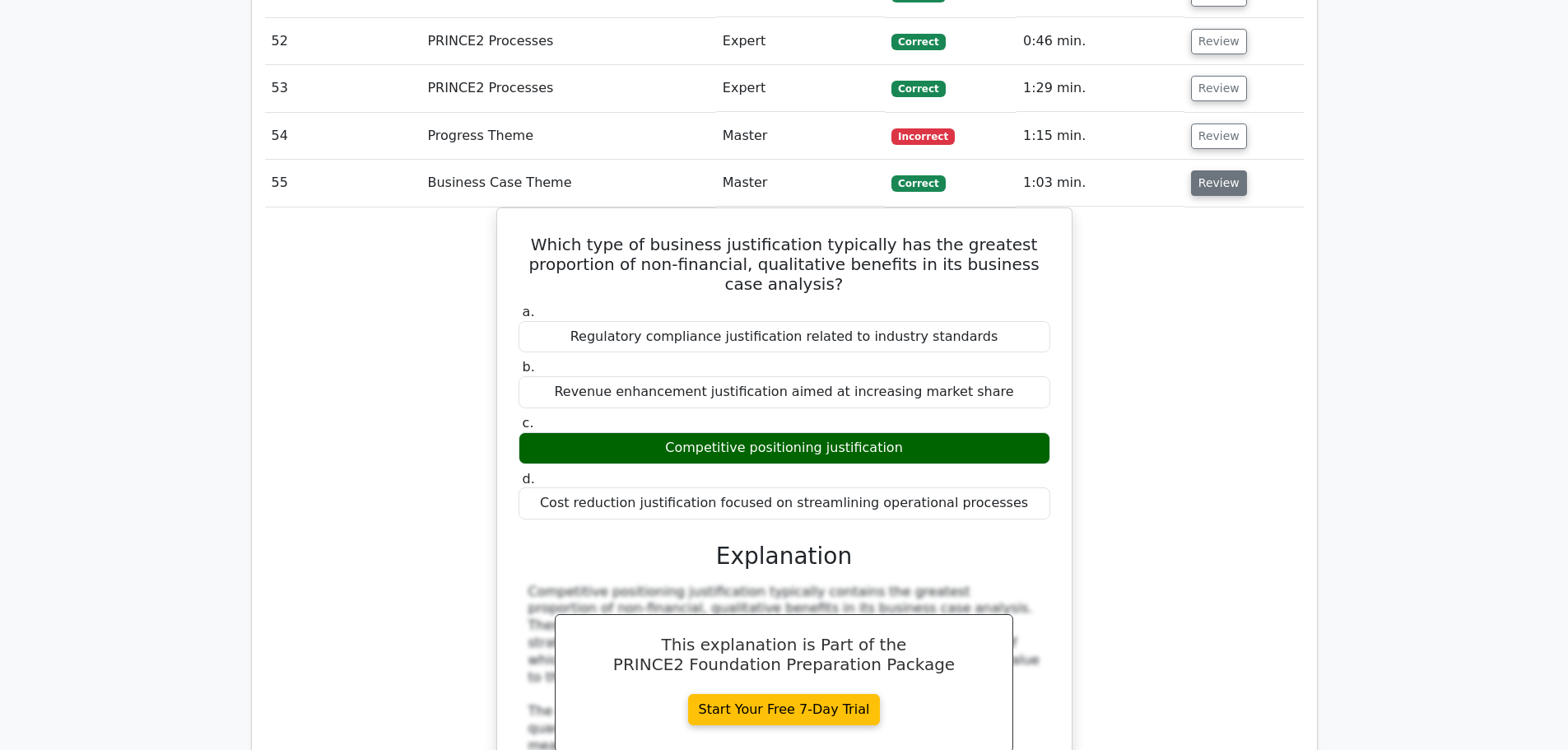
click at [1208, 171] on button "Review" at bounding box center [1218, 183] width 56 height 25
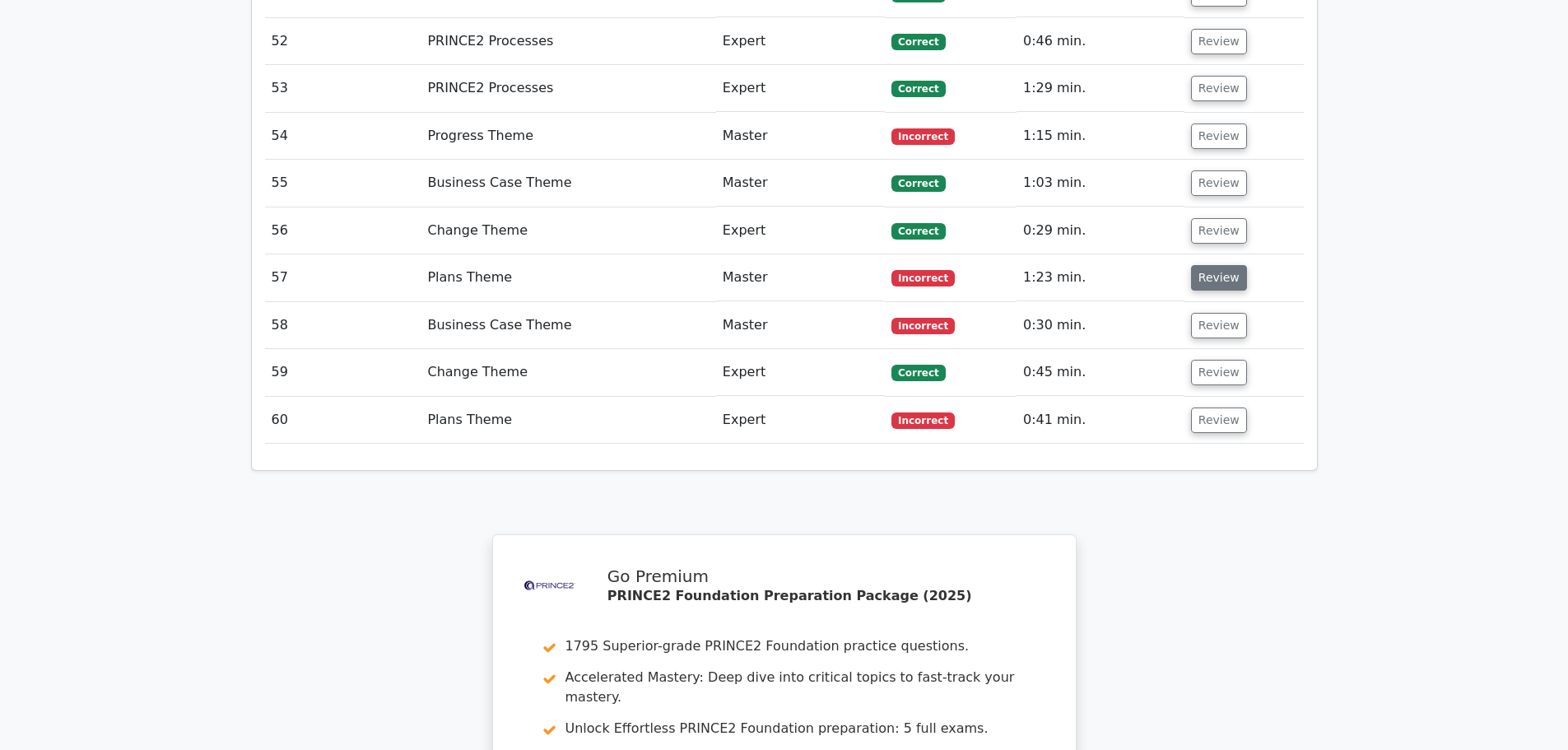
click at [1219, 265] on button "Review" at bounding box center [1218, 278] width 56 height 25
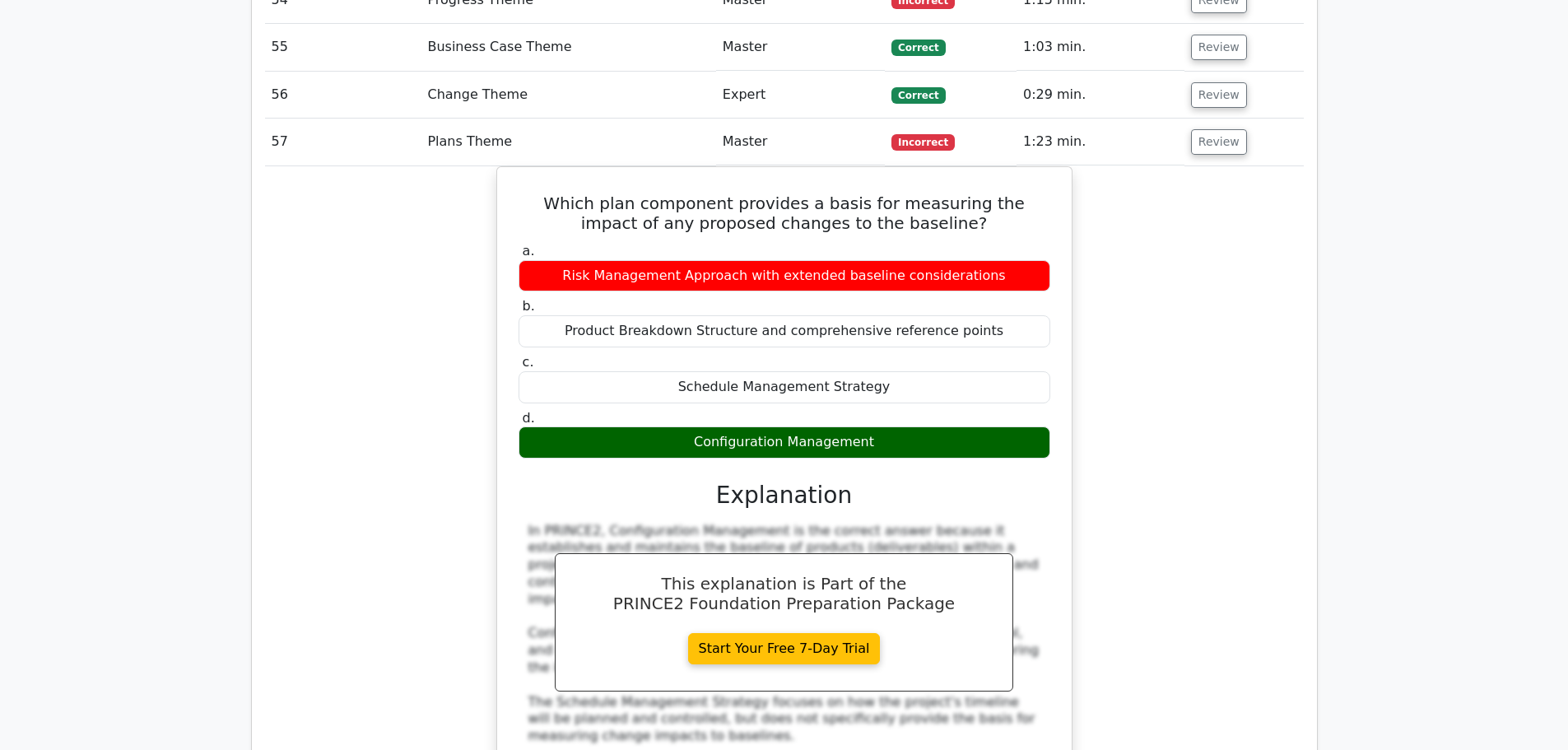
scroll to position [4117, 0]
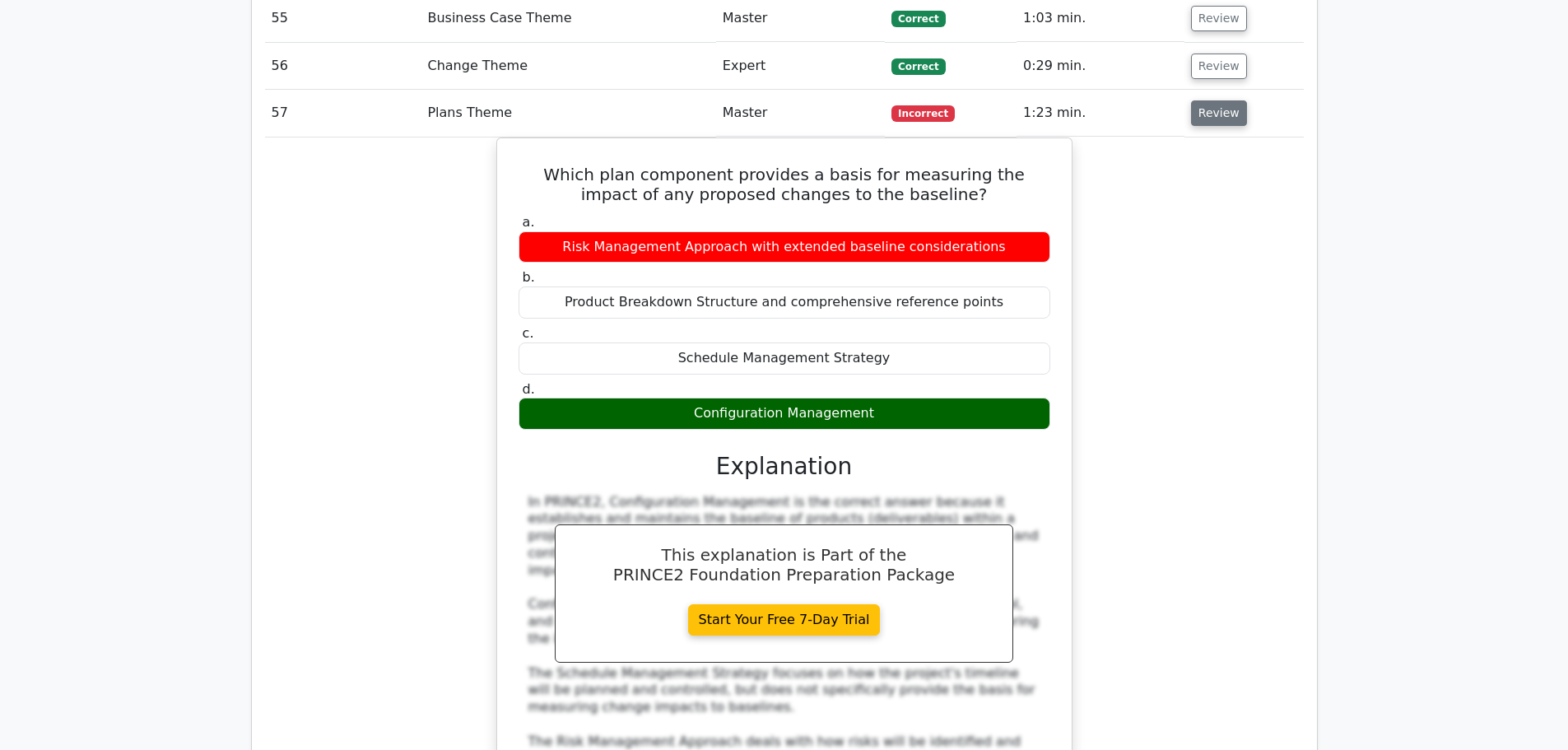
click at [1212, 100] on button "Review" at bounding box center [1218, 112] width 56 height 25
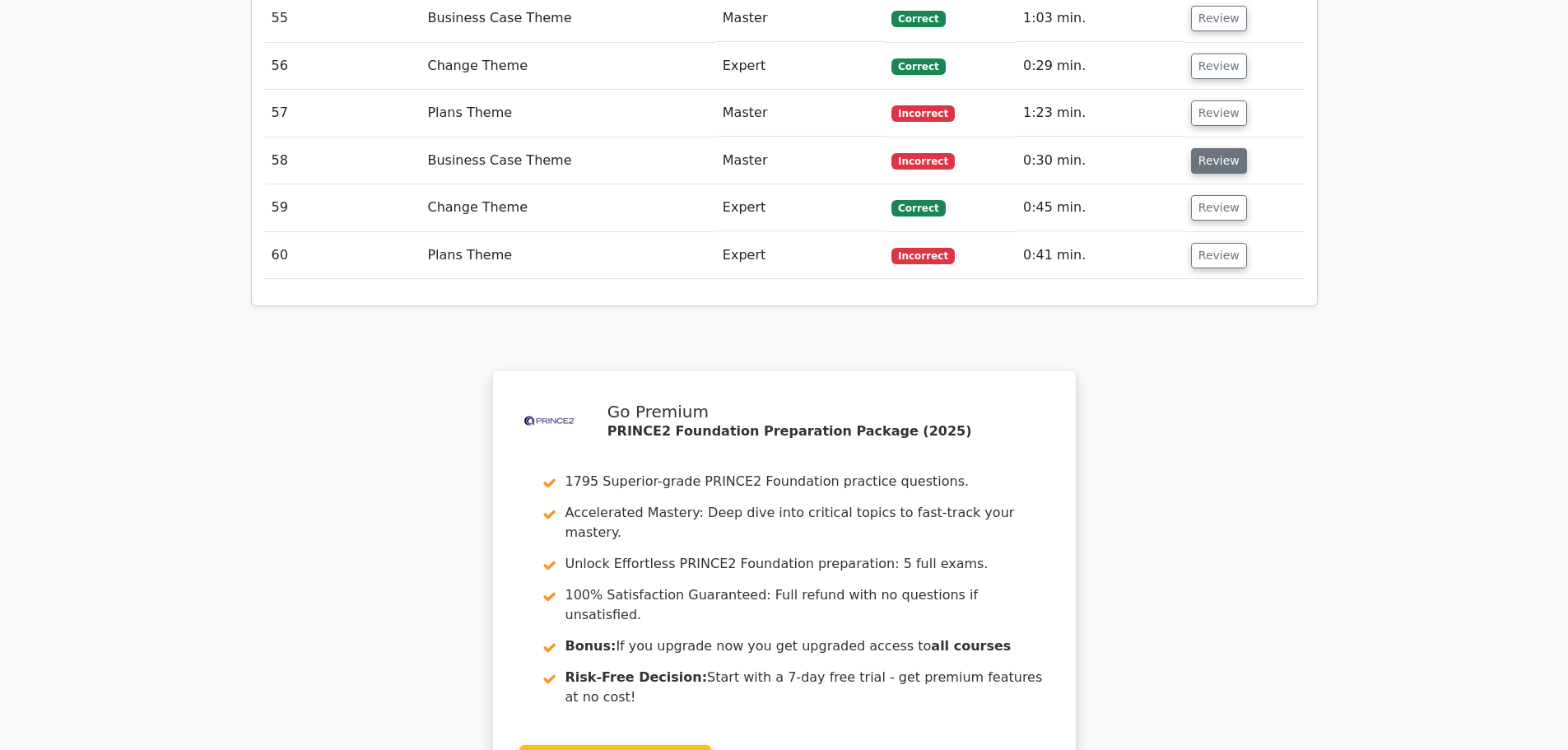
click at [1215, 149] on button "Review" at bounding box center [1218, 161] width 56 height 25
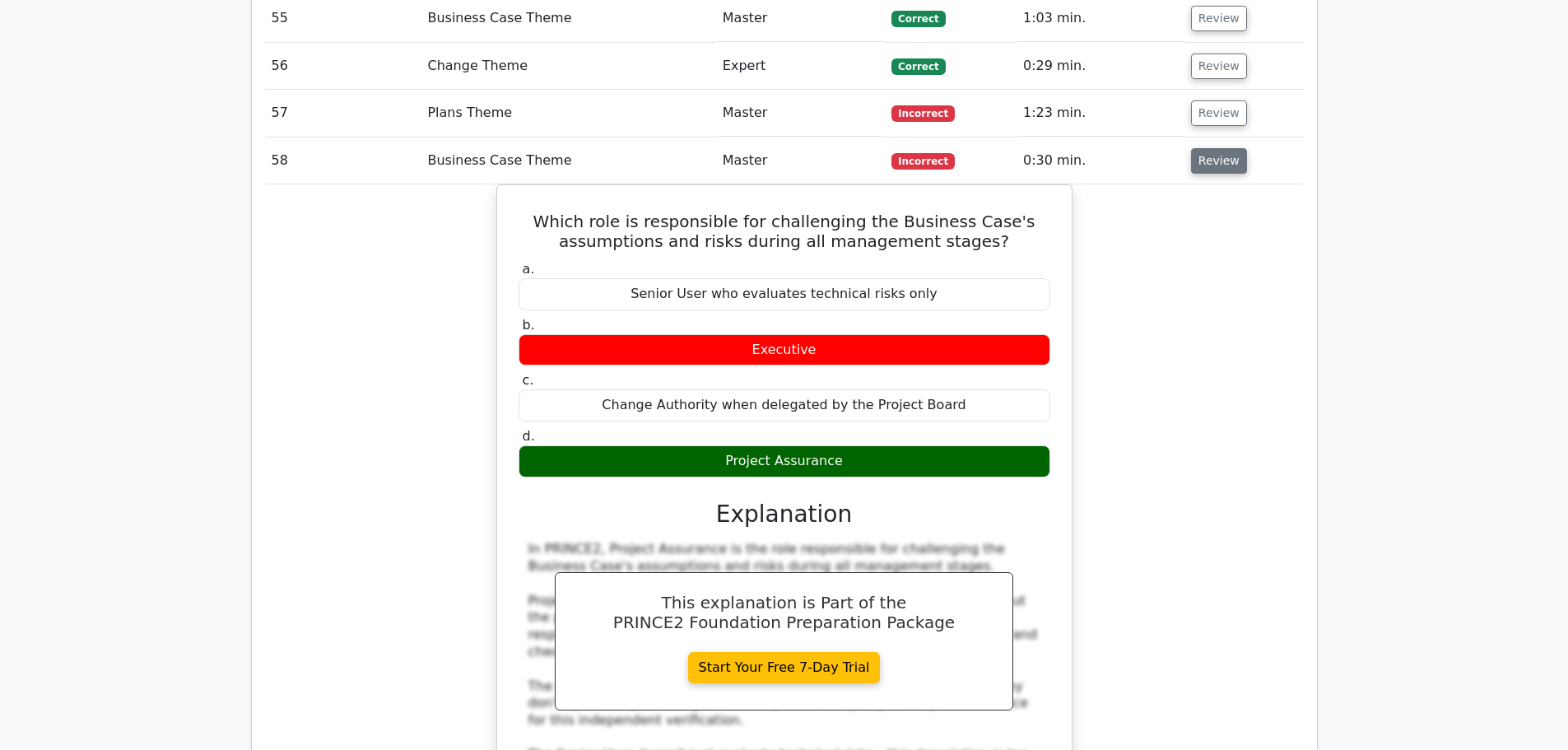
click at [1205, 149] on button "Review" at bounding box center [1218, 161] width 56 height 25
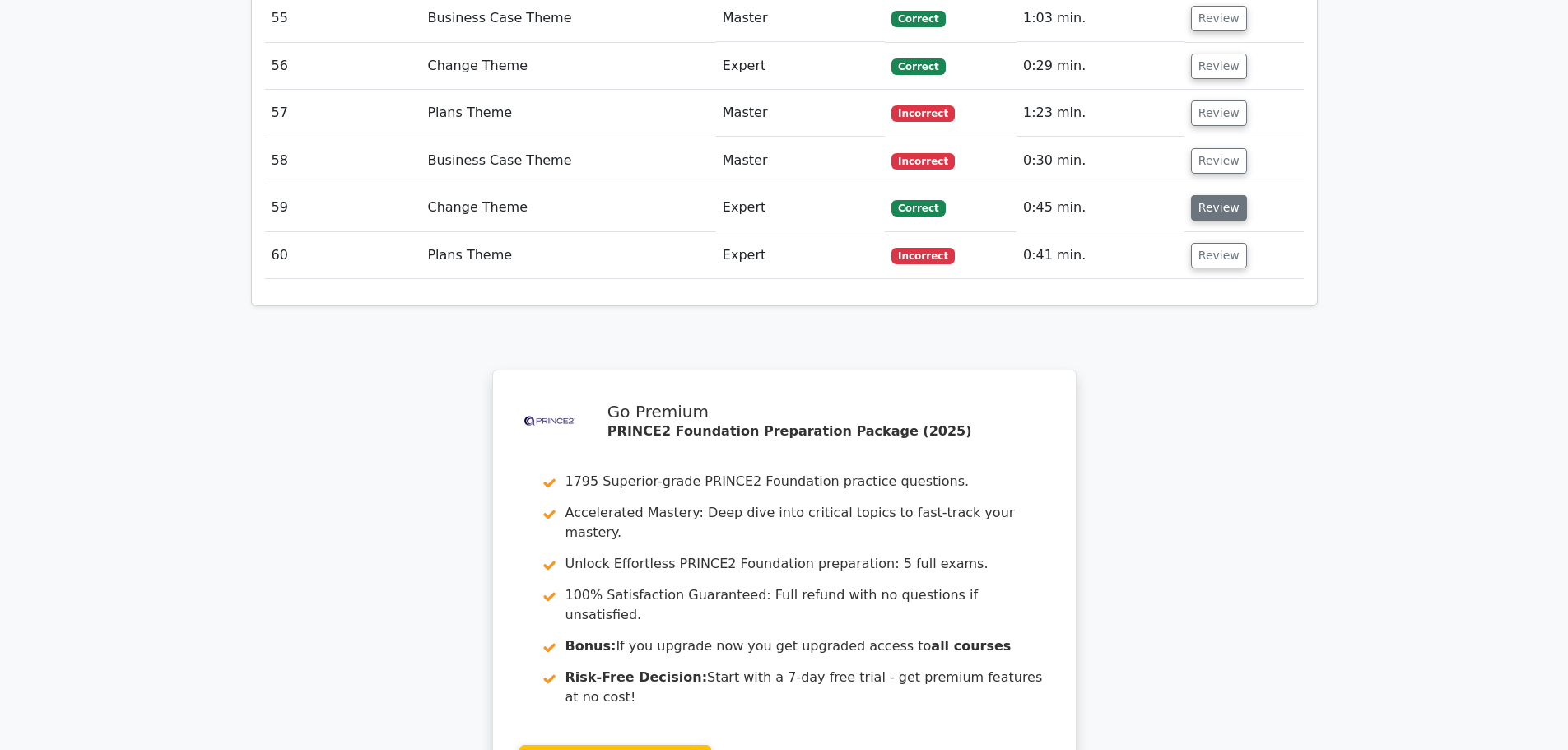
click at [1219, 195] on button "Review" at bounding box center [1218, 207] width 56 height 25
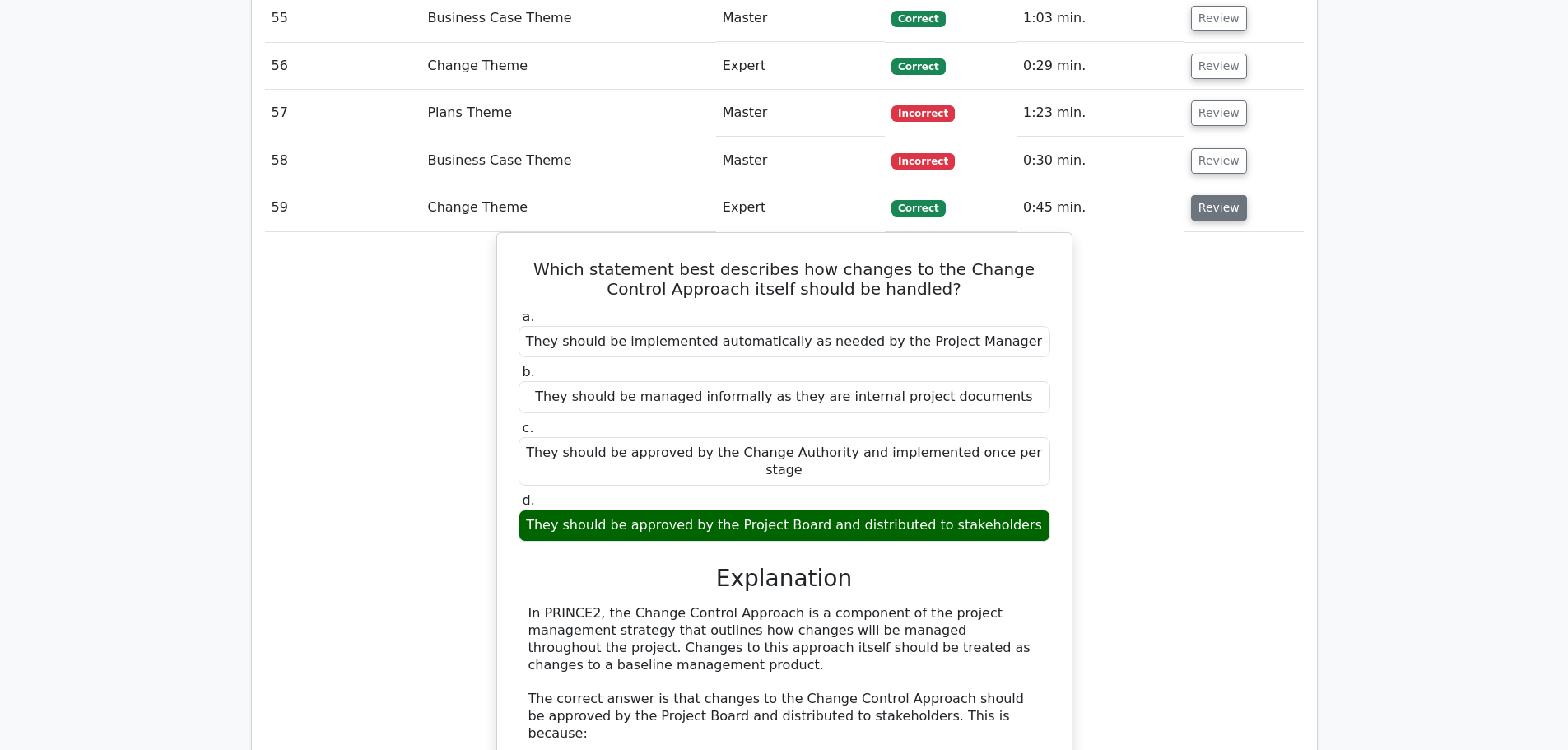
click at [1219, 195] on button "Review" at bounding box center [1218, 207] width 56 height 25
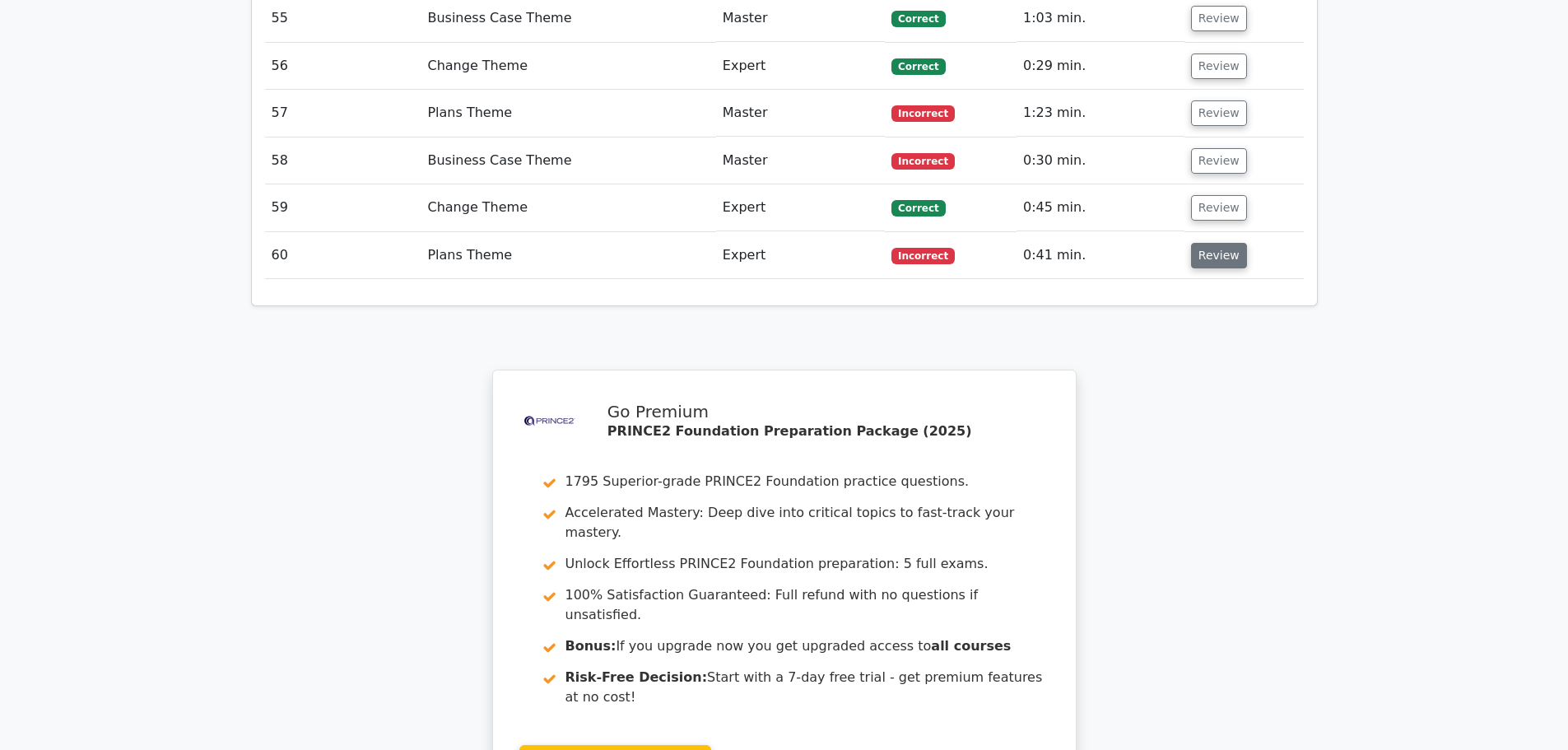
click at [1216, 243] on button "Review" at bounding box center [1218, 255] width 56 height 25
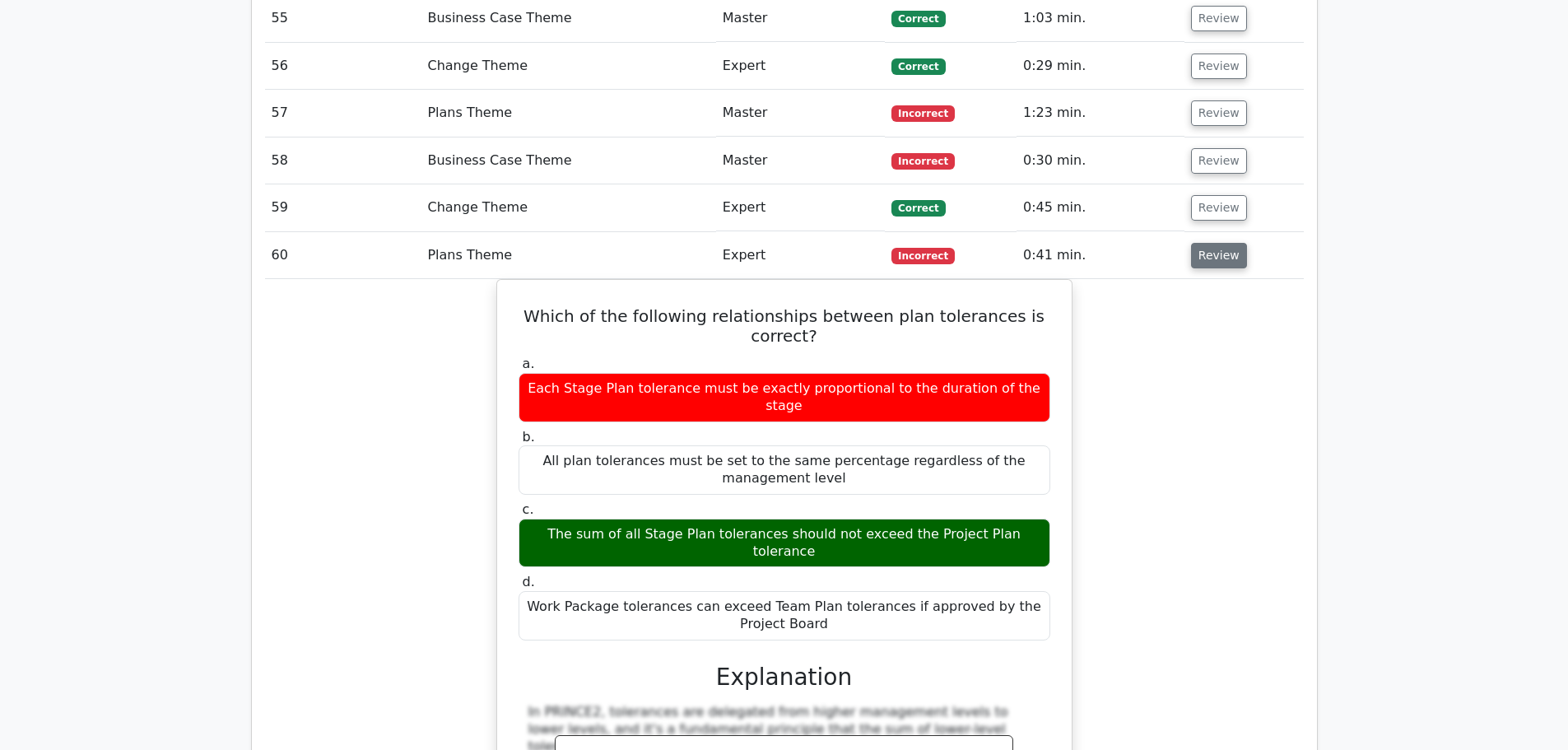
click at [1216, 243] on button "Review" at bounding box center [1218, 255] width 56 height 25
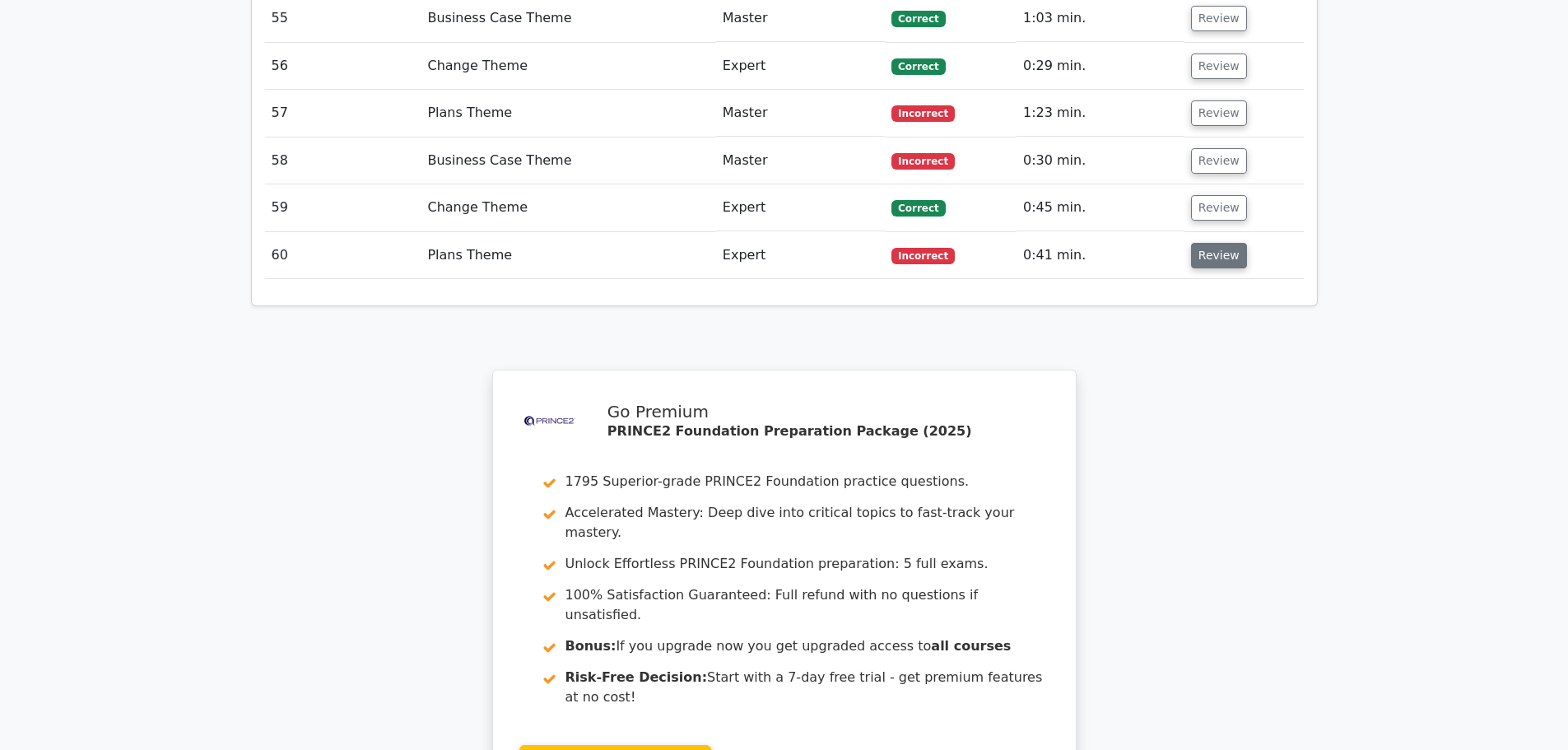
click at [1229, 243] on button "Review" at bounding box center [1218, 255] width 56 height 25
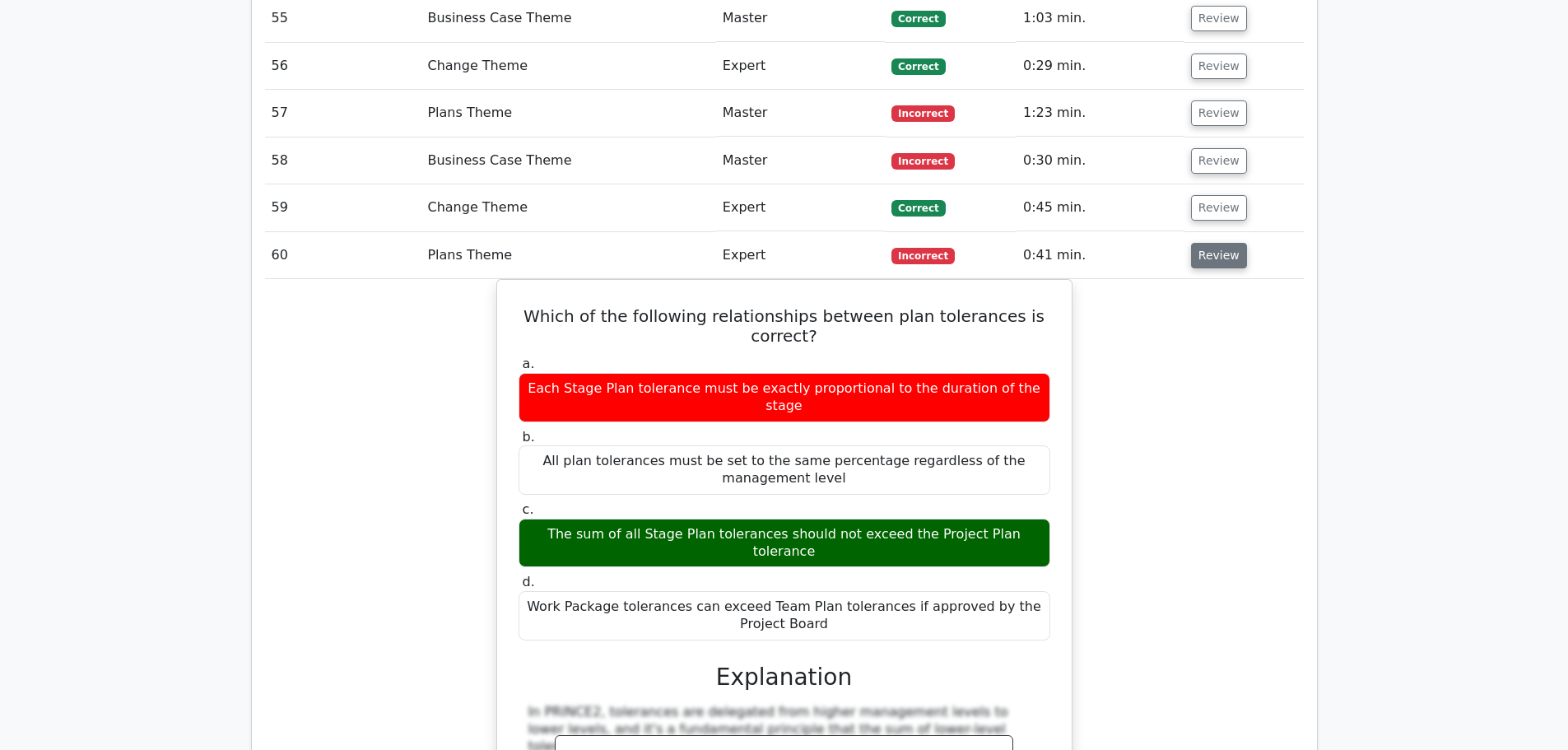
click at [1229, 243] on button "Review" at bounding box center [1218, 255] width 56 height 25
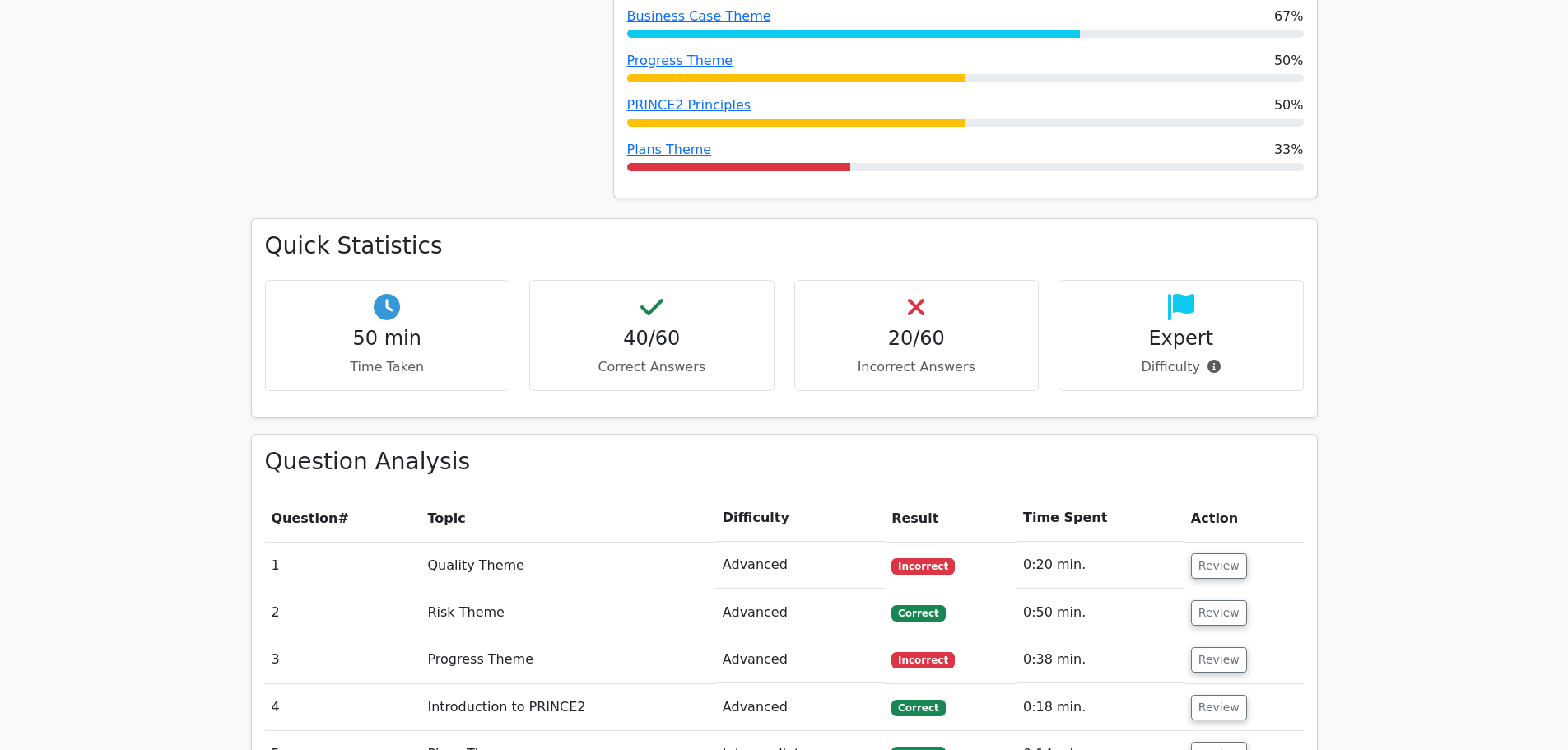
scroll to position [988, 0]
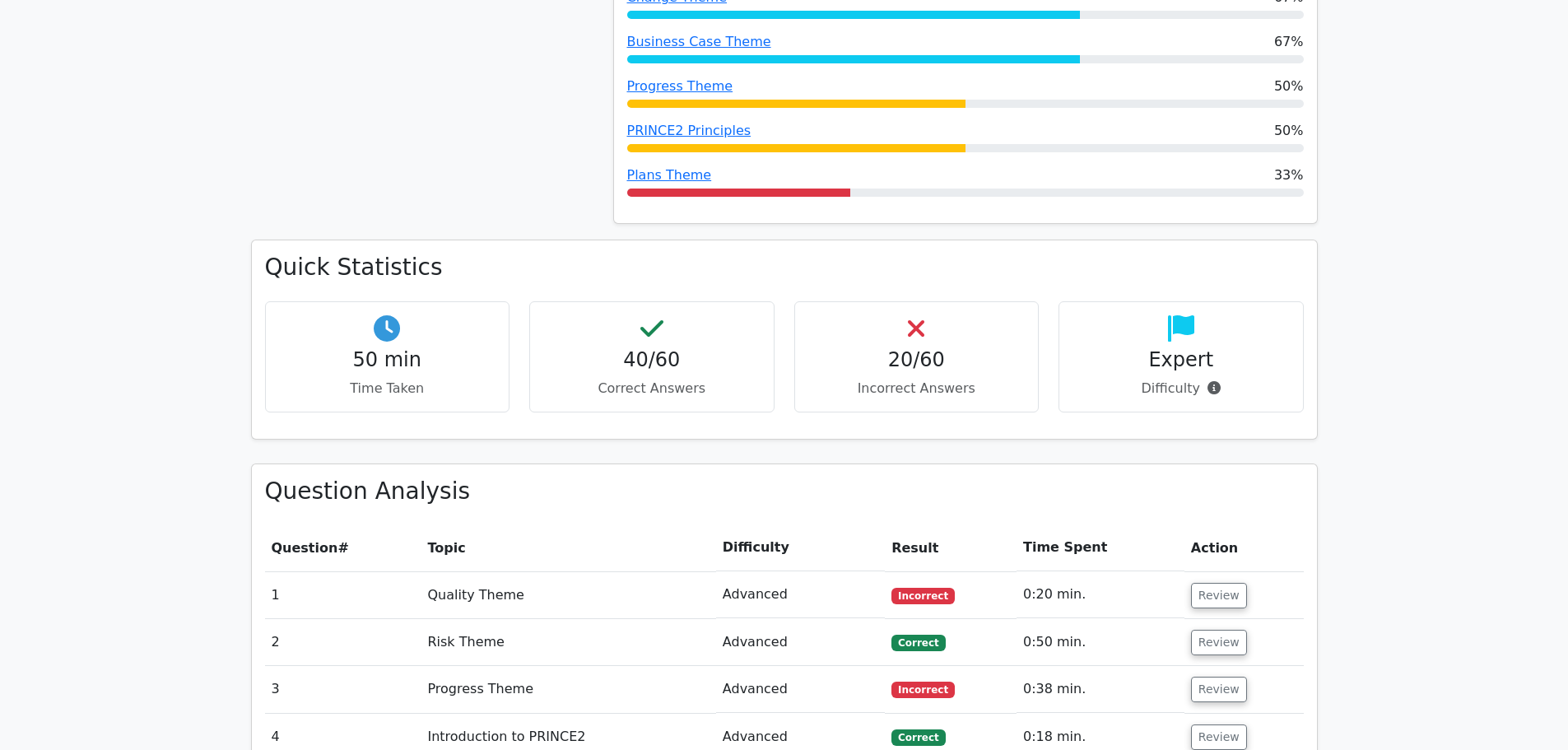
click at [912, 316] on icon at bounding box center [916, 329] width 17 height 26
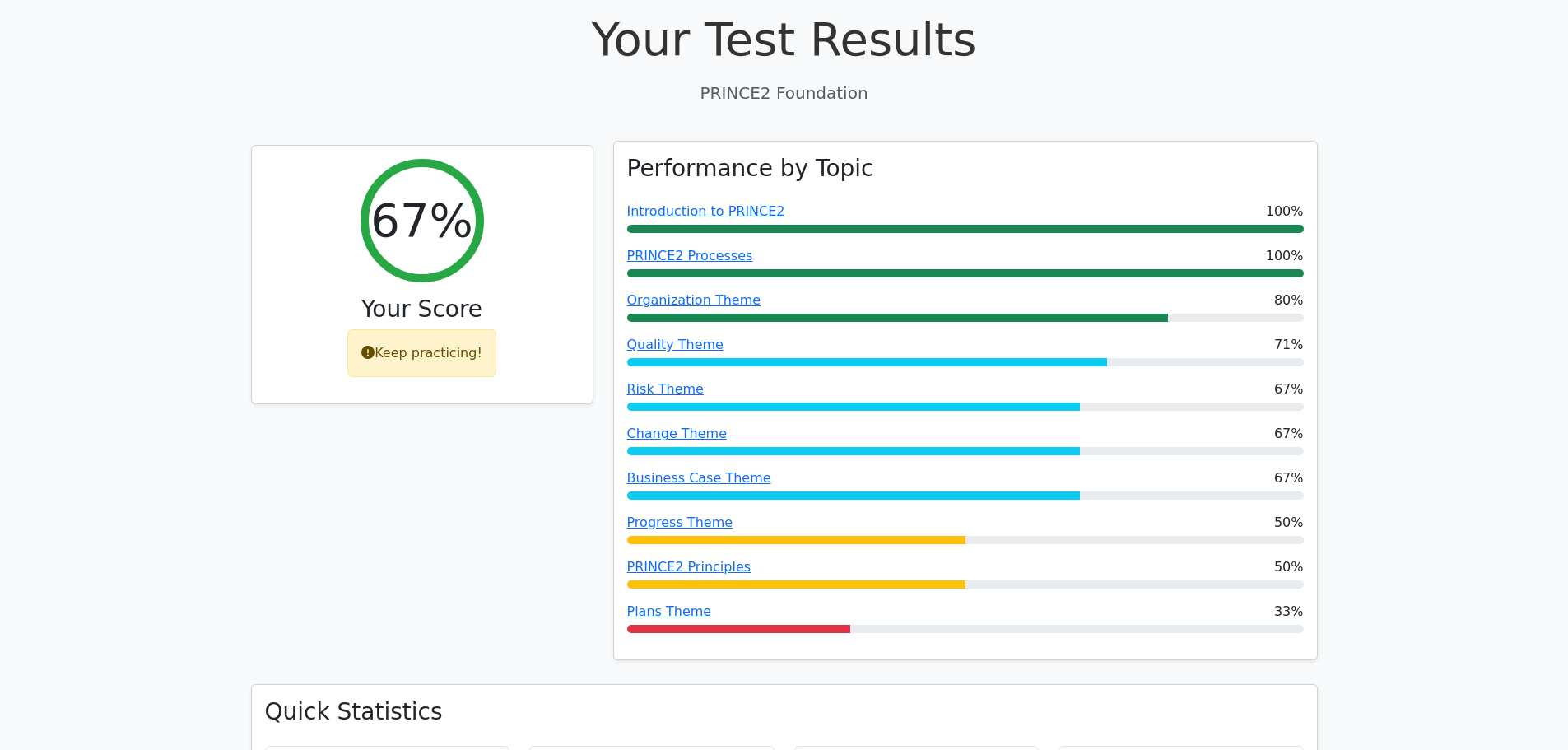
scroll to position [576, 0]
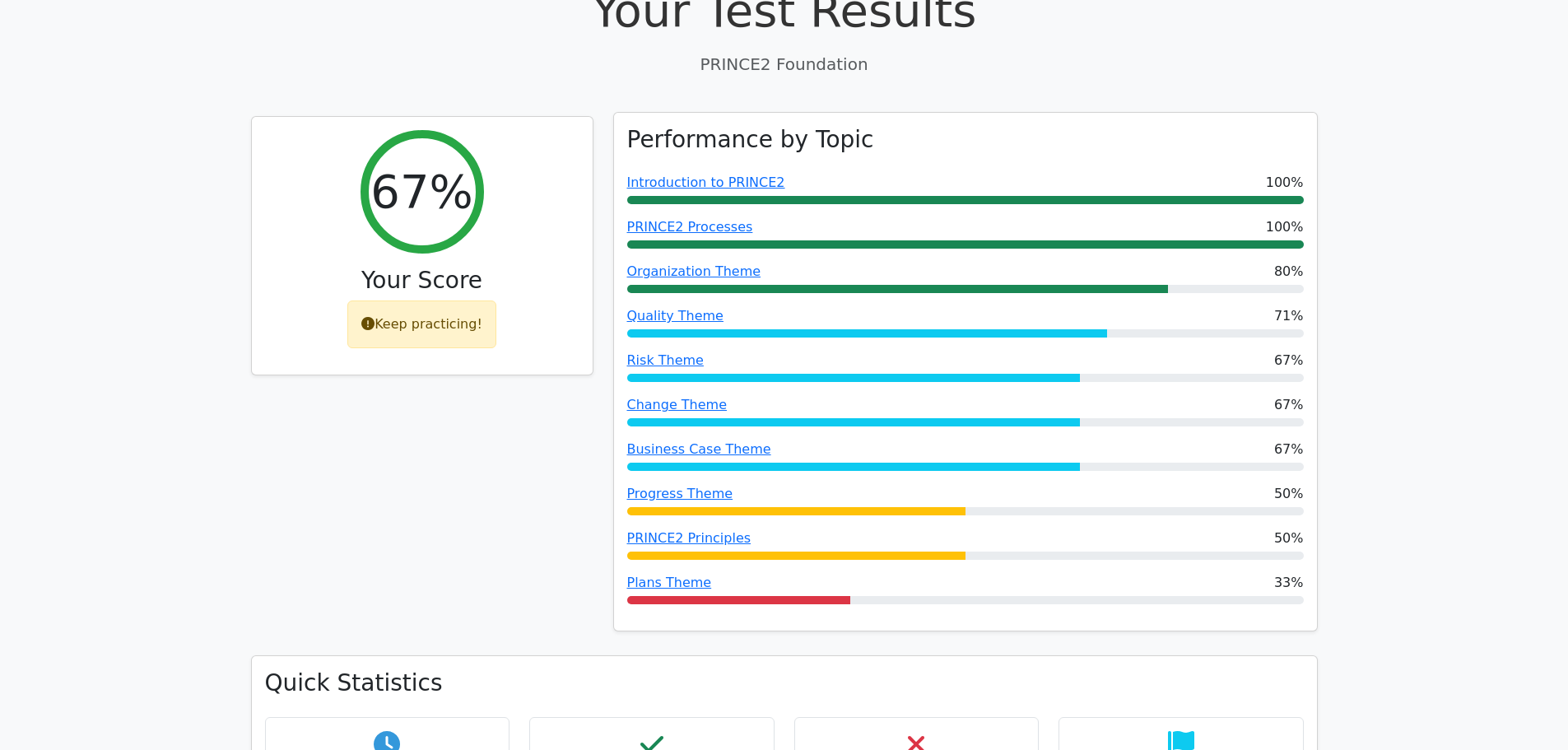
drag, startPoint x: 1007, startPoint y: 299, endPoint x: 869, endPoint y: 316, distance: 139.0
